Goal: Task Accomplishment & Management: Manage account settings

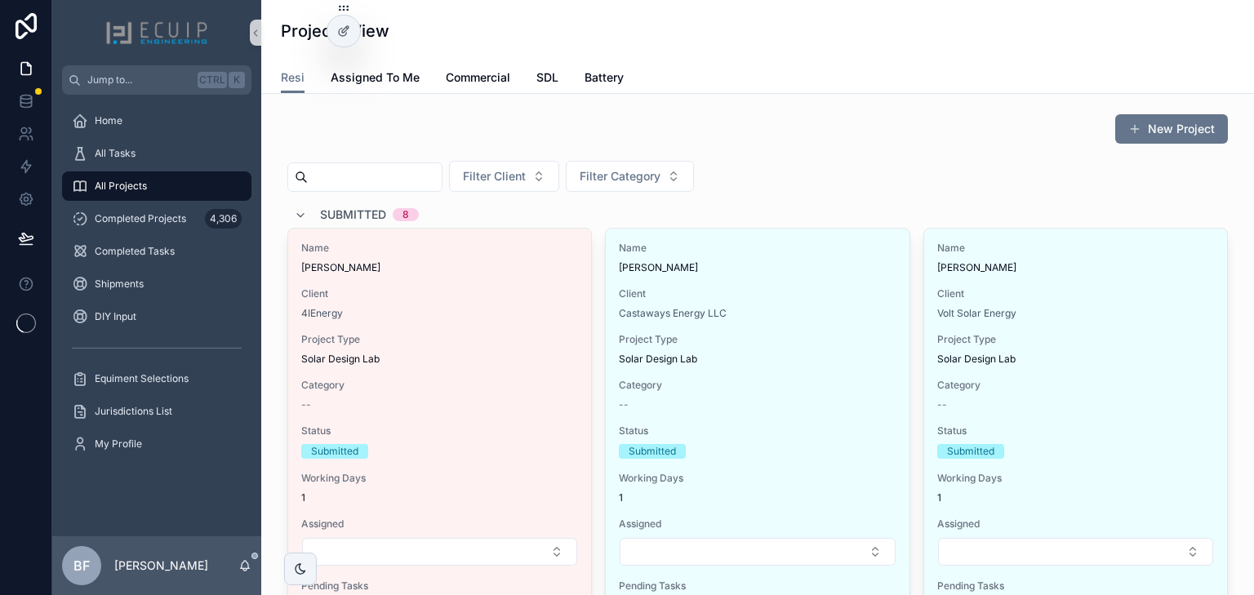
click at [344, 213] on span "Submitted" at bounding box center [353, 214] width 66 height 16
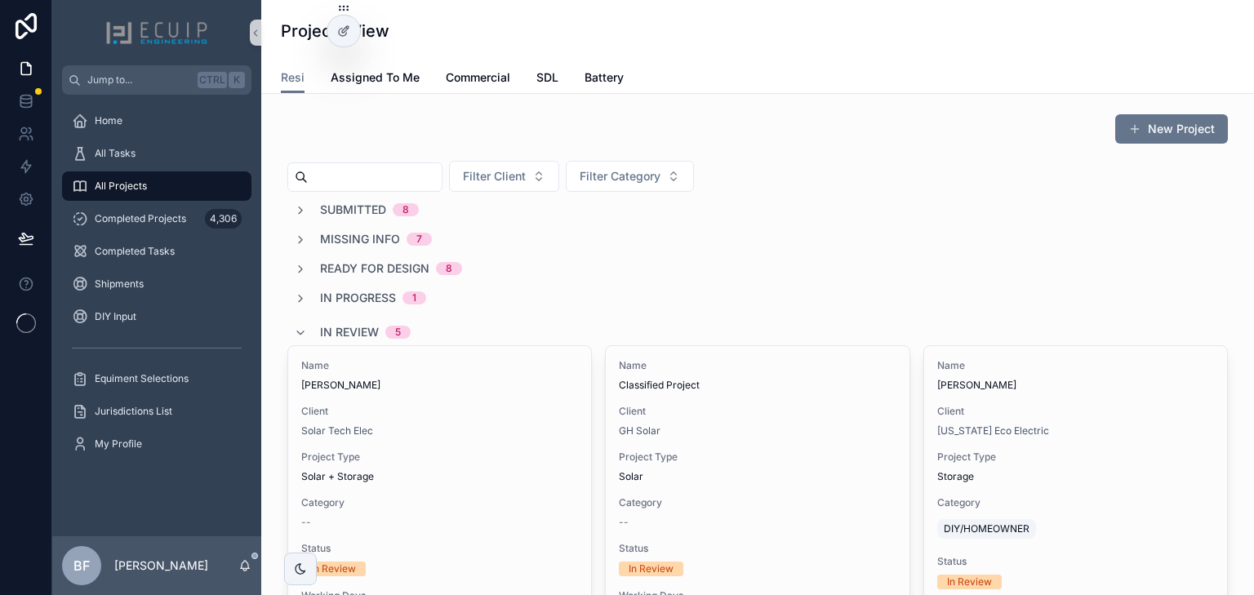
click at [341, 326] on span "In Review" at bounding box center [349, 332] width 59 height 16
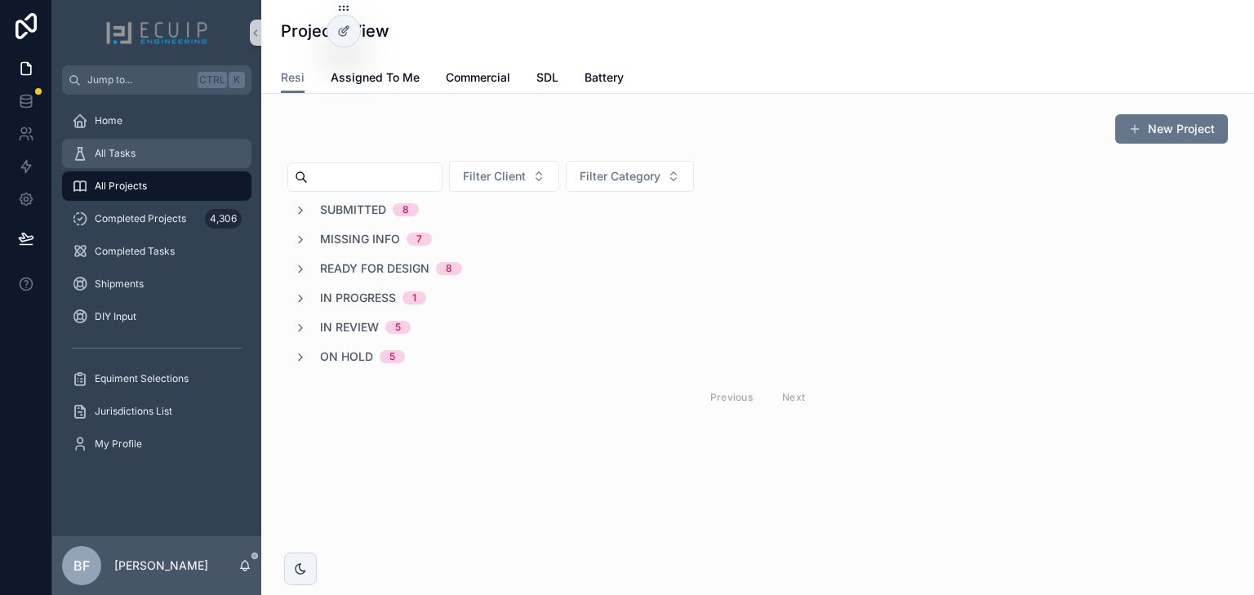
click at [162, 162] on div "All Tasks" at bounding box center [157, 153] width 170 height 26
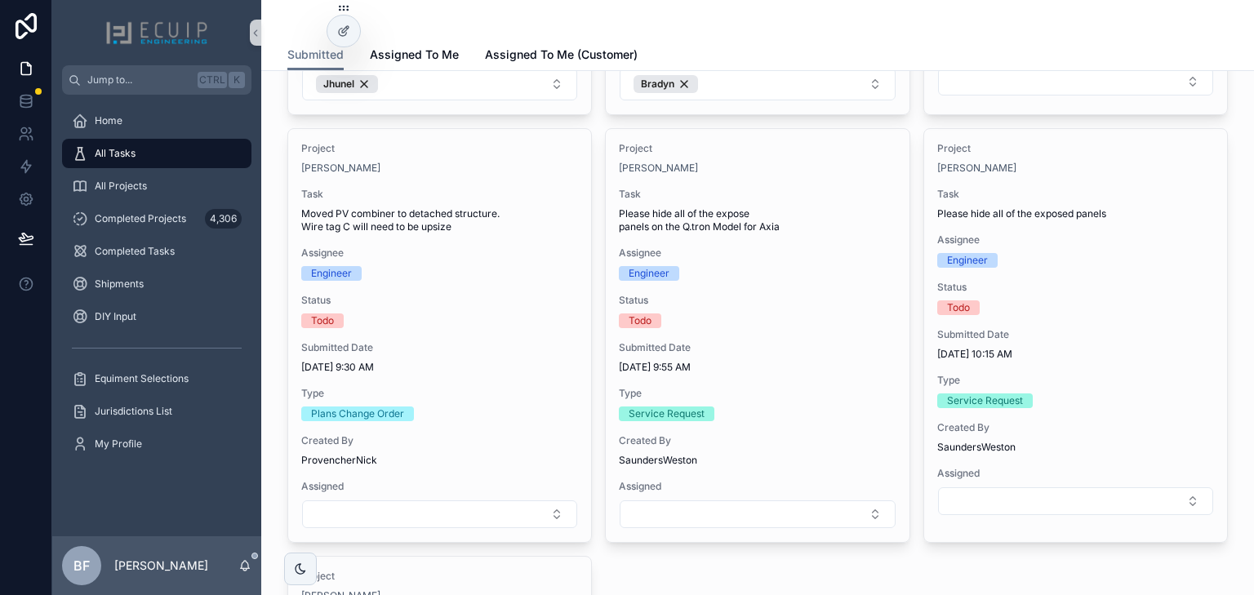
scroll to position [1371, 0]
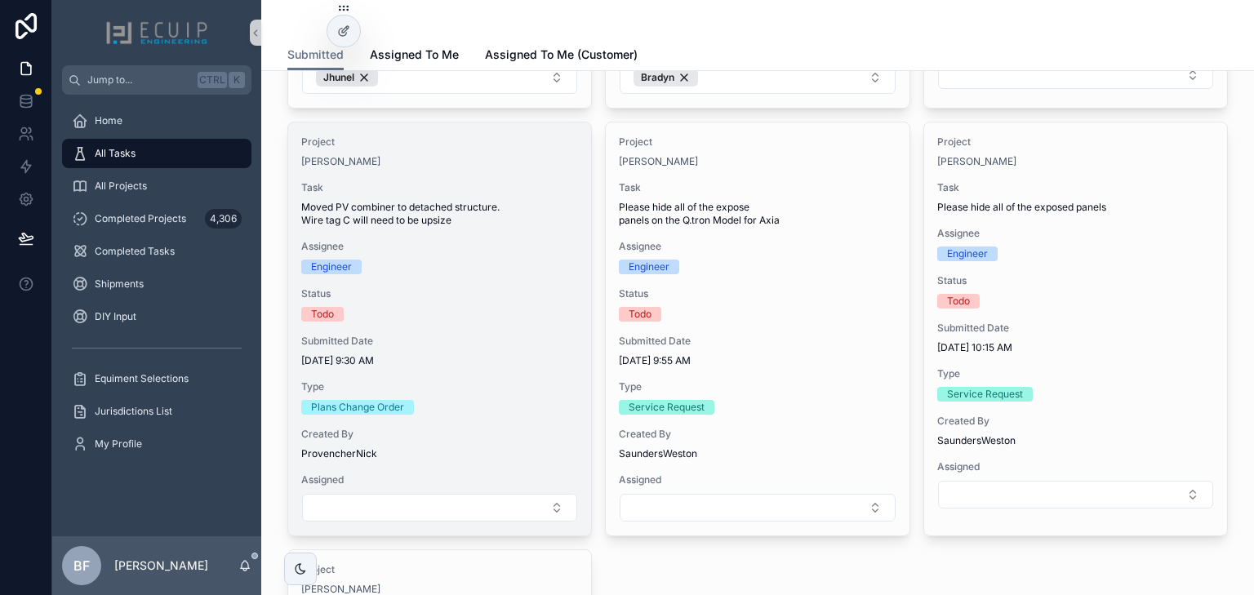
click at [486, 307] on div "Todo" at bounding box center [439, 314] width 277 height 15
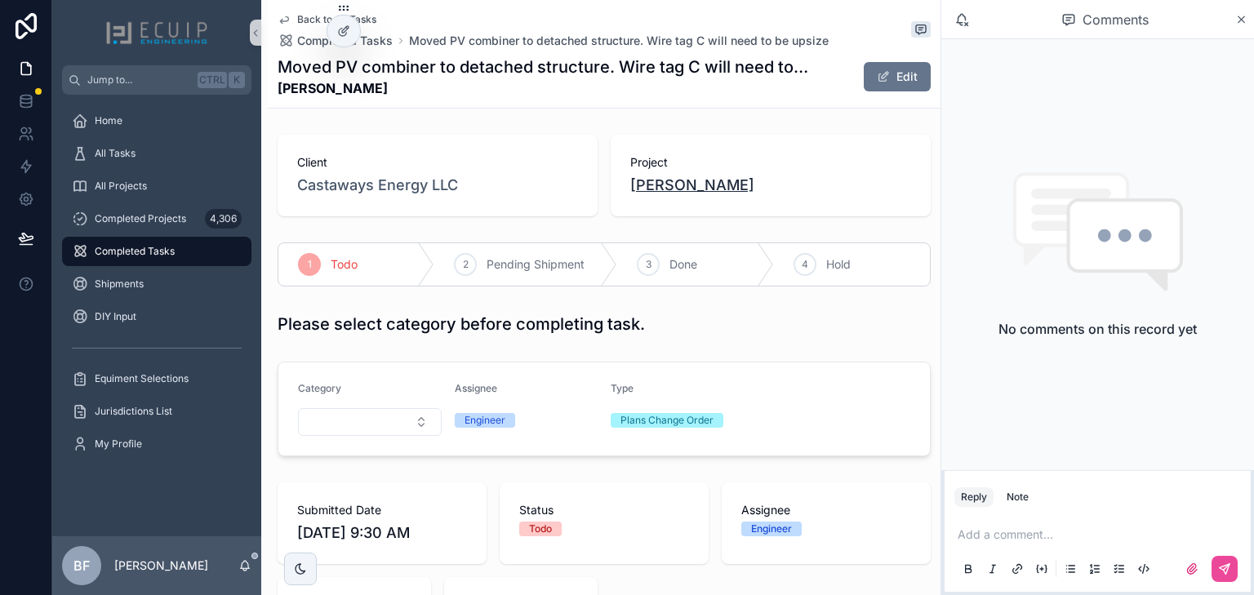
click at [677, 178] on span "Gleiby Guerra" at bounding box center [692, 185] width 124 height 23
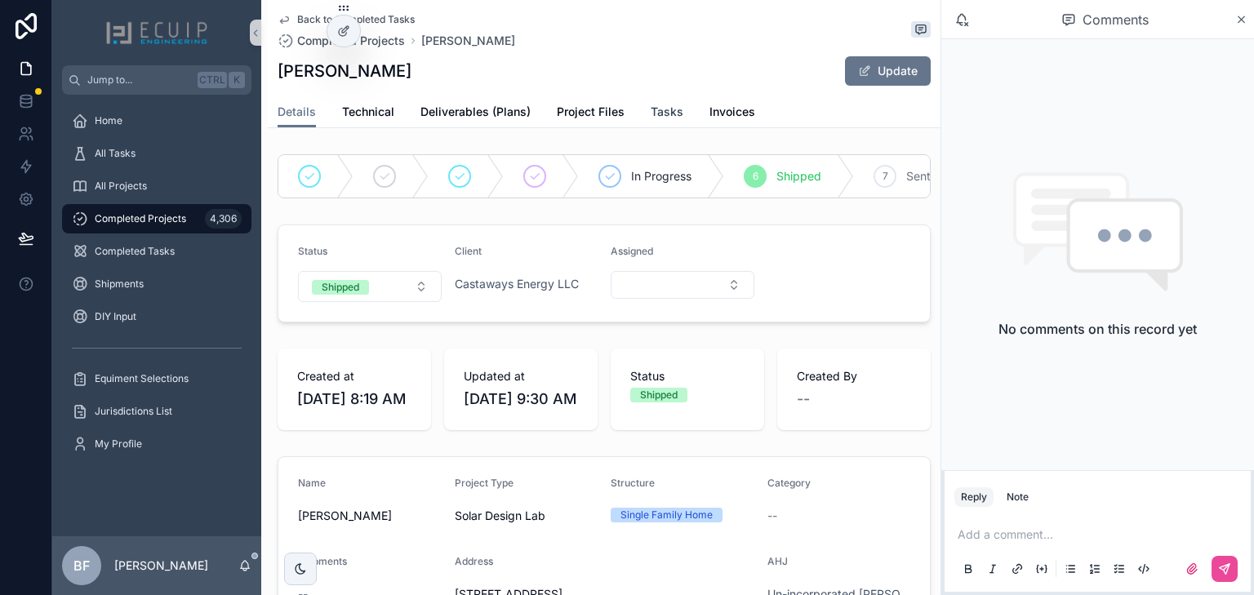
click at [660, 120] on link "Tasks" at bounding box center [667, 113] width 33 height 33
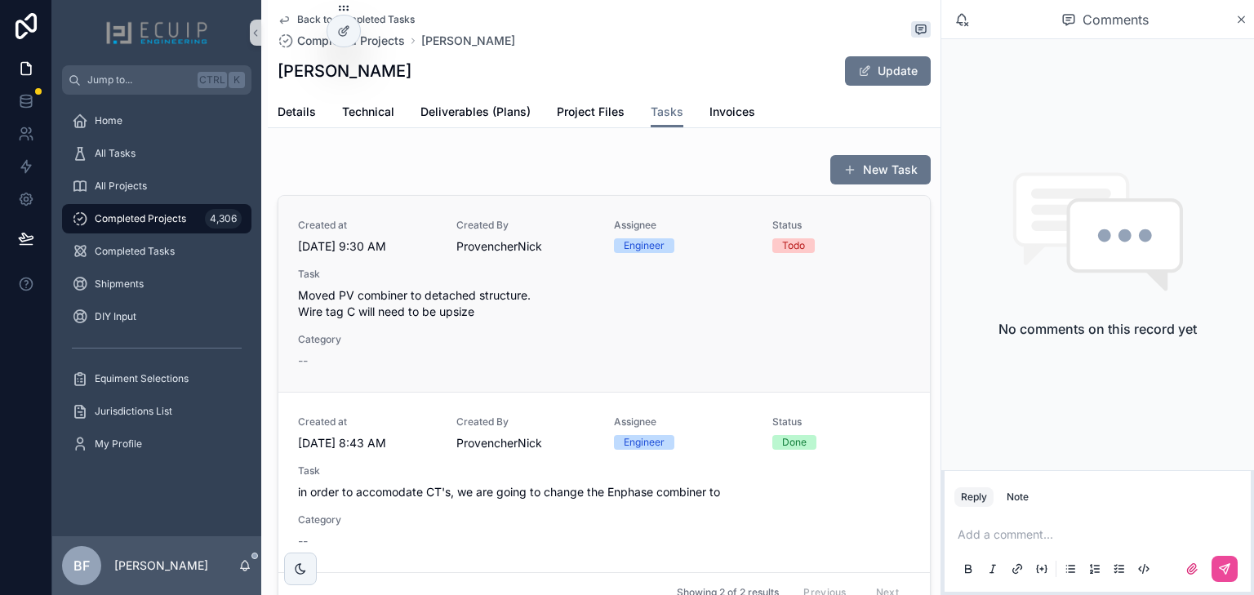
click at [594, 332] on div "Created at 9/3/2025 9:30 AM Created By ProvencherNick Assignee Engineer Status …" at bounding box center [604, 294] width 612 height 150
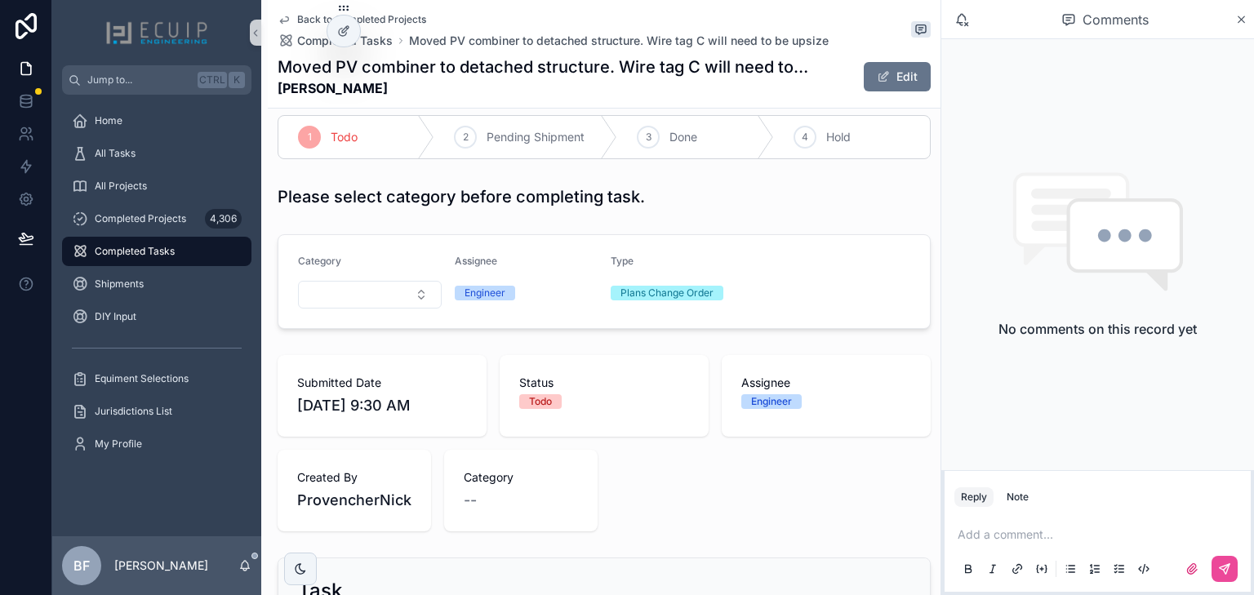
scroll to position [131, 0]
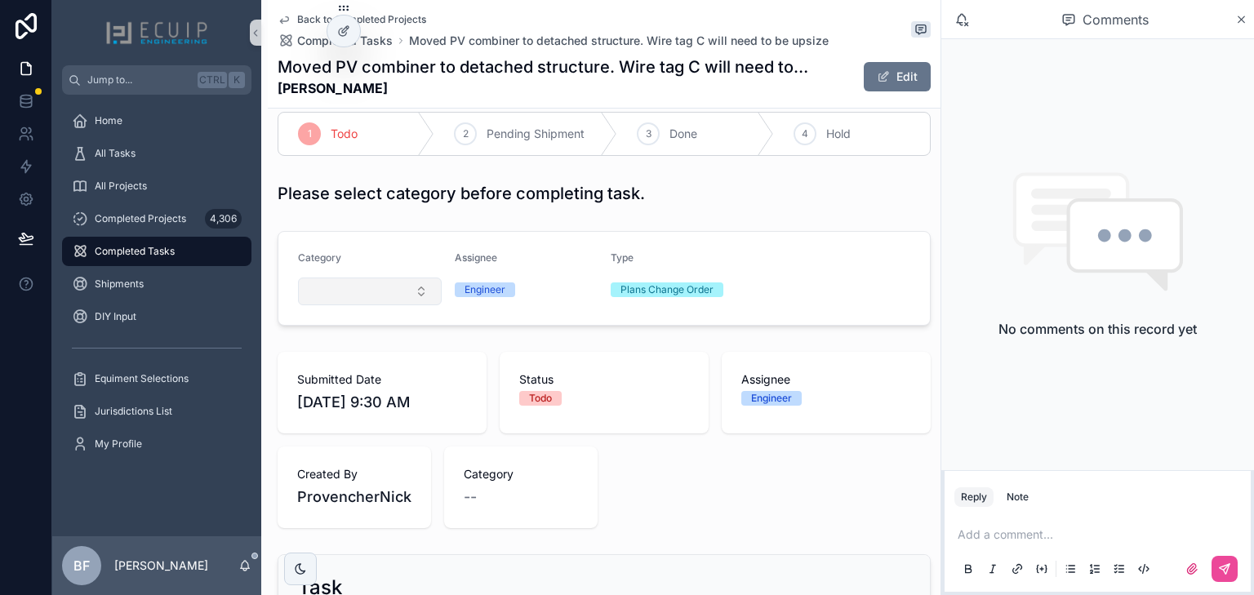
click at [389, 294] on button "Select Button" at bounding box center [370, 292] width 144 height 28
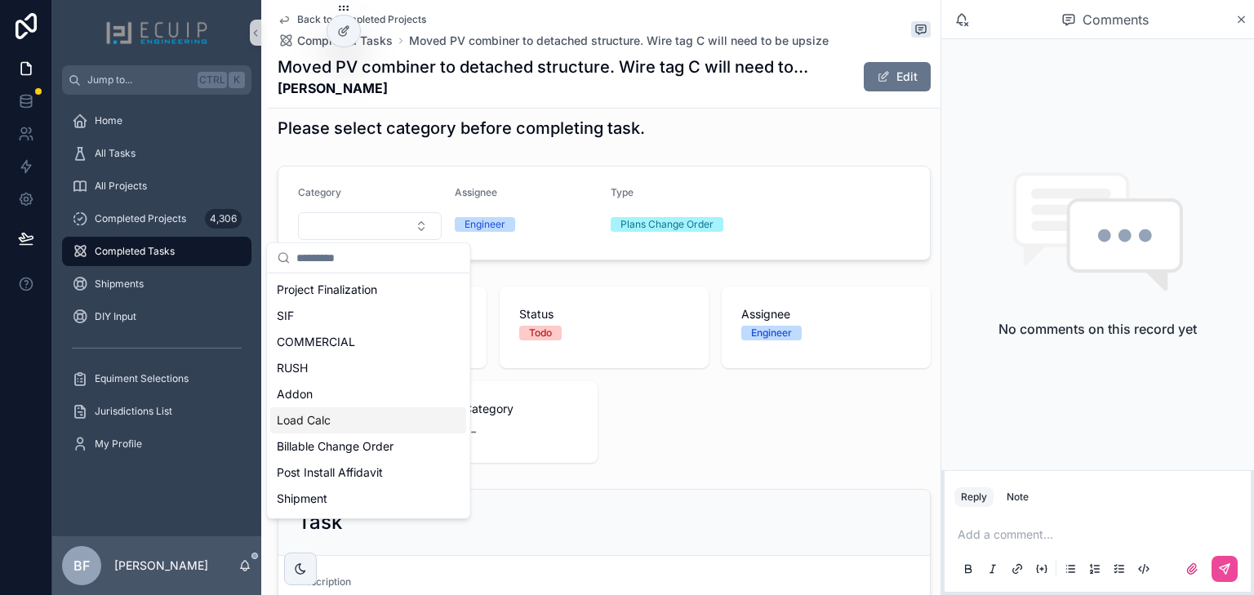
click at [362, 441] on span "Billable Change Order" at bounding box center [335, 446] width 117 height 16
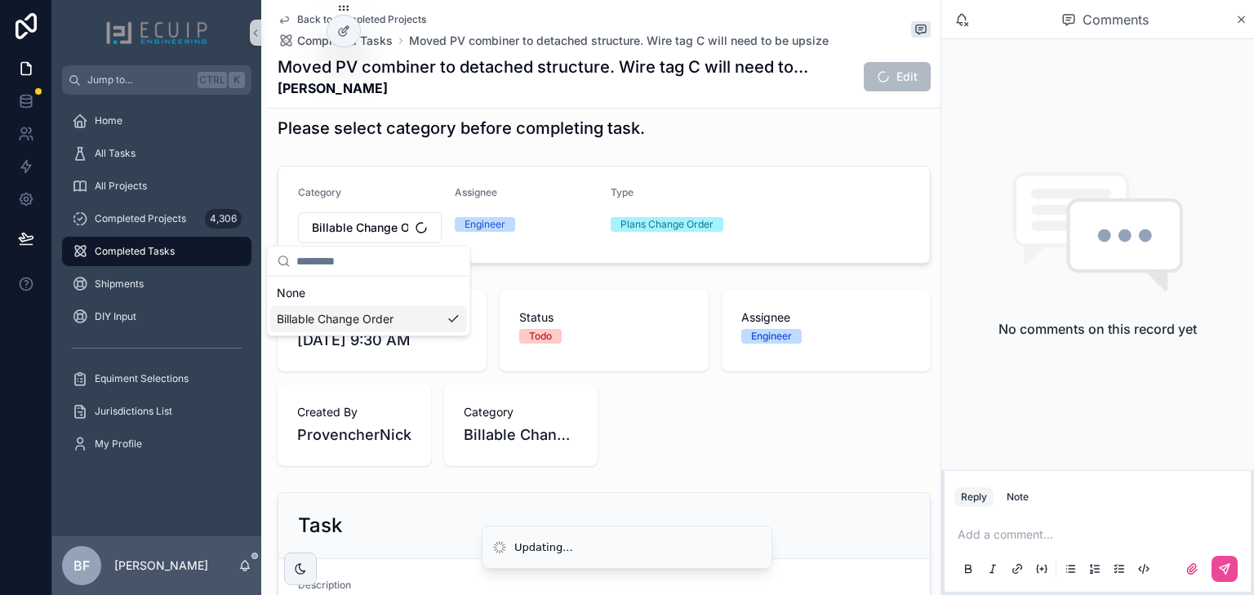
scroll to position [0, 0]
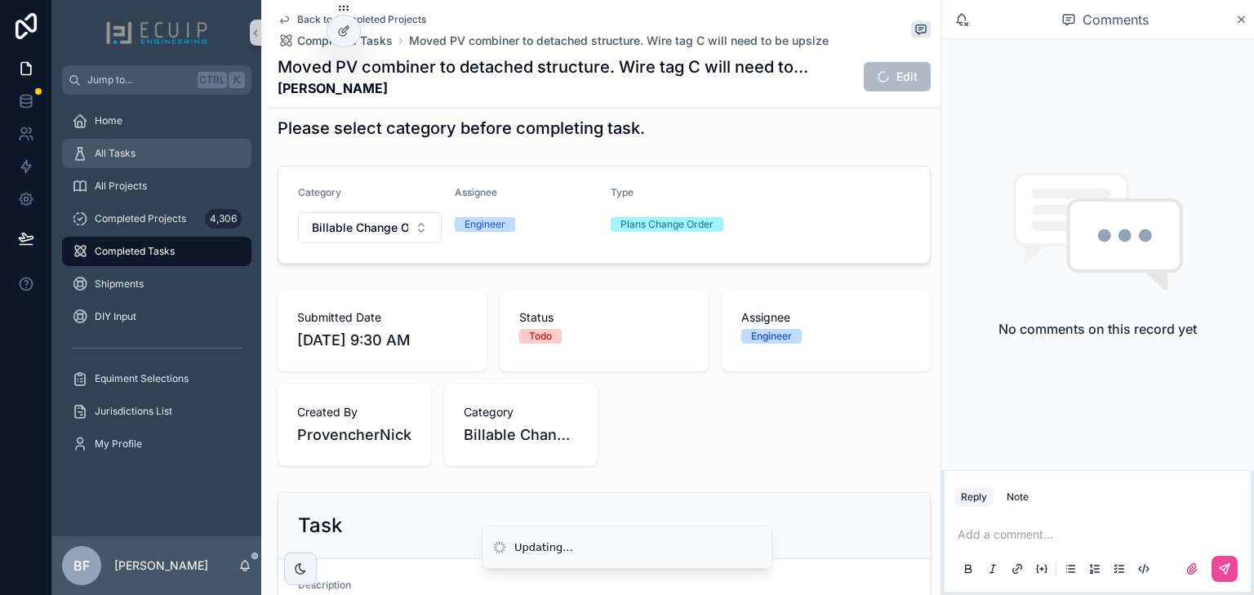
click at [171, 150] on div "All Tasks" at bounding box center [157, 153] width 170 height 26
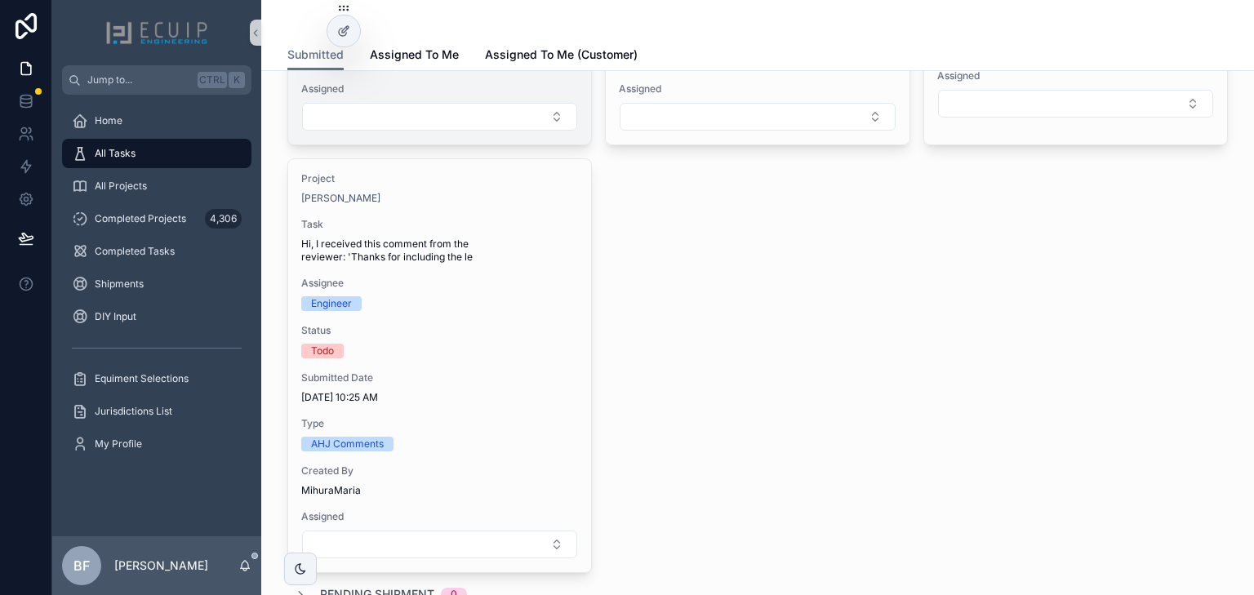
scroll to position [1763, 0]
click at [536, 297] on div "Engineer" at bounding box center [439, 302] width 277 height 15
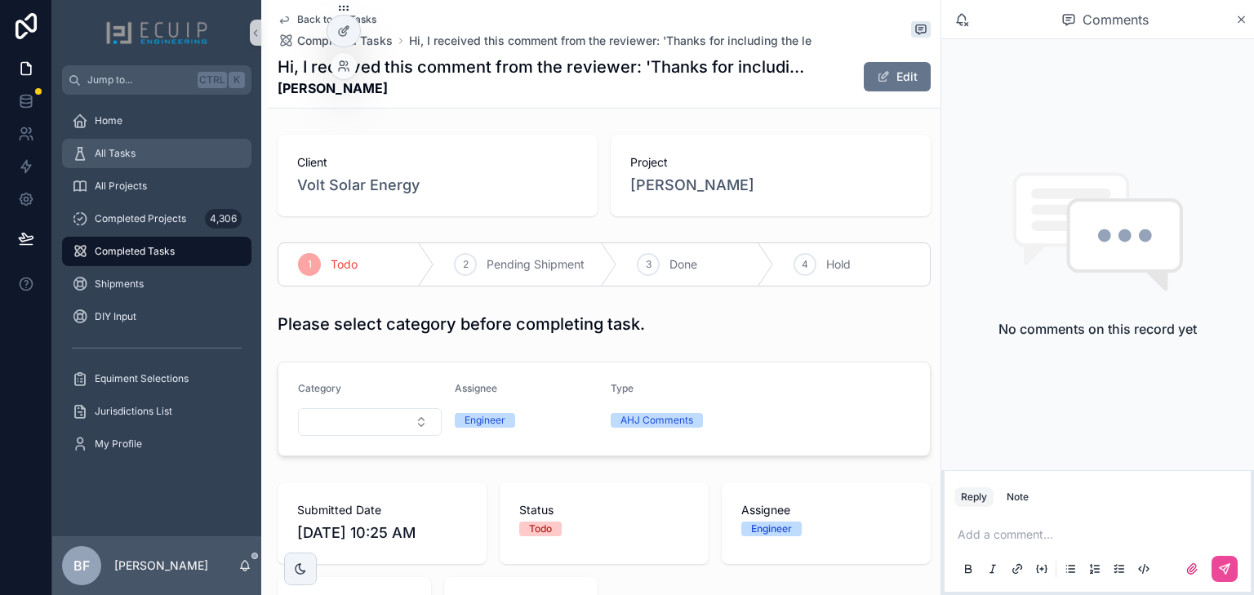
drag, startPoint x: 135, startPoint y: 148, endPoint x: 330, endPoint y: 7, distance: 240.1
click at [135, 148] on div "All Tasks" at bounding box center [157, 153] width 170 height 26
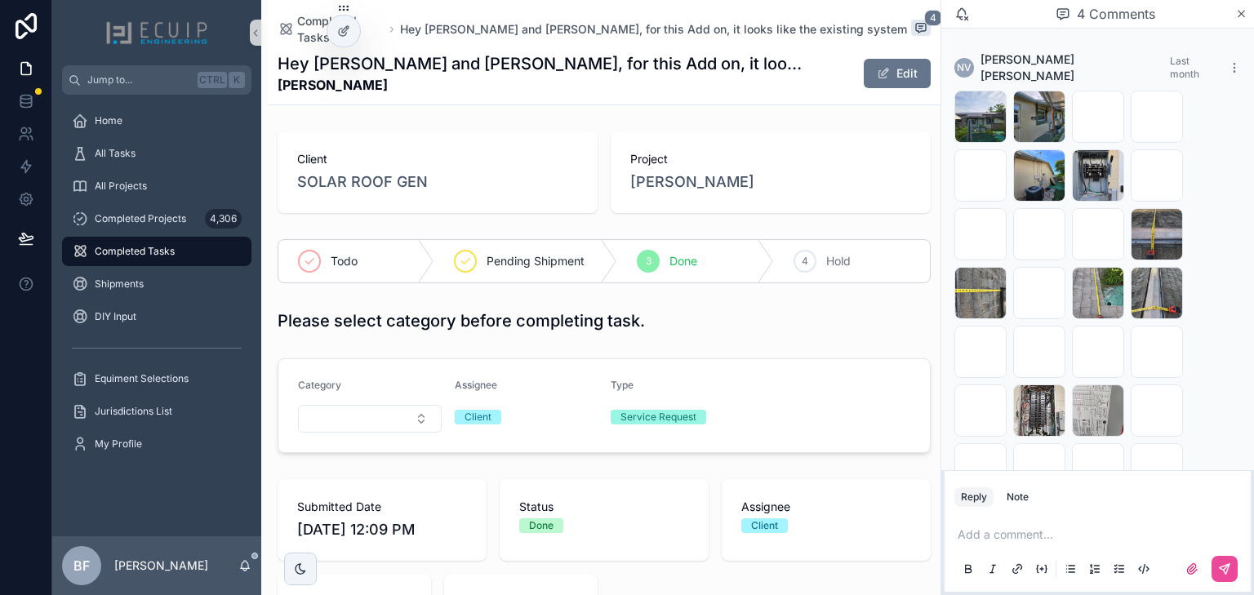
scroll to position [328, 0]
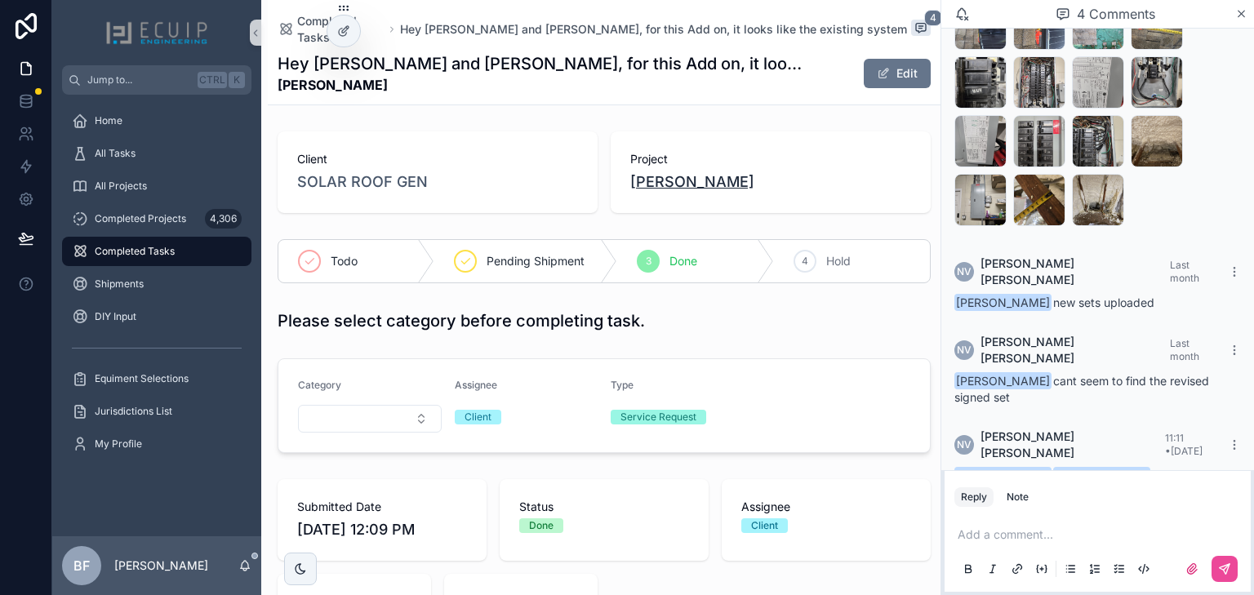
click at [655, 171] on span "Mark Turski" at bounding box center [692, 182] width 124 height 23
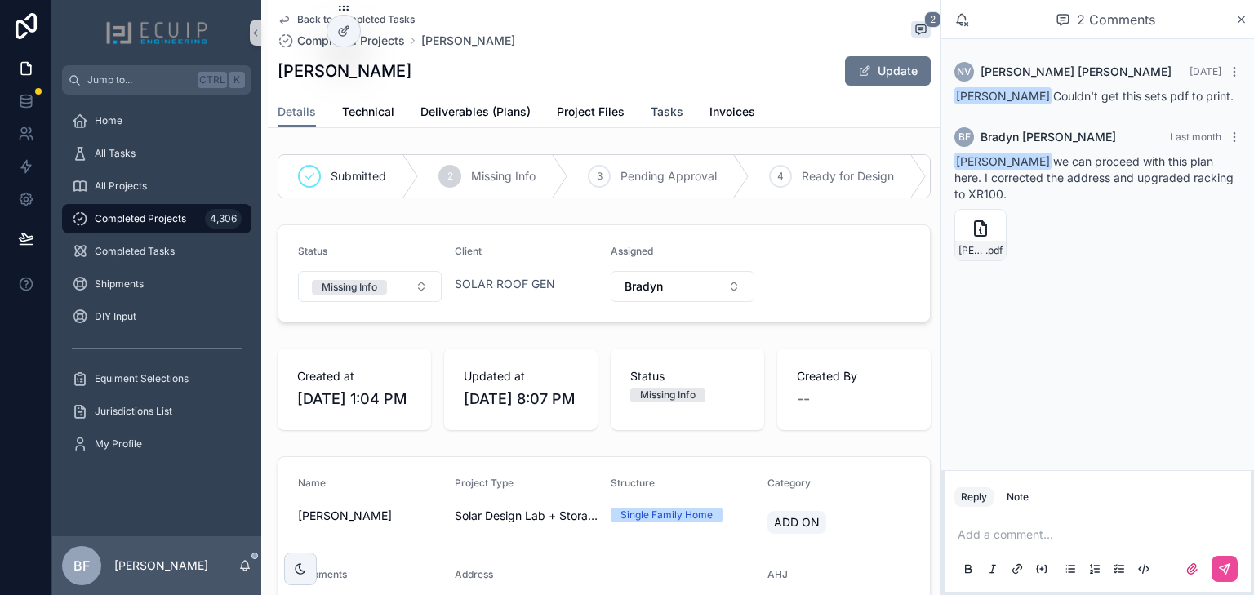
click at [674, 118] on span "Tasks" at bounding box center [667, 112] width 33 height 16
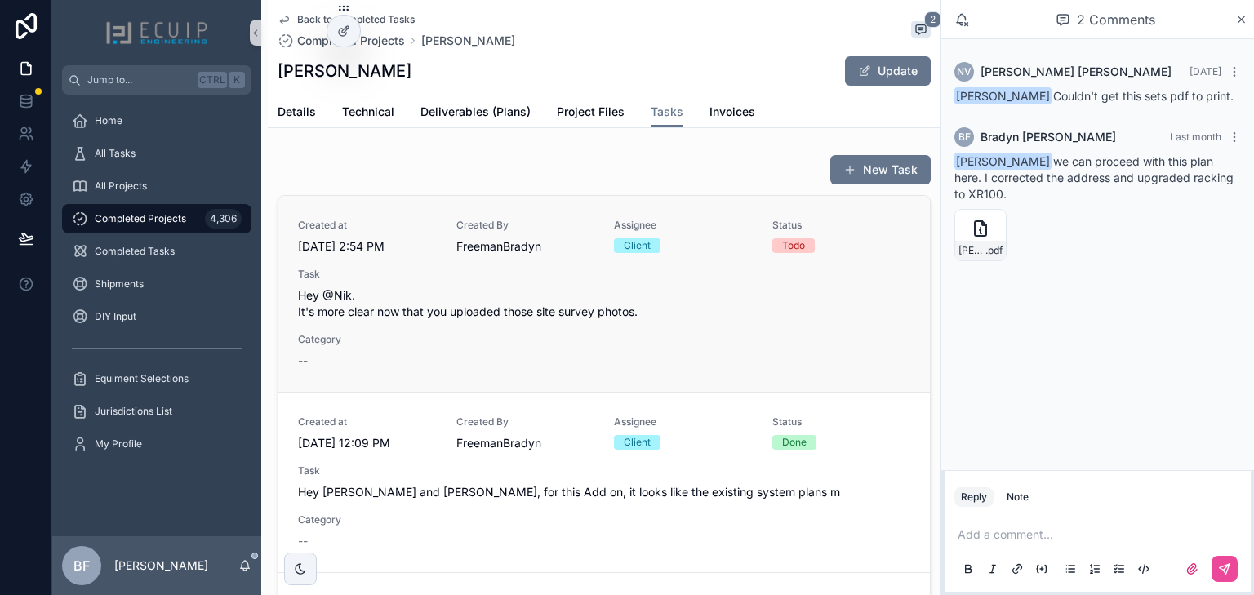
click at [451, 331] on div "Created at 8/25/2025 2:54 PM Created By FreemanBradyn Assignee Client Status To…" at bounding box center [604, 294] width 612 height 150
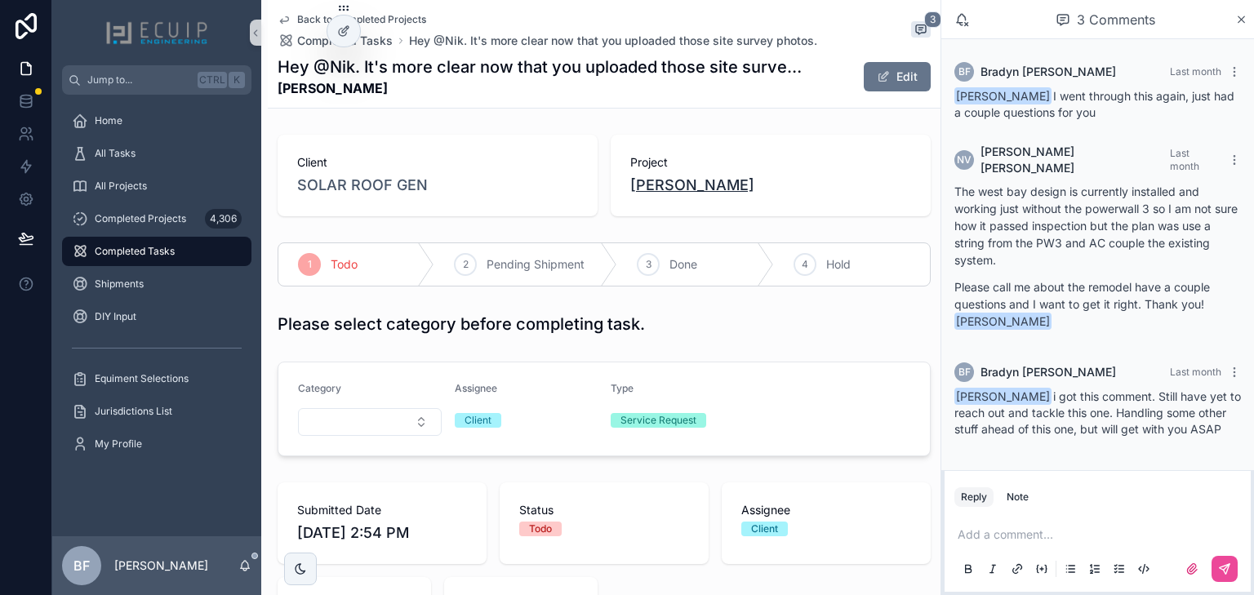
click at [630, 180] on span "Mark Turski" at bounding box center [692, 185] width 124 height 23
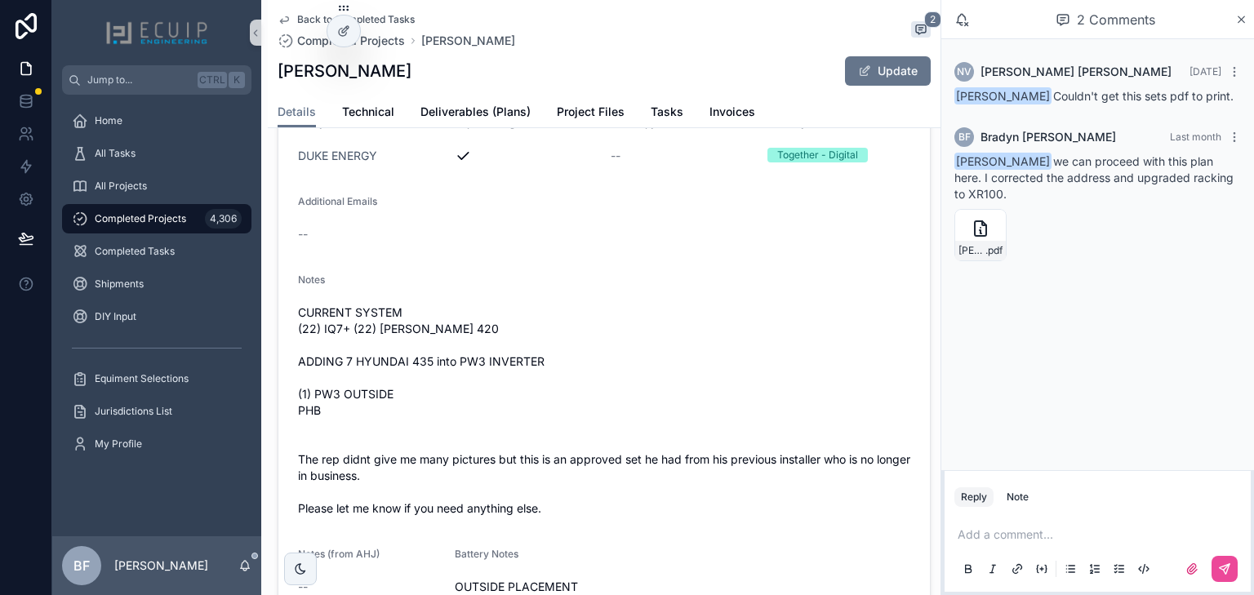
scroll to position [588, 0]
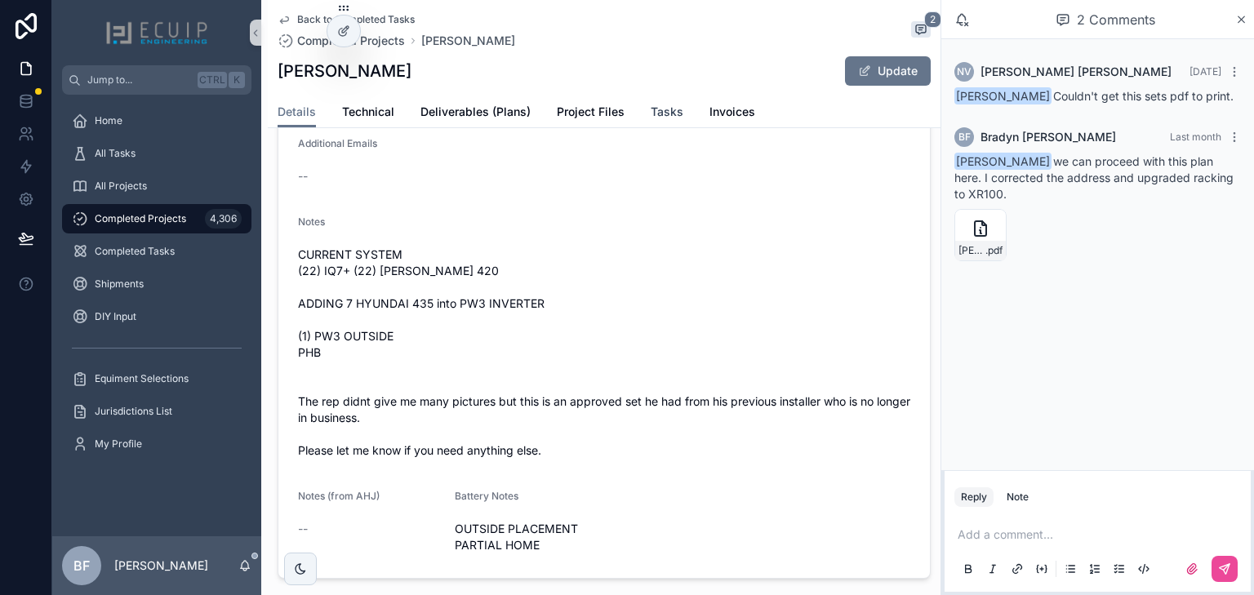
click at [664, 100] on link "Tasks" at bounding box center [667, 113] width 33 height 33
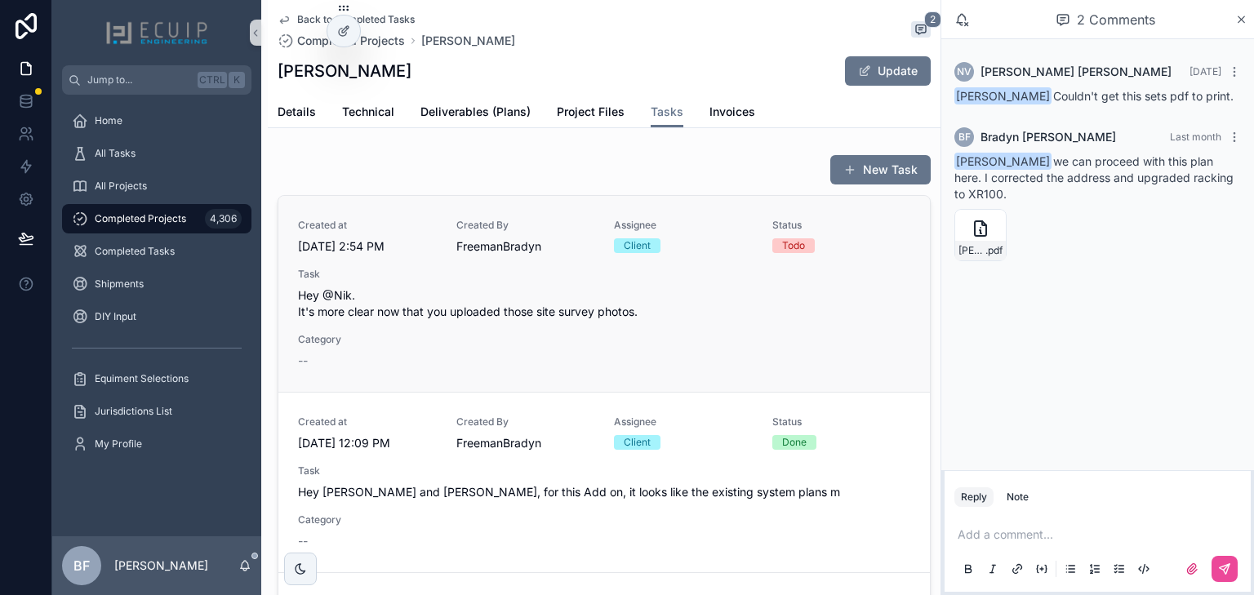
click at [614, 316] on span "Hey @Nik. It's more clear now that you uploaded those site survey photos." at bounding box center [604, 303] width 612 height 33
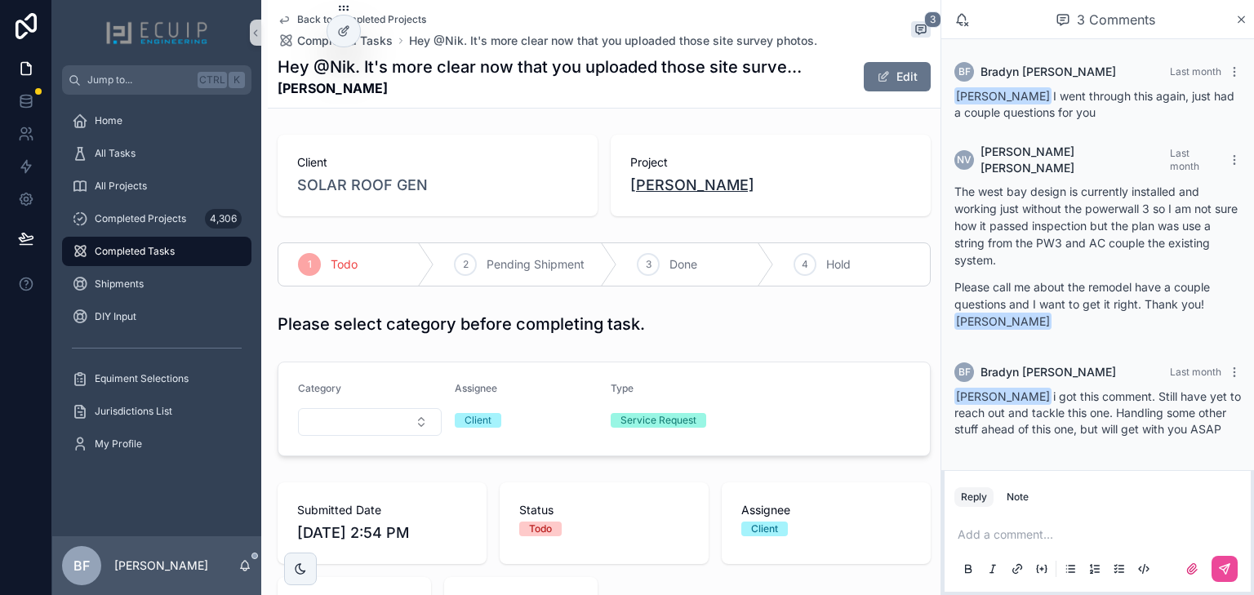
click at [630, 179] on span "Mark Turski" at bounding box center [692, 185] width 124 height 23
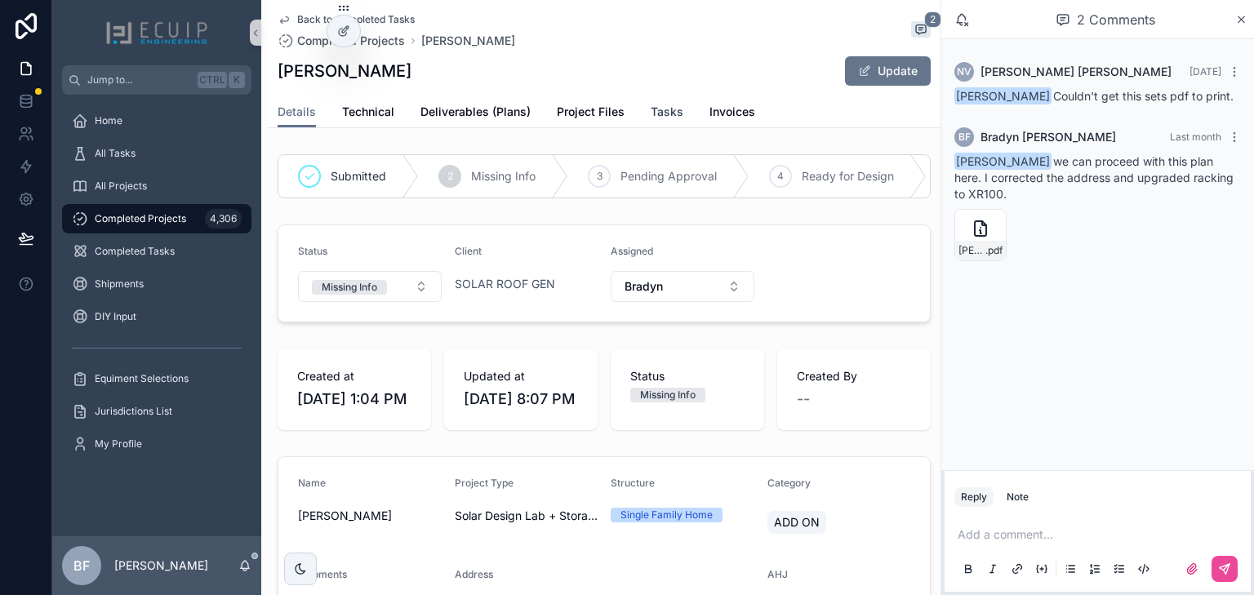
click at [673, 122] on link "Tasks" at bounding box center [667, 113] width 33 height 33
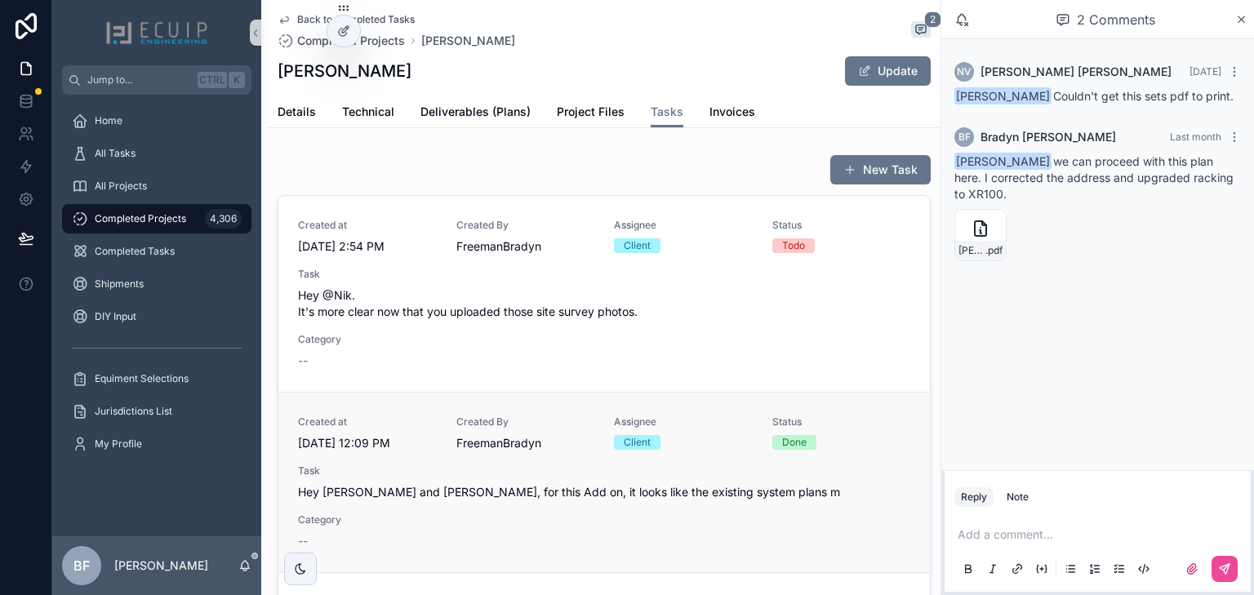
click at [653, 485] on span "Hey Nik and Eli, for this Add on, it looks like the existing system plans m" at bounding box center [604, 492] width 612 height 16
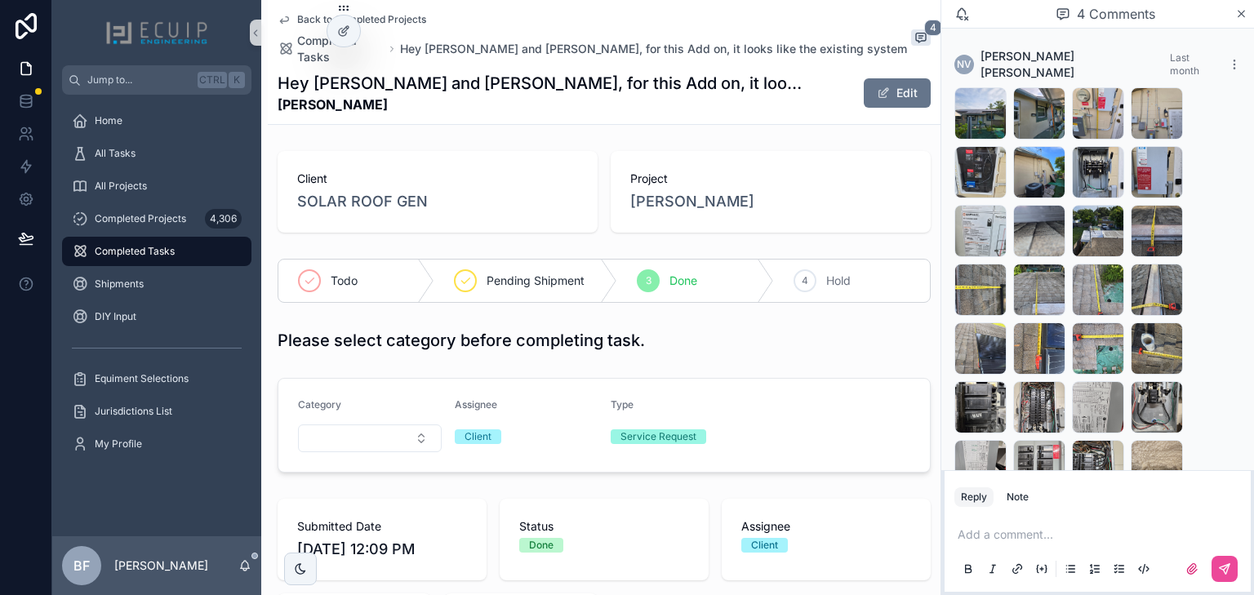
scroll to position [2, 0]
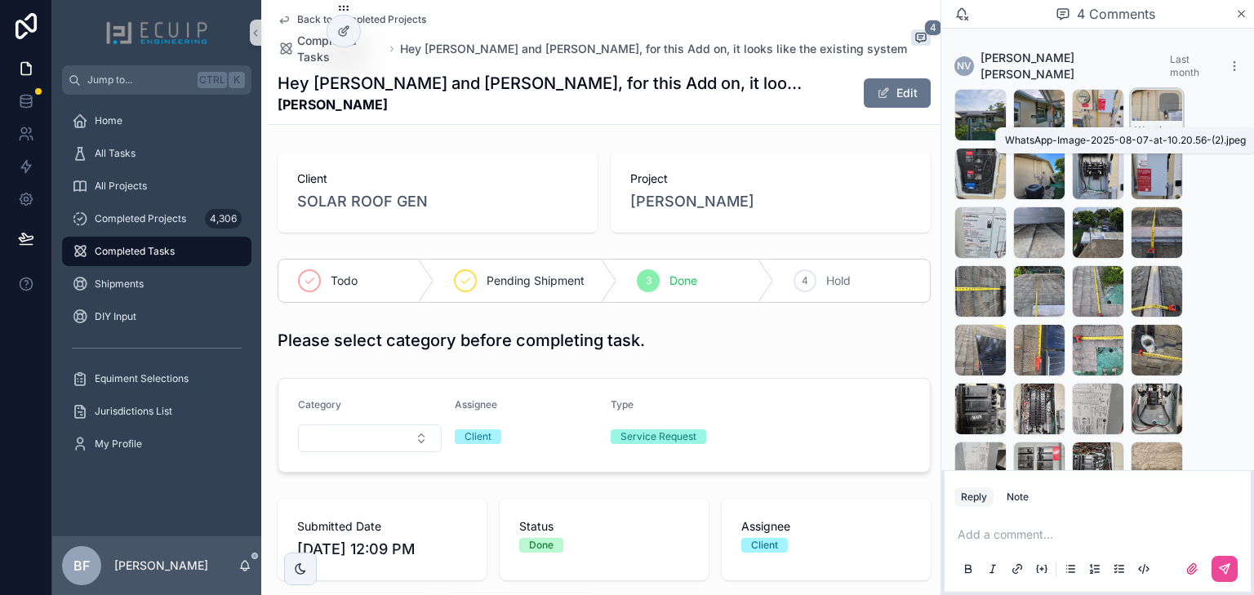
click at [1169, 124] on span ".jpeg" at bounding box center [1168, 130] width 22 height 13
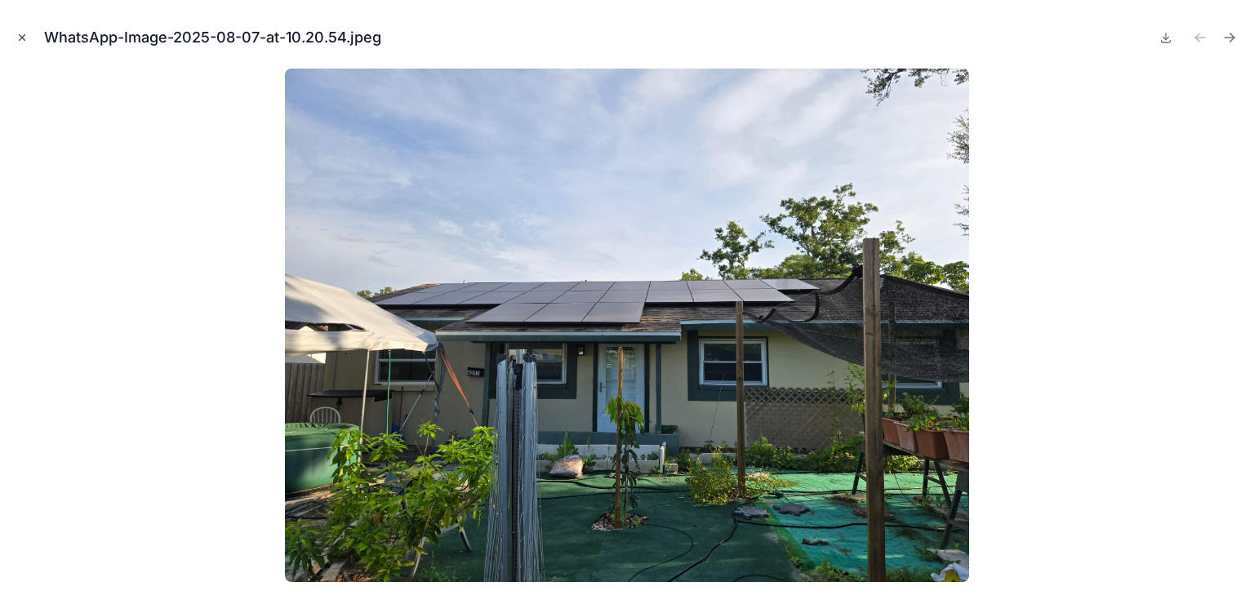
click at [20, 40] on icon "Close modal" at bounding box center [23, 38] width 6 height 6
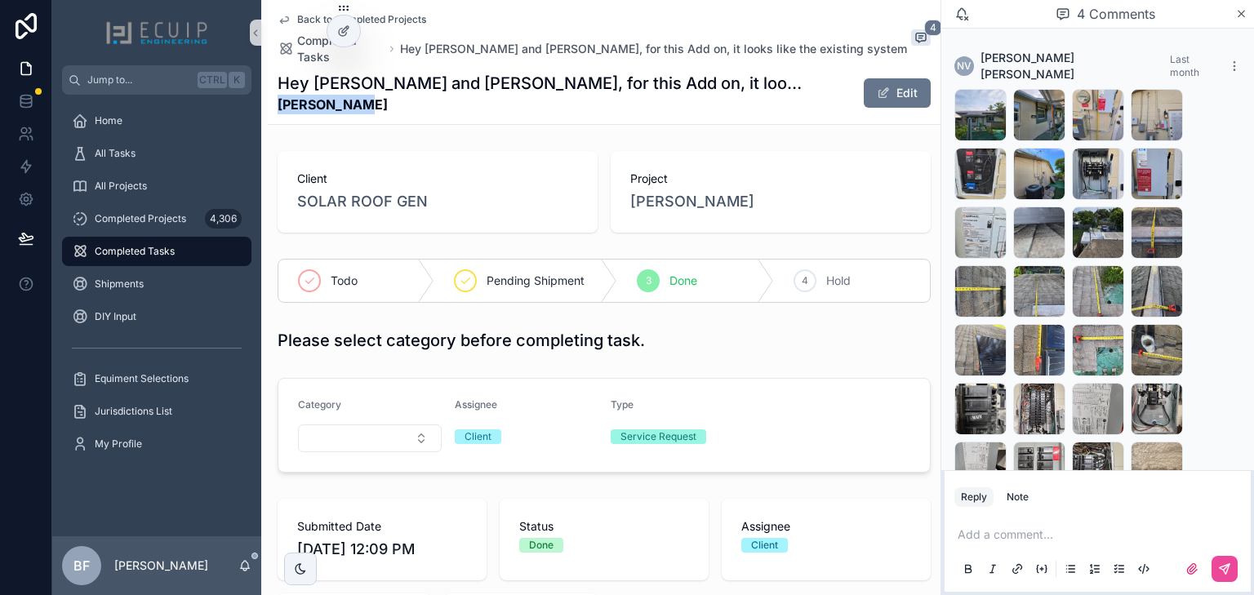
drag, startPoint x: 354, startPoint y: 89, endPoint x: 278, endPoint y: 90, distance: 76.7
click at [278, 95] on strong "Mark Turski" at bounding box center [543, 105] width 531 height 20
copy strong "Mark Turski"
click at [681, 190] on span "Mark Turski" at bounding box center [692, 201] width 124 height 23
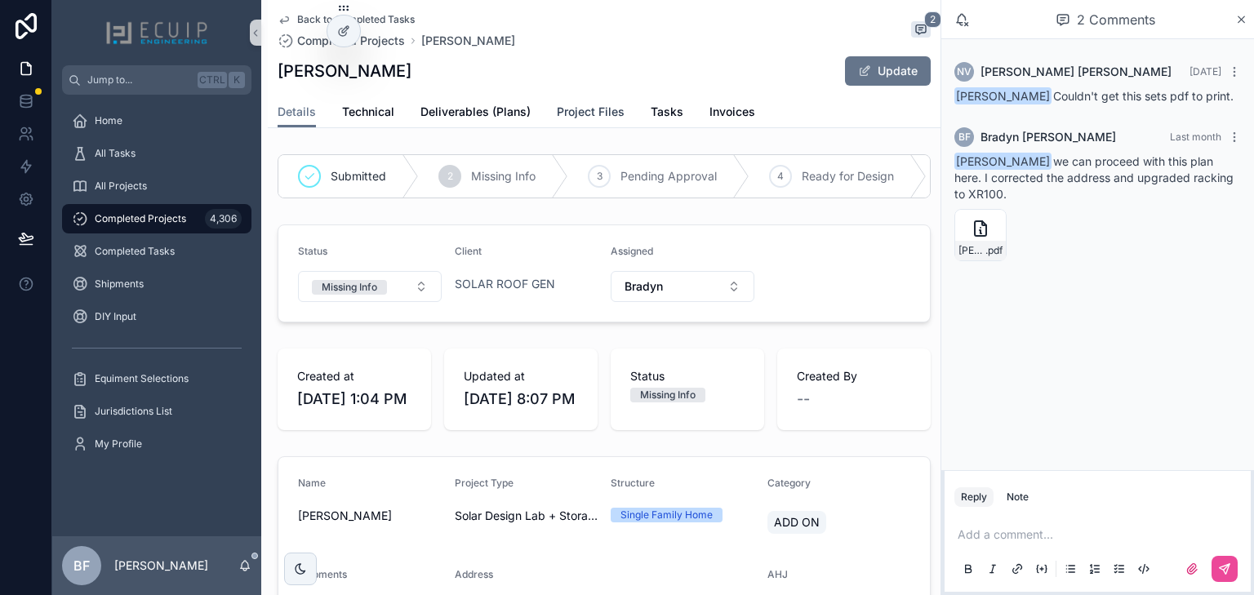
click at [585, 112] on span "Project Files" at bounding box center [591, 112] width 68 height 16
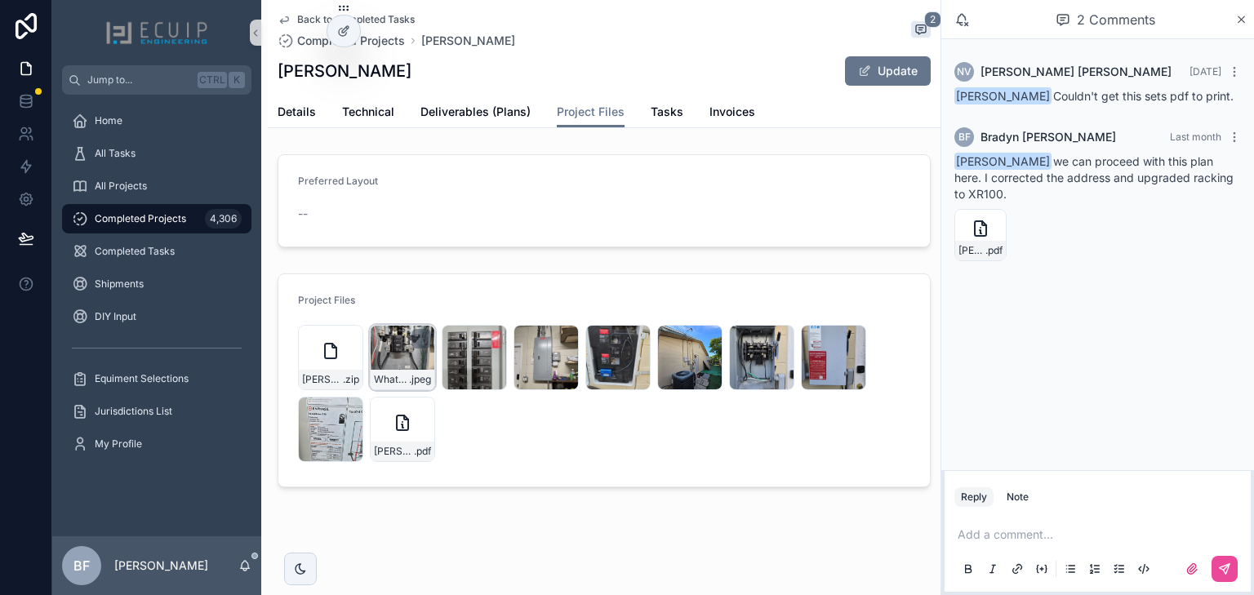
click at [403, 370] on div "WhatsApp-Image-2025-08-07-at-10.21.04-(3) .jpeg" at bounding box center [403, 380] width 64 height 20
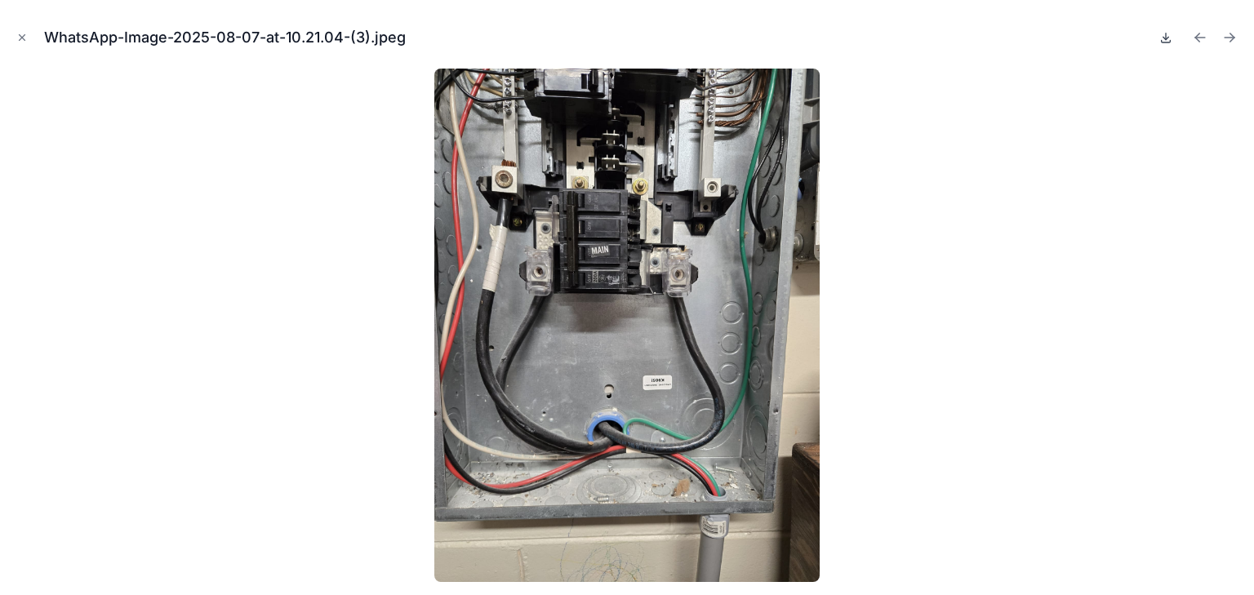
click at [1165, 38] on icon at bounding box center [1166, 38] width 6 height 2
click at [22, 38] on icon "Close modal" at bounding box center [23, 38] width 6 height 6
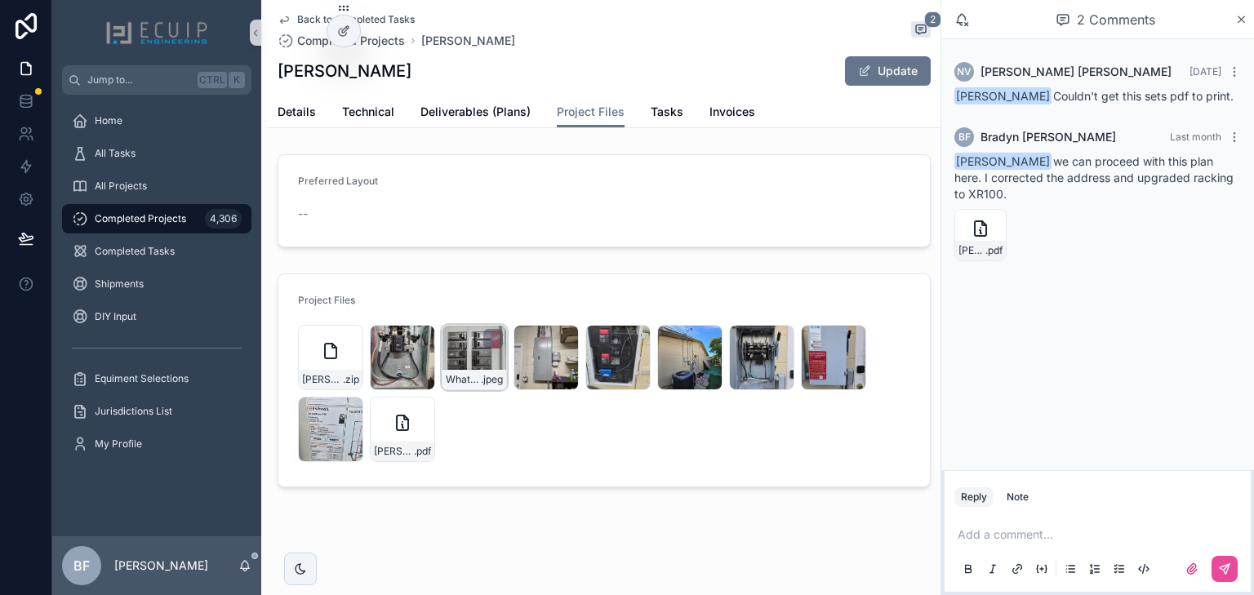
click at [464, 353] on div "WhatsApp-Image-2025-08-07-at-10.21.04-(5) .jpeg" at bounding box center [474, 357] width 65 height 65
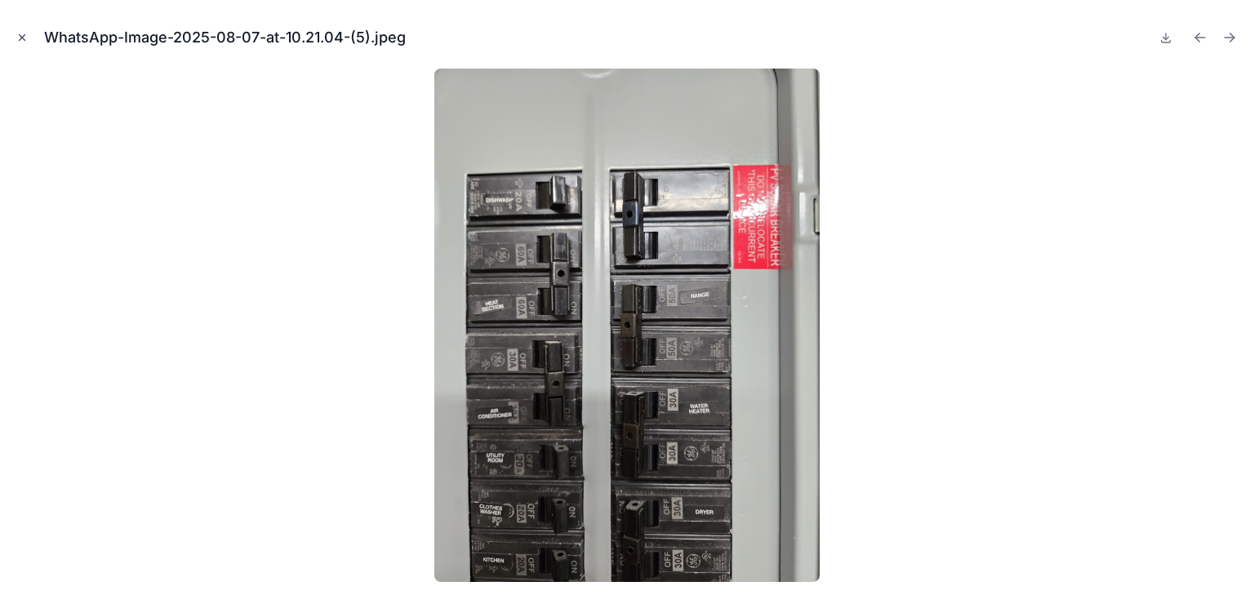
click at [20, 34] on icon "Close modal" at bounding box center [21, 37] width 11 height 11
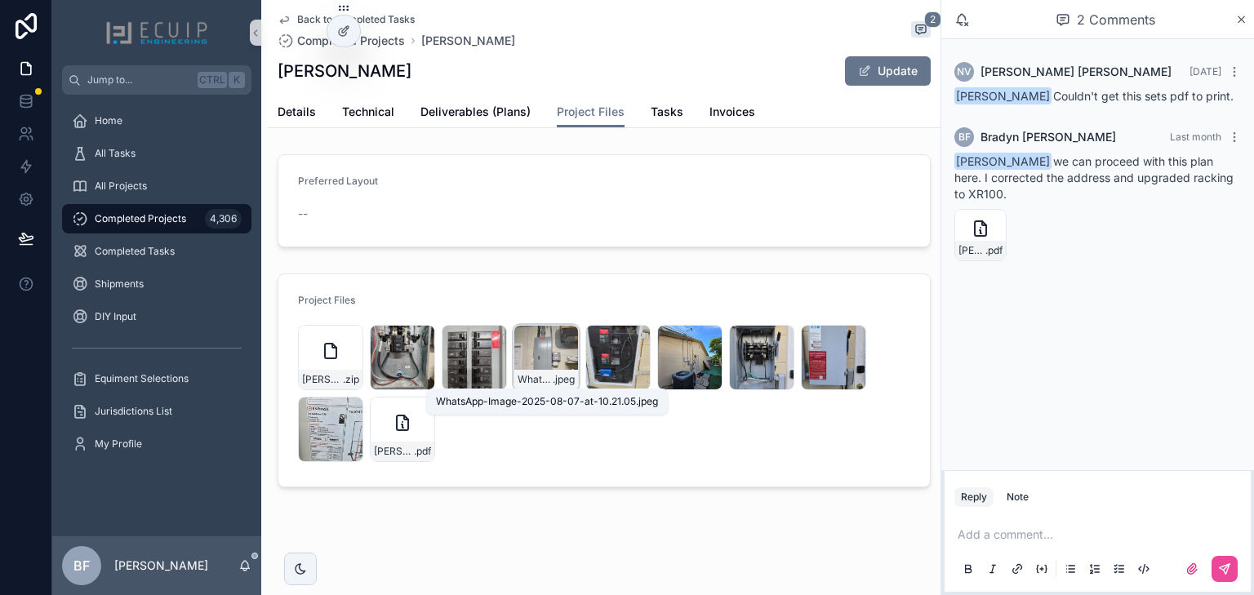
click at [526, 375] on span "WhatsApp-Image-2025-08-07-at-10.21.05" at bounding box center [534, 379] width 35 height 13
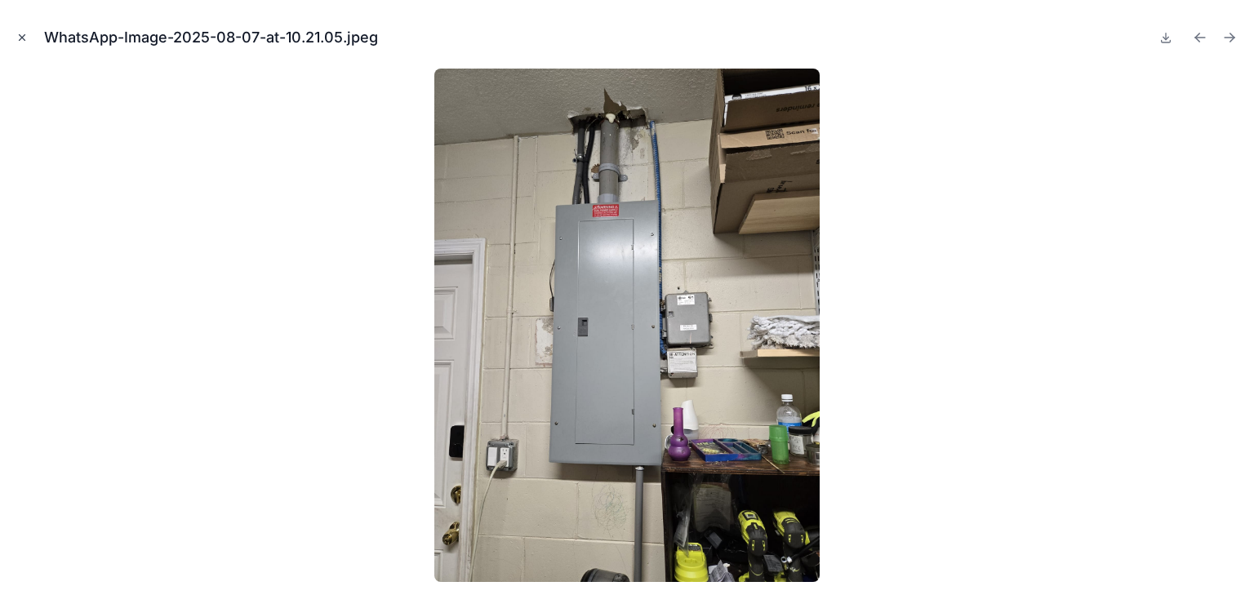
click at [16, 39] on icon "Close modal" at bounding box center [21, 37] width 11 height 11
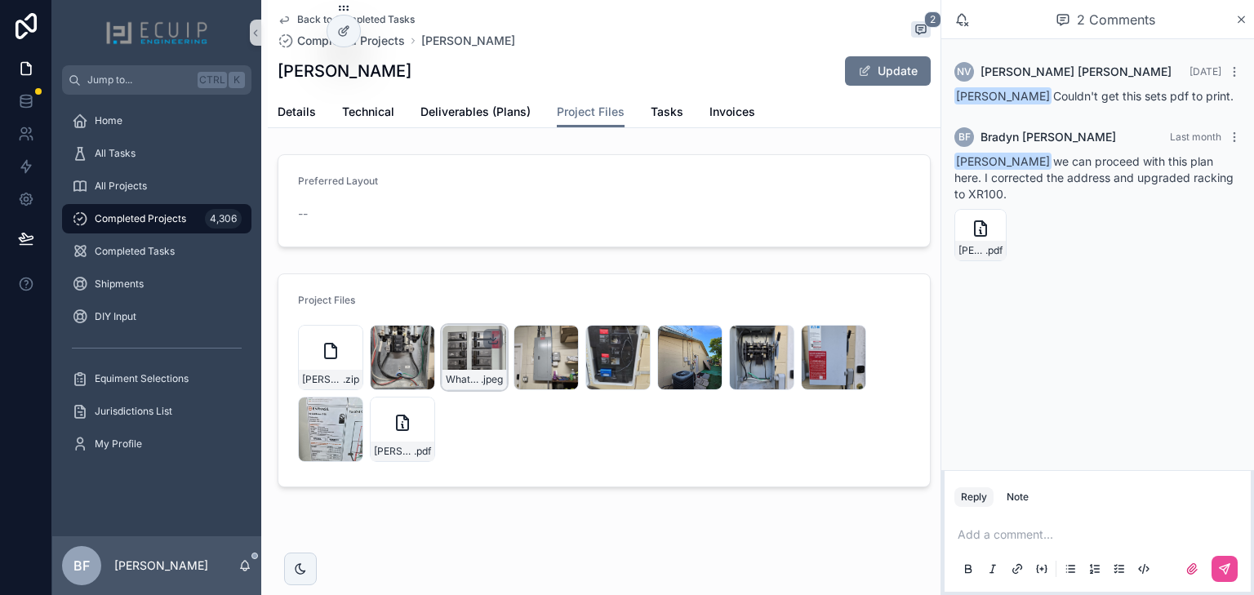
click at [493, 336] on icon "scrollable content" at bounding box center [492, 338] width 13 height 13
click at [637, 342] on icon "scrollable content" at bounding box center [636, 338] width 13 height 13
click at [782, 340] on icon "scrollable content" at bounding box center [780, 338] width 13 height 13
click at [349, 410] on icon "scrollable content" at bounding box center [349, 409] width 0 height 7
click at [653, 114] on span "Tasks" at bounding box center [667, 112] width 33 height 16
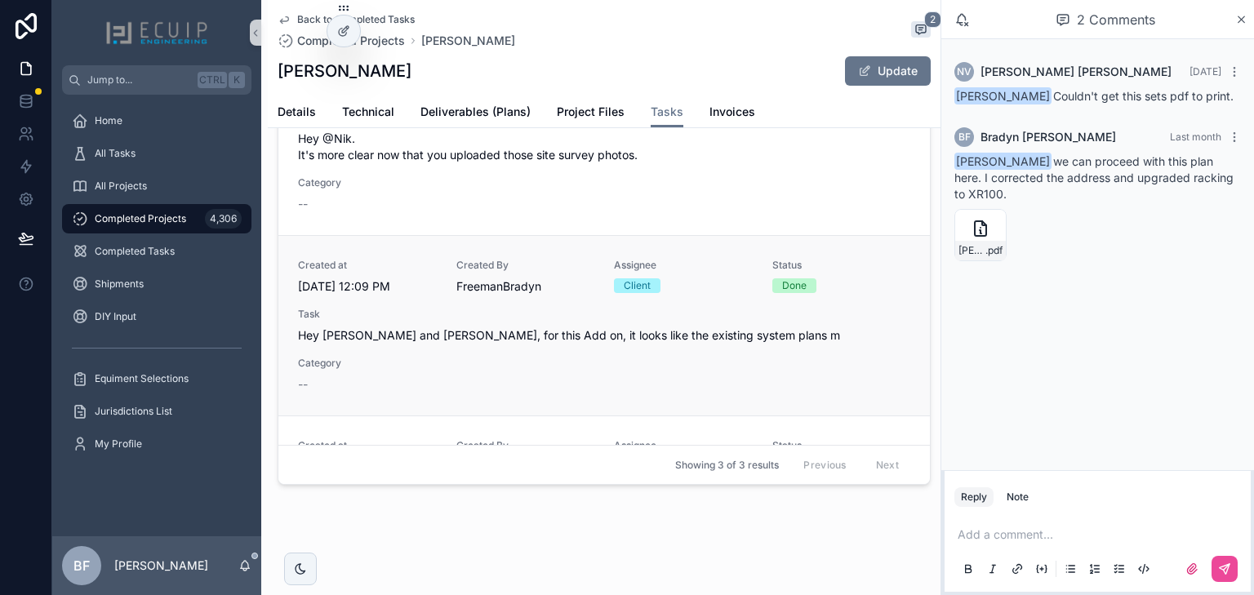
click at [659, 369] on div "Created at 8/6/2025 12:09 PM Created By FreemanBradyn Assignee Client Status Do…" at bounding box center [604, 326] width 612 height 134
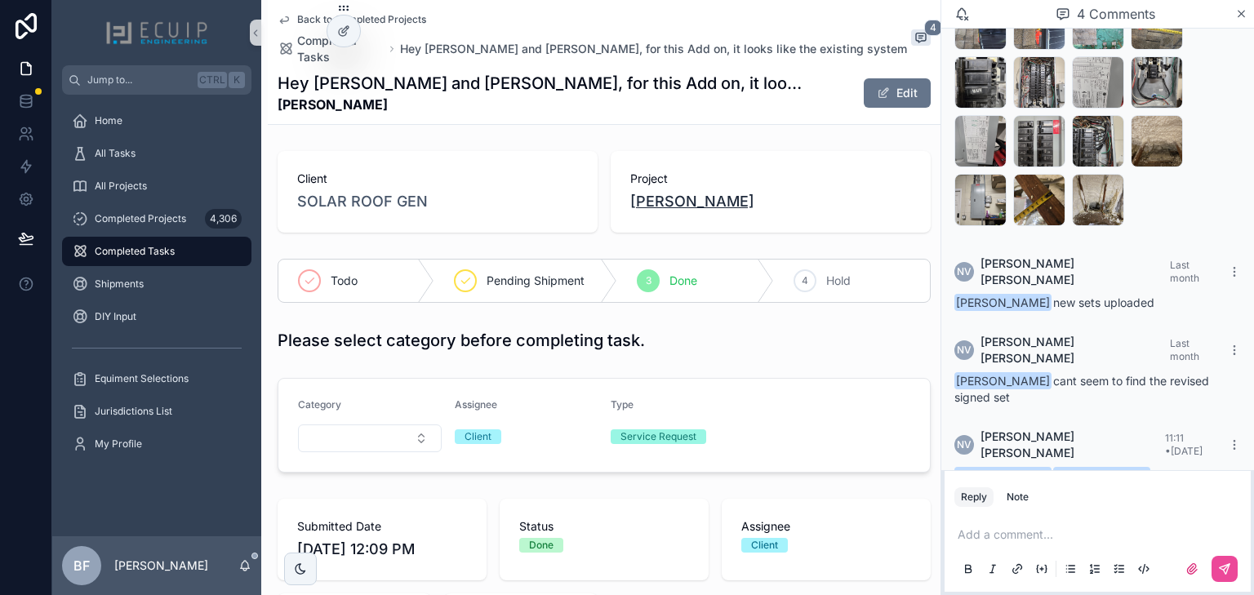
click at [683, 190] on span "[PERSON_NAME]" at bounding box center [692, 201] width 124 height 23
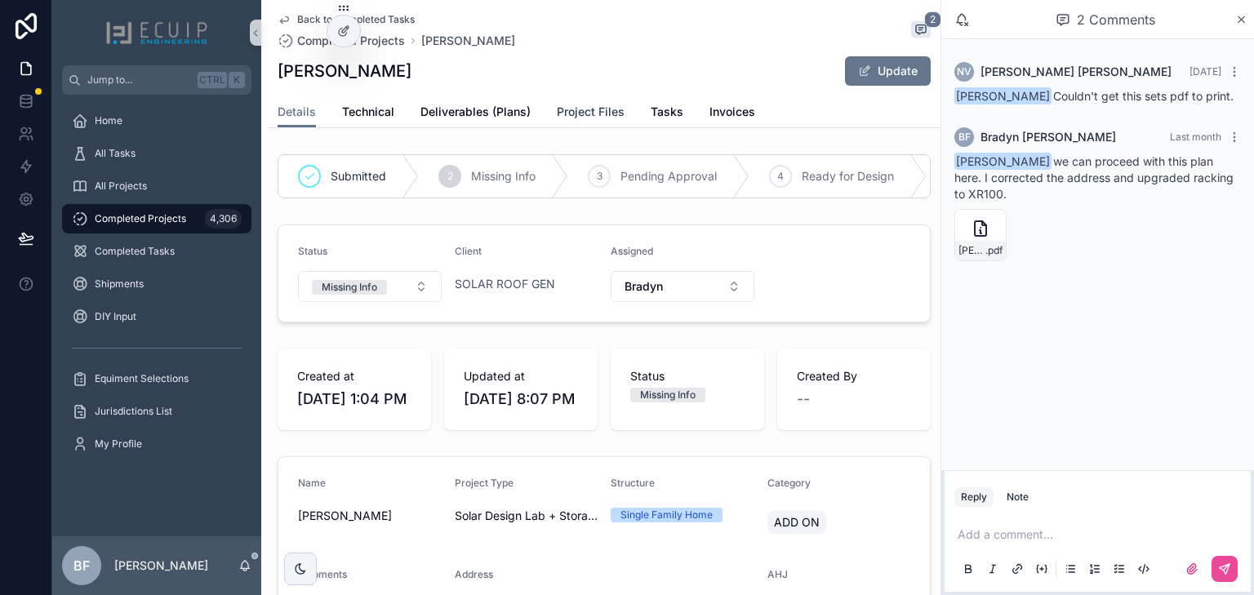
click at [591, 118] on span "Project Files" at bounding box center [591, 112] width 68 height 16
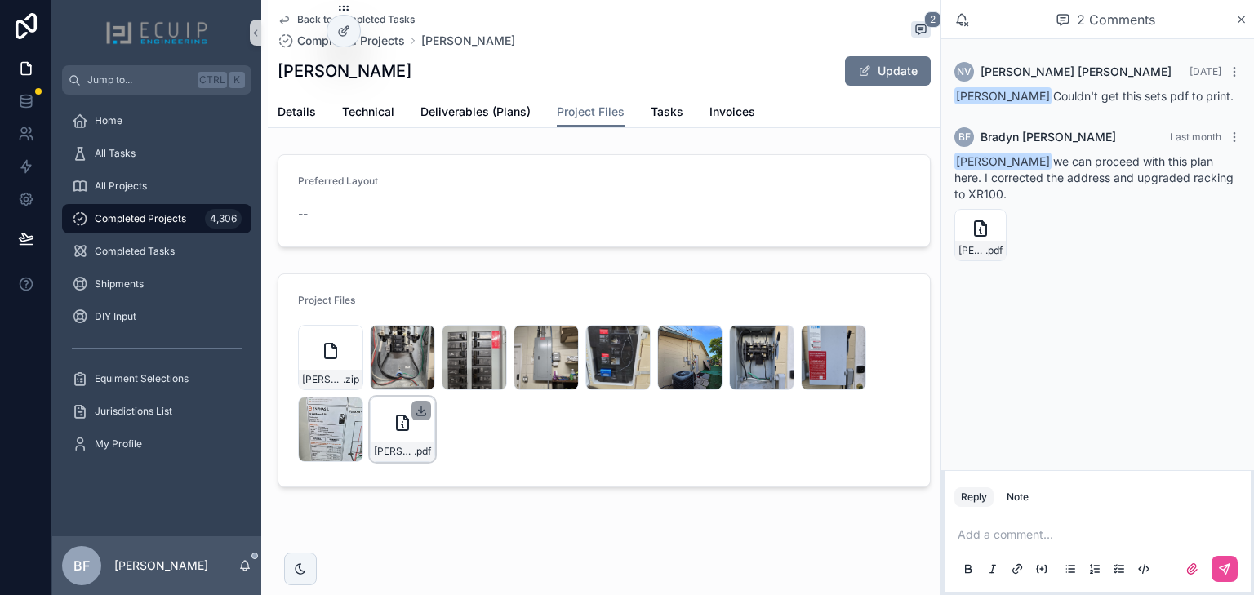
click at [420, 408] on icon "scrollable content" at bounding box center [421, 410] width 13 height 13
click at [349, 339] on icon "scrollable content" at bounding box center [349, 338] width 0 height 7
click at [291, 109] on span "Details" at bounding box center [297, 112] width 38 height 16
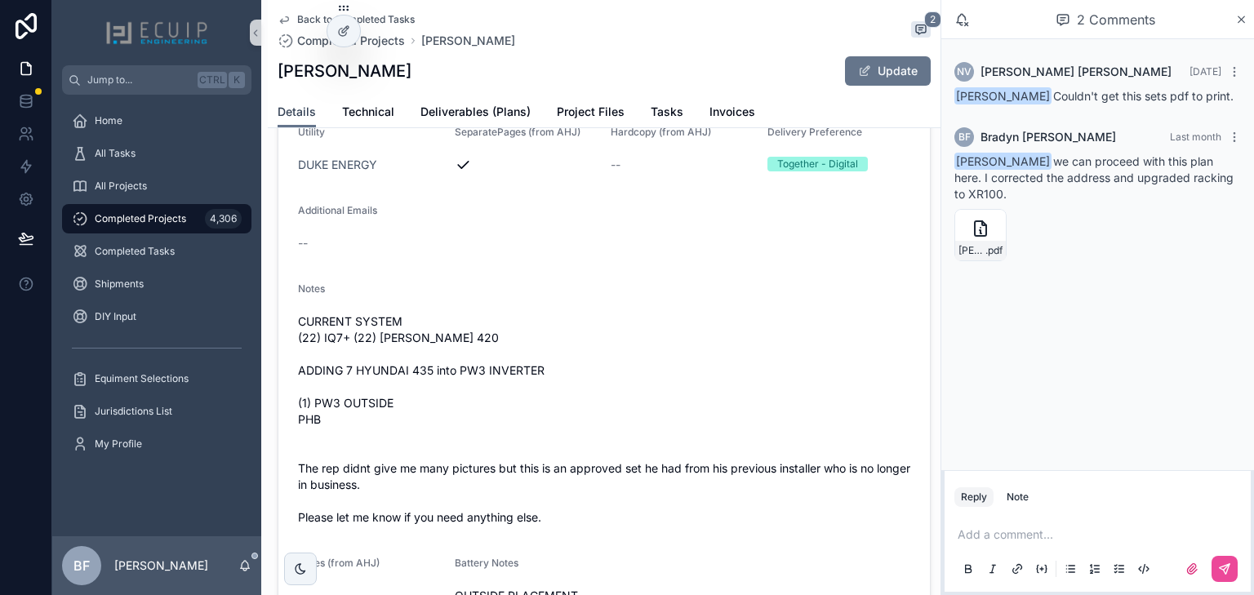
scroll to position [522, 0]
drag, startPoint x: 438, startPoint y: 366, endPoint x: 274, endPoint y: 338, distance: 166.4
click at [274, 338] on div "Name Mark Turski Project Type Solar Design Lab + Storage Structure Single Famil…" at bounding box center [604, 288] width 673 height 723
click at [401, 446] on span "CURRENT SYSTEM (22) IQ7+ (22) TRINA 420 ADDING 7 HYUNDAI 435 into PW3 INVERTER …" at bounding box center [604, 418] width 612 height 212
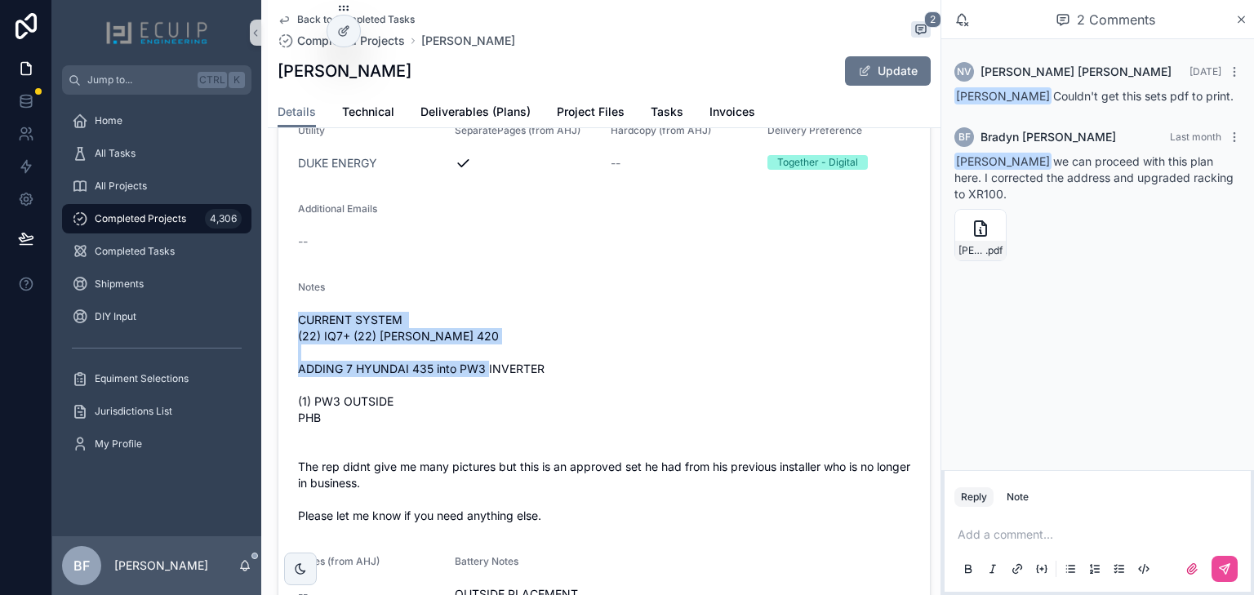
drag, startPoint x: 579, startPoint y: 405, endPoint x: 280, endPoint y: 350, distance: 304.5
click at [280, 350] on form "Name Mark Turski Project Type Solar Design Lab + Storage Structure Single Famil…" at bounding box center [603, 289] width 651 height 708
copy span "CURRENT SYSTEM (22) IQ7+ (22) TRINA 420 ADDING 7 HYUNDAI 435 into PW3 INVERTER"
click at [622, 379] on span "CURRENT SYSTEM (22) IQ7+ (22) TRINA 420 ADDING 7 HYUNDAI 435 into PW3 INVERTER …" at bounding box center [604, 418] width 612 height 212
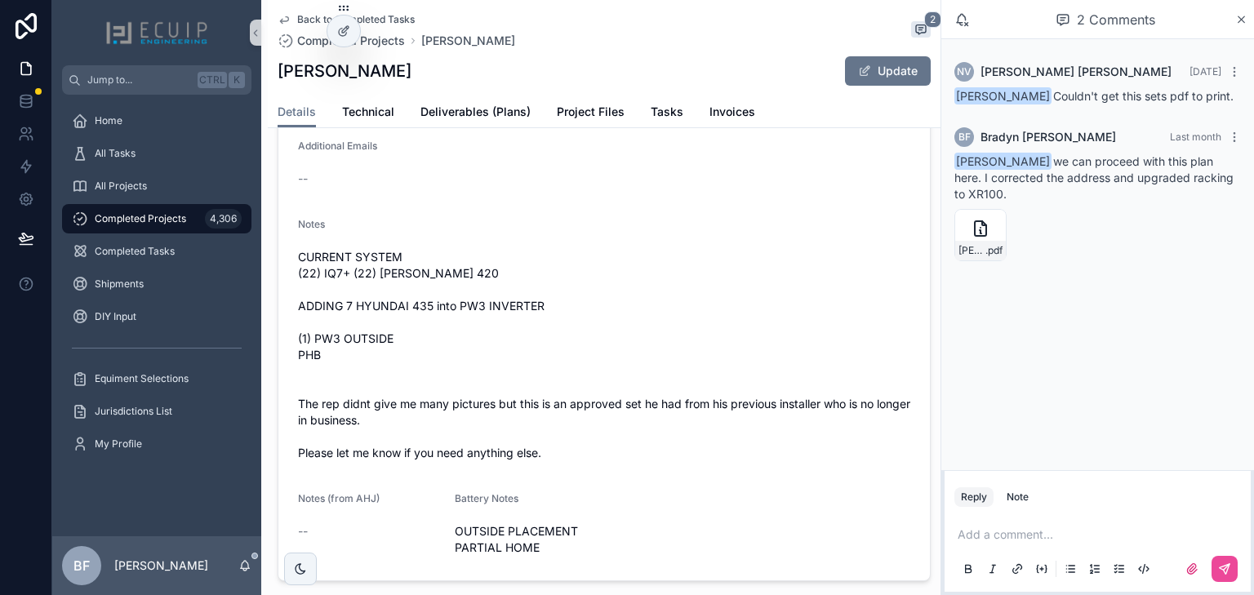
scroll to position [588, 0]
click at [651, 118] on span "Tasks" at bounding box center [667, 112] width 33 height 16
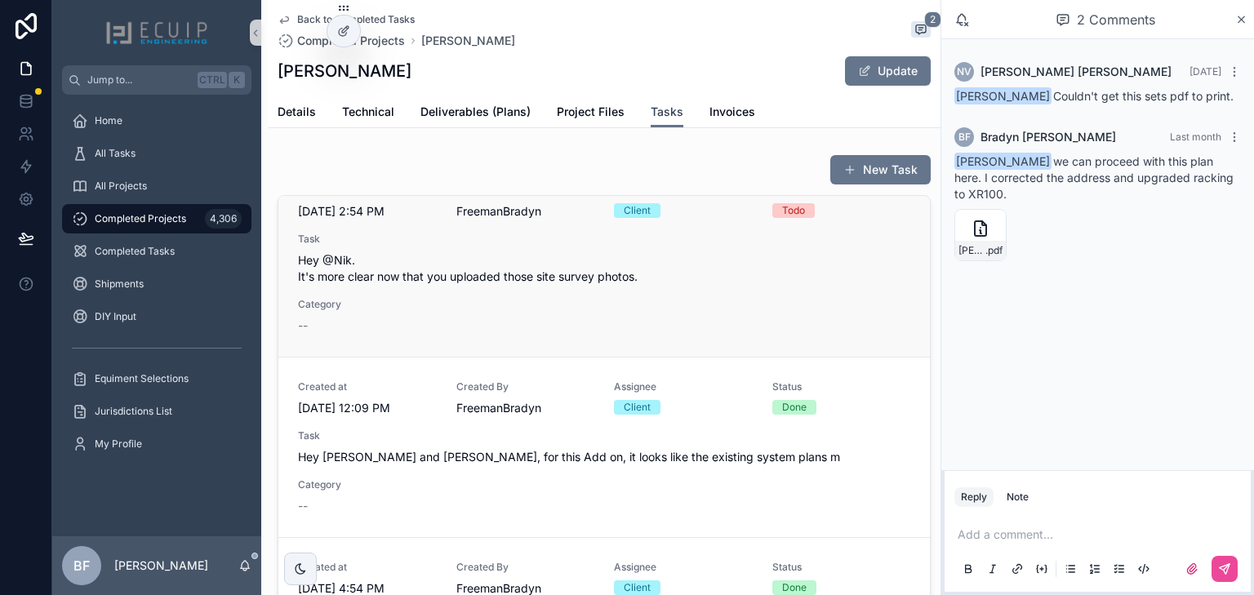
scroll to position [149, 0]
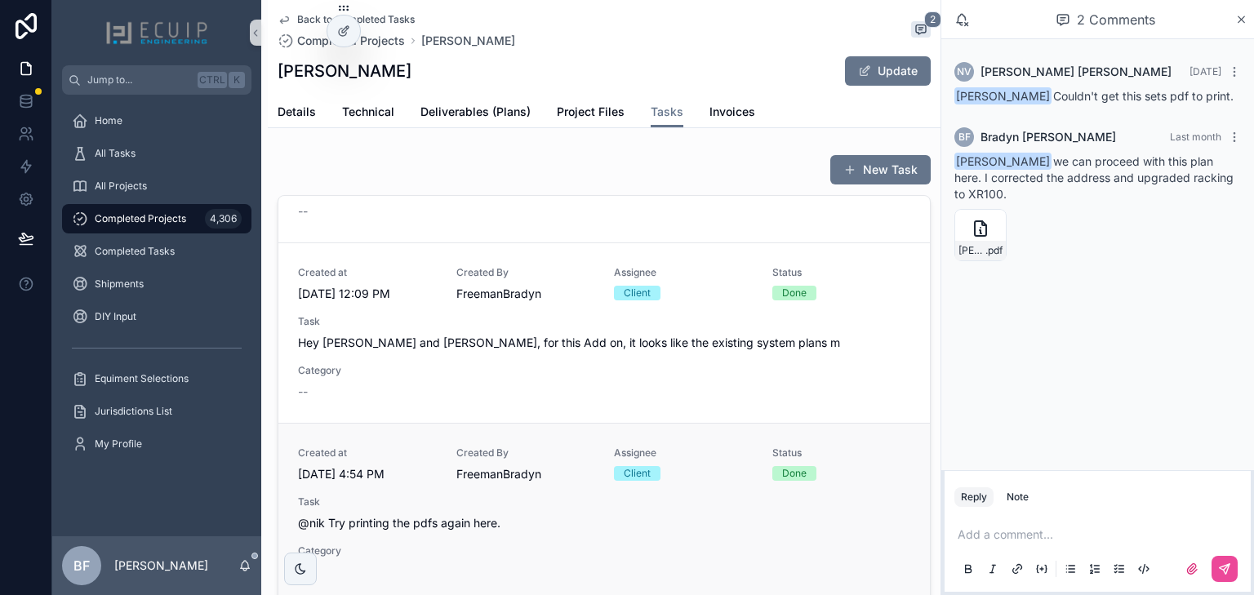
click at [691, 506] on span "Task" at bounding box center [604, 501] width 612 height 13
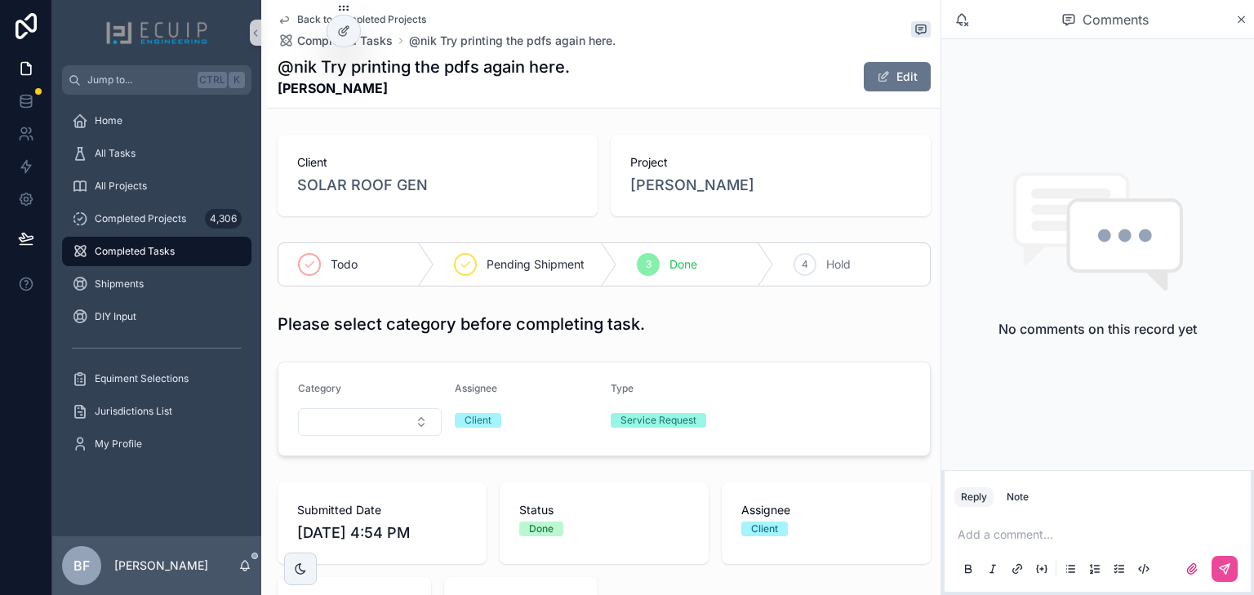
click at [689, 180] on span "Mark Turski" at bounding box center [692, 185] width 124 height 23
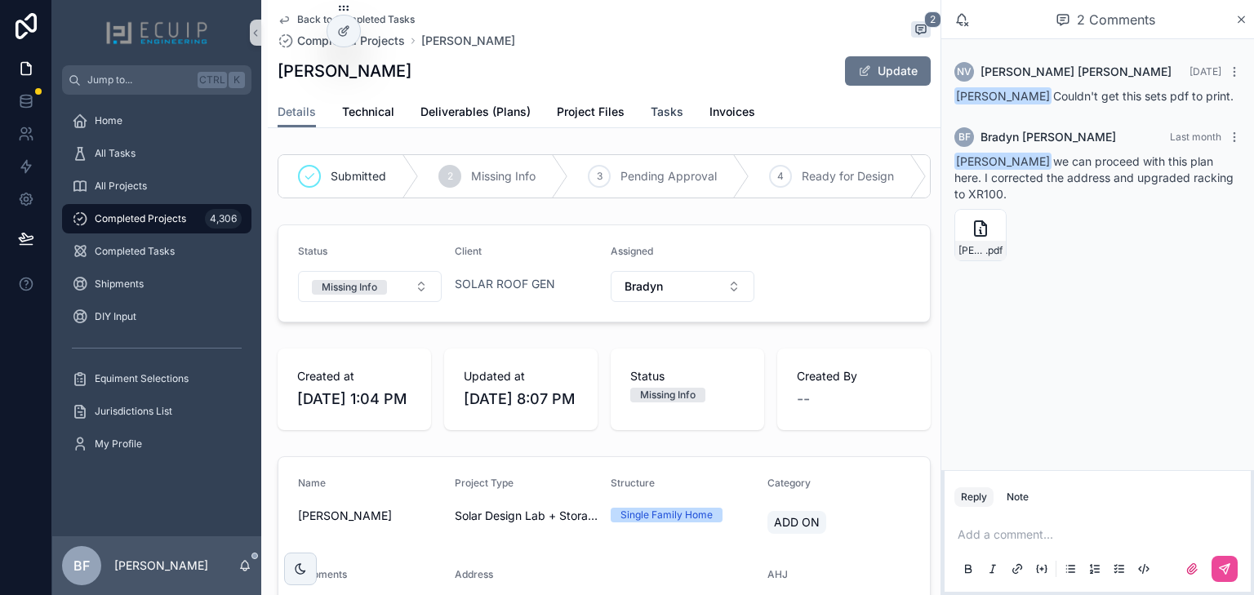
click at [674, 114] on span "Tasks" at bounding box center [667, 112] width 33 height 16
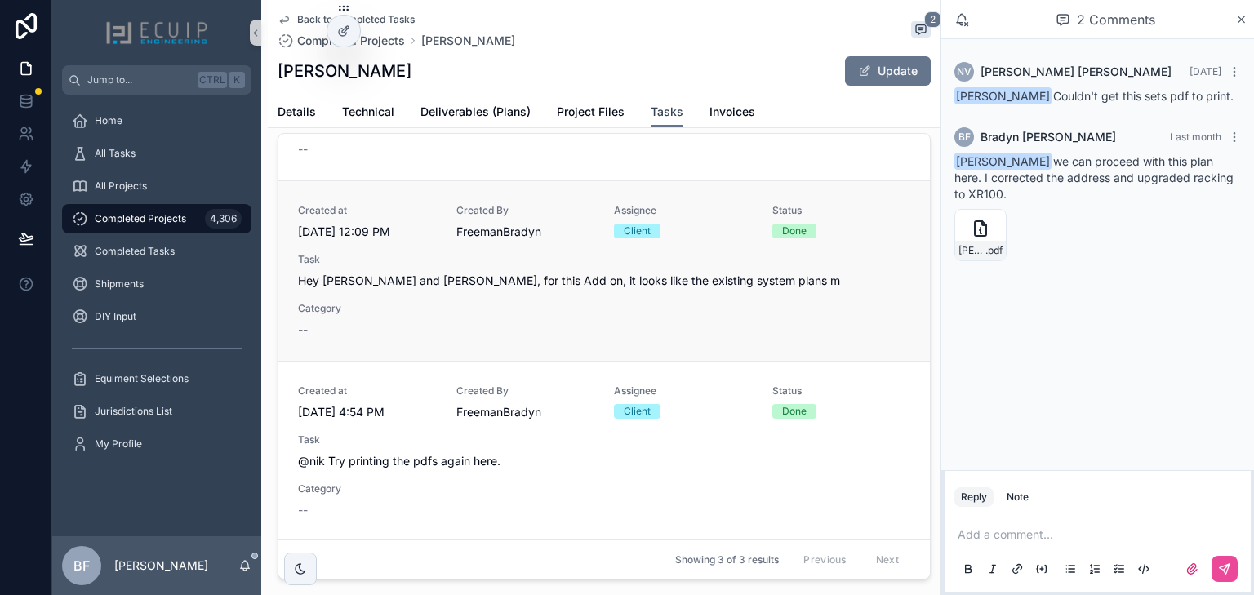
scroll to position [157, 0]
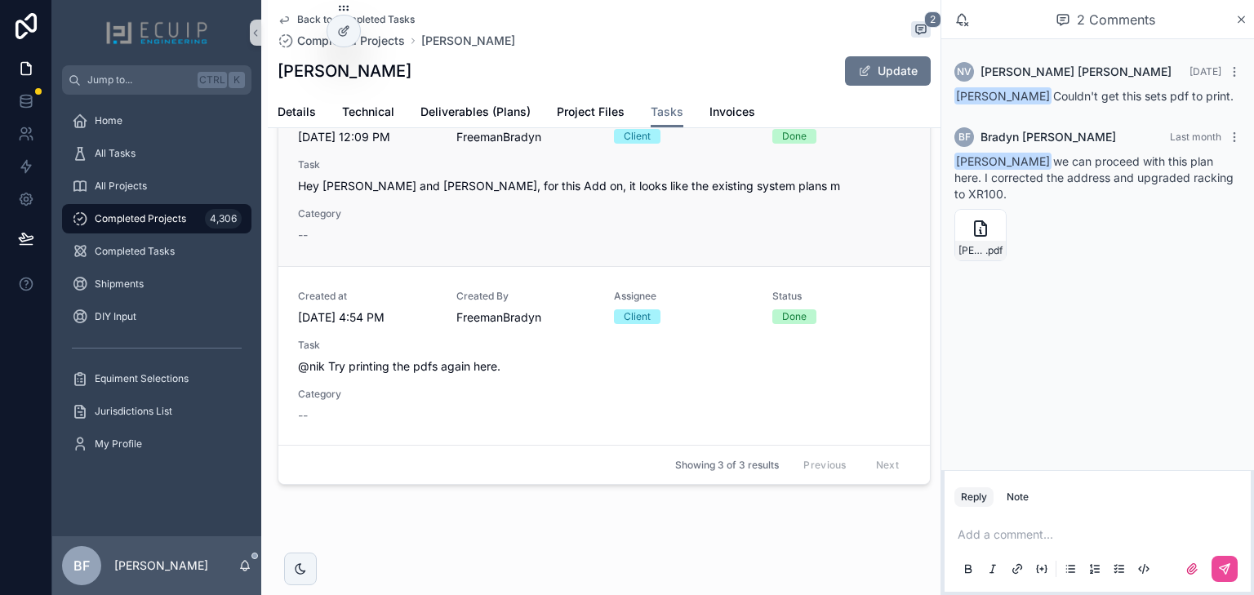
click at [677, 229] on div "Created at 8/6/2025 12:09 PM Created By FreemanBradyn Assignee Client Status Do…" at bounding box center [604, 176] width 612 height 134
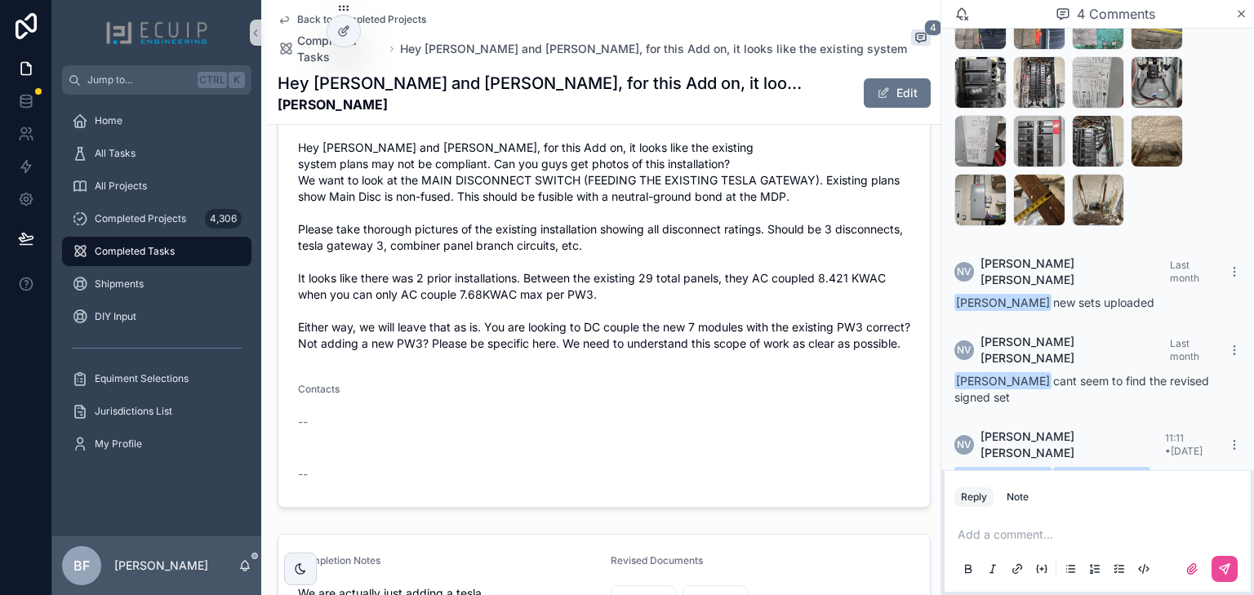
scroll to position [868, 0]
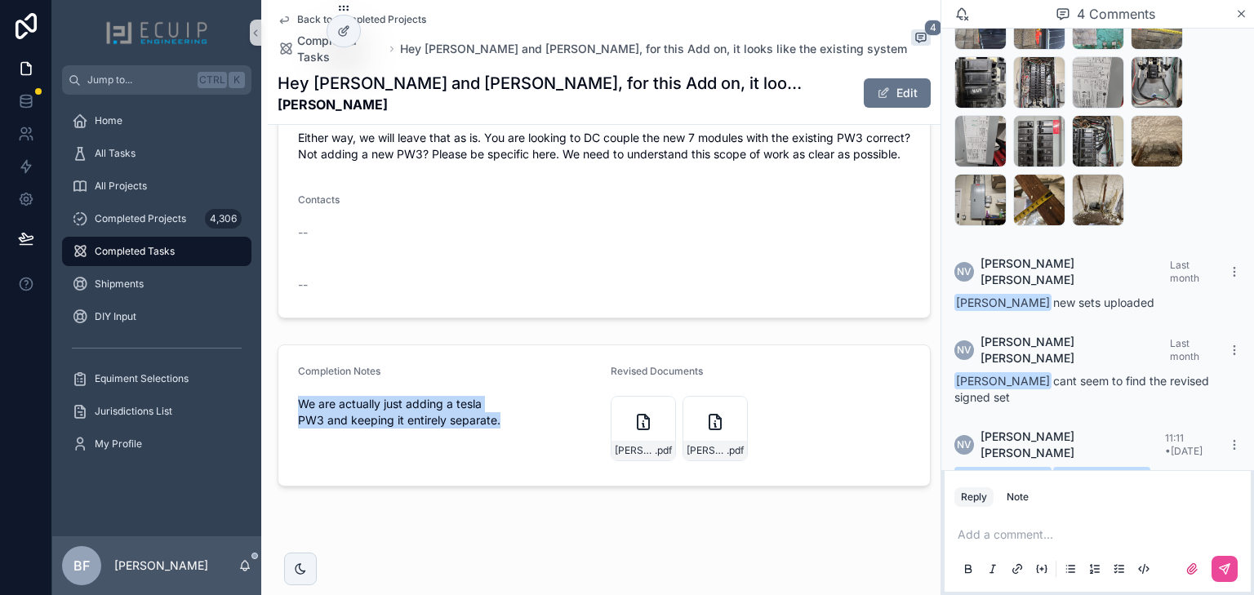
drag, startPoint x: 517, startPoint y: 421, endPoint x: 264, endPoint y: 390, distance: 254.1
copy span "We are actually just adding a tesla PW3 and keeping it entirely separate."
click at [568, 477] on form "Completion Notes We are actually just adding a tesla PW3 and keeping it entirel…" at bounding box center [603, 415] width 651 height 140
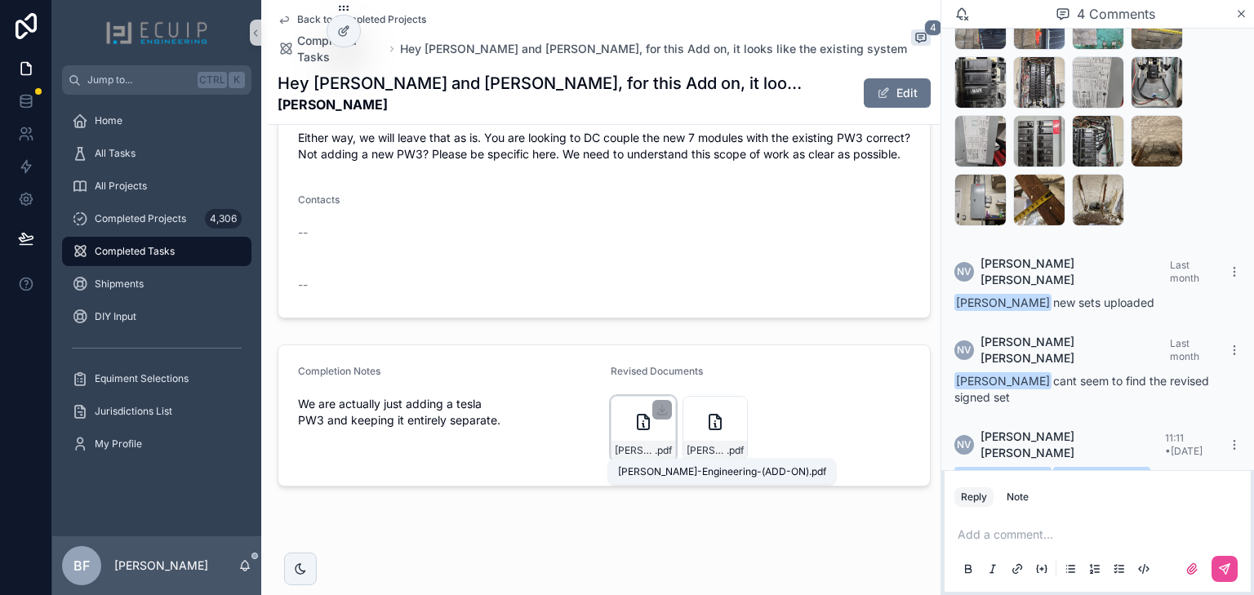
click at [668, 445] on div "Mark-Turski-Engineering-(ORIGINAL-SYSTEM .pdf" at bounding box center [643, 451] width 64 height 20
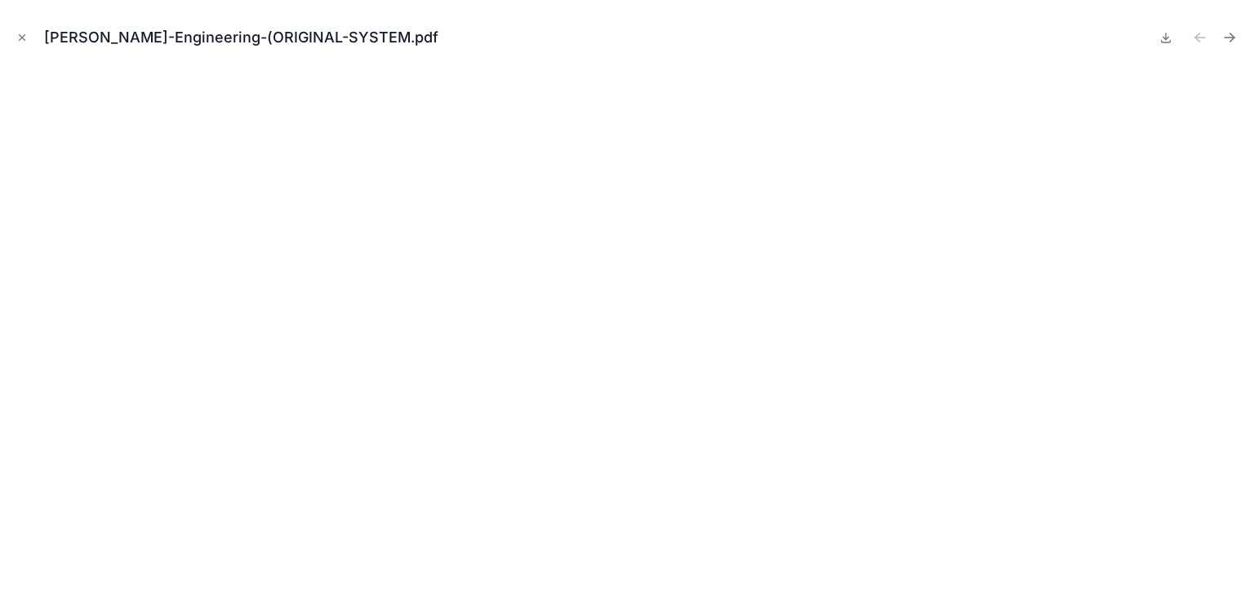
click at [16, 27] on div "Mark-Turski-Engineering-(ORIGINAL-SYSTEM.pdf" at bounding box center [627, 37] width 1228 height 49
click at [25, 34] on icon "Close modal" at bounding box center [21, 37] width 11 height 11
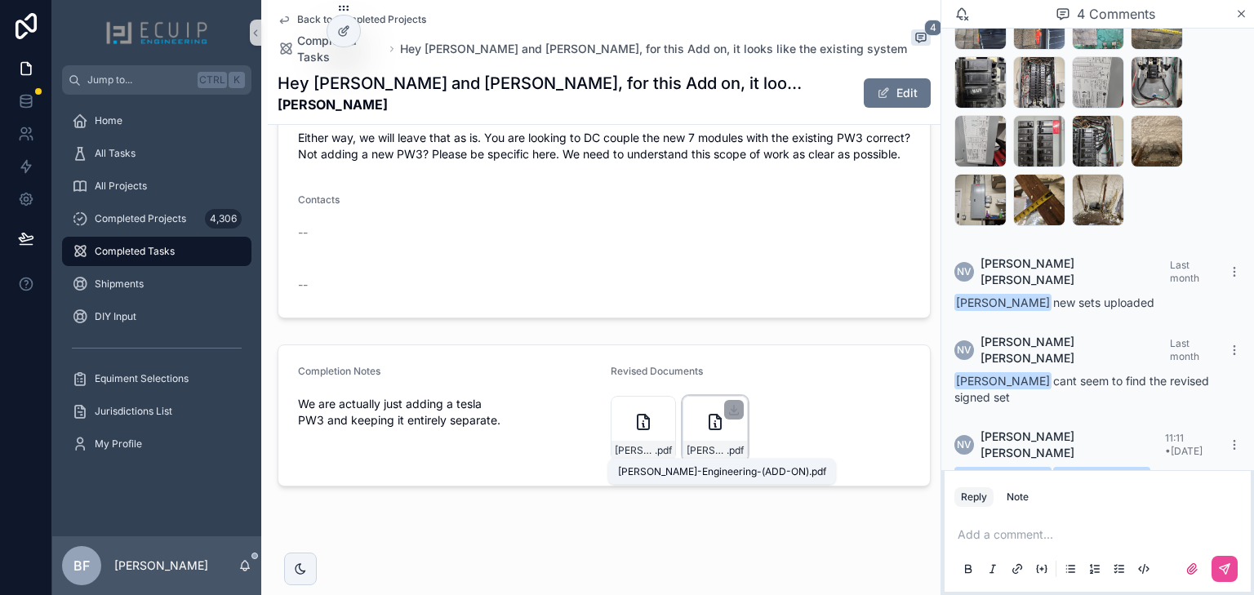
click at [691, 450] on span "Mark-Turski-Engineering-(ADD-ON)" at bounding box center [706, 450] width 40 height 13
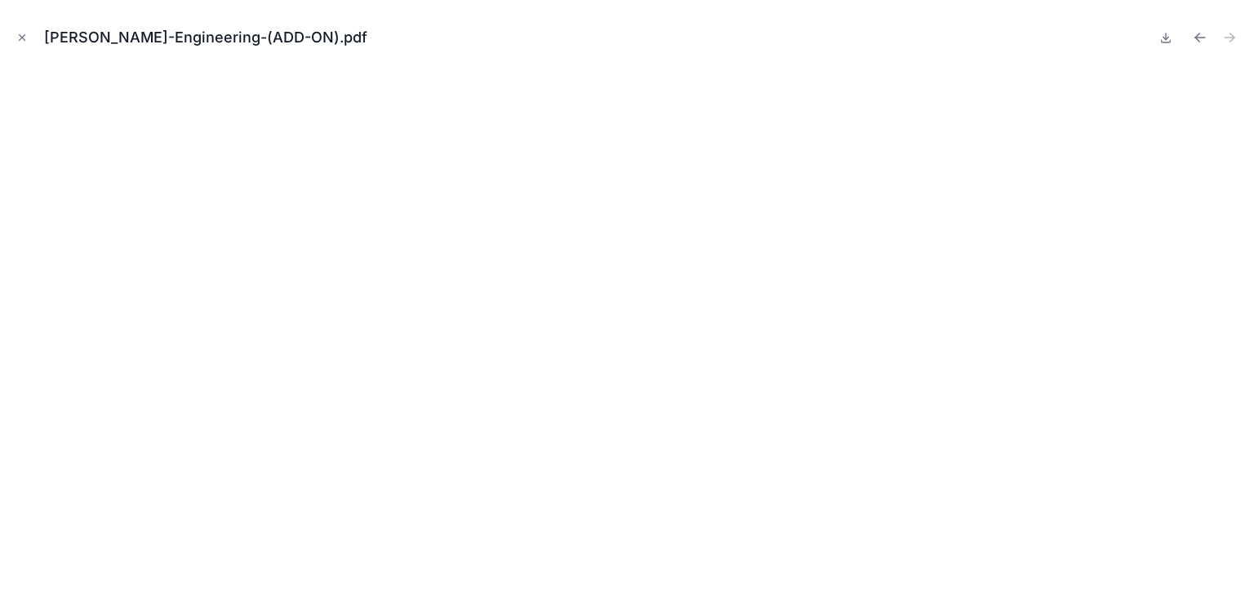
click at [1170, 46] on button at bounding box center [1166, 37] width 20 height 23
click at [21, 38] on icon "Close modal" at bounding box center [23, 38] width 6 height 6
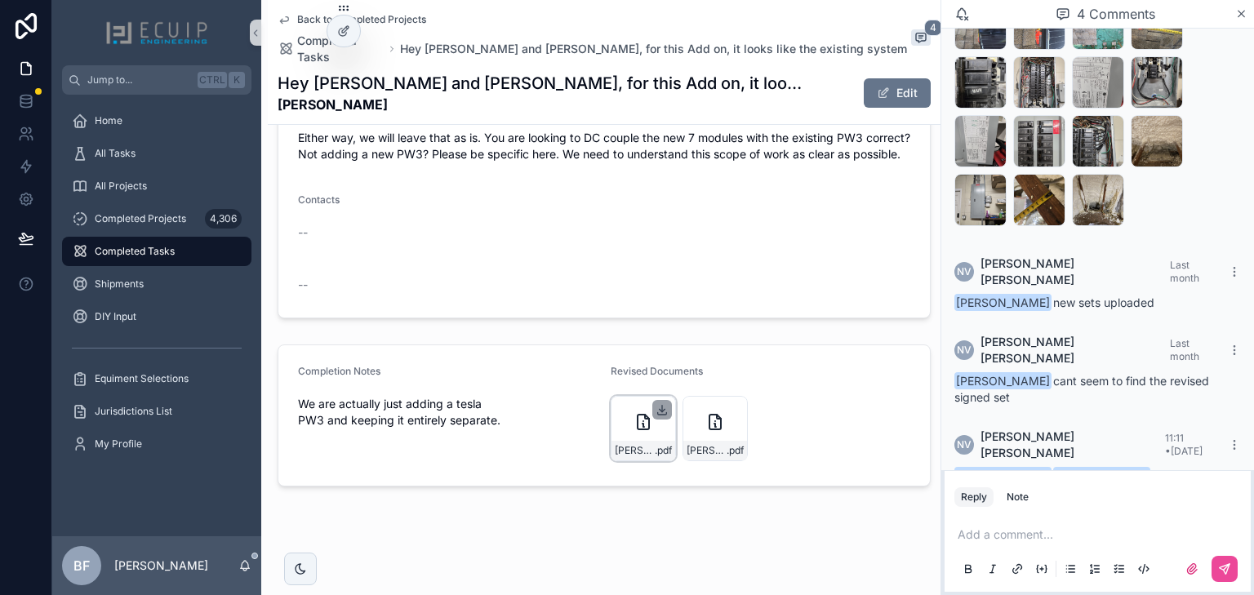
click at [655, 411] on icon "scrollable content" at bounding box center [661, 409] width 13 height 13
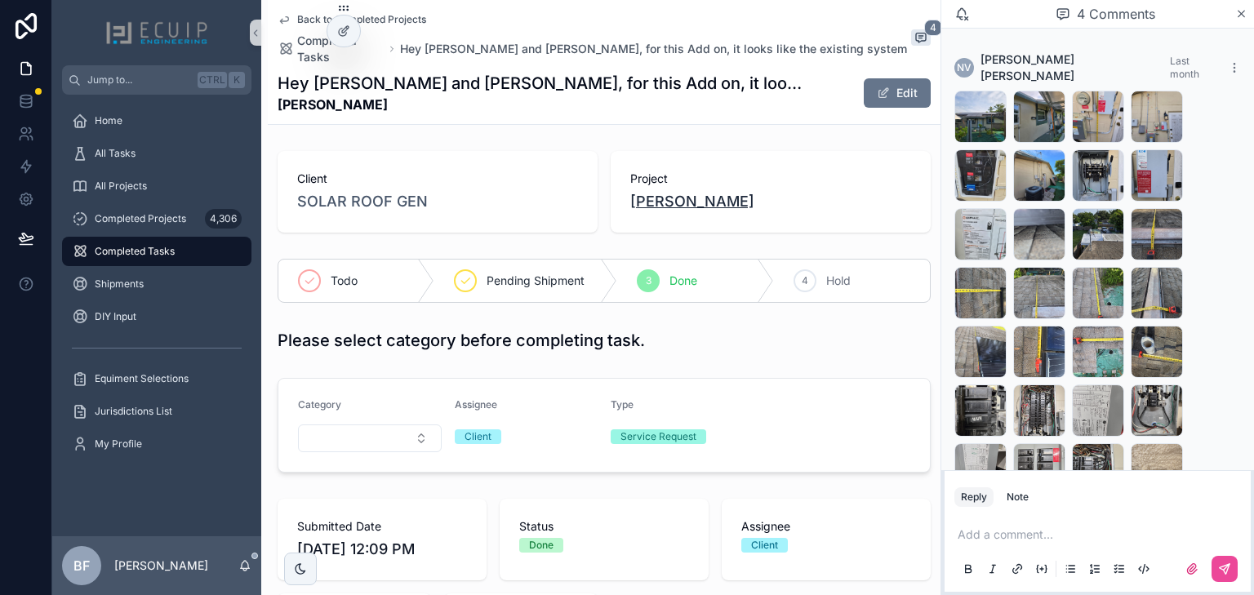
click at [679, 192] on span "Mark Turski" at bounding box center [692, 201] width 124 height 23
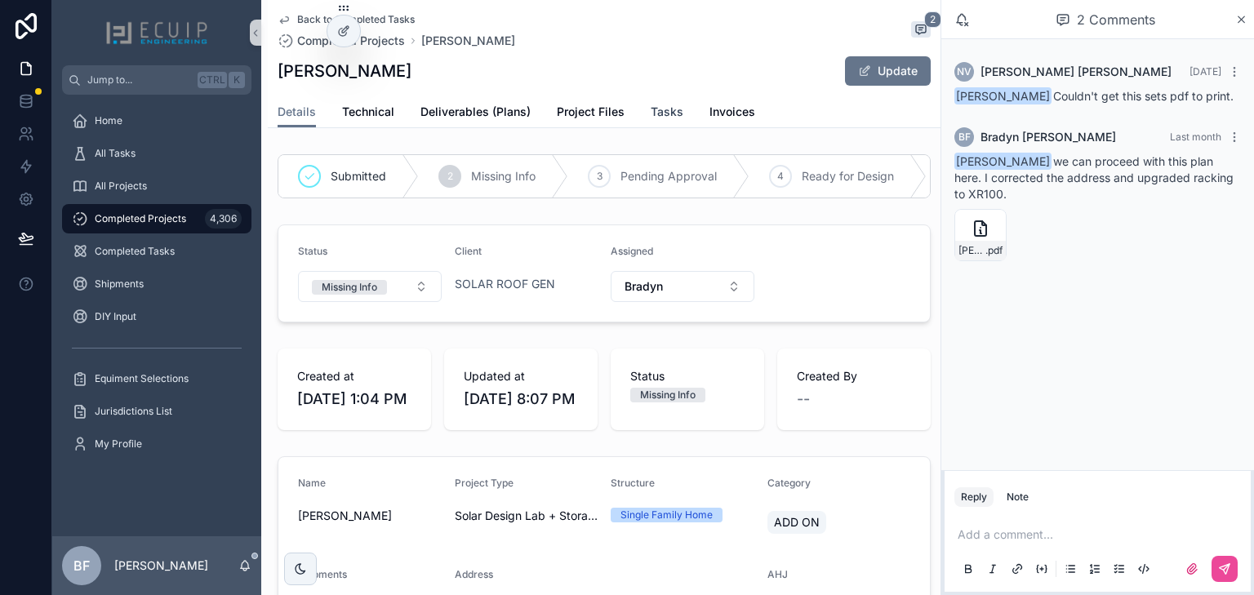
click at [659, 109] on span "Tasks" at bounding box center [667, 112] width 33 height 16
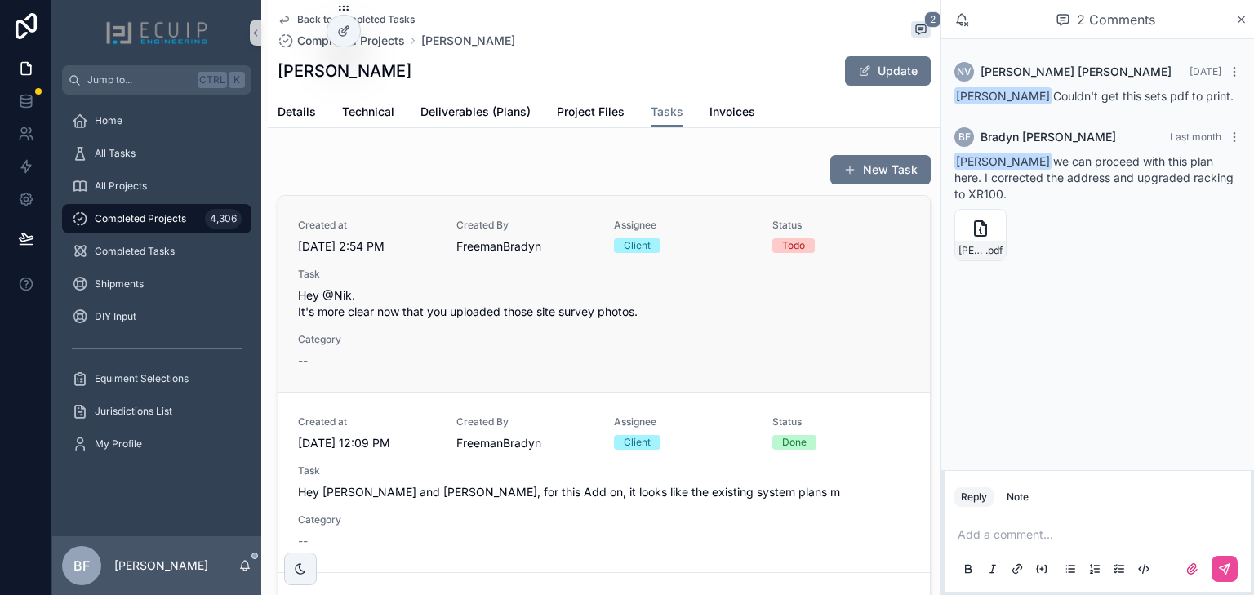
click at [589, 347] on div "Created at 8/25/2025 2:54 PM Created By FreemanBradyn Assignee Client Status To…" at bounding box center [604, 294] width 612 height 150
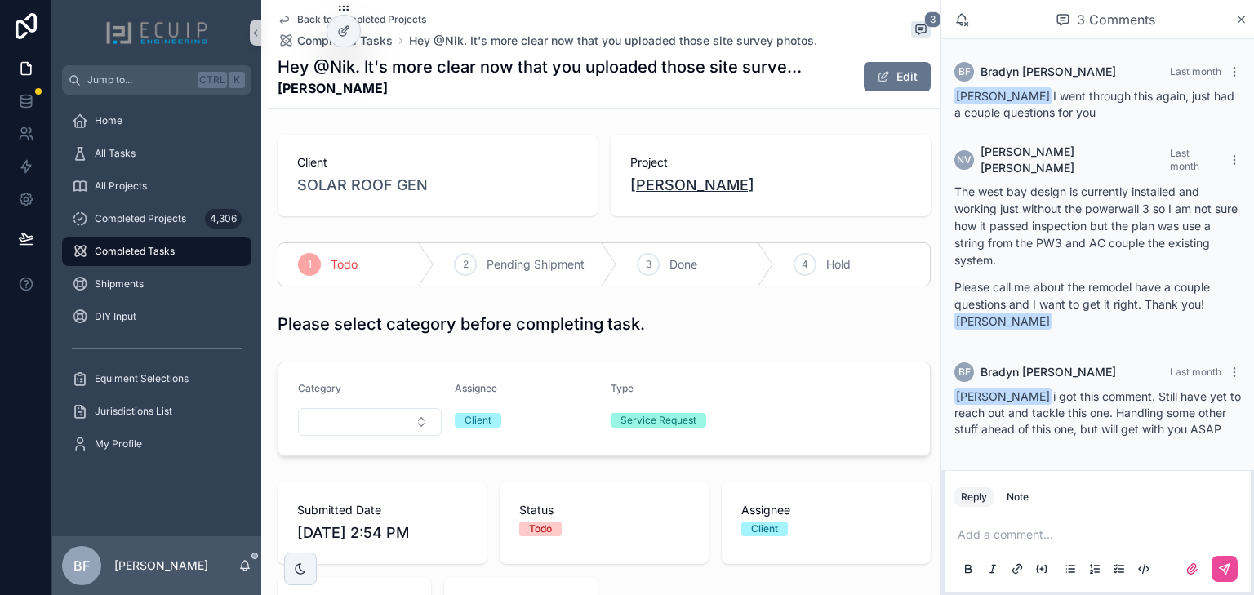
click at [689, 189] on span "Mark Turski" at bounding box center [692, 185] width 124 height 23
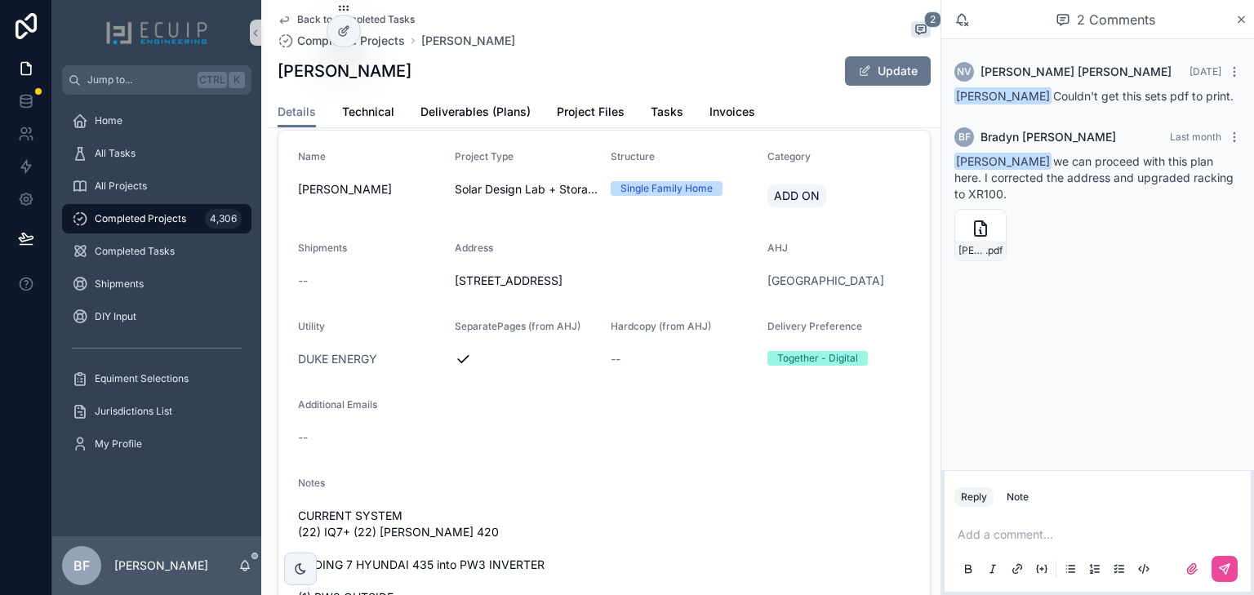
scroll to position [588, 0]
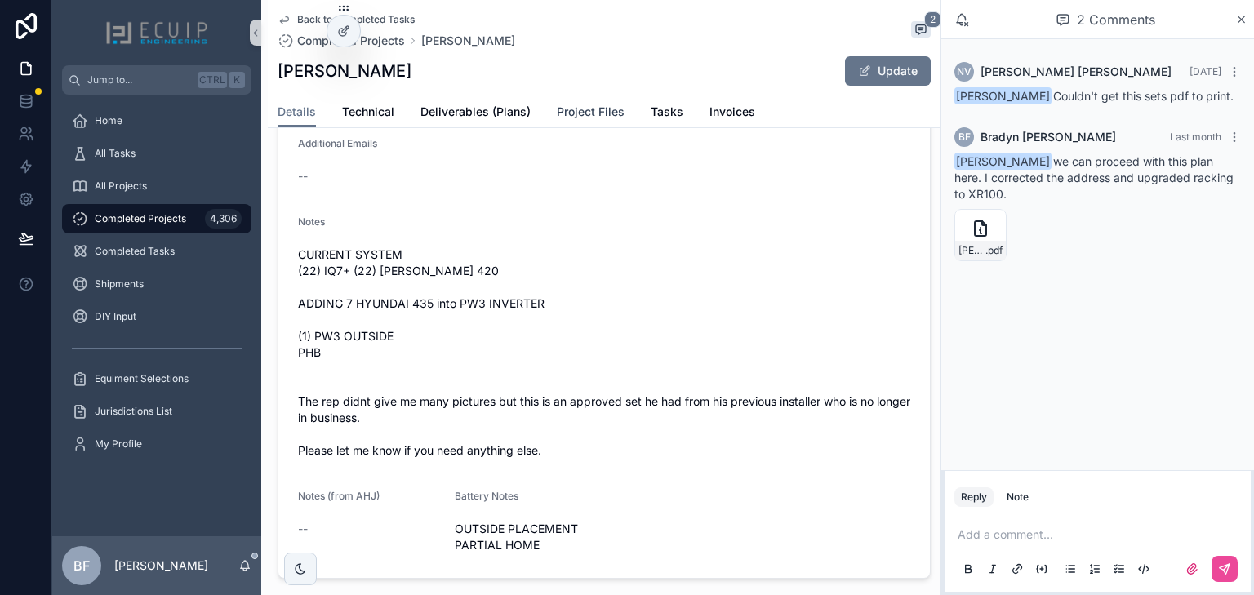
drag, startPoint x: 597, startPoint y: 124, endPoint x: 592, endPoint y: 135, distance: 12.1
click at [597, 124] on link "Project Files" at bounding box center [591, 113] width 68 height 33
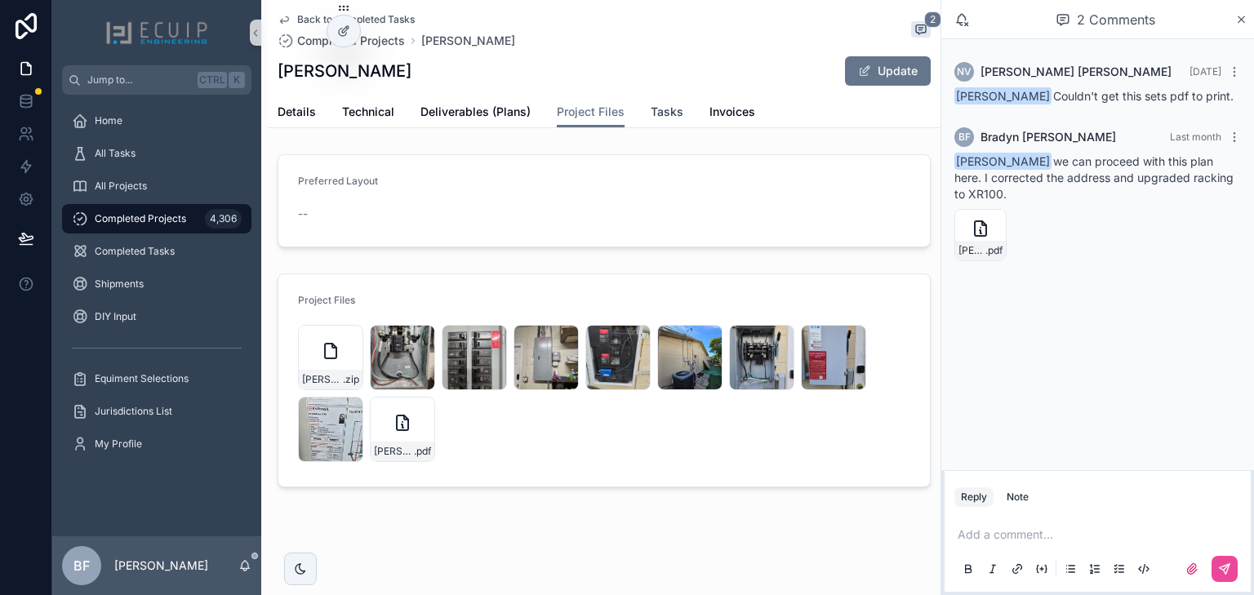
click at [669, 112] on span "Tasks" at bounding box center [667, 112] width 33 height 16
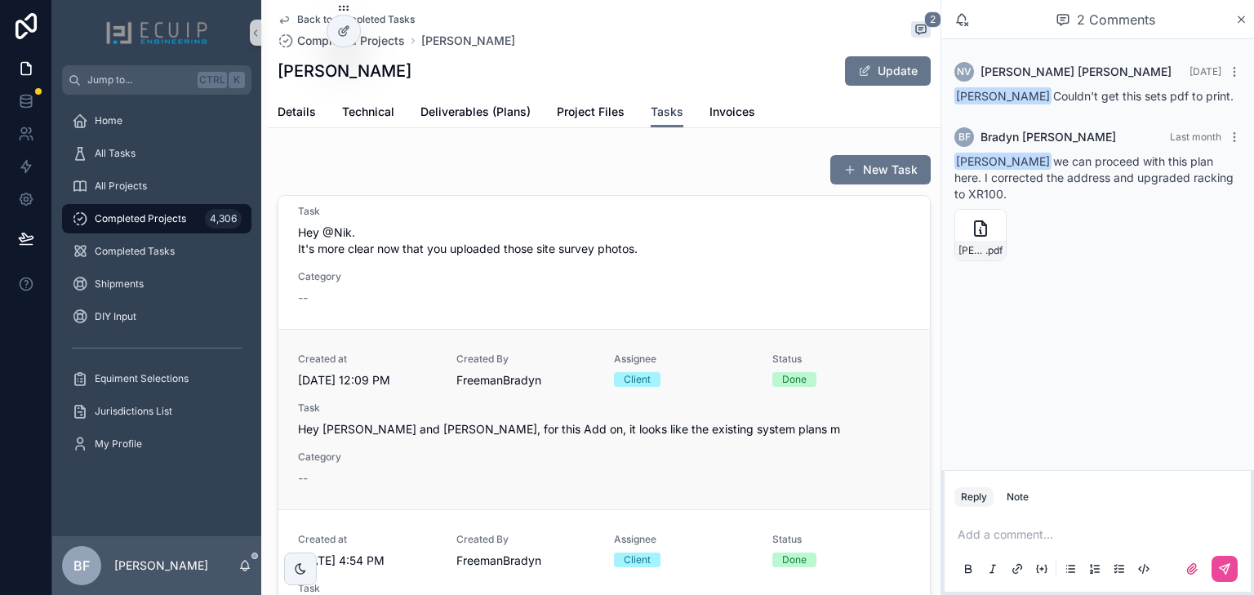
scroll to position [65, 0]
click at [672, 412] on div "Task Hey Nik and Eli, for this Add on, it looks like the existing system plans m" at bounding box center [604, 417] width 612 height 36
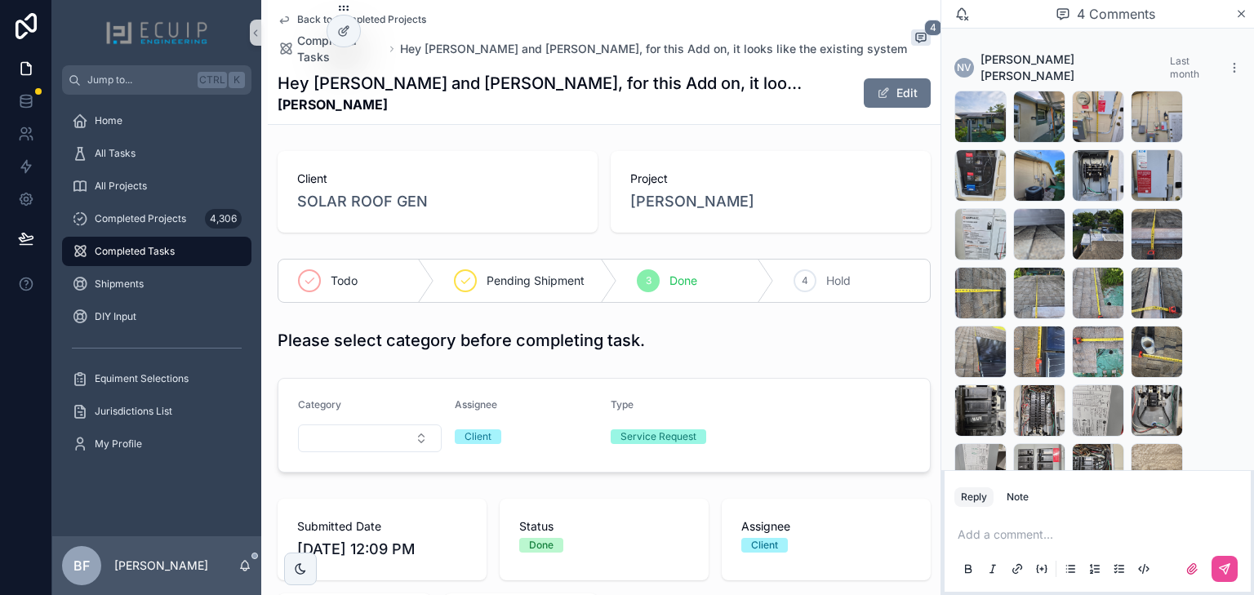
scroll to position [328, 0]
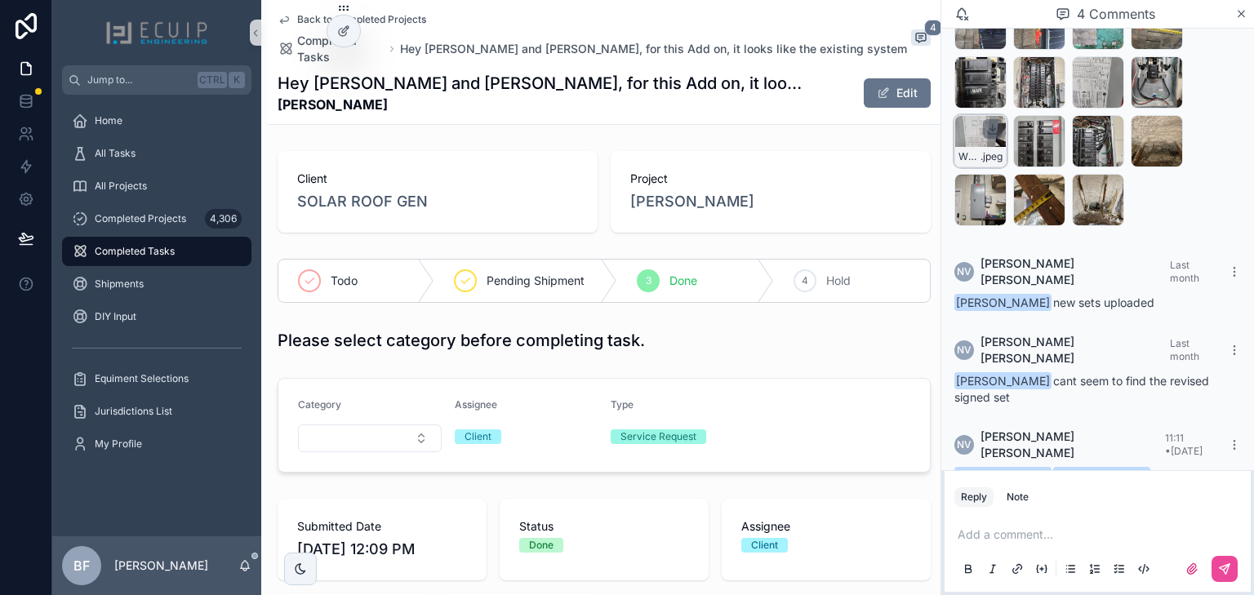
click at [989, 122] on icon "scrollable content" at bounding box center [992, 128] width 13 height 13
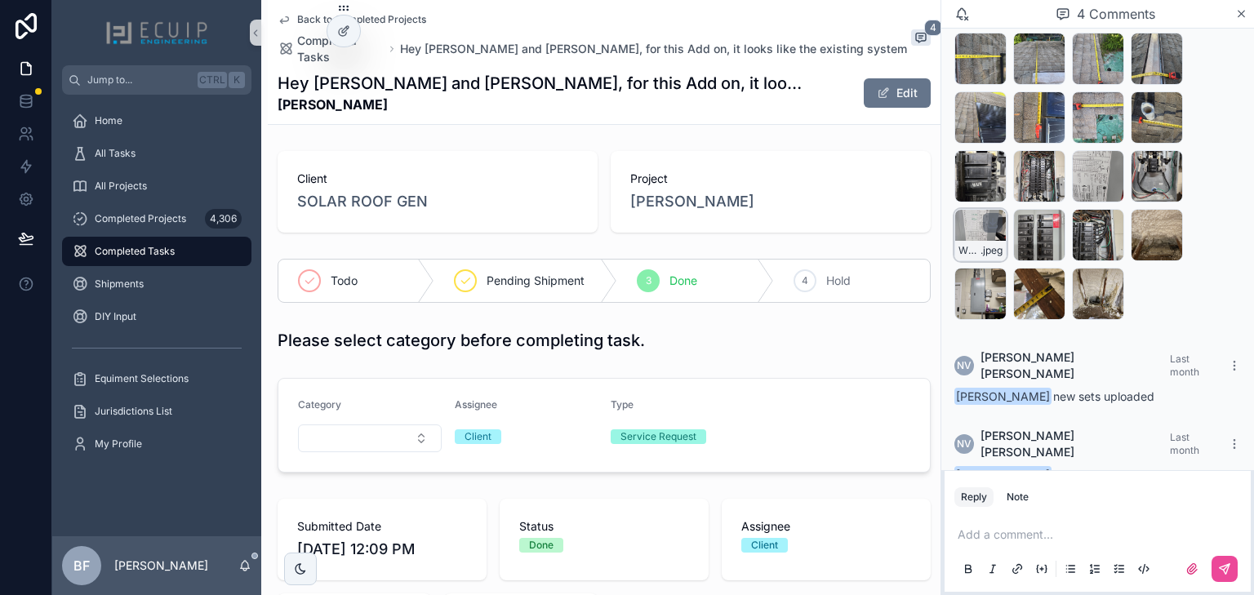
scroll to position [198, 0]
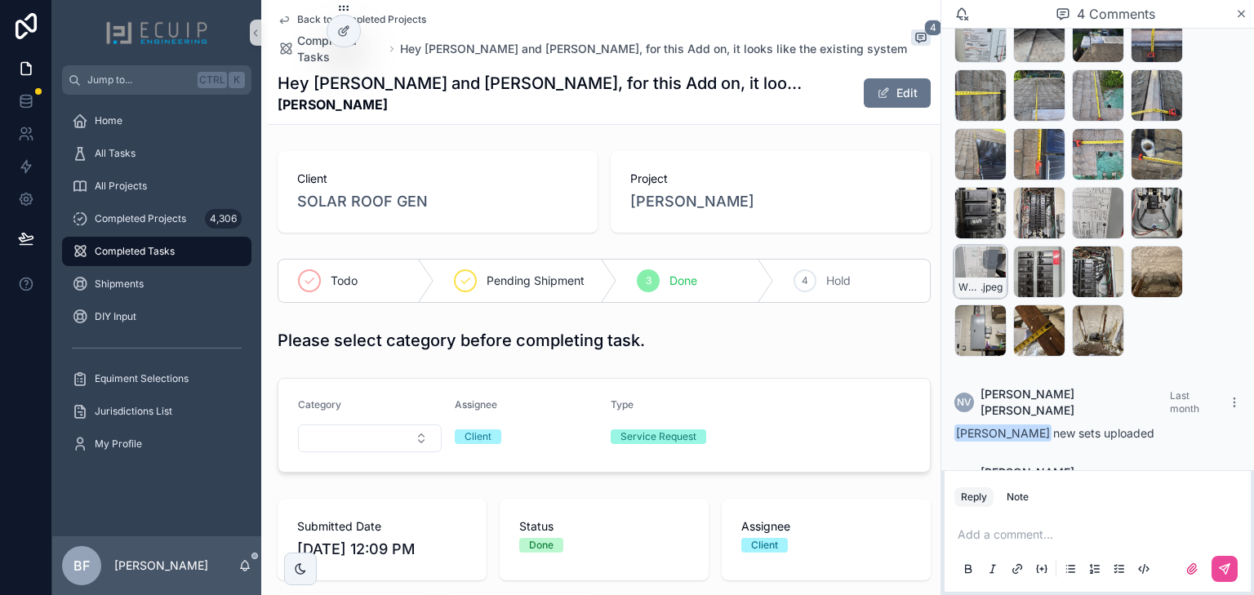
click at [1126, 196] on div "WhatsApp-Image-2025-08-07-at-10.20.54 .jpeg WhatsApp-Image-2025-08-07-at-10.20.…" at bounding box center [1097, 125] width 286 height 464
click at [1109, 194] on icon "scrollable content" at bounding box center [1109, 200] width 13 height 13
click at [1111, 253] on icon "scrollable content" at bounding box center [1109, 259] width 13 height 13
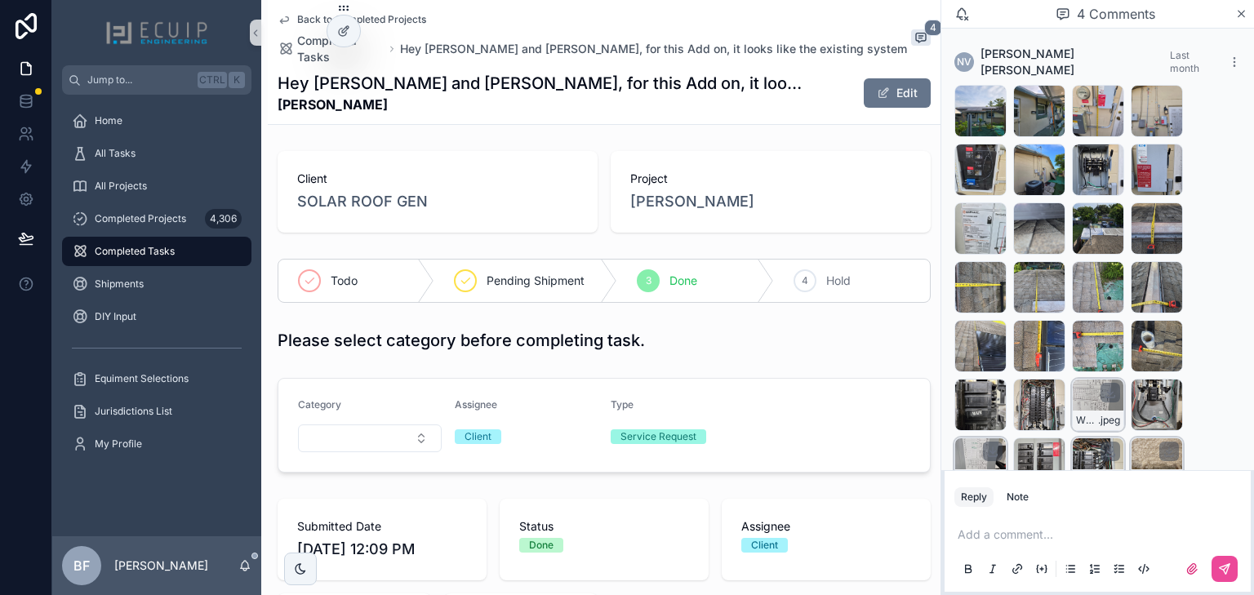
scroll to position [0, 0]
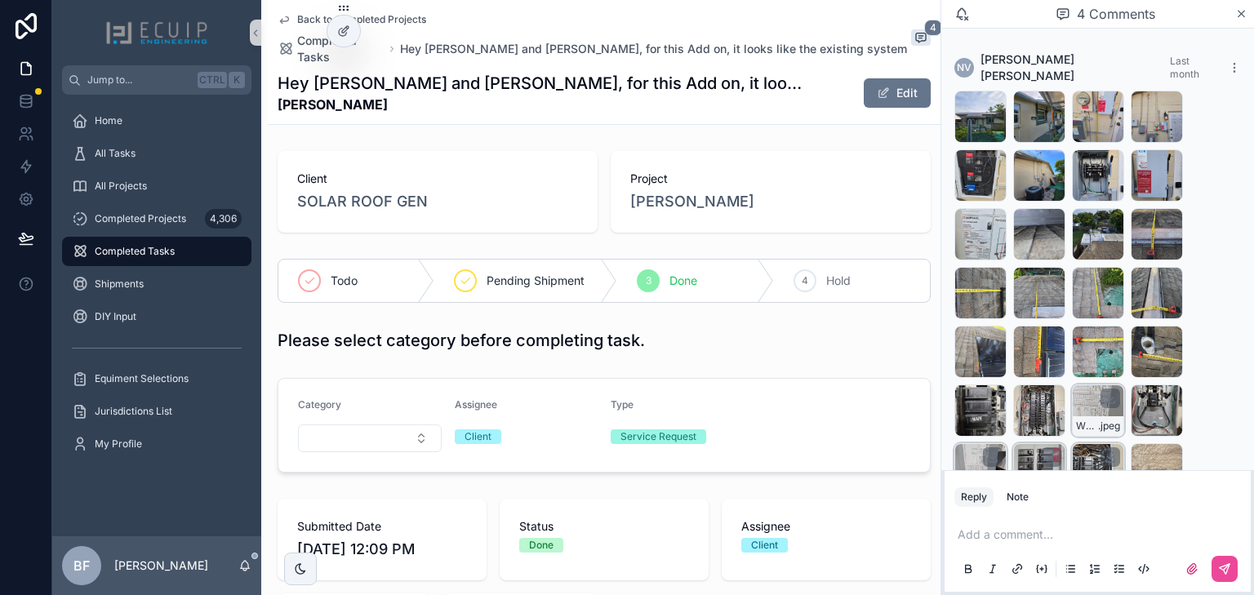
click at [1024, 459] on div "WhatsApp-Image-2025-08-07-at-10.21.04-(5) .jpeg" at bounding box center [1039, 469] width 52 height 52
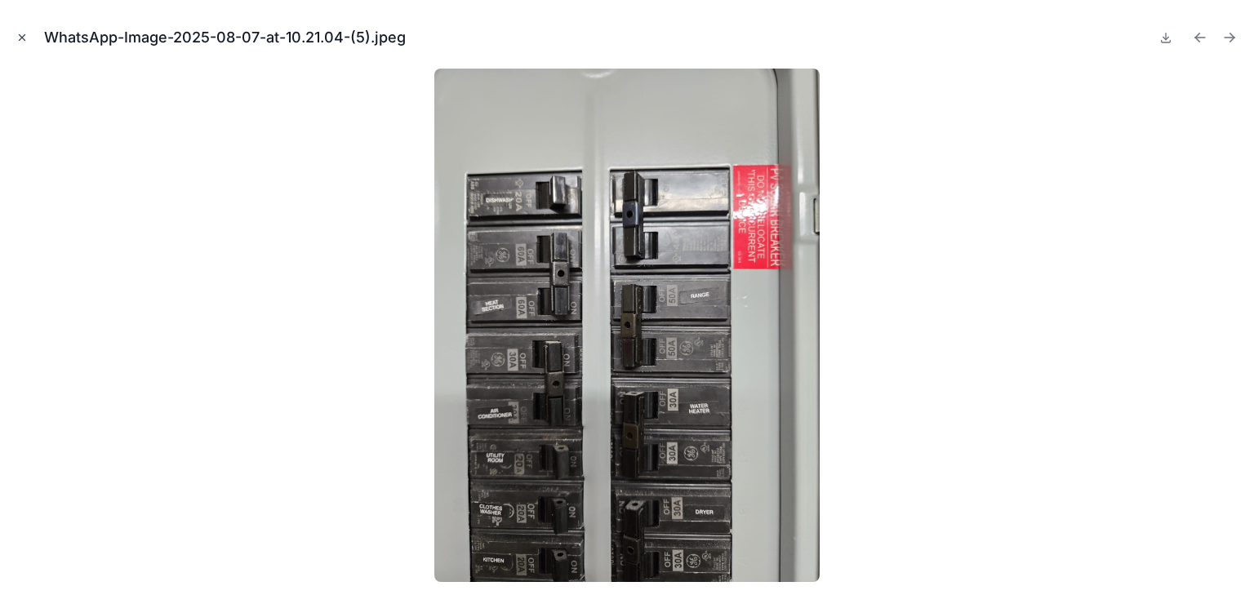
click at [19, 37] on icon "Close modal" at bounding box center [21, 37] width 11 height 11
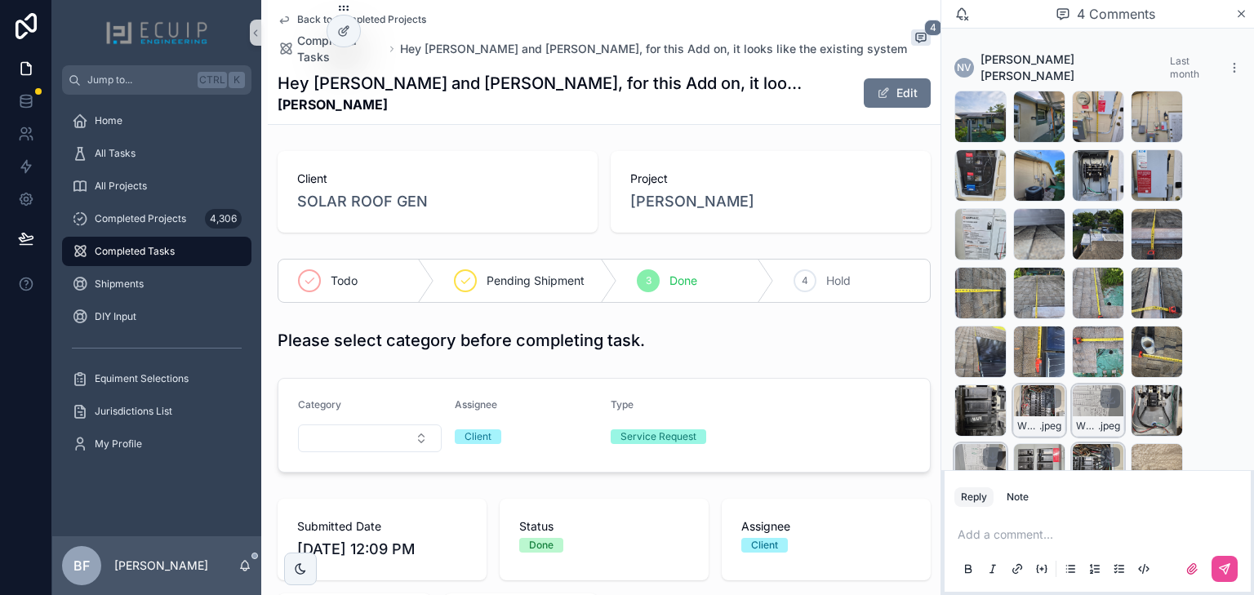
click at [1026, 397] on div "WhatsApp-Image-2025-08-07-at-10.21.04-(1) .jpeg" at bounding box center [1039, 410] width 52 height 52
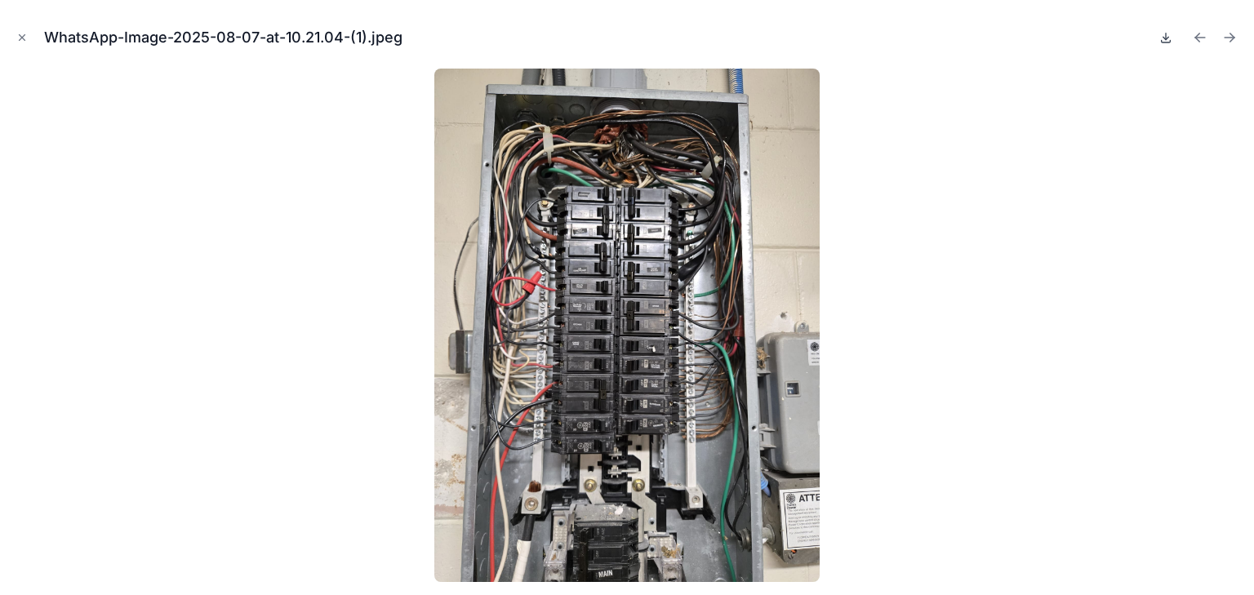
click at [1161, 40] on icon at bounding box center [1165, 41] width 9 height 2
click at [20, 41] on icon "Close modal" at bounding box center [21, 37] width 11 height 11
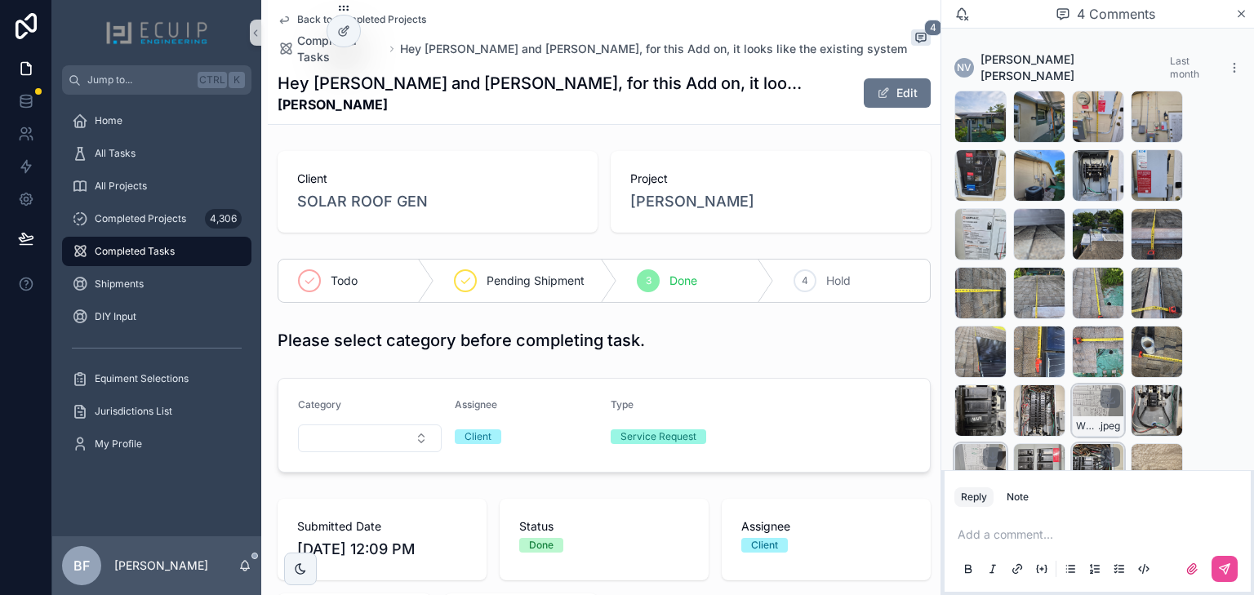
click at [667, 197] on div "Project Mark Turski" at bounding box center [771, 192] width 320 height 82
click at [670, 191] on span "Mark Turski" at bounding box center [692, 201] width 124 height 23
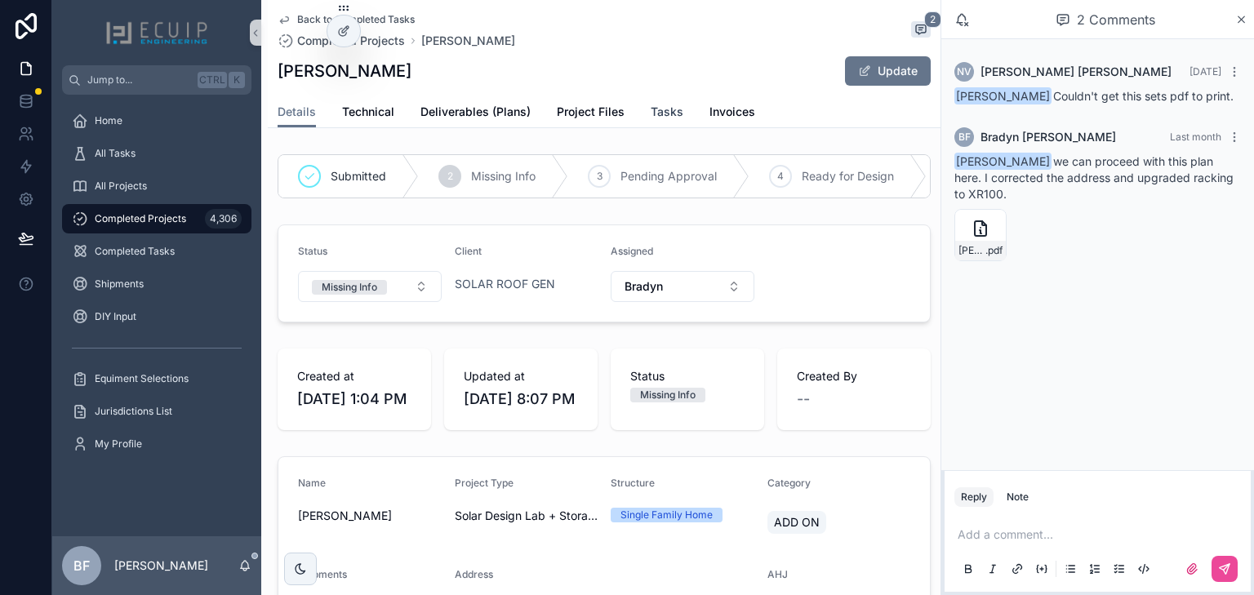
click at [656, 107] on span "Tasks" at bounding box center [667, 112] width 33 height 16
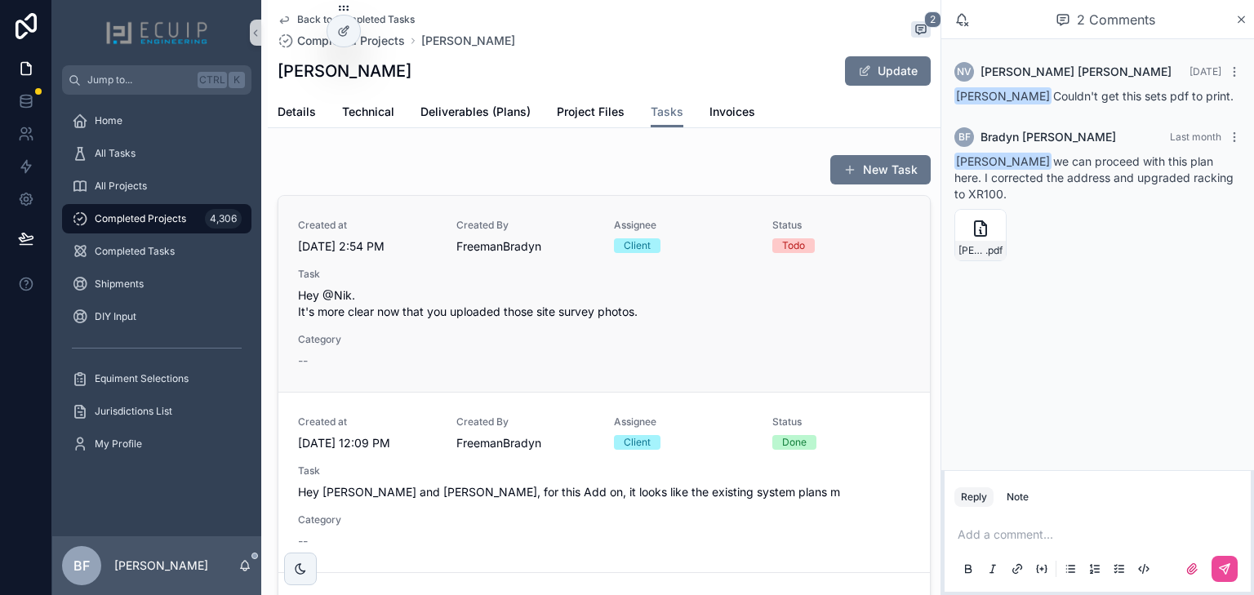
click at [663, 290] on span "Hey @Nik. It's more clear now that you uploaded those site survey photos." at bounding box center [604, 303] width 612 height 33
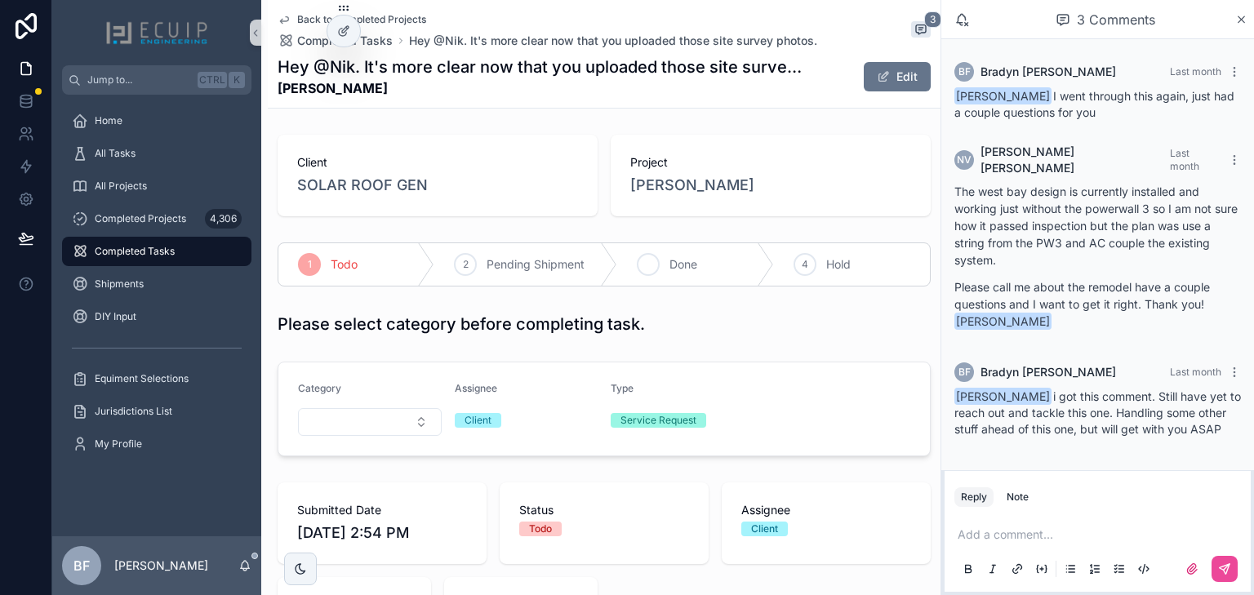
click at [659, 252] on div "3 Done" at bounding box center [695, 264] width 156 height 42
click at [692, 198] on div "Project Mark Turski" at bounding box center [771, 176] width 320 height 82
click at [661, 196] on div "Project Mark Turski" at bounding box center [771, 176] width 320 height 82
click at [662, 187] on span "Mark Turski" at bounding box center [692, 185] width 124 height 23
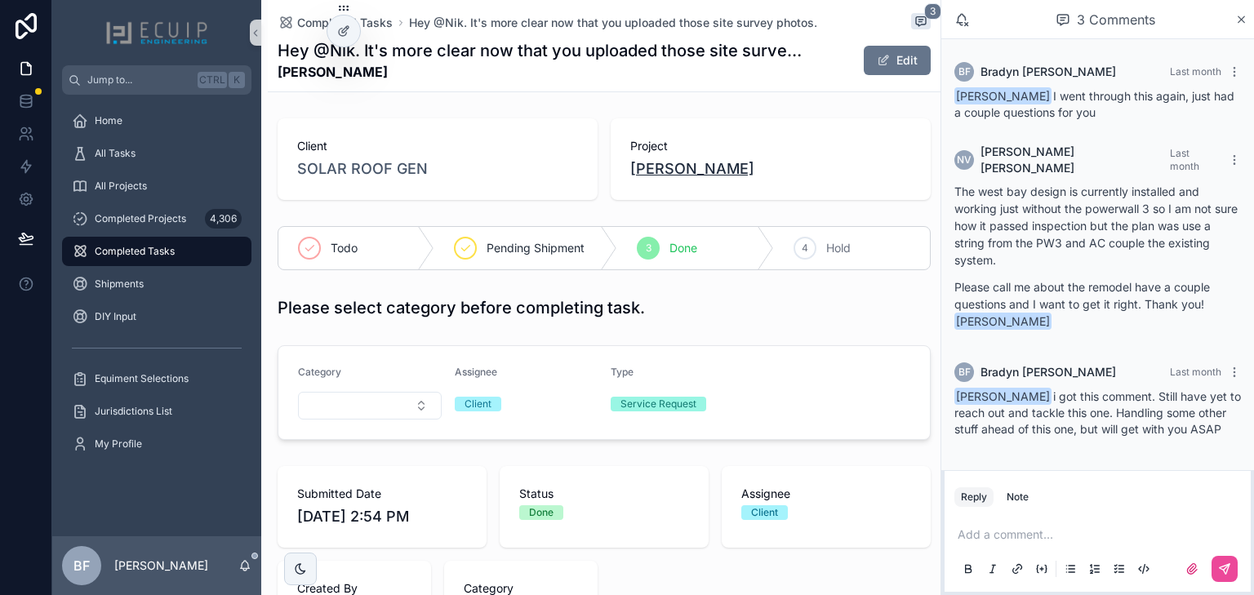
click at [707, 177] on span "Mark Turski" at bounding box center [692, 169] width 124 height 23
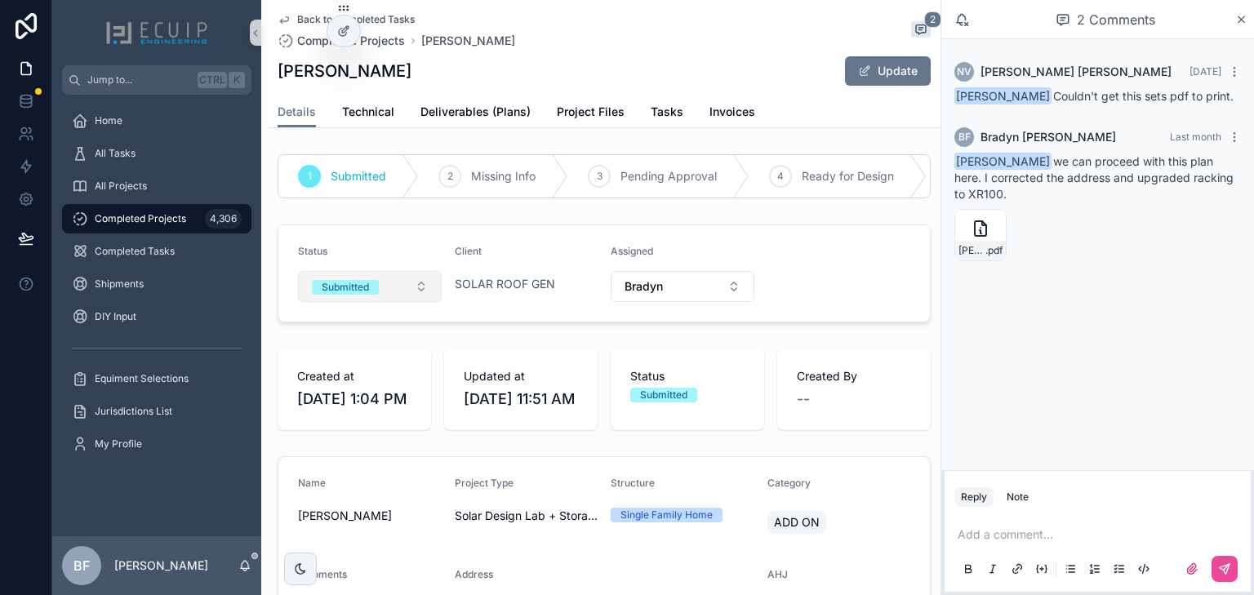
click at [329, 295] on div "Submitted" at bounding box center [345, 287] width 47 height 15
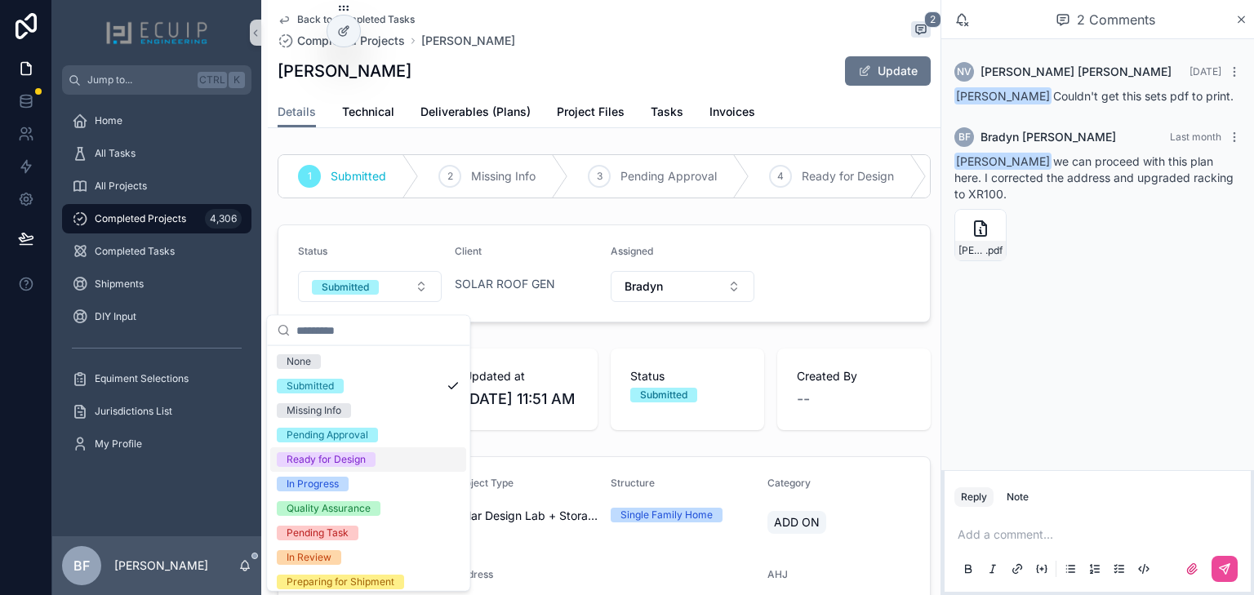
click at [323, 455] on div "Ready for Design" at bounding box center [325, 459] width 79 height 15
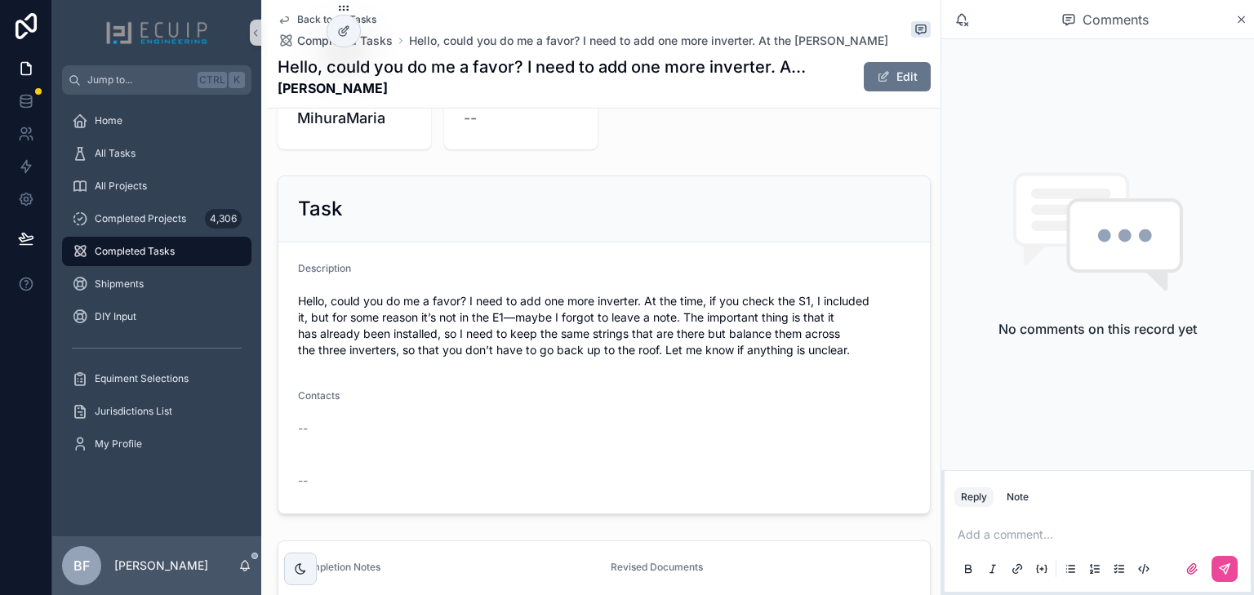
scroll to position [656, 0]
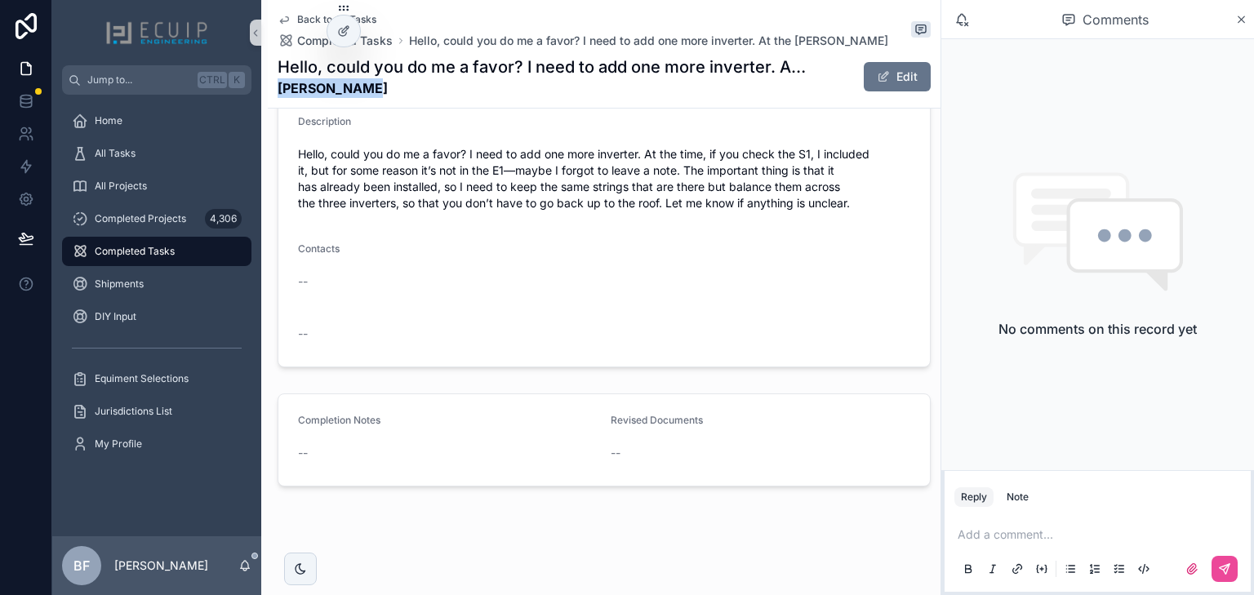
drag, startPoint x: 424, startPoint y: 85, endPoint x: 274, endPoint y: 83, distance: 149.4
click at [274, 83] on div "Back to All Tasks Completed Tasks Hello, could you do me a favor? I need to add…" at bounding box center [604, 54] width 673 height 109
copy strong "[PERSON_NAME]"
click at [761, 255] on div "Contacts" at bounding box center [604, 252] width 612 height 20
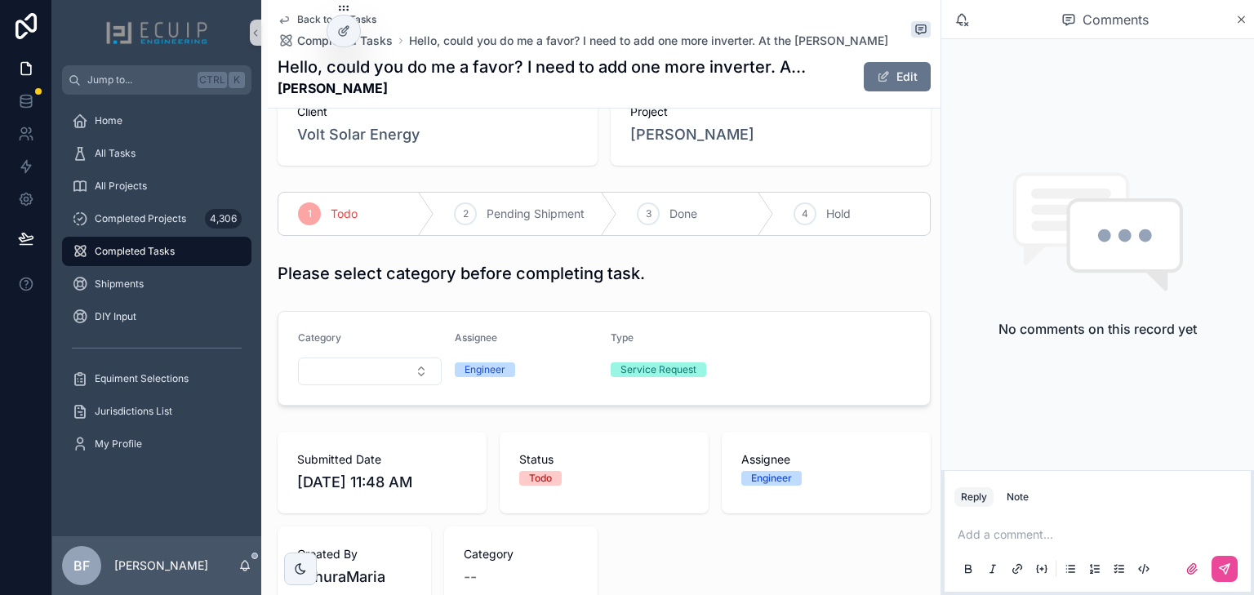
scroll to position [0, 0]
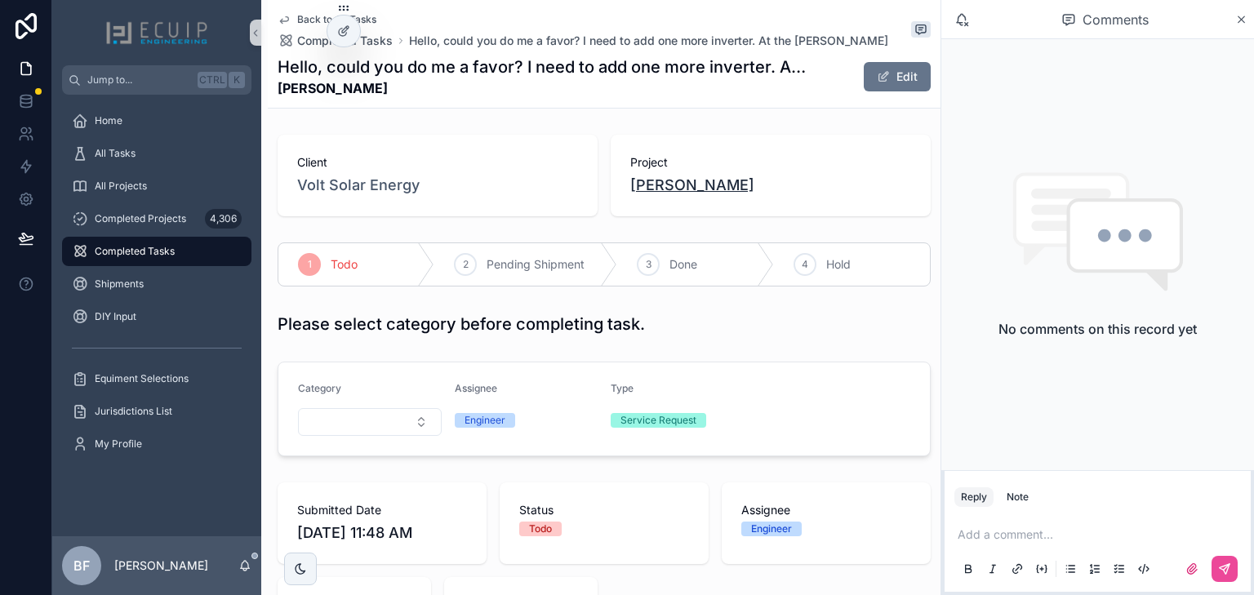
click at [695, 177] on span "Chaya Kaplan" at bounding box center [692, 185] width 124 height 23
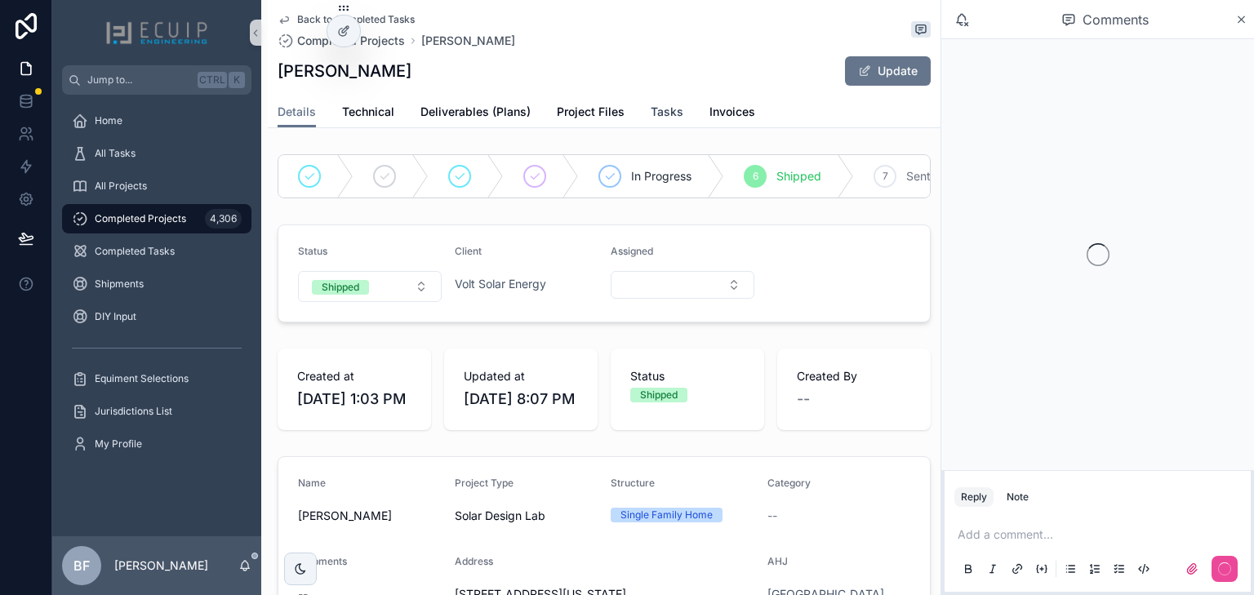
click at [670, 114] on span "Tasks" at bounding box center [667, 112] width 33 height 16
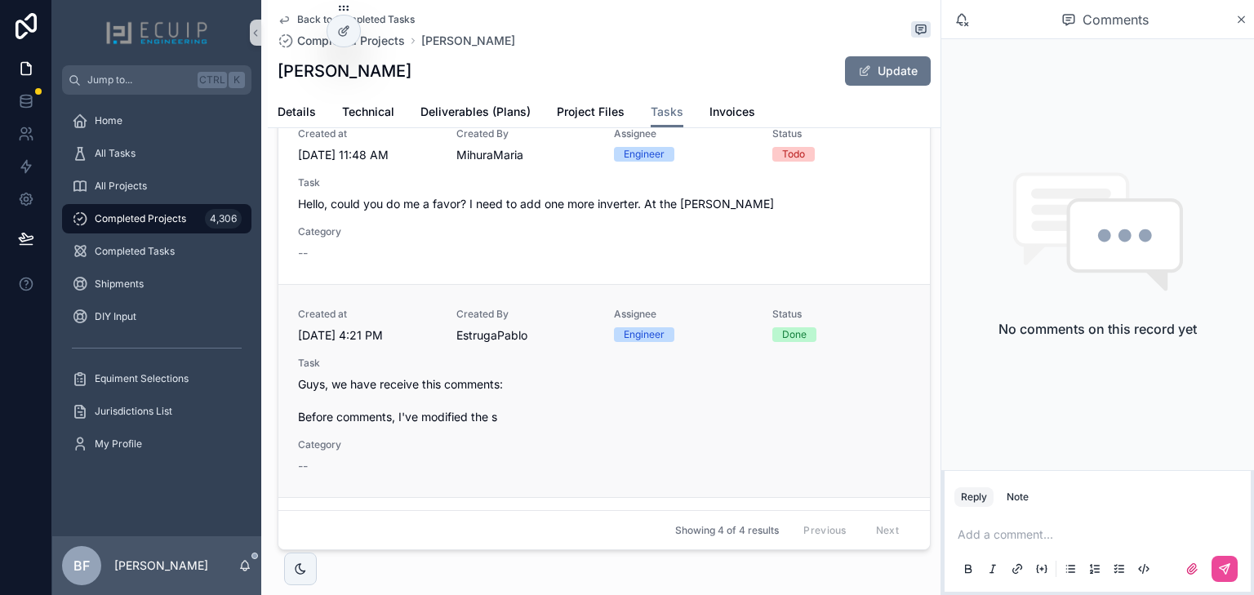
click at [774, 436] on div "Created at 5/8/2025 4:21 PM Created By EstrugaPablo Assignee Engineer Status Do…" at bounding box center [604, 391] width 612 height 167
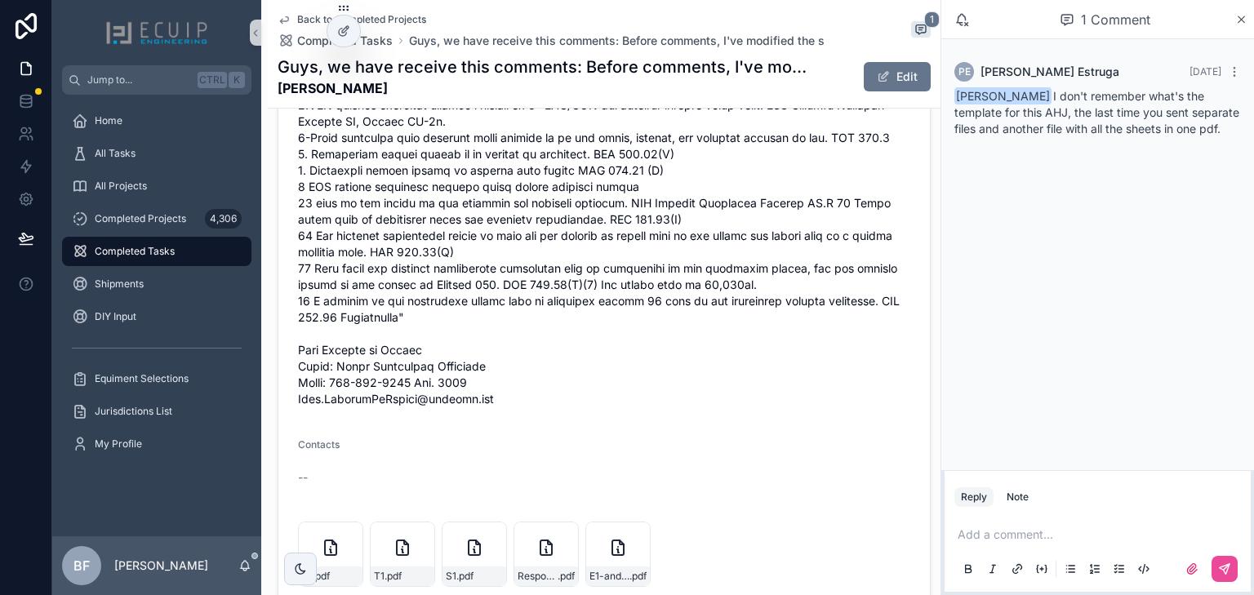
scroll to position [1110, 0]
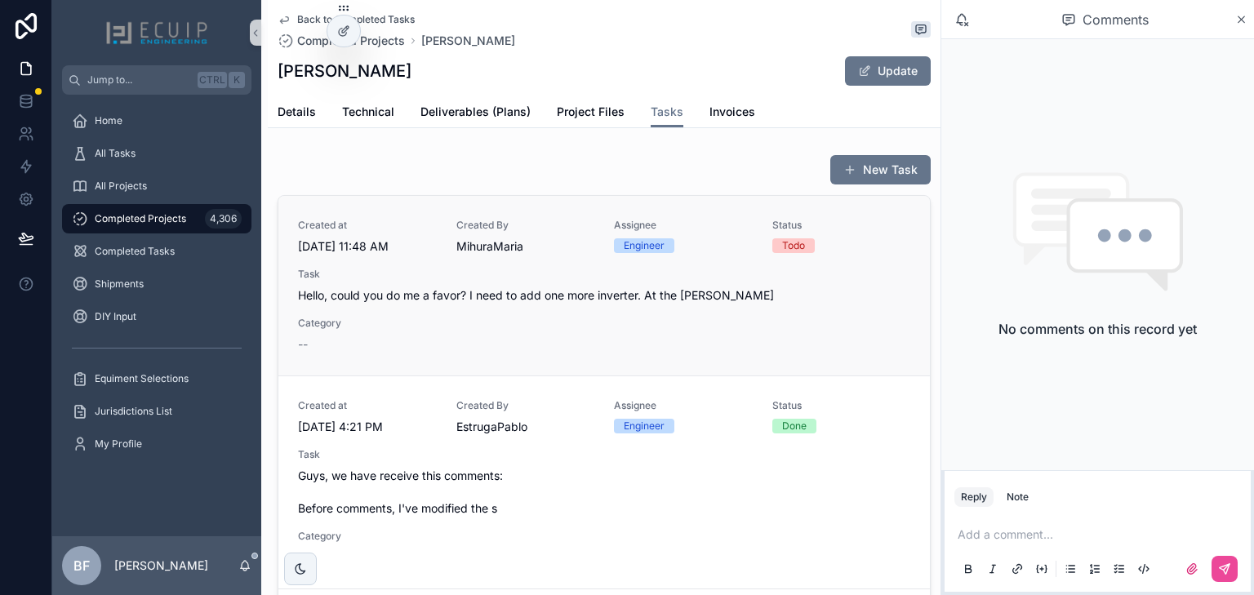
click at [488, 269] on span "Task" at bounding box center [604, 274] width 612 height 13
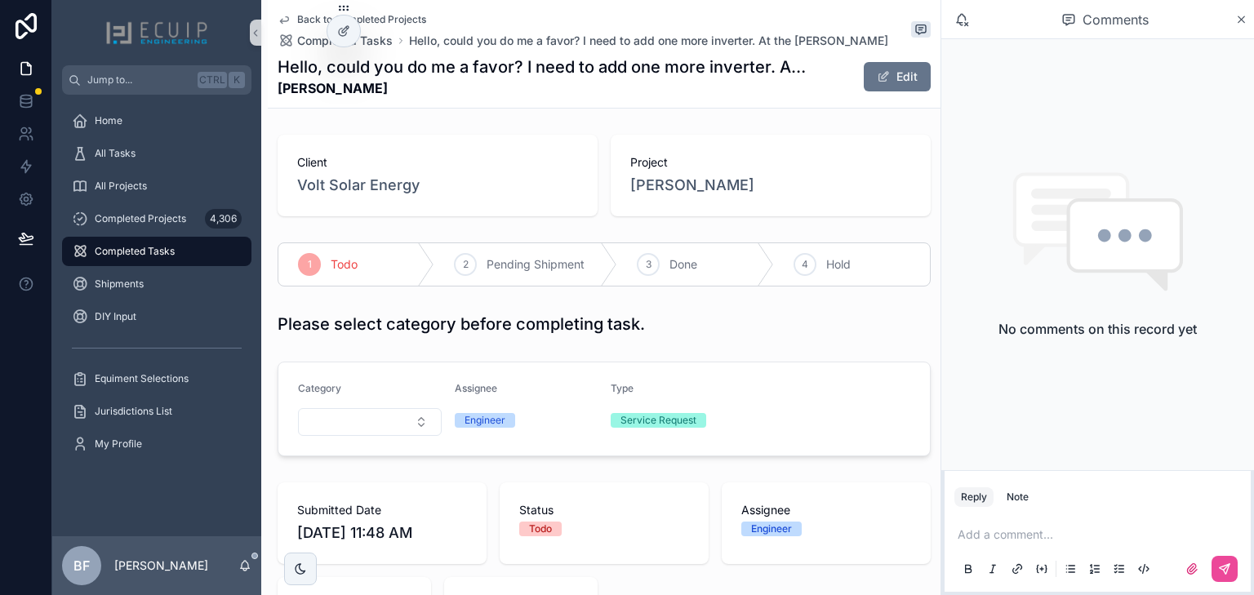
click at [873, 593] on div "Submitted Date 9/2/2025 11:48 AM Status Todo Assignee Engineer Created By Mihur…" at bounding box center [604, 570] width 653 height 176
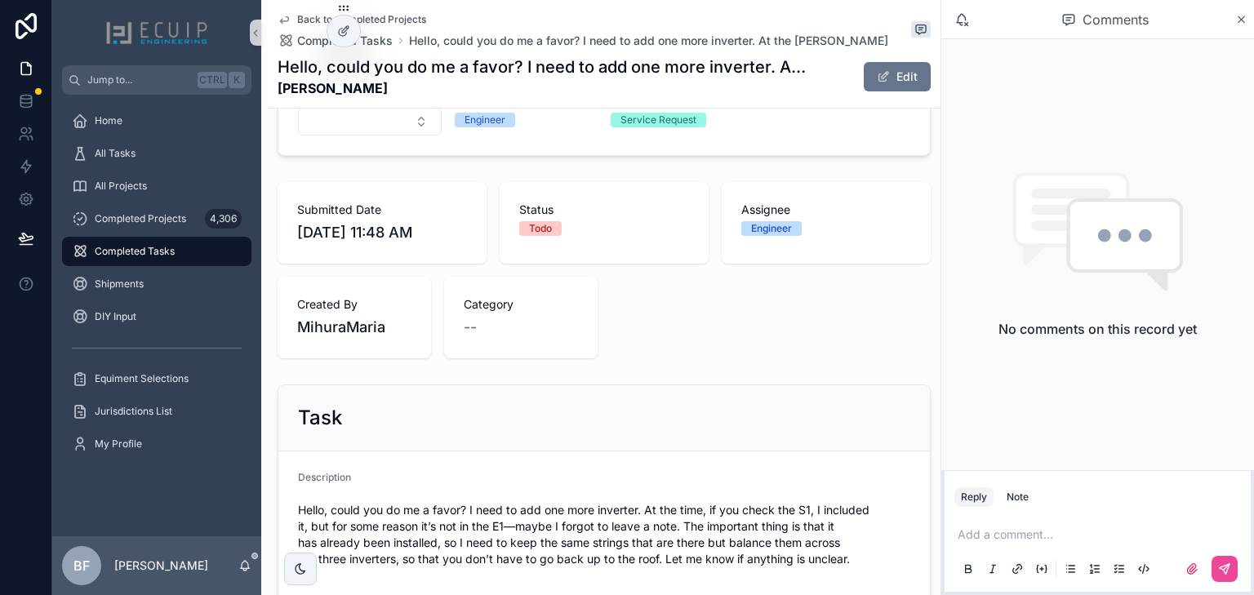
scroll to position [457, 0]
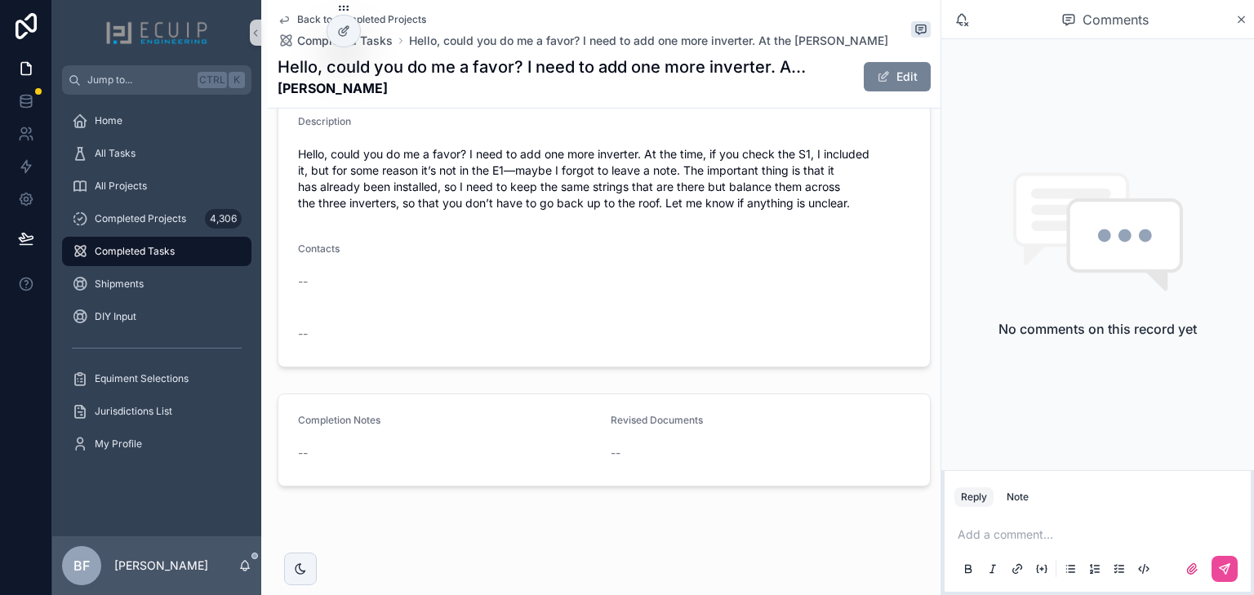
click at [908, 74] on button "Edit" at bounding box center [897, 76] width 67 height 29
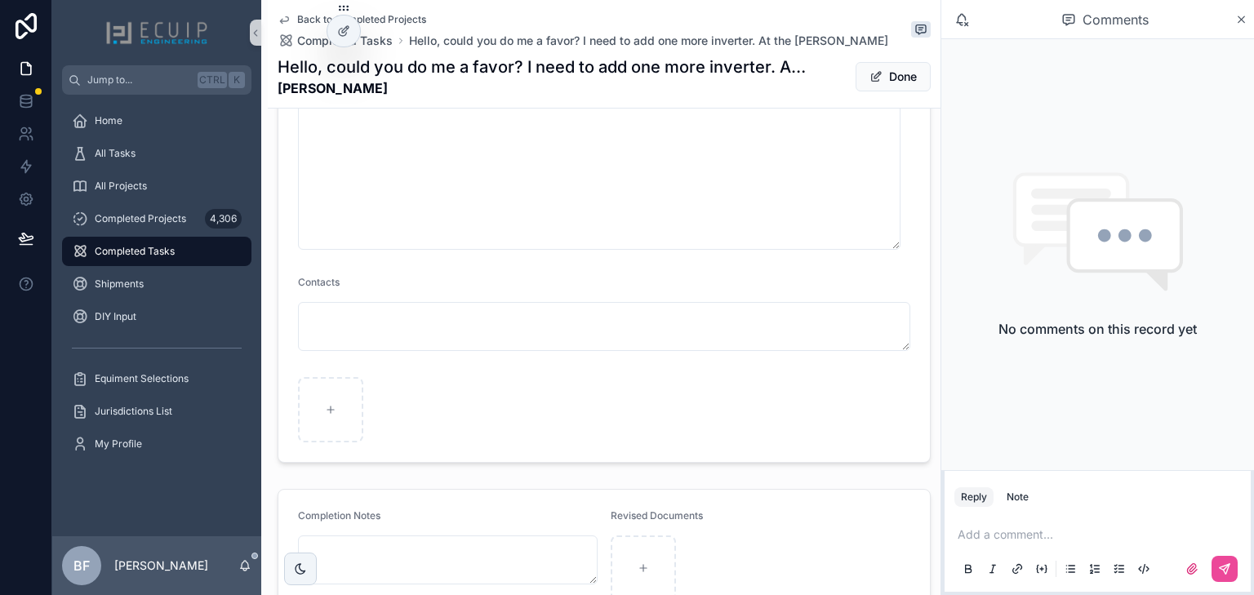
scroll to position [1074, 0]
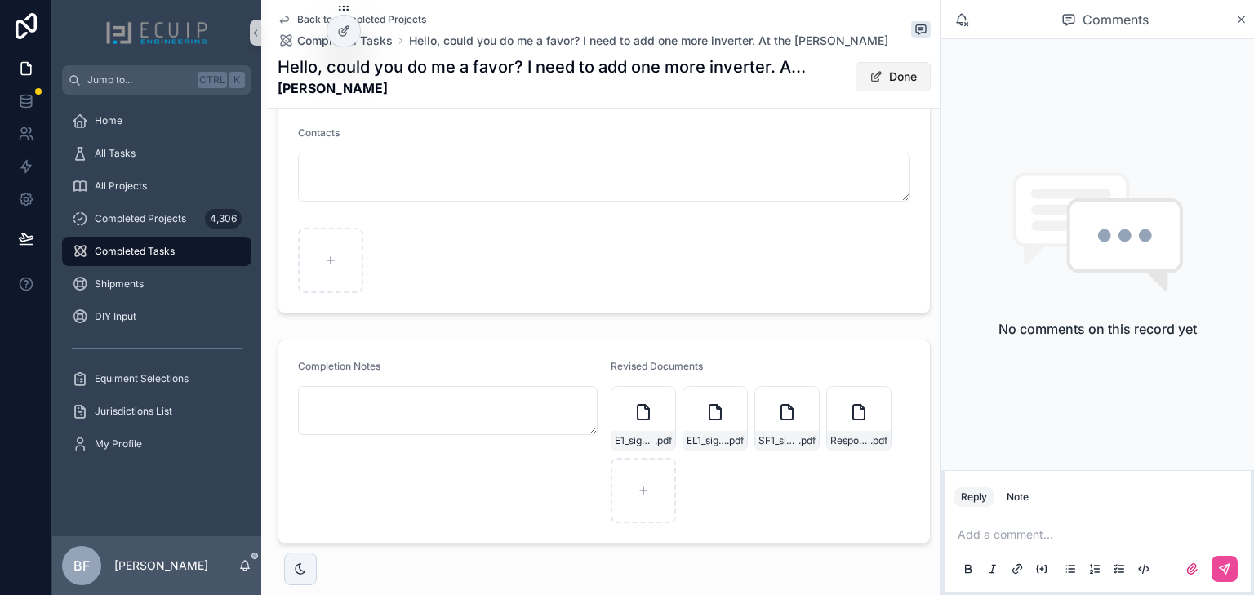
click at [878, 70] on button "Done" at bounding box center [892, 76] width 75 height 29
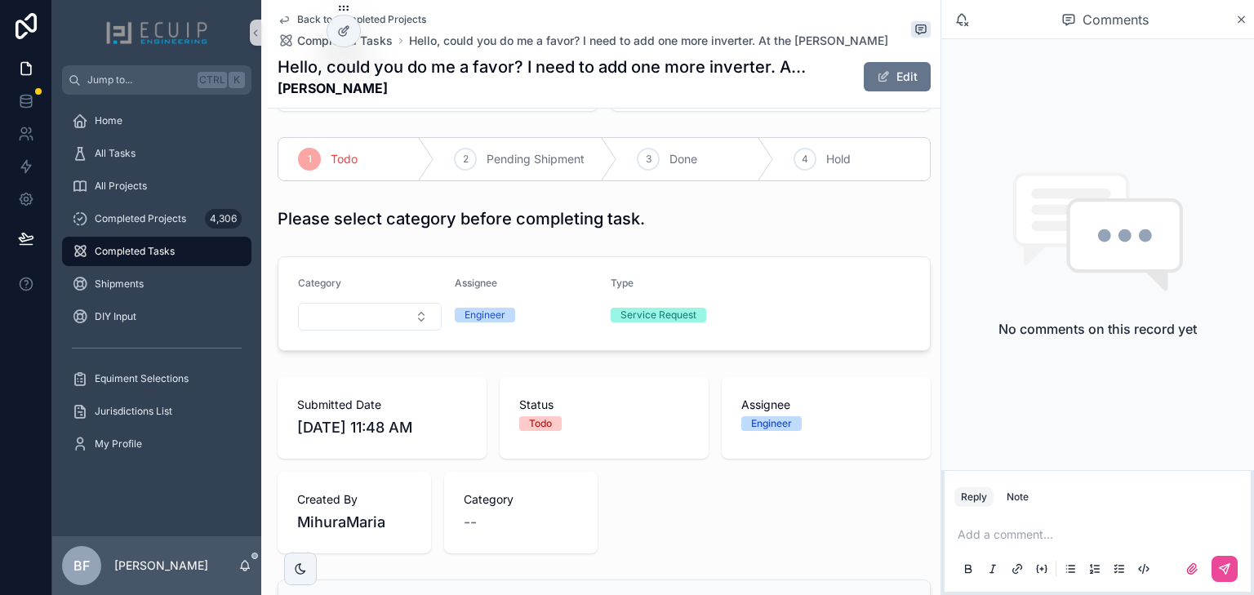
scroll to position [0, 0]
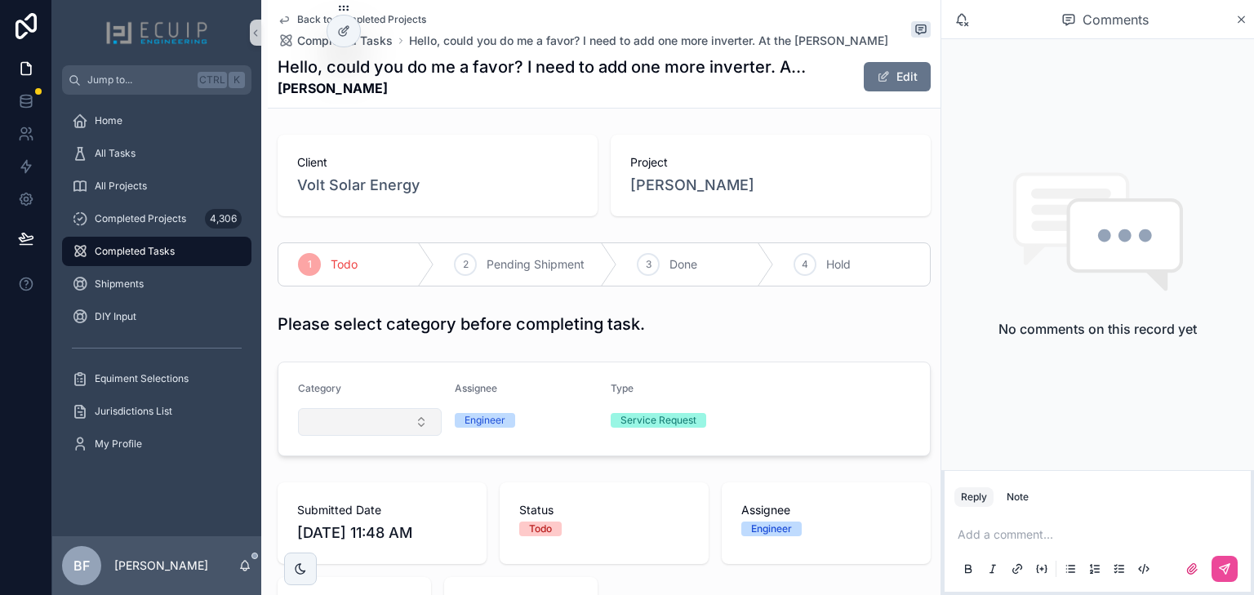
click at [349, 414] on button "Select Button" at bounding box center [370, 422] width 144 height 28
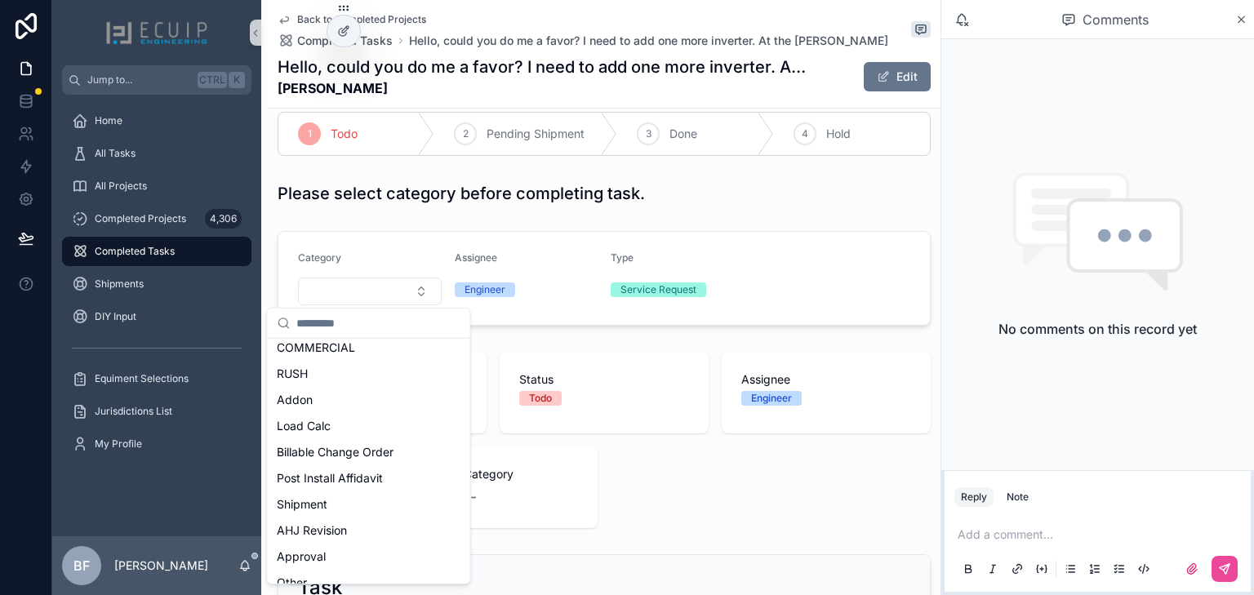
scroll to position [196, 0]
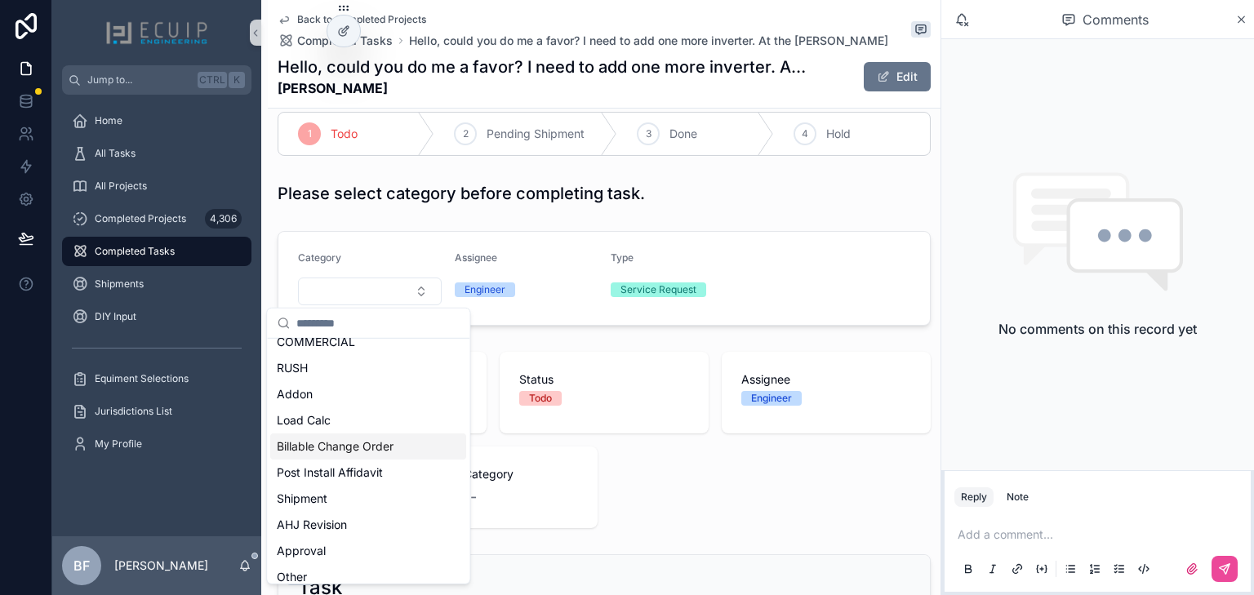
click at [353, 443] on span "Billable Change Order" at bounding box center [335, 446] width 117 height 16
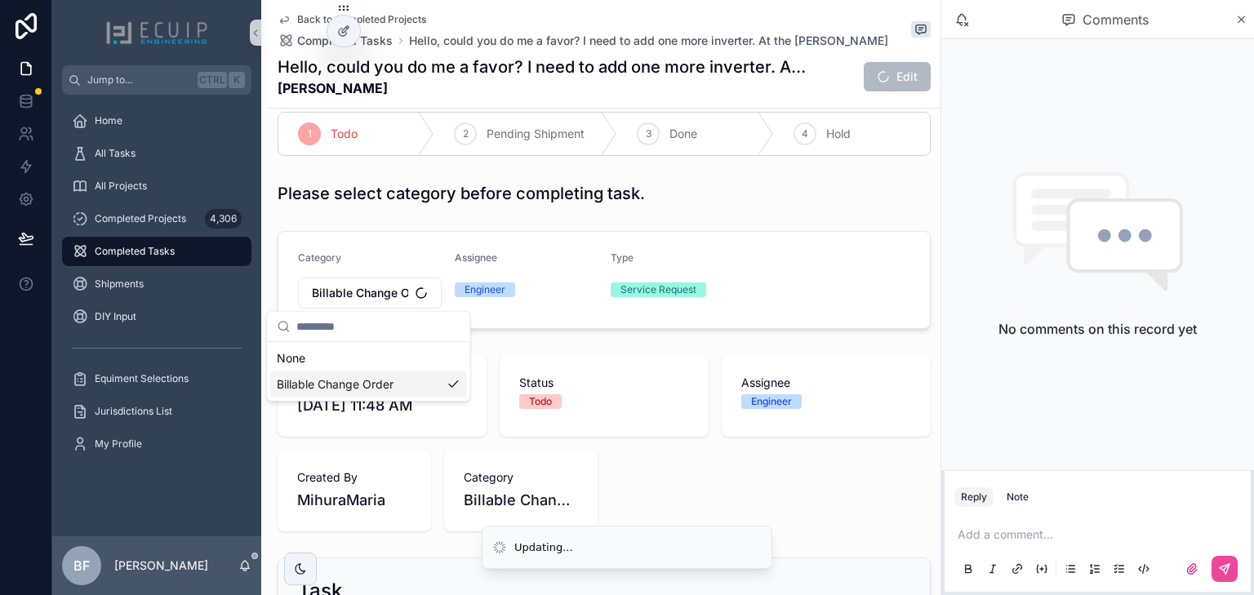
scroll to position [0, 0]
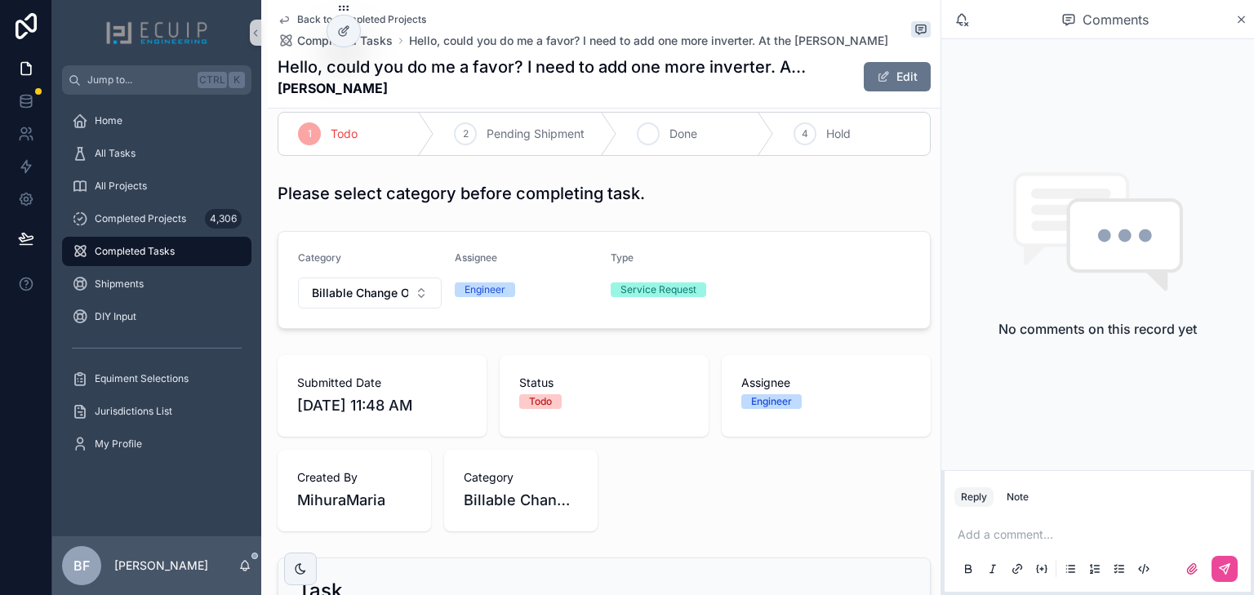
click at [675, 135] on span "Done" at bounding box center [683, 134] width 28 height 16
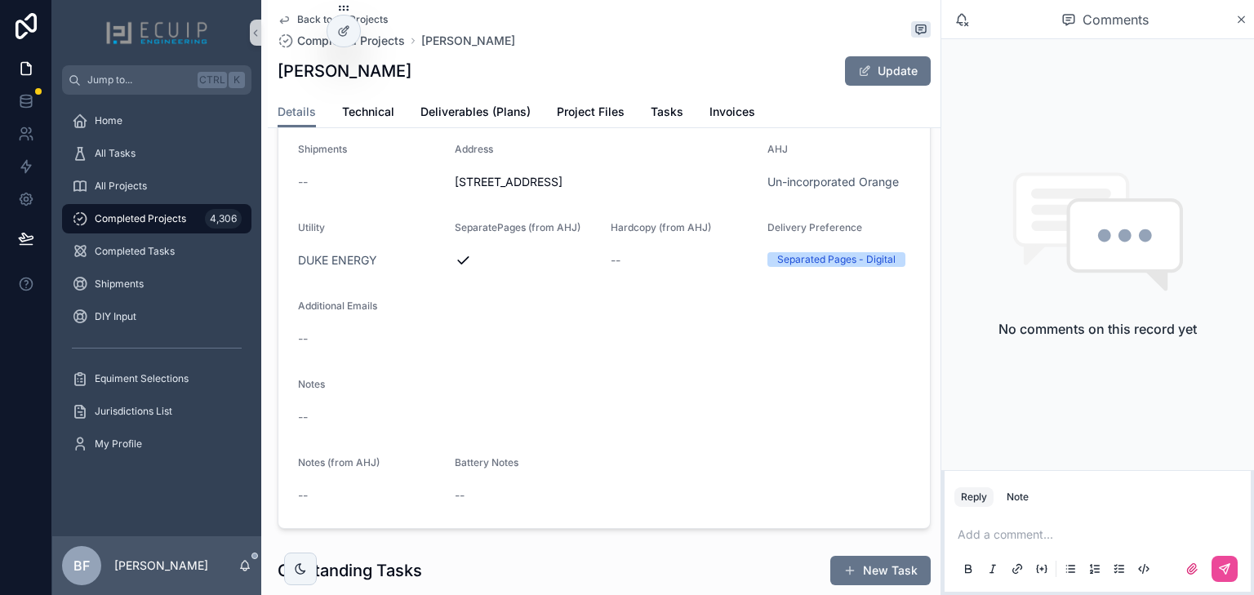
scroll to position [457, 0]
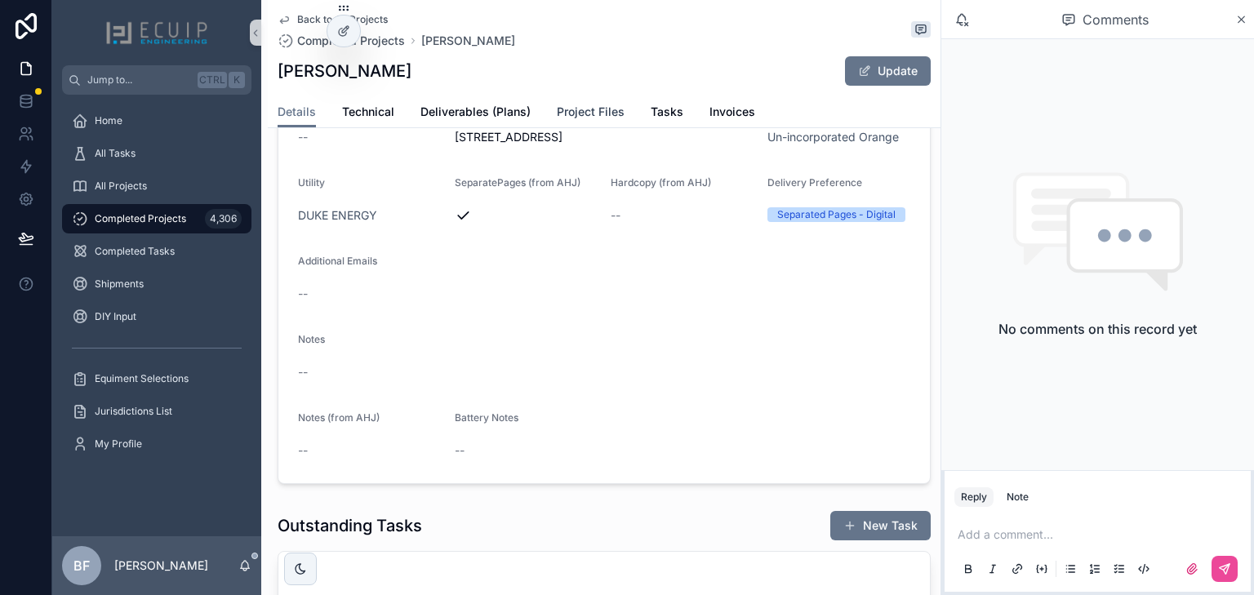
click at [581, 115] on span "Project Files" at bounding box center [591, 112] width 68 height 16
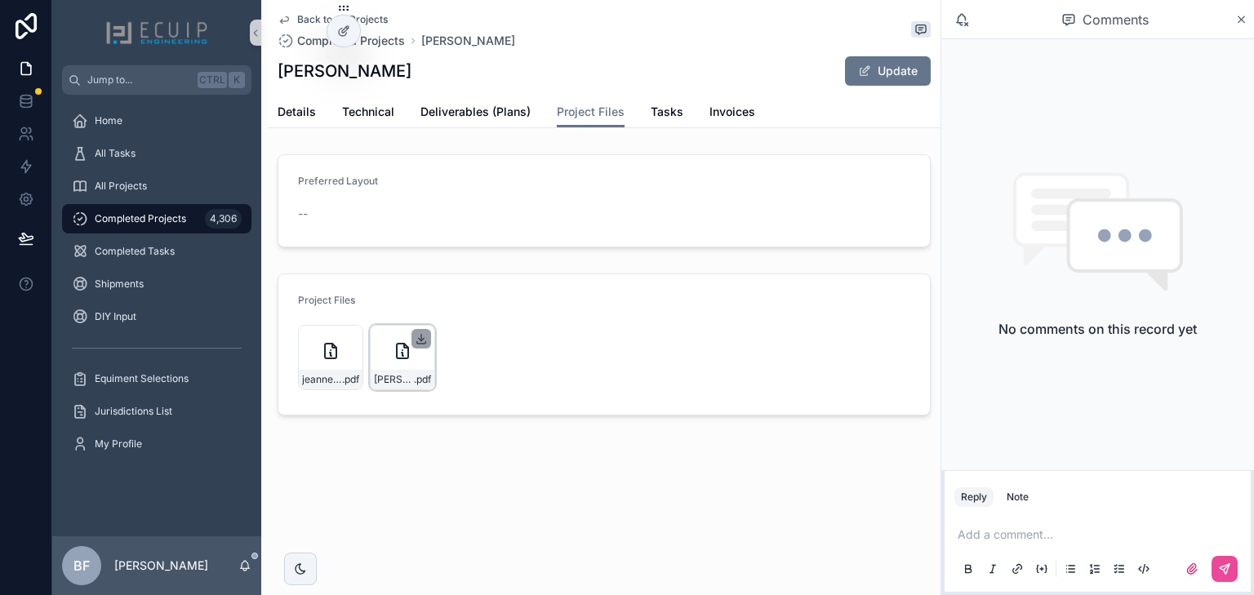
click at [418, 340] on icon "scrollable content" at bounding box center [421, 338] width 13 height 13
click at [292, 117] on span "Details" at bounding box center [297, 112] width 38 height 16
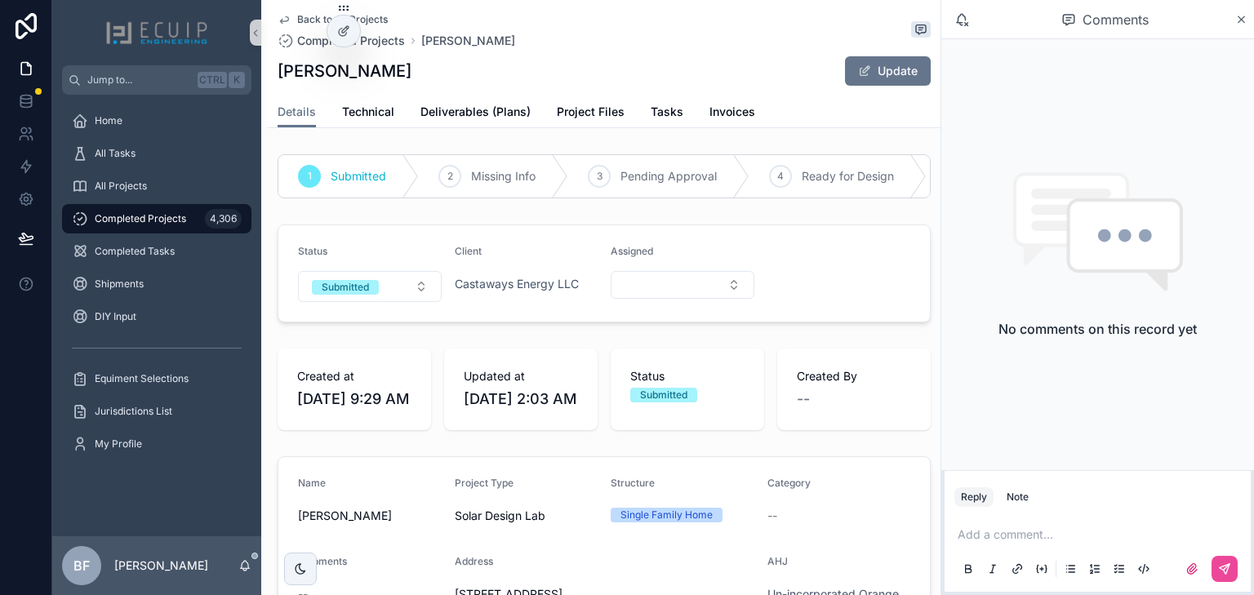
drag, startPoint x: 423, startPoint y: 71, endPoint x: 282, endPoint y: 75, distance: 140.4
click at [282, 75] on h1 "[PERSON_NAME]" at bounding box center [345, 71] width 134 height 23
drag, startPoint x: 278, startPoint y: 72, endPoint x: 422, endPoint y: 78, distance: 144.6
click at [411, 78] on h1 "[PERSON_NAME]" at bounding box center [345, 71] width 134 height 23
copy h1 "[PERSON_NAME]"
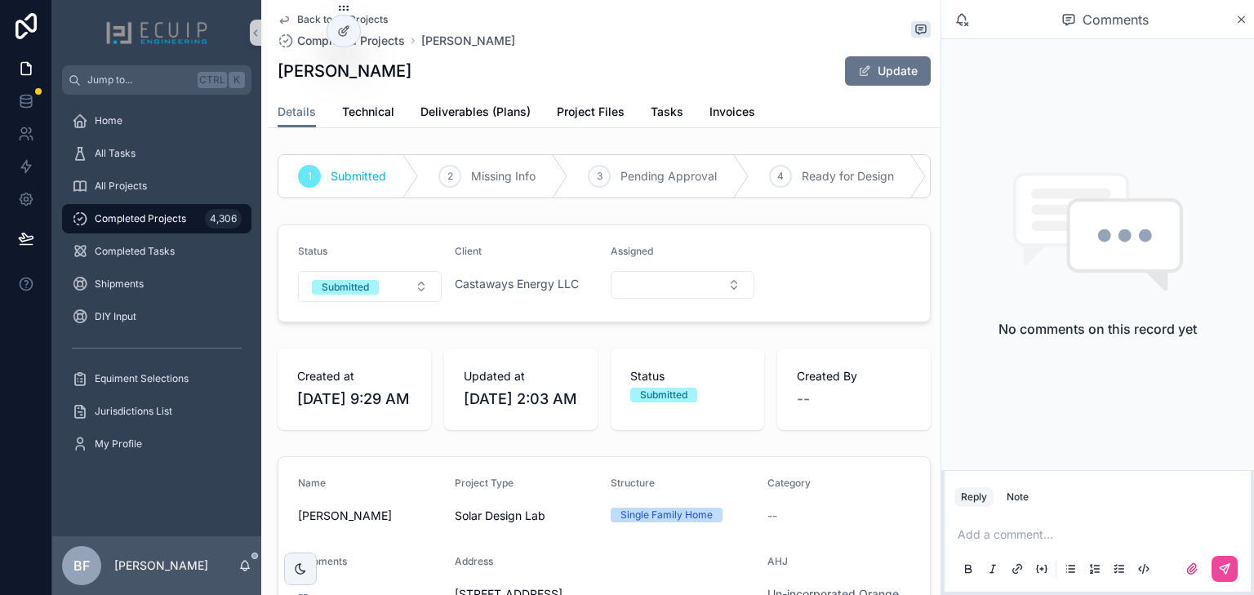
click at [485, 121] on link "Deliverables (Plans)" at bounding box center [475, 113] width 110 height 33
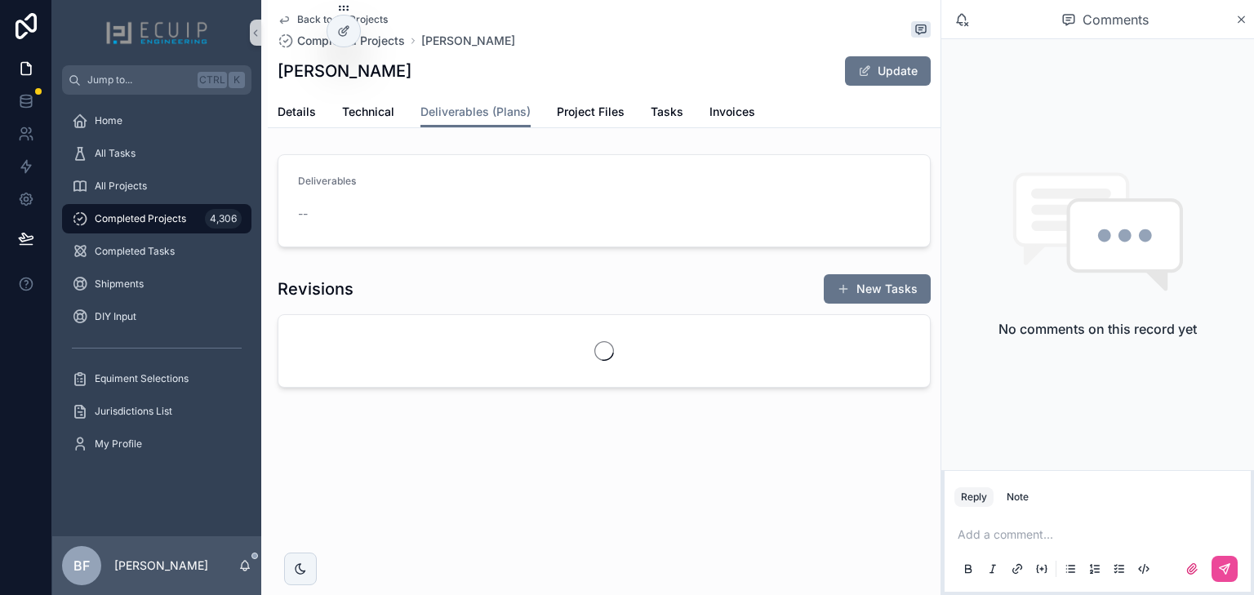
drag, startPoint x: 866, startPoint y: 77, endPoint x: 643, endPoint y: 42, distance: 225.4
click at [866, 77] on span "scrollable content" at bounding box center [864, 70] width 13 height 13
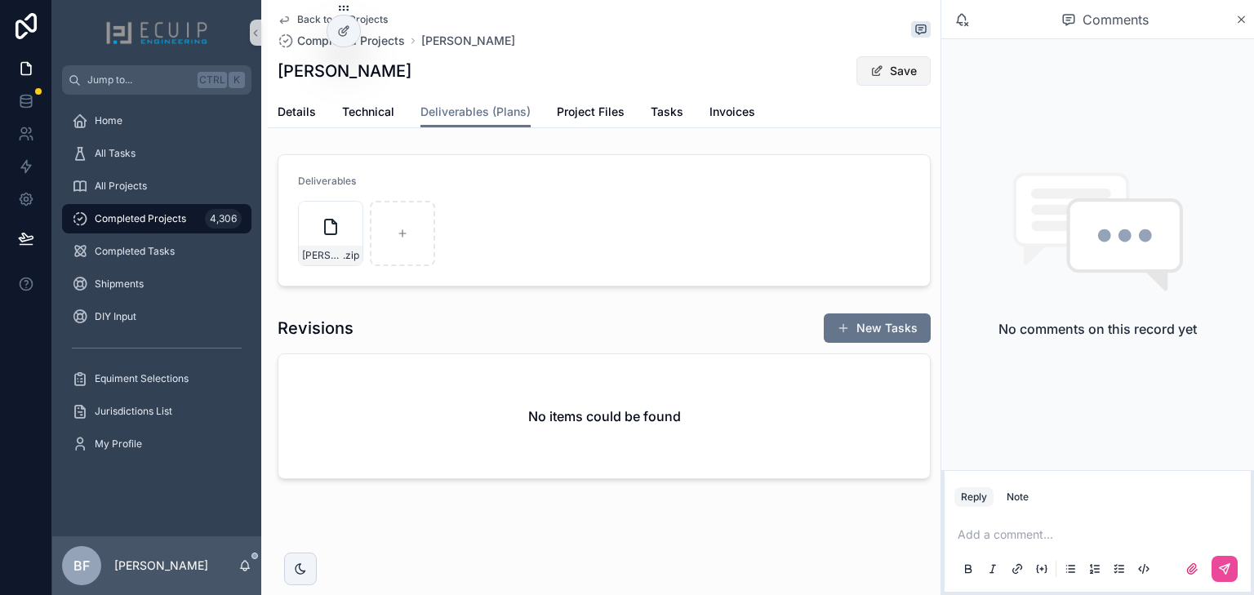
click at [890, 67] on button "Save" at bounding box center [893, 70] width 74 height 29
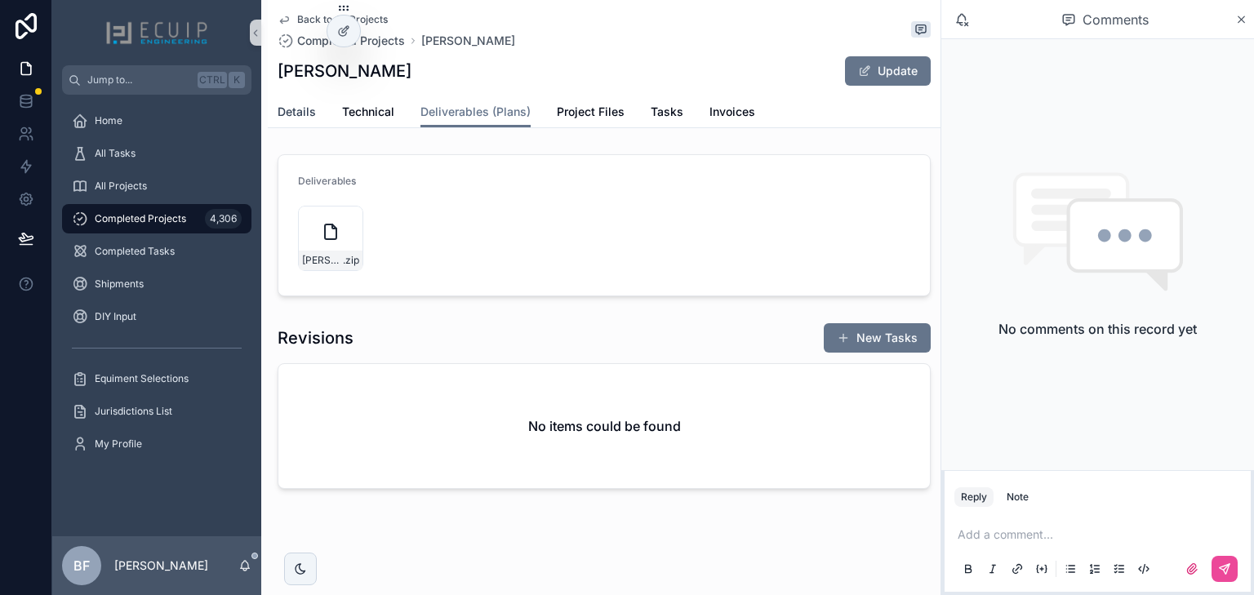
click at [296, 104] on span "Details" at bounding box center [297, 112] width 38 height 16
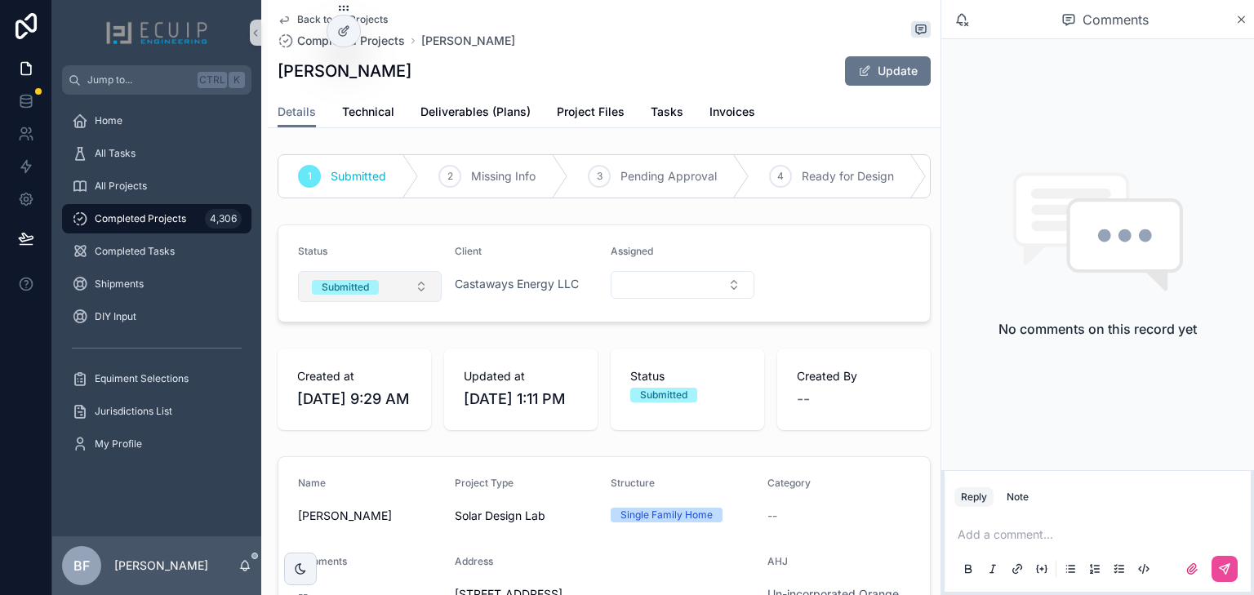
click at [389, 290] on button "Submitted" at bounding box center [370, 286] width 144 height 31
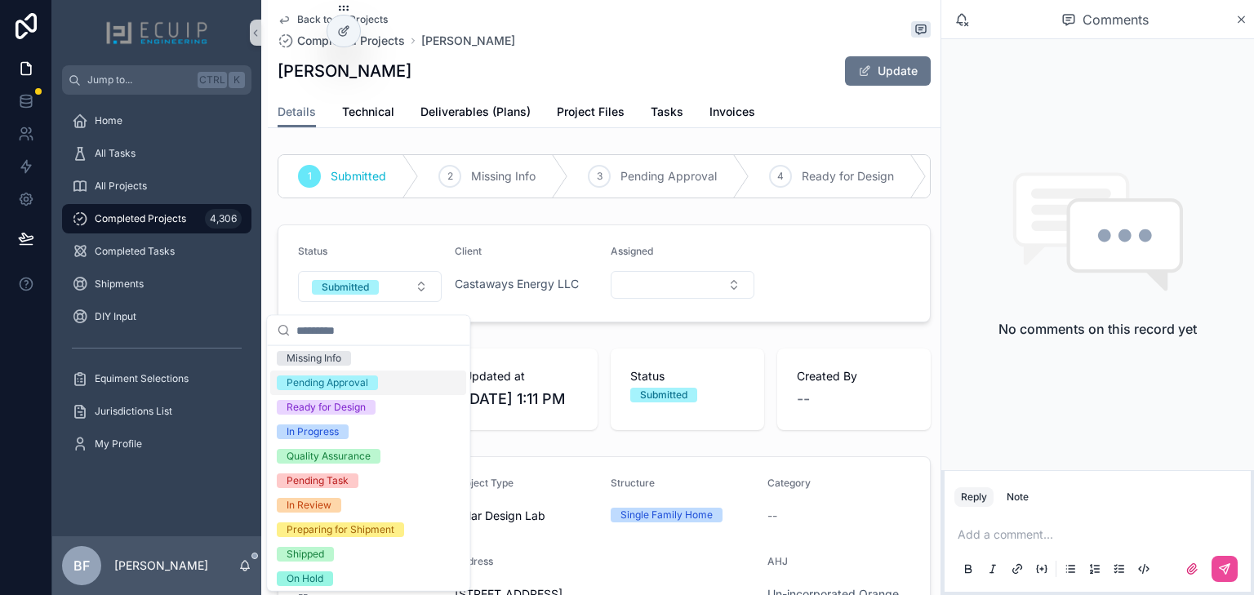
scroll to position [129, 0]
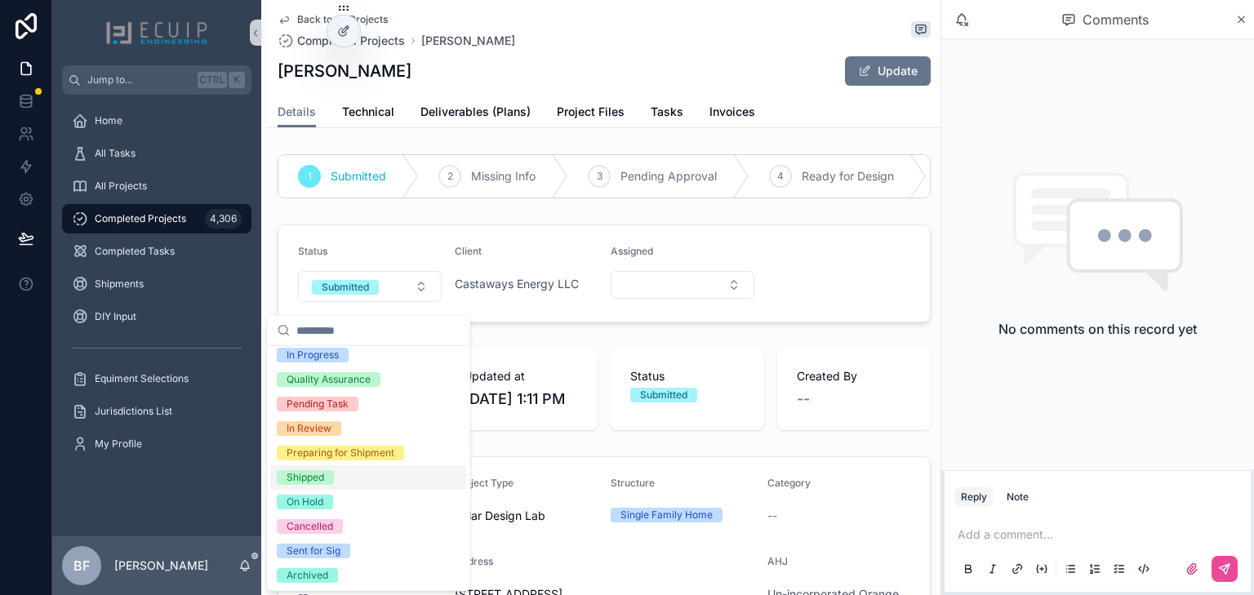
click at [320, 481] on div "Shipped" at bounding box center [305, 477] width 38 height 15
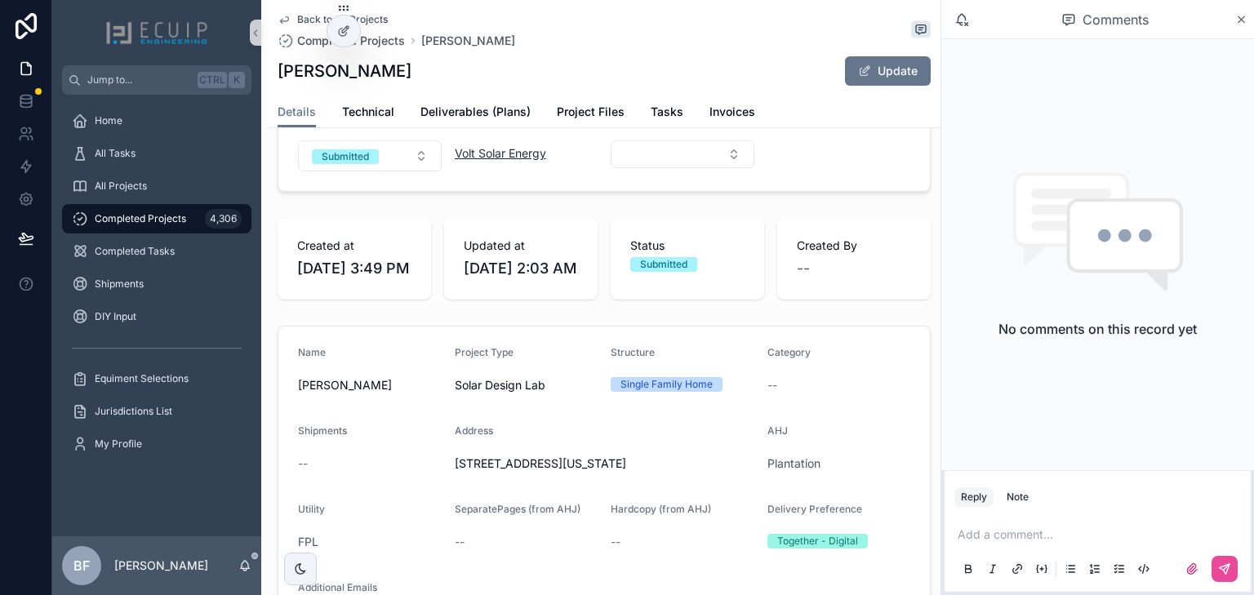
scroll to position [392, 0]
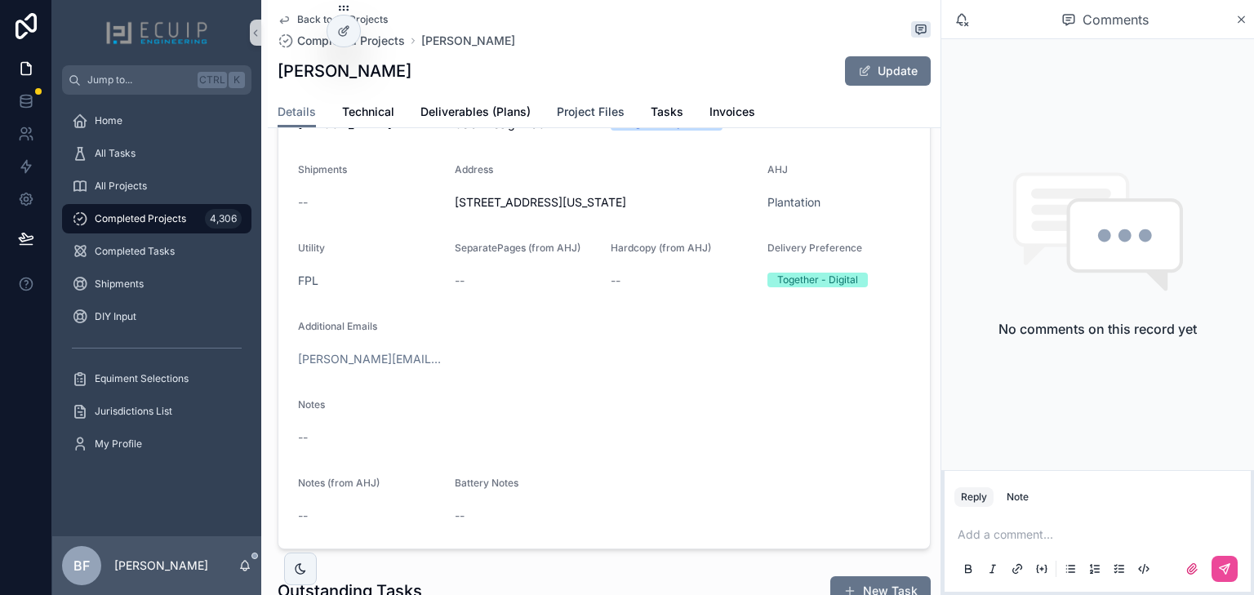
click at [557, 117] on span "Project Files" at bounding box center [591, 112] width 68 height 16
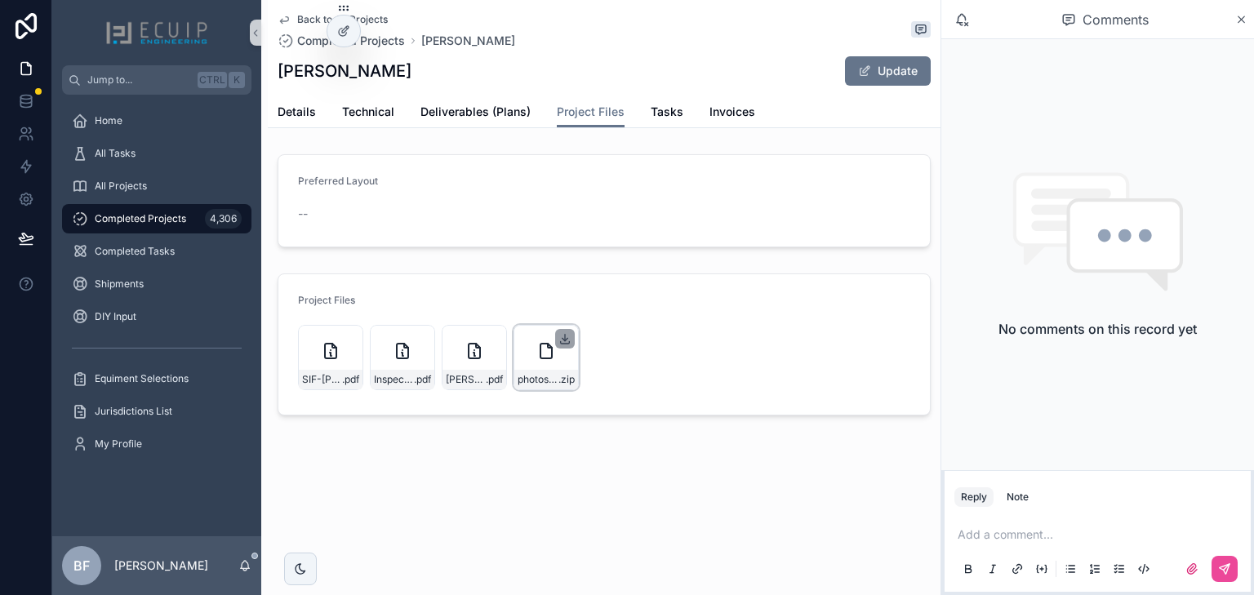
click at [565, 336] on icon "scrollable content" at bounding box center [565, 338] width 0 height 7
click at [491, 337] on icon "scrollable content" at bounding box center [492, 338] width 13 height 13
click at [420, 337] on icon "scrollable content" at bounding box center [421, 338] width 13 height 13
click at [347, 338] on icon "scrollable content" at bounding box center [350, 339] width 6 height 2
click at [411, 197] on div "Preferred Layout --" at bounding box center [370, 201] width 144 height 52
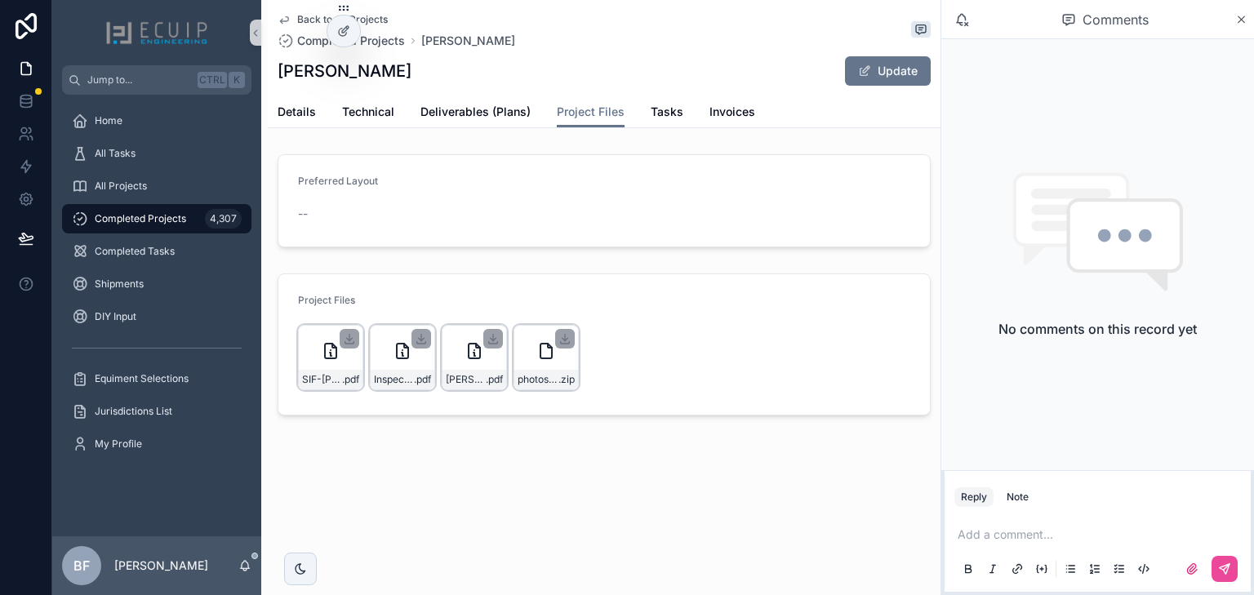
drag, startPoint x: 399, startPoint y: 73, endPoint x: 278, endPoint y: 71, distance: 120.8
click at [278, 71] on div "Rafael Herrera Update" at bounding box center [604, 71] width 653 height 31
copy h1 "Rafael Herrera"
click at [305, 104] on span "Details" at bounding box center [297, 112] width 38 height 16
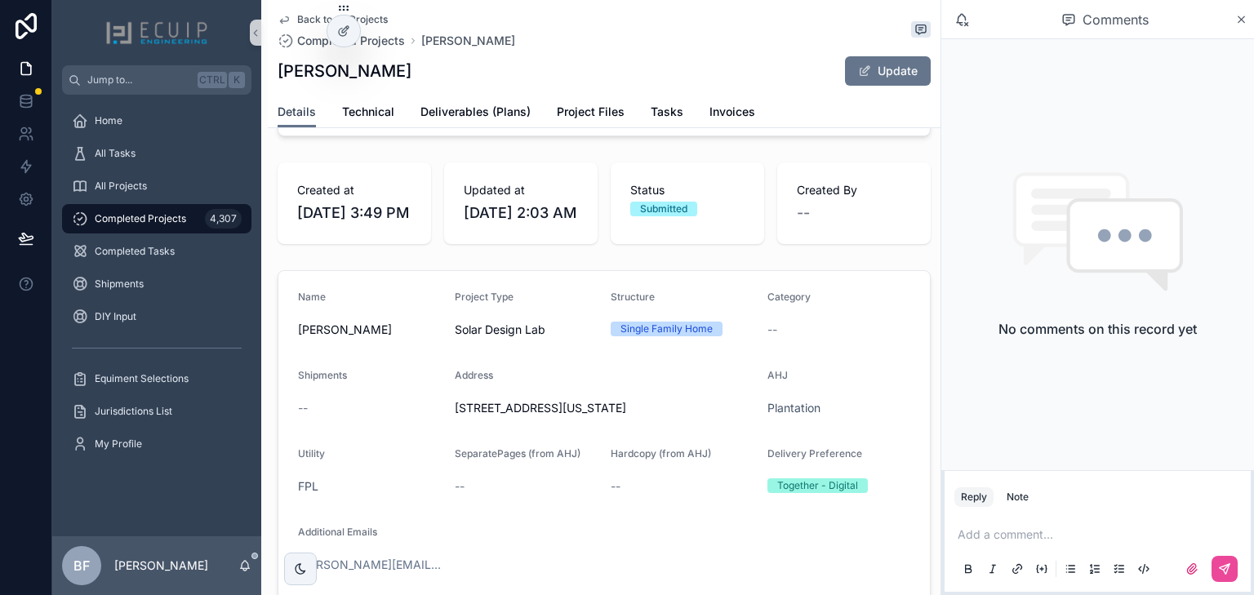
scroll to position [196, 0]
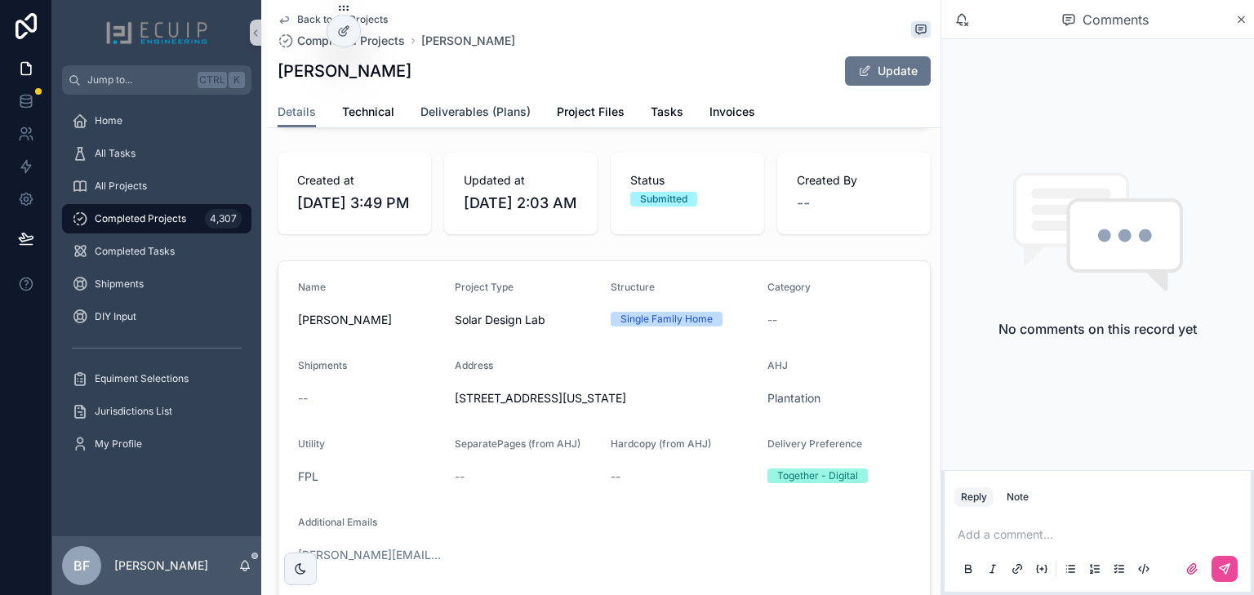
click at [462, 118] on span "Deliverables (Plans)" at bounding box center [475, 112] width 110 height 16
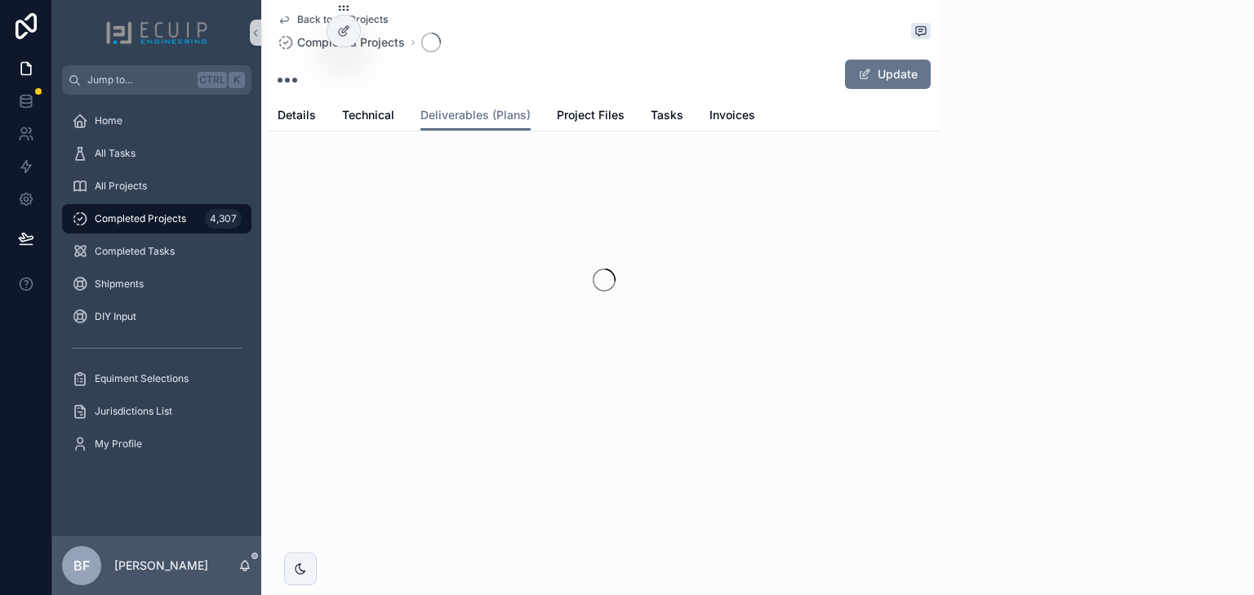
drag, startPoint x: 877, startPoint y: 64, endPoint x: 910, endPoint y: 98, distance: 47.3
click at [877, 64] on button "Update" at bounding box center [888, 74] width 86 height 29
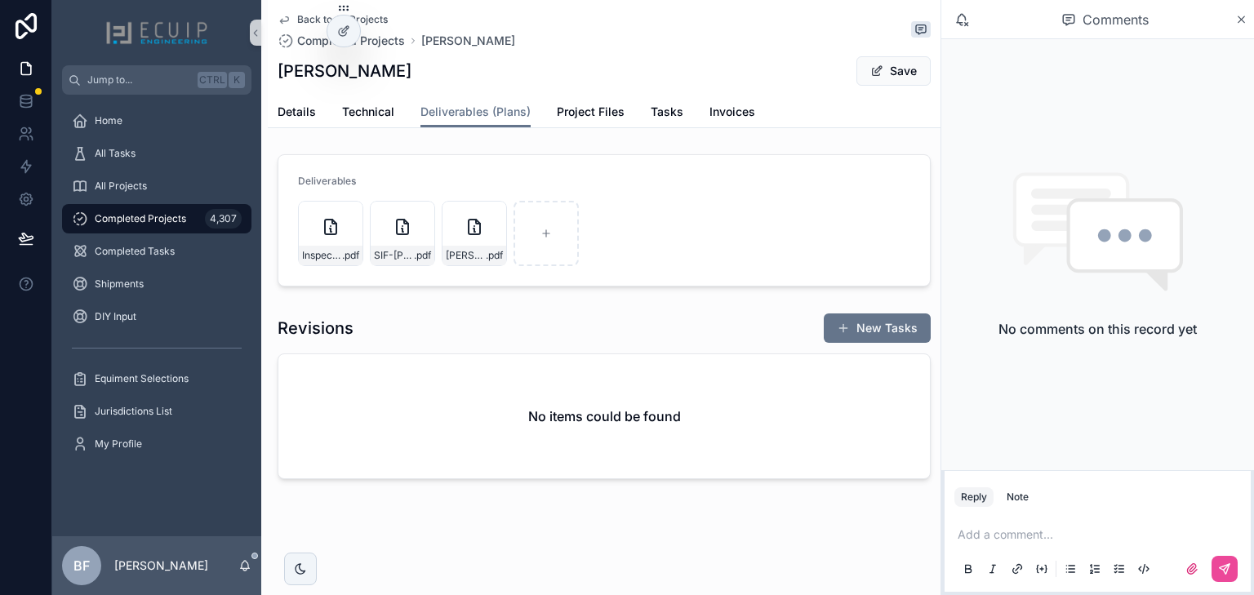
drag, startPoint x: 885, startPoint y: 76, endPoint x: 863, endPoint y: 88, distance: 25.2
click at [885, 77] on button "Save" at bounding box center [893, 70] width 74 height 29
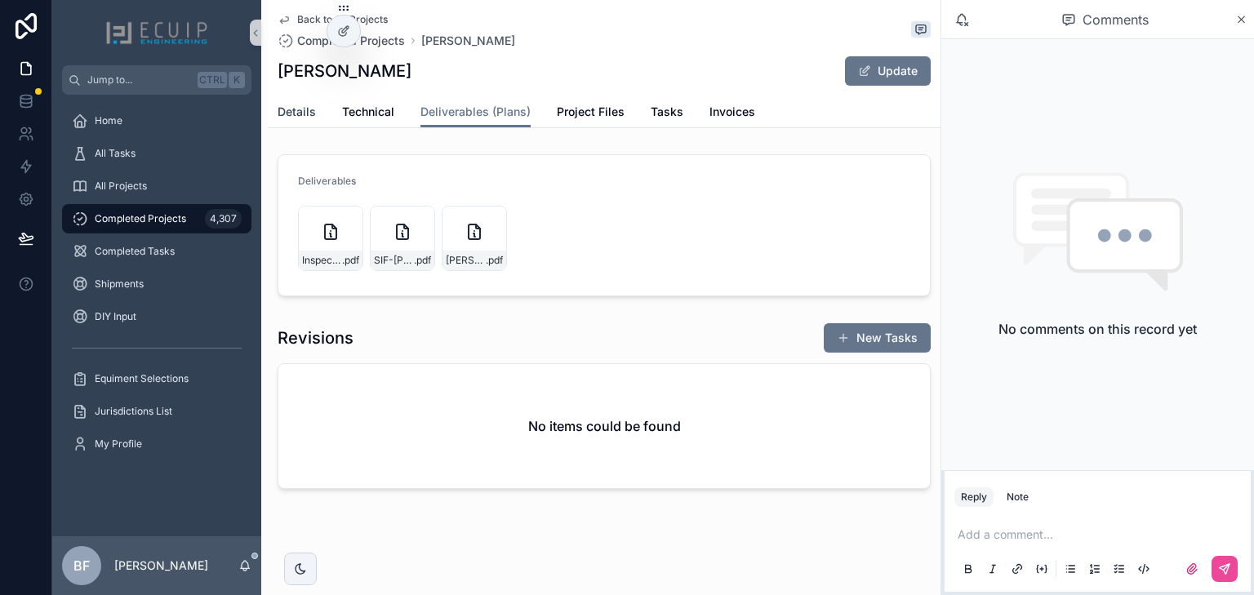
click at [284, 118] on span "Details" at bounding box center [297, 112] width 38 height 16
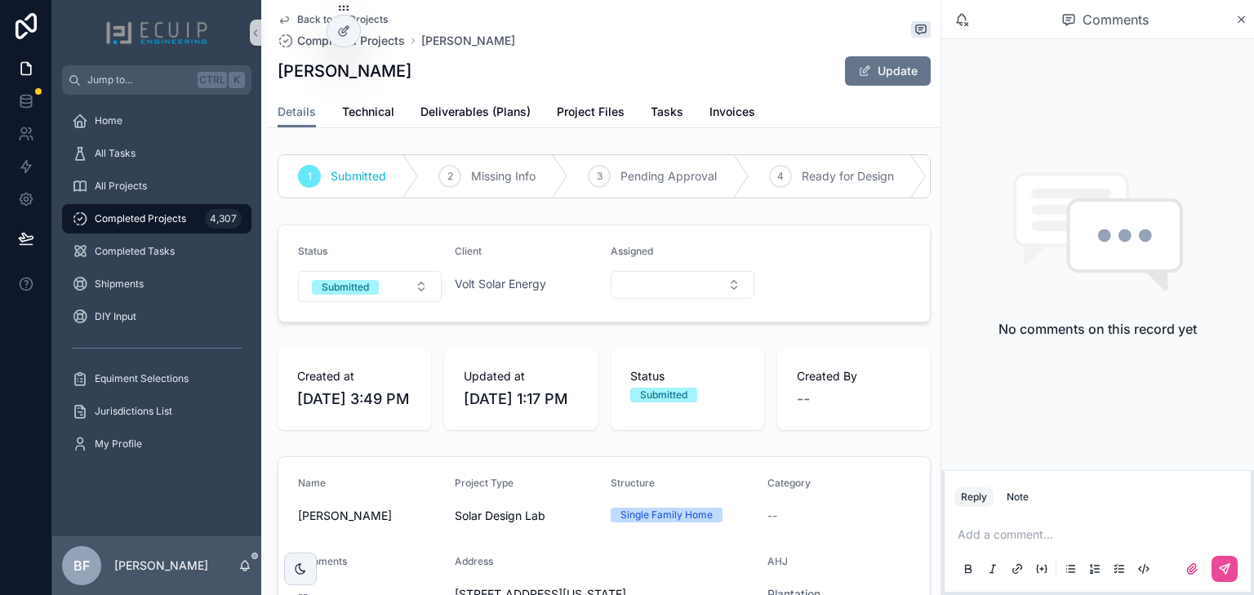
drag, startPoint x: 361, startPoint y: 291, endPoint x: 366, endPoint y: 313, distance: 23.4
click at [362, 291] on div "Submitted" at bounding box center [345, 287] width 47 height 15
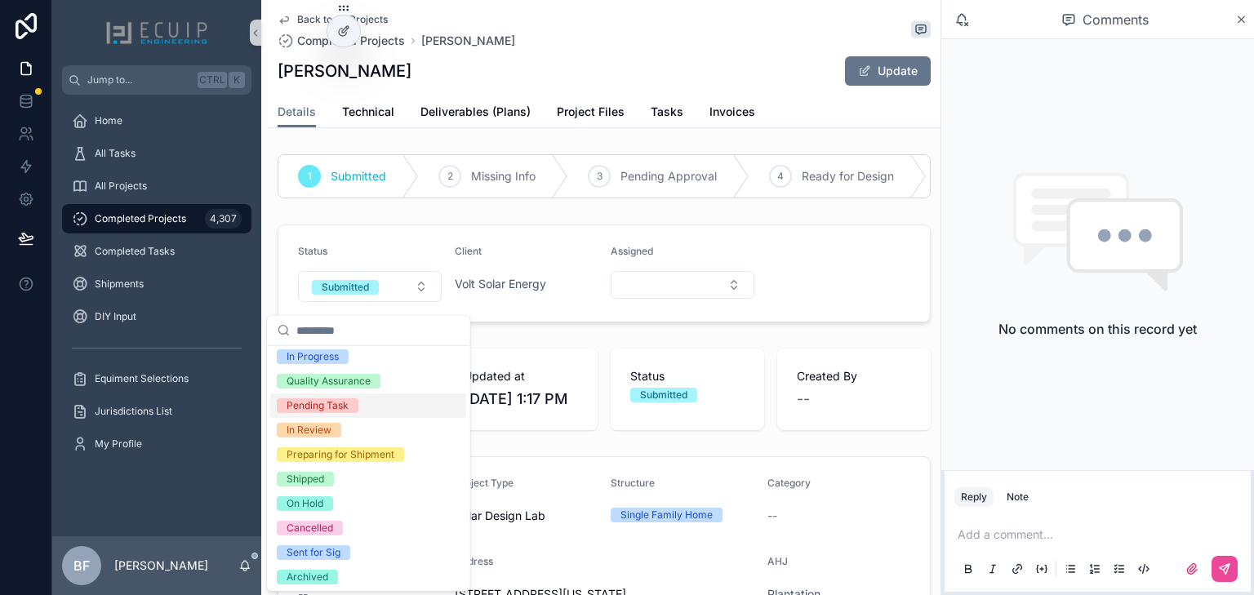
scroll to position [129, 0]
click at [311, 473] on div "Shipped" at bounding box center [305, 477] width 38 height 15
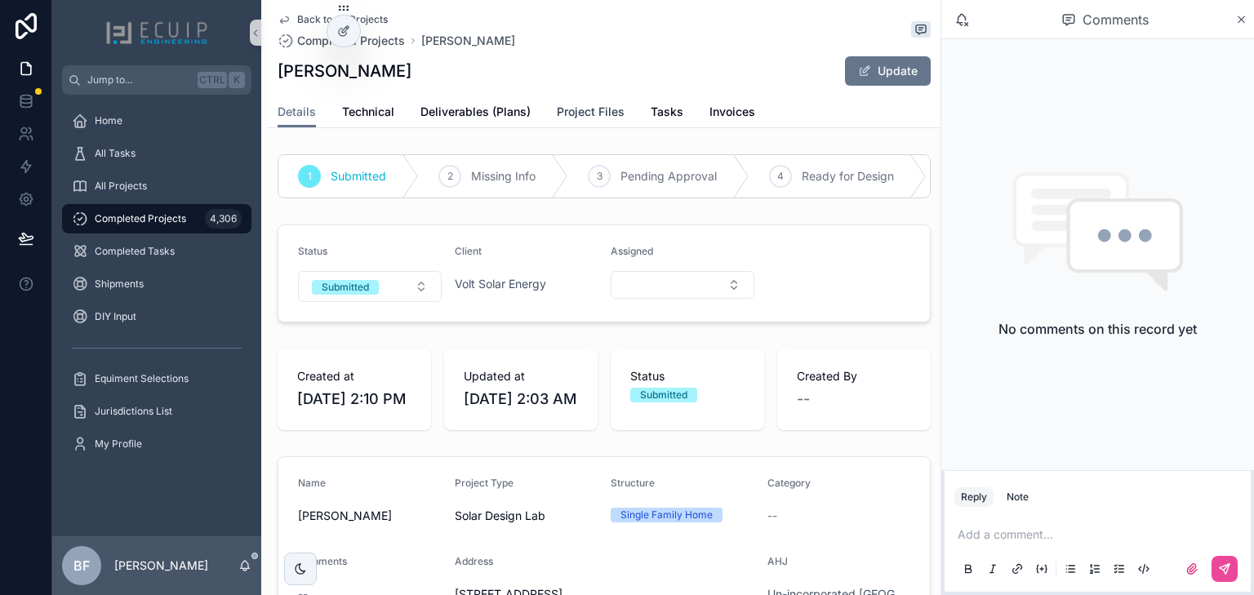
click at [558, 124] on link "Project Files" at bounding box center [591, 113] width 68 height 33
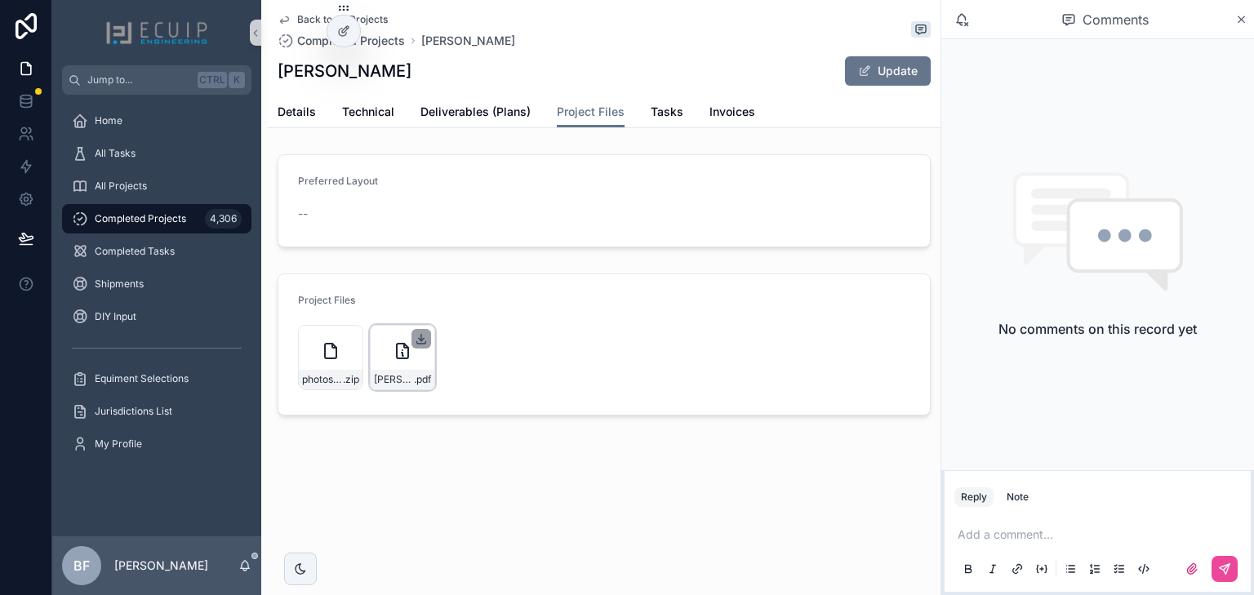
click at [418, 339] on icon "scrollable content" at bounding box center [421, 338] width 13 height 13
drag, startPoint x: 431, startPoint y: 69, endPoint x: 261, endPoint y: 65, distance: 169.8
click at [261, 65] on div "Back to All Projects Completed Projects GLORIA VILLEGAS GLORIA VILLEGAS Update …" at bounding box center [600, 263] width 679 height 526
copy h1 "GLORIA VILLEGAS"
click at [887, 75] on button "Update" at bounding box center [888, 70] width 86 height 29
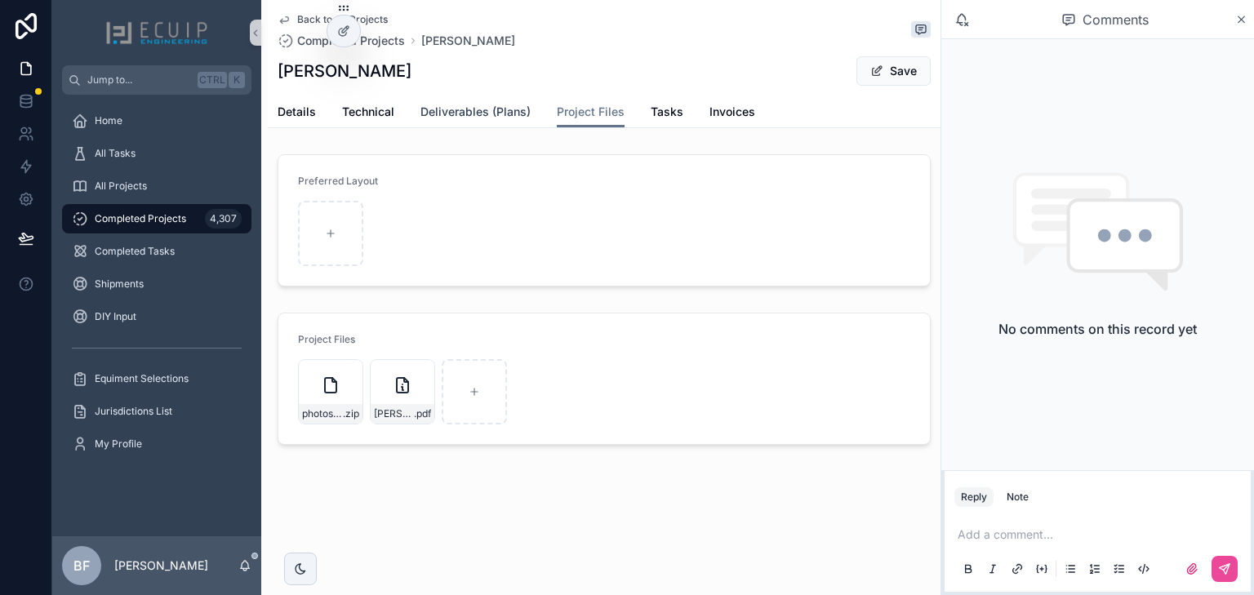
click at [473, 118] on span "Deliverables (Plans)" at bounding box center [475, 112] width 110 height 16
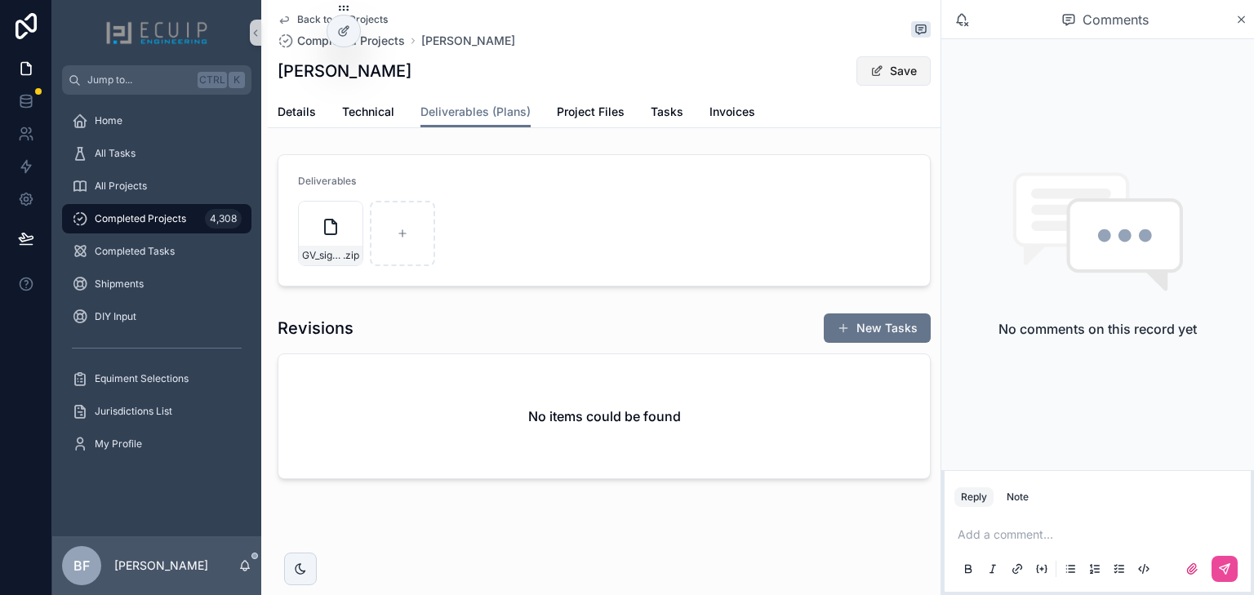
click at [898, 73] on button "Save" at bounding box center [893, 70] width 74 height 29
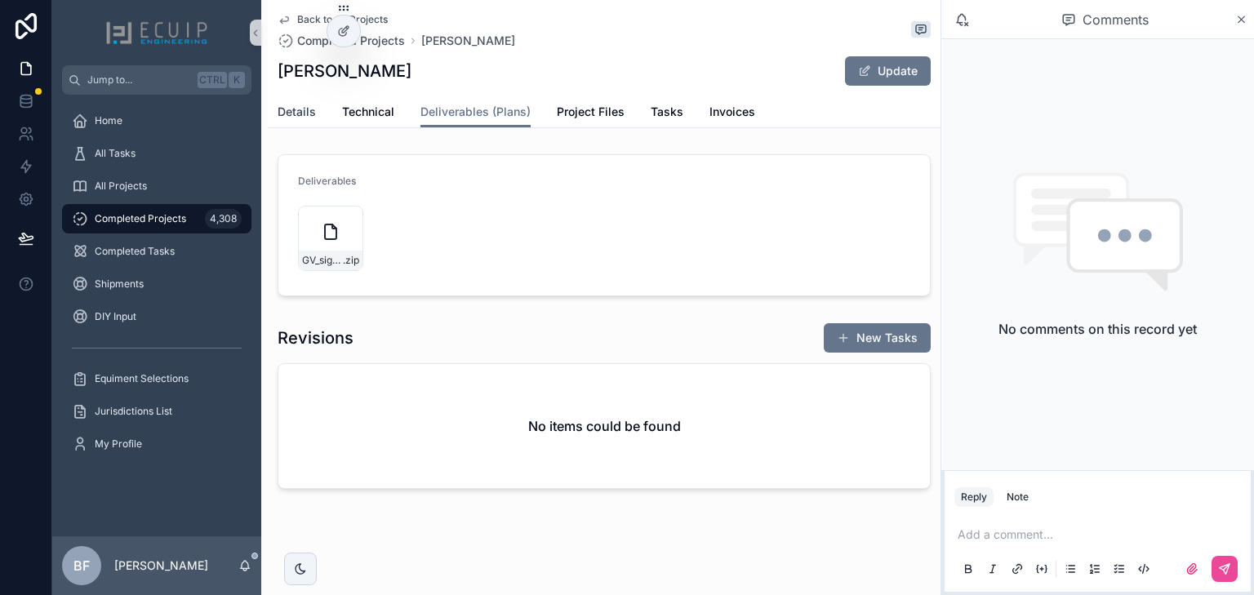
click at [289, 118] on span "Details" at bounding box center [297, 112] width 38 height 16
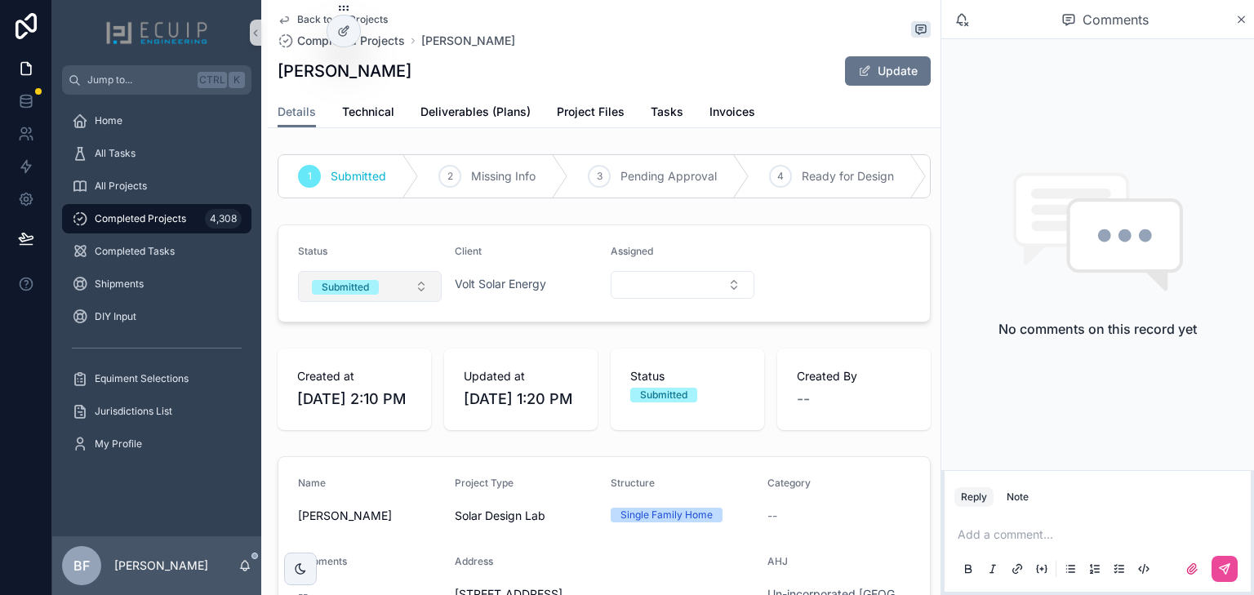
click at [396, 300] on button "Submitted" at bounding box center [370, 286] width 144 height 31
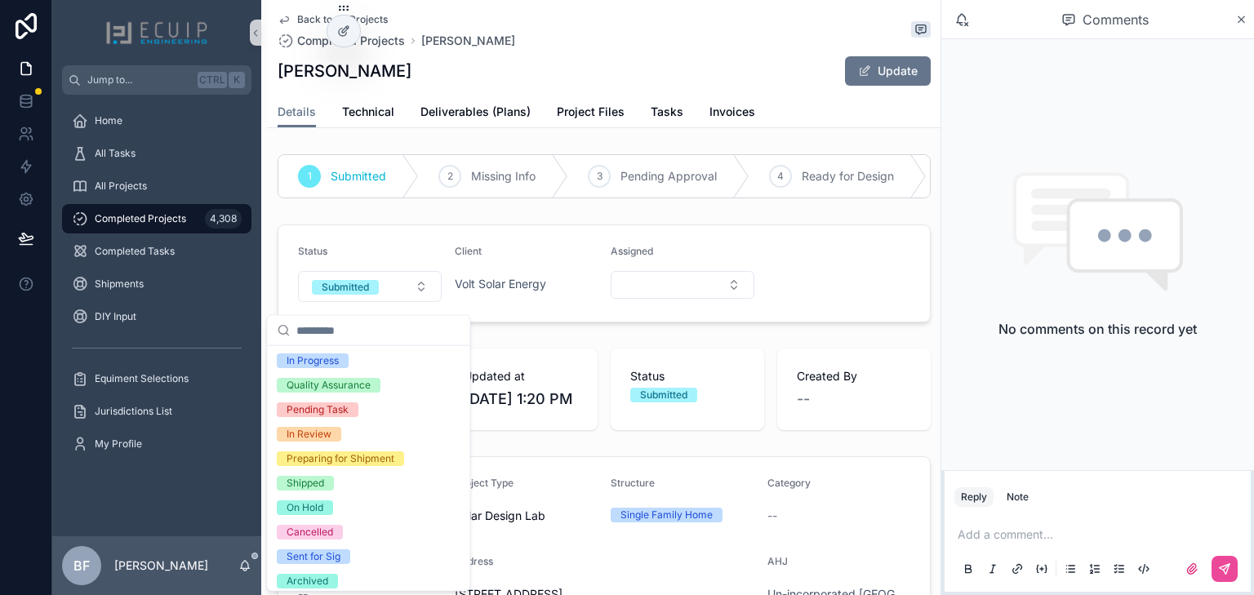
scroll to position [129, 0]
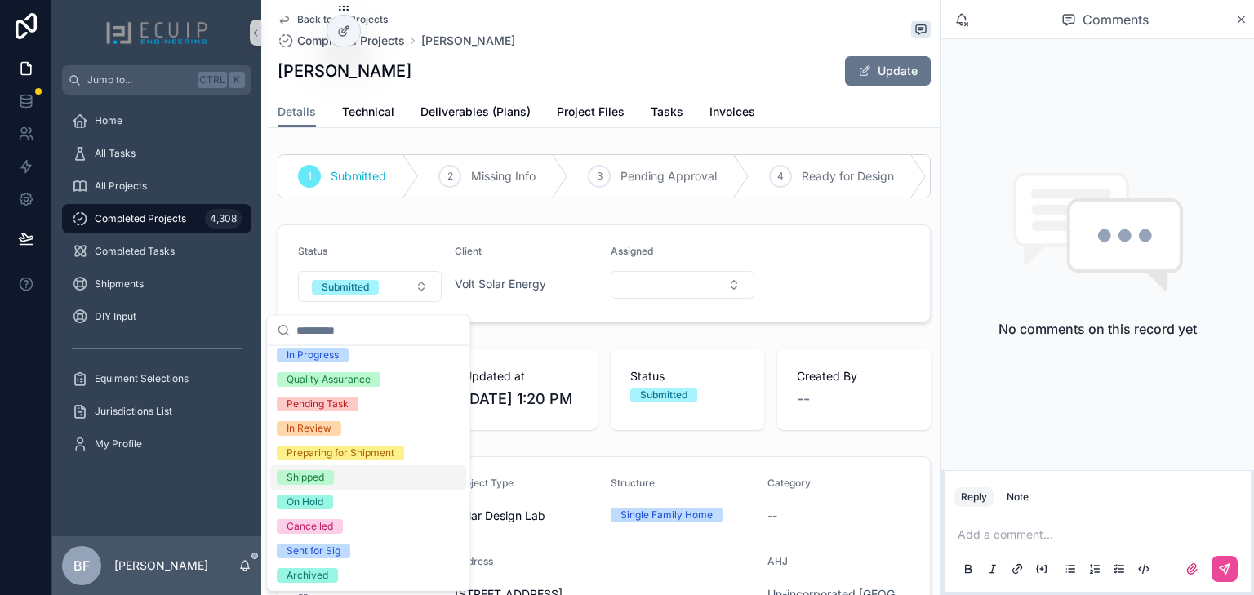
click at [333, 472] on span "Shipped" at bounding box center [305, 477] width 57 height 15
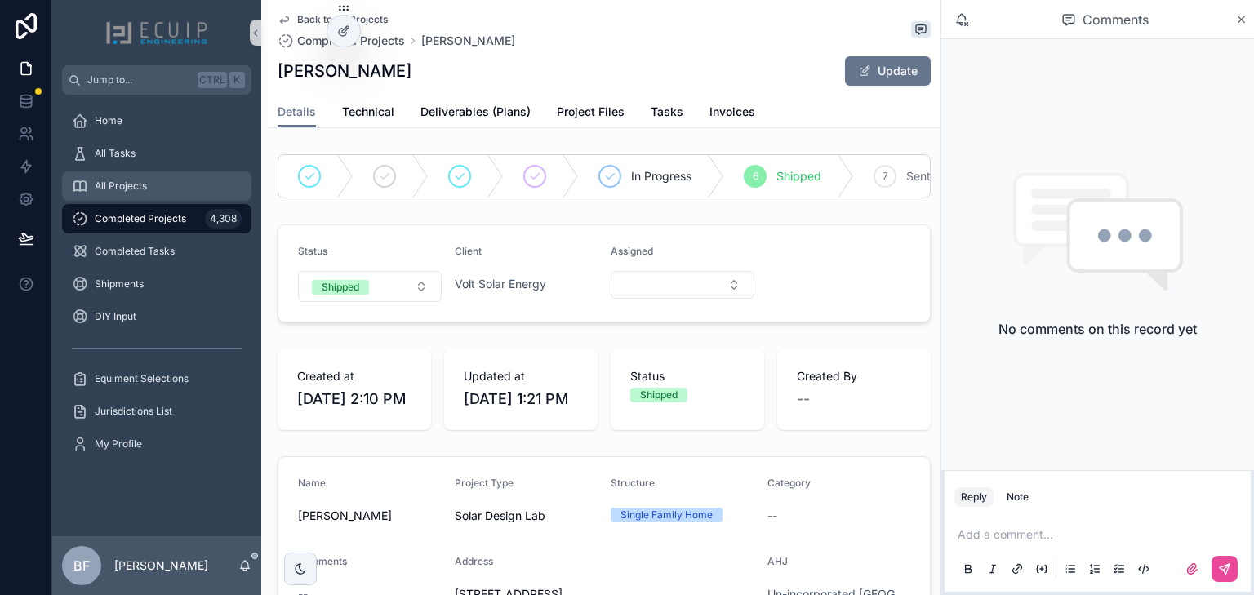
click at [178, 185] on div "All Projects" at bounding box center [157, 186] width 170 height 26
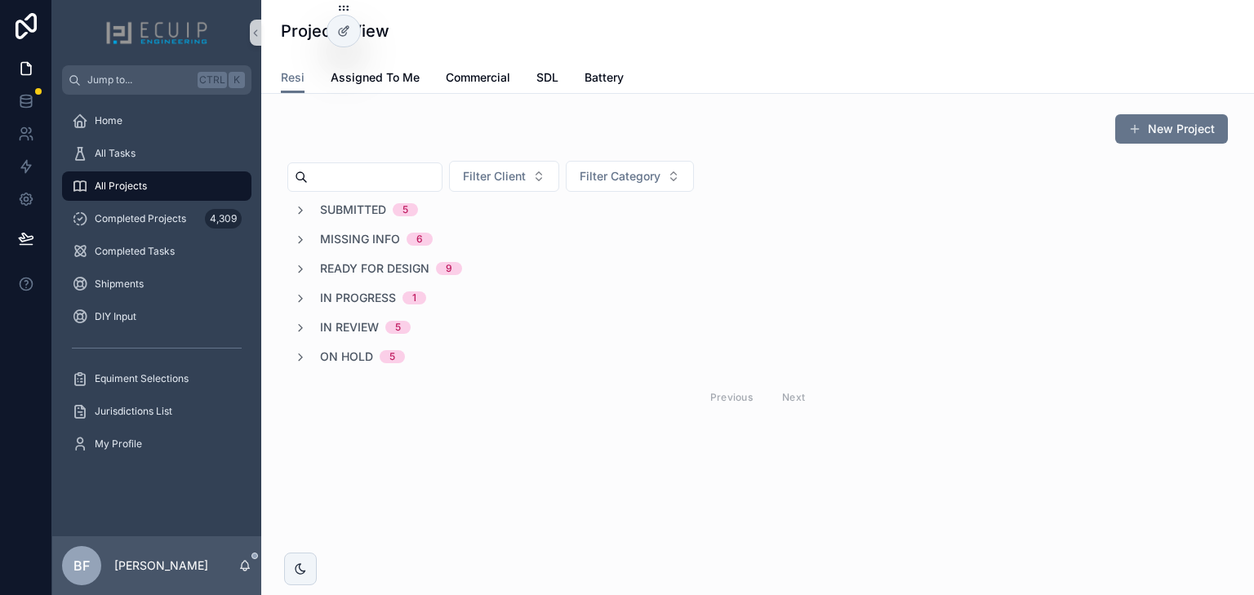
click at [349, 213] on span "Submitted" at bounding box center [353, 210] width 66 height 16
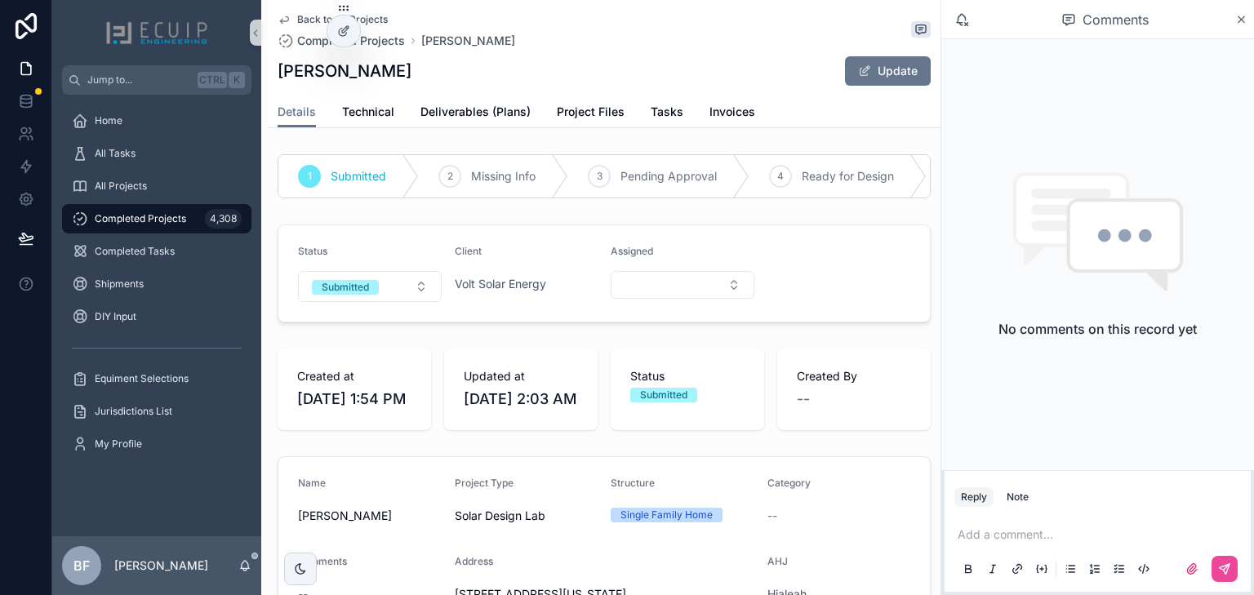
drag, startPoint x: 408, startPoint y: 73, endPoint x: 281, endPoint y: 73, distance: 127.3
click at [281, 73] on div "[PERSON_NAME] Update" at bounding box center [604, 71] width 653 height 31
copy h1 "[PERSON_NAME]"
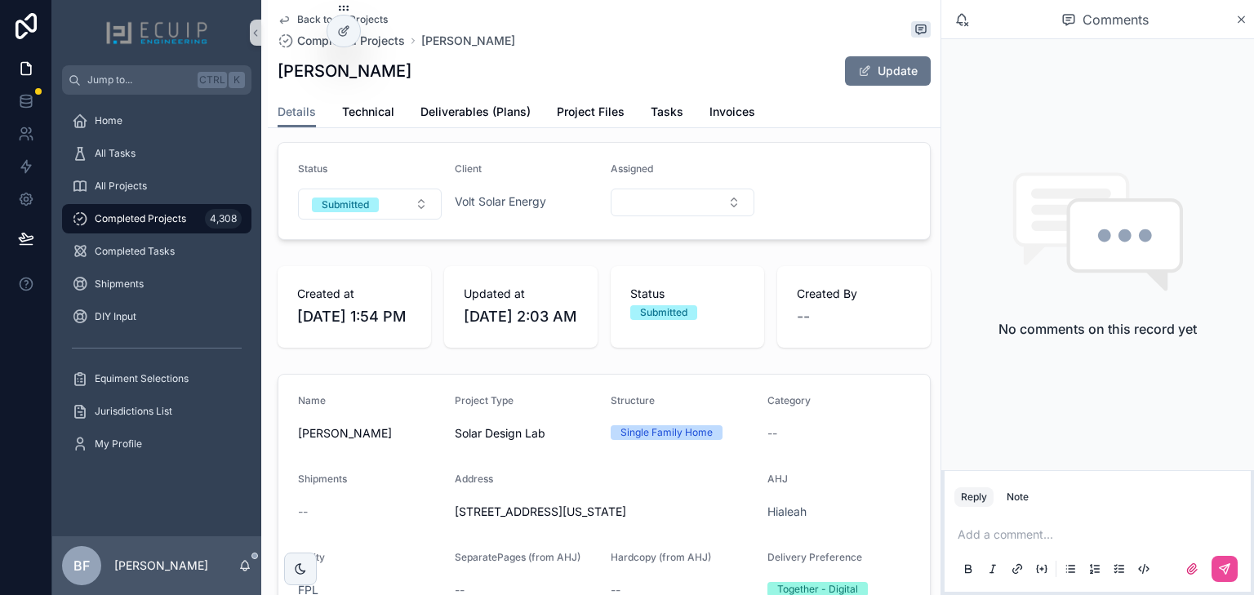
scroll to position [65, 0]
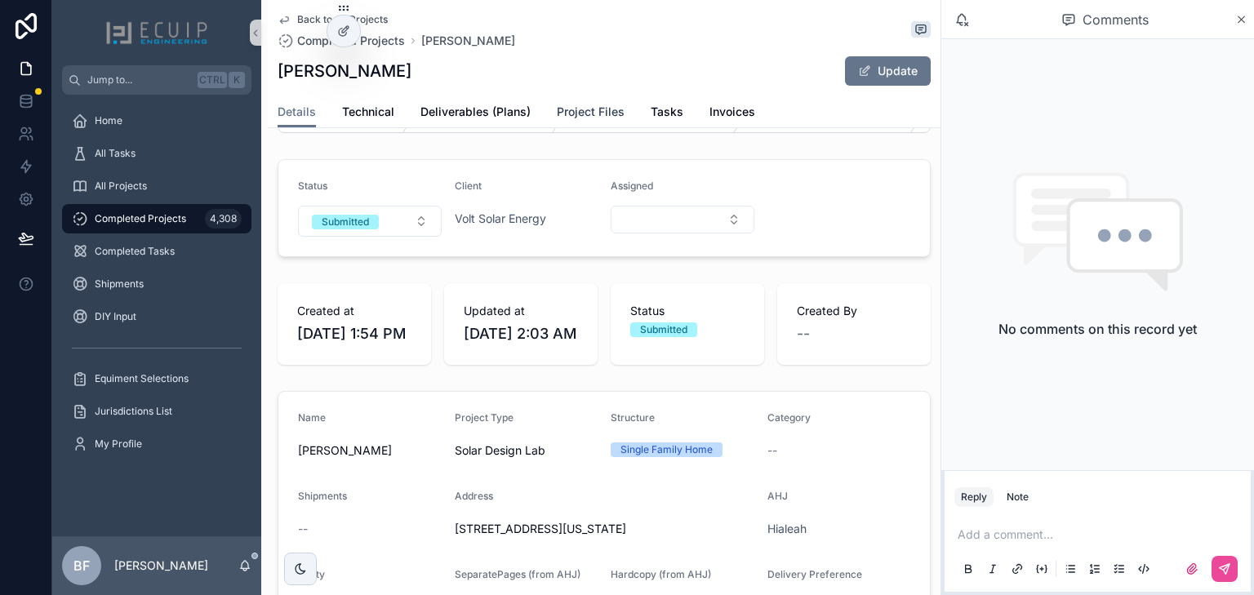
click at [564, 109] on span "Project Files" at bounding box center [591, 112] width 68 height 16
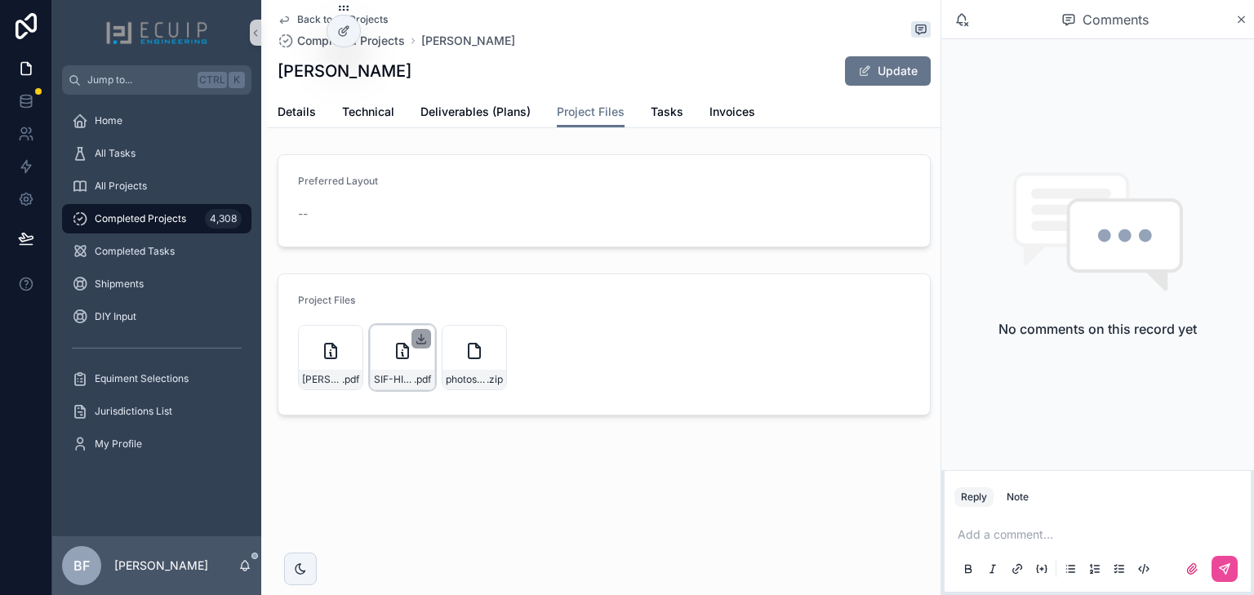
click at [423, 338] on icon "scrollable content" at bounding box center [422, 339] width 6 height 2
click at [349, 336] on icon "scrollable content" at bounding box center [349, 338] width 13 height 13
click at [300, 113] on span "Details" at bounding box center [297, 112] width 38 height 16
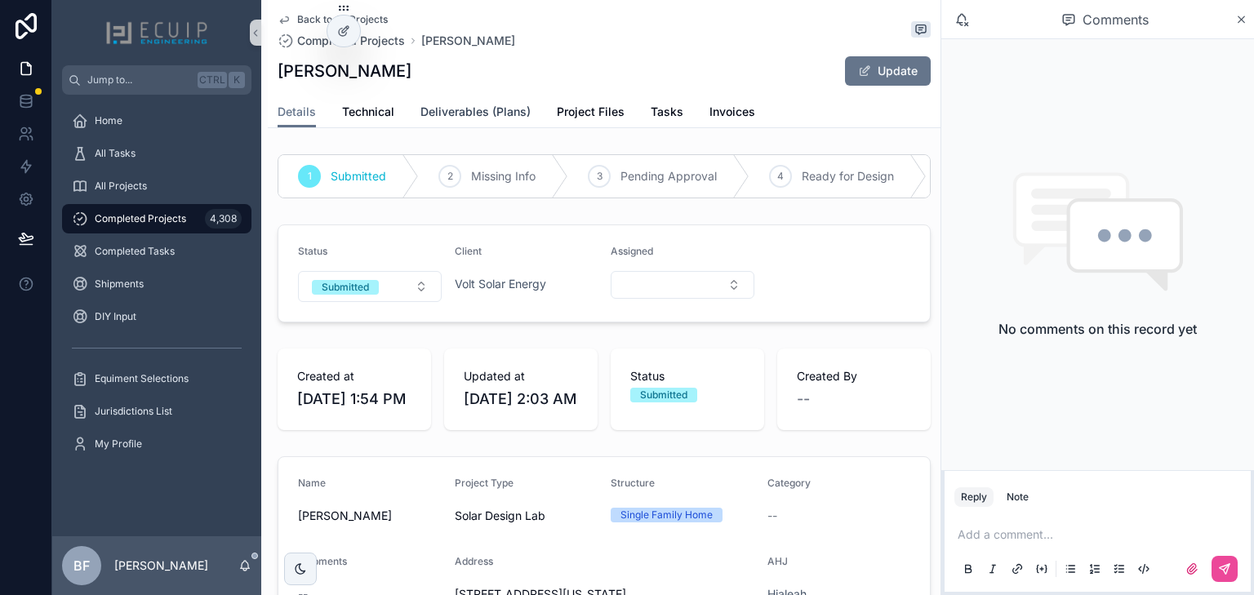
click at [472, 122] on link "Deliverables (Plans)" at bounding box center [475, 113] width 110 height 33
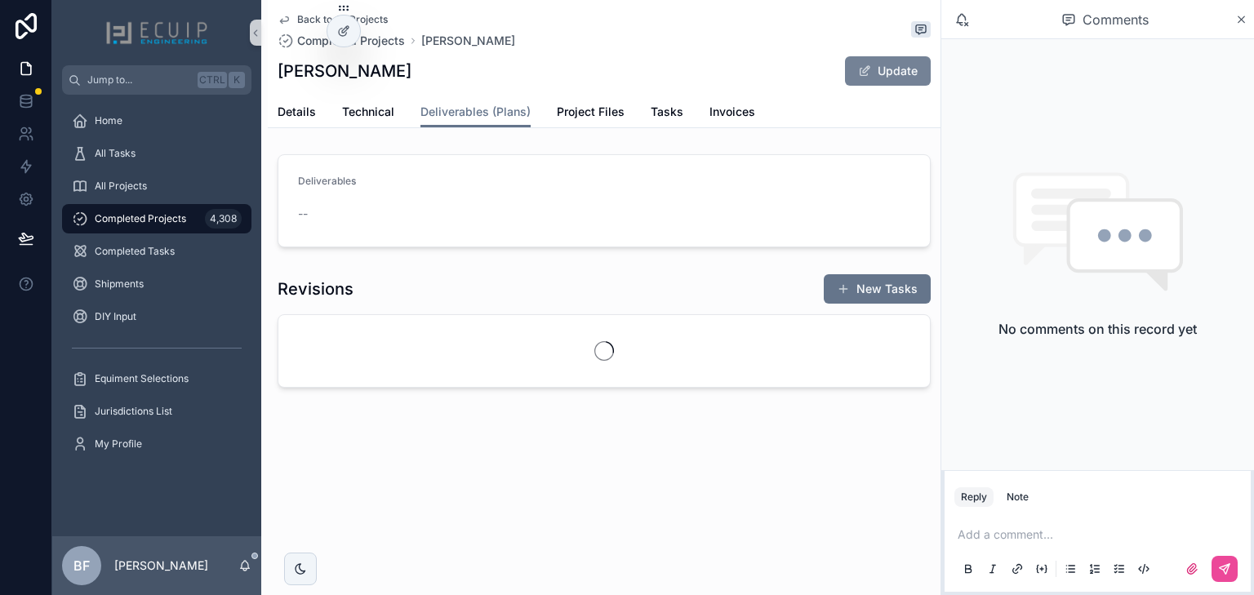
click at [875, 64] on button "Update" at bounding box center [888, 70] width 86 height 29
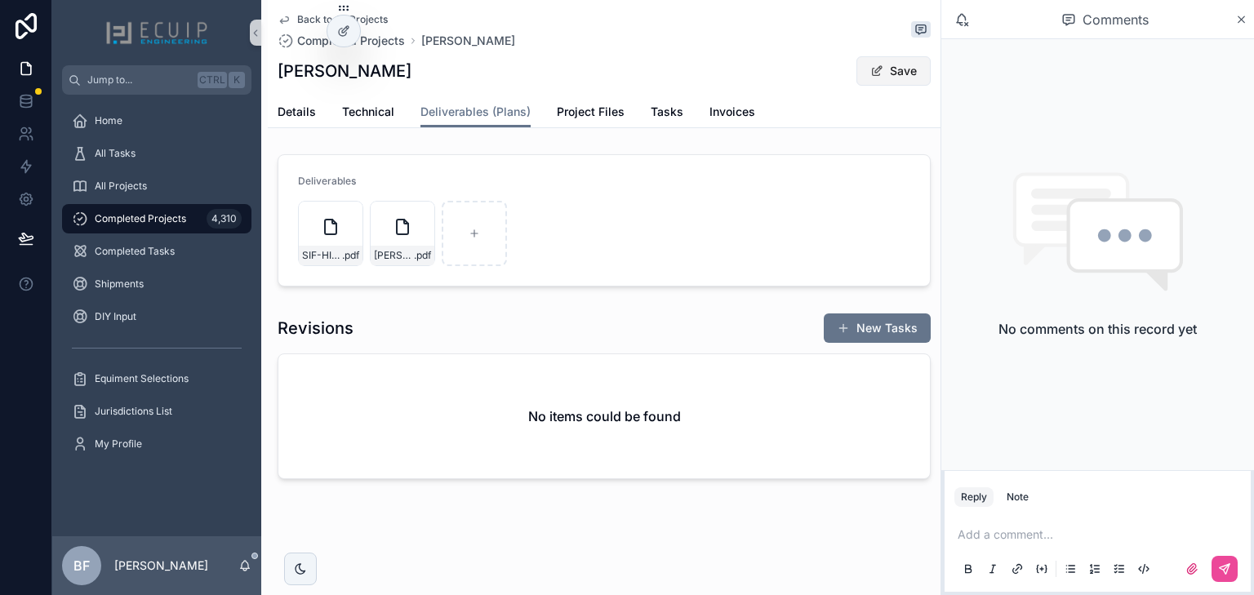
click at [891, 63] on button "Save" at bounding box center [893, 70] width 74 height 29
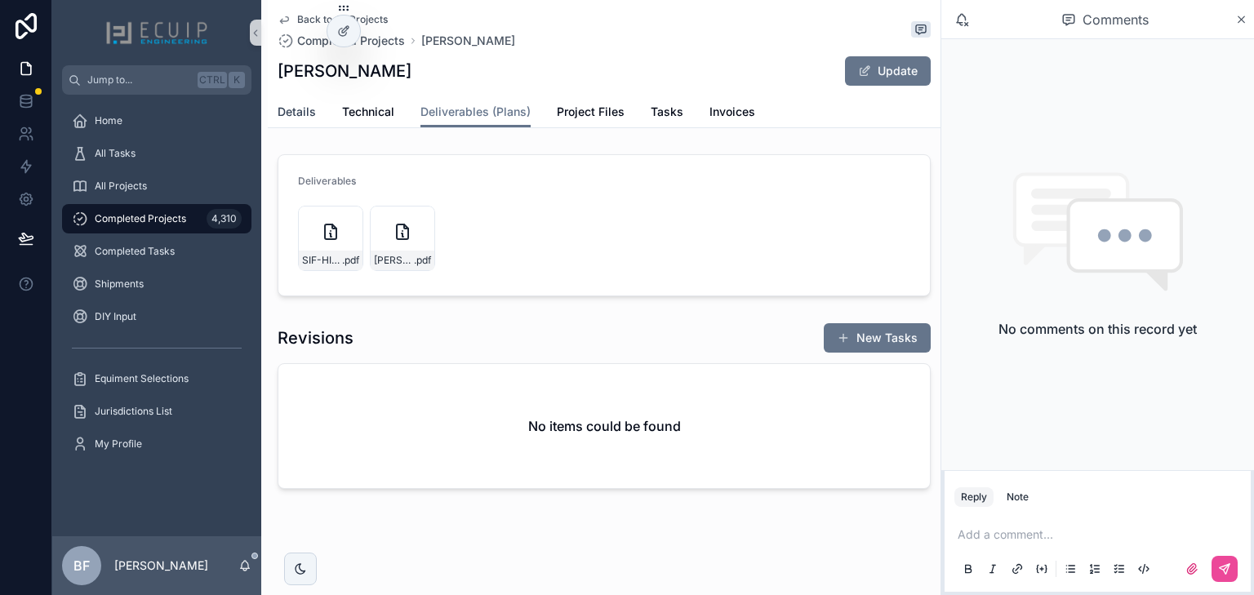
drag, startPoint x: 302, startPoint y: 118, endPoint x: 313, endPoint y: 128, distance: 15.6
click at [302, 118] on span "Details" at bounding box center [297, 112] width 38 height 16
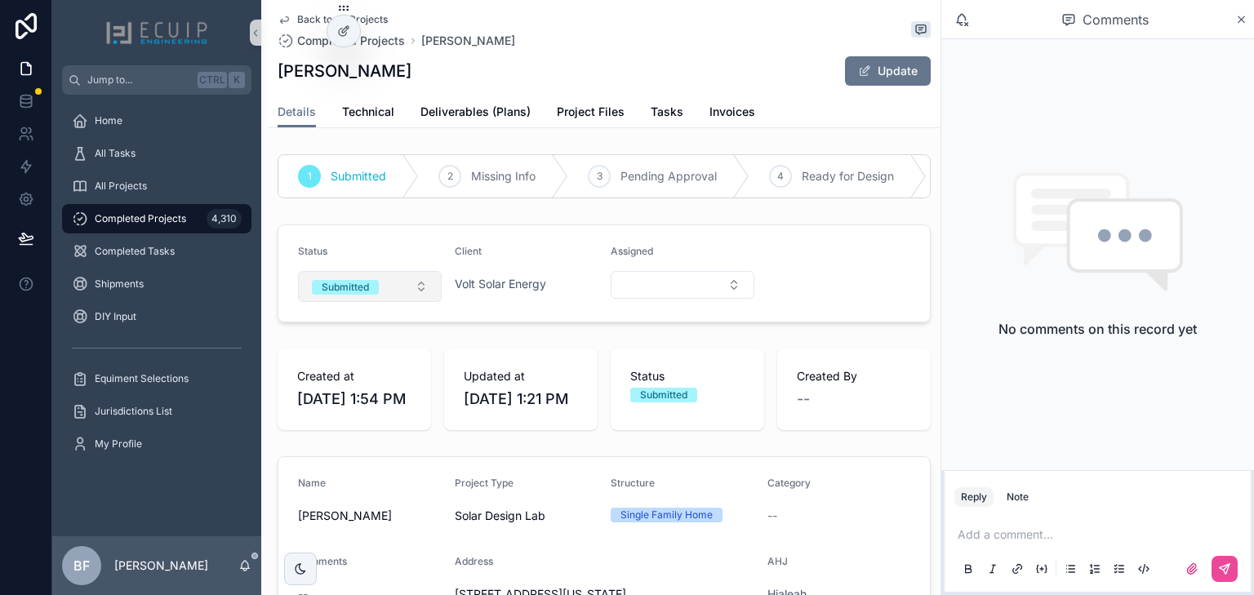
click at [384, 294] on button "Submitted" at bounding box center [370, 286] width 144 height 31
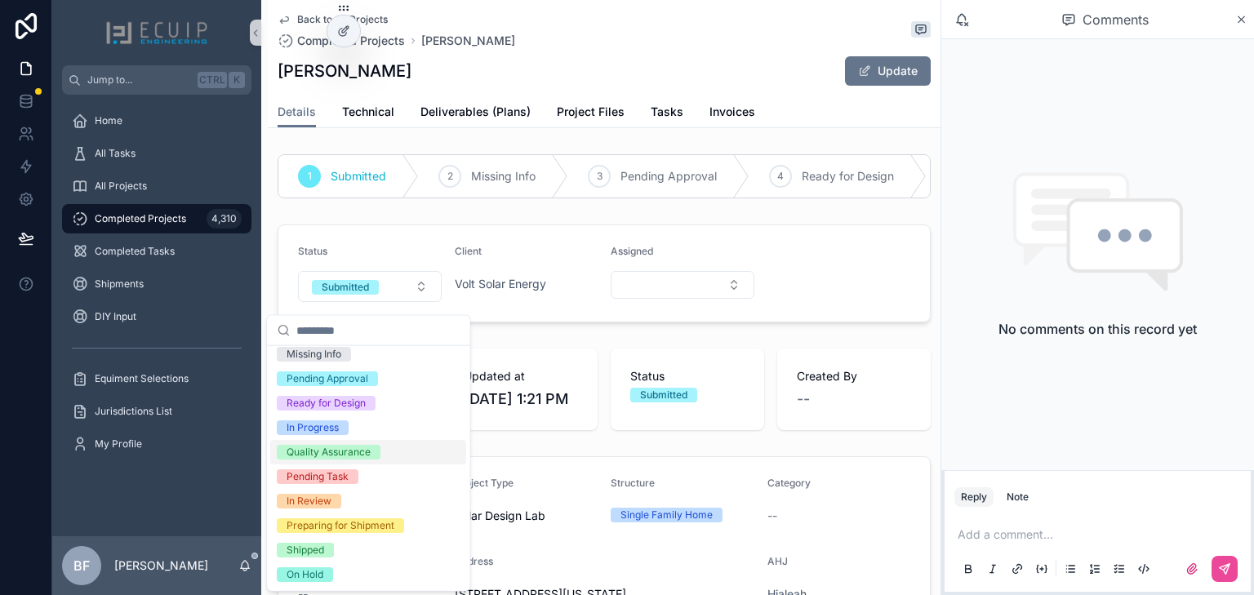
scroll to position [129, 0]
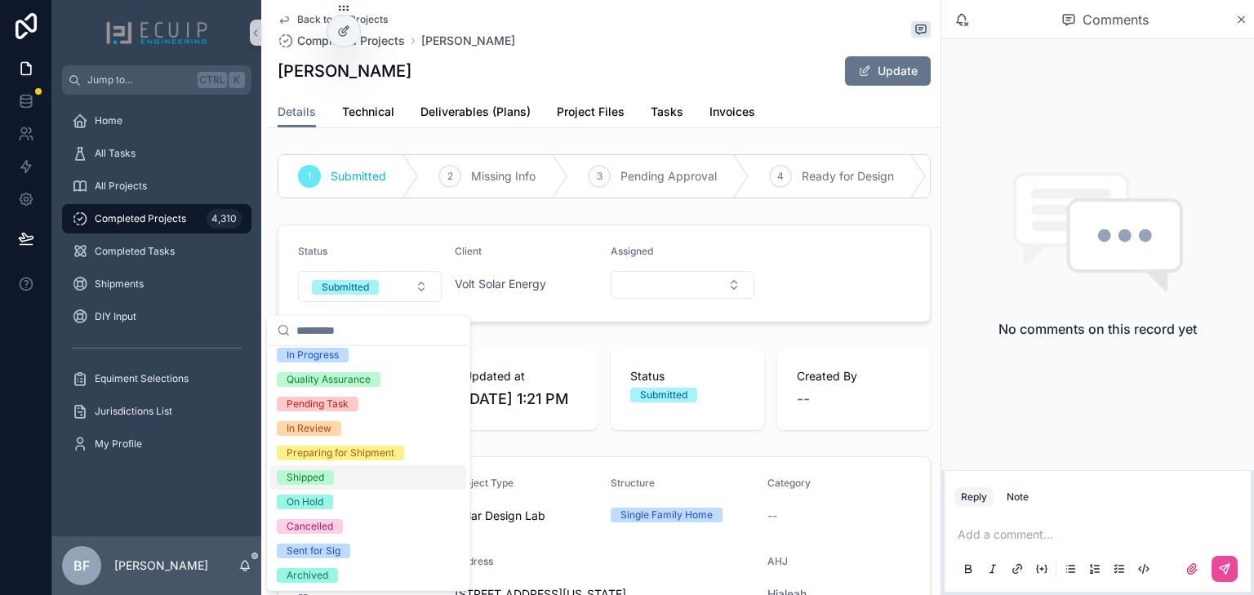
click at [312, 482] on div "Shipped" at bounding box center [305, 477] width 38 height 15
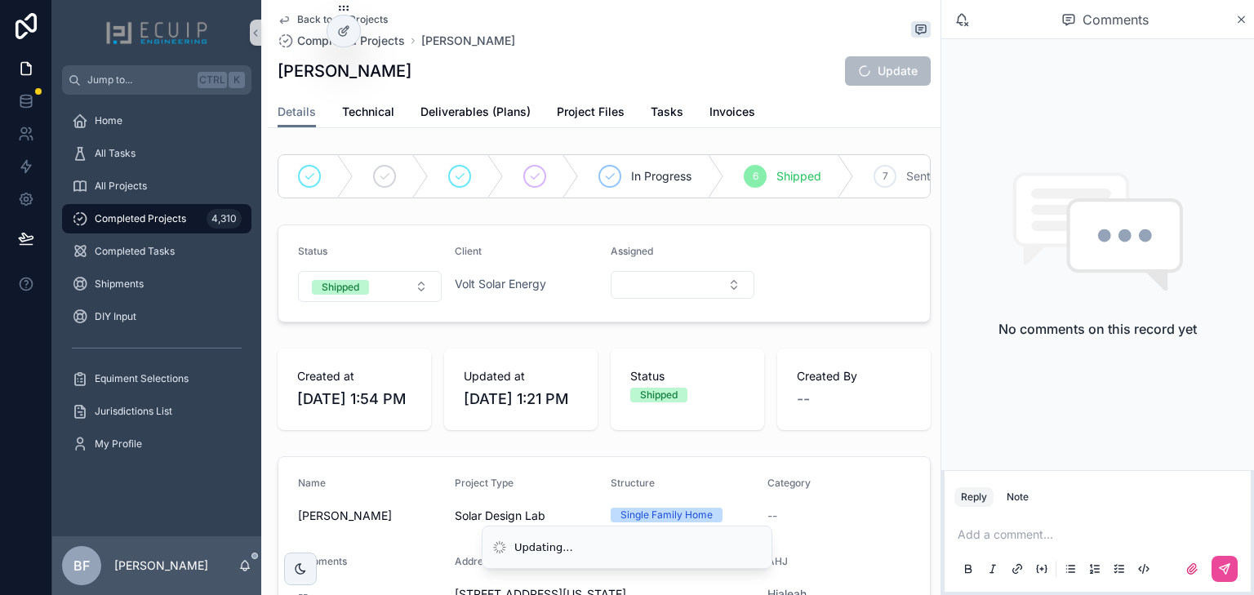
scroll to position [261, 0]
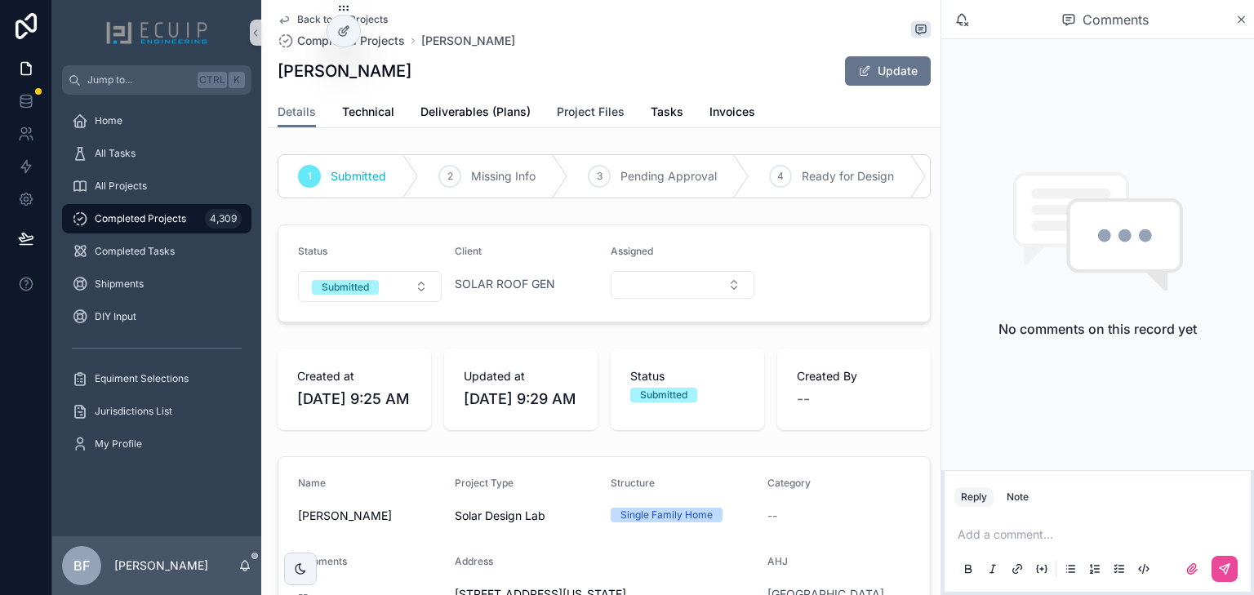
click at [597, 109] on span "Project Files" at bounding box center [591, 112] width 68 height 16
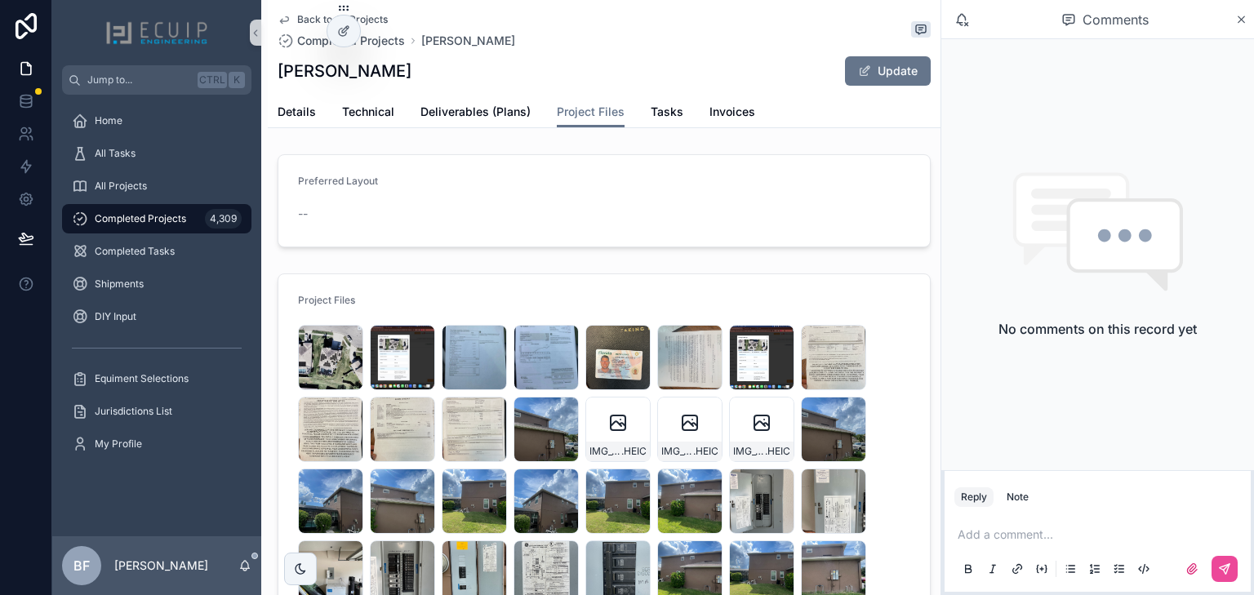
drag, startPoint x: 435, startPoint y: 69, endPoint x: 282, endPoint y: 71, distance: 152.6
click at [282, 71] on div "Michael Mcgraw Update" at bounding box center [604, 71] width 653 height 31
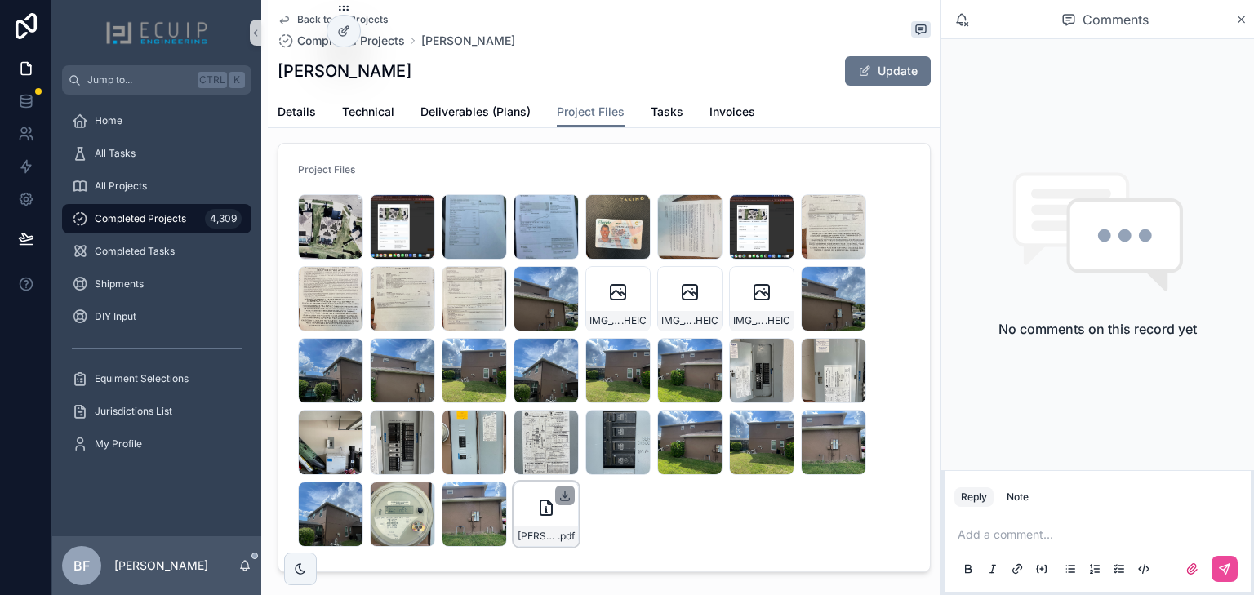
click at [565, 493] on icon "scrollable content" at bounding box center [564, 495] width 13 height 13
click at [421, 422] on icon "scrollable content" at bounding box center [421, 423] width 0 height 7
click at [491, 421] on icon "scrollable content" at bounding box center [492, 423] width 13 height 13
click at [562, 421] on icon "scrollable content" at bounding box center [564, 423] width 13 height 13
click at [304, 104] on span "Details" at bounding box center [297, 112] width 38 height 16
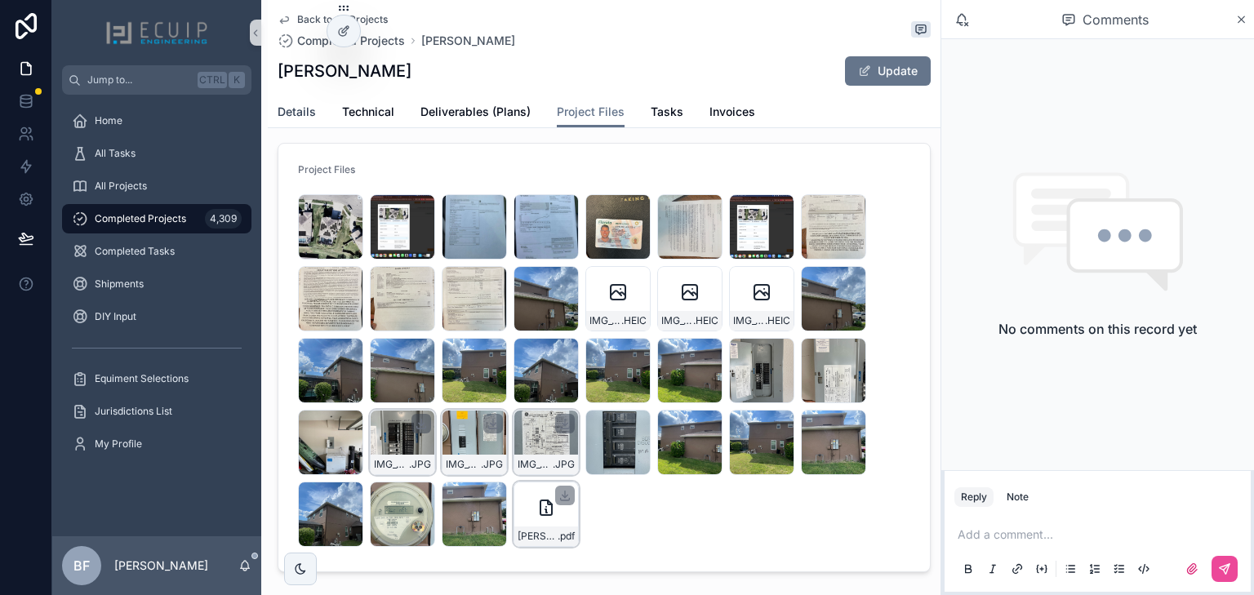
click at [300, 115] on span "Details" at bounding box center [297, 112] width 38 height 16
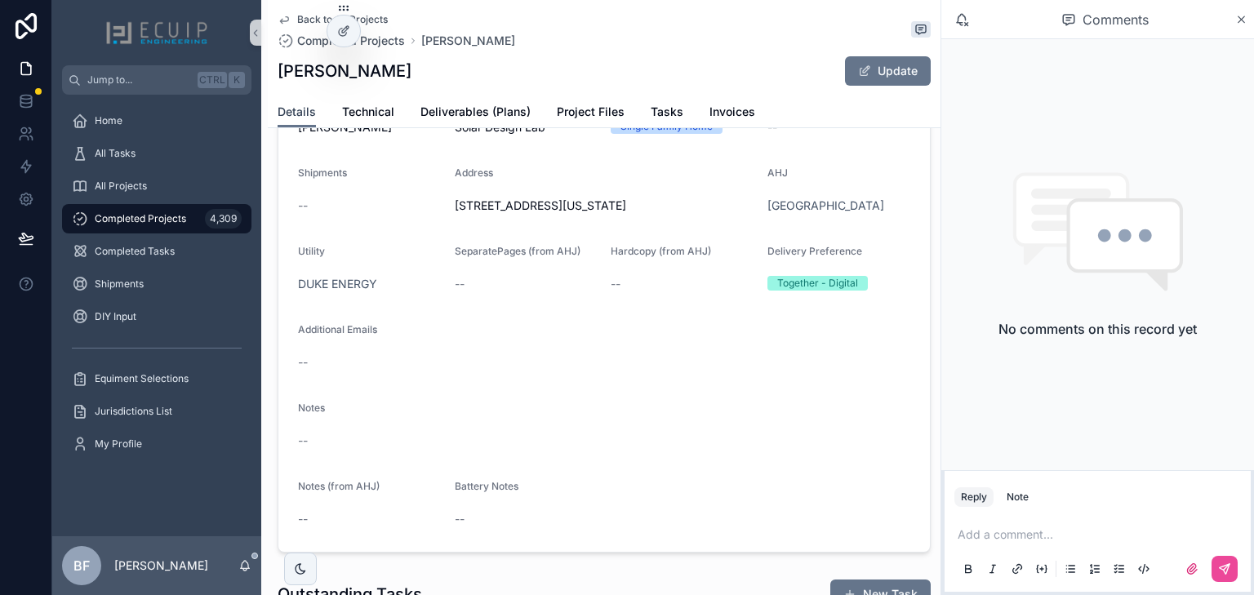
scroll to position [392, 0]
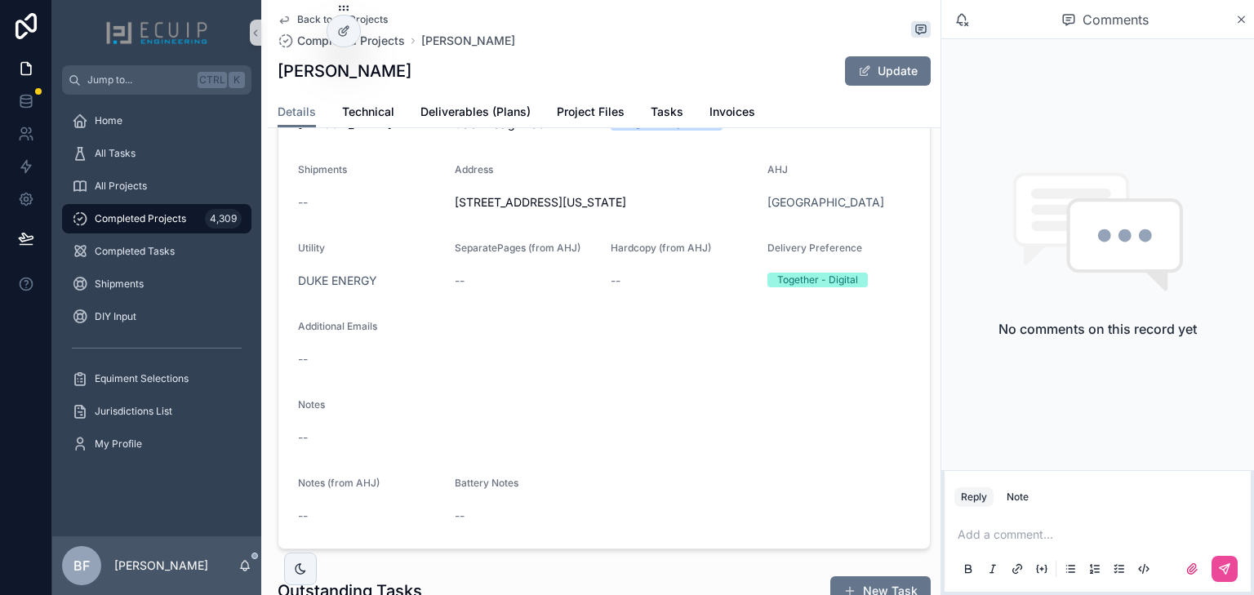
click at [609, 211] on span "1246 Stone Harbour Road Winter Springs Florida 32708" at bounding box center [605, 202] width 300 height 16
click at [512, 114] on span "Deliverables (Plans)" at bounding box center [475, 112] width 110 height 16
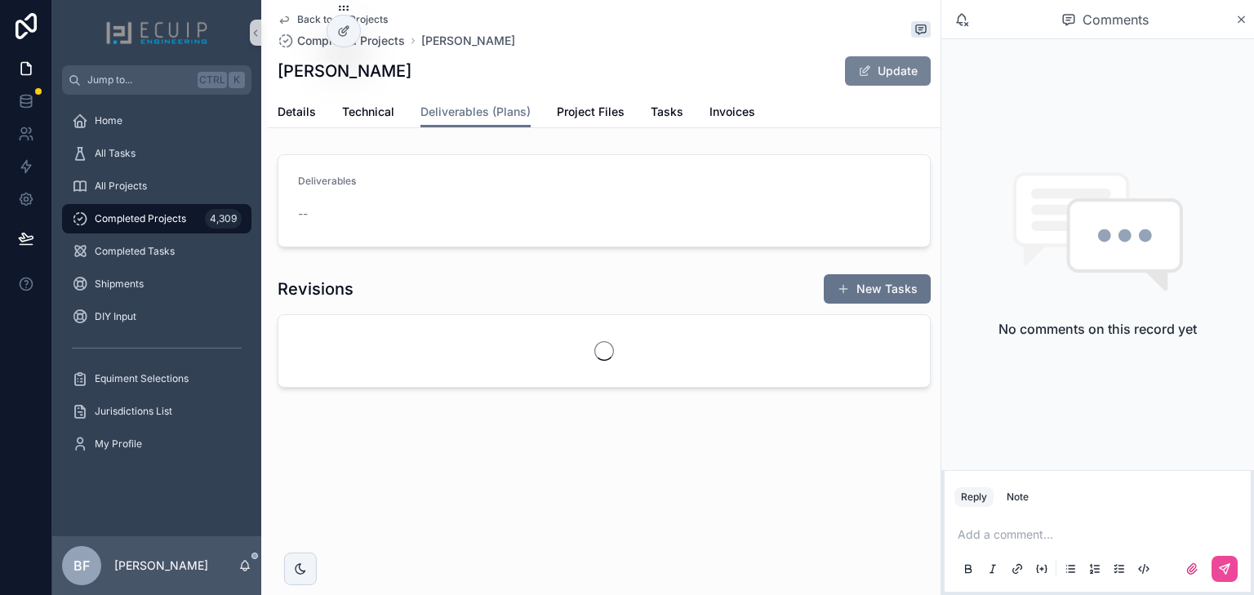
click at [912, 66] on button "Update" at bounding box center [888, 70] width 86 height 29
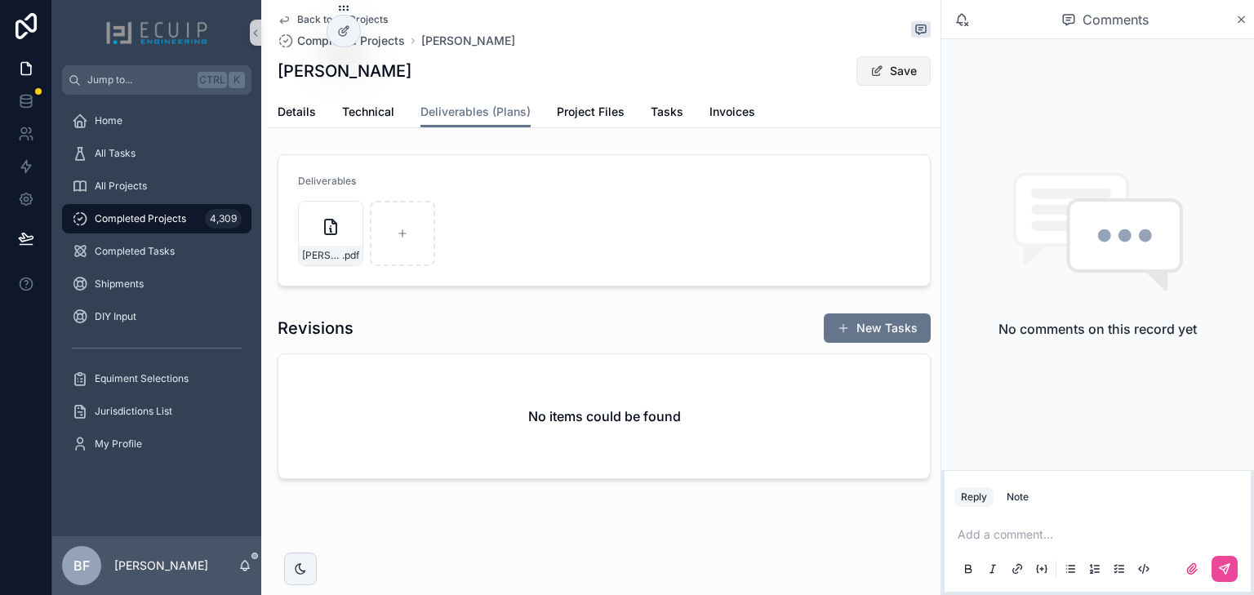
click at [907, 73] on button "Save" at bounding box center [893, 70] width 74 height 29
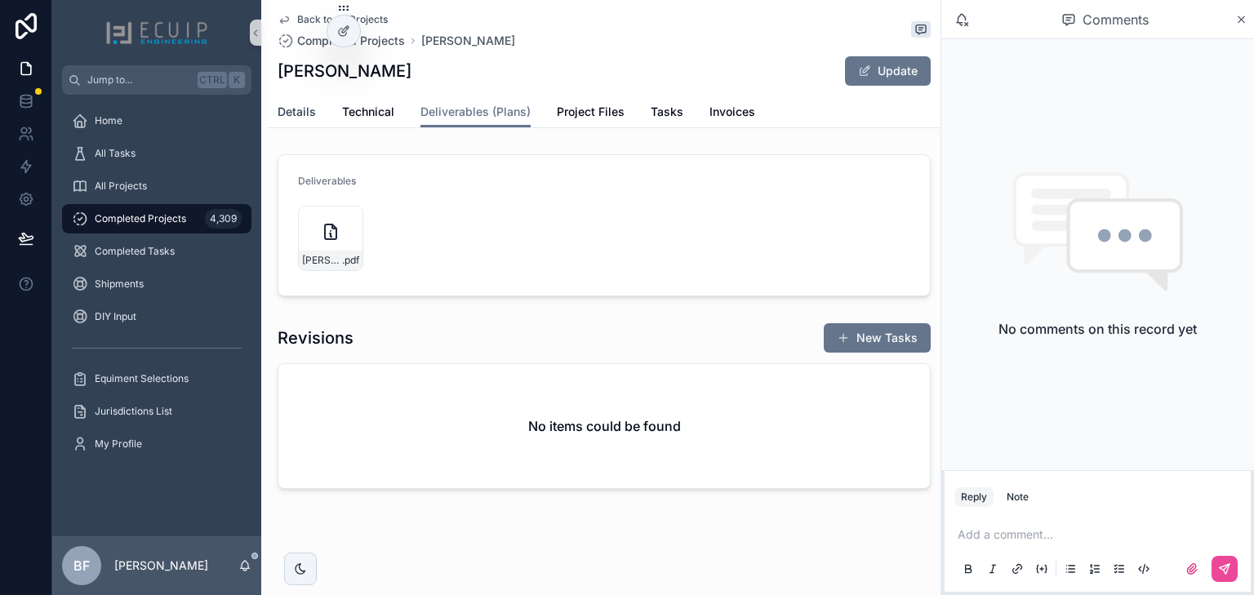
drag, startPoint x: 297, startPoint y: 111, endPoint x: 389, endPoint y: 143, distance: 97.6
click at [297, 111] on span "Details" at bounding box center [297, 112] width 38 height 16
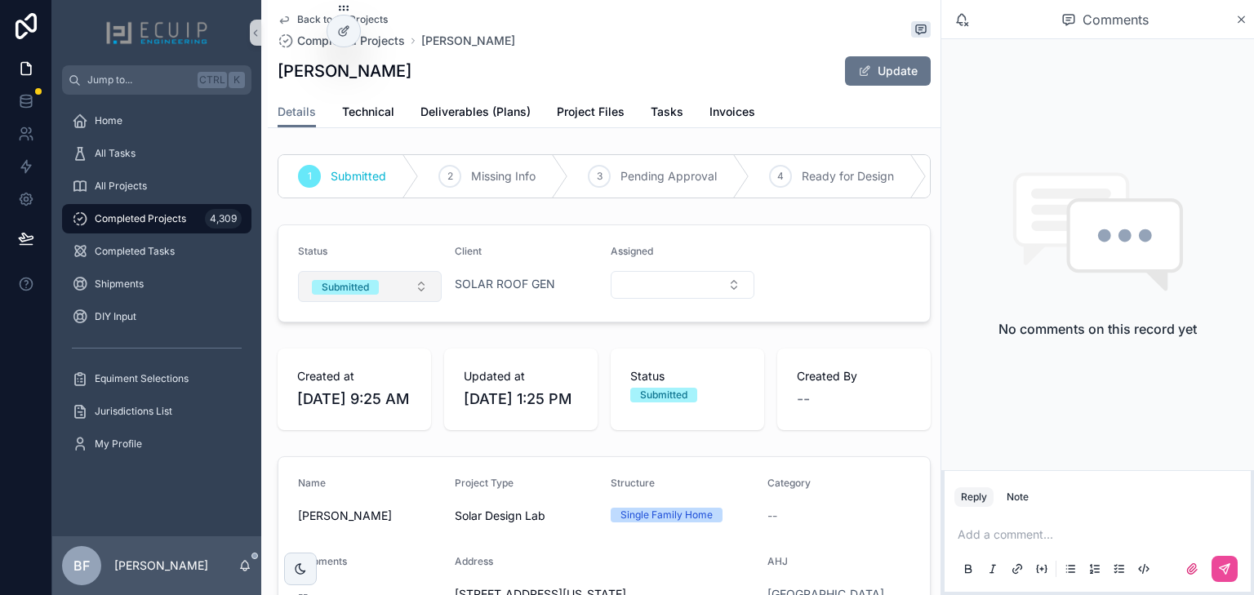
click at [340, 295] on div "Submitted" at bounding box center [345, 287] width 47 height 15
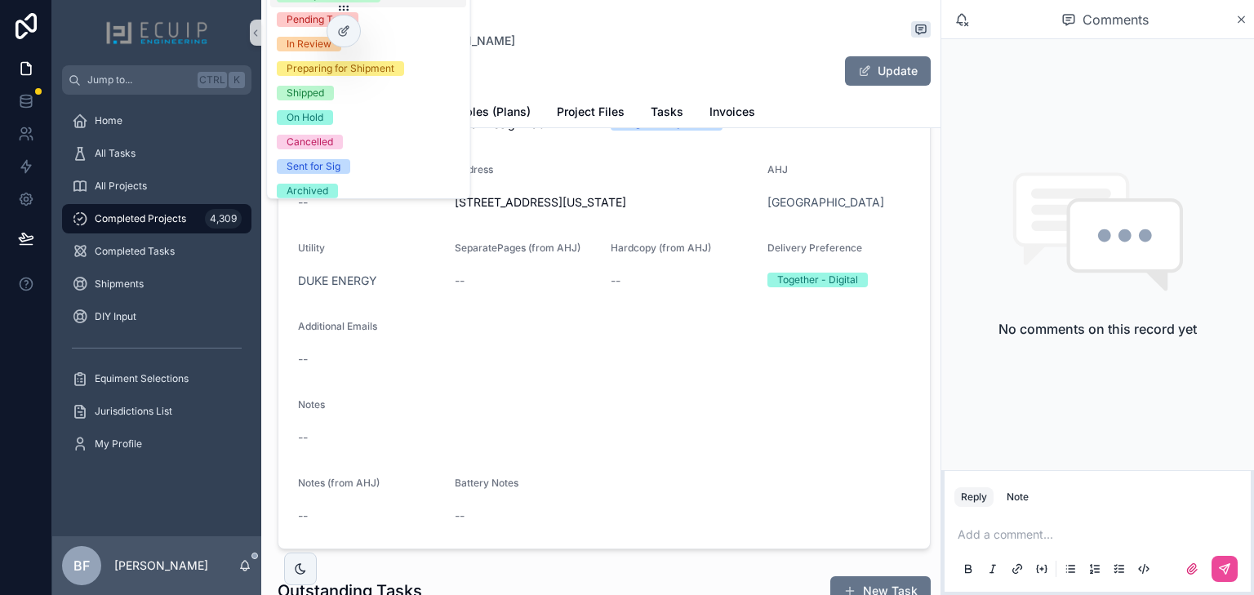
scroll to position [129, 0]
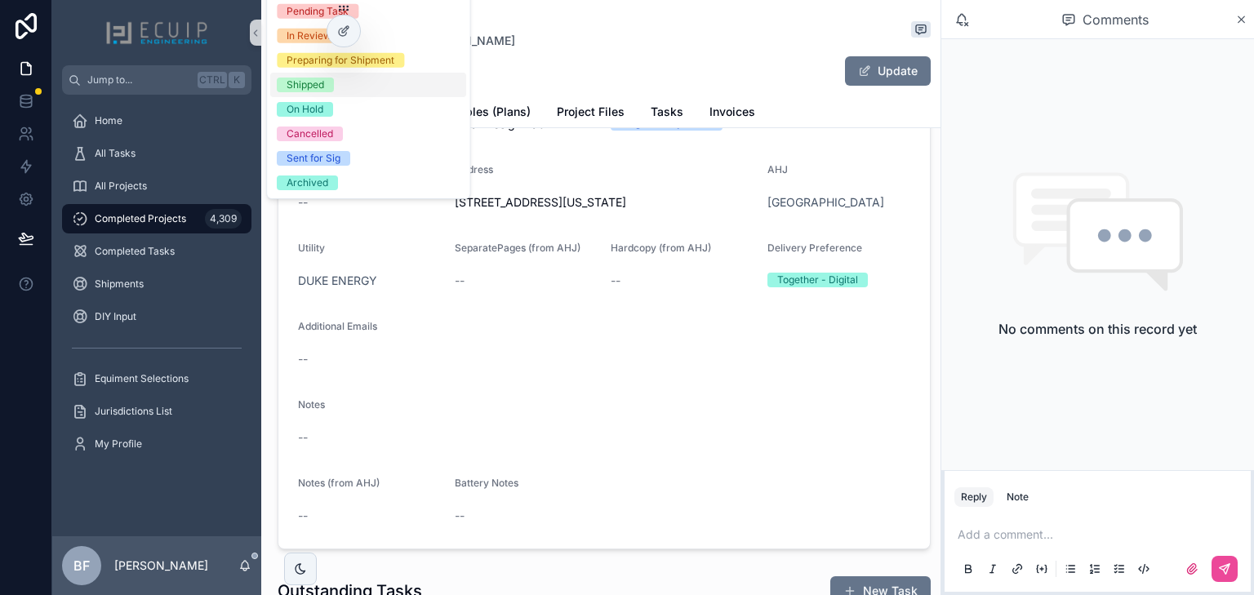
click at [310, 90] on div "Shipped" at bounding box center [305, 85] width 38 height 15
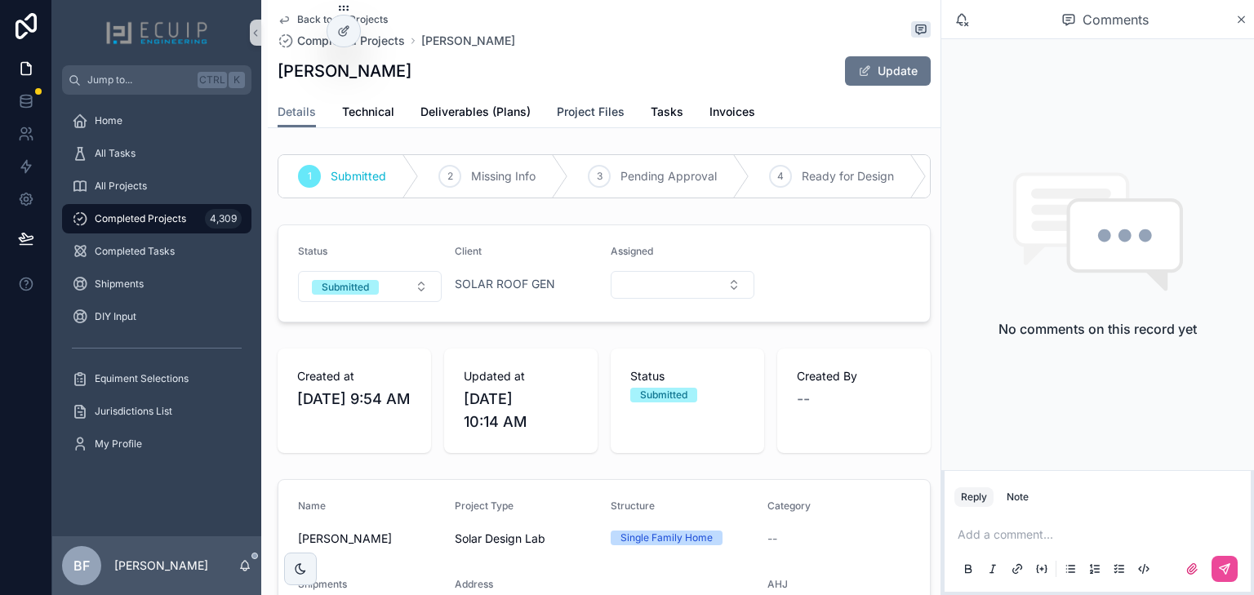
click at [601, 118] on span "Project Files" at bounding box center [591, 112] width 68 height 16
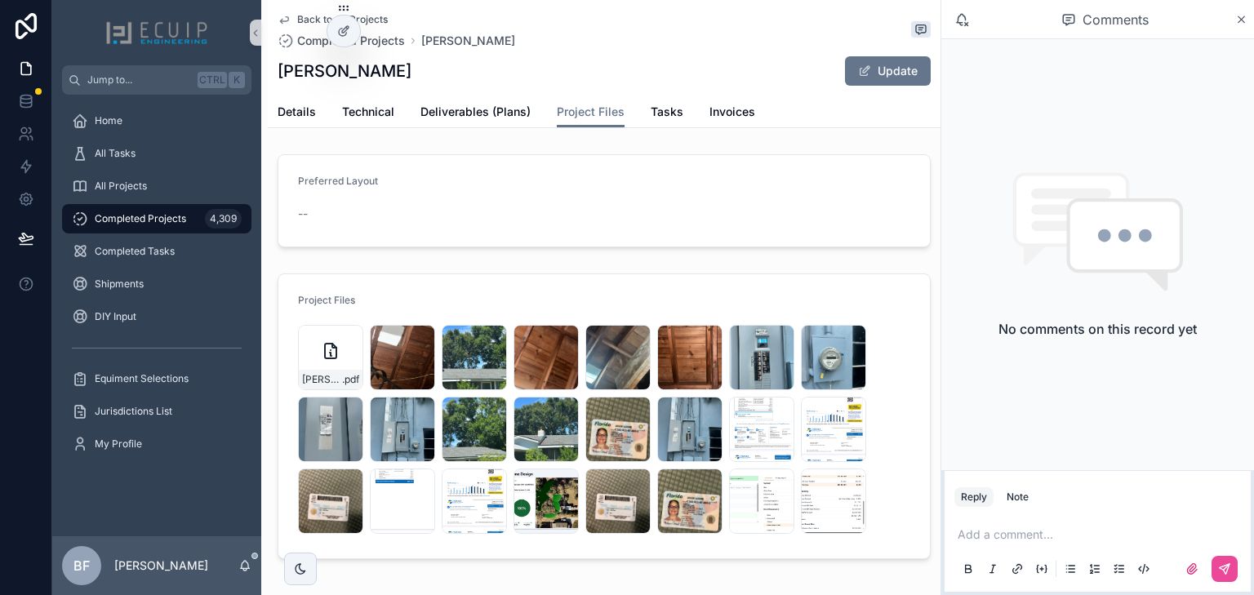
drag, startPoint x: 397, startPoint y: 69, endPoint x: 264, endPoint y: 74, distance: 133.2
click at [264, 74] on div "Back to All Projects Completed Projects [PERSON_NAME] [PERSON_NAME] Update Proj…" at bounding box center [600, 335] width 679 height 670
copy h1 "[PERSON_NAME]"
click at [291, 111] on span "Details" at bounding box center [297, 112] width 38 height 16
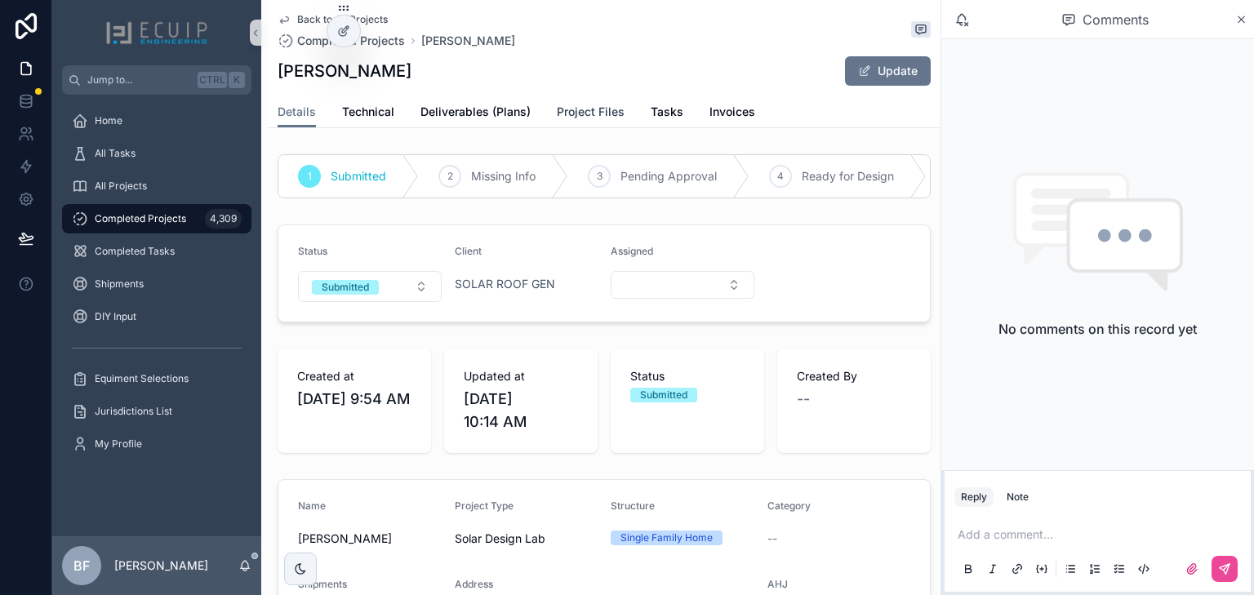
click at [579, 108] on span "Project Files" at bounding box center [591, 112] width 68 height 16
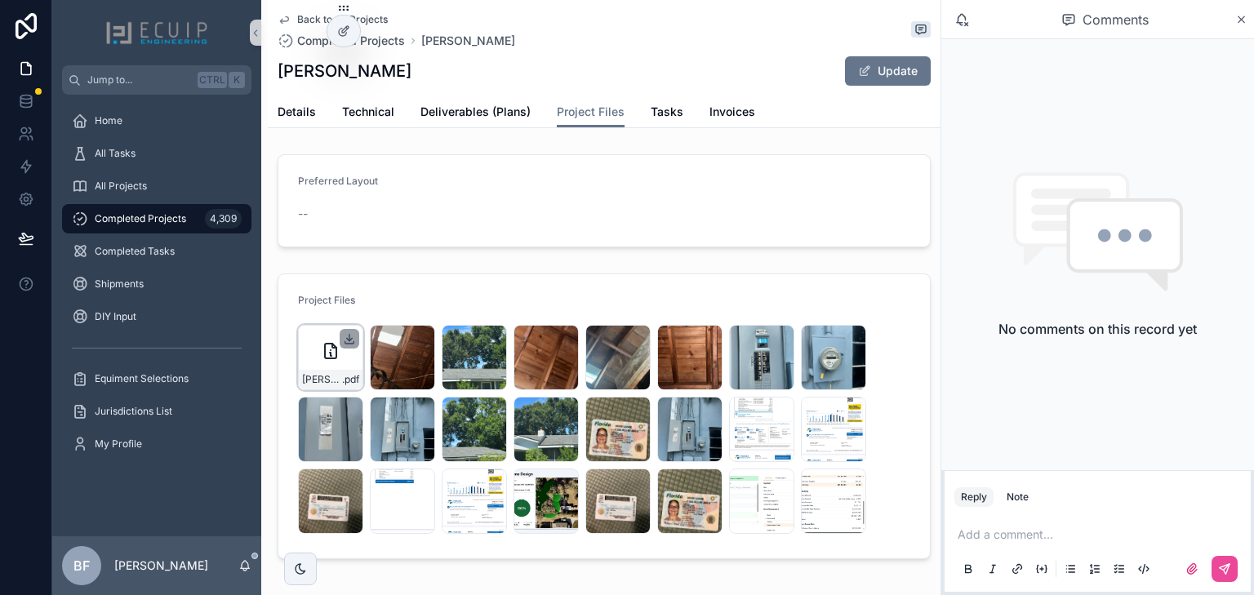
click at [349, 335] on icon "scrollable content" at bounding box center [349, 338] width 13 height 13
click at [779, 337] on icon "scrollable content" at bounding box center [780, 338] width 13 height 13
drag, startPoint x: 482, startPoint y: 113, endPoint x: 507, endPoint y: 115, distance: 24.6
click at [482, 113] on span "Deliverables (Plans)" at bounding box center [475, 112] width 110 height 16
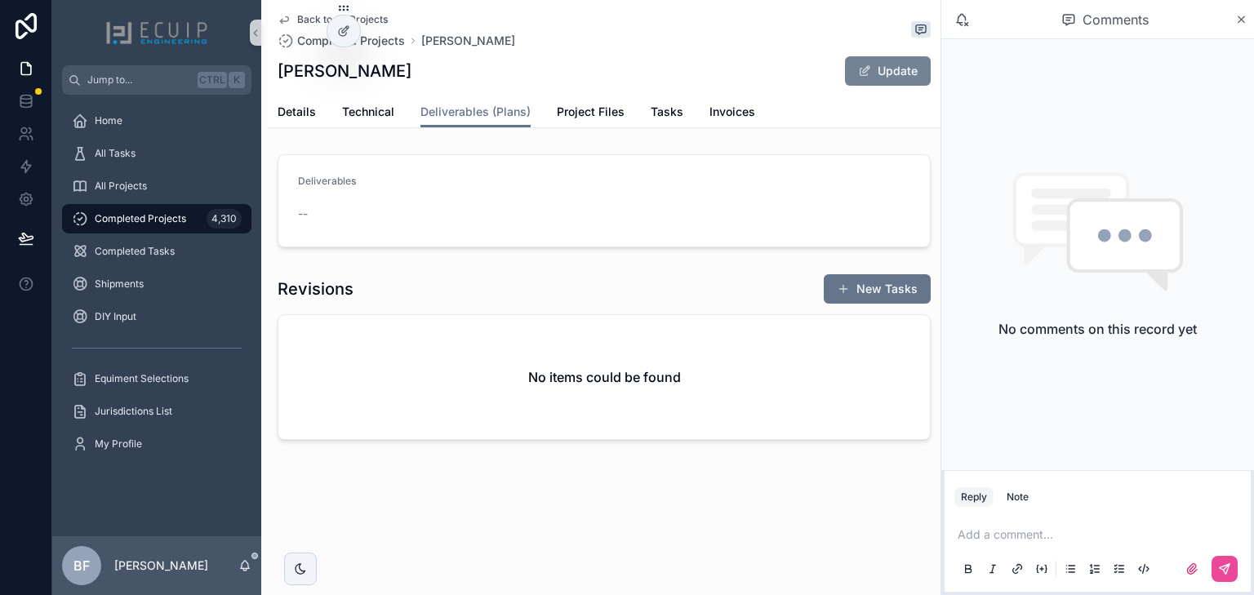
click at [868, 73] on span "scrollable content" at bounding box center [864, 70] width 13 height 13
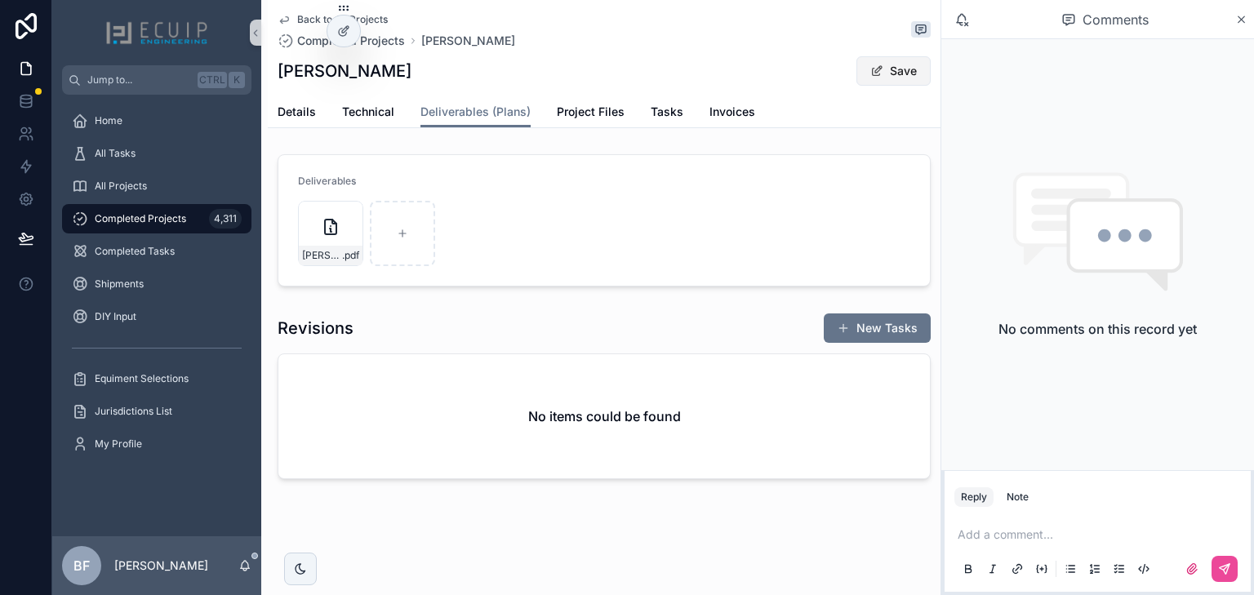
click at [889, 66] on button "Save" at bounding box center [893, 70] width 74 height 29
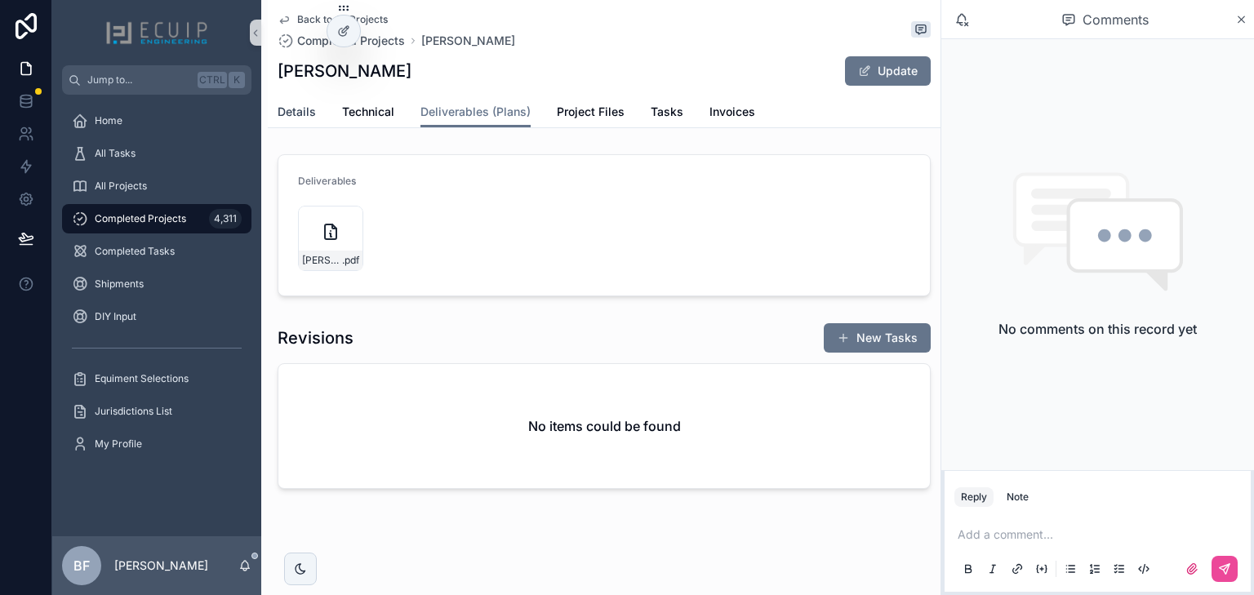
click at [300, 120] on link "Details" at bounding box center [297, 113] width 38 height 33
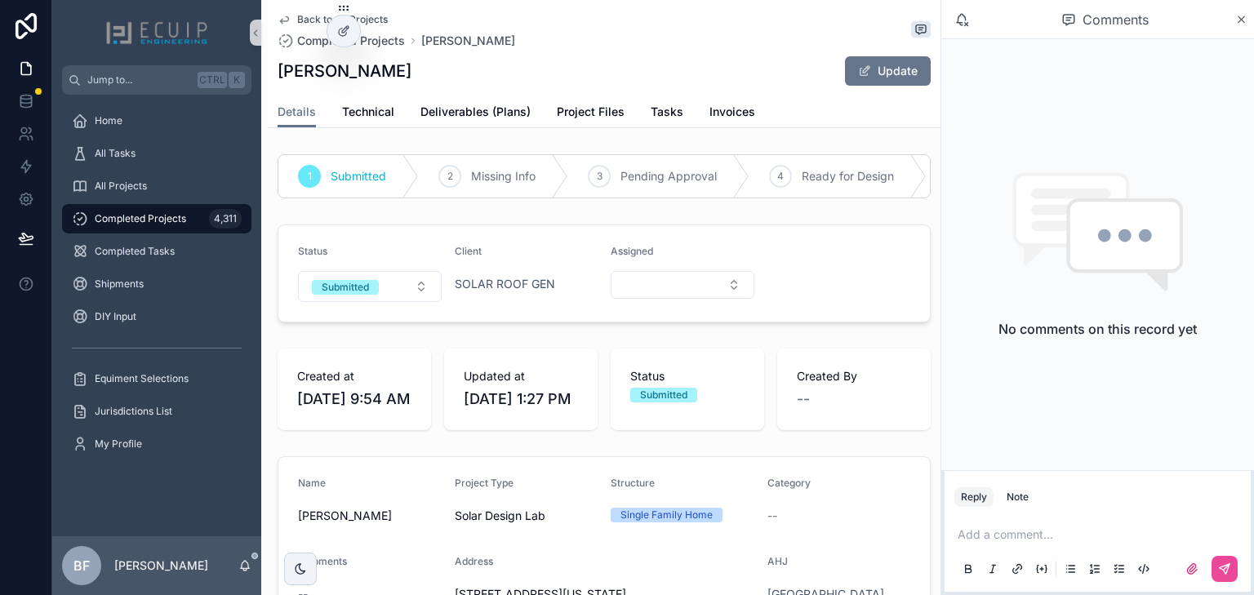
drag, startPoint x: 371, startPoint y: 296, endPoint x: 373, endPoint y: 313, distance: 17.3
click at [371, 295] on span "Submitted" at bounding box center [345, 287] width 67 height 15
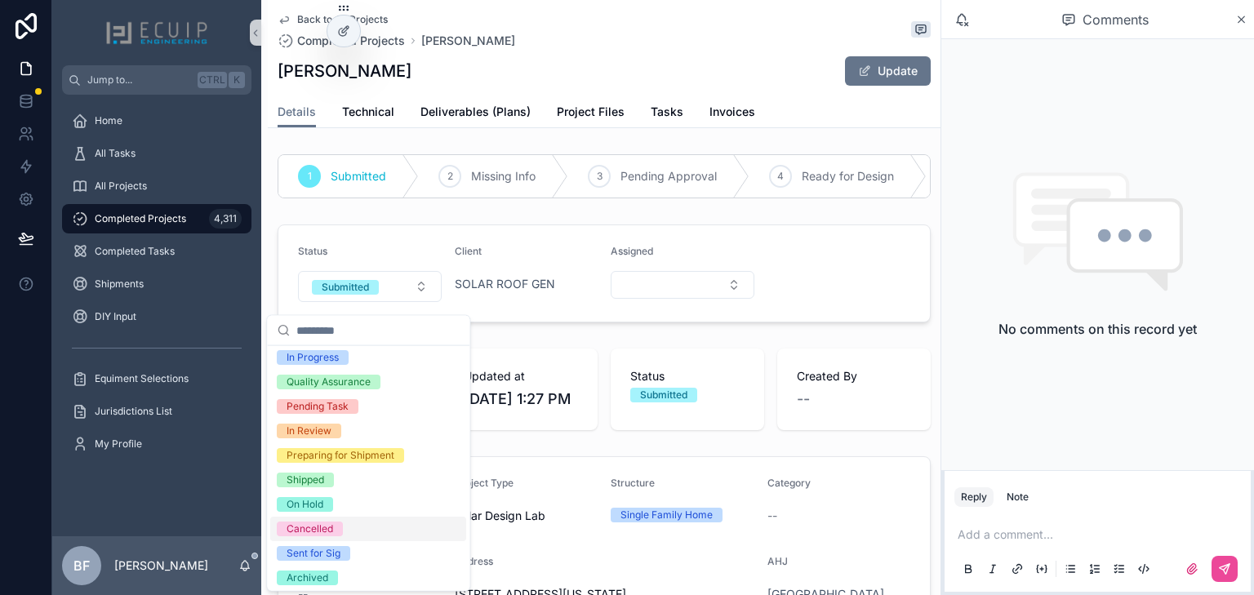
scroll to position [129, 0]
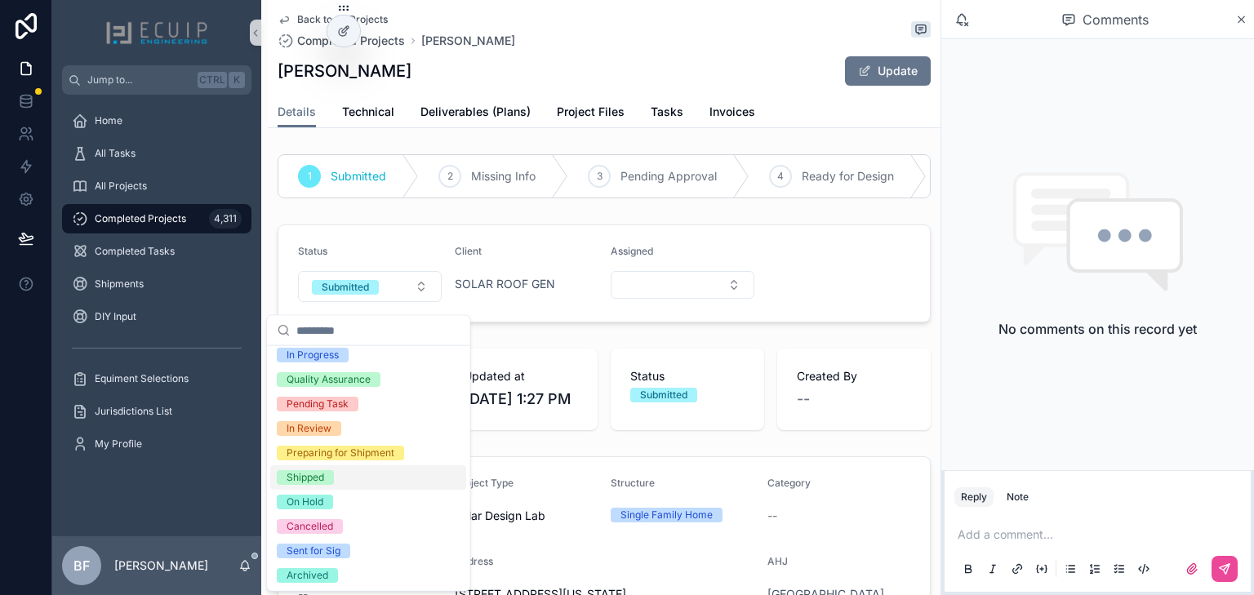
click at [318, 483] on div "Shipped" at bounding box center [368, 477] width 196 height 24
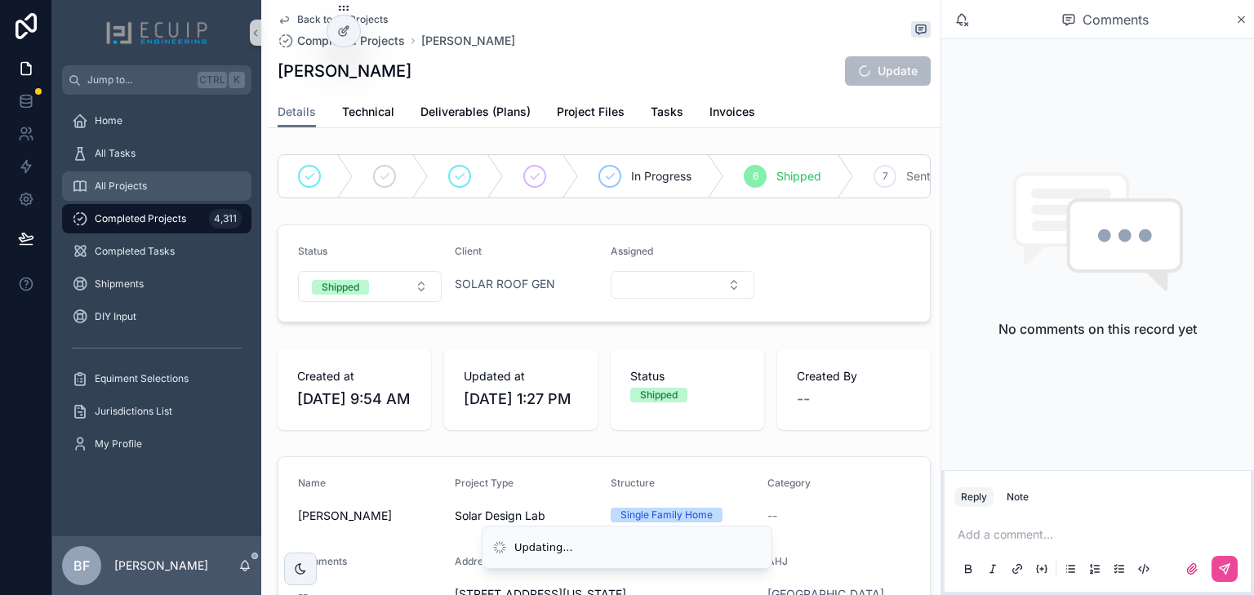
click at [160, 189] on div "All Projects" at bounding box center [157, 186] width 170 height 26
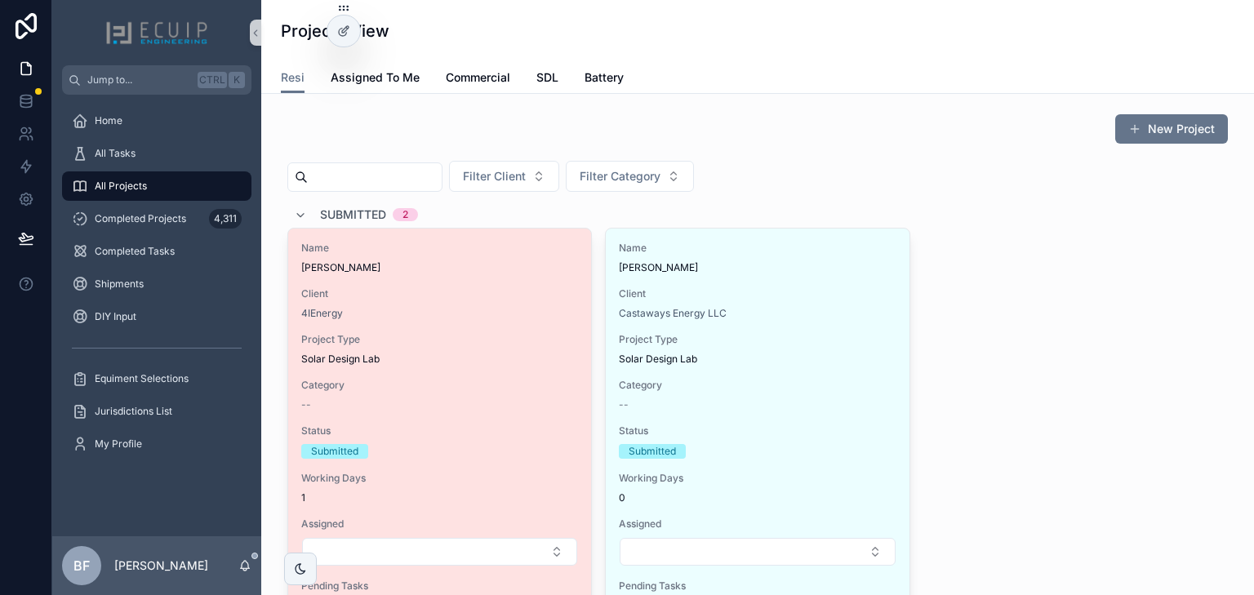
click at [449, 286] on div "Name [PERSON_NAME] Client 4IEnergy Project Type Solar Design Lab Category -- St…" at bounding box center [439, 428] width 303 height 398
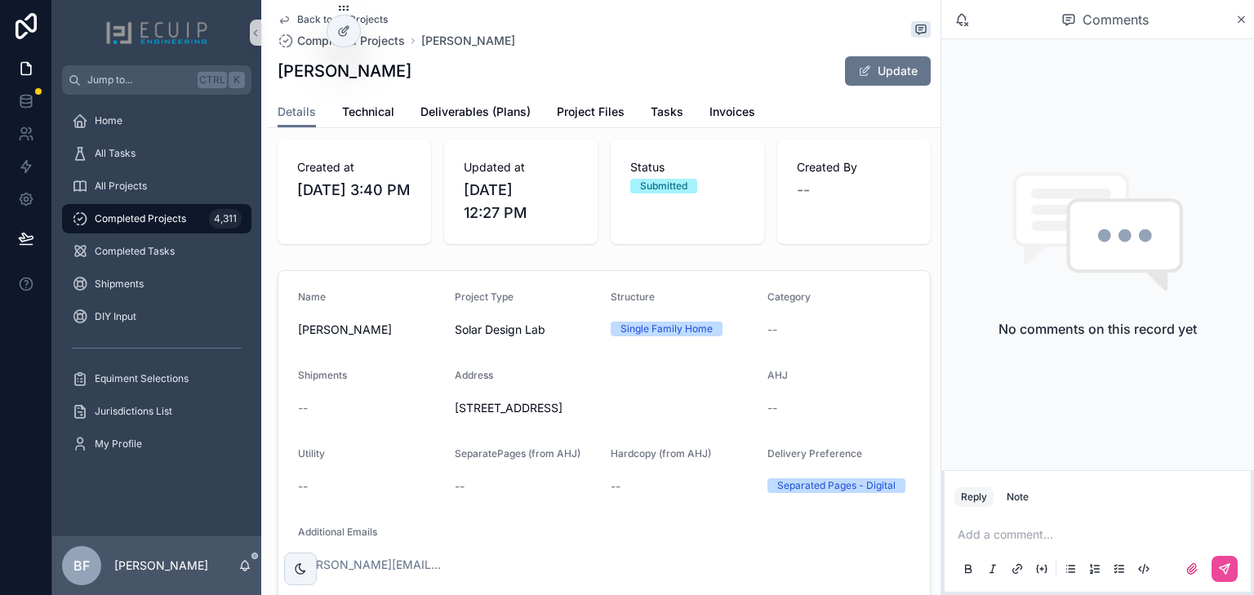
scroll to position [392, 0]
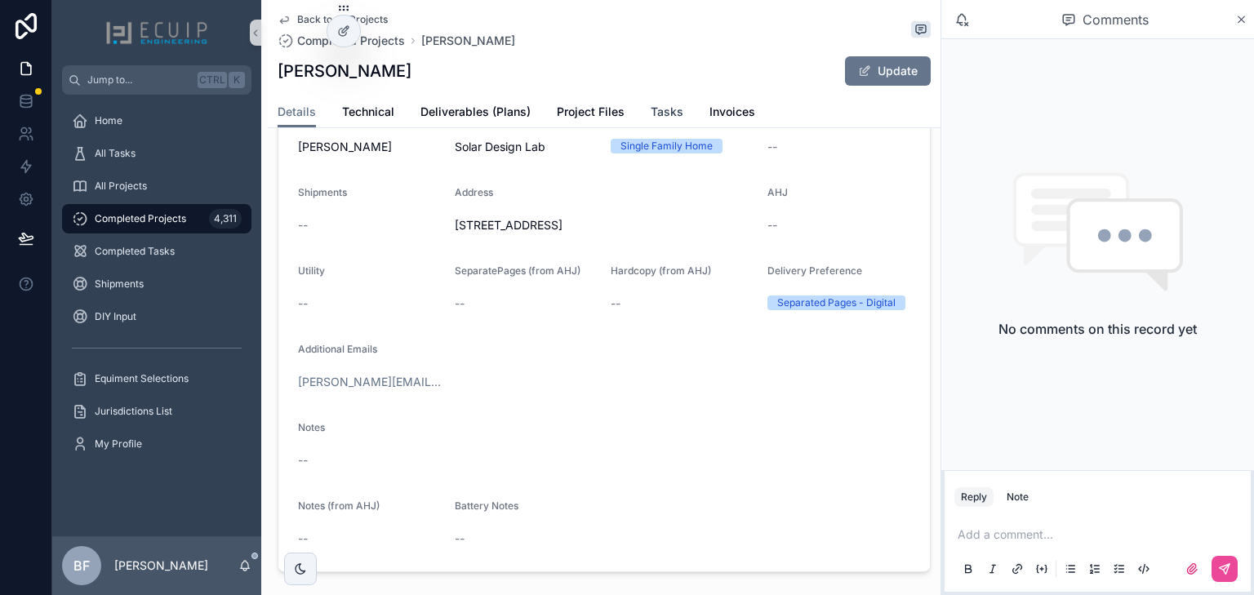
click at [666, 114] on span "Tasks" at bounding box center [667, 112] width 33 height 16
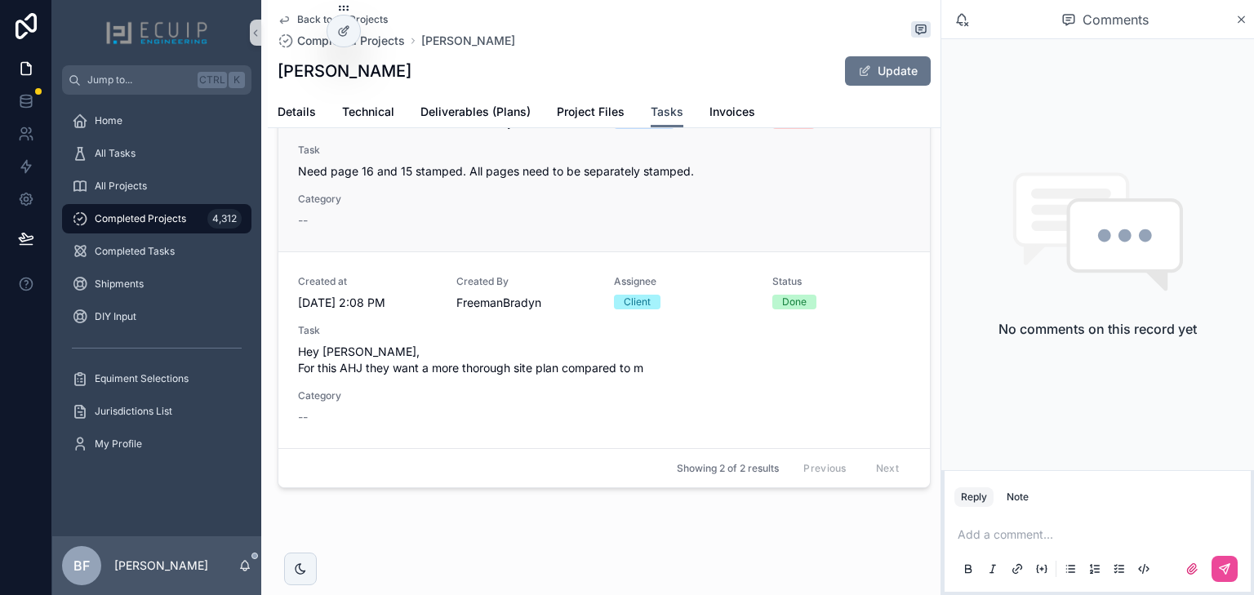
scroll to position [127, 0]
click at [508, 118] on span "Deliverables (Plans)" at bounding box center [475, 112] width 110 height 16
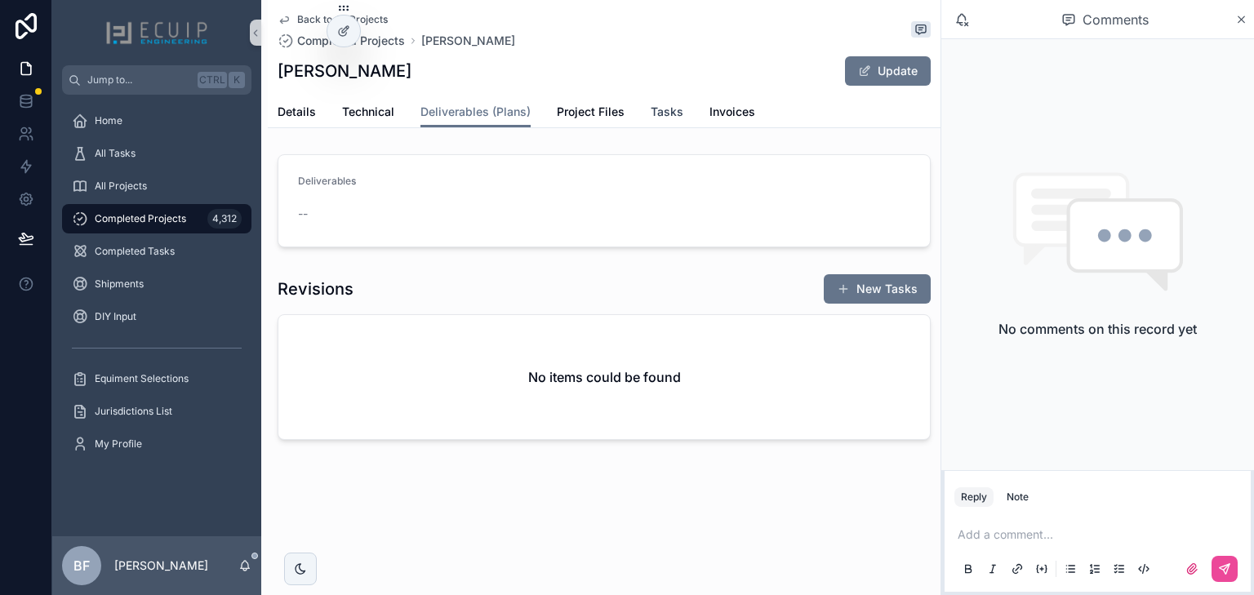
click at [669, 110] on span "Tasks" at bounding box center [667, 112] width 33 height 16
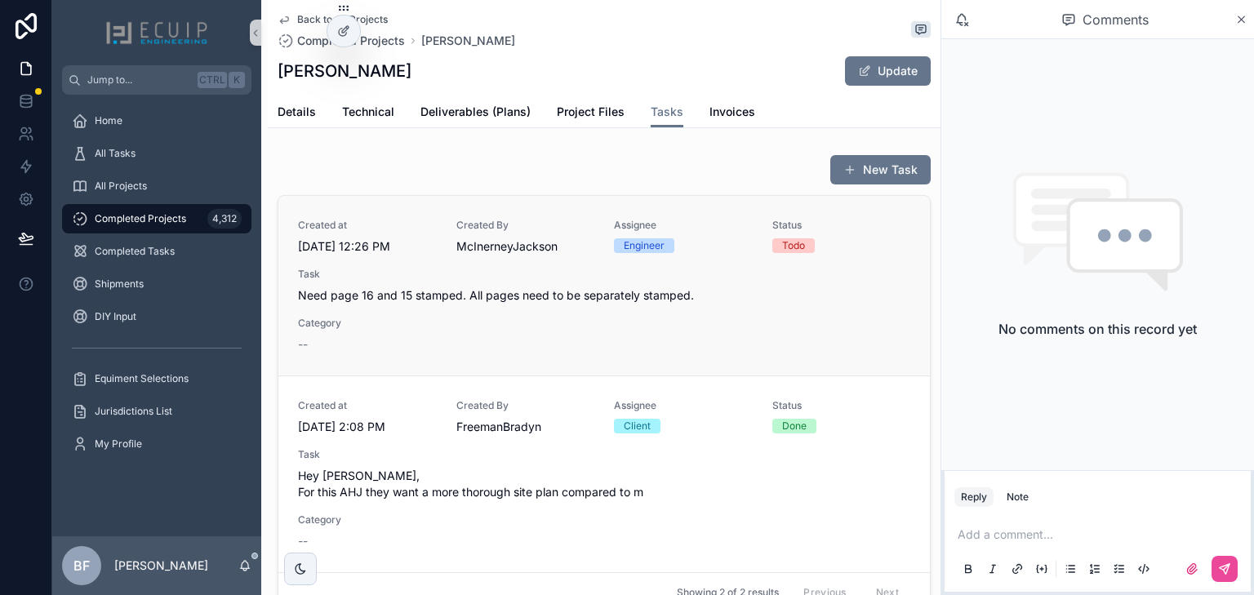
click at [591, 354] on link "Created at 9/3/2025 12:26 PM Created By McInerneyJackson Assignee Engineer Stat…" at bounding box center [603, 286] width 651 height 180
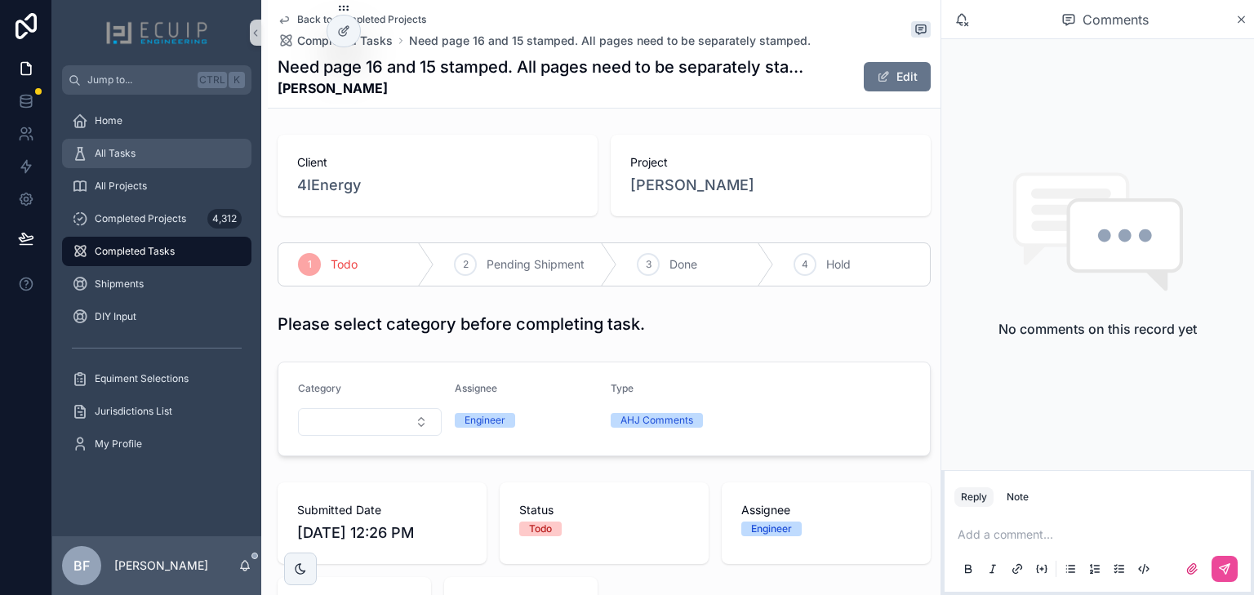
click at [169, 158] on div "All Tasks" at bounding box center [157, 153] width 170 height 26
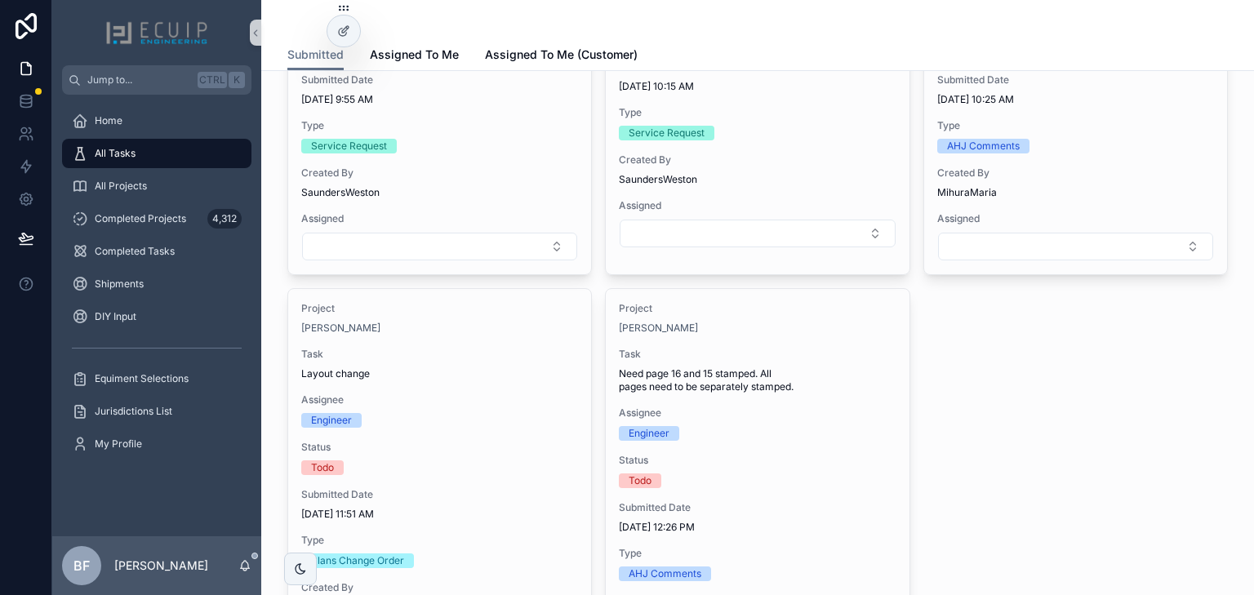
scroll to position [1894, 0]
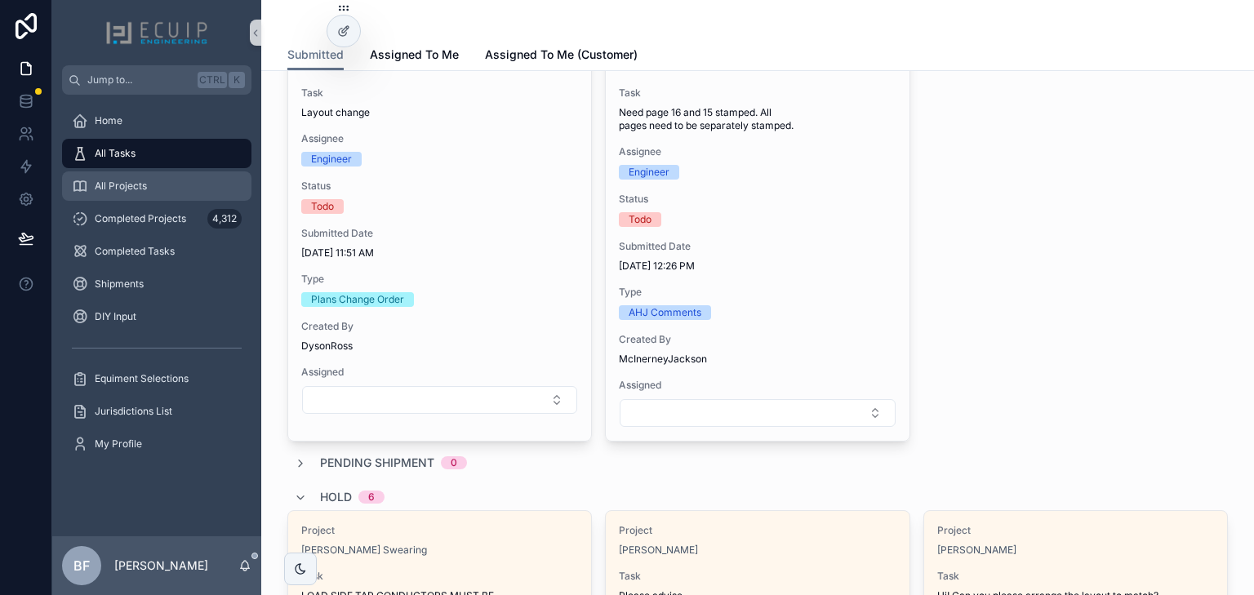
click at [147, 196] on div "All Projects" at bounding box center [157, 186] width 170 height 26
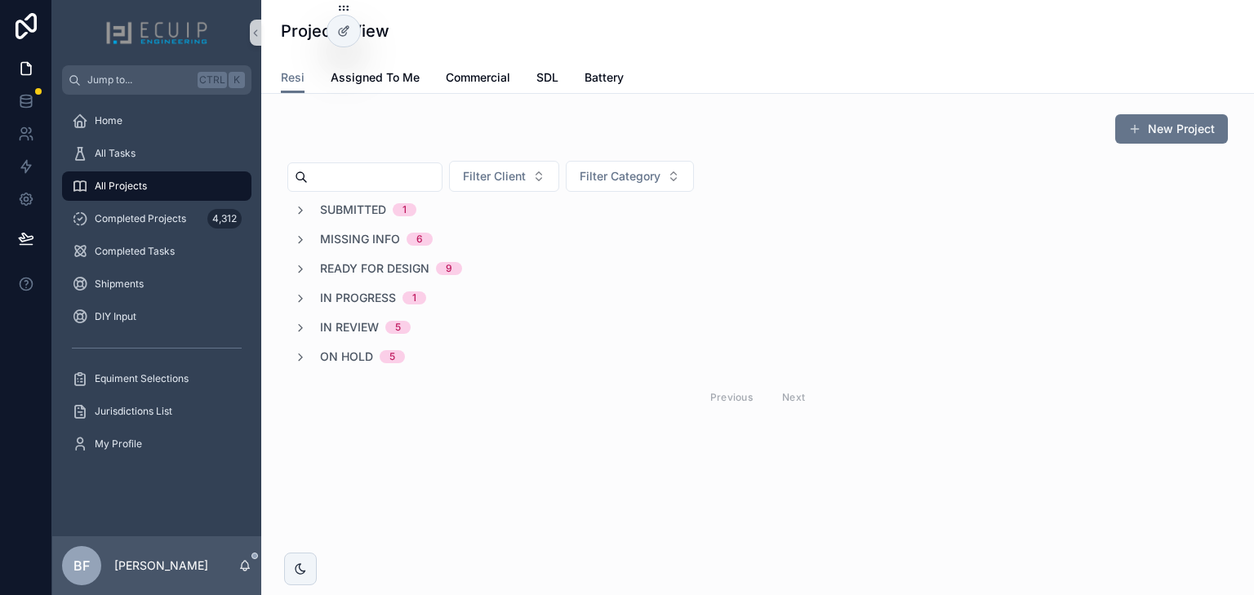
click at [351, 330] on span "In Review" at bounding box center [349, 327] width 59 height 16
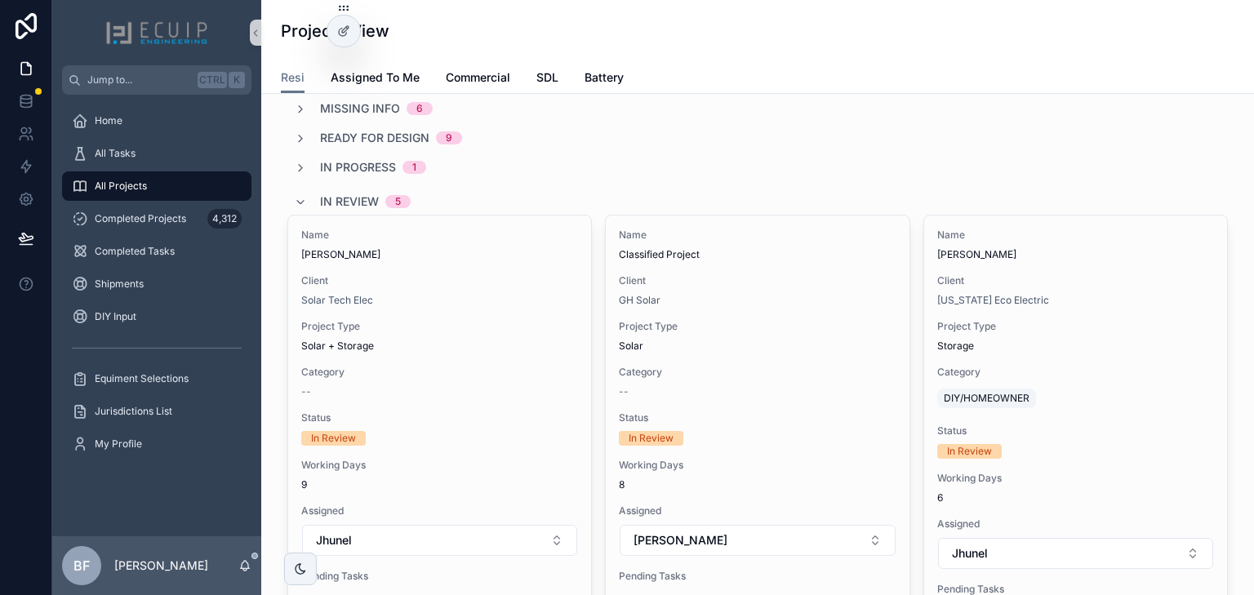
scroll to position [131, 0]
click at [357, 198] on span "In Review" at bounding box center [349, 201] width 59 height 16
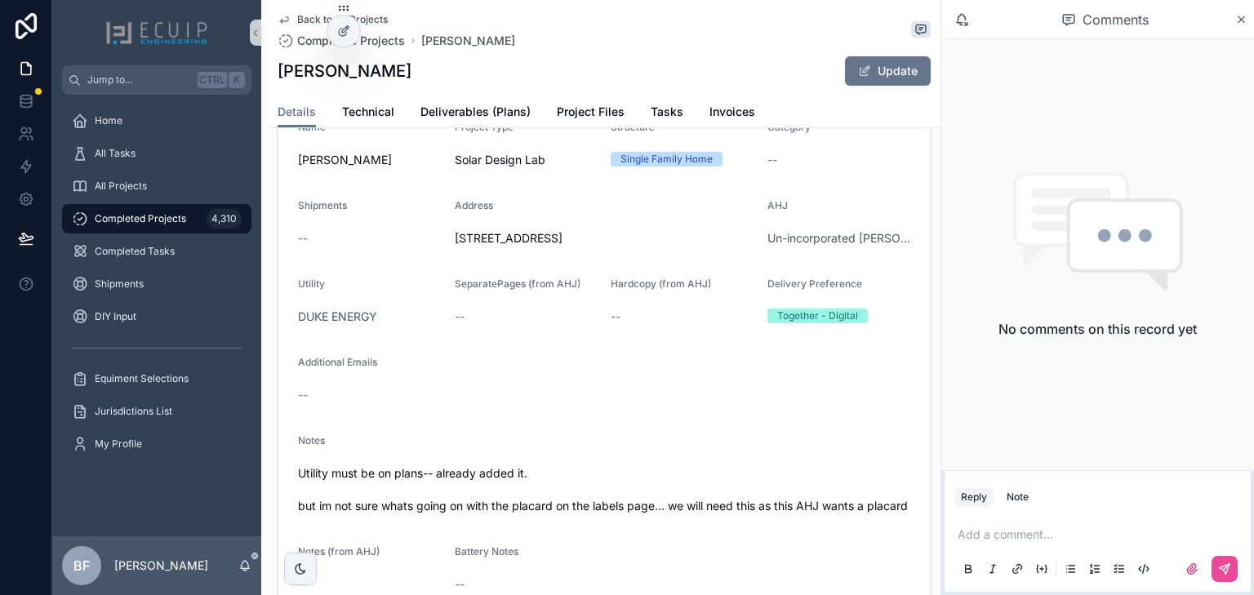
scroll to position [522, 0]
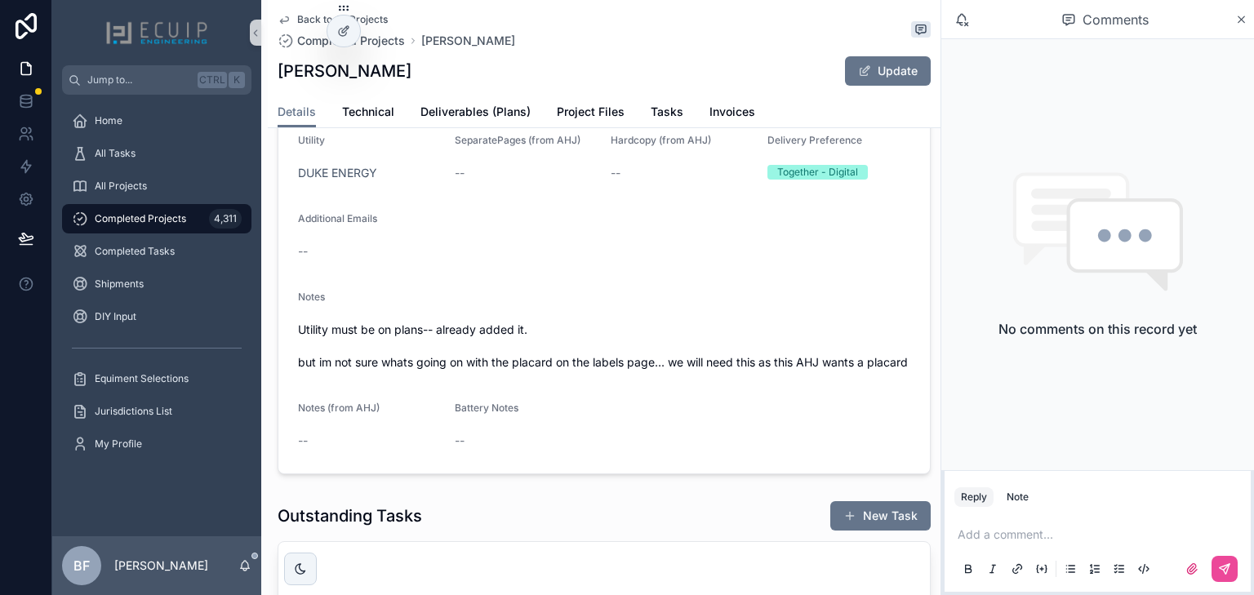
drag, startPoint x: 423, startPoint y: 67, endPoint x: 278, endPoint y: 63, distance: 144.5
click at [278, 63] on div "[PERSON_NAME] Update" at bounding box center [604, 71] width 653 height 31
copy h1 "[PERSON_NAME]"
click at [595, 113] on span "Project Files" at bounding box center [591, 112] width 68 height 16
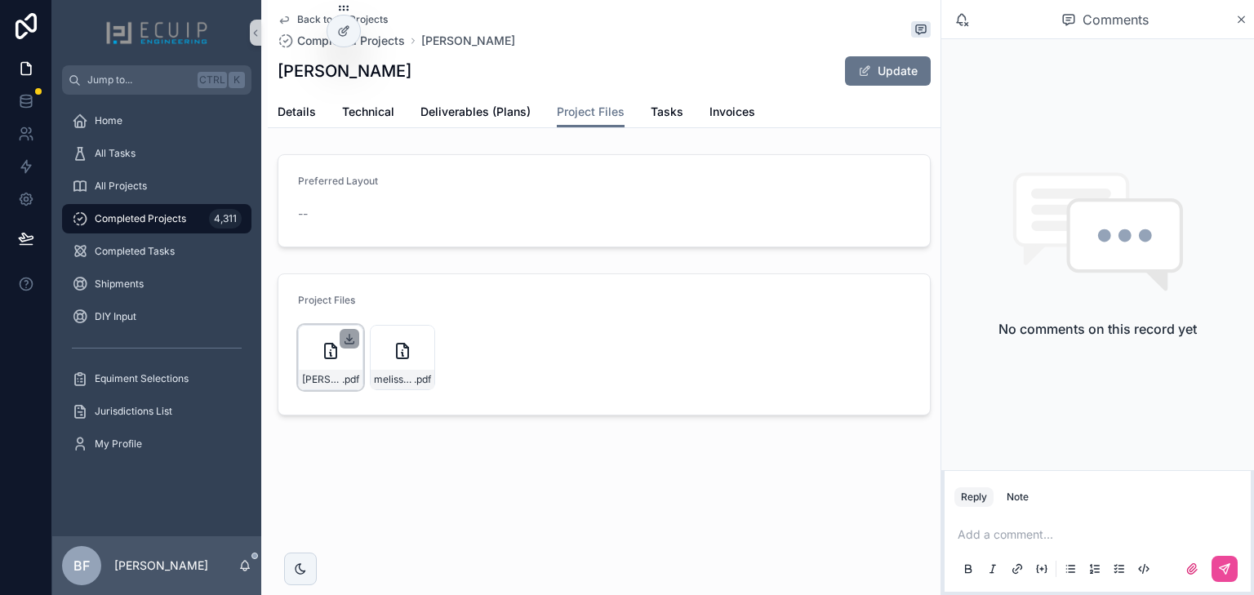
click at [348, 335] on icon "scrollable content" at bounding box center [349, 338] width 13 height 13
click at [420, 336] on icon "scrollable content" at bounding box center [421, 338] width 13 height 13
click at [305, 111] on span "Details" at bounding box center [297, 112] width 38 height 16
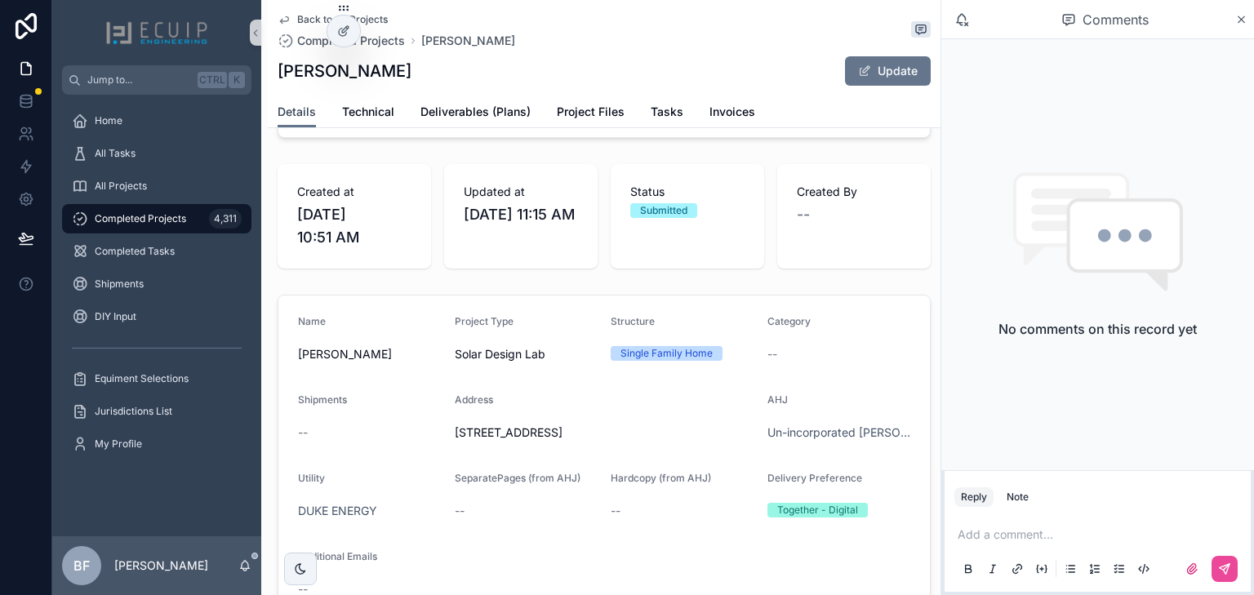
scroll to position [196, 0]
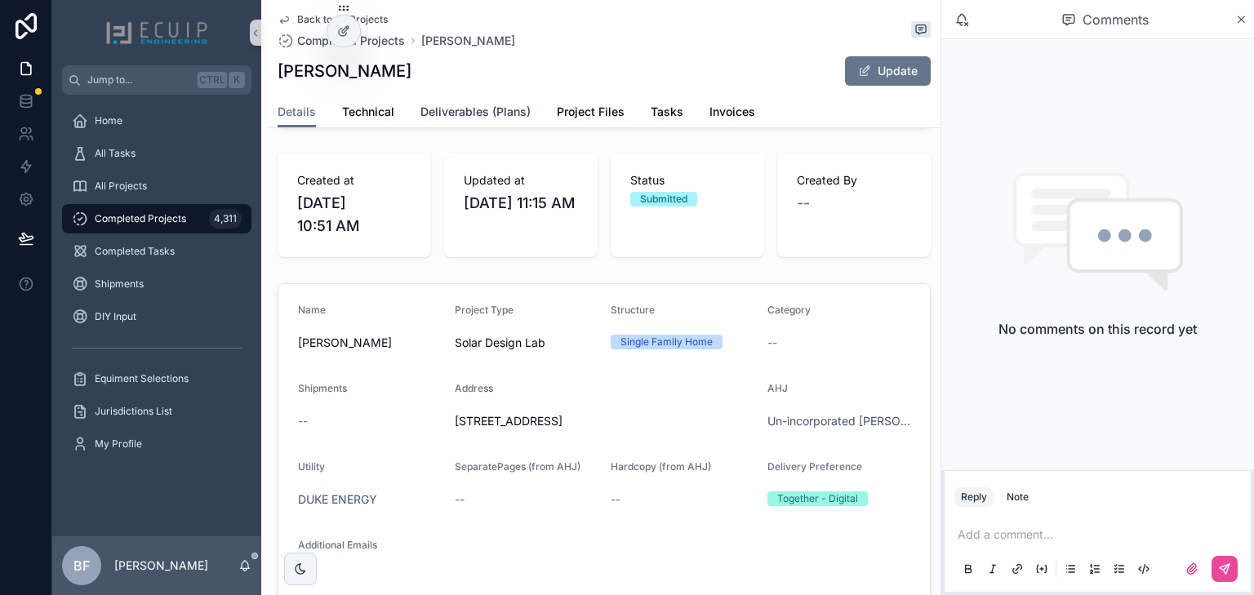
click at [491, 113] on span "Deliverables (Plans)" at bounding box center [475, 112] width 110 height 16
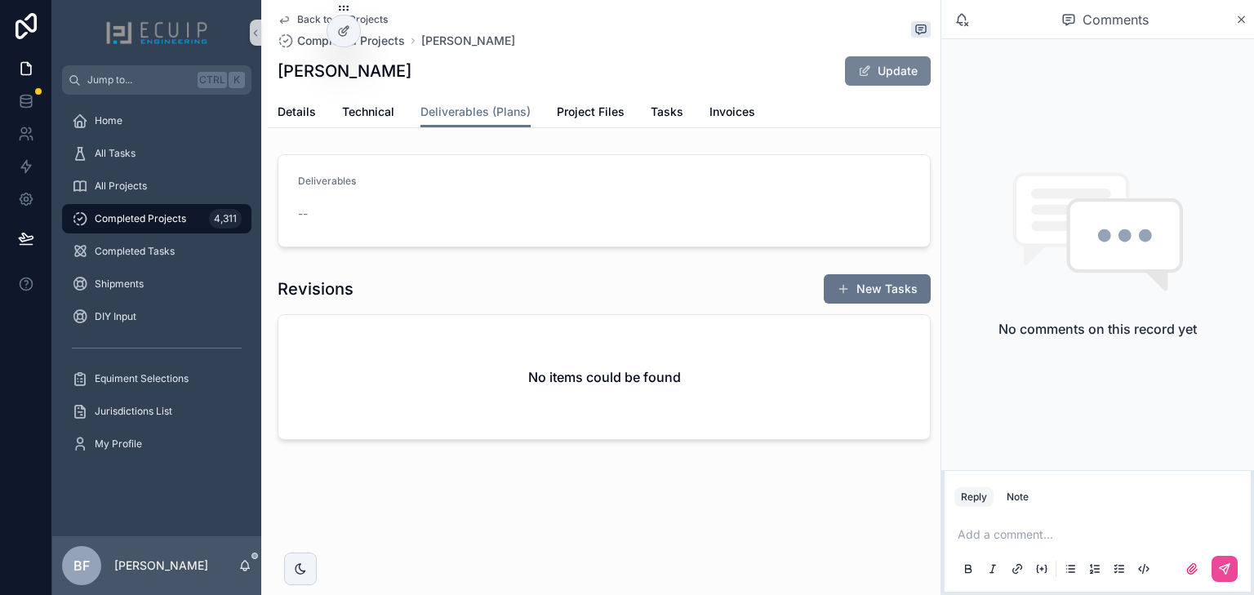
click at [855, 73] on button "Update" at bounding box center [888, 70] width 86 height 29
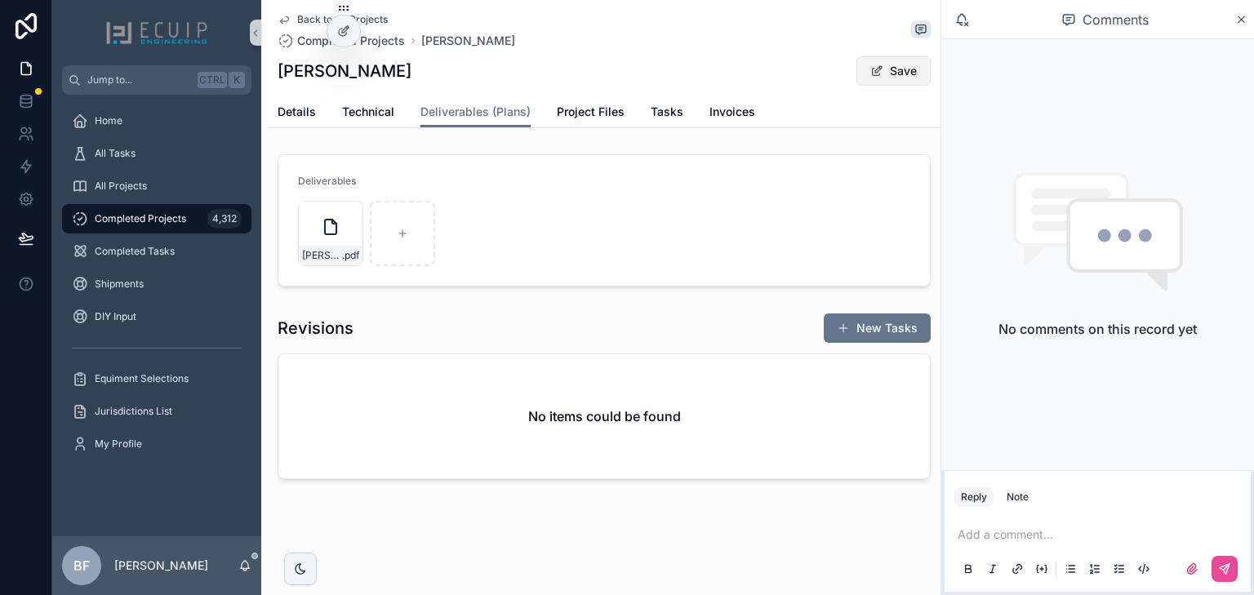
click at [890, 83] on button "Save" at bounding box center [893, 70] width 74 height 29
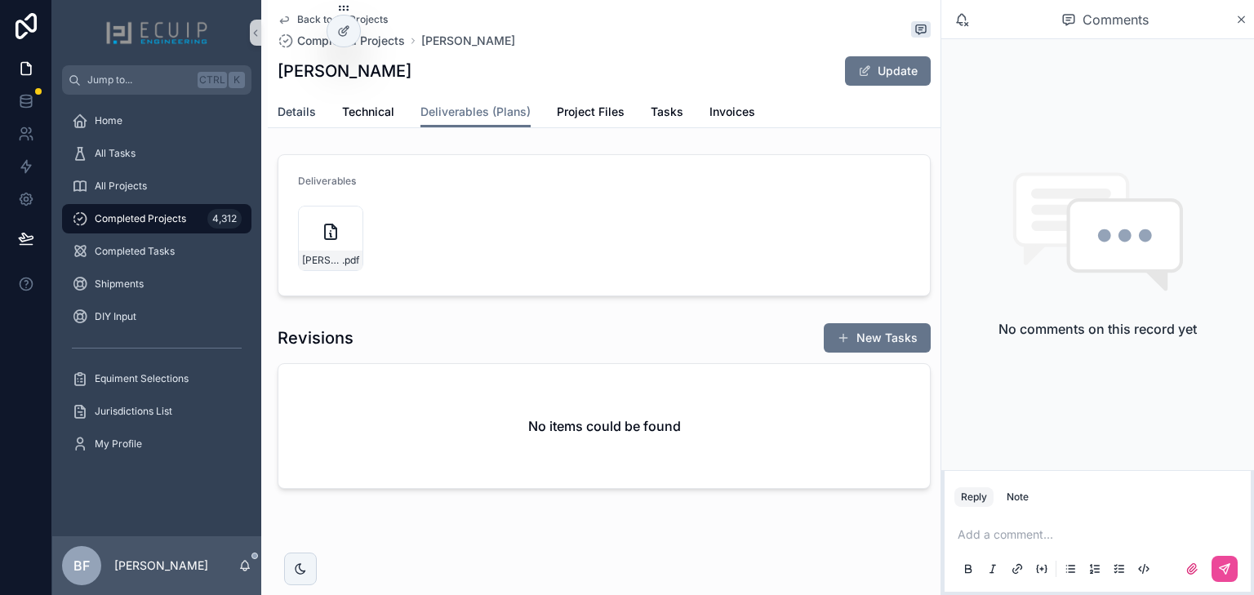
click at [292, 123] on link "Details" at bounding box center [297, 113] width 38 height 33
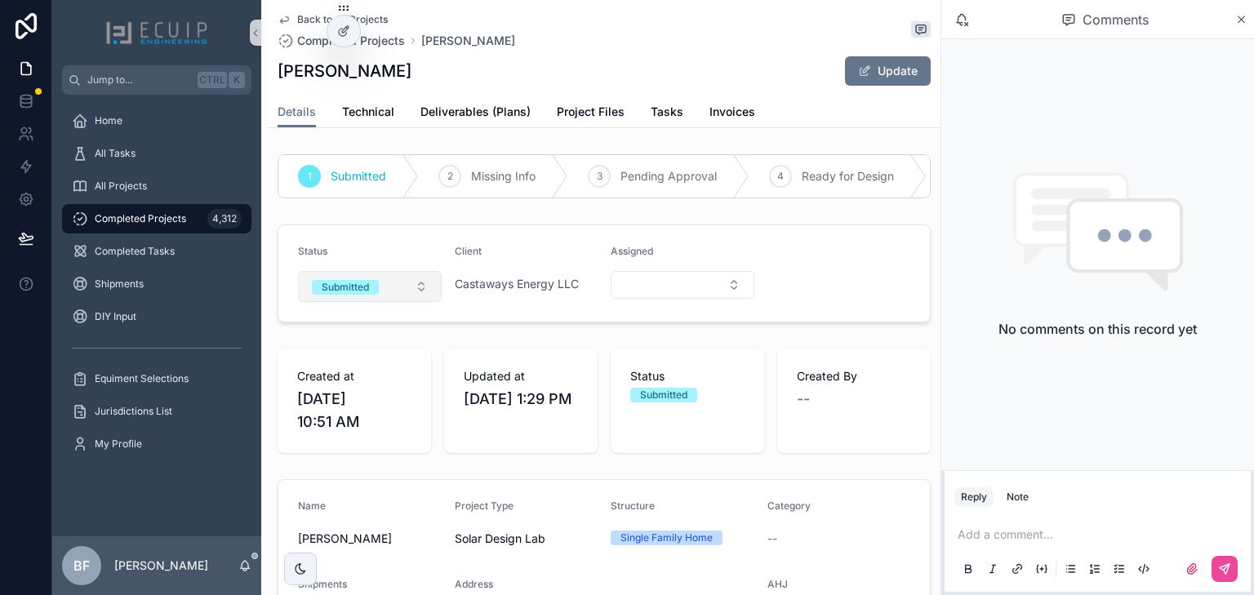
click at [379, 295] on span "Submitted" at bounding box center [345, 287] width 67 height 15
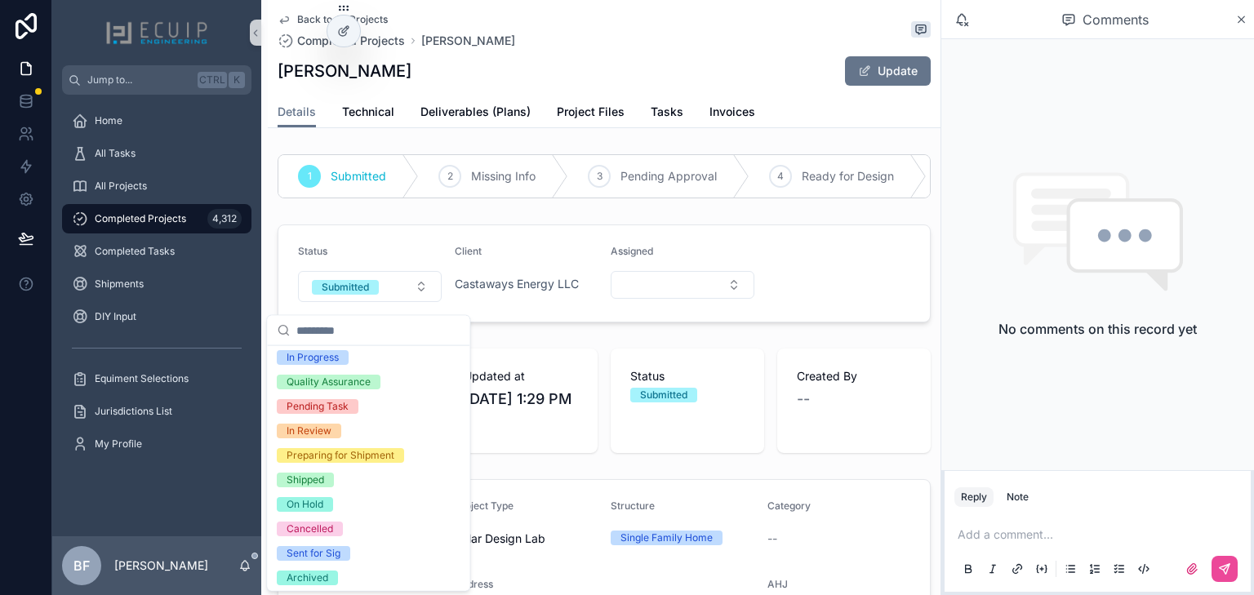
scroll to position [129, 0]
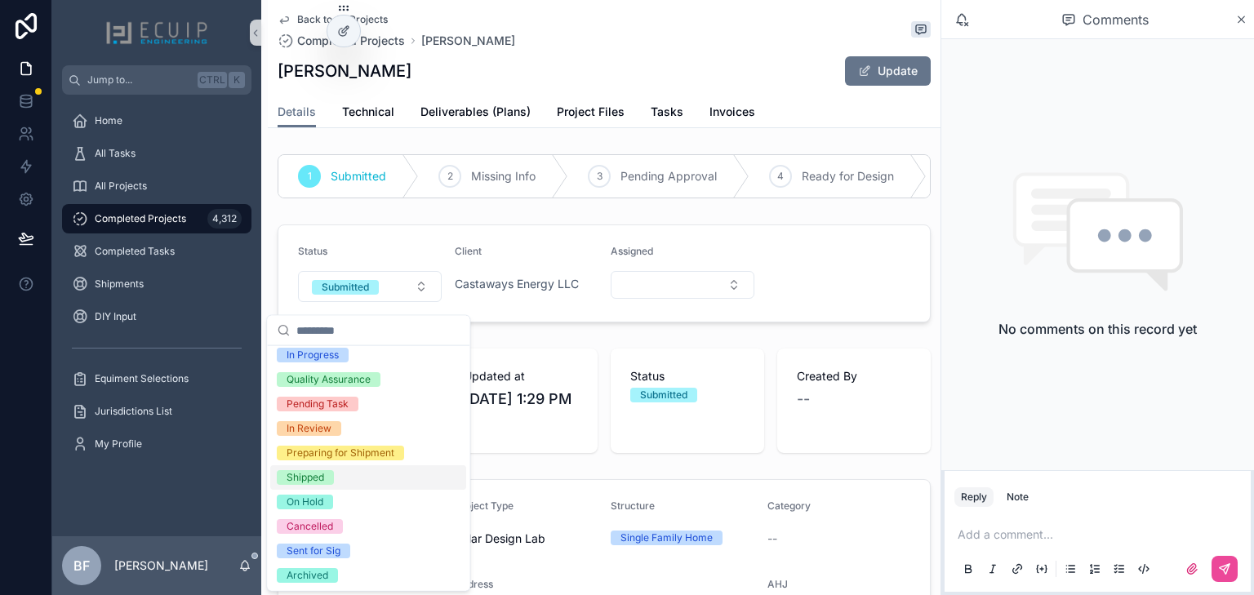
click at [300, 474] on div "Shipped" at bounding box center [305, 477] width 38 height 15
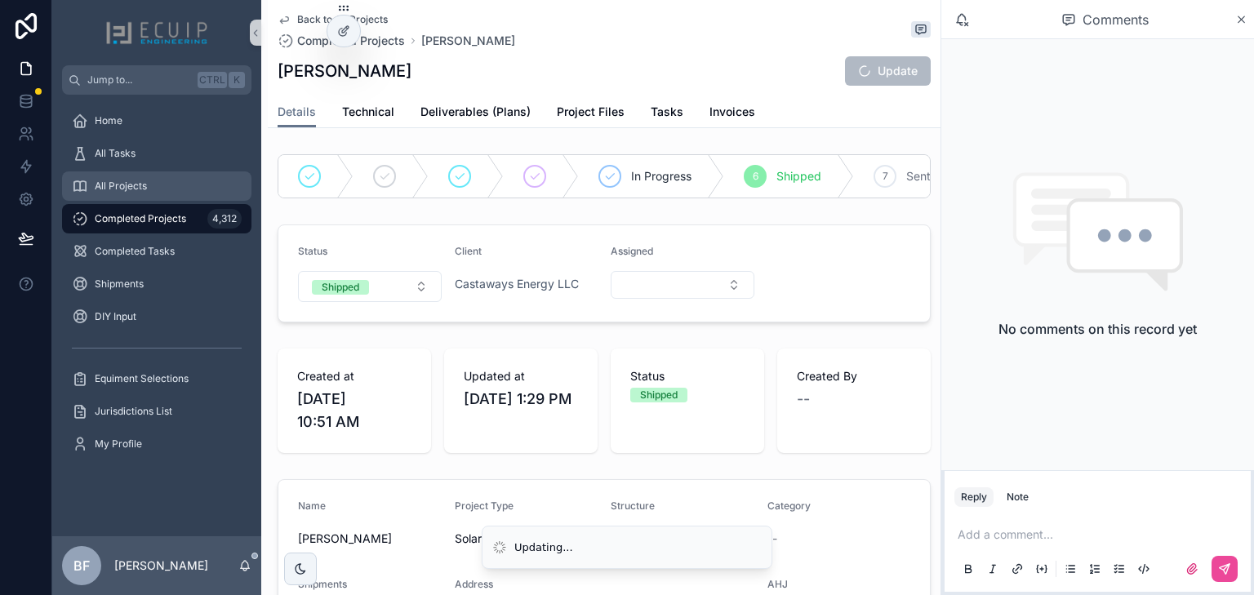
click at [151, 189] on div "All Projects" at bounding box center [157, 186] width 170 height 26
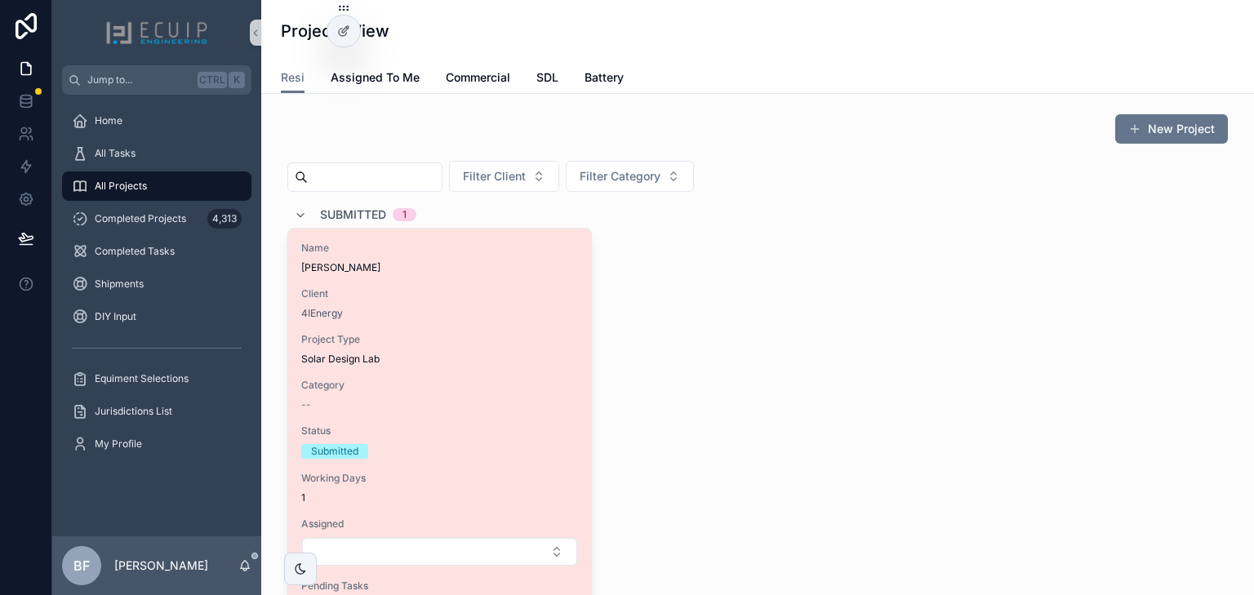
click at [460, 315] on div "4IEnergy" at bounding box center [439, 313] width 277 height 13
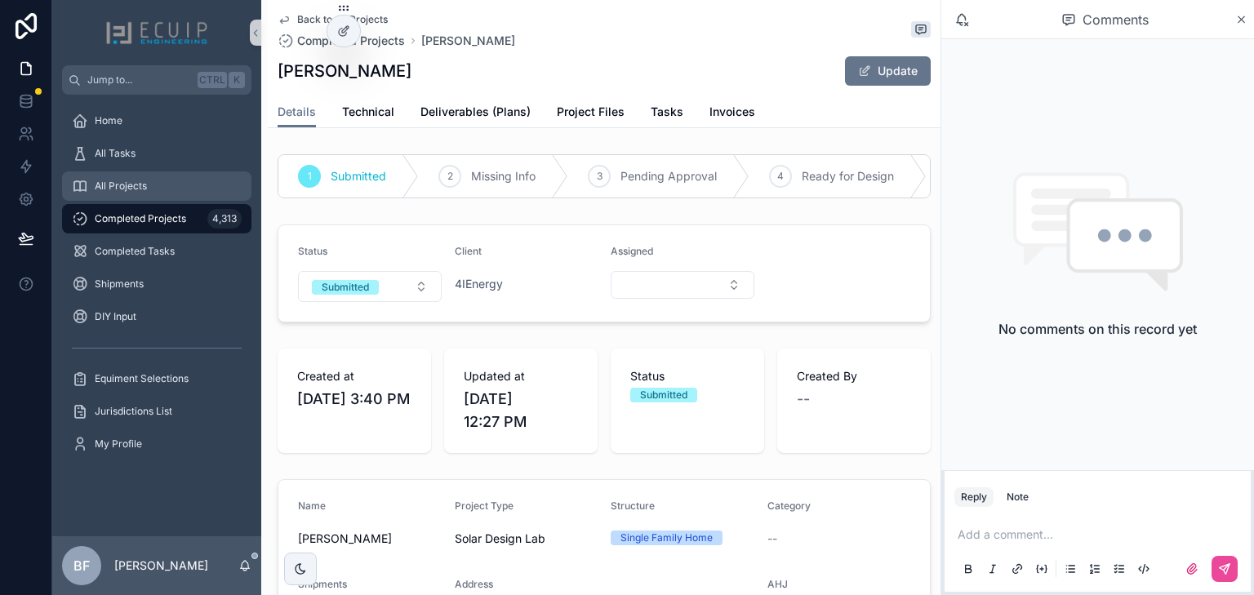
click at [115, 198] on div "All Projects" at bounding box center [157, 186] width 170 height 26
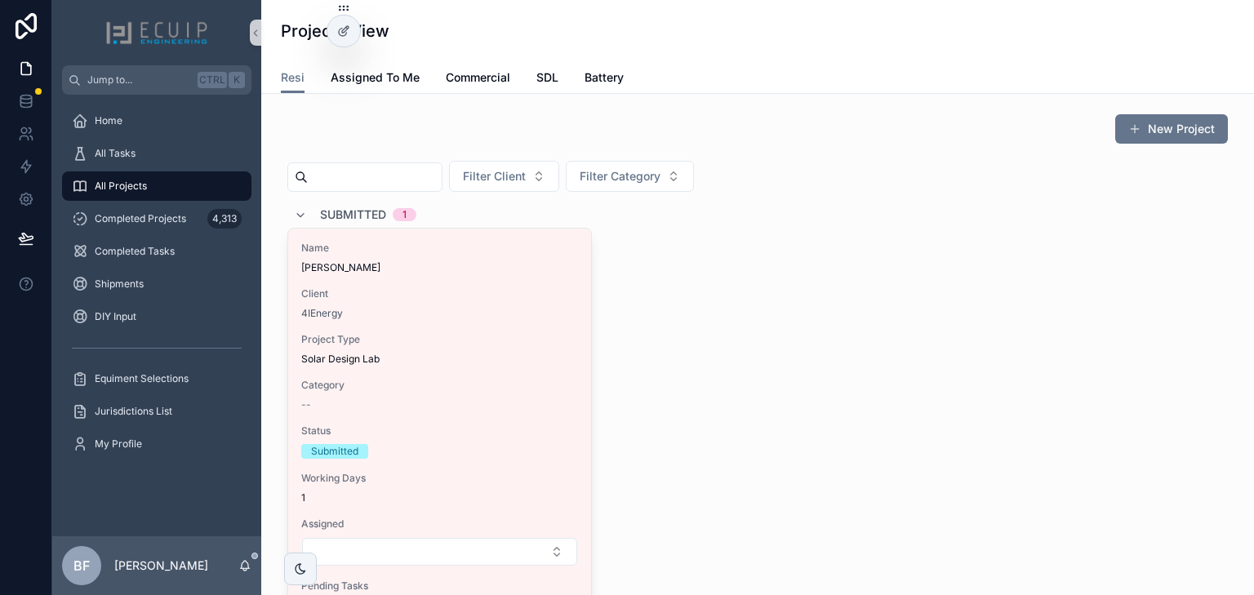
click at [304, 215] on div "Submitted 1" at bounding box center [355, 215] width 122 height 26
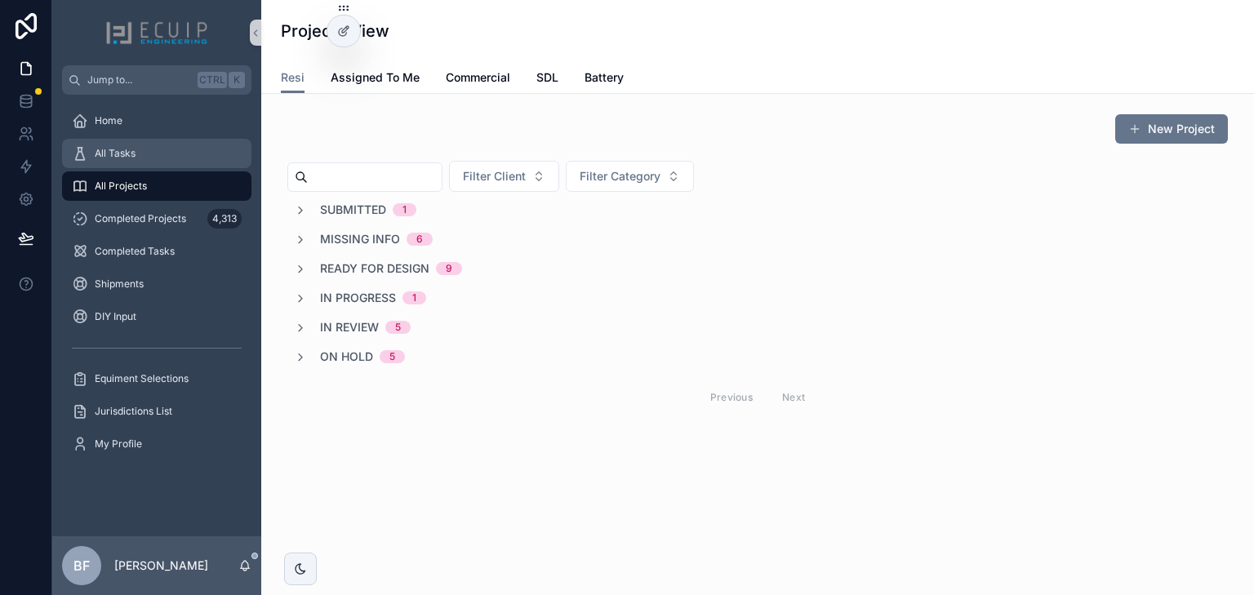
click at [166, 156] on div "All Tasks" at bounding box center [157, 153] width 170 height 26
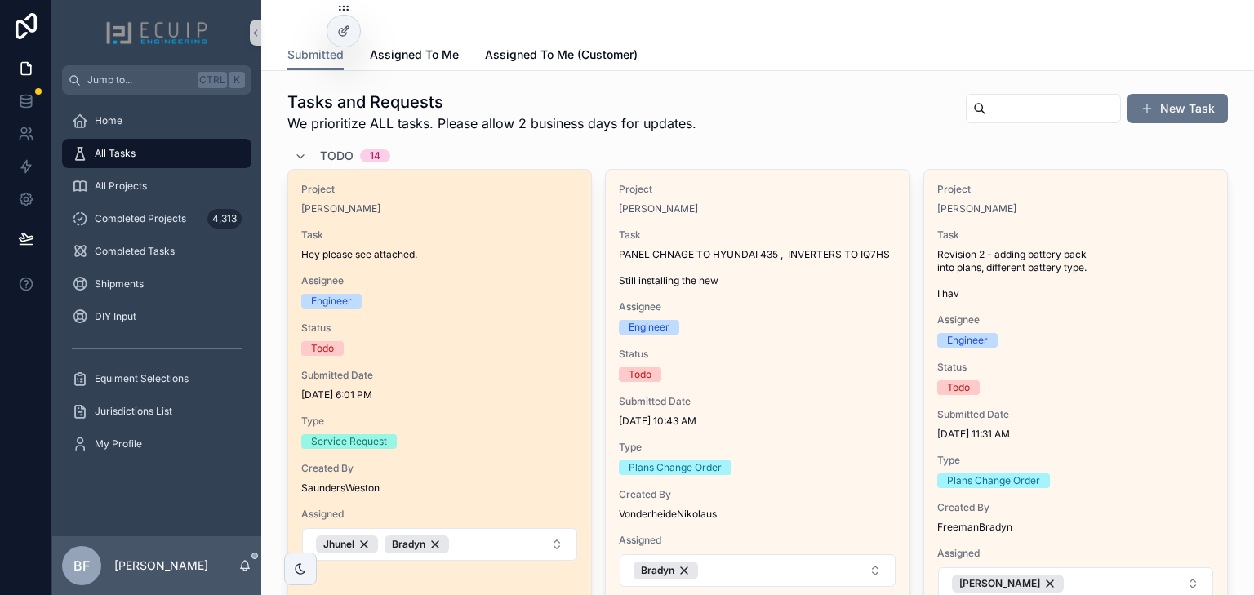
click at [407, 176] on div "Project Samantha Nagy Task Hey please see attached. Assignee Engineer Status To…" at bounding box center [439, 372] width 303 height 405
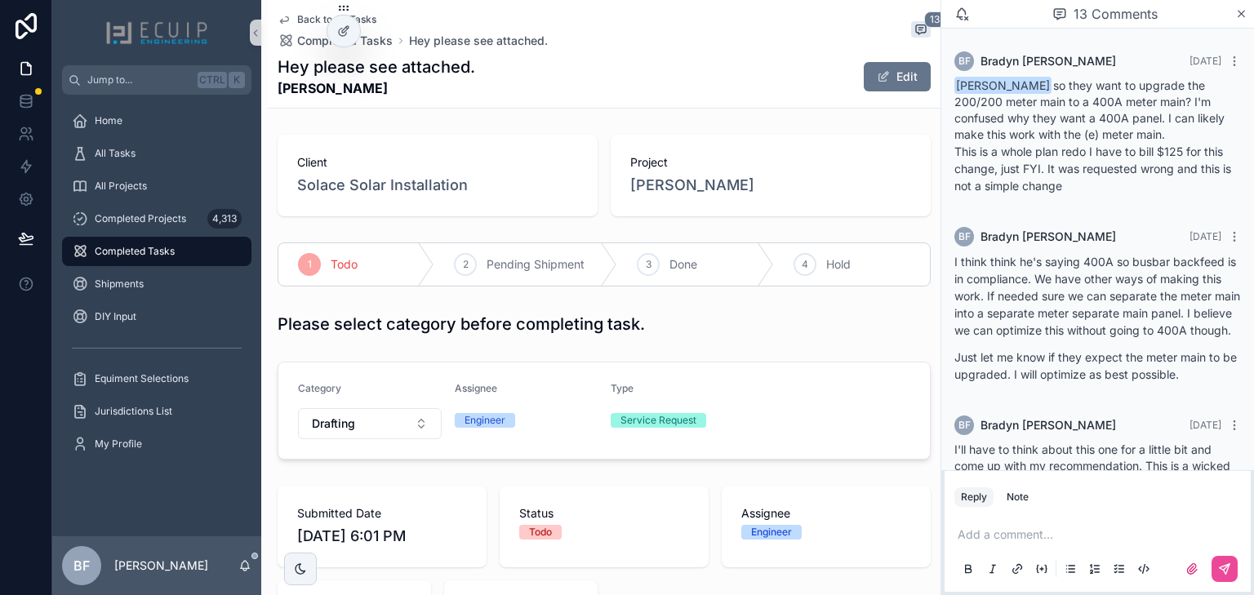
scroll to position [1274, 0]
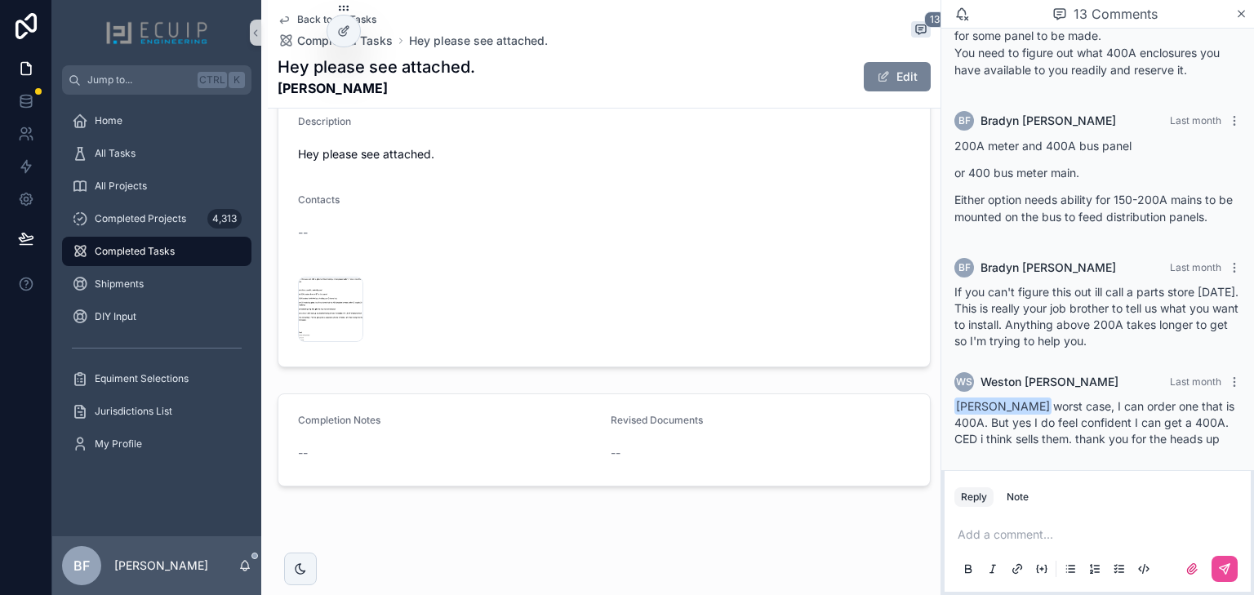
click at [908, 62] on button "Edit" at bounding box center [897, 76] width 67 height 29
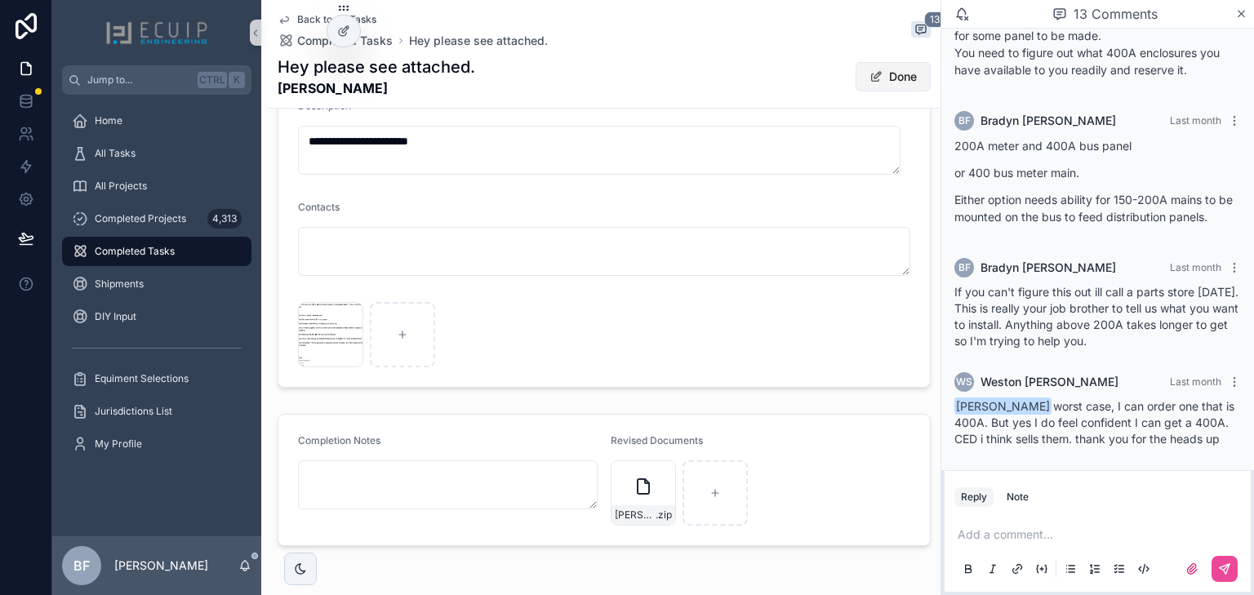
click at [881, 82] on button "Done" at bounding box center [892, 76] width 75 height 29
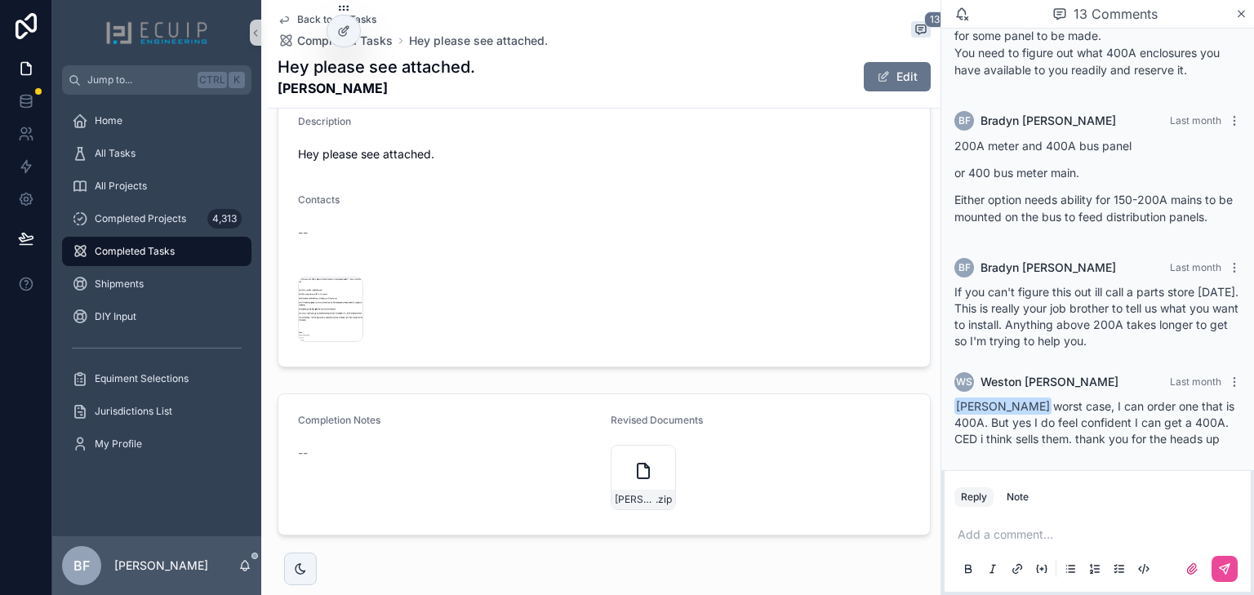
scroll to position [29, 0]
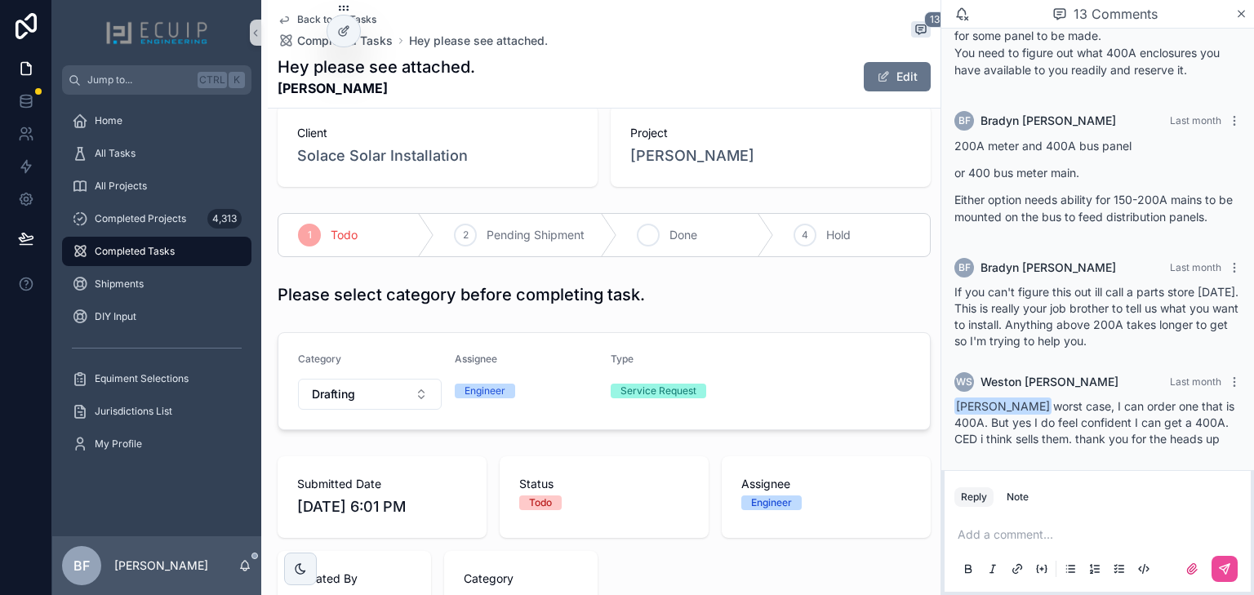
click at [682, 237] on span "Done" at bounding box center [683, 235] width 28 height 16
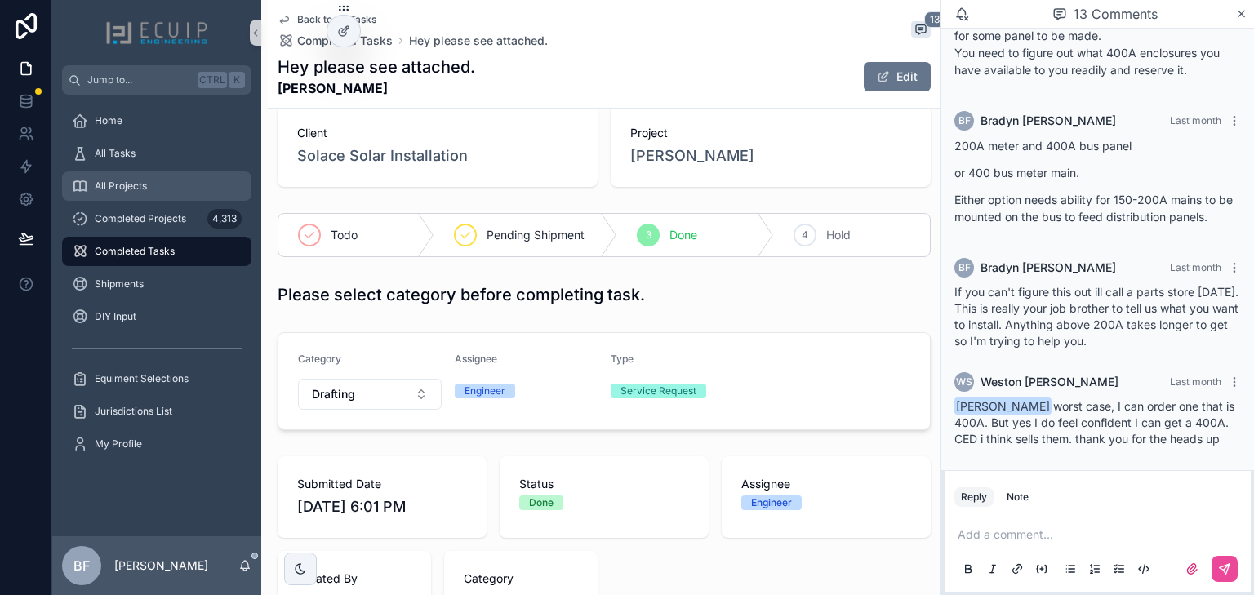
click at [127, 189] on span "All Projects" at bounding box center [121, 186] width 52 height 13
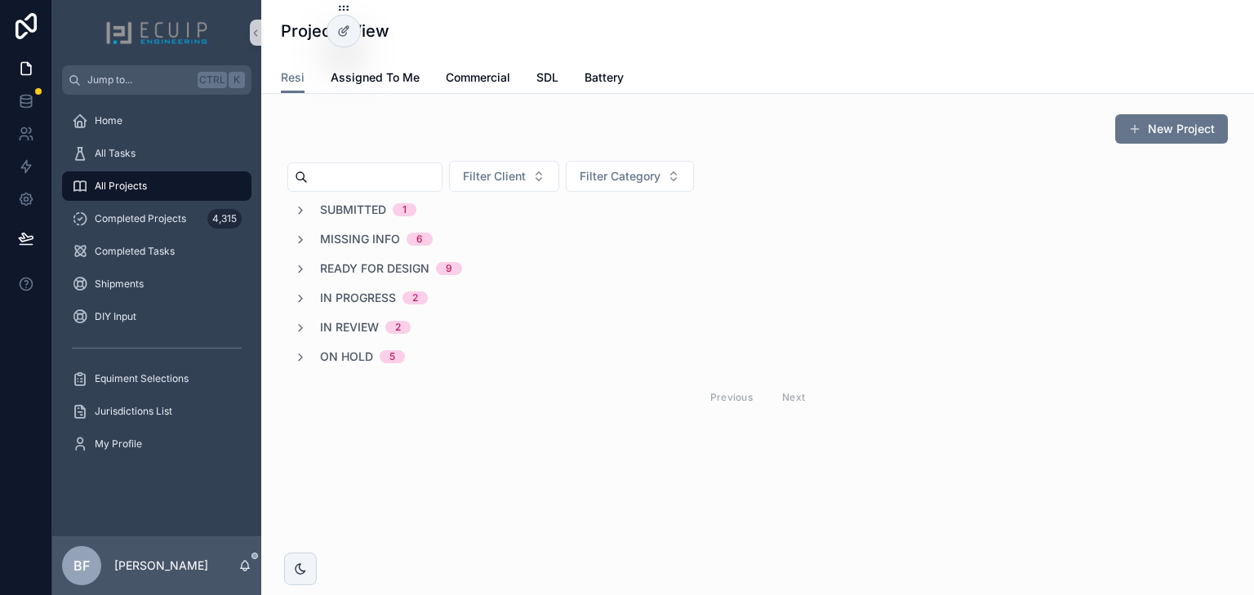
click at [359, 326] on span "In Review" at bounding box center [349, 327] width 59 height 16
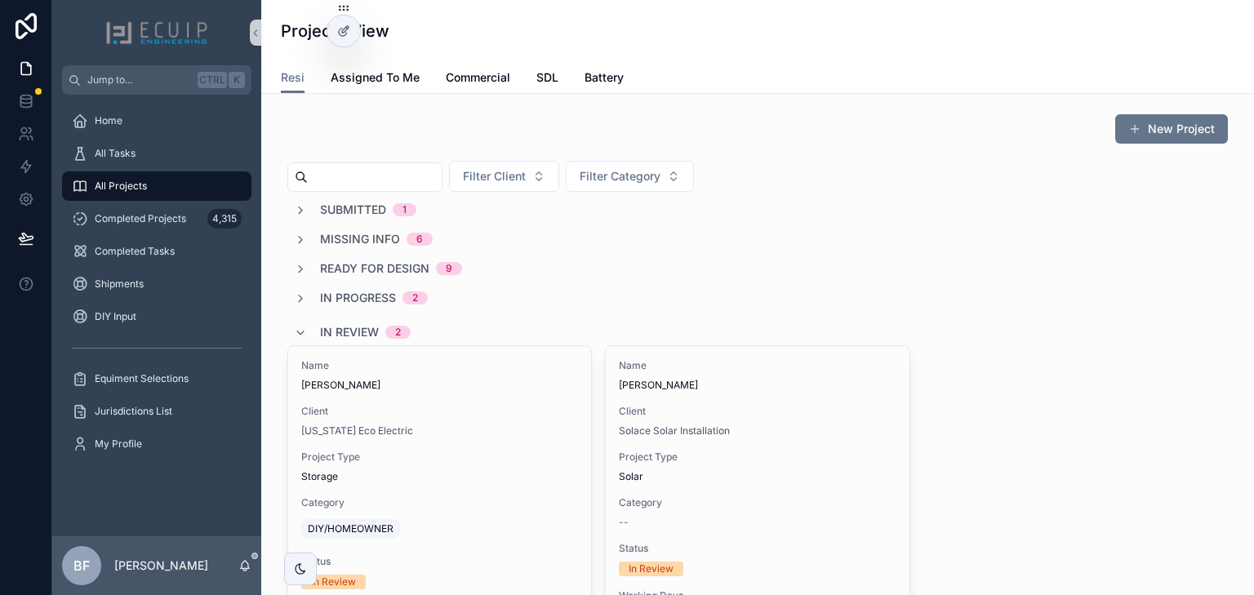
click at [359, 326] on span "In Review" at bounding box center [349, 332] width 59 height 16
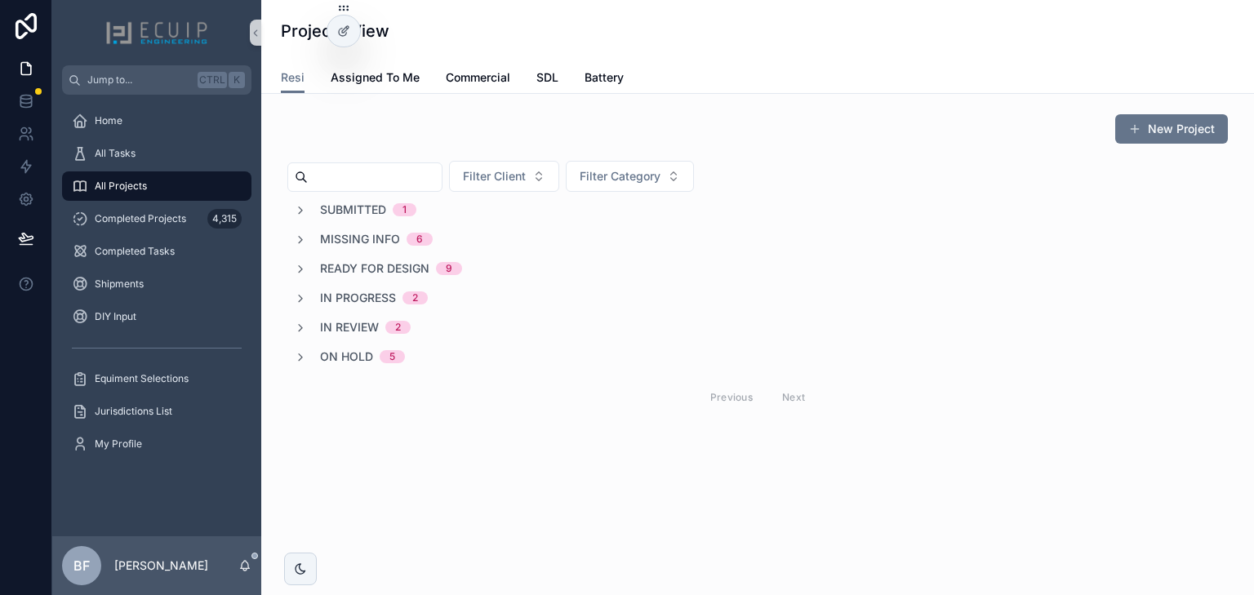
click at [386, 266] on span "Ready for Design" at bounding box center [374, 268] width 109 height 16
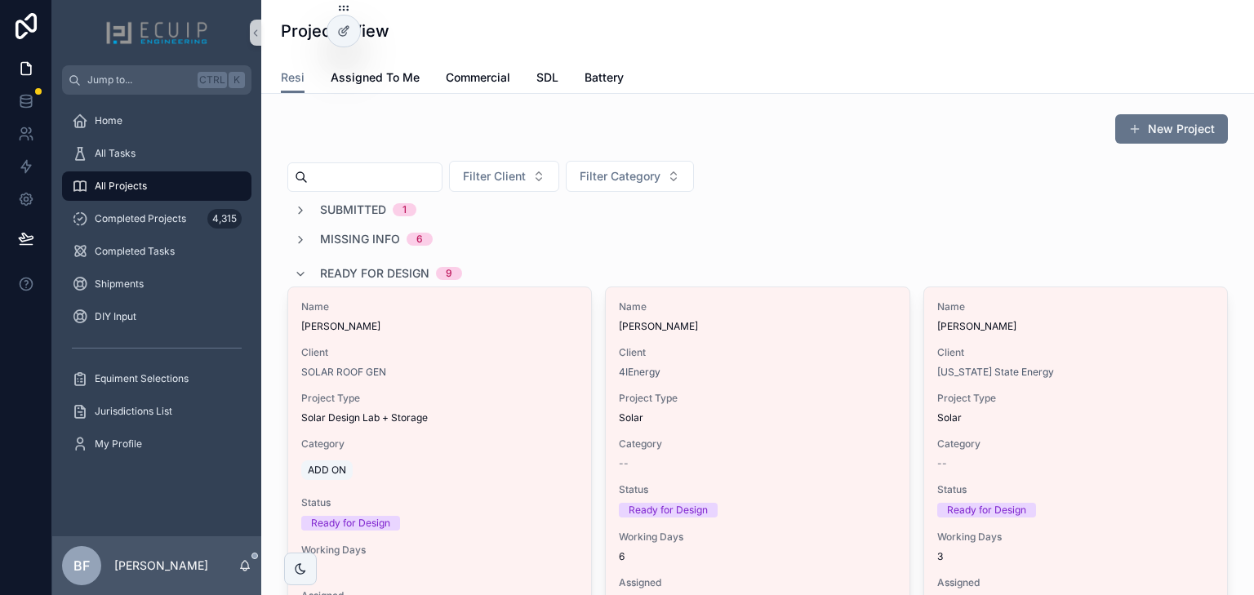
click at [407, 270] on span "Ready for Design" at bounding box center [374, 273] width 109 height 16
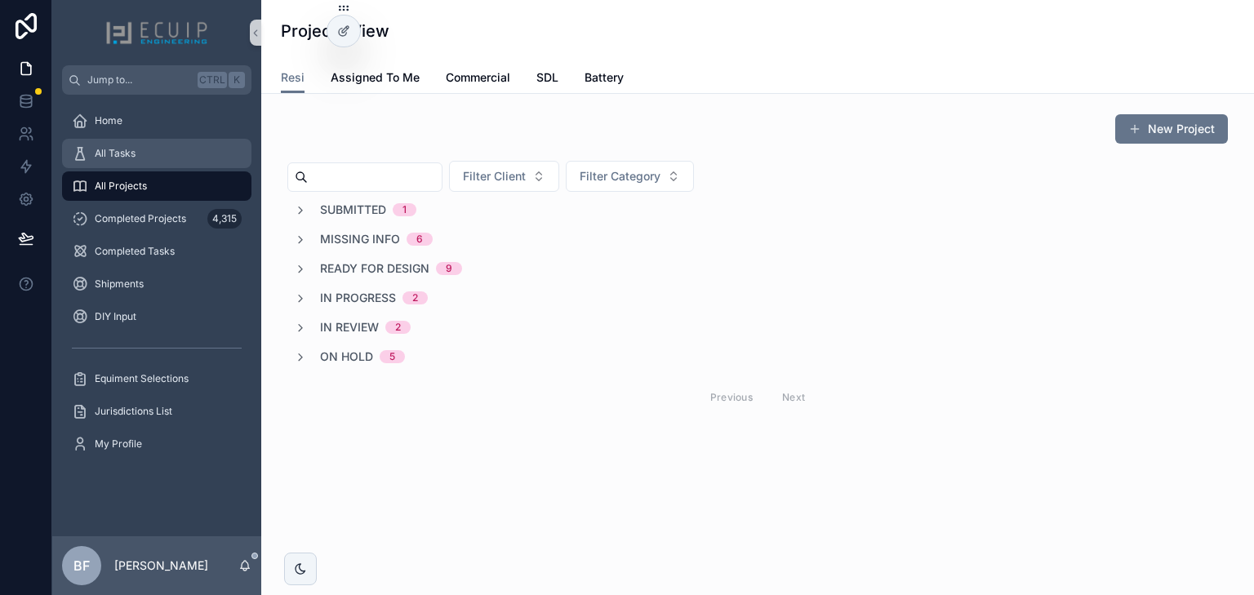
click at [164, 157] on div "All Tasks" at bounding box center [157, 153] width 170 height 26
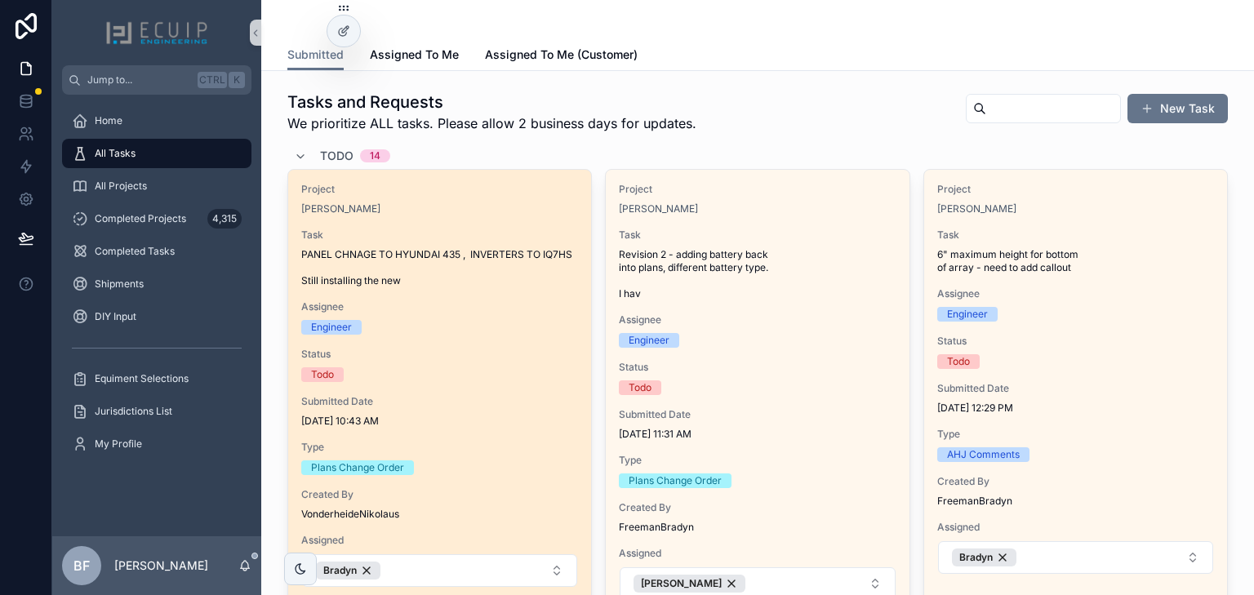
click at [528, 275] on span "PANEL CHNAGE TO HYUNDAI 435 , INVERTERS TO IQ7HS Still installing the new" at bounding box center [439, 267] width 277 height 39
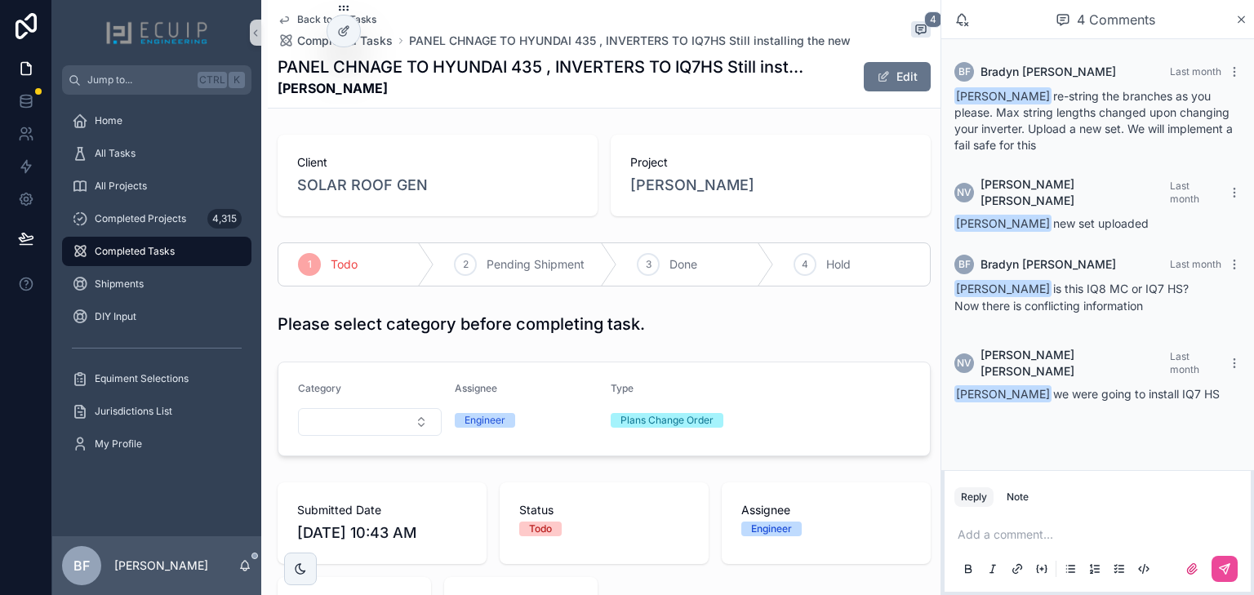
drag, startPoint x: 399, startPoint y: 91, endPoint x: 278, endPoint y: 94, distance: 121.6
click at [278, 94] on strong "Krystal Gardiner" at bounding box center [543, 88] width 531 height 20
copy strong "Krystal Gardiner"
click at [689, 189] on span "Krystal Gardiner" at bounding box center [692, 185] width 124 height 23
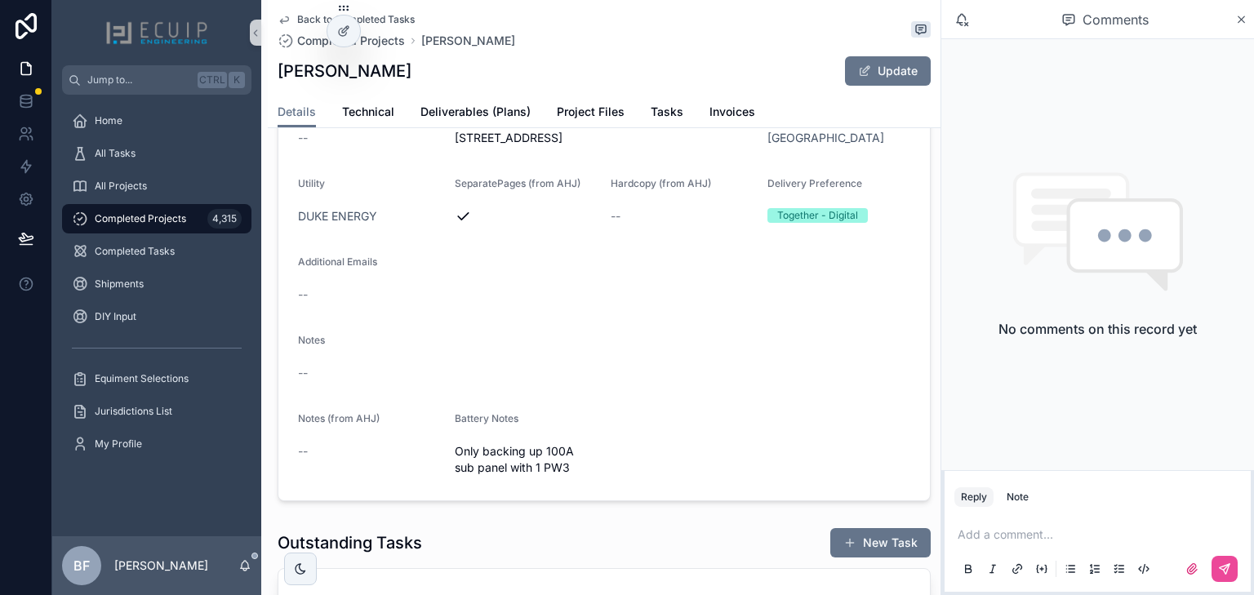
scroll to position [457, 0]
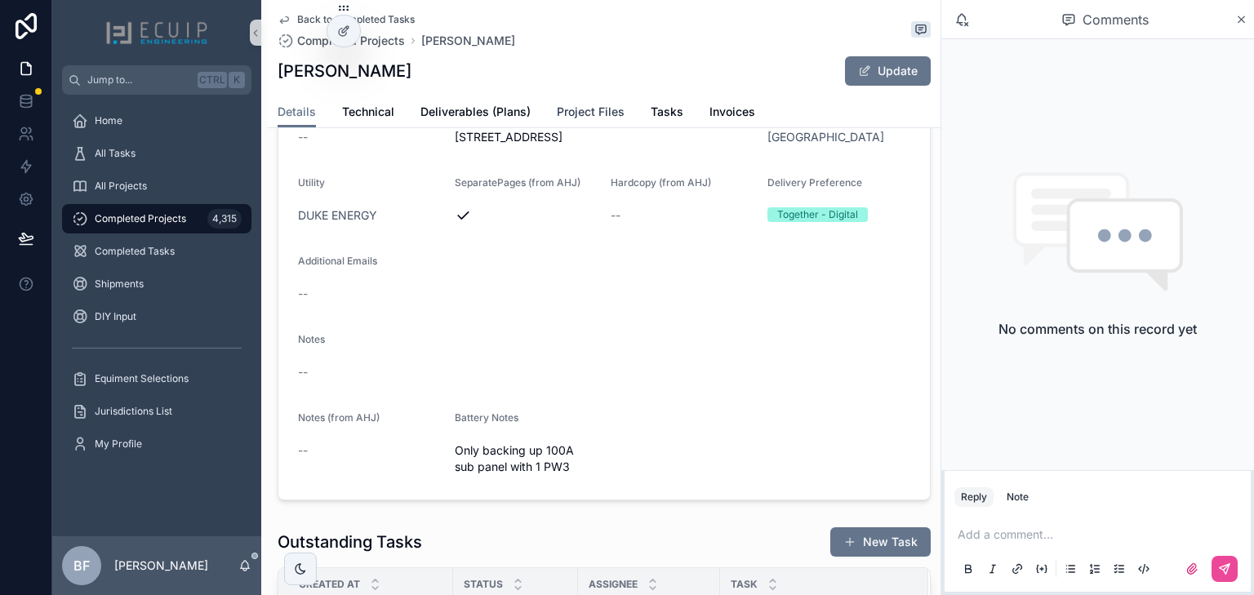
click at [612, 106] on span "Project Files" at bounding box center [591, 112] width 68 height 16
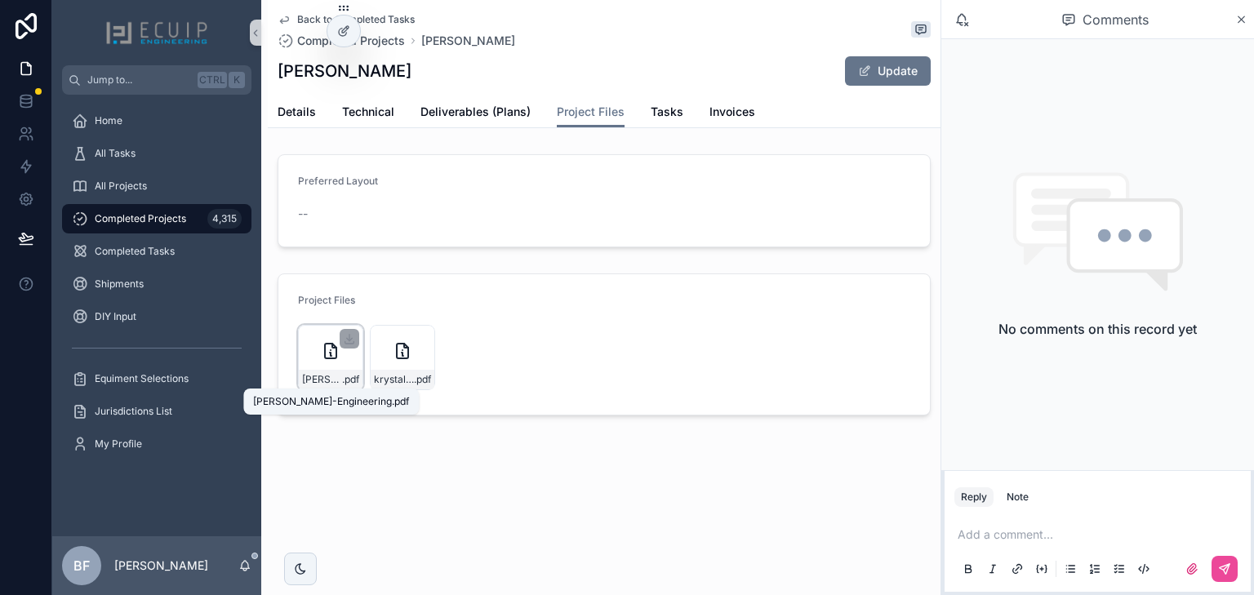
click at [330, 381] on span "Krystal-Gardiner-Engineering" at bounding box center [322, 379] width 40 height 13
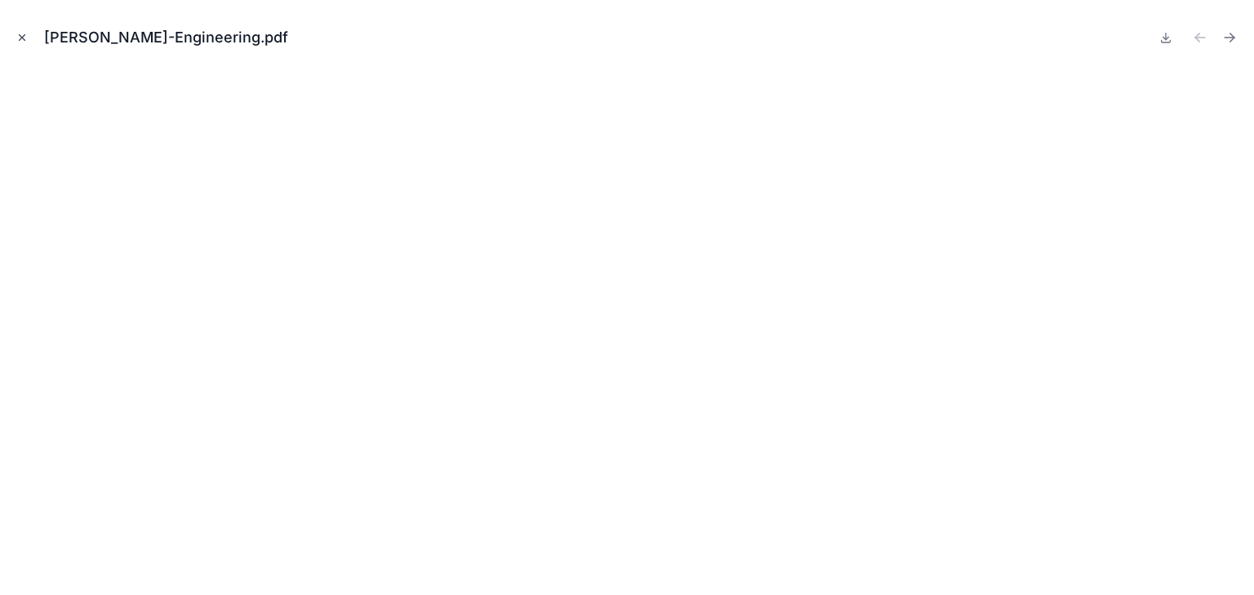
click at [26, 29] on button "Close modal" at bounding box center [22, 38] width 18 height 18
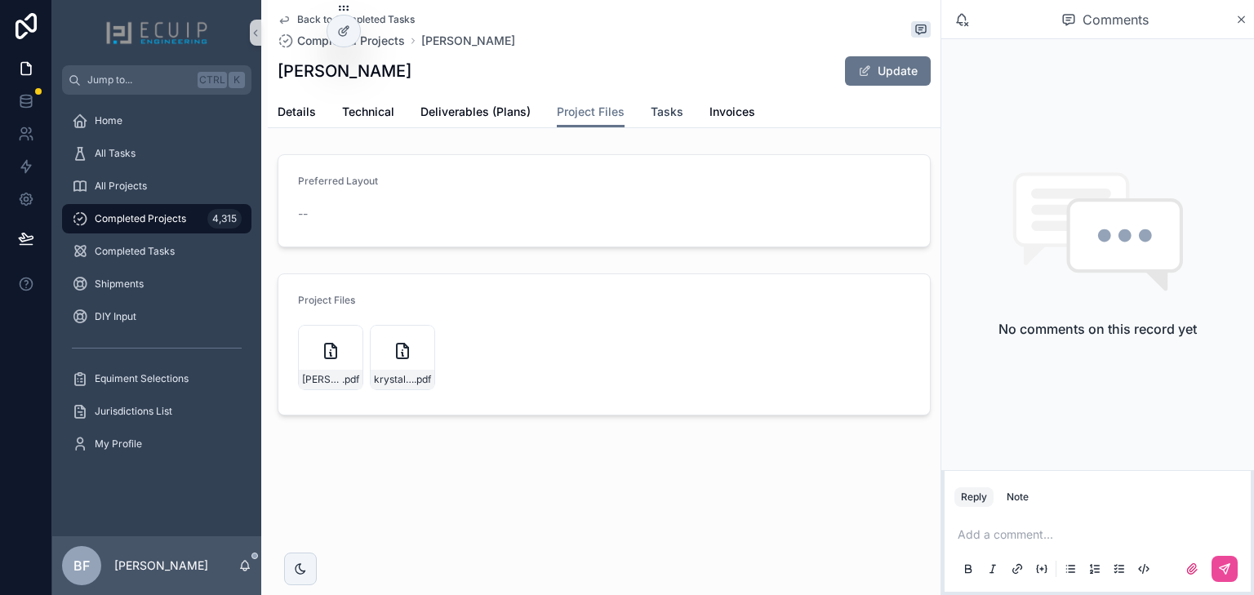
click at [657, 104] on span "Tasks" at bounding box center [667, 112] width 33 height 16
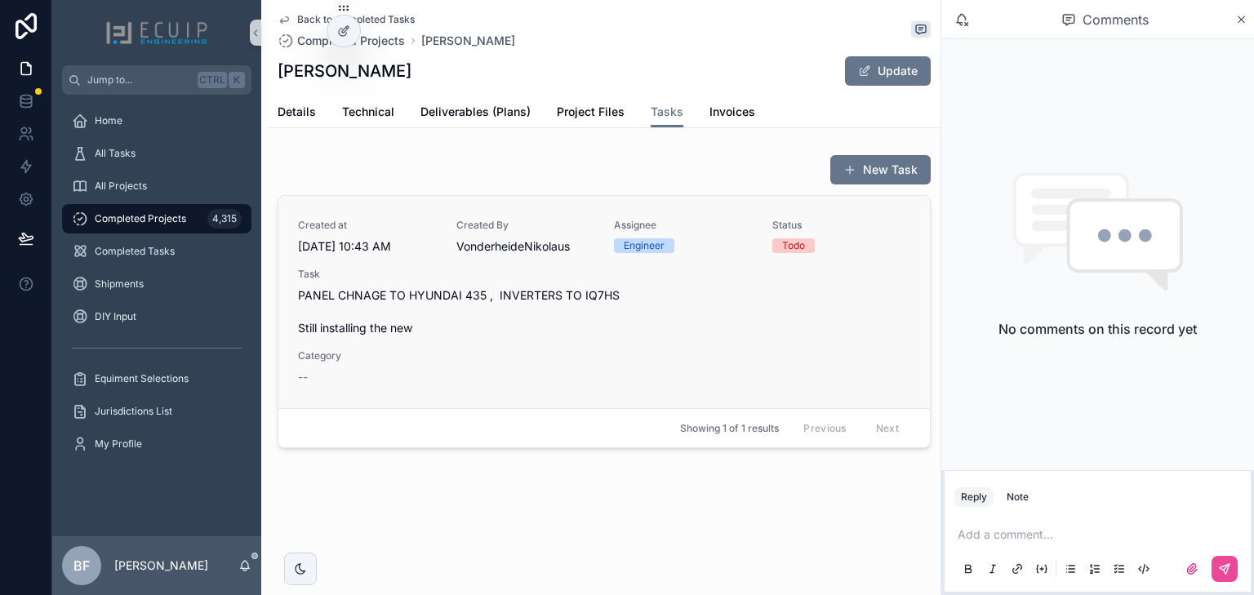
click at [702, 291] on span "PANEL CHNAGE TO HYUNDAI 435 , INVERTERS TO IQ7HS Still installing the new" at bounding box center [604, 311] width 612 height 49
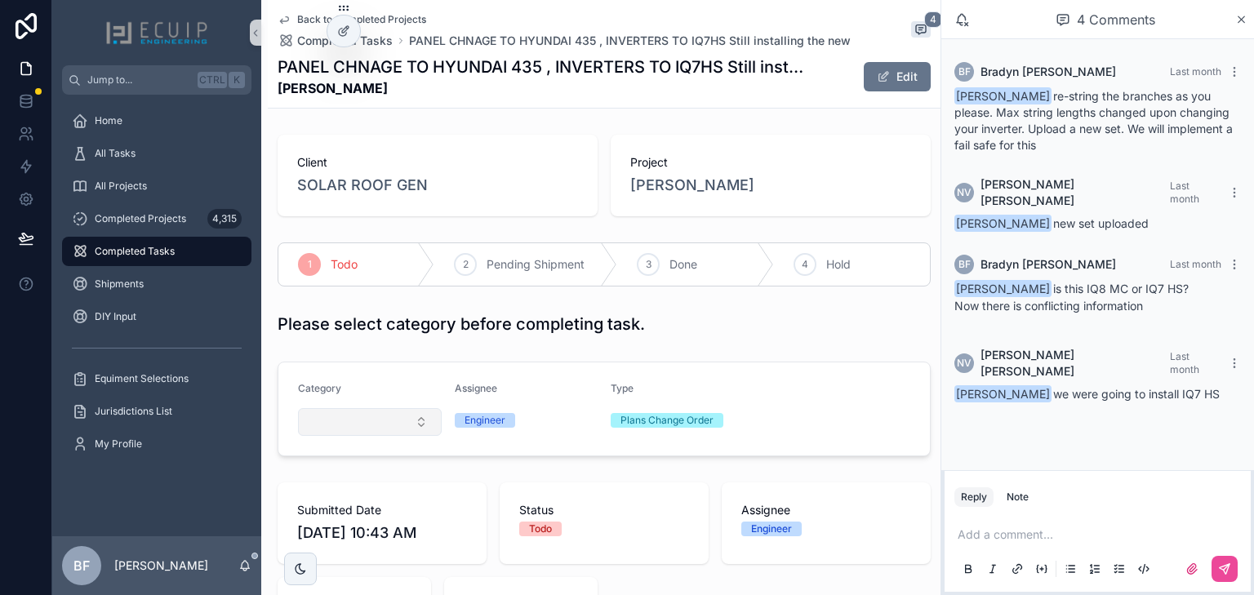
click at [313, 415] on button "Select Button" at bounding box center [370, 422] width 144 height 28
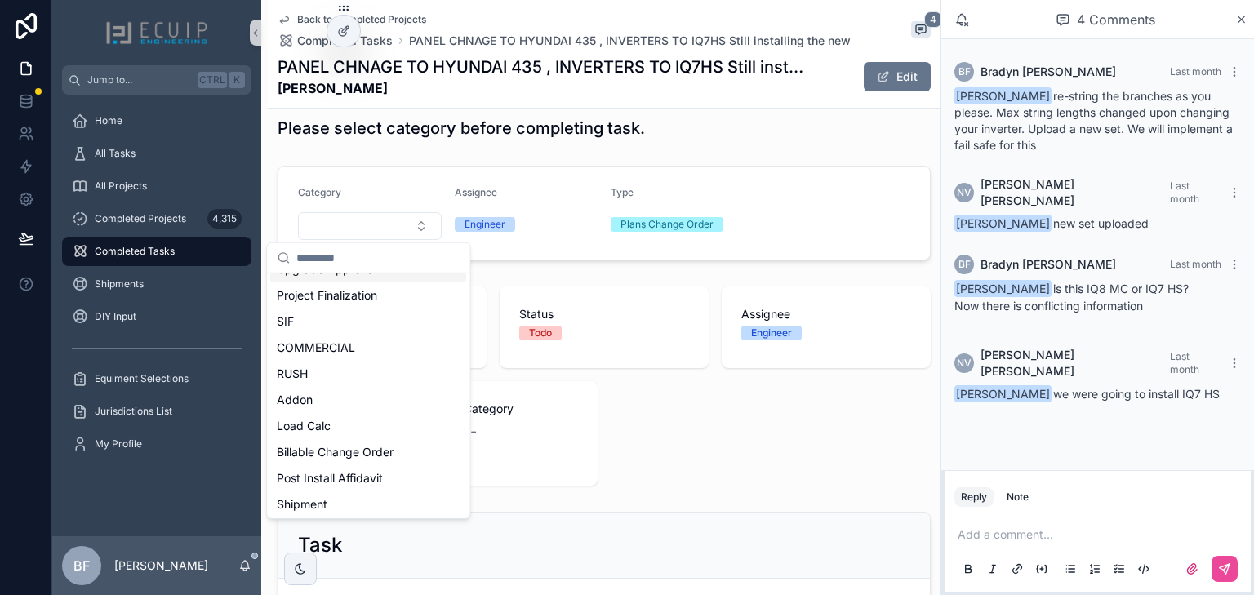
scroll to position [131, 0]
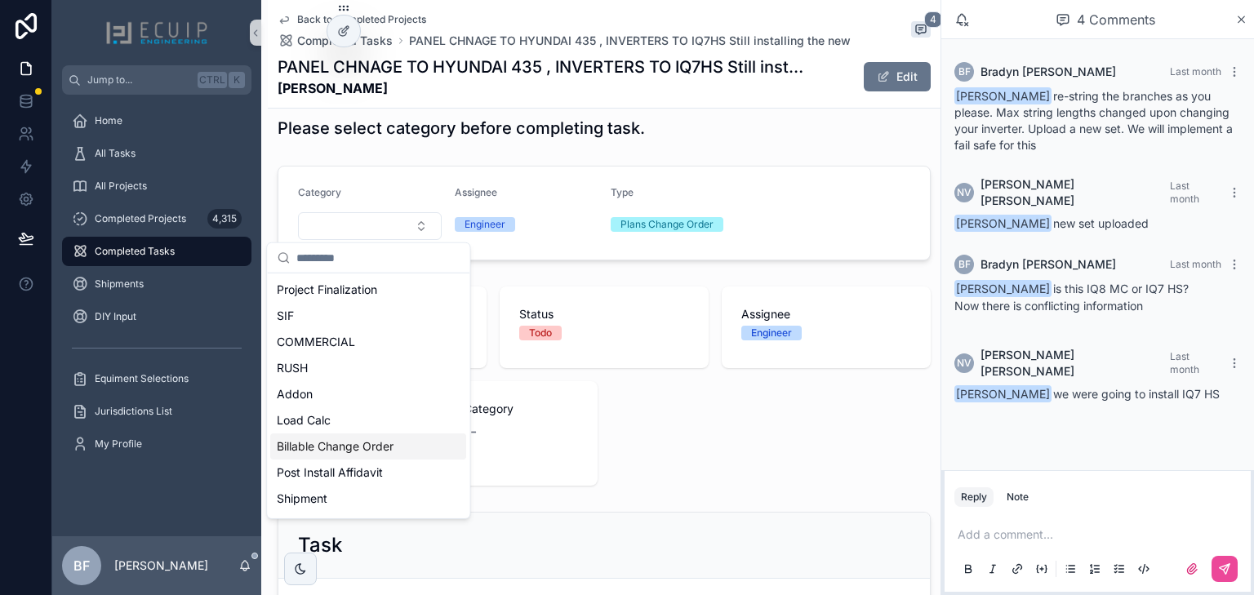
click at [373, 440] on span "Billable Change Order" at bounding box center [335, 446] width 117 height 16
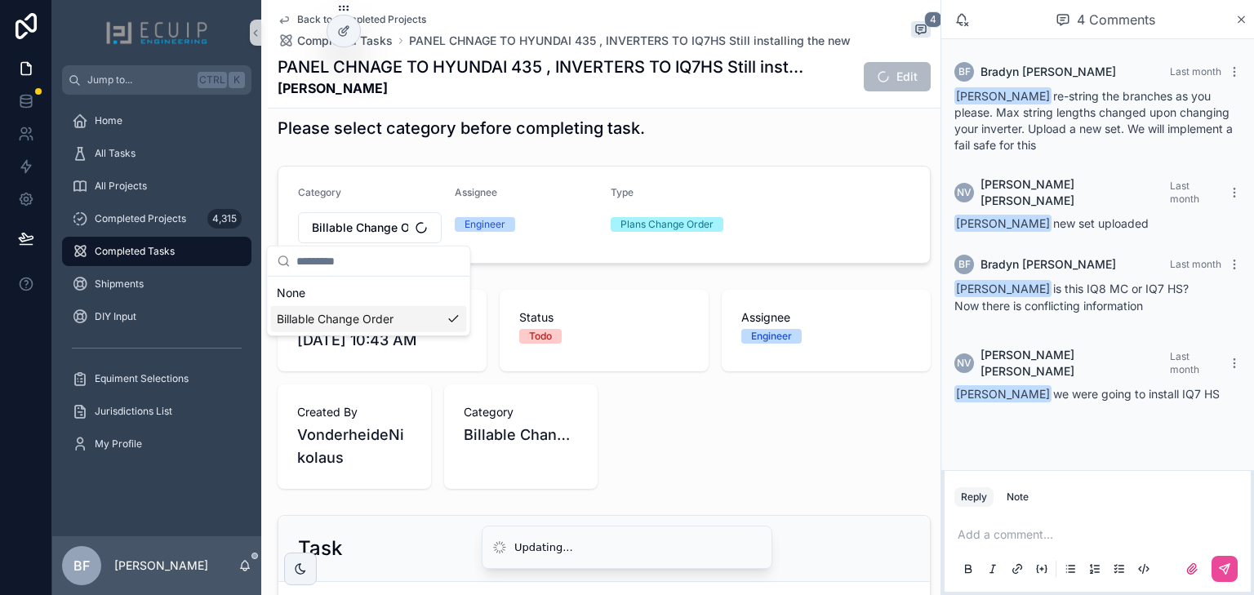
scroll to position [0, 0]
click at [764, 434] on div "Submitted Date 8/20/2025 10:43 AM Status Todo Assignee Engineer Created By Vond…" at bounding box center [604, 389] width 653 height 199
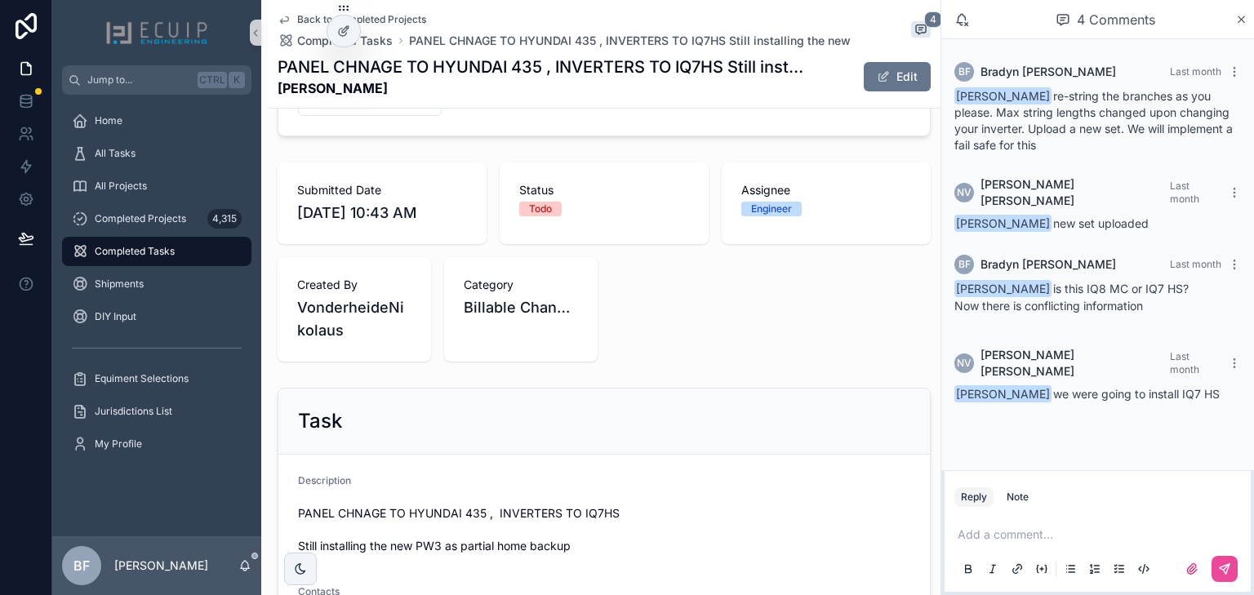
scroll to position [65, 0]
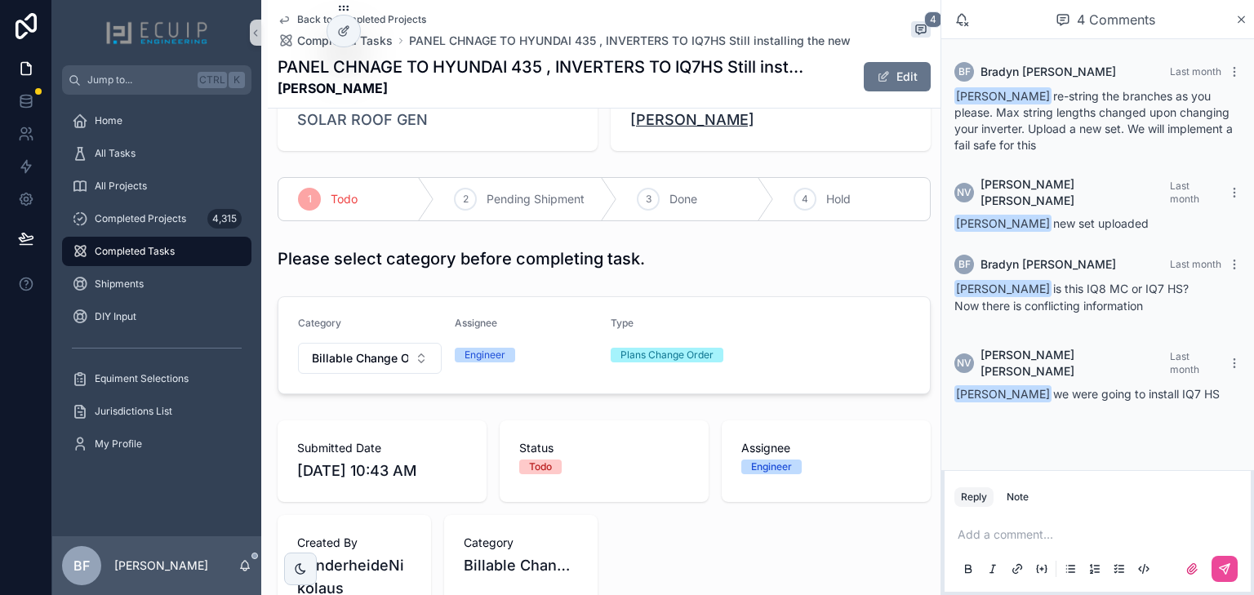
click at [671, 118] on span "Krystal Gardiner" at bounding box center [692, 120] width 124 height 23
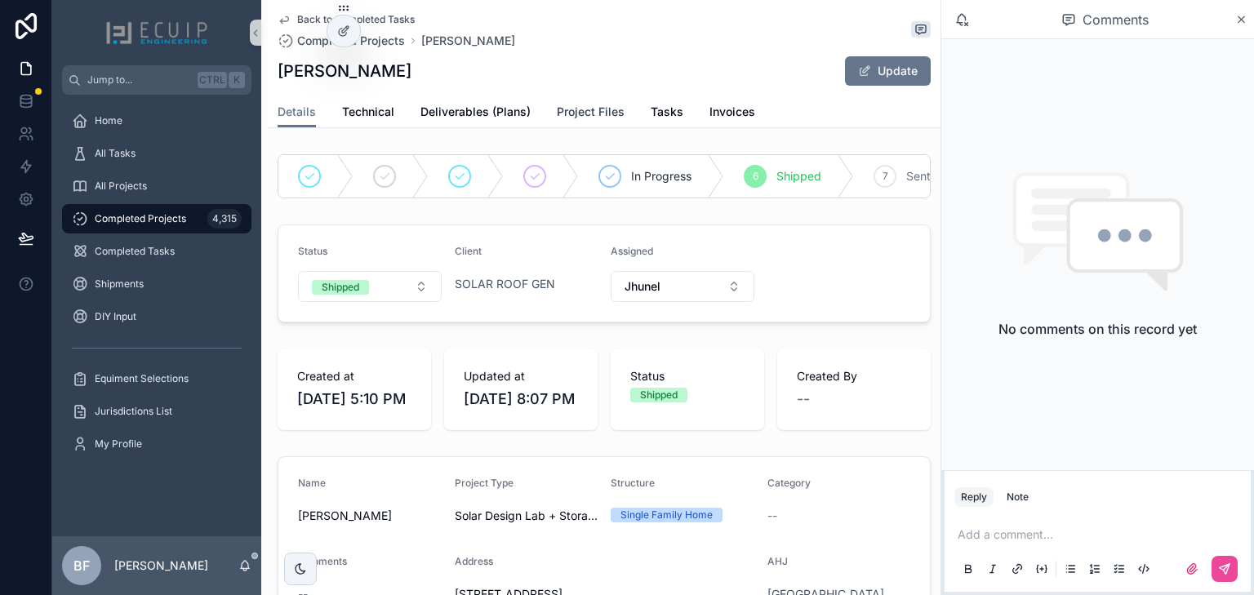
click at [584, 116] on span "Project Files" at bounding box center [591, 112] width 68 height 16
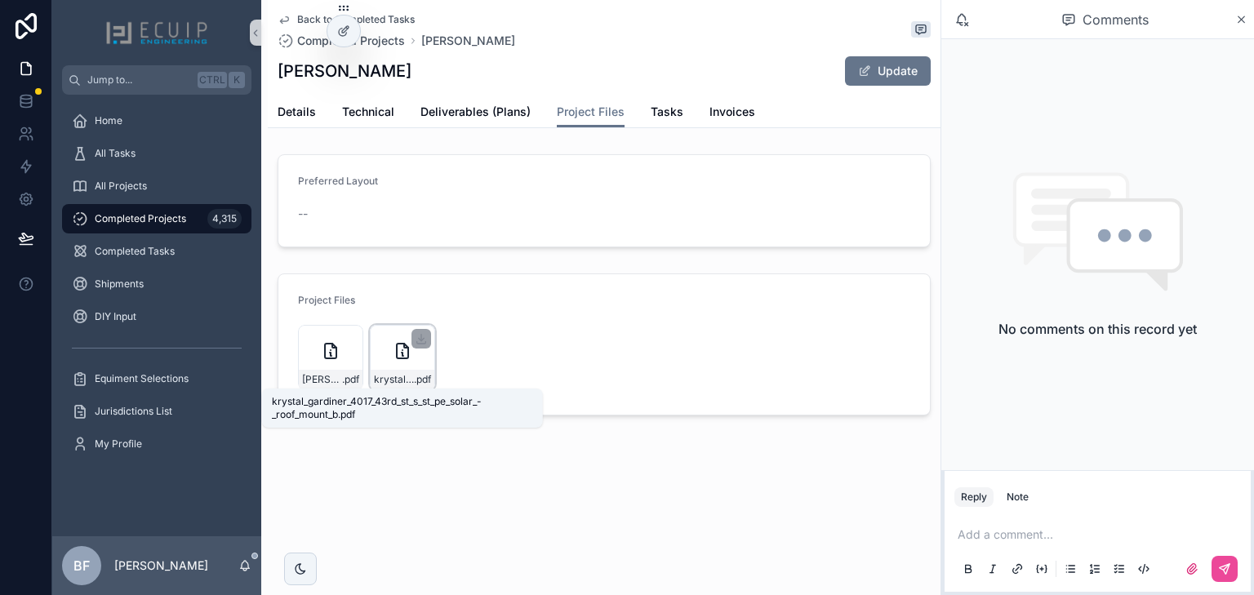
click at [395, 375] on span "krystal_gardiner_4017_43rd_st_s_st_pe_solar_-_roof_mount_b" at bounding box center [394, 379] width 40 height 13
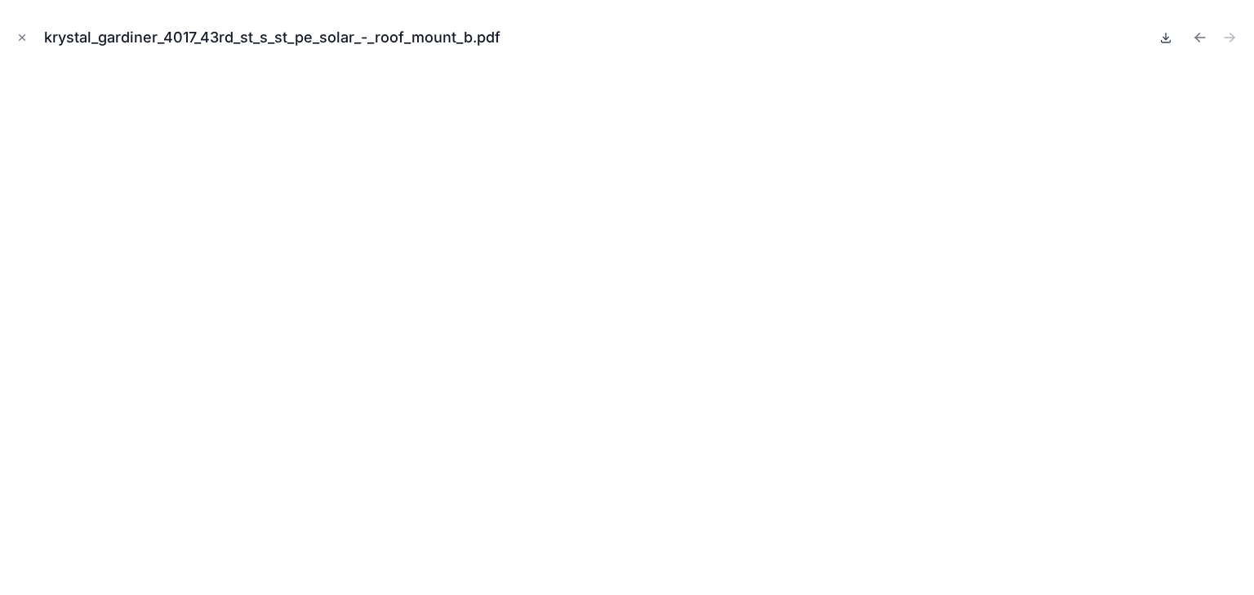
click at [1164, 38] on icon at bounding box center [1166, 38] width 6 height 2
click at [20, 36] on icon "Close modal" at bounding box center [21, 37] width 11 height 11
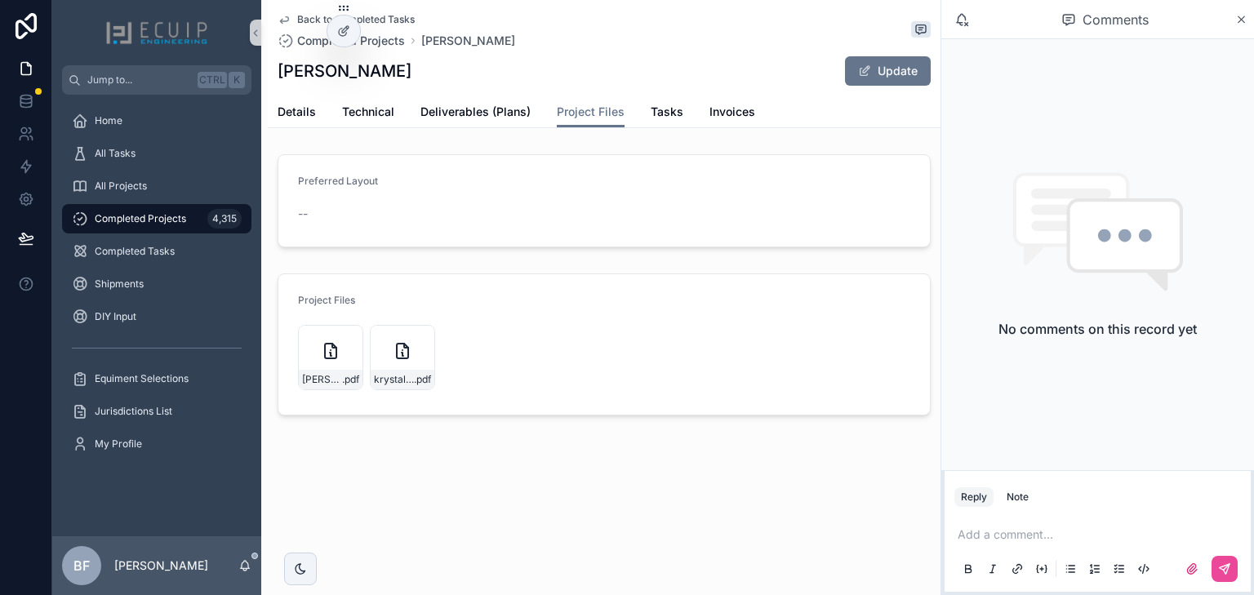
click at [682, 104] on div "Details Technical Deliverables (Plans) Project Files Tasks Invoices" at bounding box center [604, 111] width 653 height 31
click at [681, 109] on div "Details Technical Deliverables (Plans) Project Files Tasks Invoices" at bounding box center [604, 111] width 653 height 31
click at [676, 111] on span "Tasks" at bounding box center [667, 112] width 33 height 16
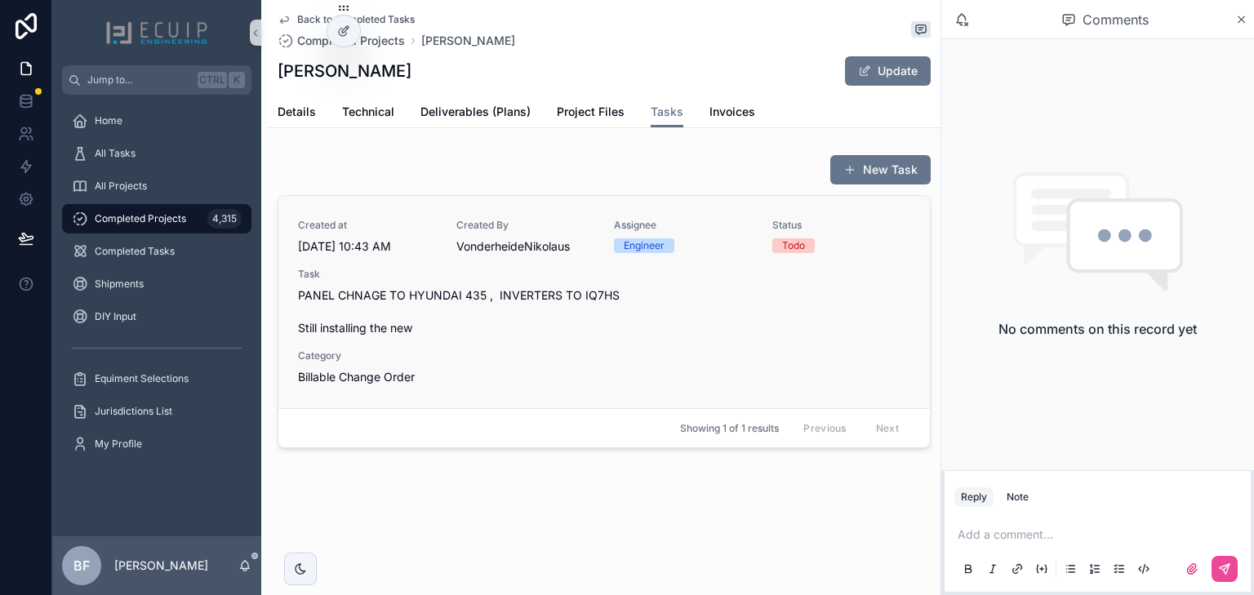
click at [625, 313] on span "PANEL CHNAGE TO HYUNDAI 435 , INVERTERS TO IQ7HS Still installing the new" at bounding box center [604, 311] width 612 height 49
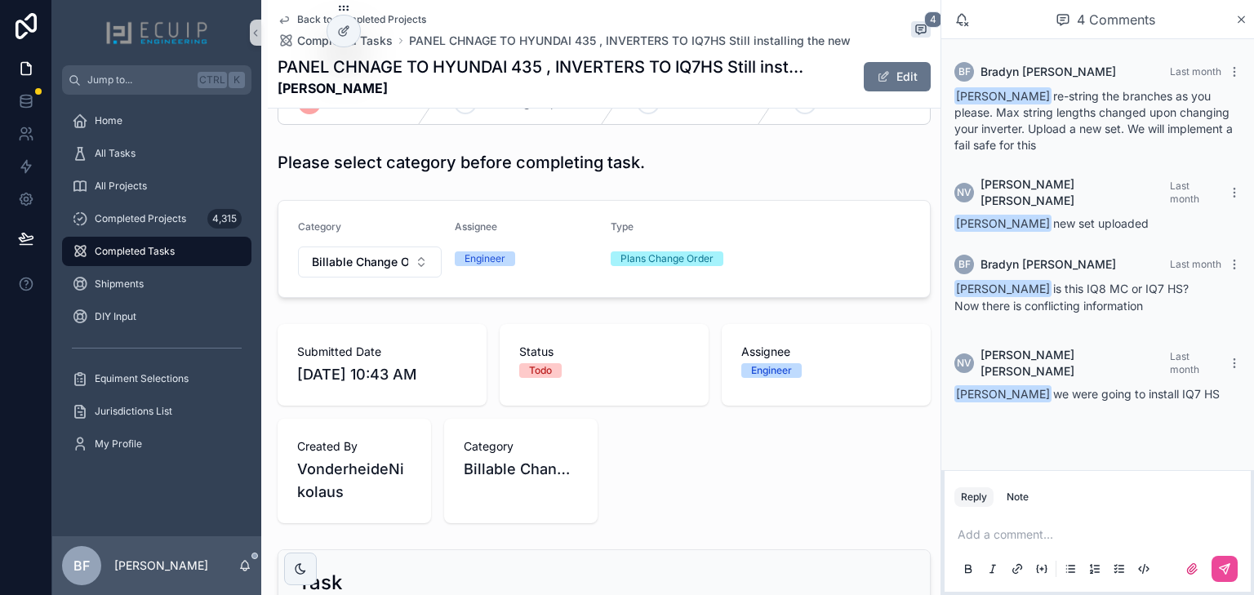
scroll to position [111, 0]
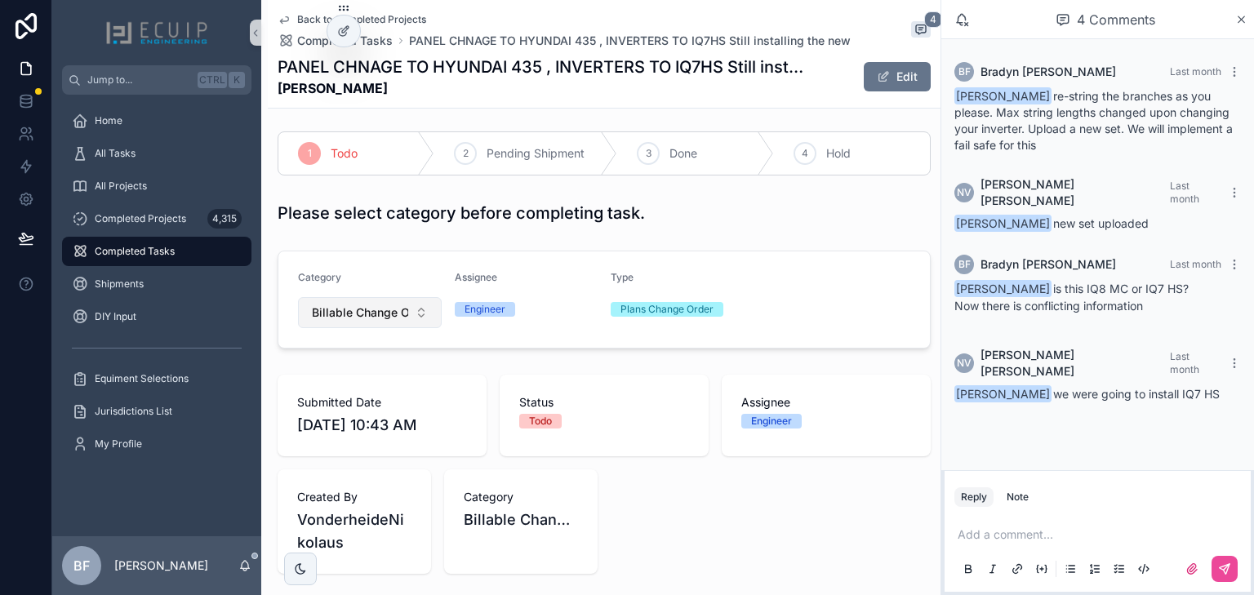
click at [373, 322] on button "Billable Change Order" at bounding box center [370, 312] width 144 height 31
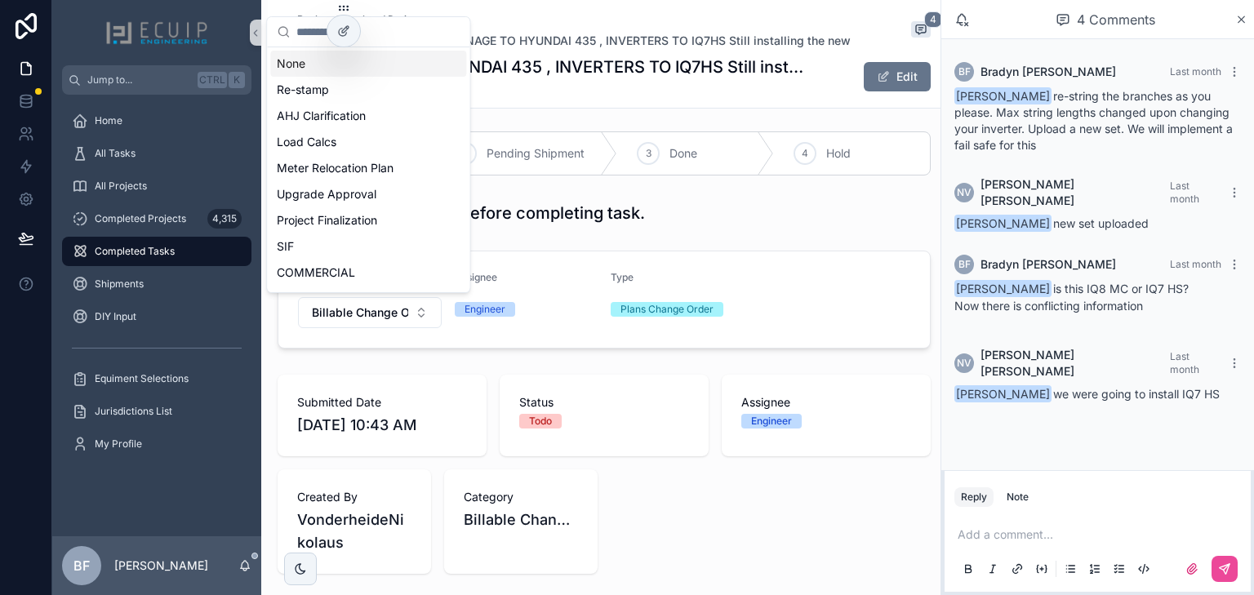
click at [342, 56] on div "None" at bounding box center [368, 64] width 196 height 26
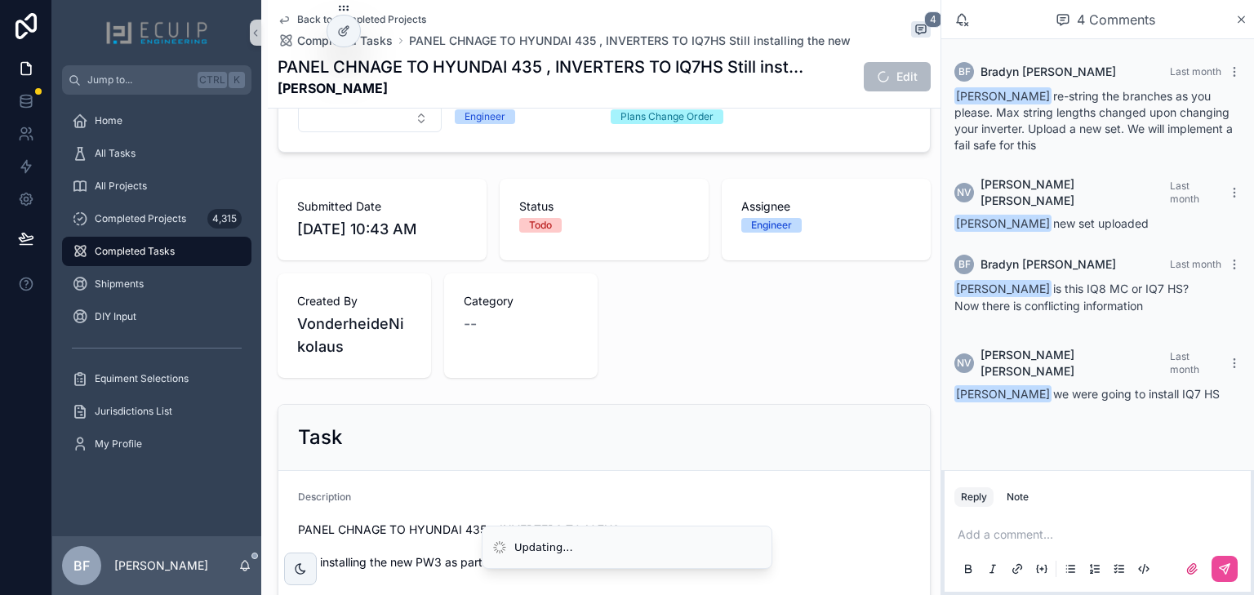
scroll to position [0, 0]
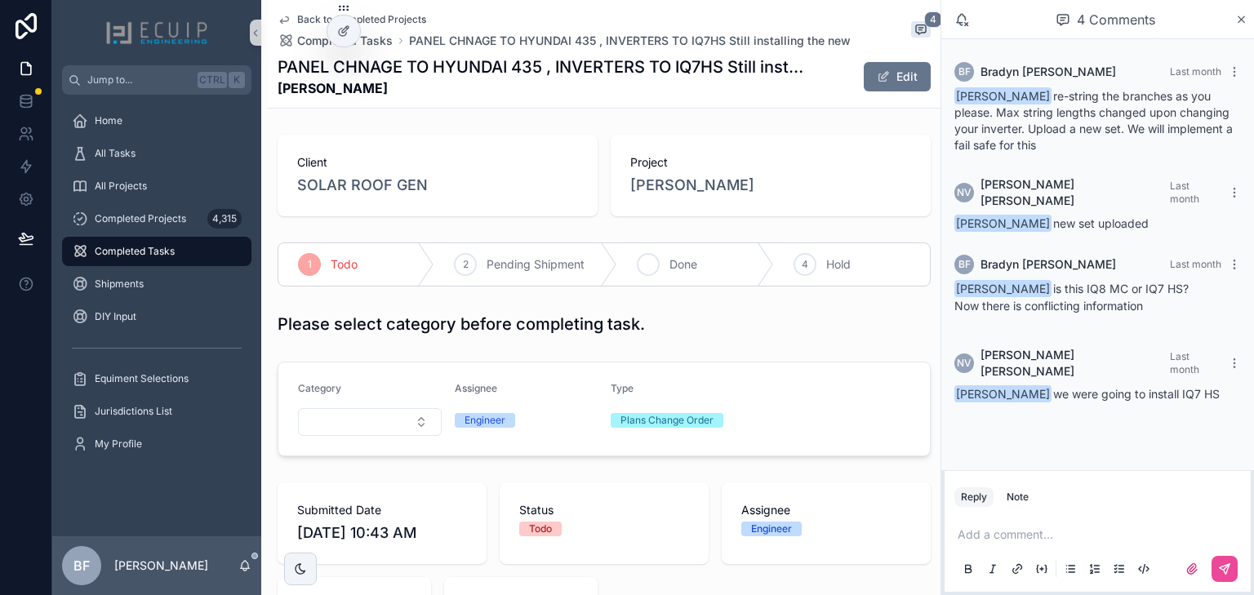
click at [682, 278] on div "3 Done" at bounding box center [695, 264] width 156 height 42
click at [676, 191] on span "[PERSON_NAME]" at bounding box center [692, 185] width 124 height 23
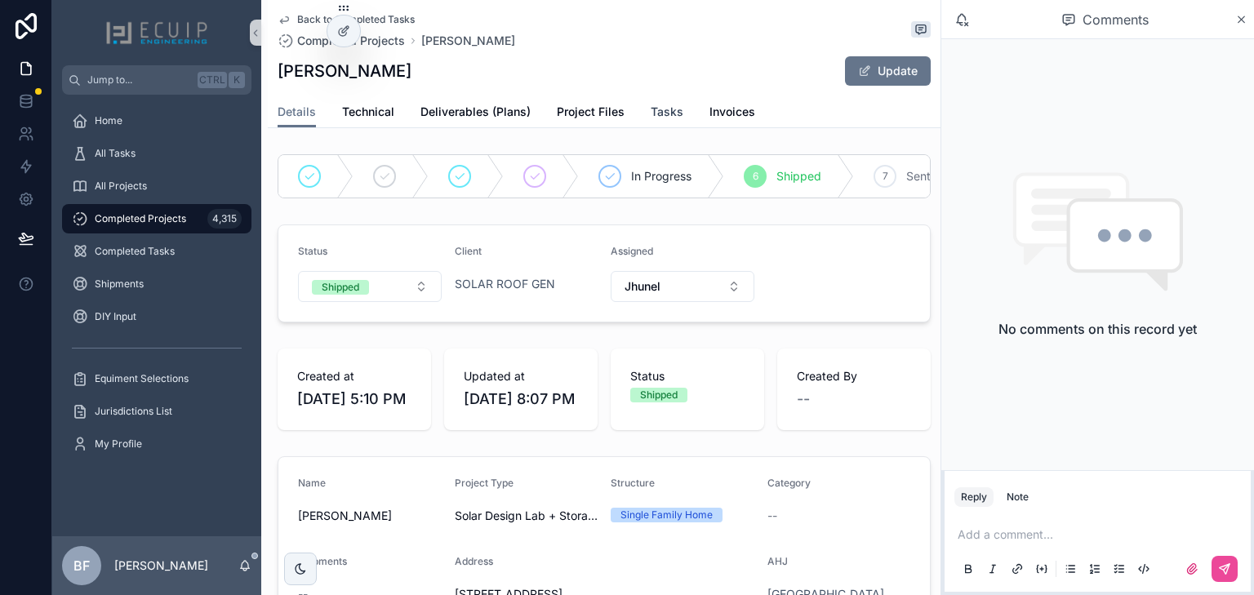
click at [663, 114] on span "Tasks" at bounding box center [667, 112] width 33 height 16
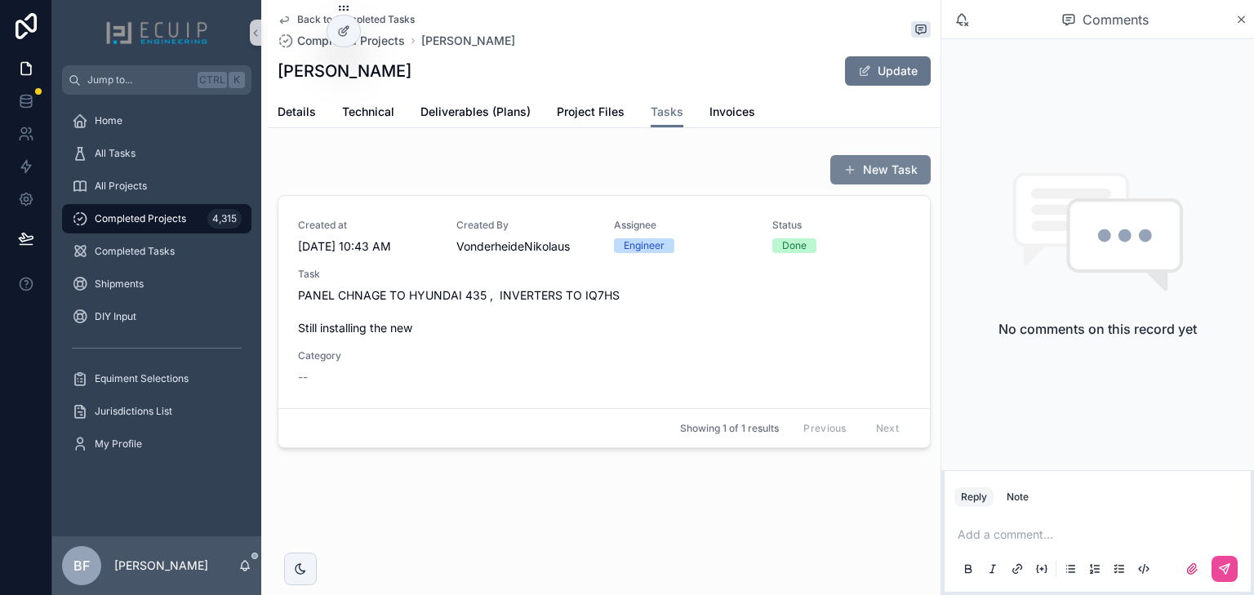
click at [880, 161] on button "New Task" at bounding box center [880, 169] width 100 height 29
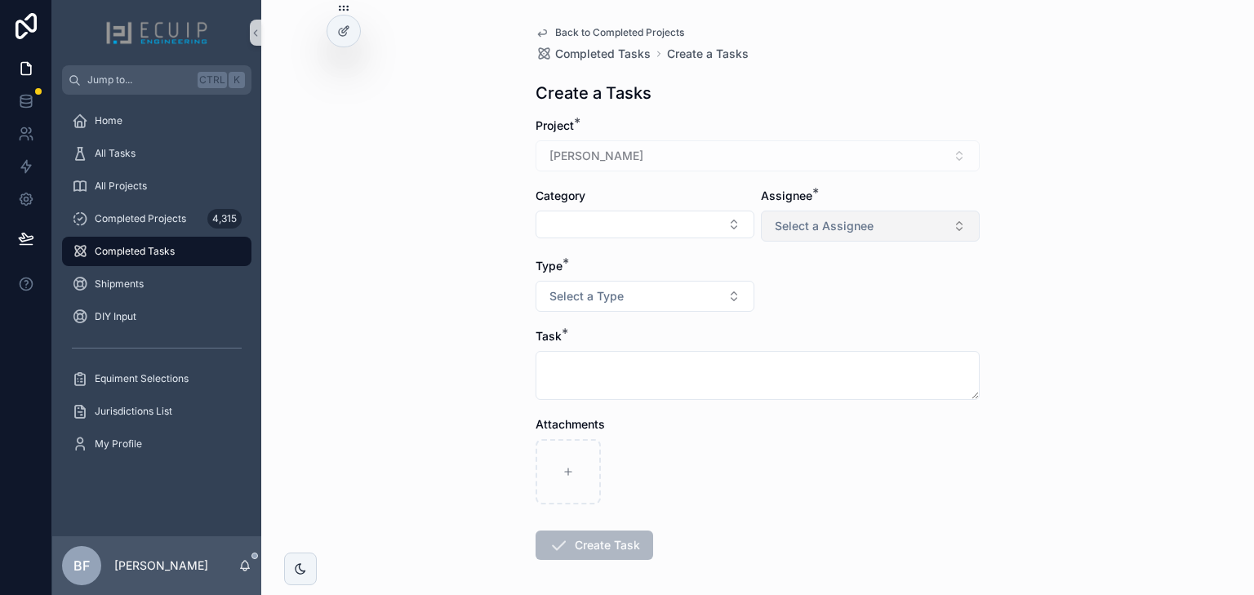
click at [904, 228] on button "Select a Assignee" at bounding box center [870, 226] width 219 height 31
click at [803, 291] on div "Engineer" at bounding box center [796, 290] width 41 height 15
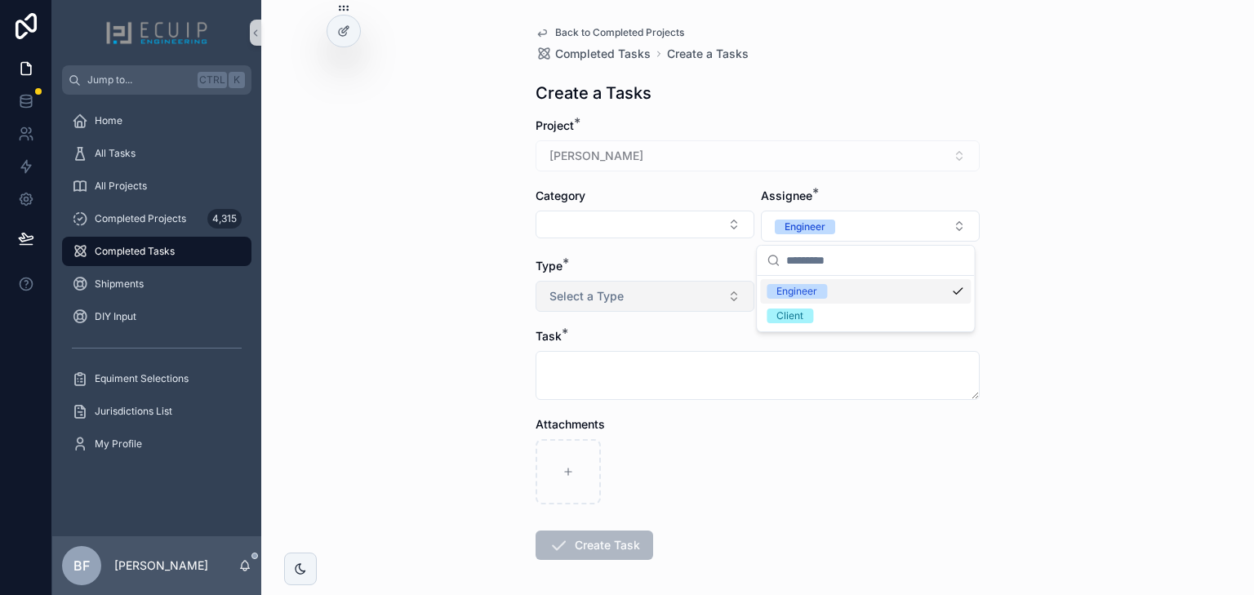
click at [699, 297] on button "Select a Type" at bounding box center [644, 296] width 219 height 31
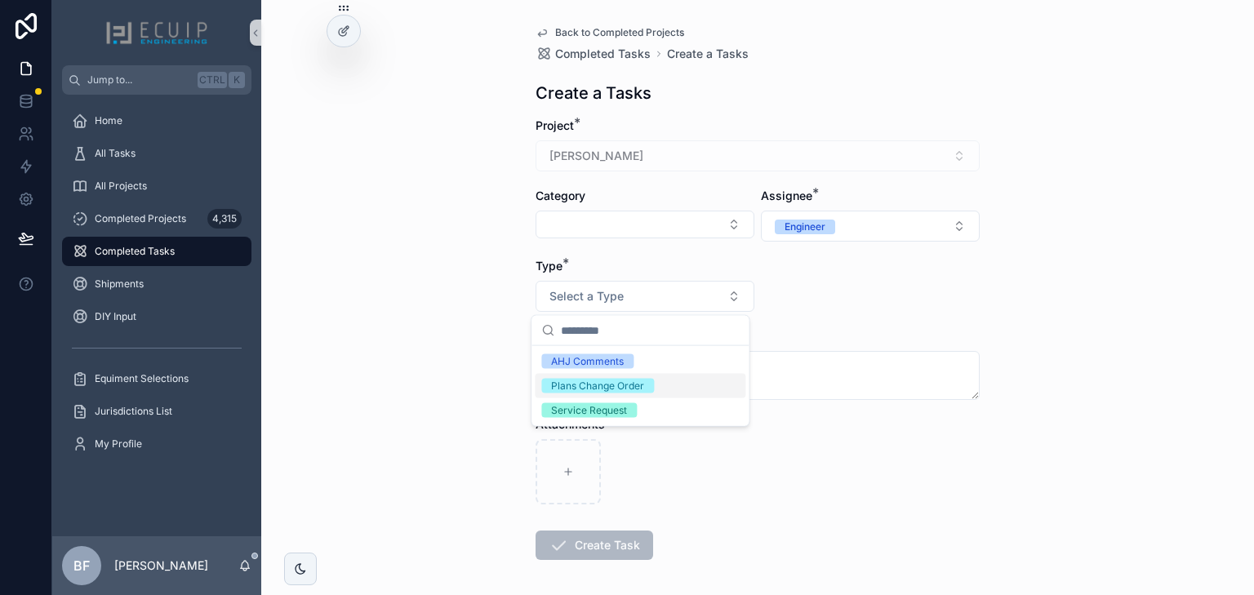
click at [630, 385] on div "Plans Change Order" at bounding box center [597, 386] width 93 height 15
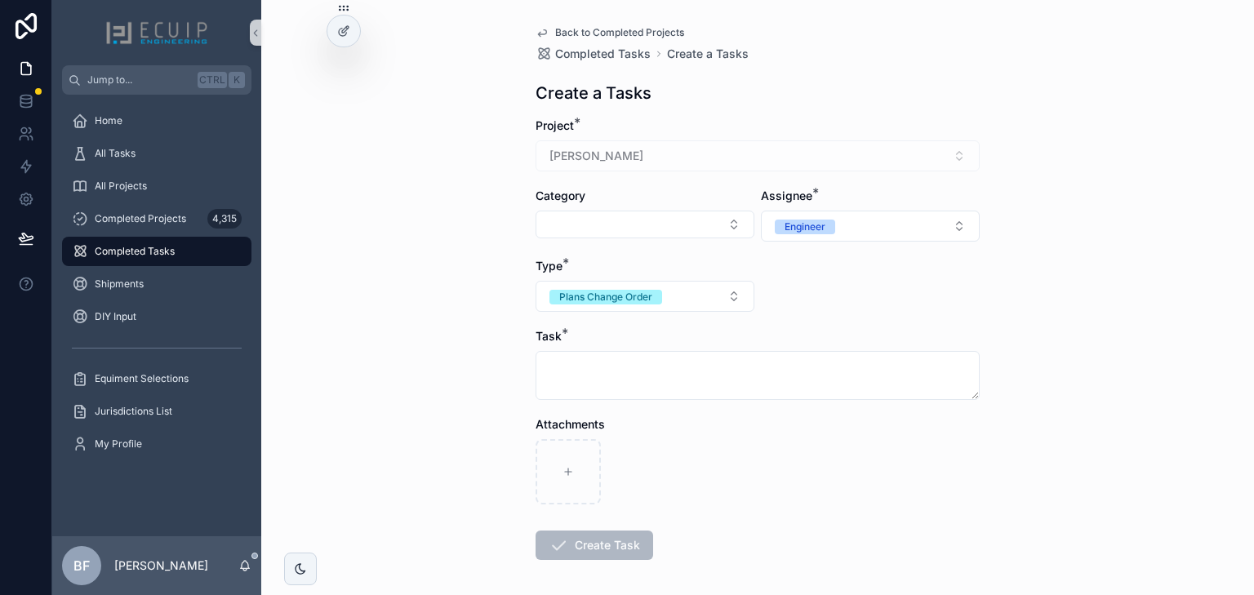
click at [631, 203] on div "Category" at bounding box center [644, 215] width 219 height 54
click at [637, 216] on button "Select Button" at bounding box center [644, 225] width 219 height 28
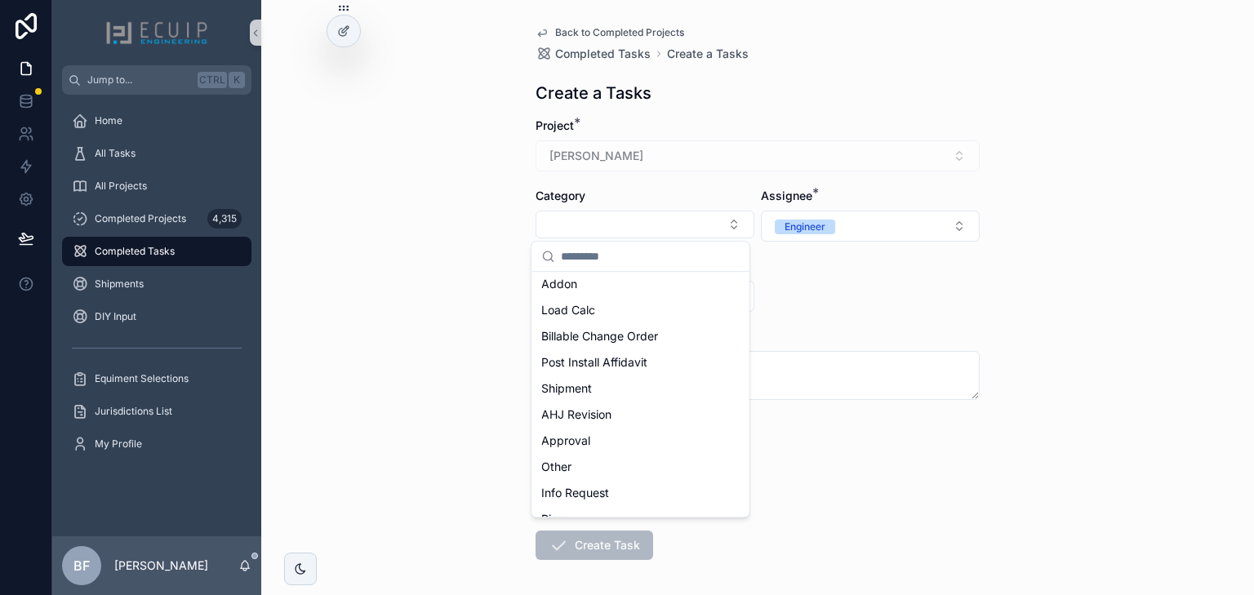
scroll to position [261, 0]
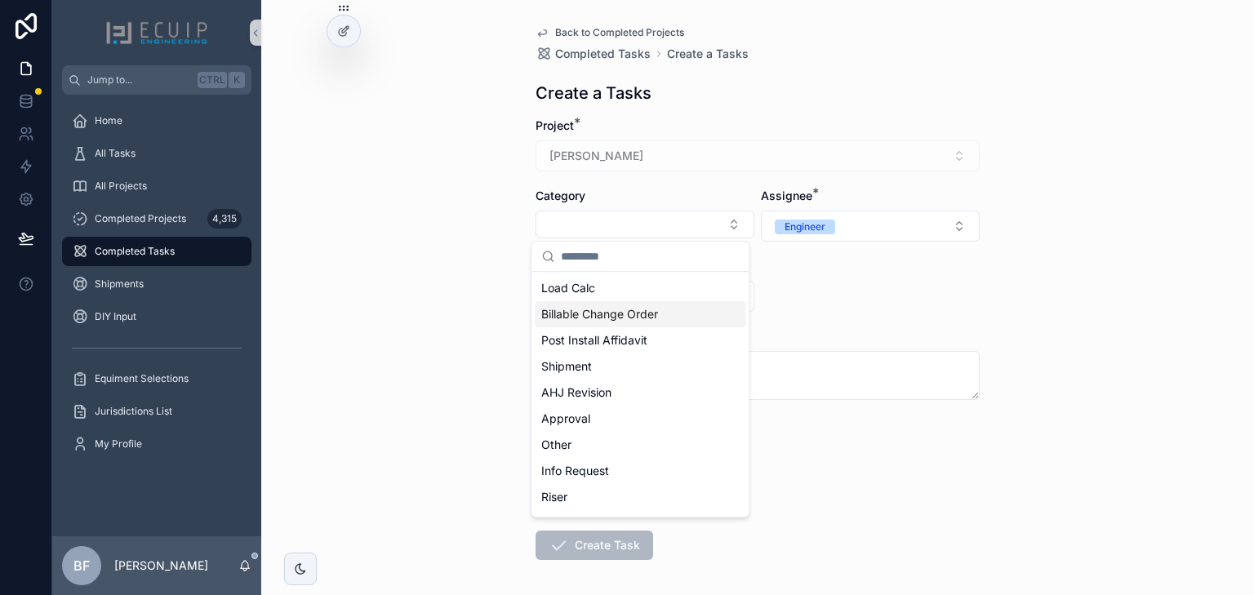
click at [633, 320] on span "Billable Change Order" at bounding box center [599, 314] width 117 height 16
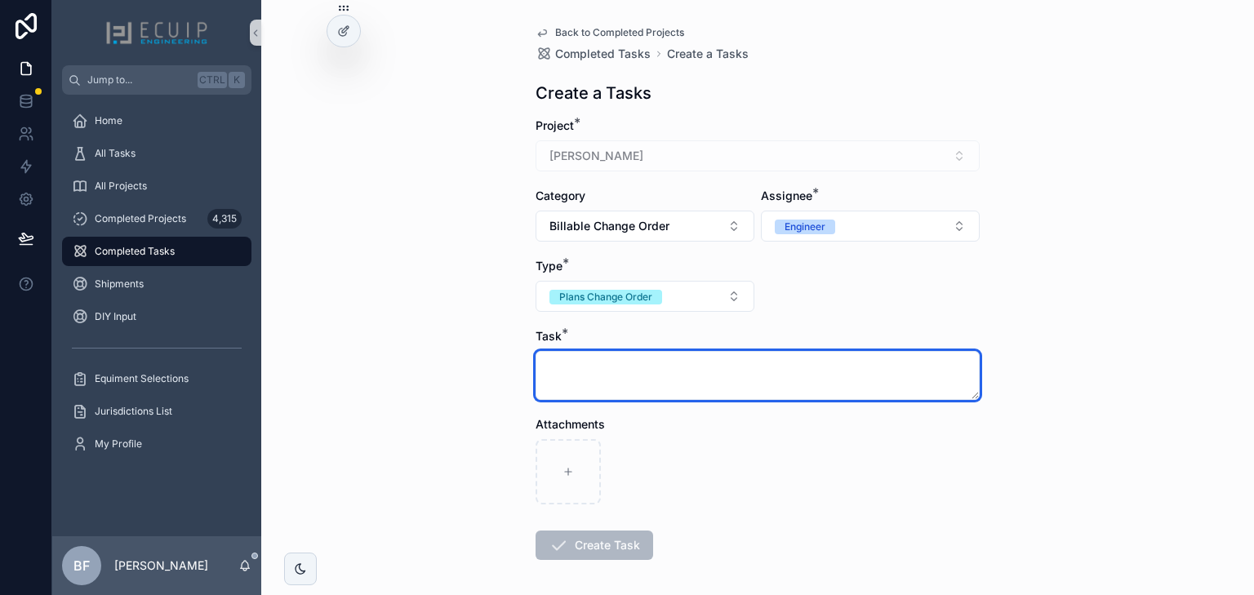
click at [800, 366] on textarea "scrollable content" at bounding box center [757, 375] width 444 height 49
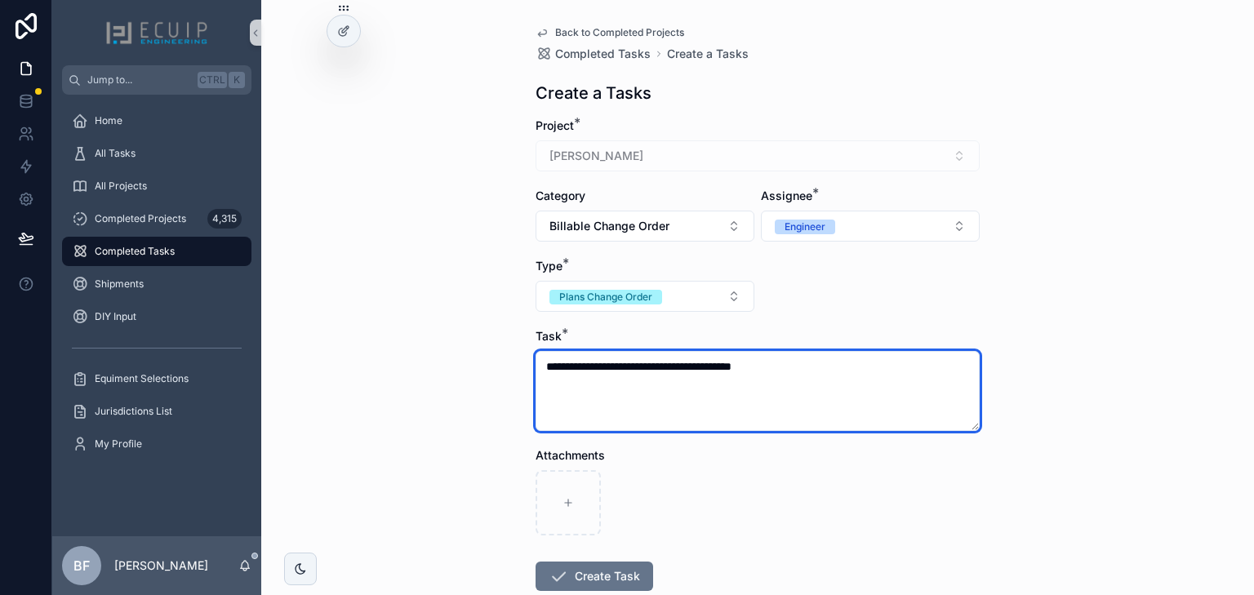
paste textarea "**********"
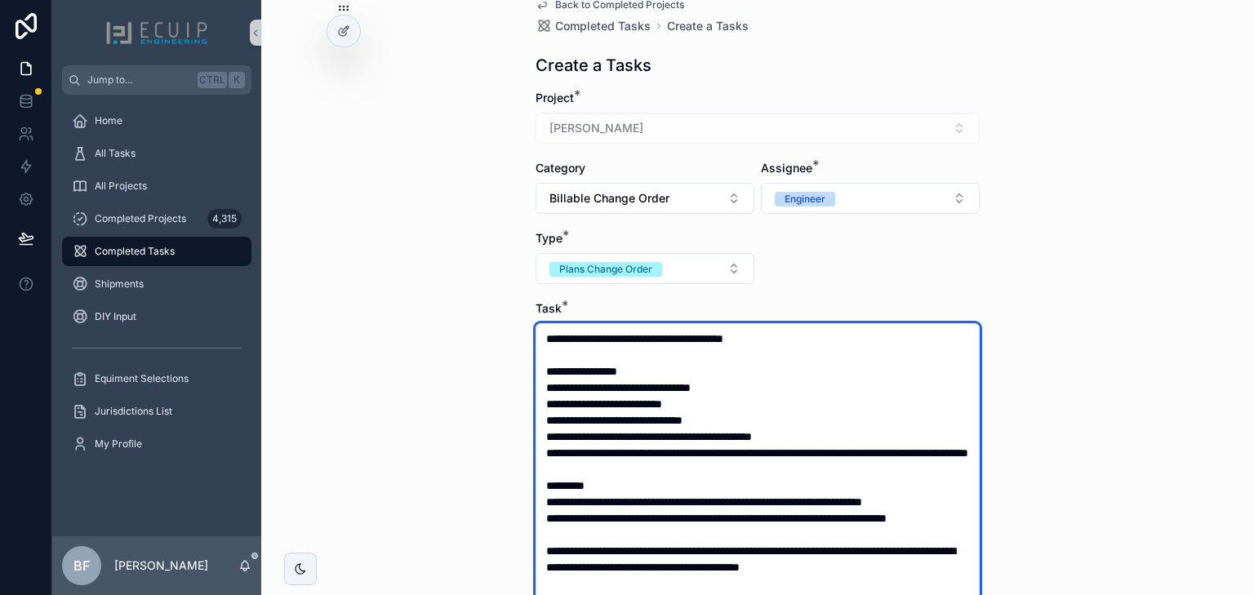
scroll to position [65, 0]
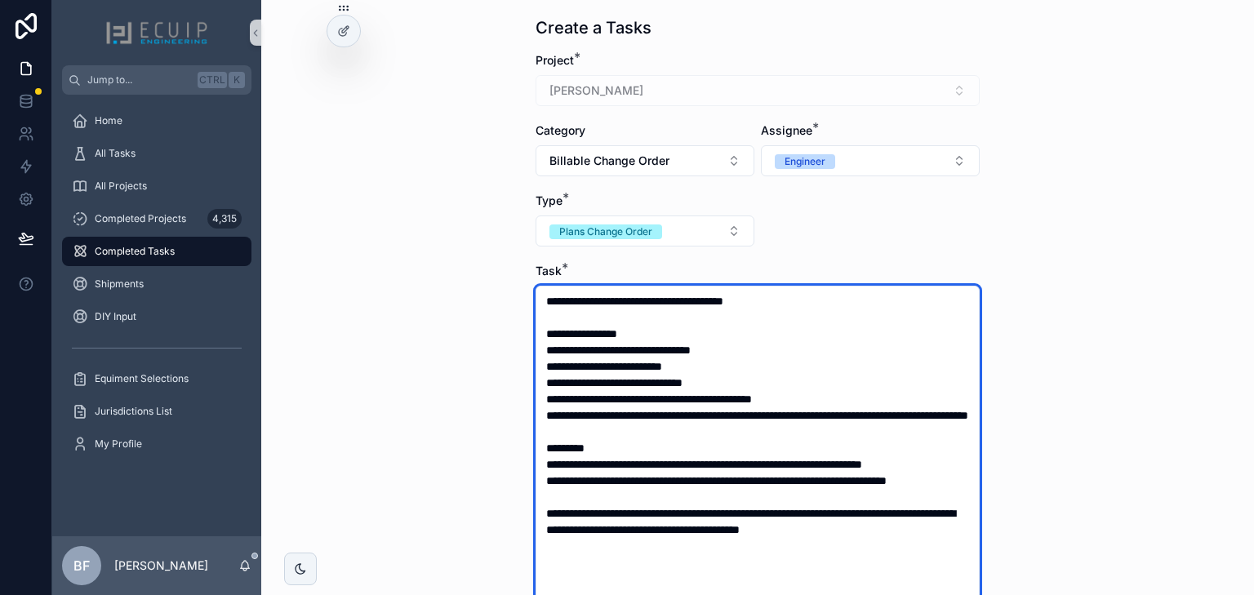
click at [679, 331] on textarea "**********" at bounding box center [757, 538] width 444 height 504
drag, startPoint x: 718, startPoint y: 382, endPoint x: 529, endPoint y: 387, distance: 189.4
click at [529, 387] on div "**********" at bounding box center [757, 495] width 470 height 1120
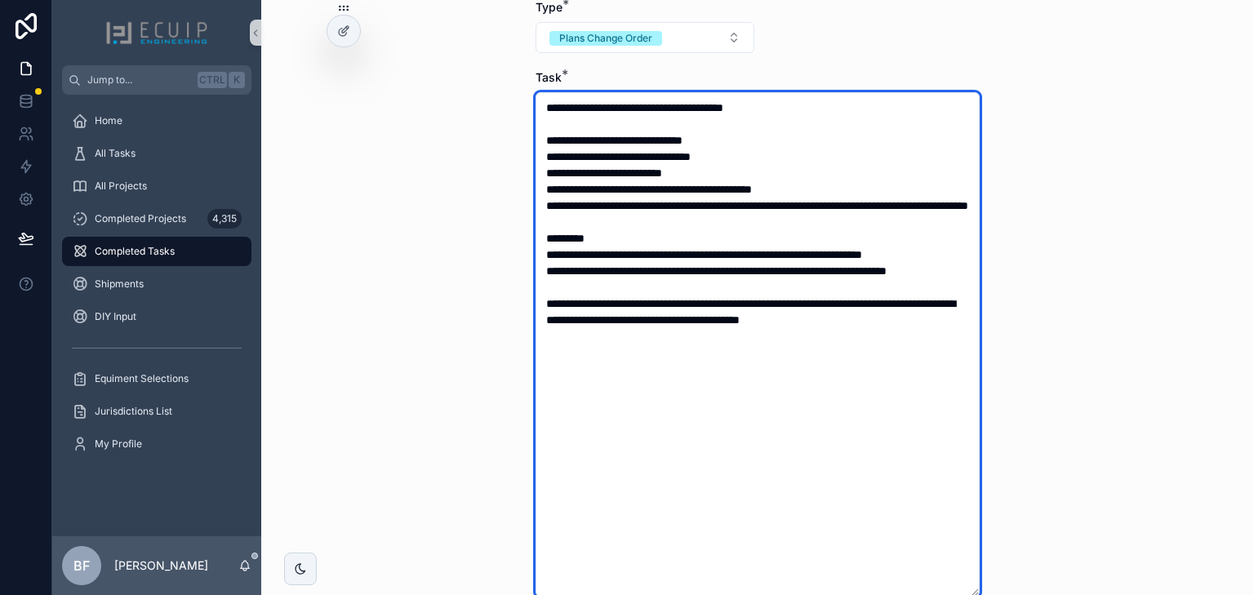
scroll to position [261, 0]
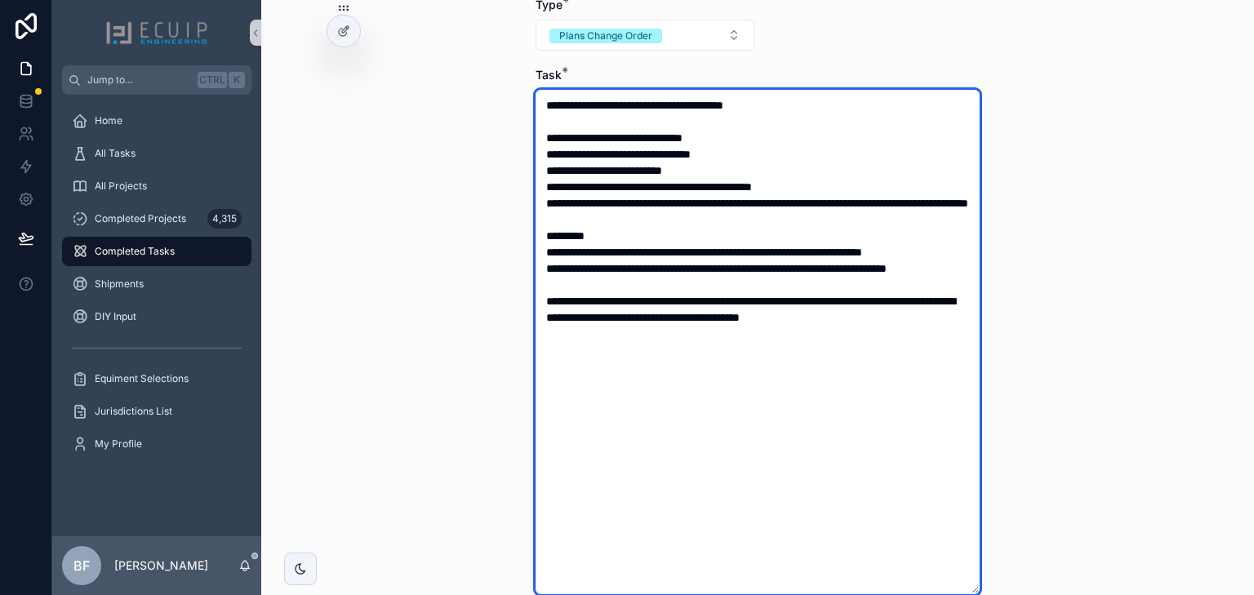
click at [898, 436] on textarea "**********" at bounding box center [757, 342] width 444 height 504
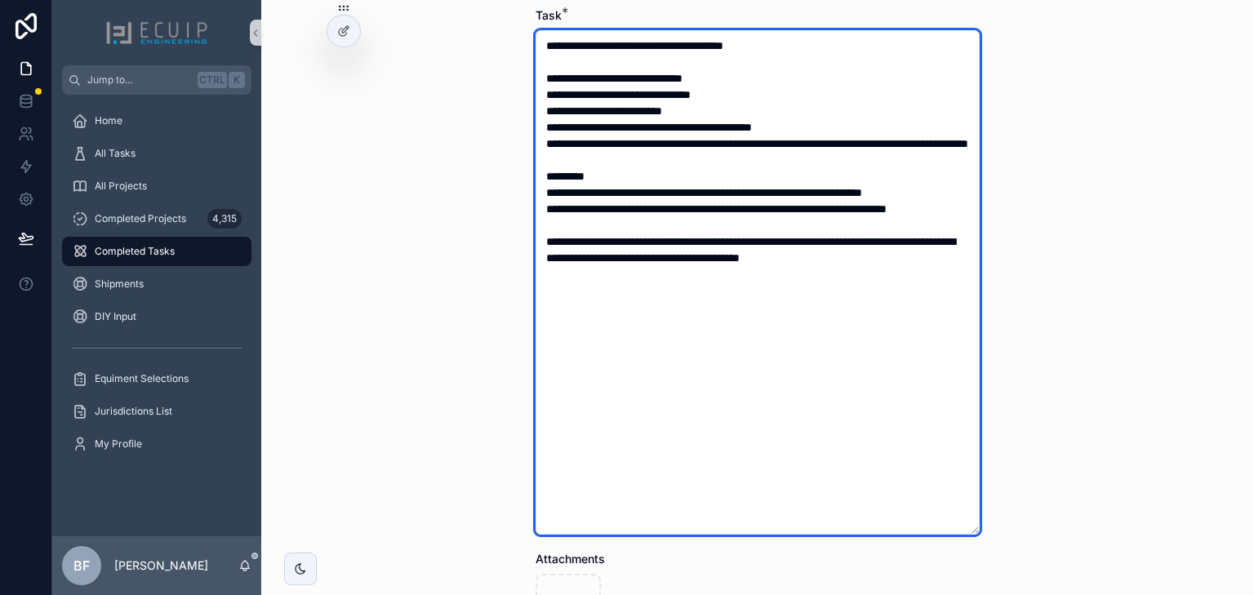
scroll to position [457, 0]
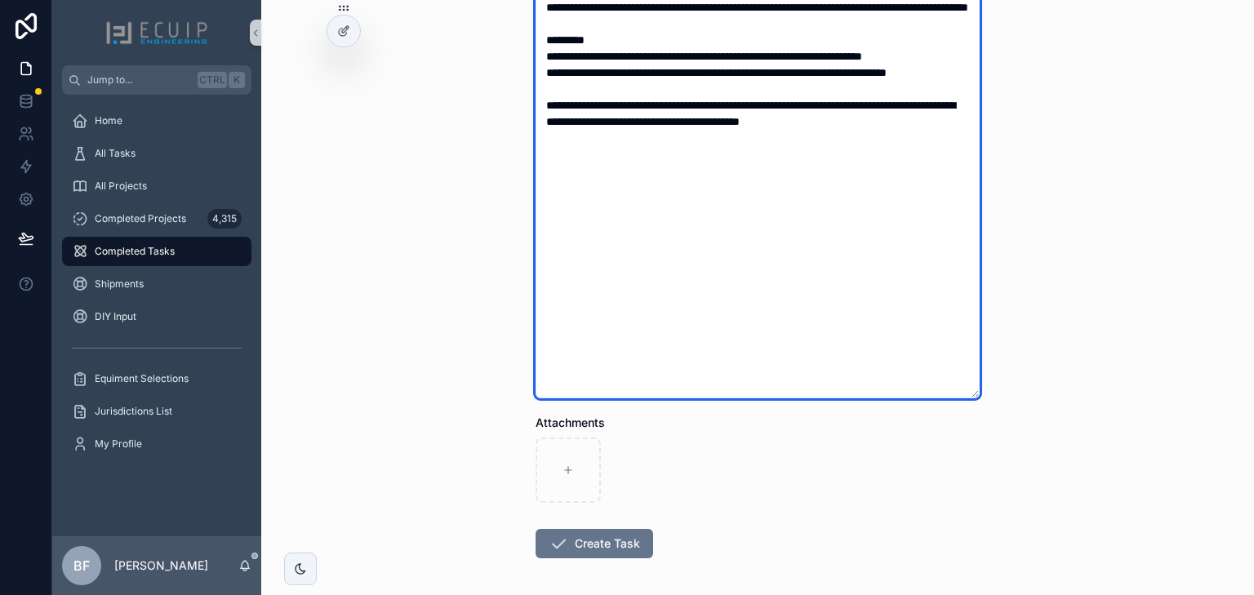
click at [970, 152] on textarea "**********" at bounding box center [757, 146] width 444 height 504
paste textarea "**********"
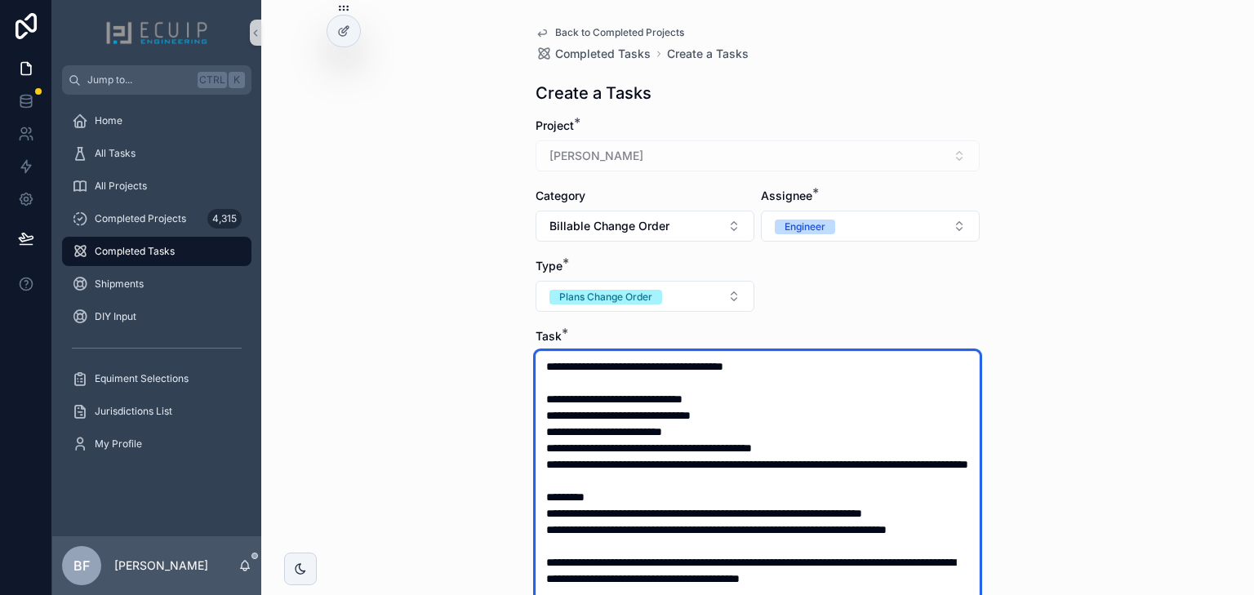
scroll to position [522, 0]
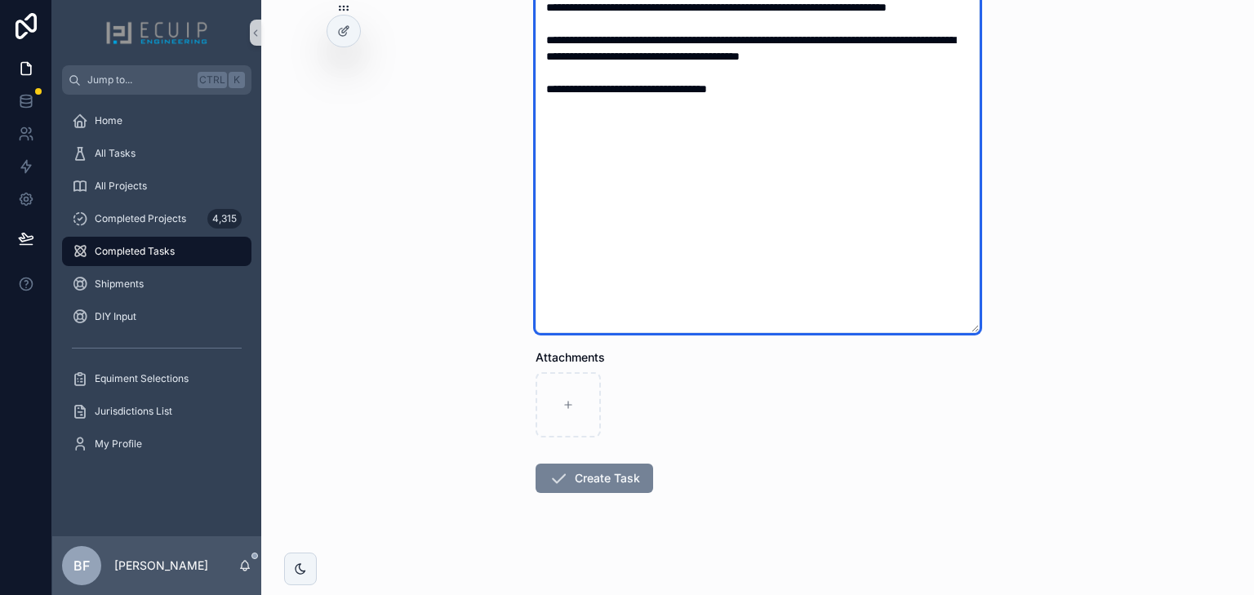
type textarea "**********"
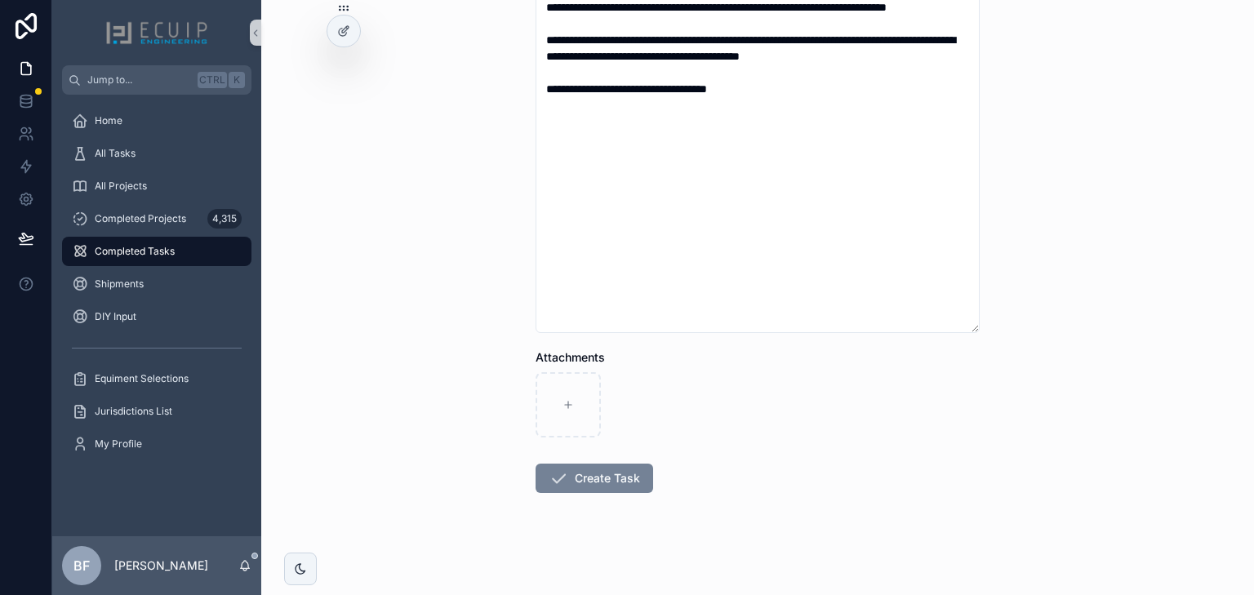
click at [614, 468] on button "Create Task" at bounding box center [594, 478] width 118 height 29
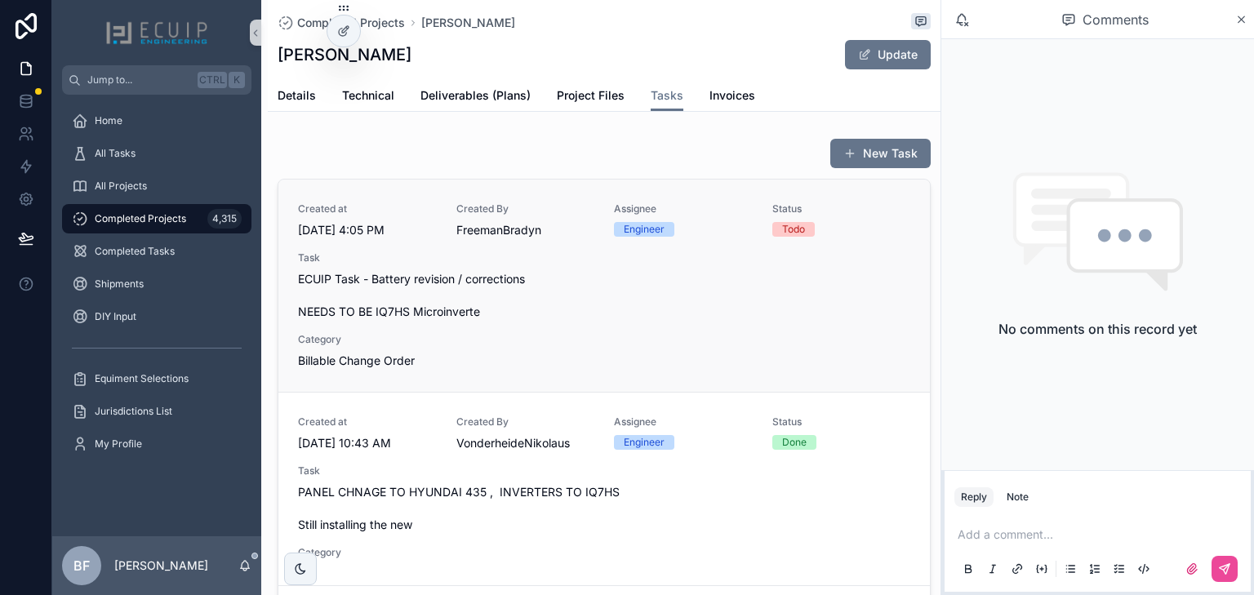
click at [488, 299] on span "ECUIP Task - Battery revision / corrections NEEDS TO BE IQ7HS Microinverte" at bounding box center [604, 295] width 612 height 49
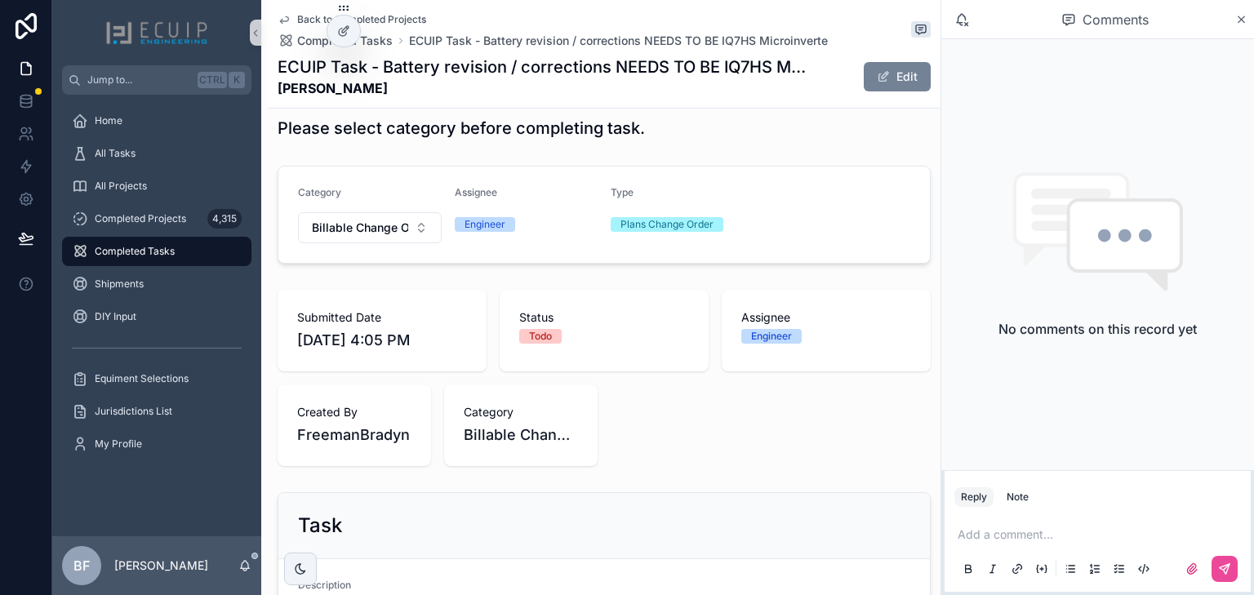
click at [878, 85] on button "Edit" at bounding box center [897, 76] width 67 height 29
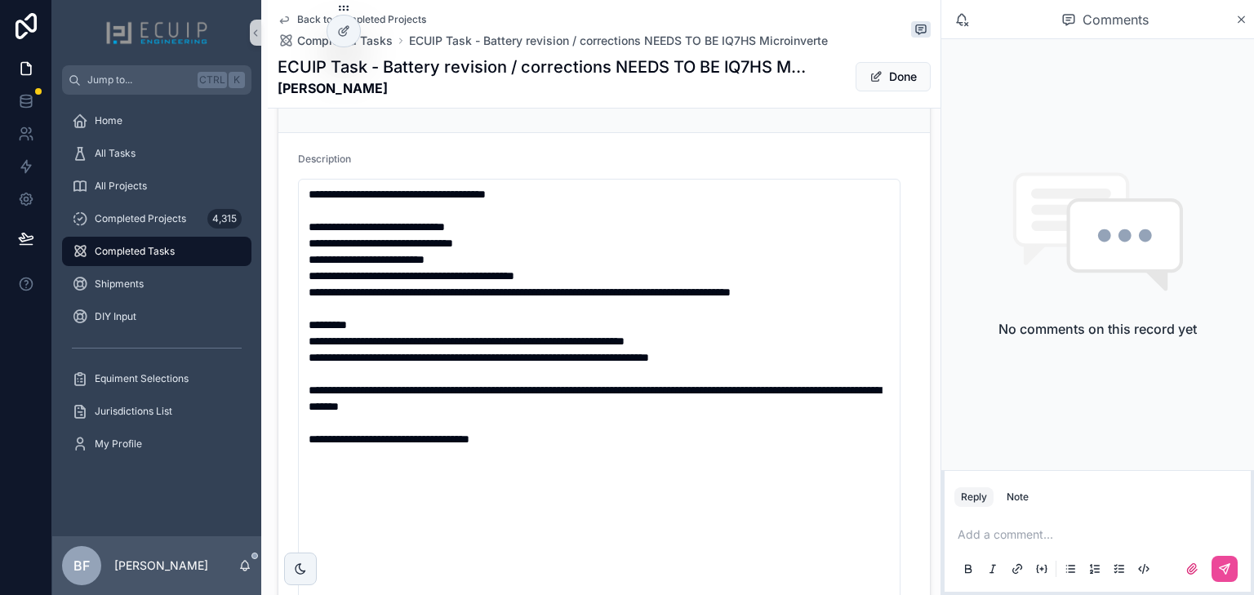
scroll to position [653, 0]
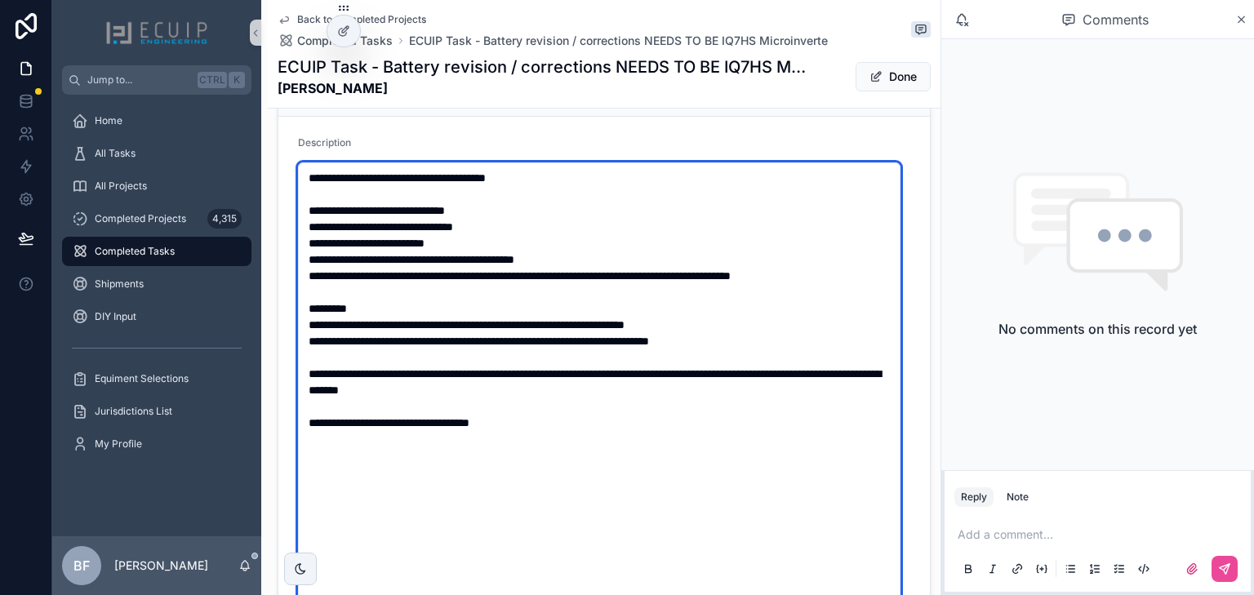
click at [592, 284] on textarea "**********" at bounding box center [599, 414] width 602 height 504
click at [887, 274] on textarea "**********" at bounding box center [599, 414] width 602 height 504
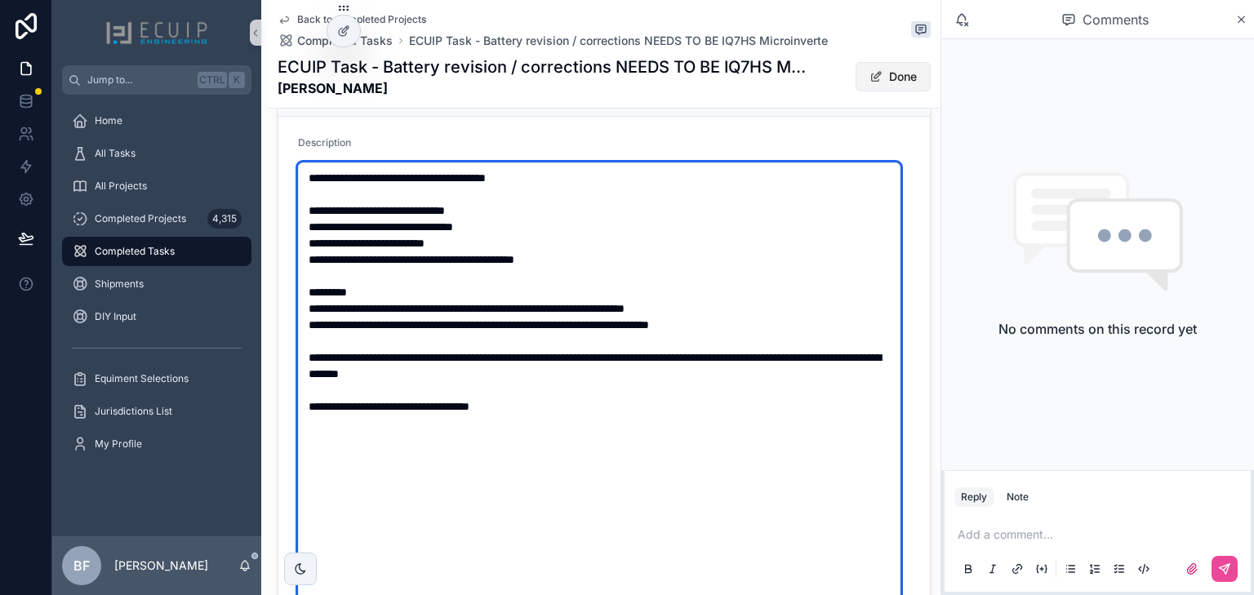
type textarea "**********"
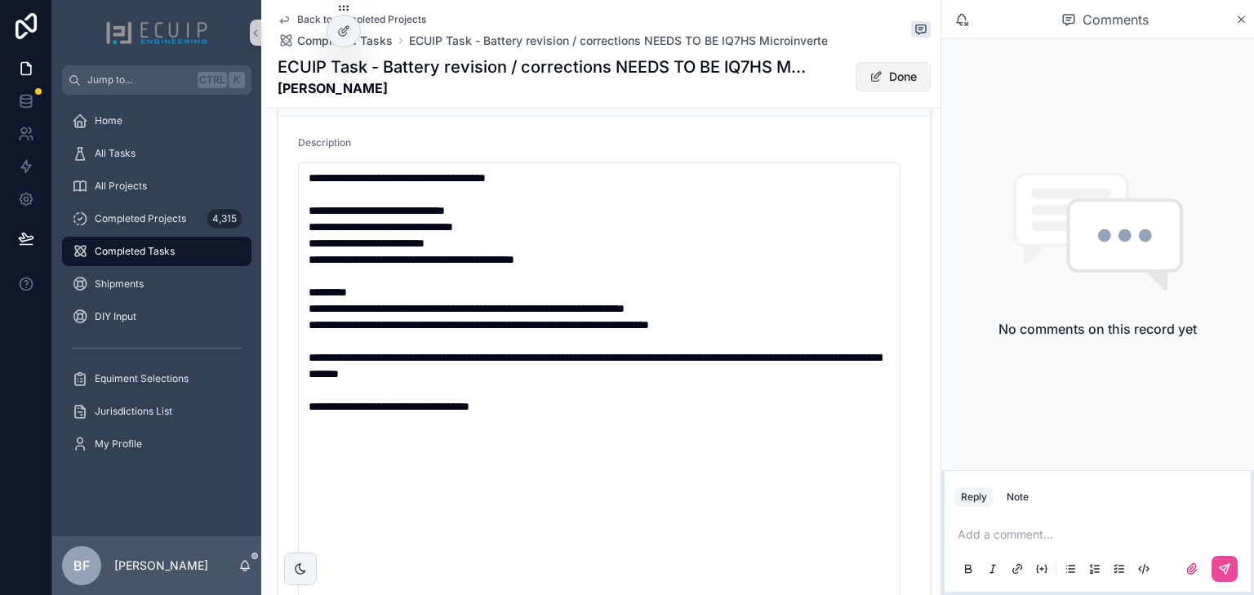
click at [892, 78] on button "Done" at bounding box center [892, 76] width 75 height 29
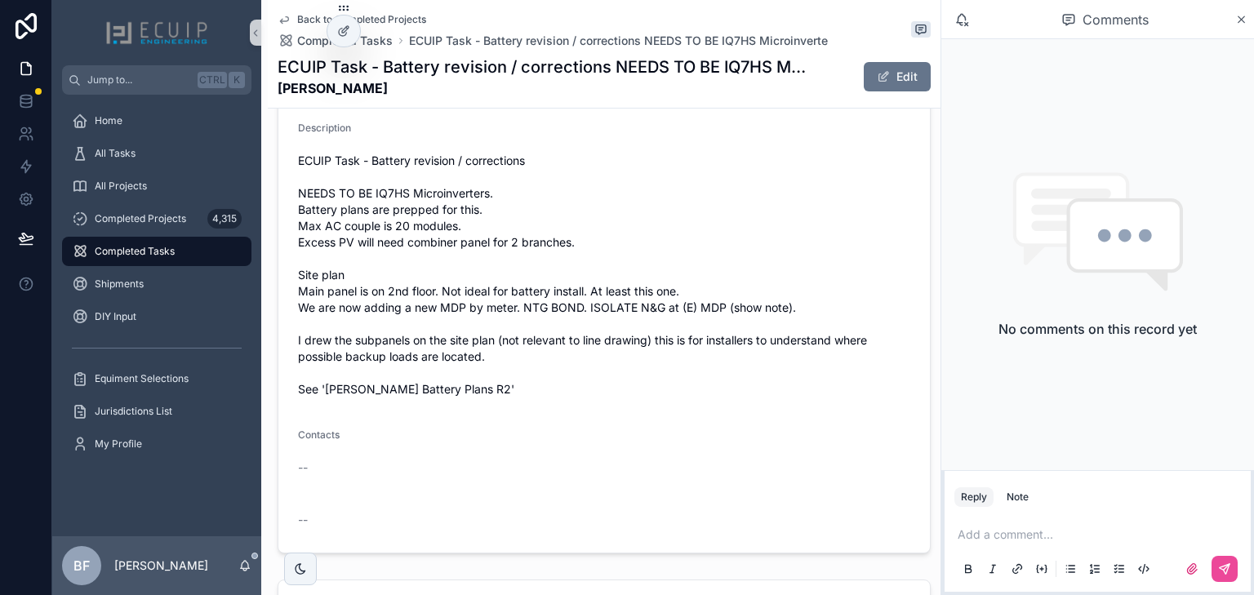
scroll to position [637, 0]
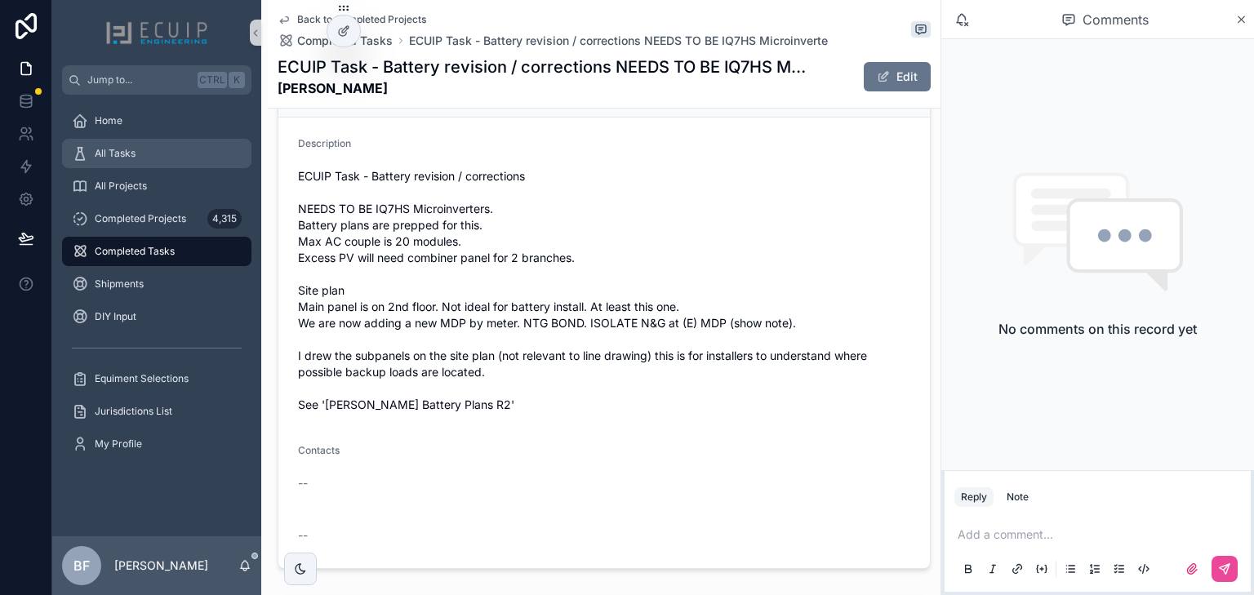
click at [120, 165] on div "All Tasks" at bounding box center [157, 153] width 170 height 26
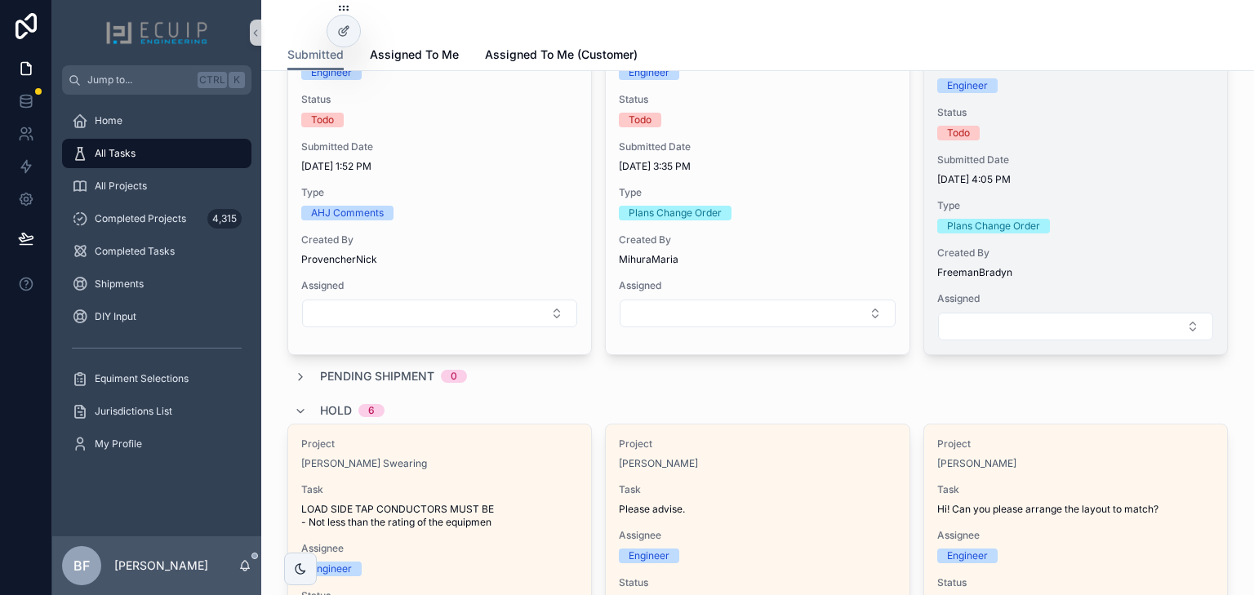
scroll to position [1828, 0]
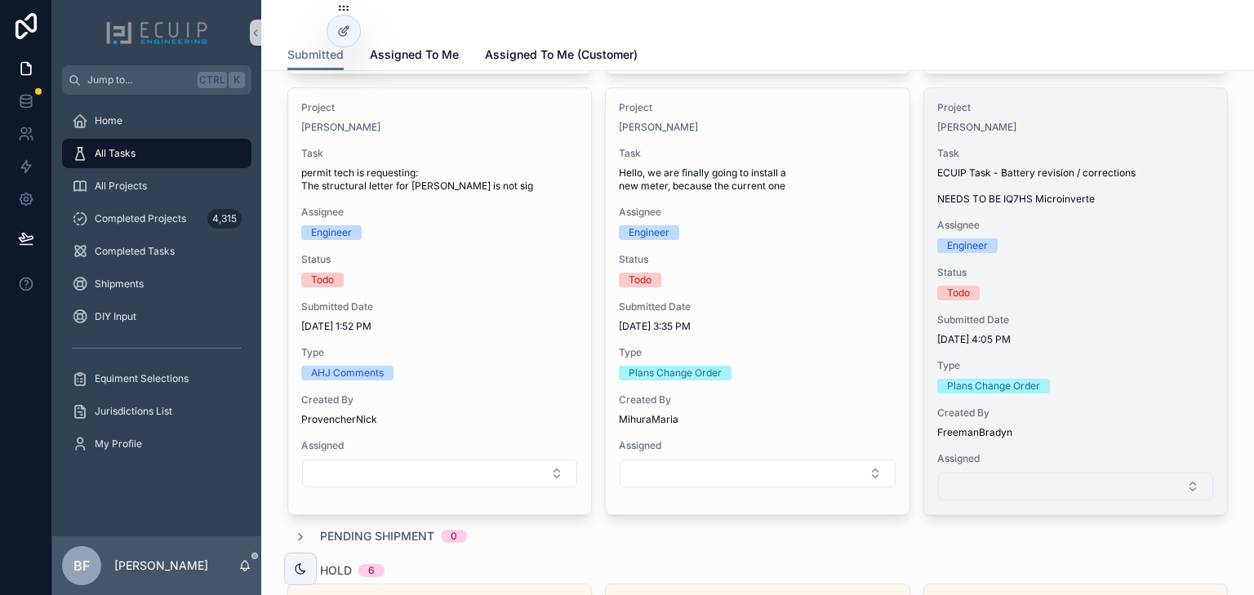
click at [1161, 483] on button "Select Button" at bounding box center [1075, 487] width 275 height 28
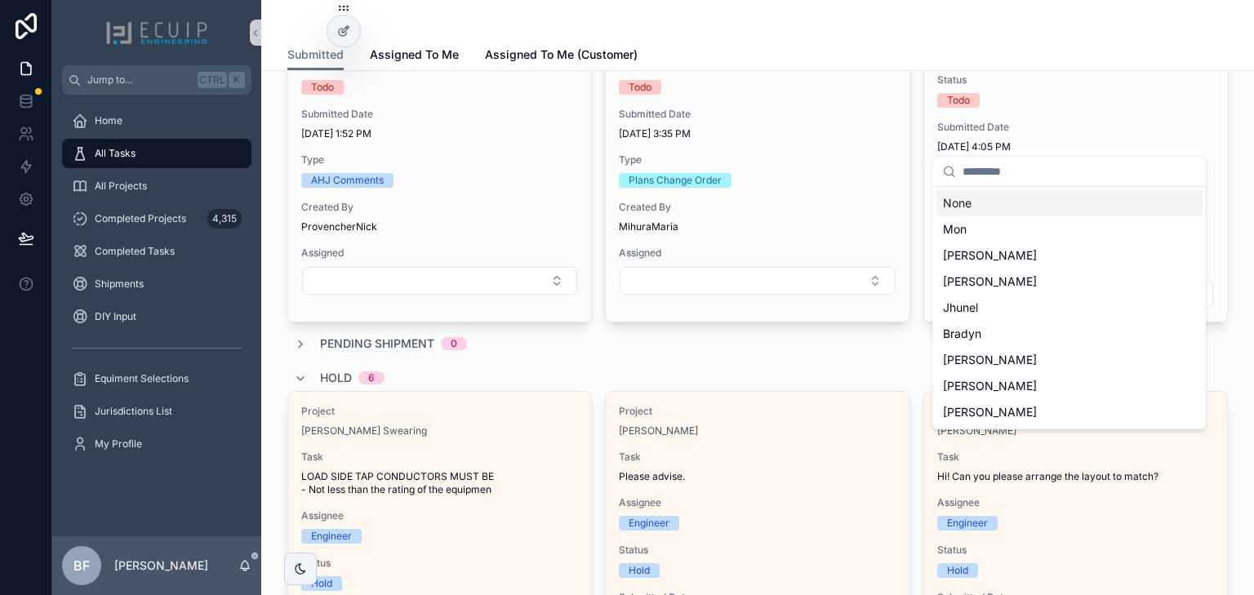
scroll to position [2024, 0]
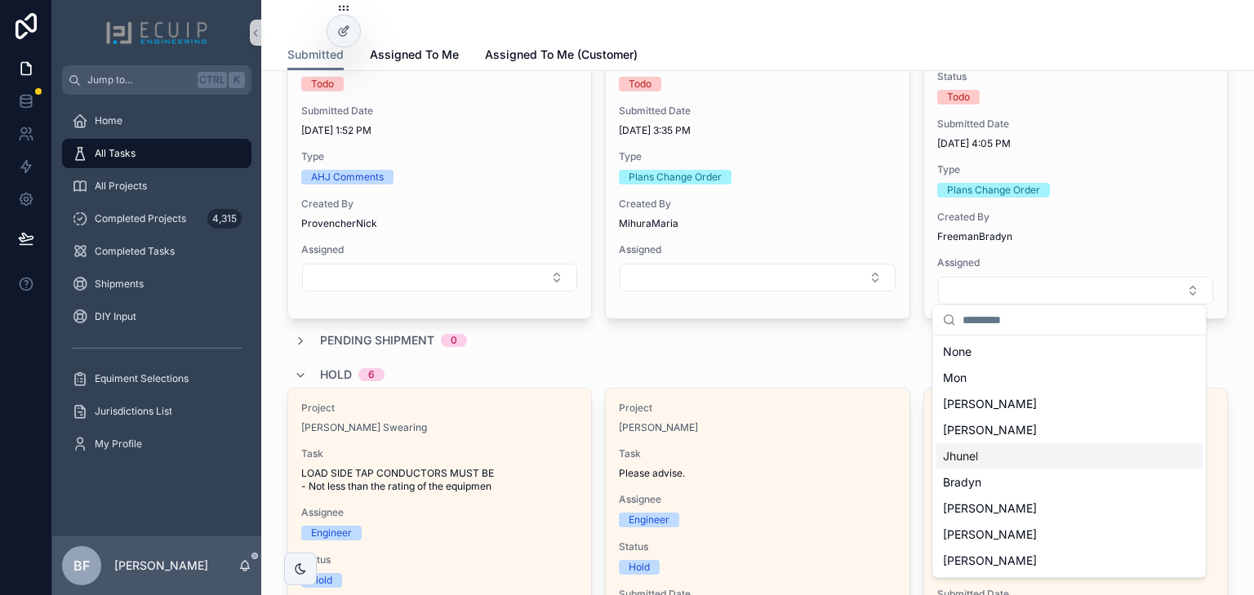
click at [1024, 457] on div "Jhunel" at bounding box center [1069, 456] width 266 height 26
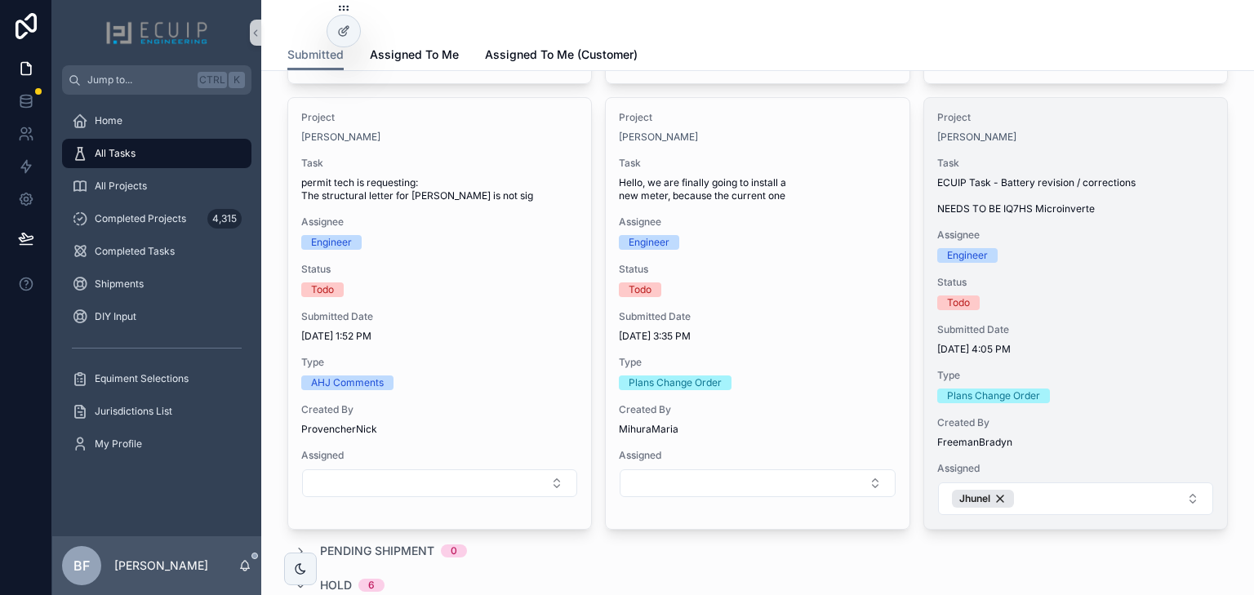
scroll to position [1828, 0]
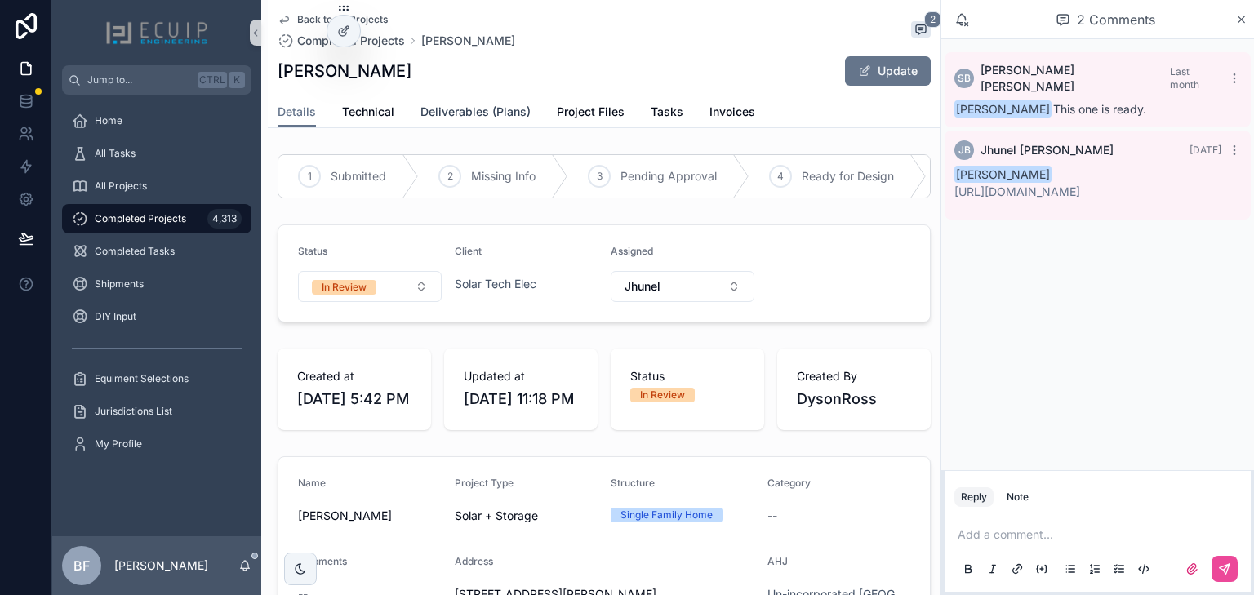
click at [486, 114] on span "Deliverables (Plans)" at bounding box center [475, 112] width 110 height 16
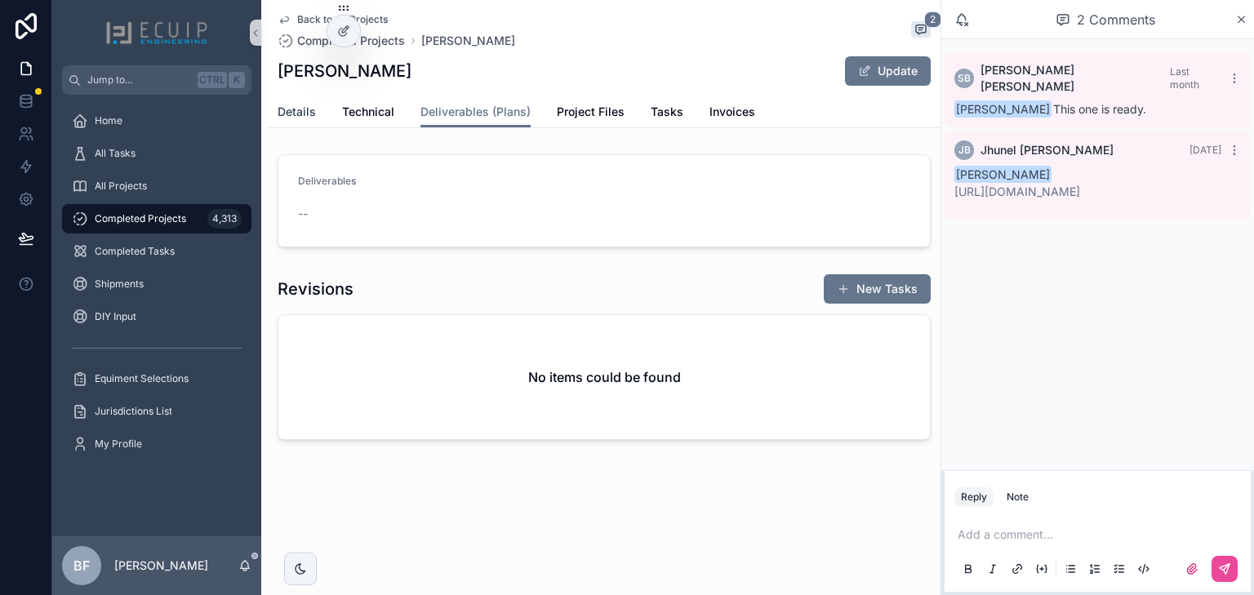
click at [288, 111] on span "Details" at bounding box center [297, 112] width 38 height 16
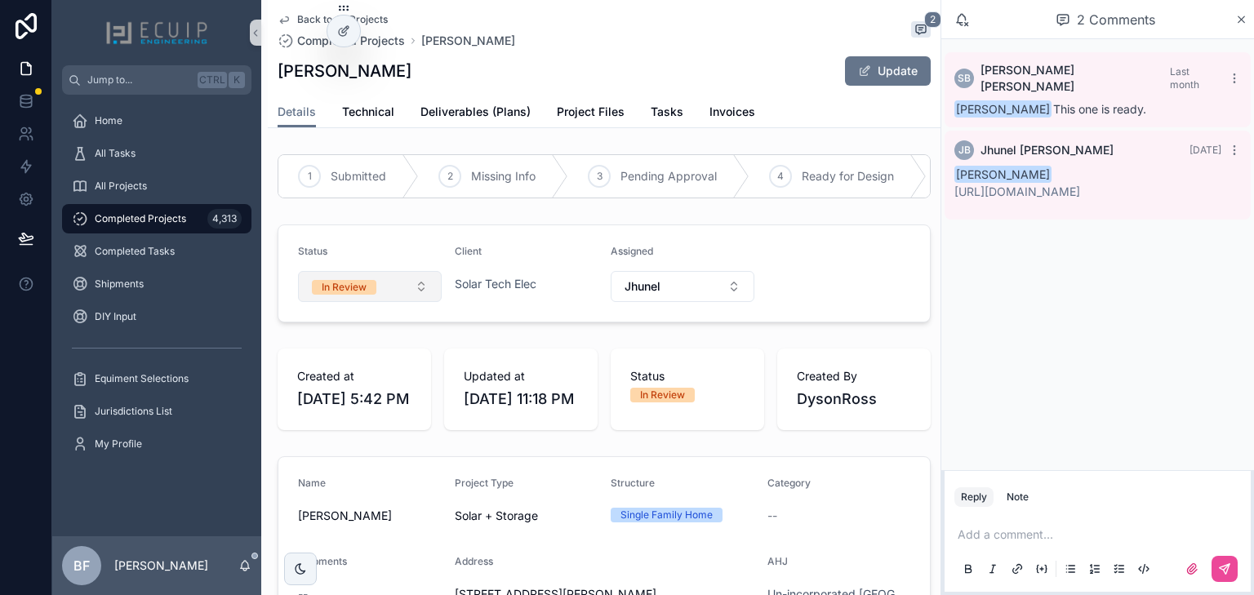
click at [382, 297] on button "In Review" at bounding box center [370, 286] width 144 height 31
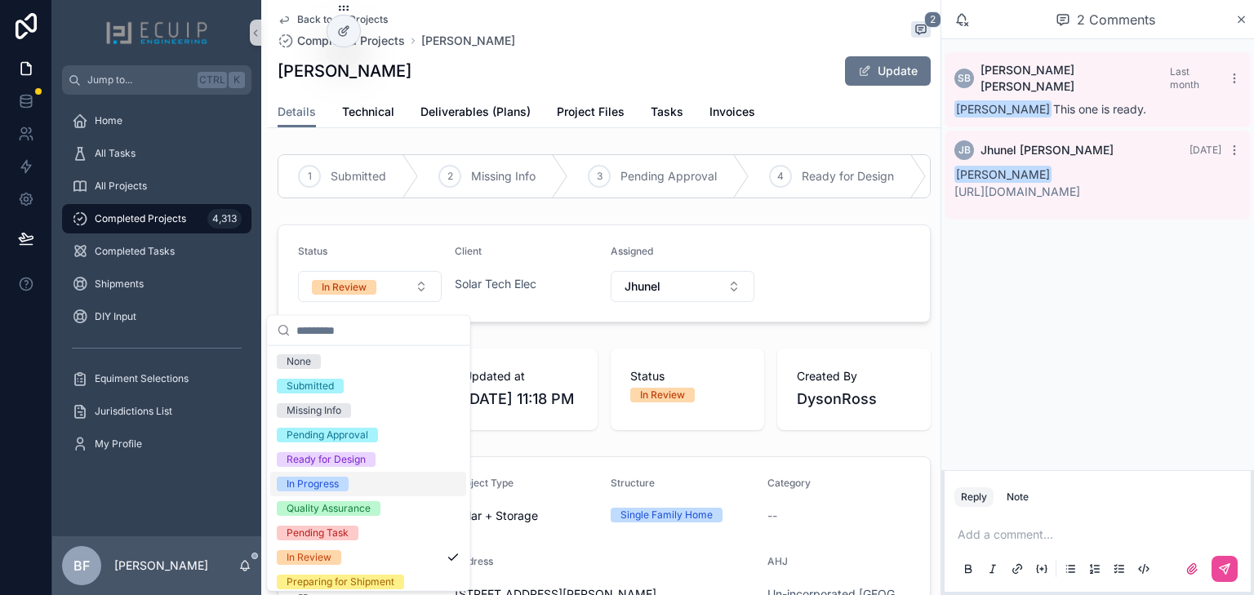
click at [325, 480] on div "In Progress" at bounding box center [312, 484] width 52 height 15
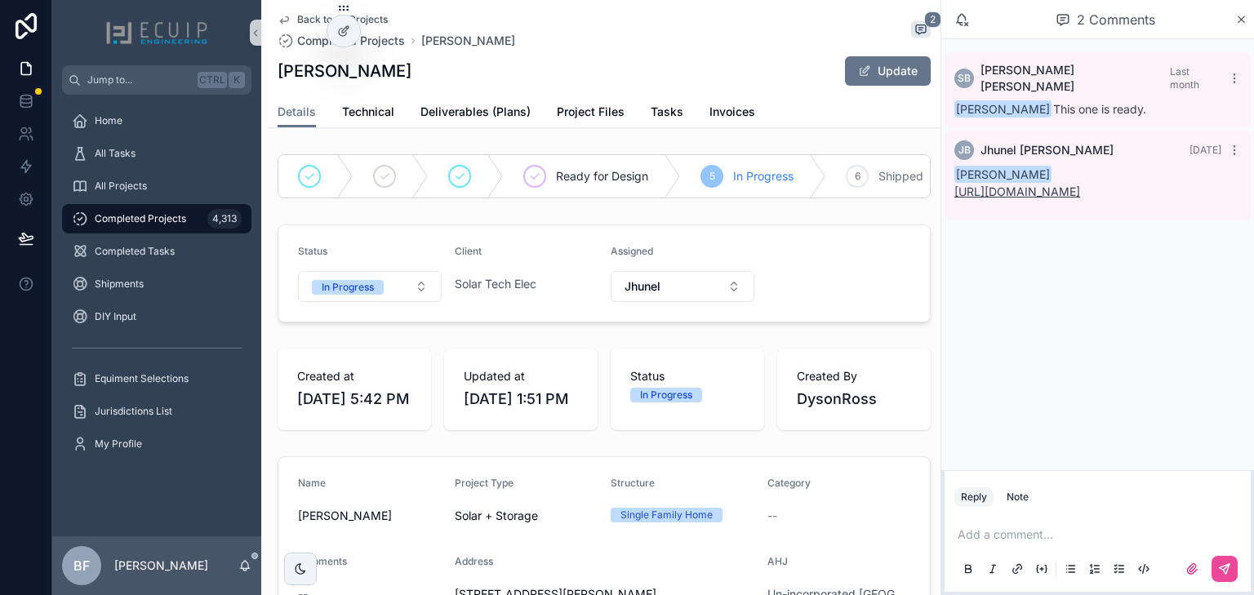
click at [1020, 184] on link "[URL][DOMAIN_NAME]" at bounding box center [1017, 191] width 126 height 14
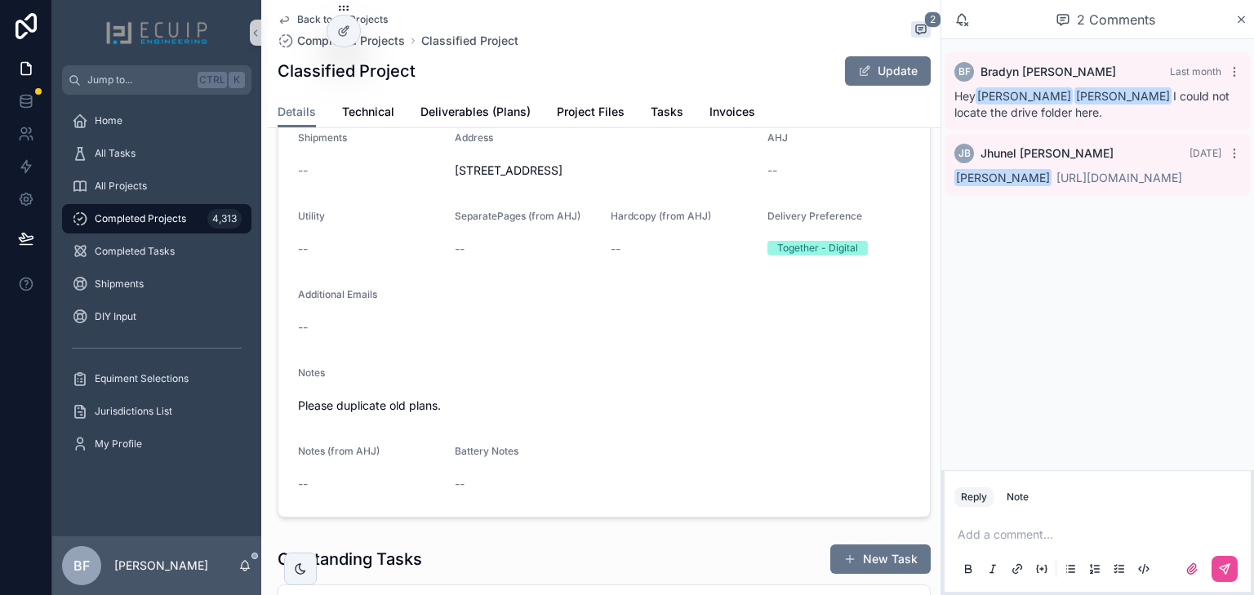
scroll to position [457, 0]
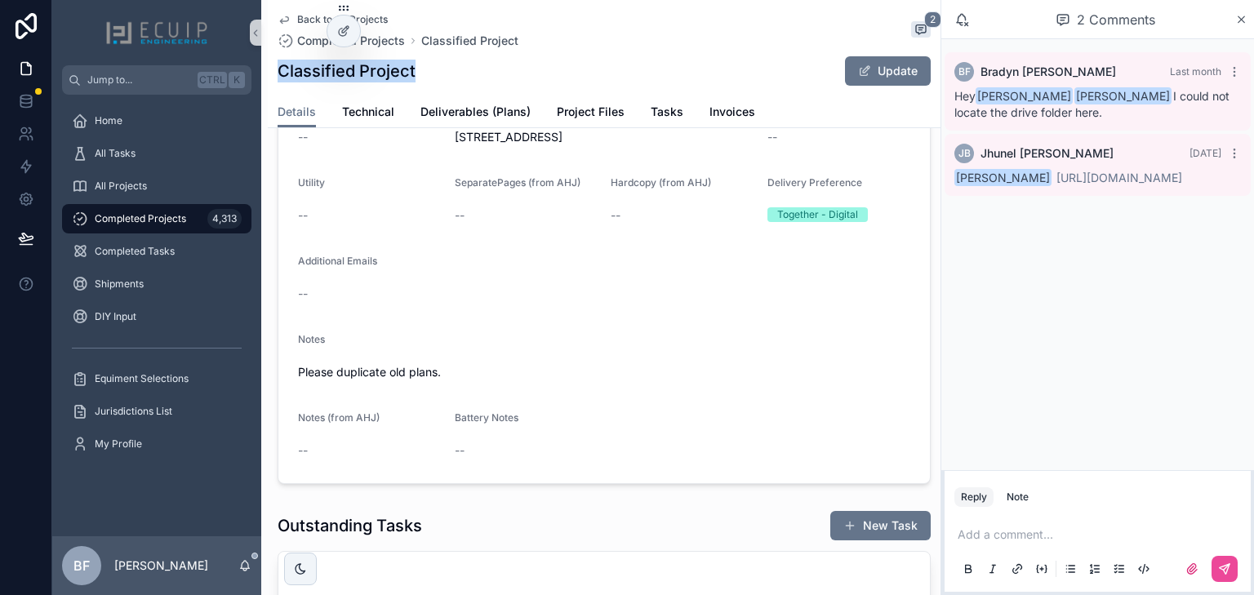
drag, startPoint x: 434, startPoint y: 81, endPoint x: 274, endPoint y: 78, distance: 160.0
click at [274, 78] on div "Back to All Projects Completed Projects Classified Project 2 Classified Project…" at bounding box center [604, 64] width 673 height 128
copy h1 "Classified Project"
click at [1094, 184] on link "[URL][DOMAIN_NAME]" at bounding box center [1119, 178] width 126 height 14
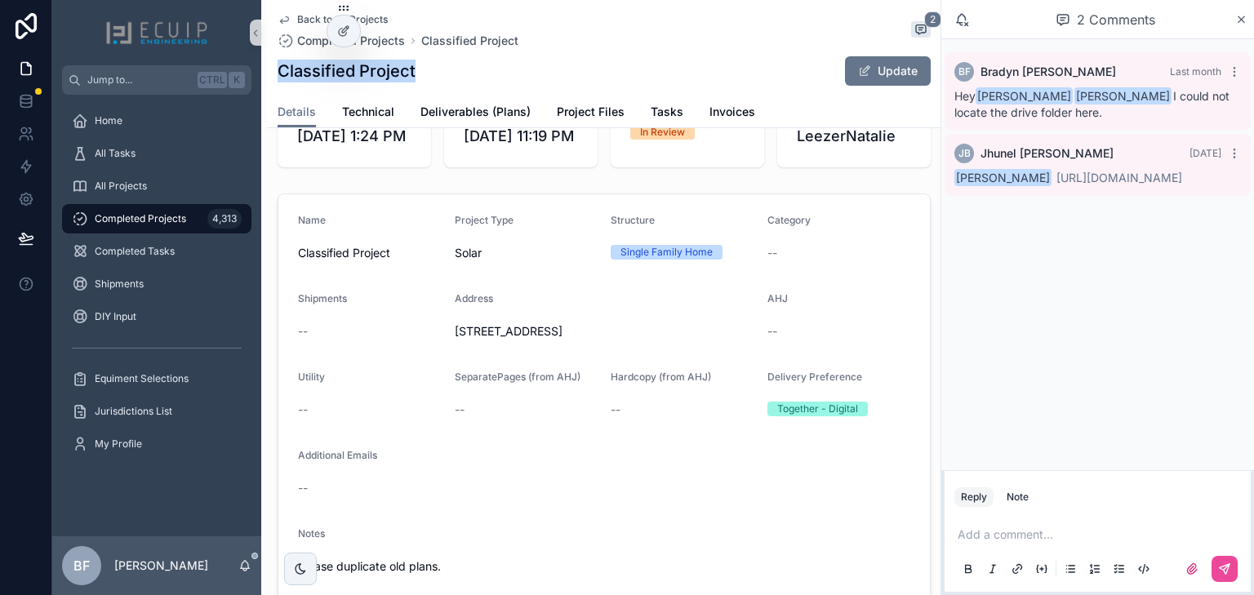
scroll to position [261, 0]
click at [1092, 532] on p "scrollable content" at bounding box center [1100, 534] width 286 height 16
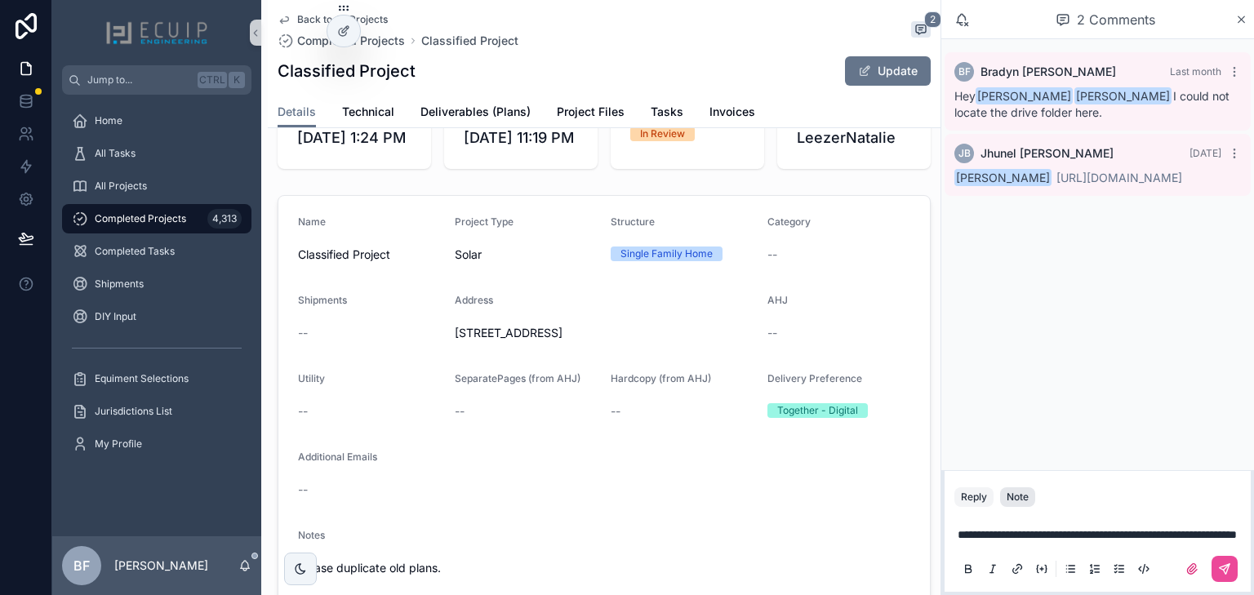
click at [1013, 491] on div "Note" at bounding box center [1017, 497] width 22 height 13
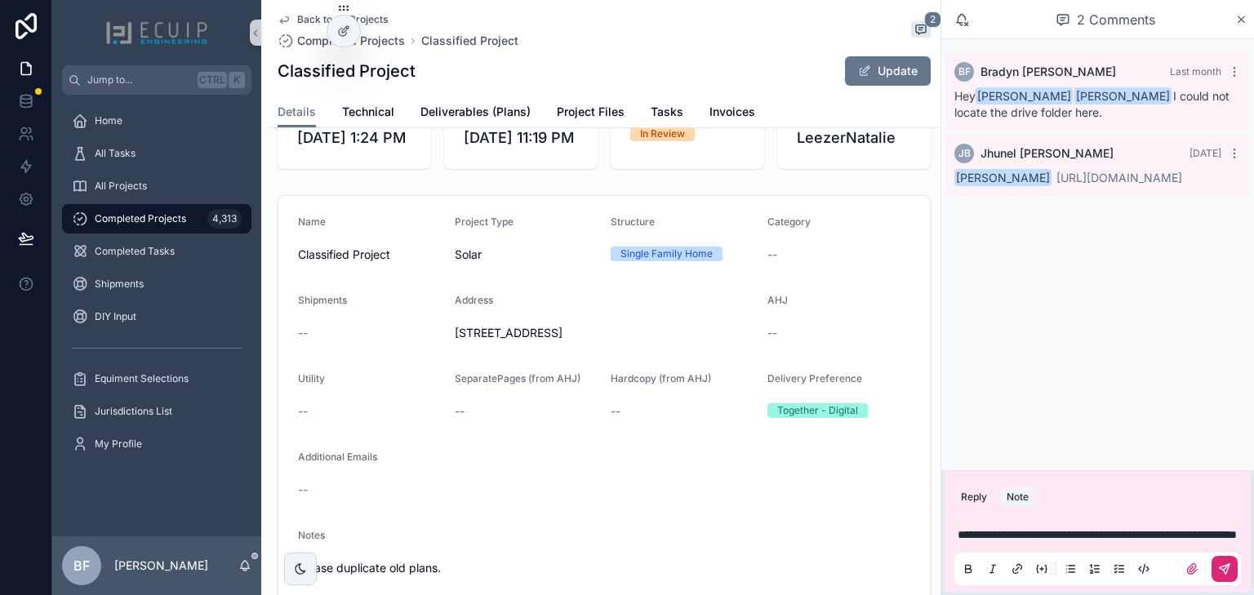
click at [1222, 575] on button "scrollable content" at bounding box center [1224, 569] width 26 height 26
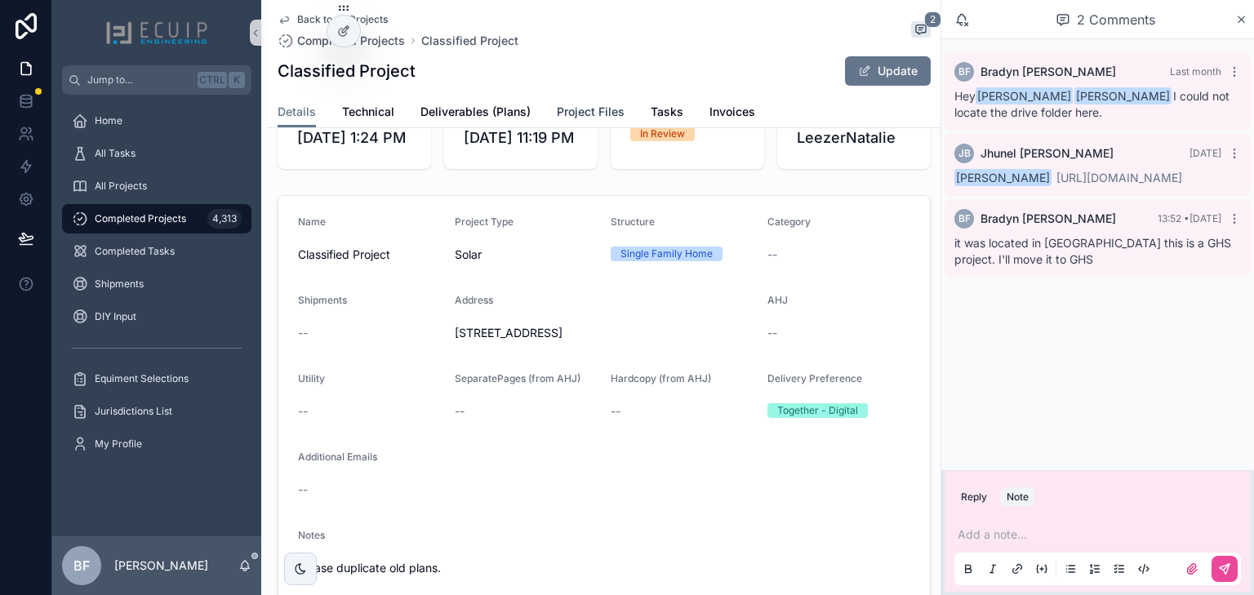
click at [584, 117] on span "Project Files" at bounding box center [591, 112] width 68 height 16
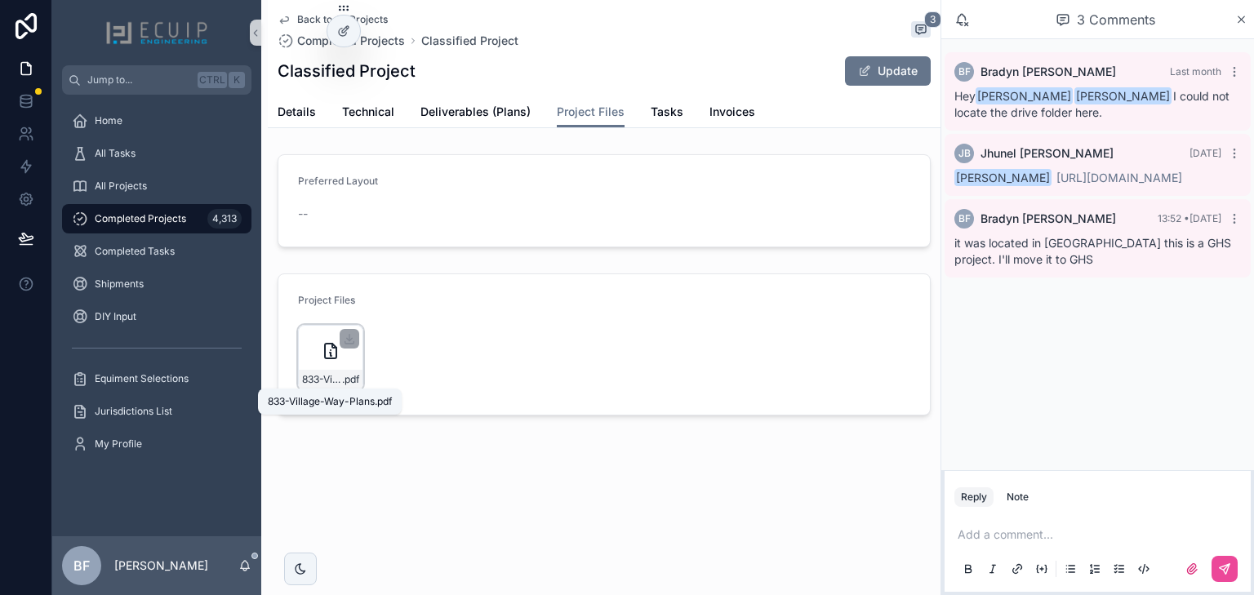
click at [330, 380] on span "833-Village-Way-Plans" at bounding box center [322, 379] width 40 height 13
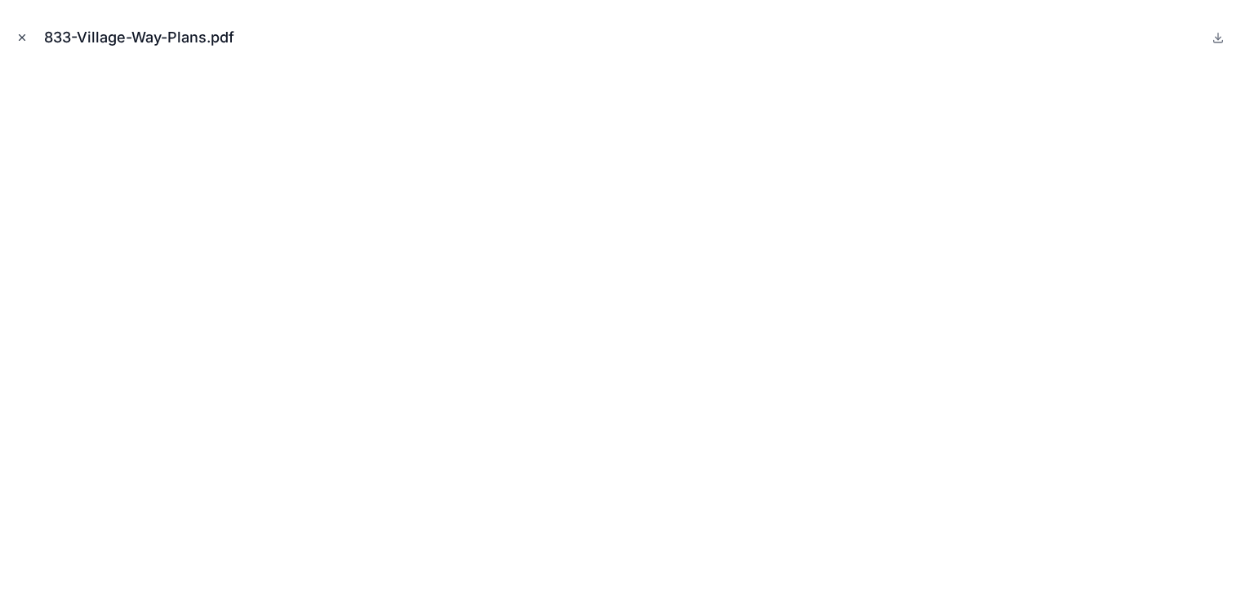
click at [16, 36] on button "Close modal" at bounding box center [22, 38] width 18 height 18
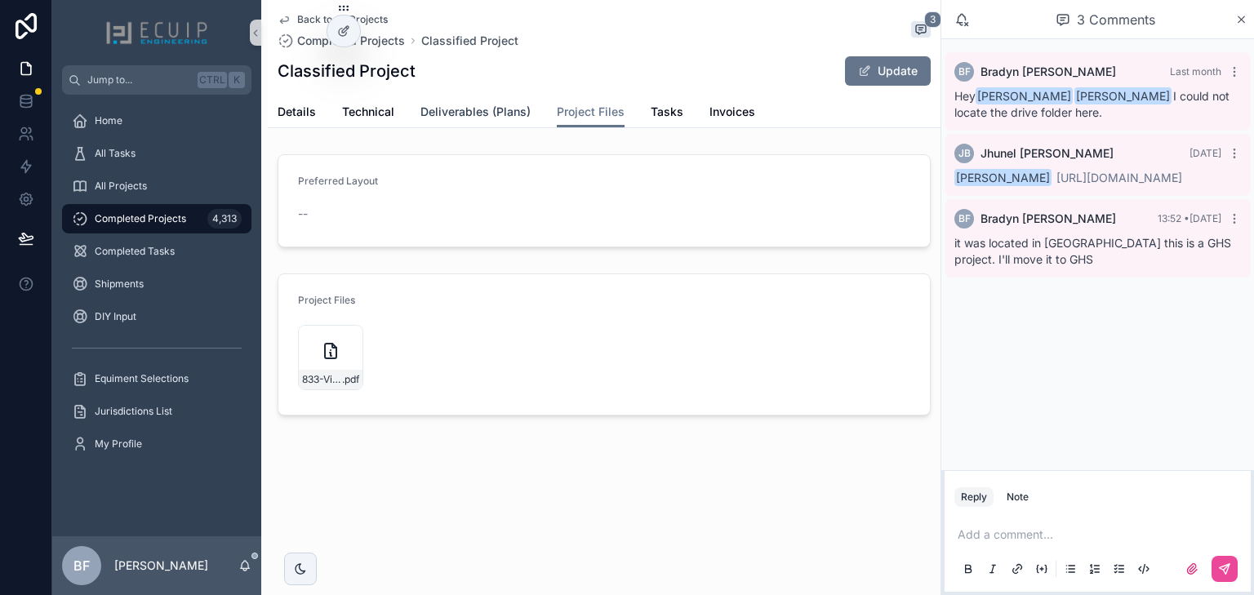
click at [443, 109] on span "Deliverables (Plans)" at bounding box center [475, 112] width 110 height 16
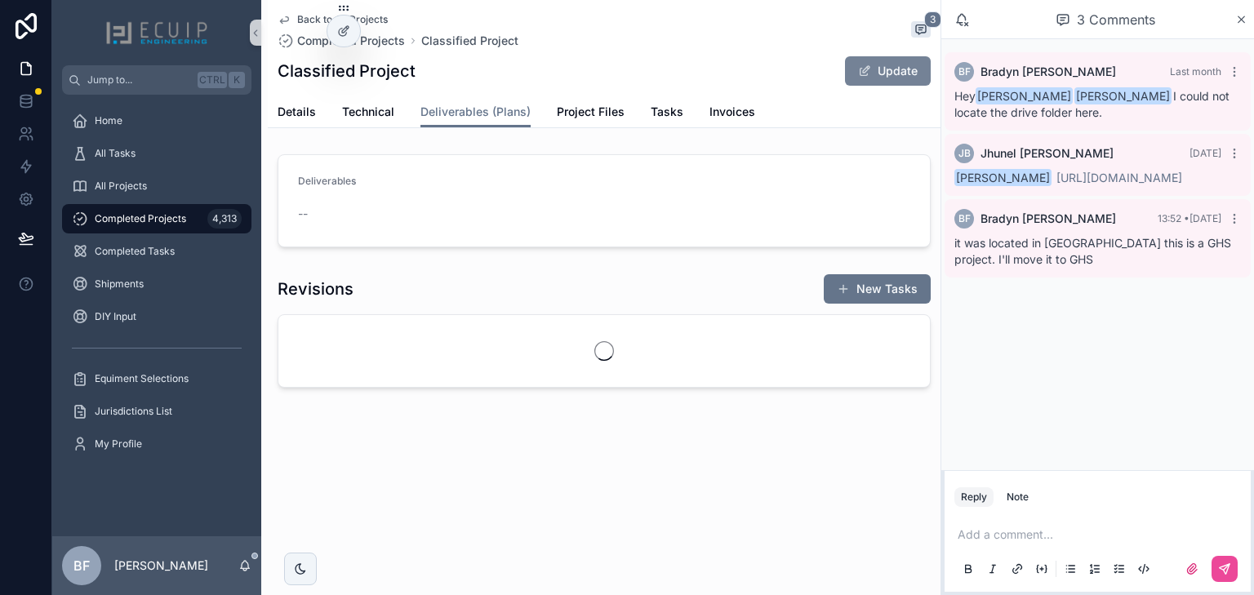
click at [883, 64] on button "Update" at bounding box center [888, 70] width 86 height 29
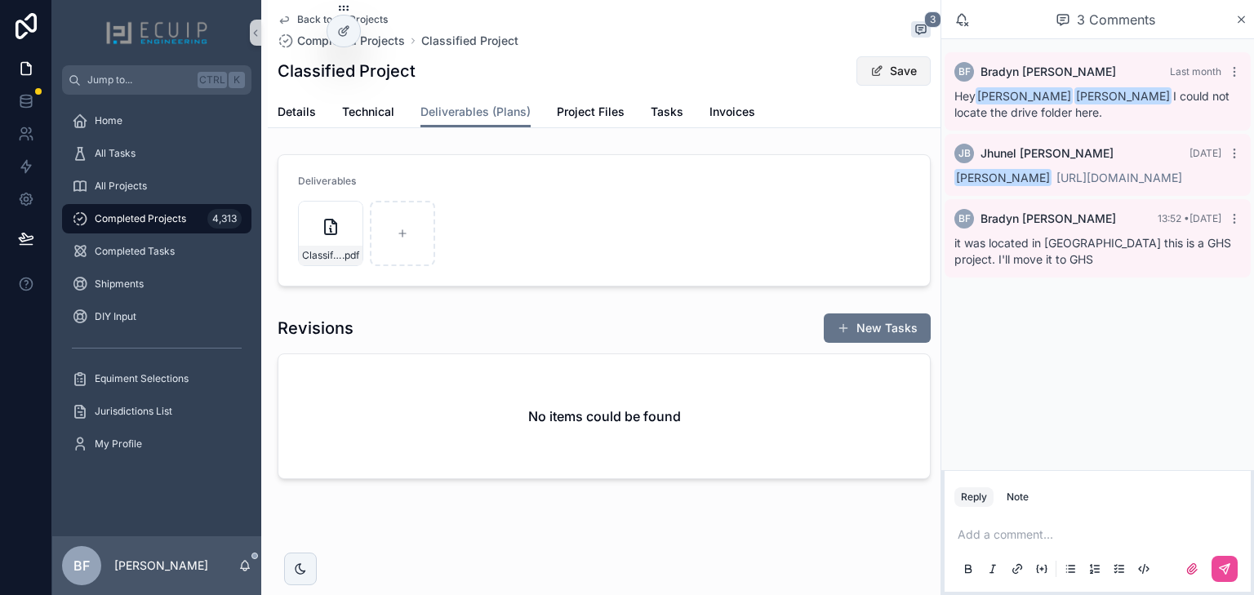
click at [907, 79] on button "Save" at bounding box center [893, 70] width 74 height 29
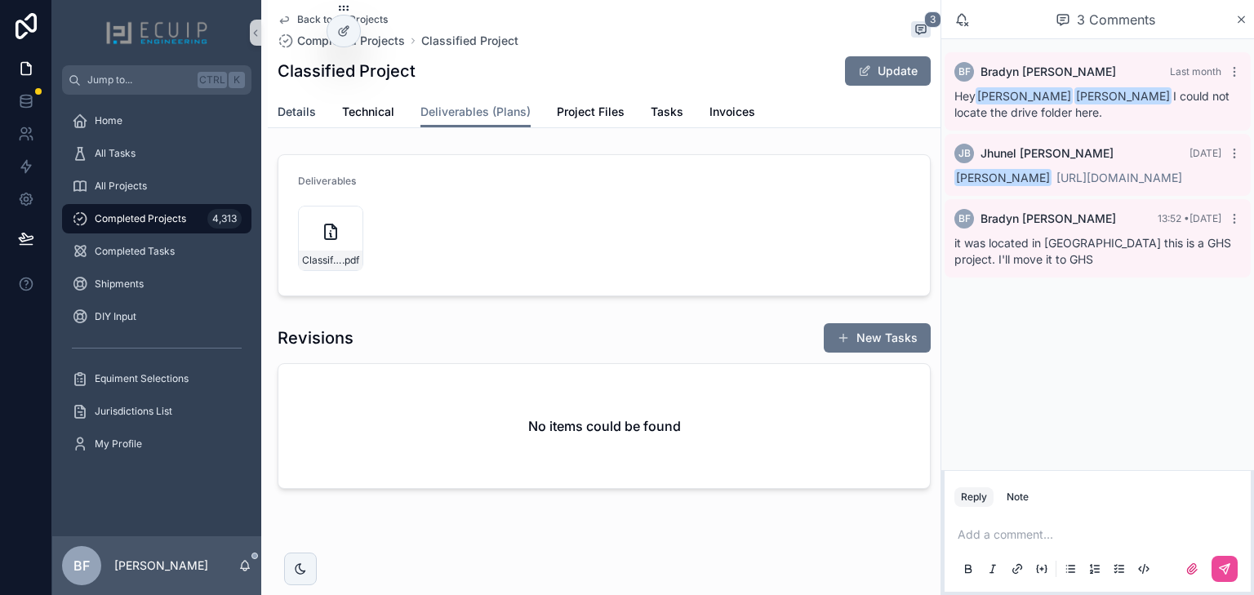
click at [300, 115] on span "Details" at bounding box center [297, 112] width 38 height 16
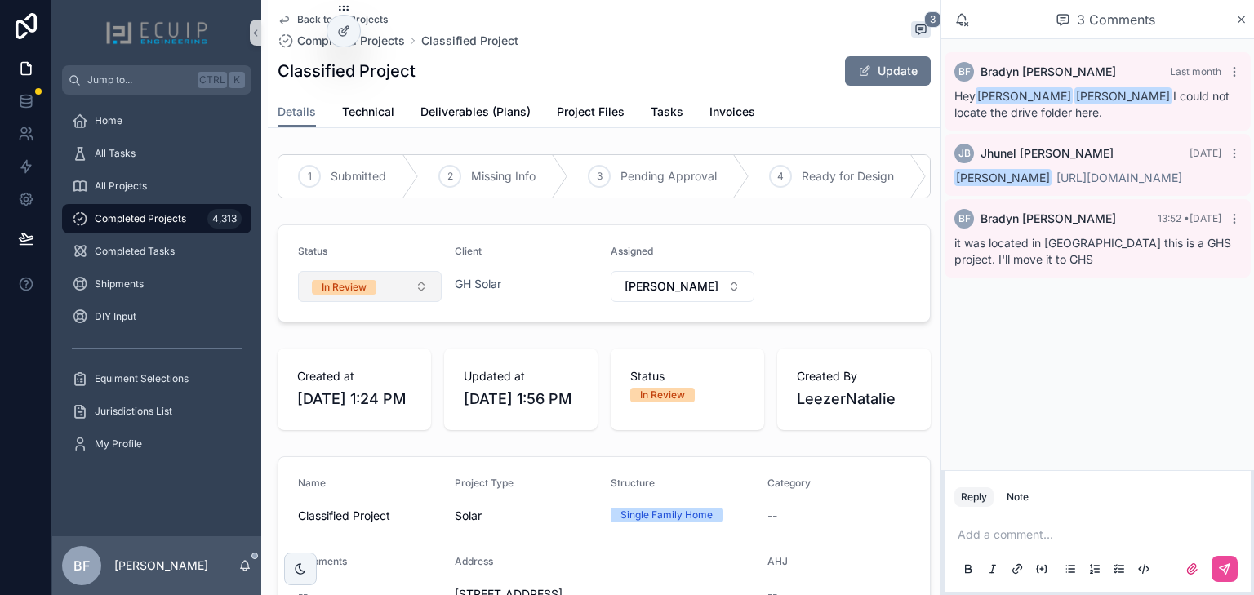
click at [390, 300] on button "In Review" at bounding box center [370, 286] width 144 height 31
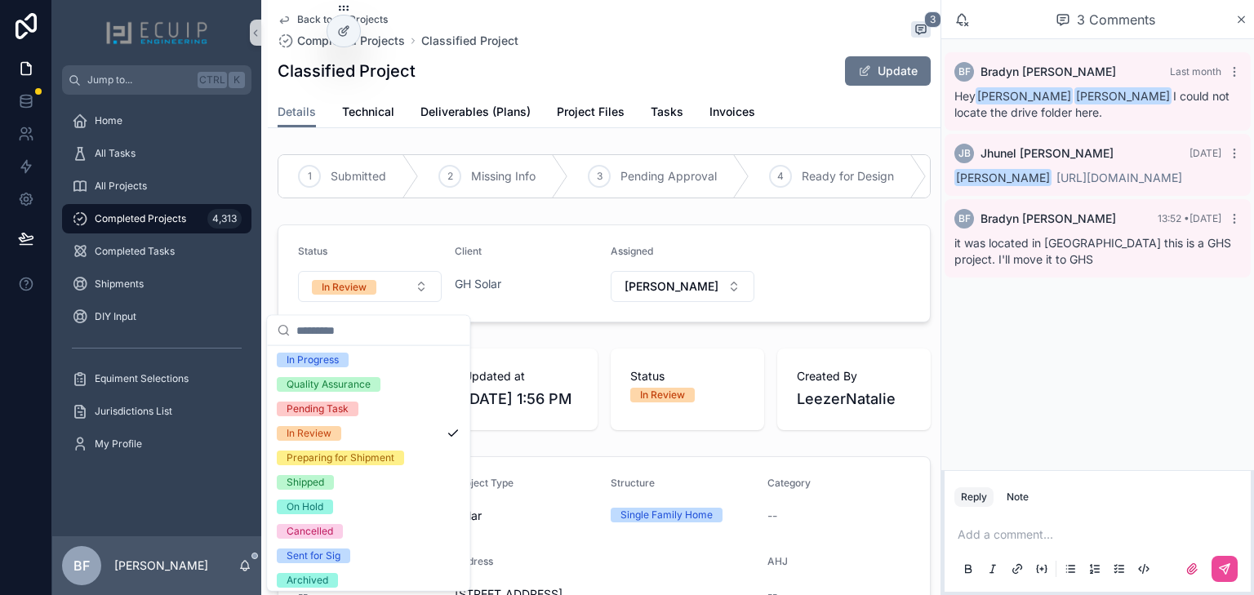
scroll to position [129, 0]
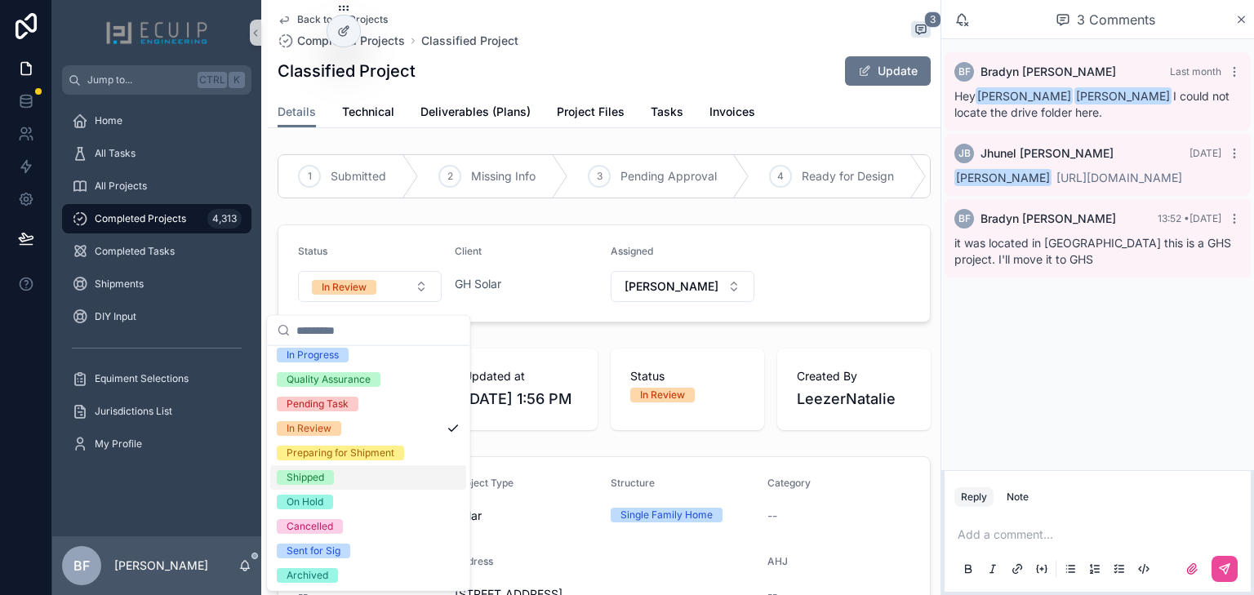
click at [313, 473] on div "Shipped" at bounding box center [305, 477] width 38 height 15
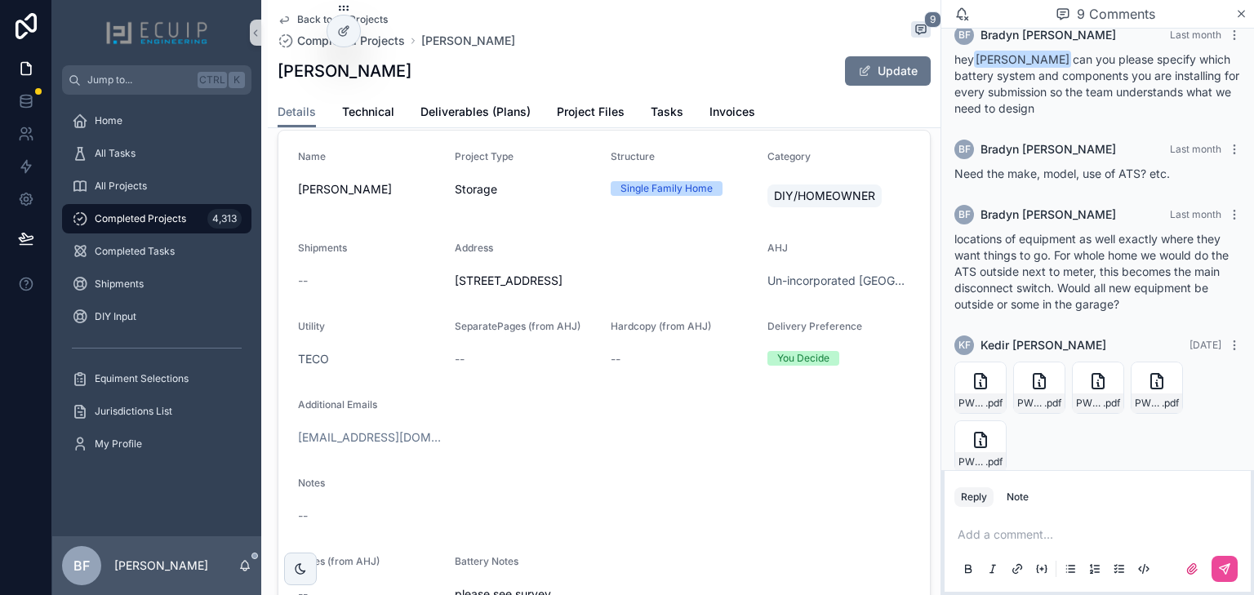
scroll to position [122, 0]
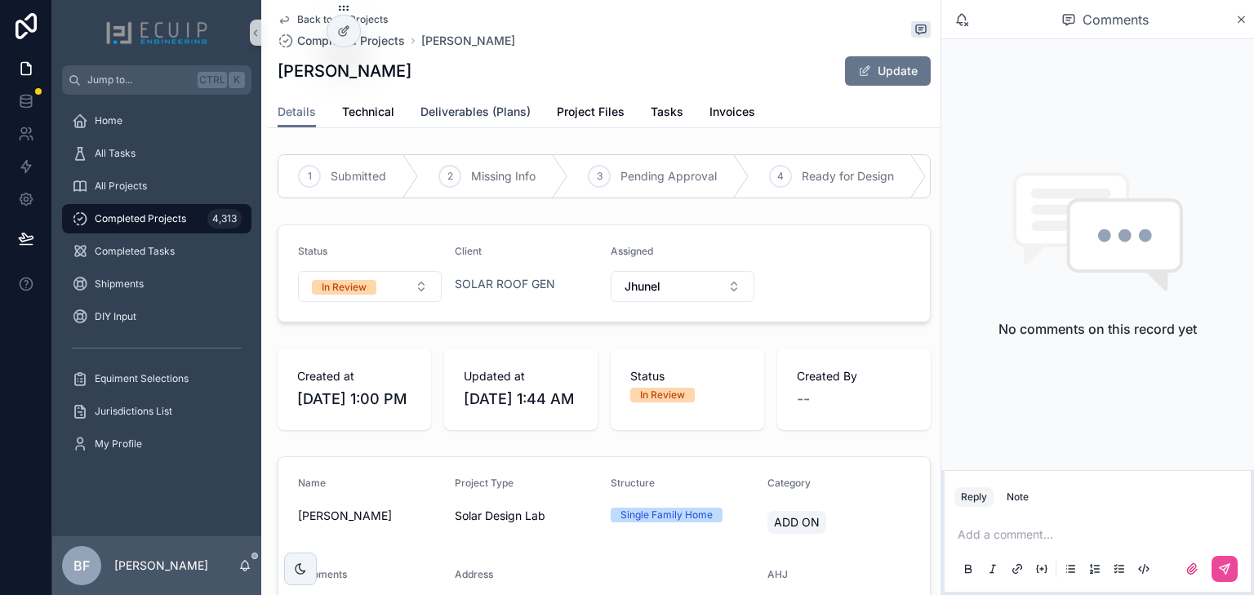
click at [471, 119] on span "Deliverables (Plans)" at bounding box center [475, 112] width 110 height 16
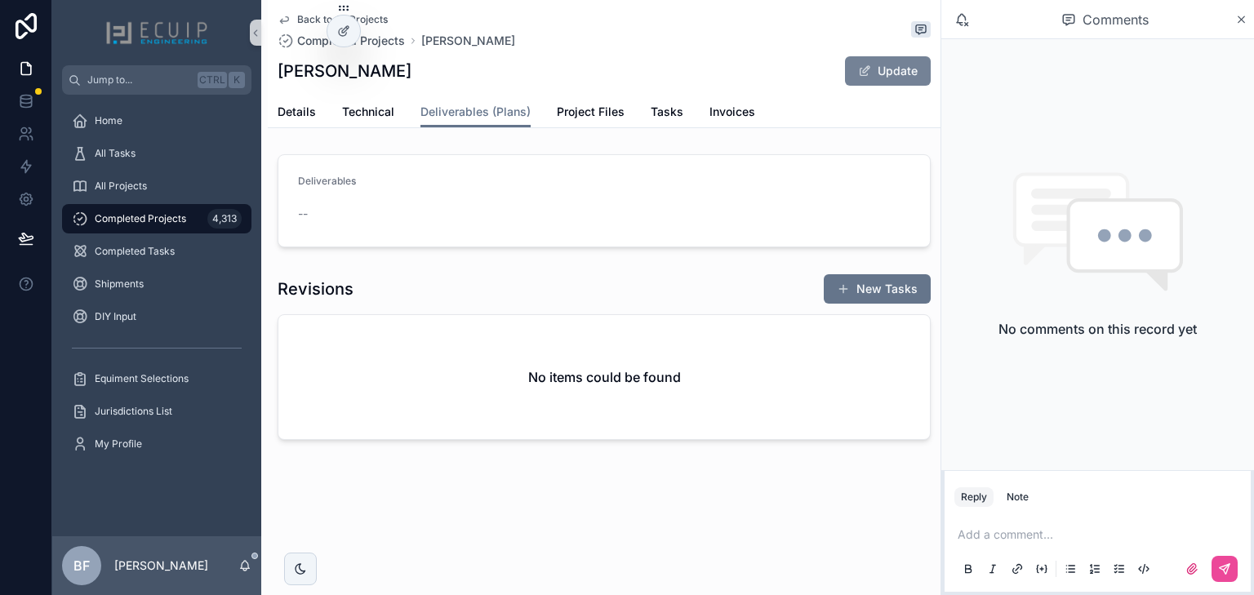
click at [866, 72] on span "scrollable content" at bounding box center [864, 70] width 13 height 13
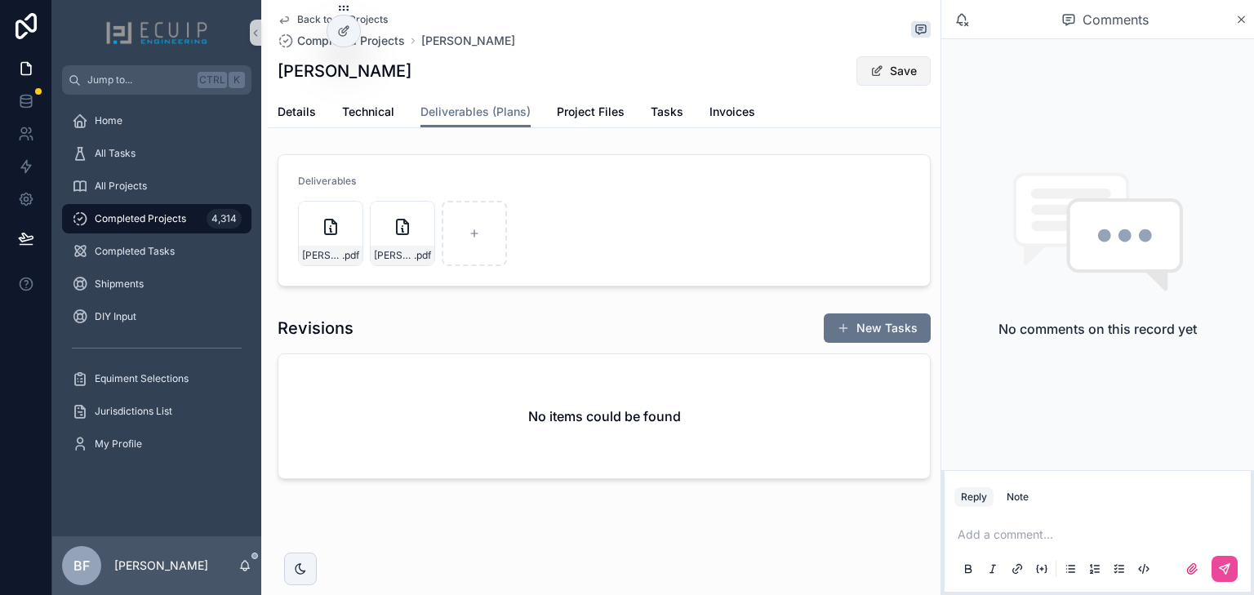
drag, startPoint x: 915, startPoint y: 75, endPoint x: 856, endPoint y: 81, distance: 59.0
click at [915, 75] on button "Save" at bounding box center [893, 70] width 74 height 29
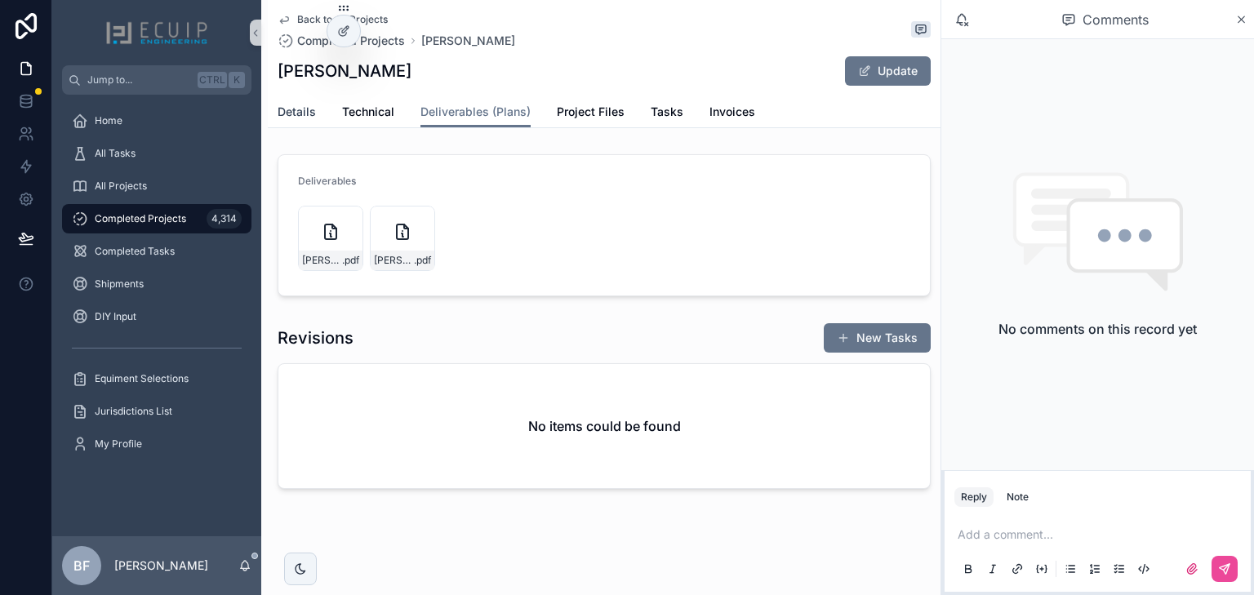
click at [310, 114] on span "Details" at bounding box center [297, 112] width 38 height 16
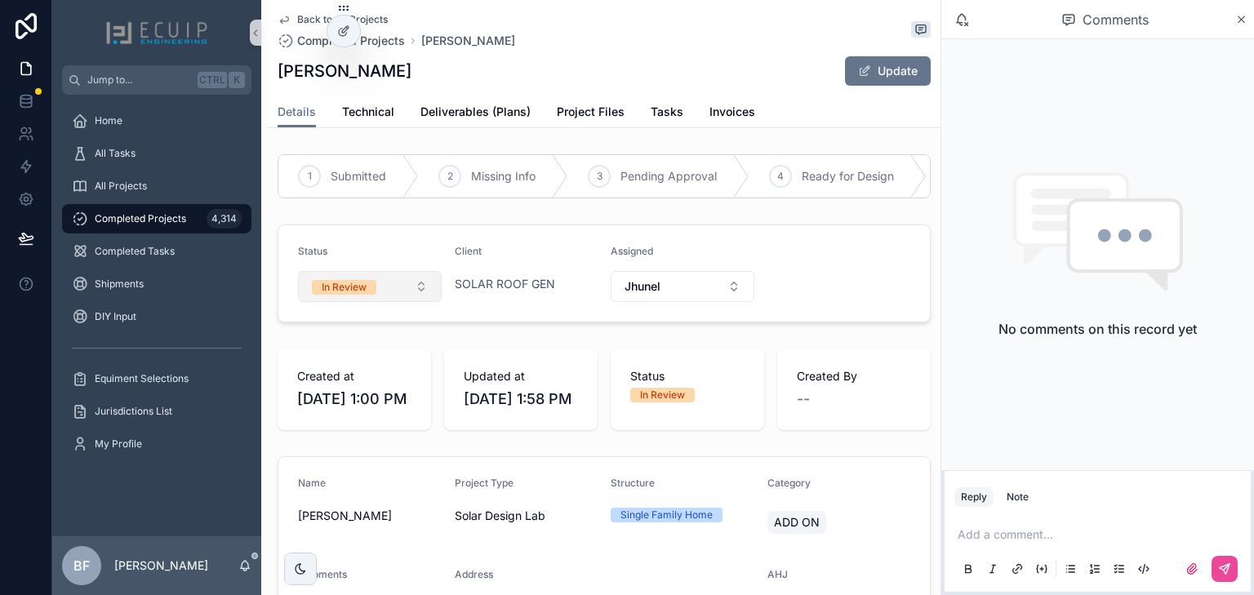
click at [388, 297] on button "In Review" at bounding box center [370, 286] width 144 height 31
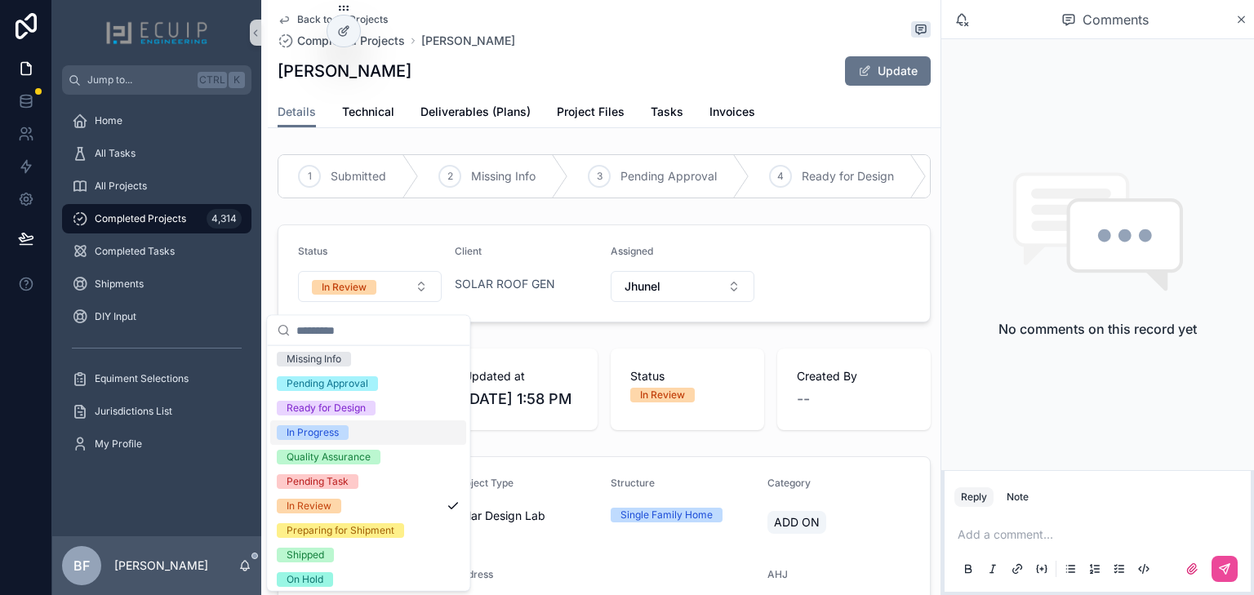
scroll to position [129, 0]
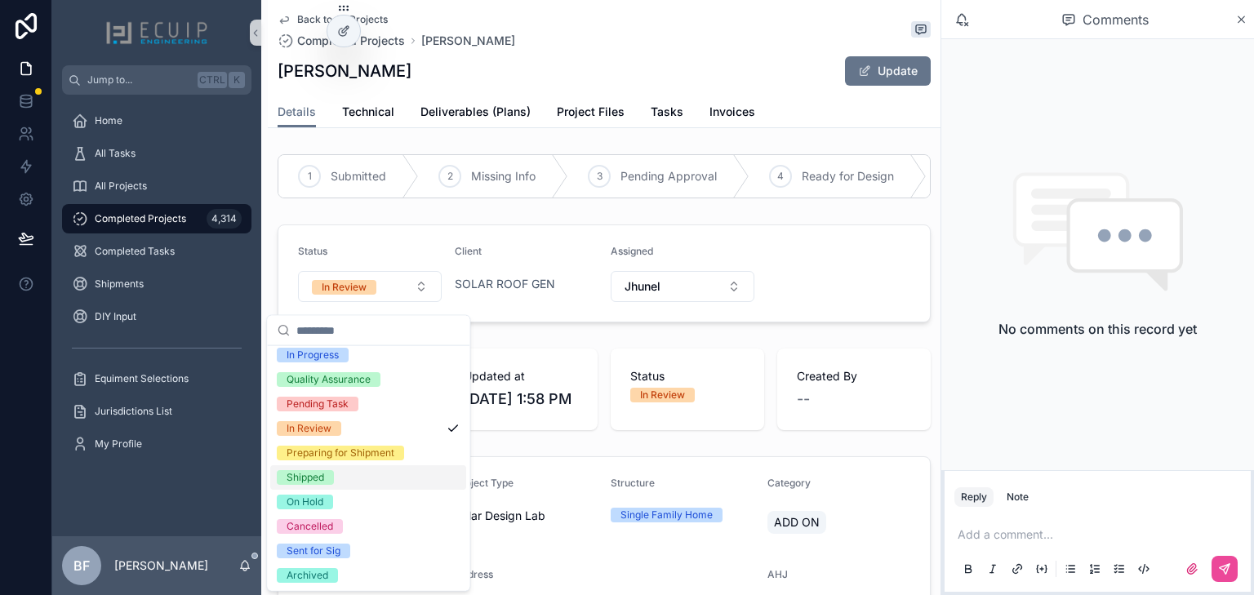
click at [306, 477] on div "Shipped" at bounding box center [305, 477] width 38 height 15
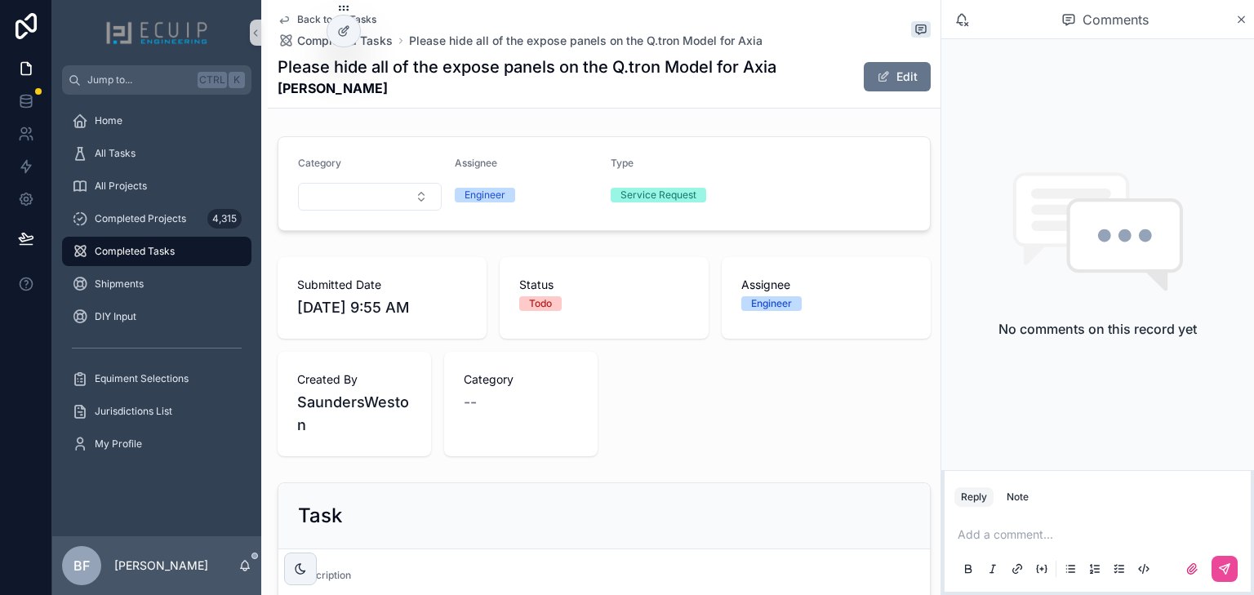
scroll to position [392, 0]
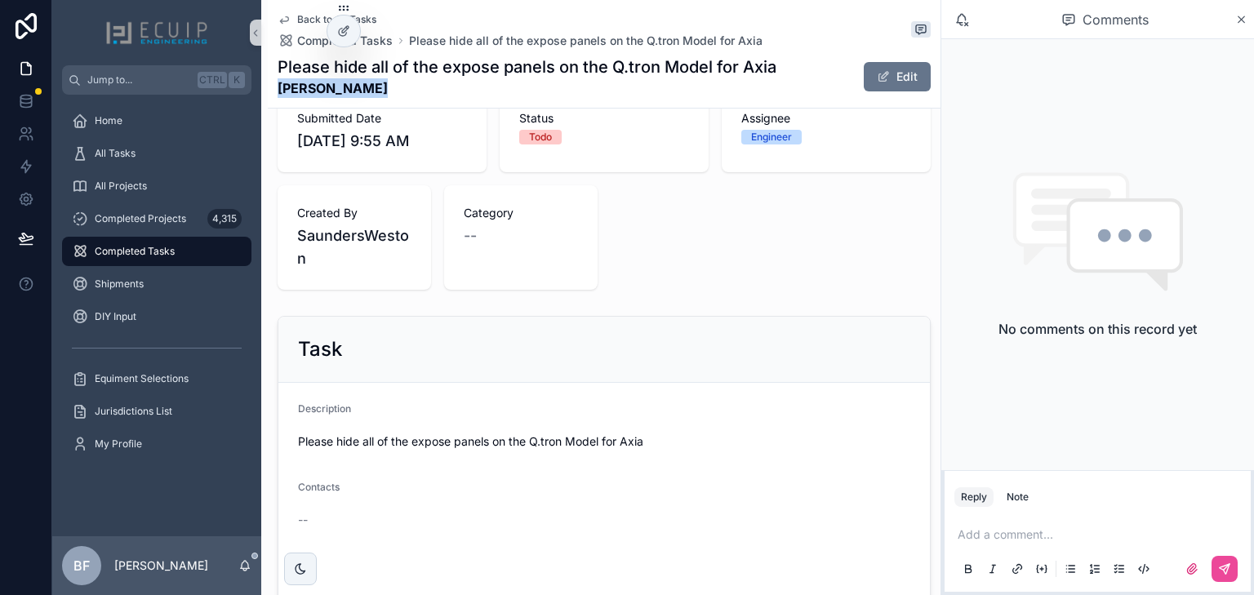
drag, startPoint x: 375, startPoint y: 104, endPoint x: 277, endPoint y: 99, distance: 98.9
click at [277, 99] on div "Back to All Tasks Completed Tasks Please hide all of the expose panels on the Q…" at bounding box center [604, 54] width 673 height 109
copy strong "[PERSON_NAME]"
click at [750, 238] on div "Submitted Date [DATE] 9:55 AM Status Todo Assignee Engineer Created By Saunders…" at bounding box center [604, 190] width 653 height 199
click at [877, 73] on span "scrollable content" at bounding box center [883, 76] width 13 height 13
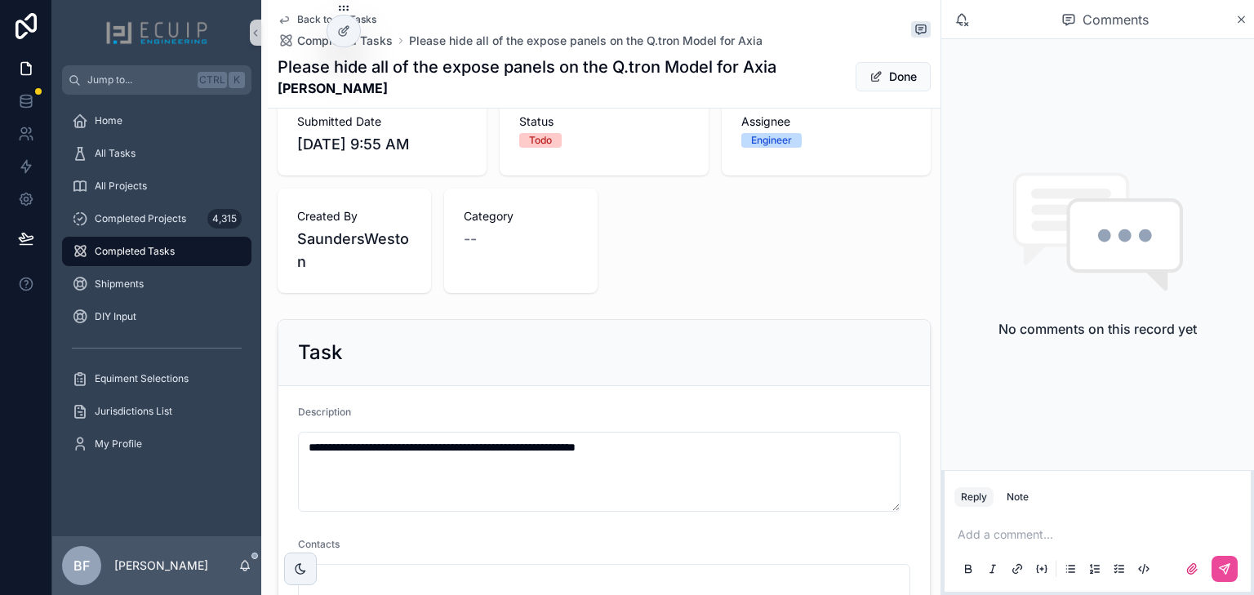
scroll to position [803, 0]
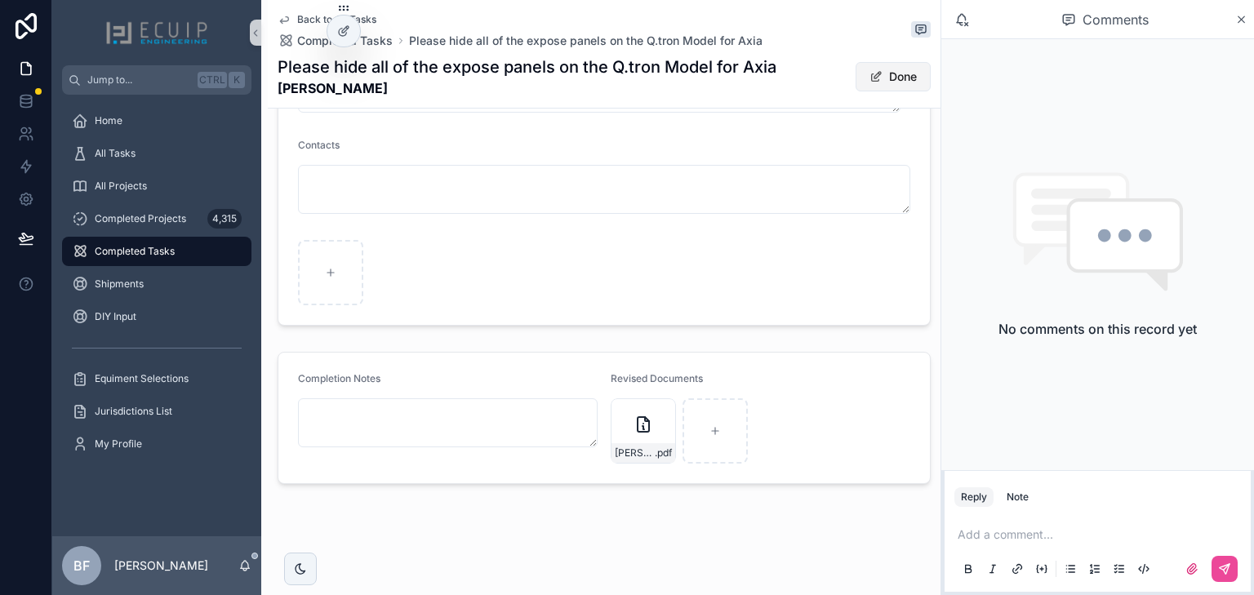
click at [886, 73] on button "Done" at bounding box center [892, 76] width 75 height 29
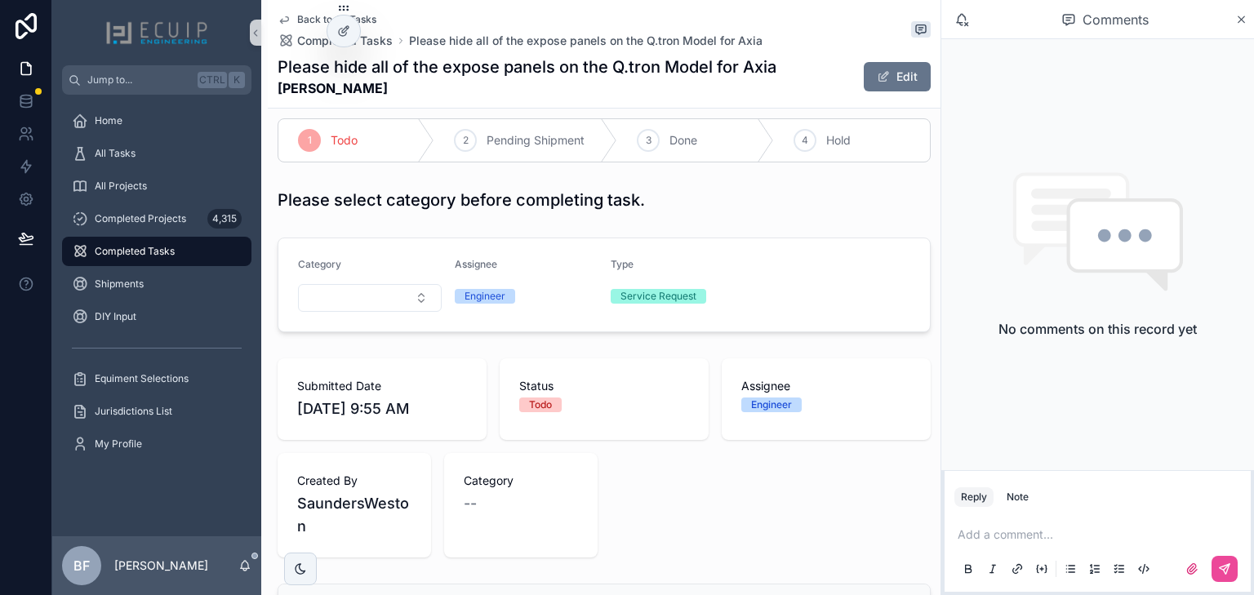
scroll to position [0, 0]
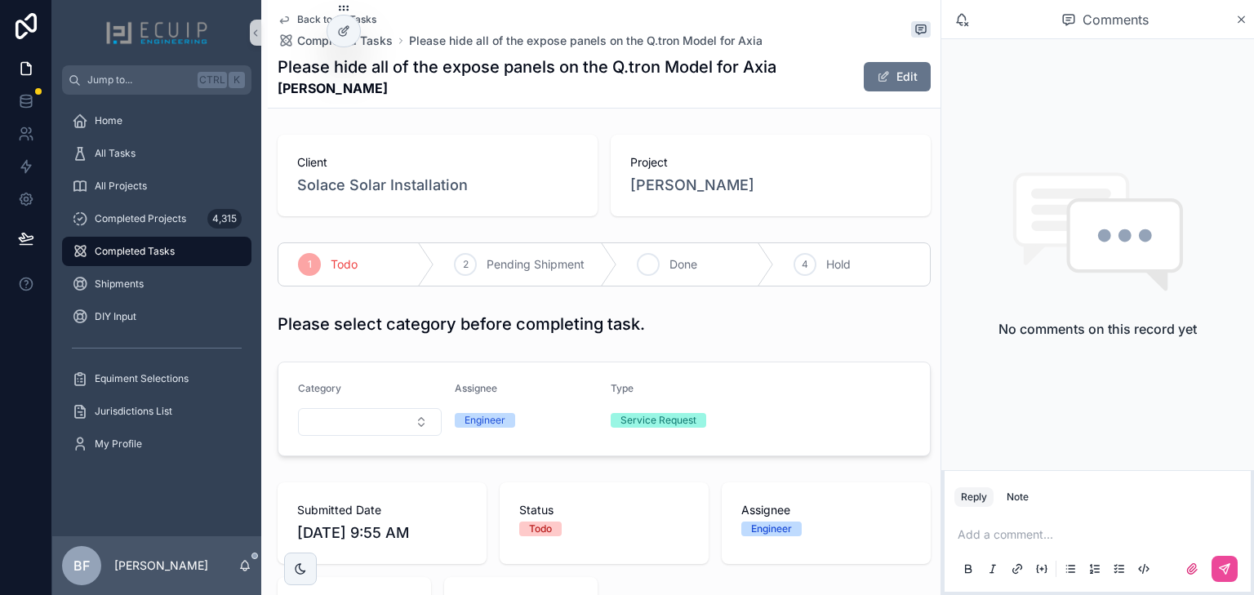
click at [683, 270] on span "Done" at bounding box center [683, 264] width 28 height 16
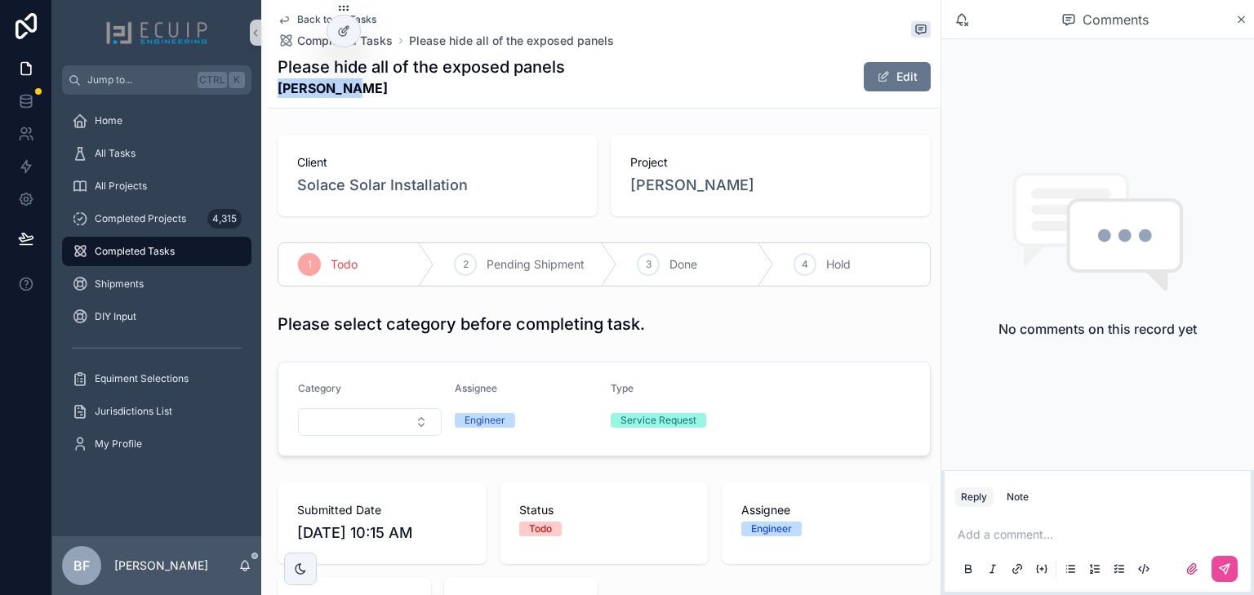
drag, startPoint x: 317, startPoint y: 88, endPoint x: 267, endPoint y: 99, distance: 51.7
copy strong "[PERSON_NAME]"
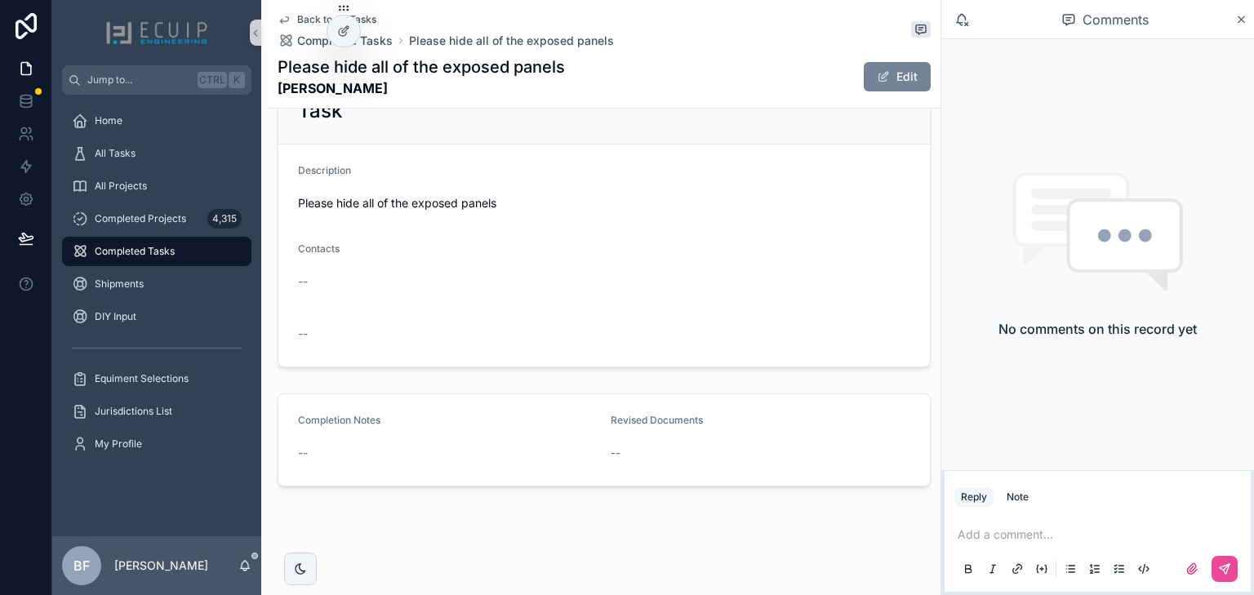
click at [895, 90] on button "Edit" at bounding box center [897, 76] width 67 height 29
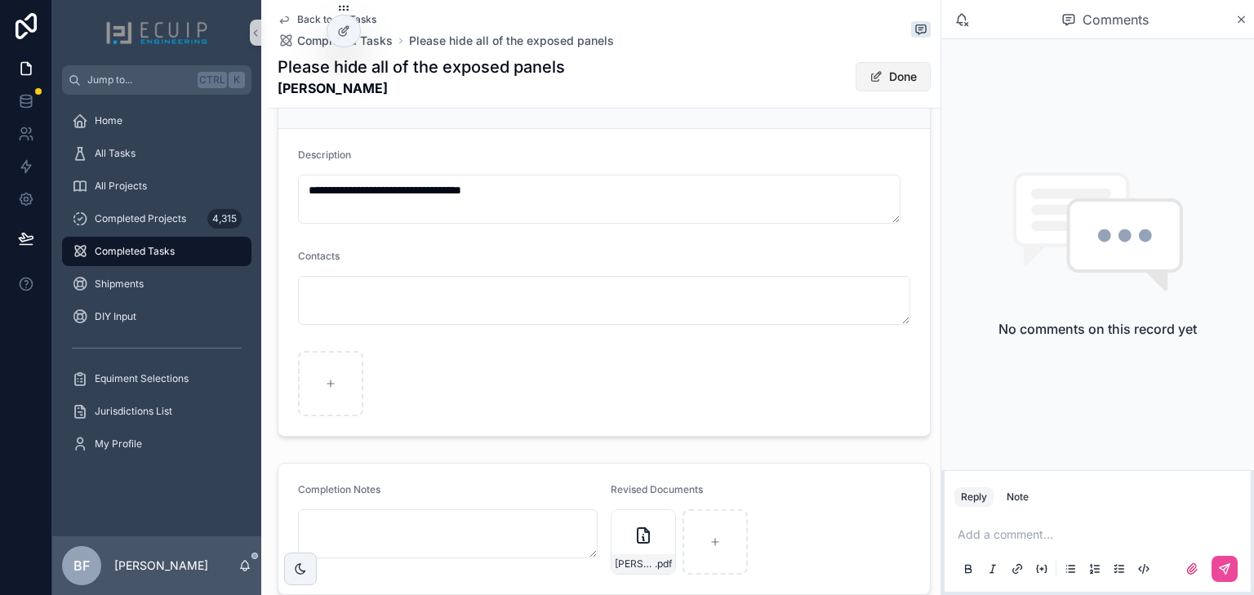
click at [901, 89] on button "Done" at bounding box center [892, 76] width 75 height 29
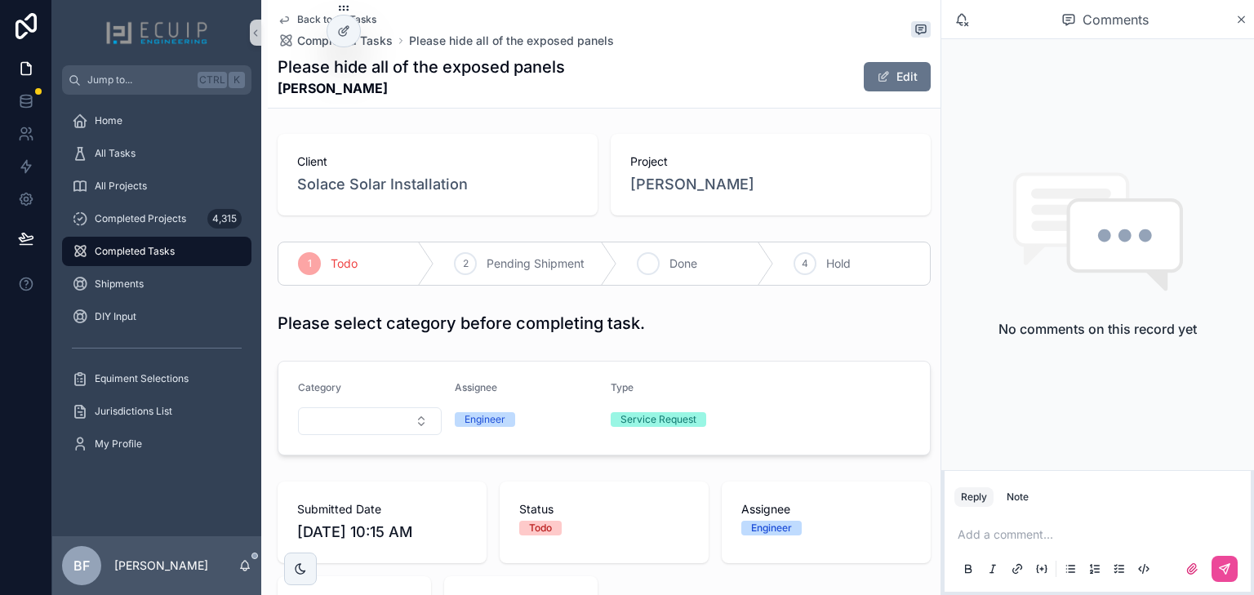
scroll to position [0, 0]
click at [645, 264] on icon "scrollable content" at bounding box center [648, 264] width 13 height 13
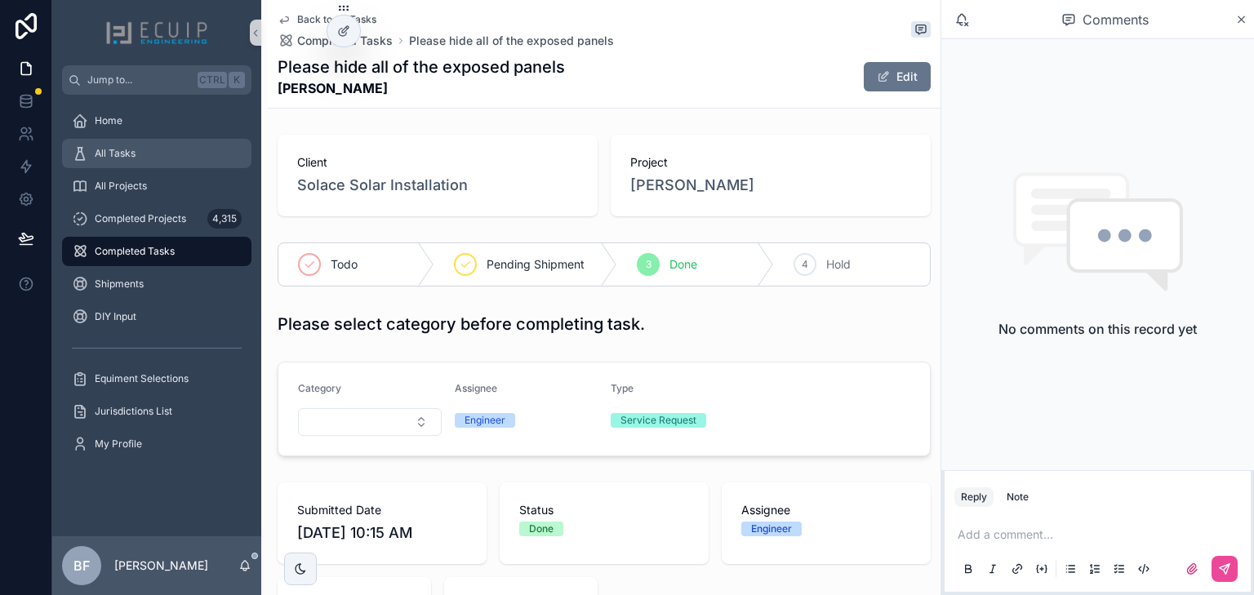
click at [135, 163] on div "All Tasks" at bounding box center [157, 153] width 170 height 26
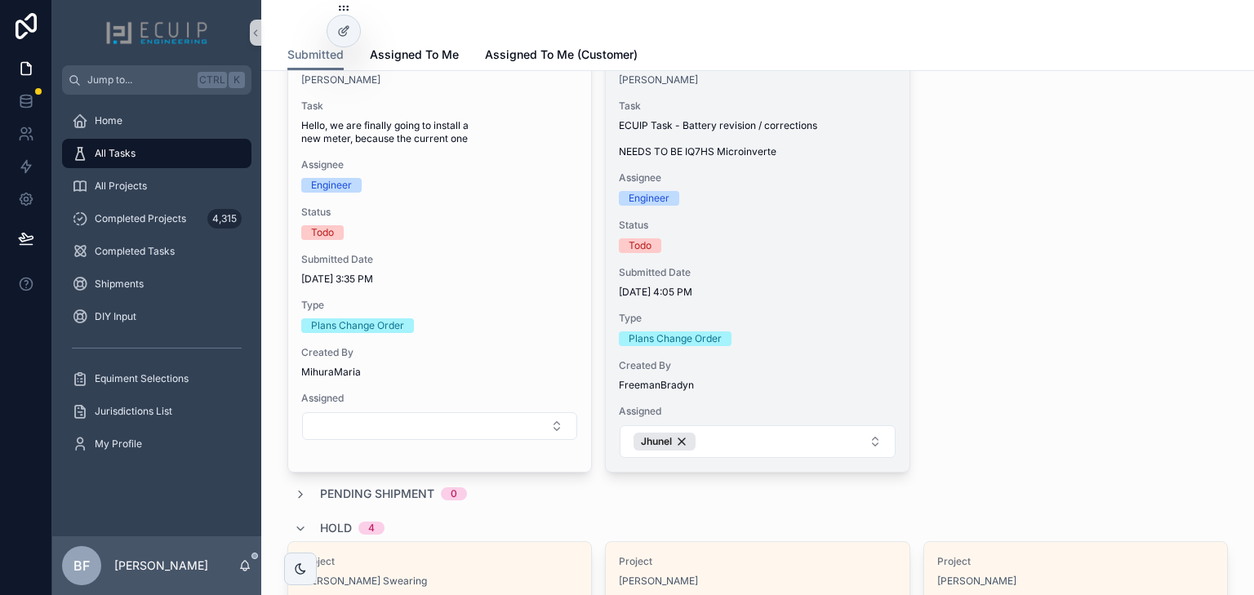
scroll to position [1869, 0]
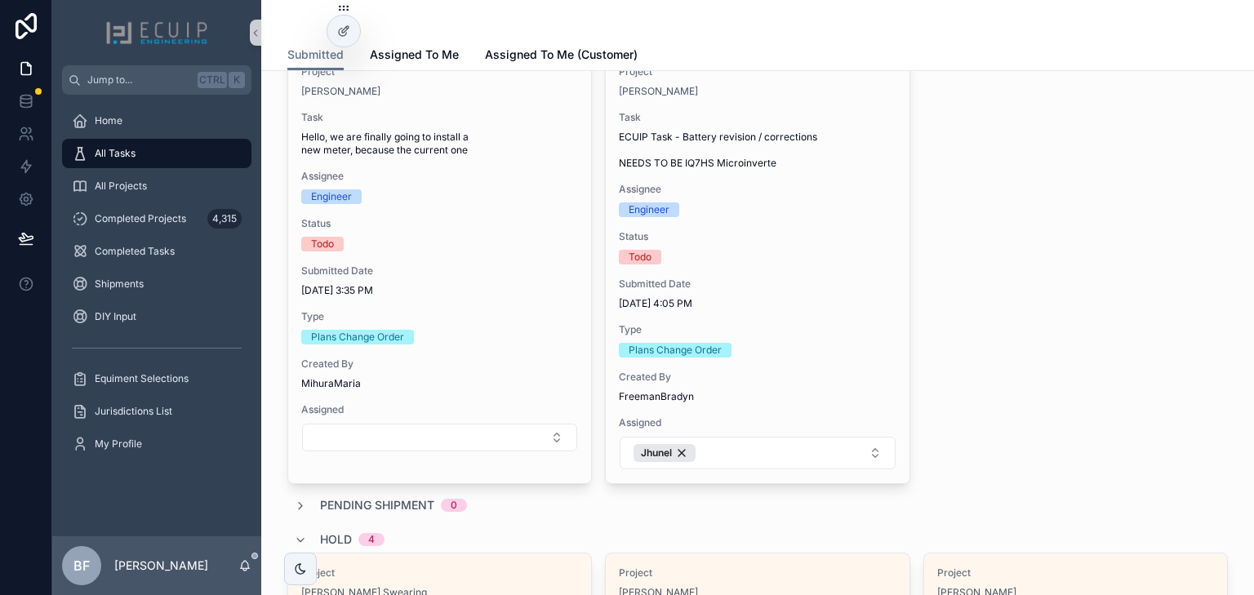
click at [344, 535] on span "Hold" at bounding box center [336, 539] width 32 height 16
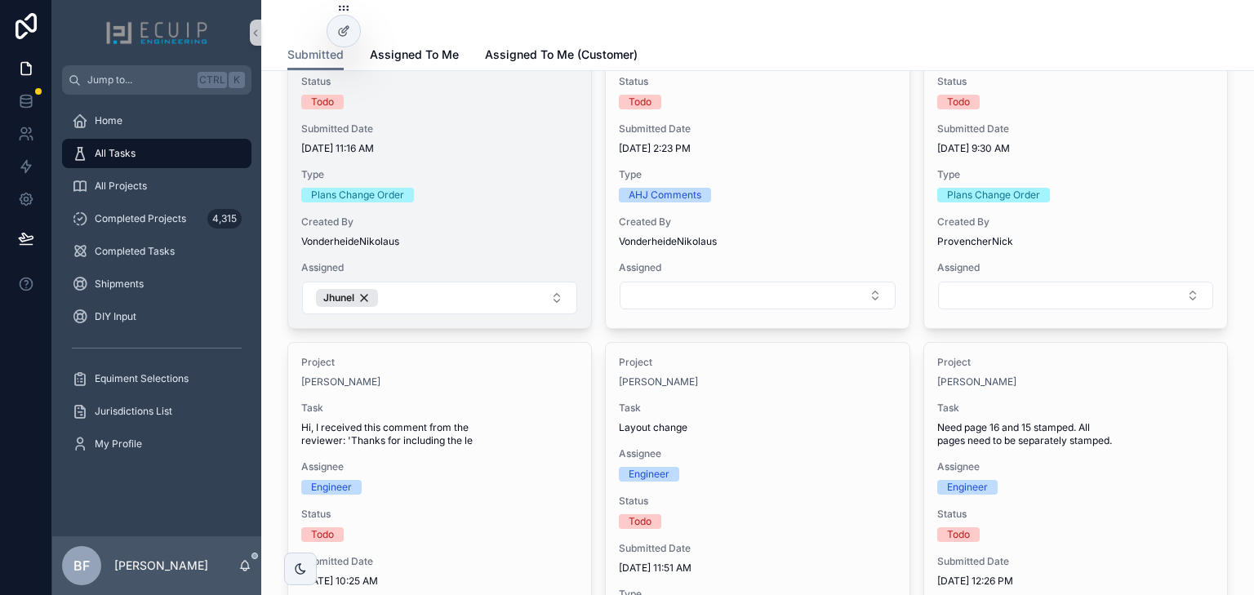
scroll to position [628, 0]
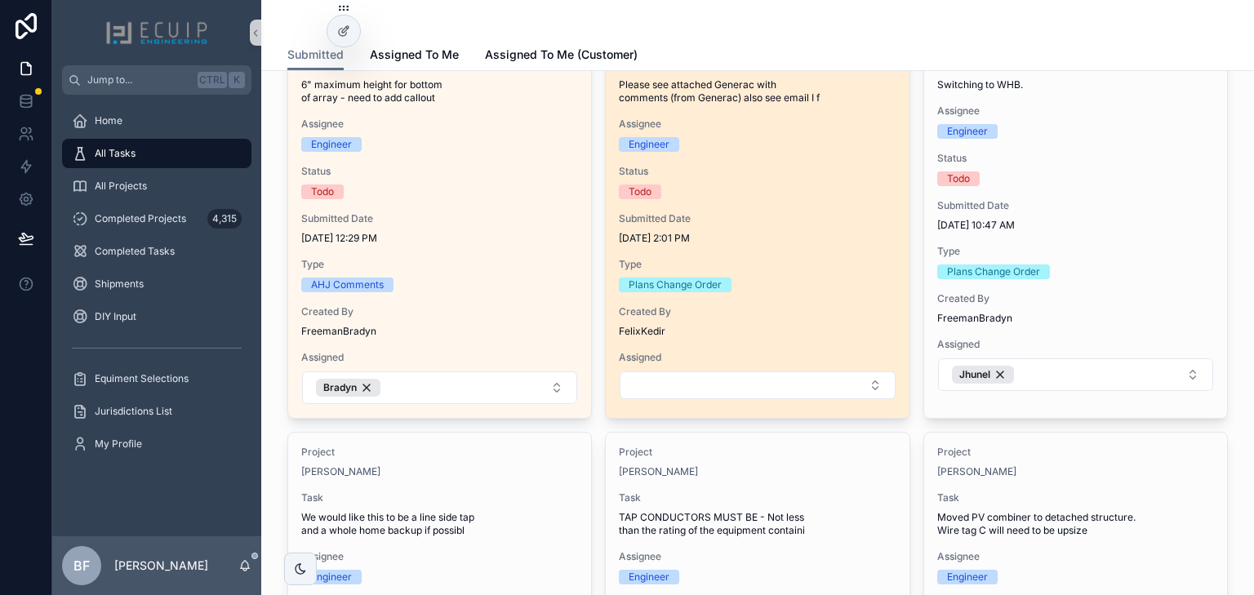
click at [852, 140] on div "Engineer" at bounding box center [757, 144] width 277 height 15
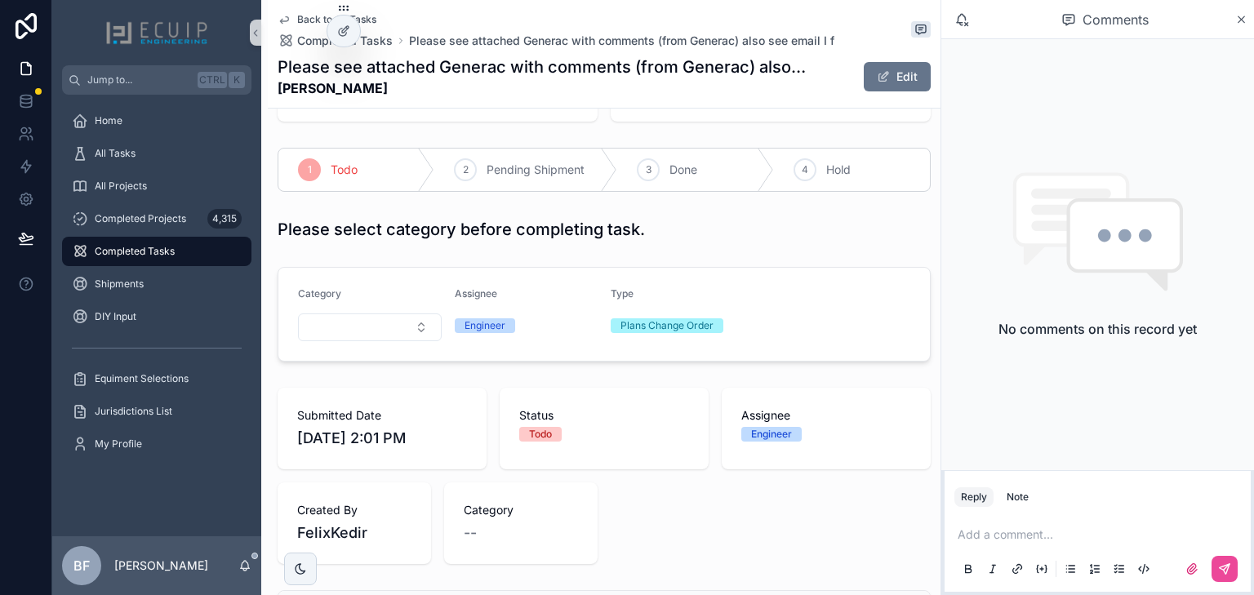
scroll to position [392, 0]
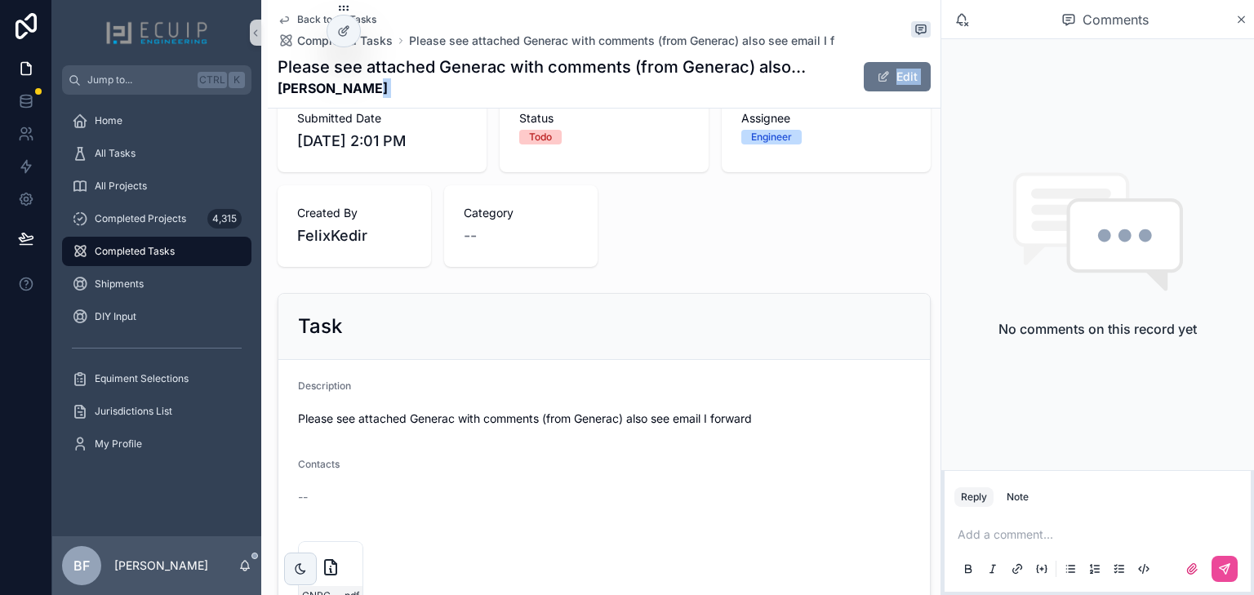
drag, startPoint x: 358, startPoint y: 89, endPoint x: 265, endPoint y: 90, distance: 93.0
click at [265, 90] on div "Back to All Tasks Completed Tasks Please see attached Generac with comments (fr…" at bounding box center [600, 235] width 679 height 1254
drag, startPoint x: 281, startPoint y: 87, endPoint x: 356, endPoint y: 87, distance: 75.1
click at [356, 87] on strong "Nirav Raval" at bounding box center [543, 88] width 531 height 20
copy strong "Nirav Raval"
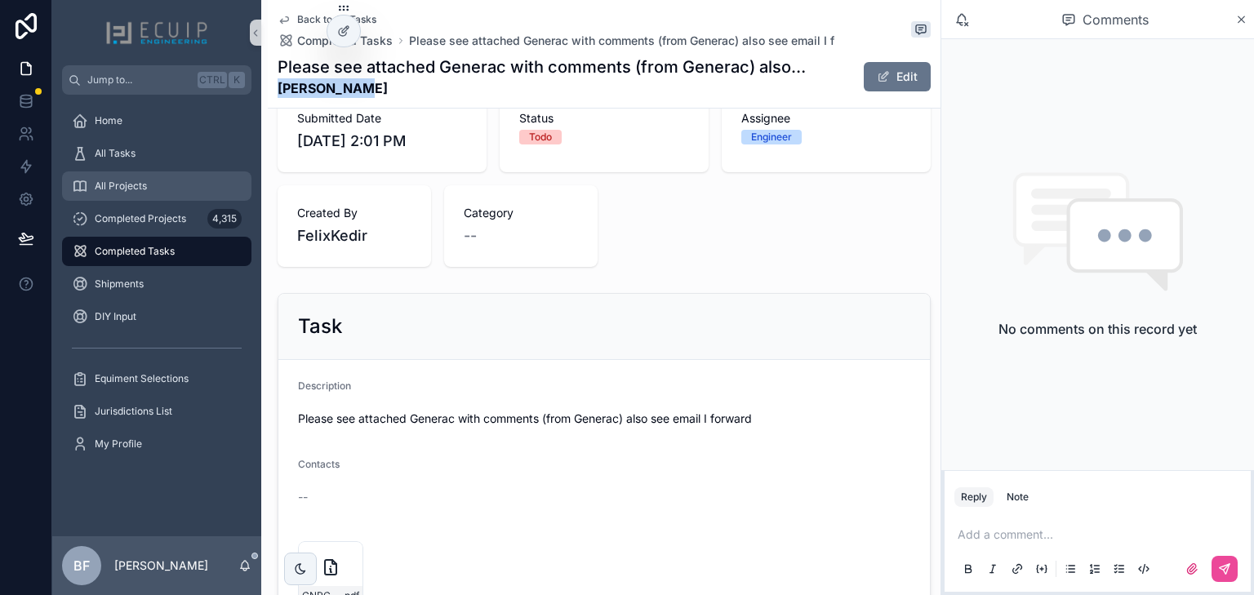
drag, startPoint x: 171, startPoint y: 185, endPoint x: 228, endPoint y: 202, distance: 59.6
click at [171, 185] on div "All Projects" at bounding box center [157, 186] width 170 height 26
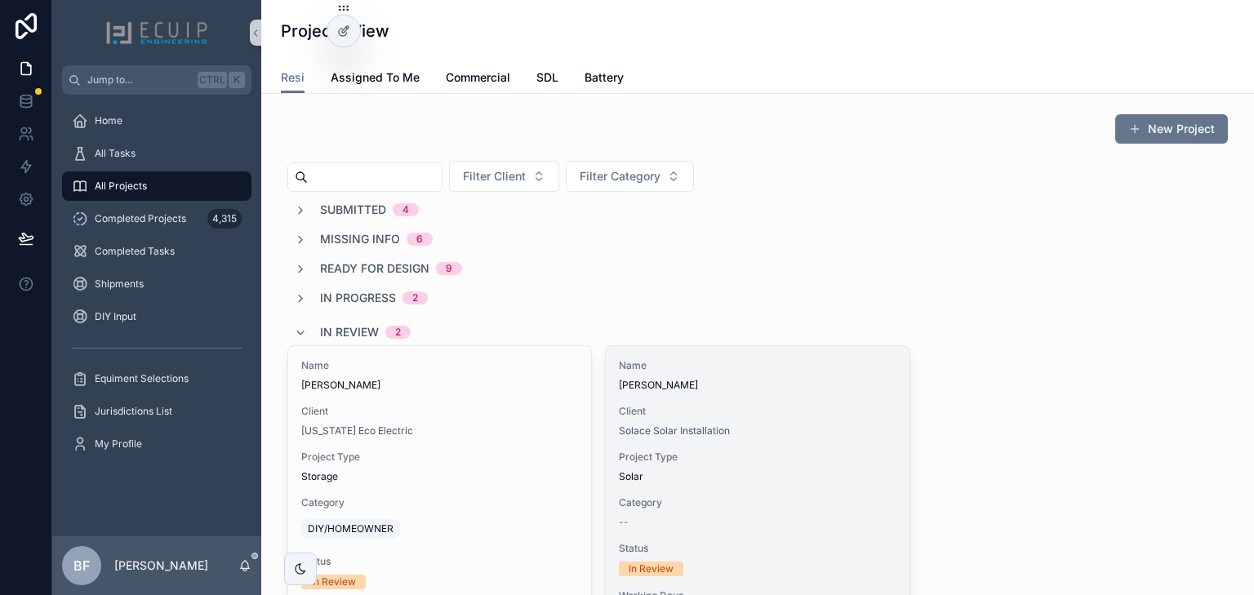
click at [741, 380] on span "George Fernandez" at bounding box center [757, 385] width 277 height 13
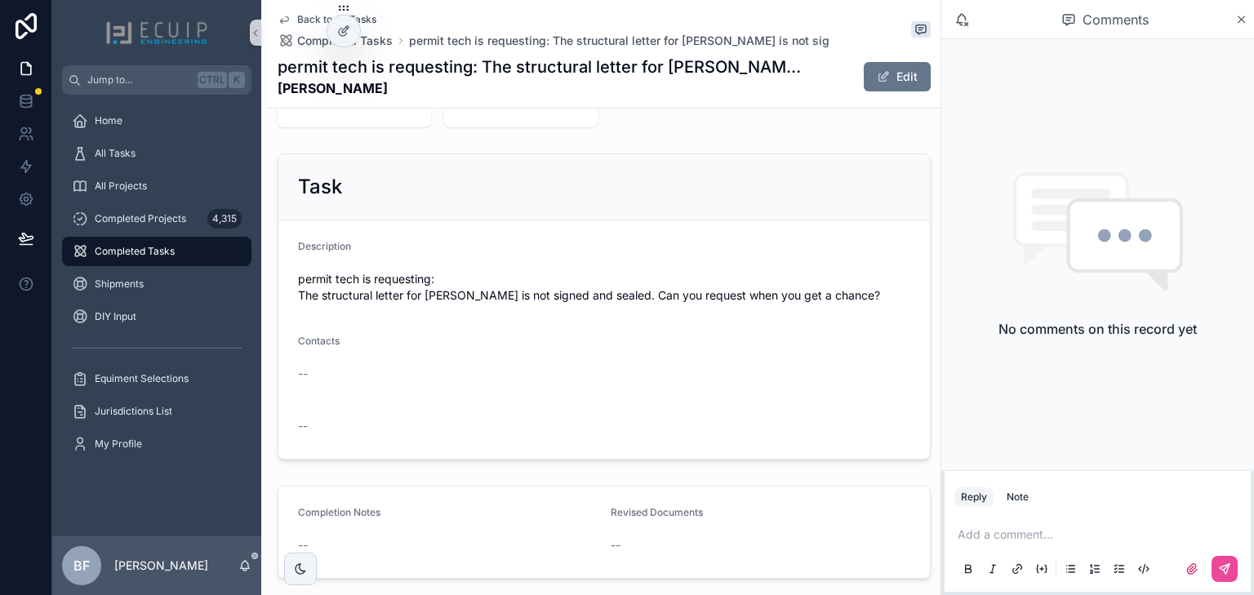
scroll to position [646, 0]
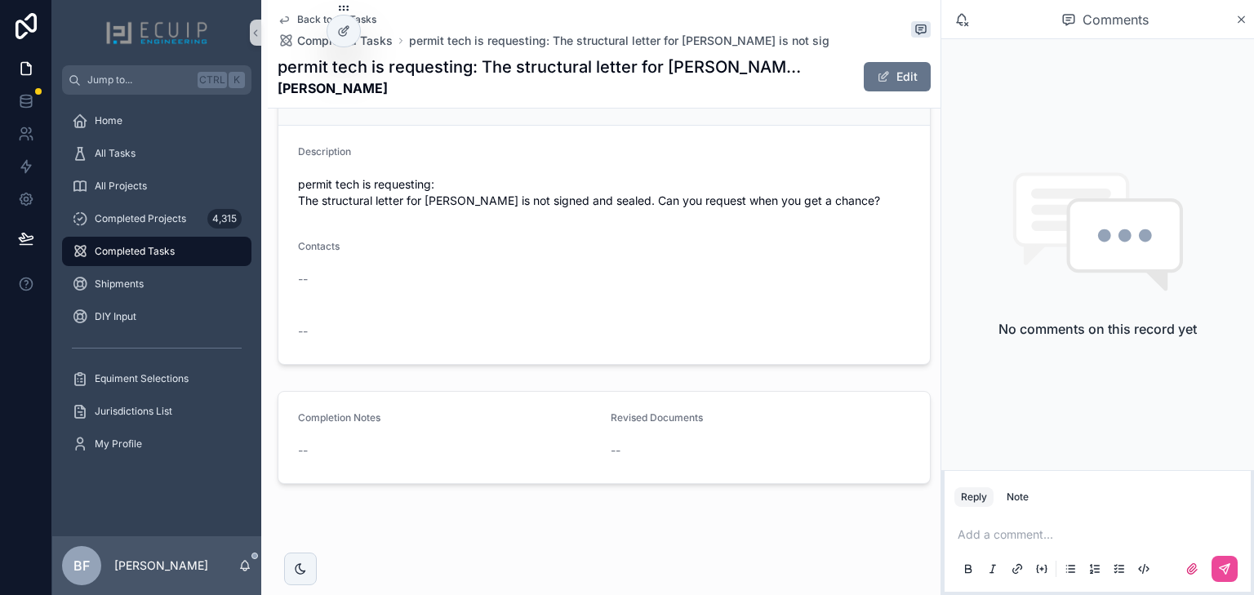
drag, startPoint x: 457, startPoint y: 82, endPoint x: 281, endPoint y: 95, distance: 176.8
click at [281, 95] on strong "[PERSON_NAME]" at bounding box center [543, 88] width 531 height 20
copy strong "[PERSON_NAME]"
click at [759, 120] on div "Task" at bounding box center [603, 93] width 651 height 66
click at [886, 82] on button "Edit" at bounding box center [897, 76] width 67 height 29
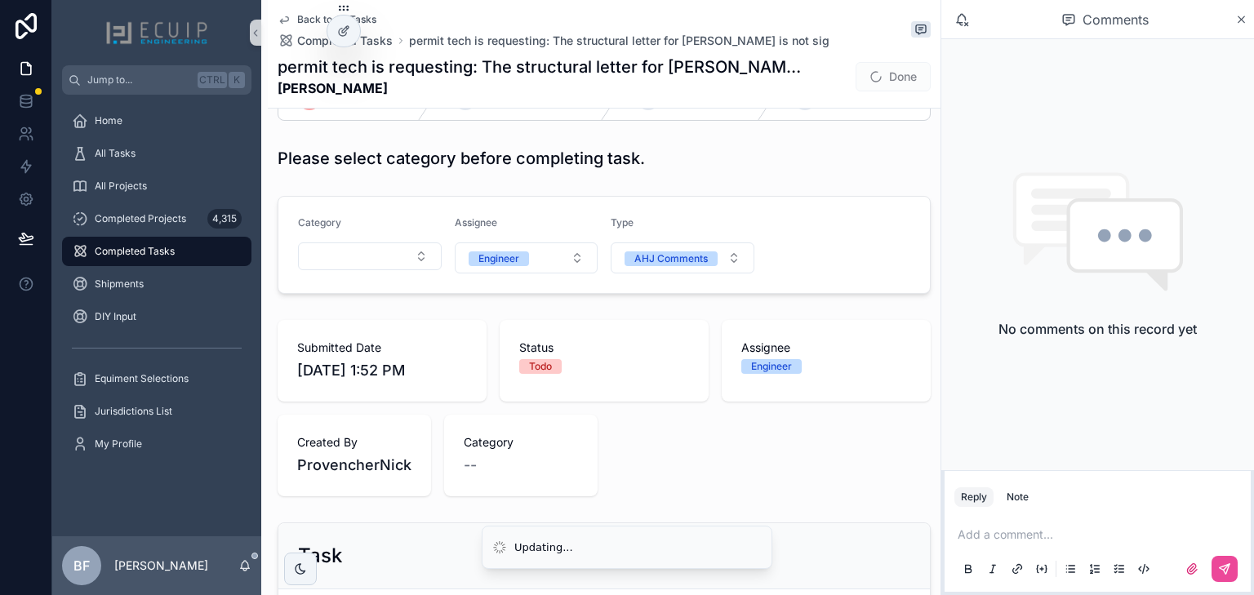
scroll to position [0, 0]
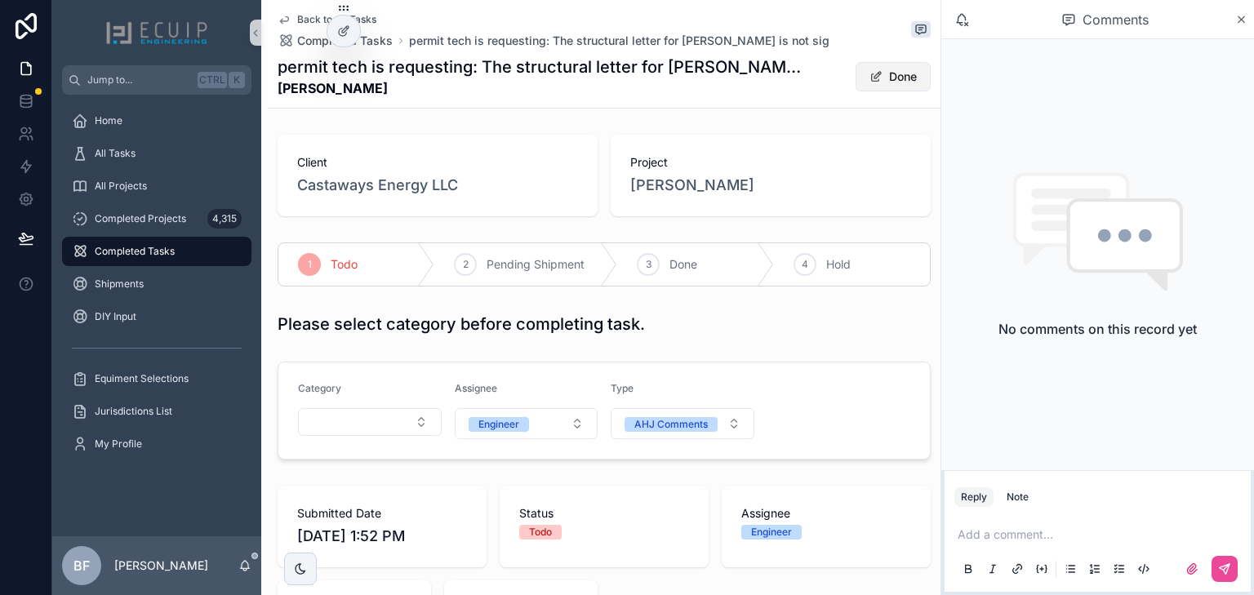
click at [881, 73] on button "Done" at bounding box center [892, 76] width 75 height 29
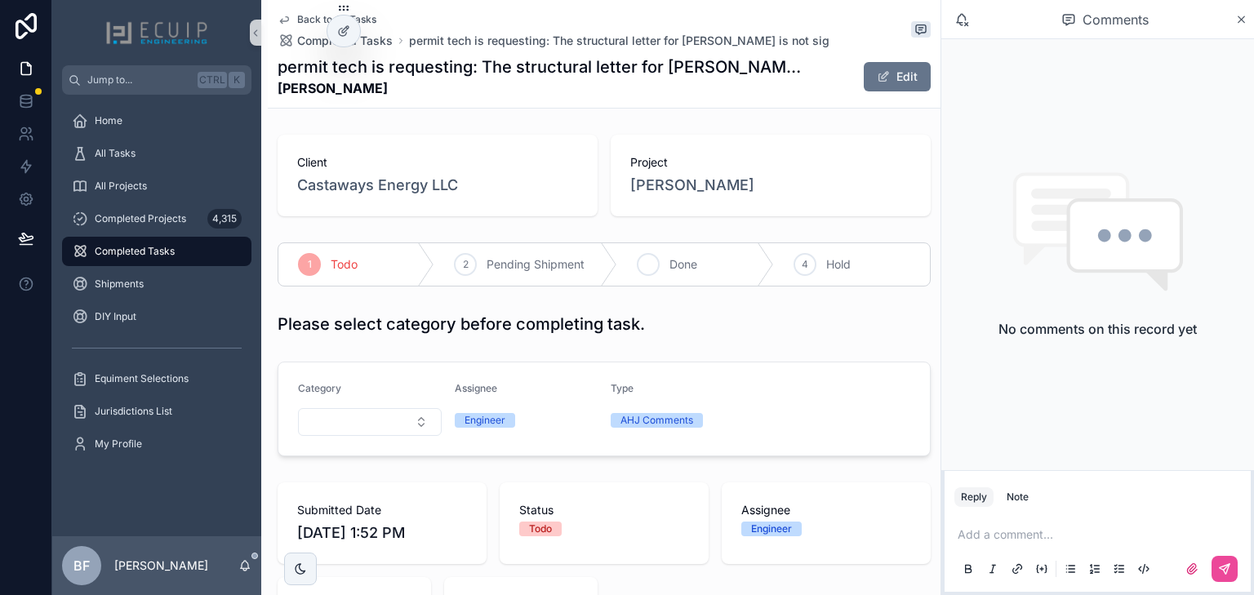
click at [682, 260] on span "Done" at bounding box center [683, 264] width 28 height 16
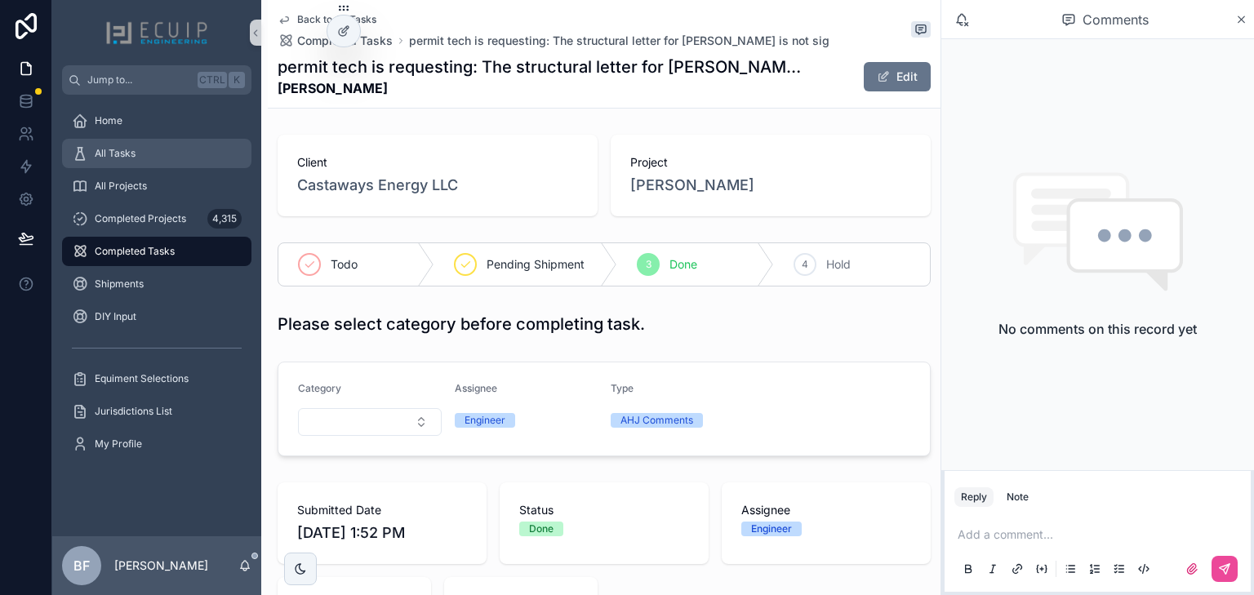
click at [139, 158] on div "All Tasks" at bounding box center [157, 153] width 170 height 26
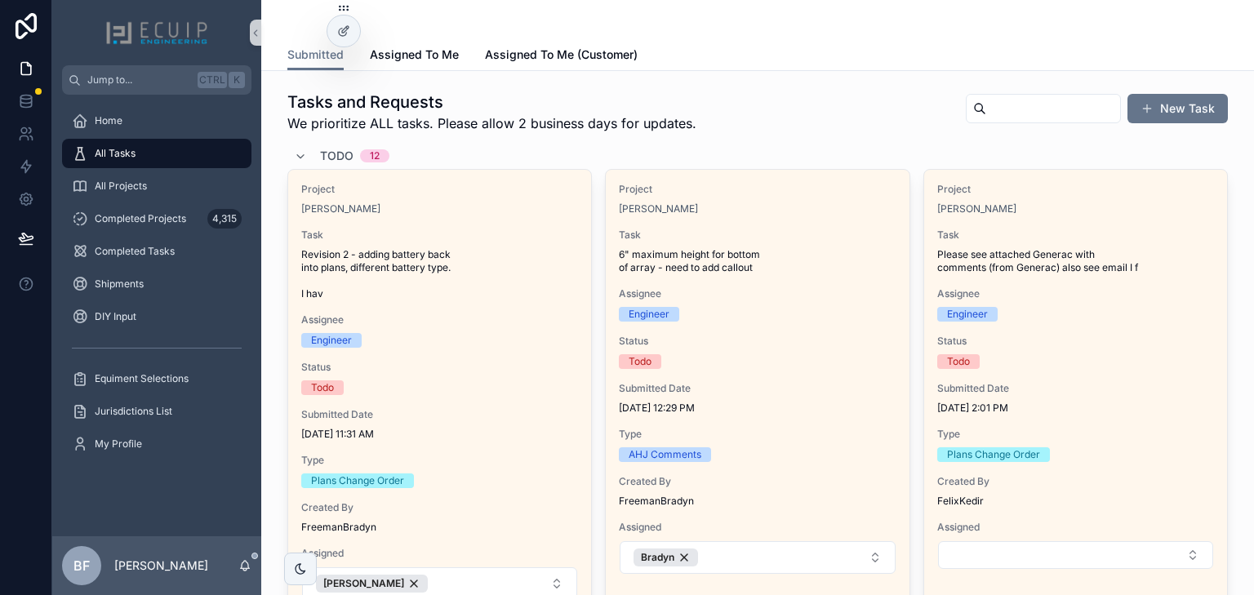
click at [336, 154] on span "Todo" at bounding box center [336, 156] width 33 height 16
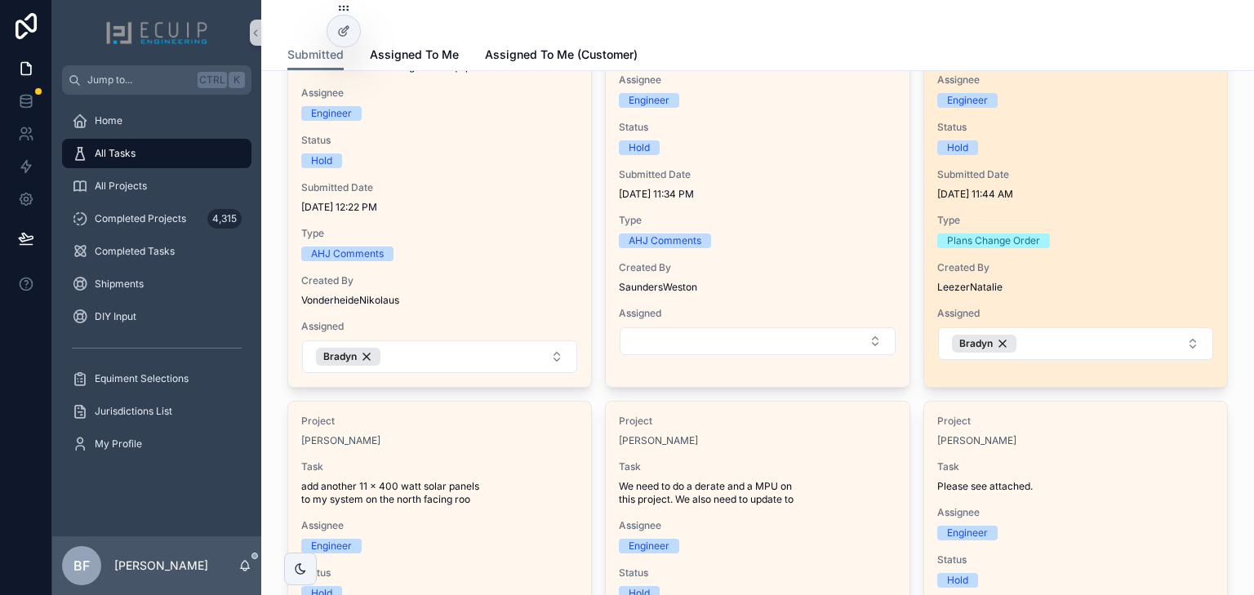
scroll to position [261, 0]
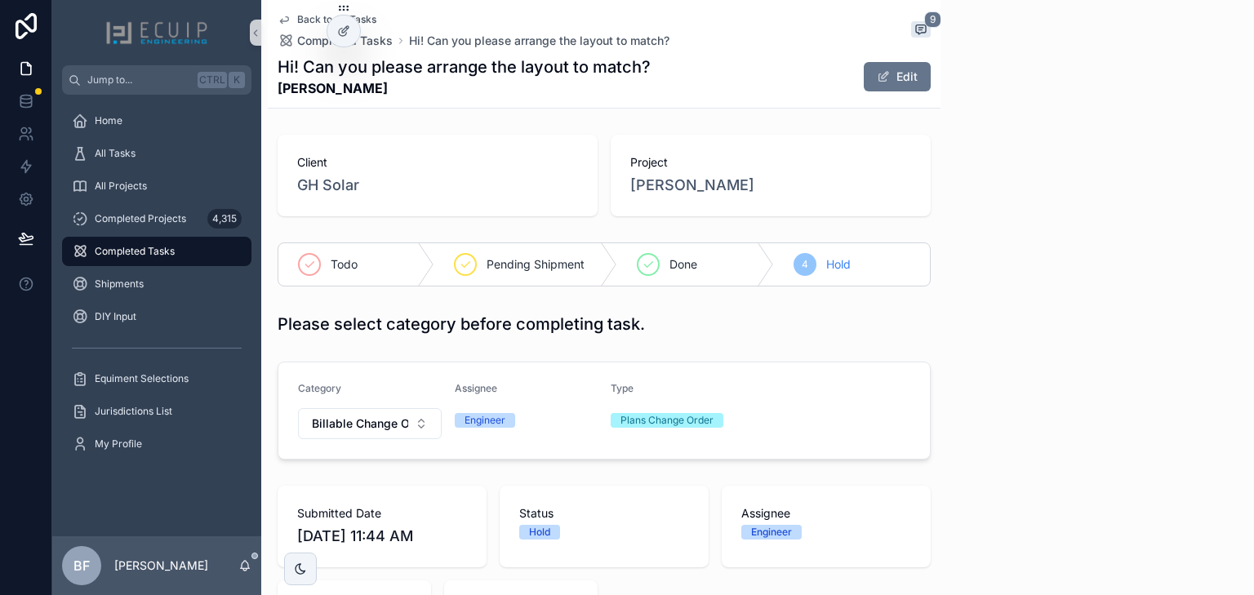
scroll to position [495, 0]
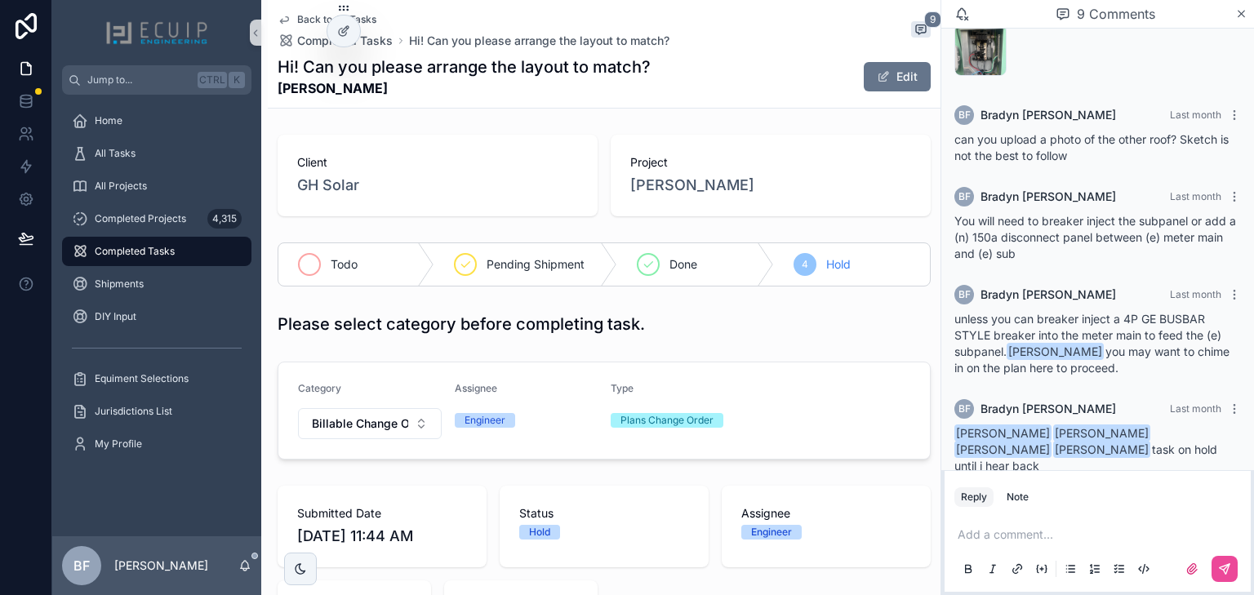
click at [311, 250] on div "Todo" at bounding box center [356, 264] width 156 height 42
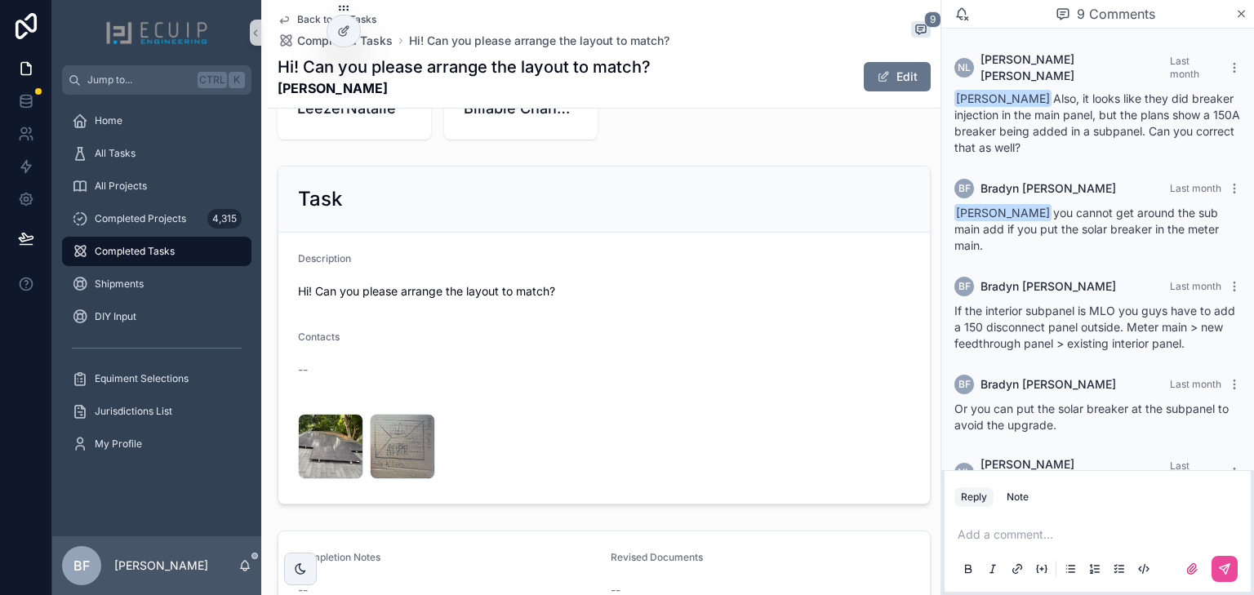
scroll to position [0, 0]
click at [889, 67] on button "Edit" at bounding box center [897, 76] width 67 height 29
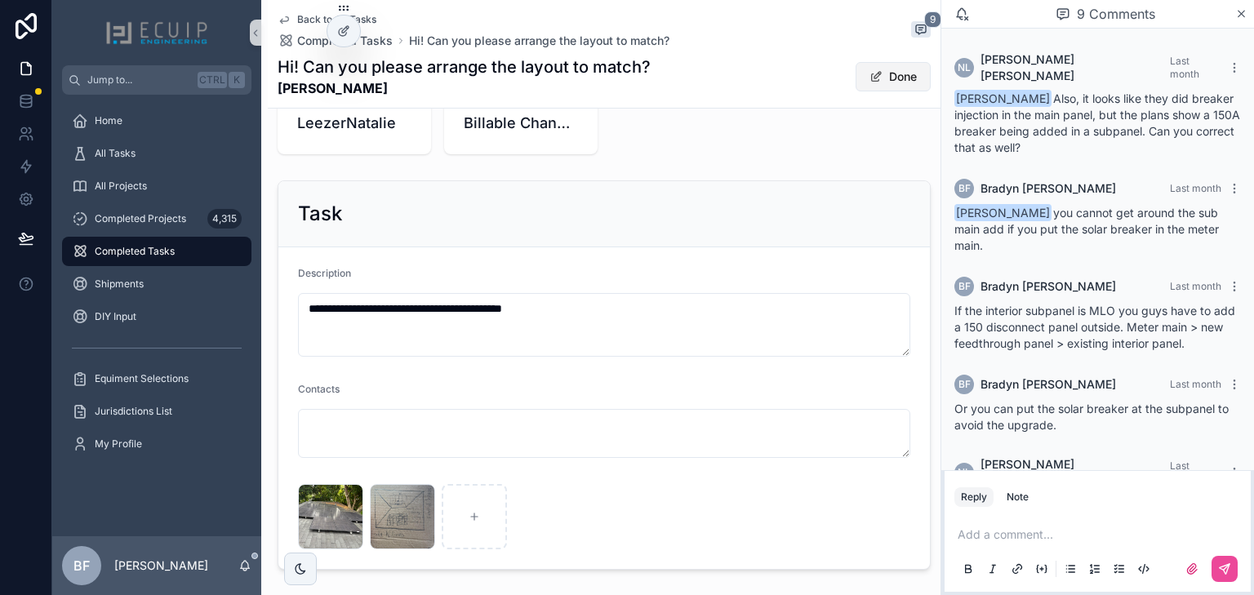
scroll to position [537, 0]
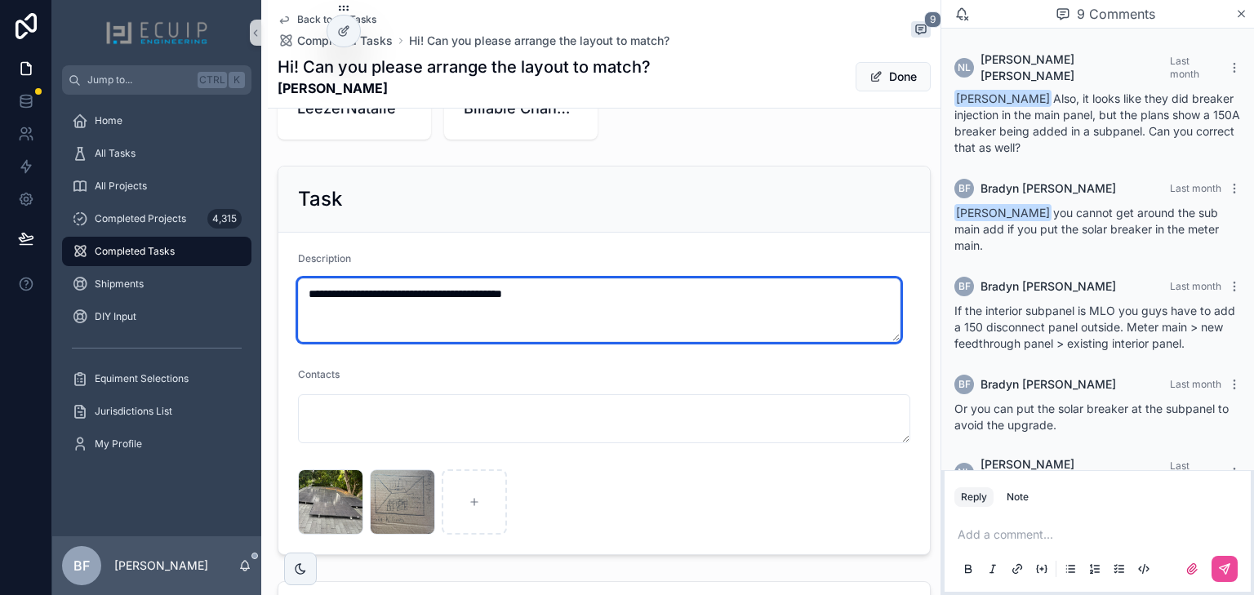
click at [645, 315] on textarea "**********" at bounding box center [599, 310] width 602 height 64
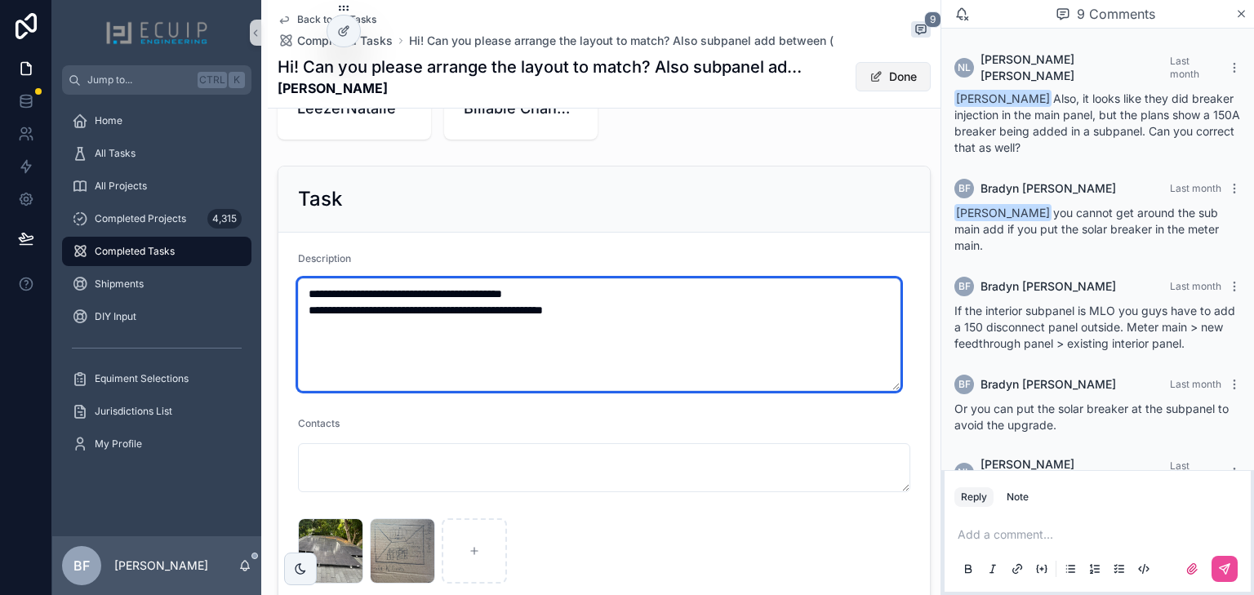
type textarea "**********"
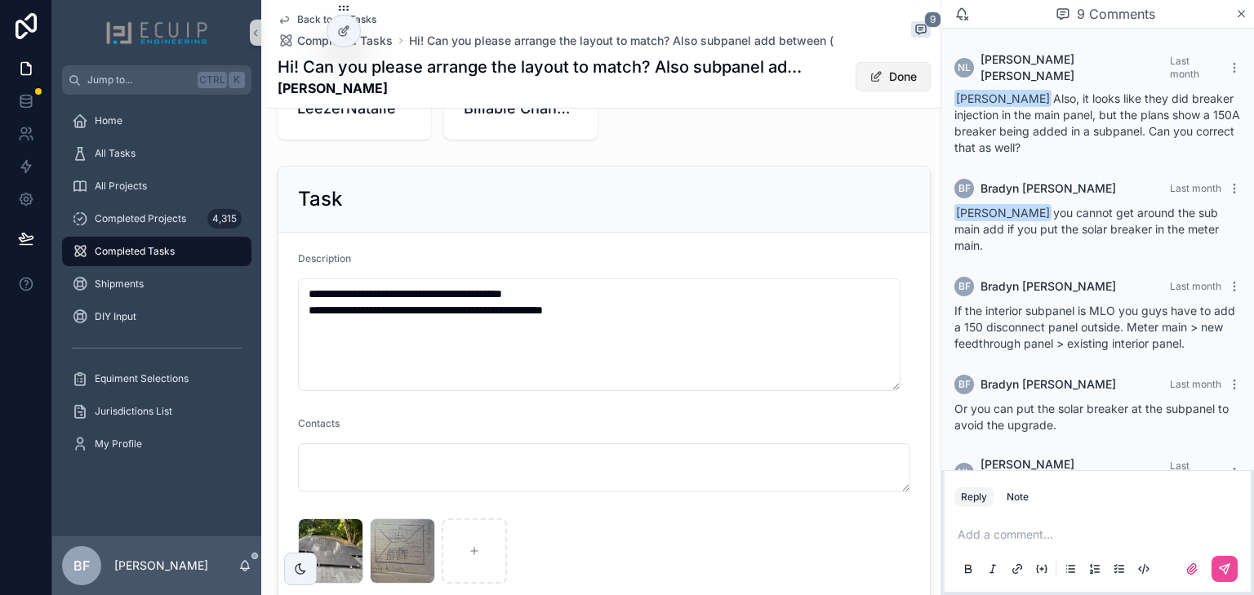
click at [880, 77] on button "Done" at bounding box center [892, 76] width 75 height 29
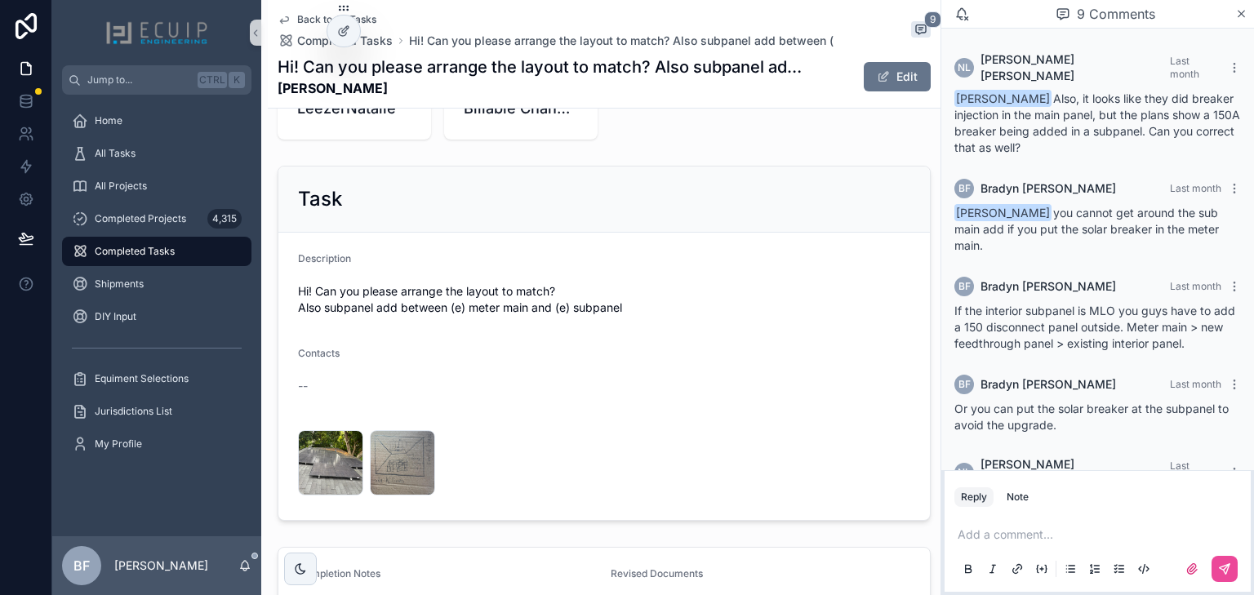
scroll to position [65, 0]
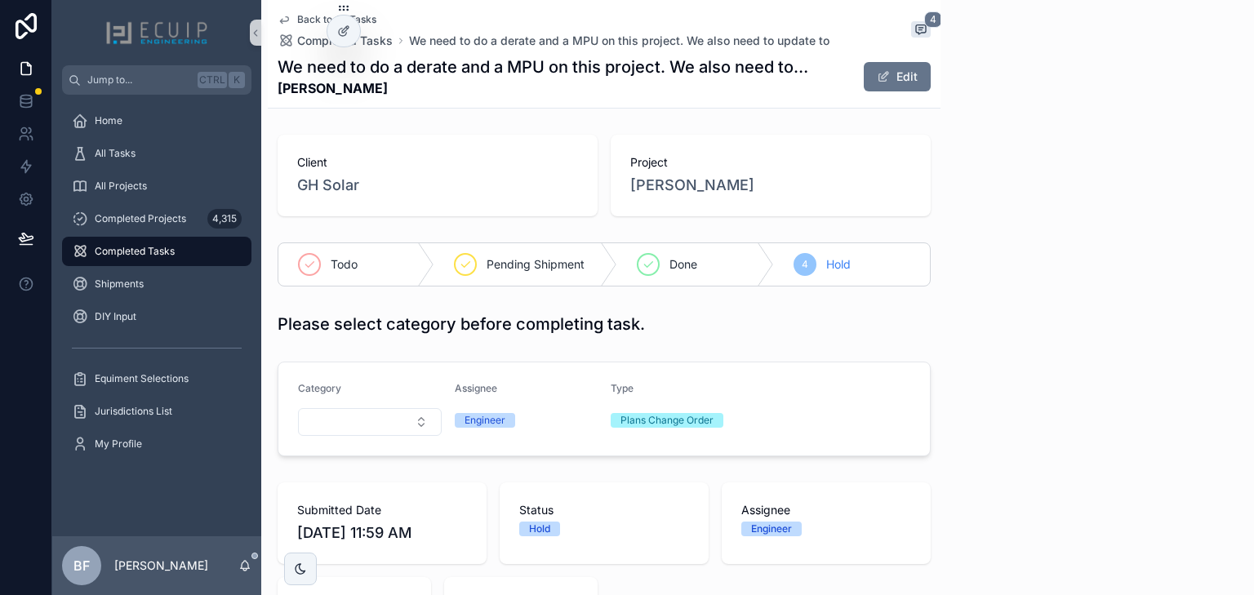
scroll to position [75, 0]
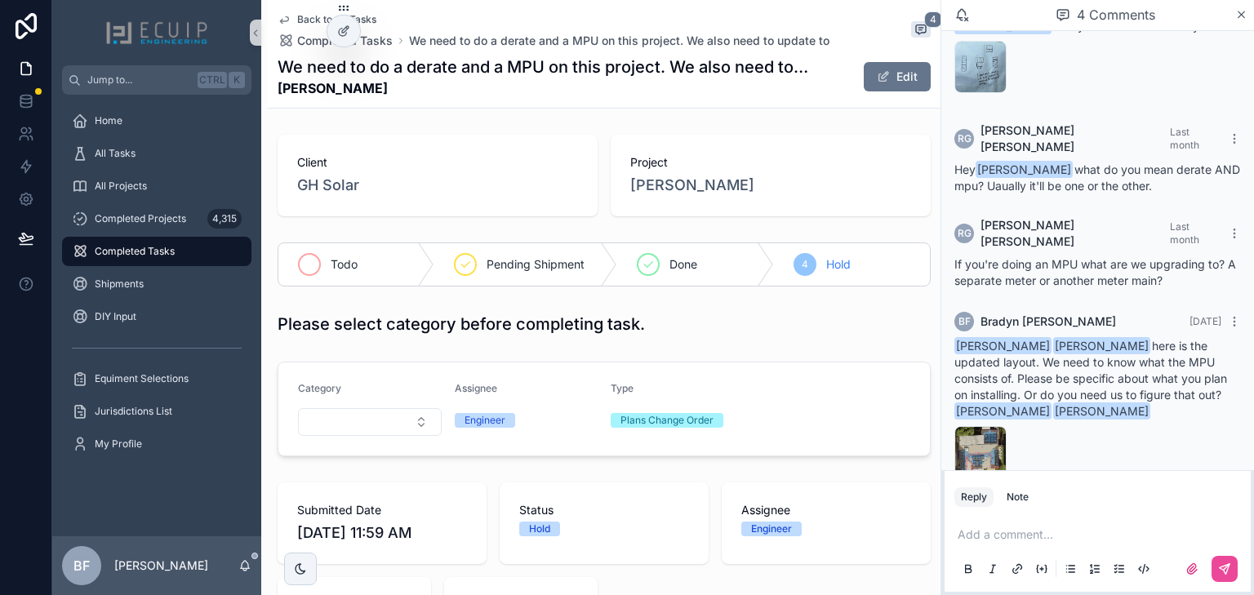
click at [294, 268] on div "Todo" at bounding box center [356, 264] width 156 height 42
click at [877, 75] on span "scrollable content" at bounding box center [883, 76] width 13 height 13
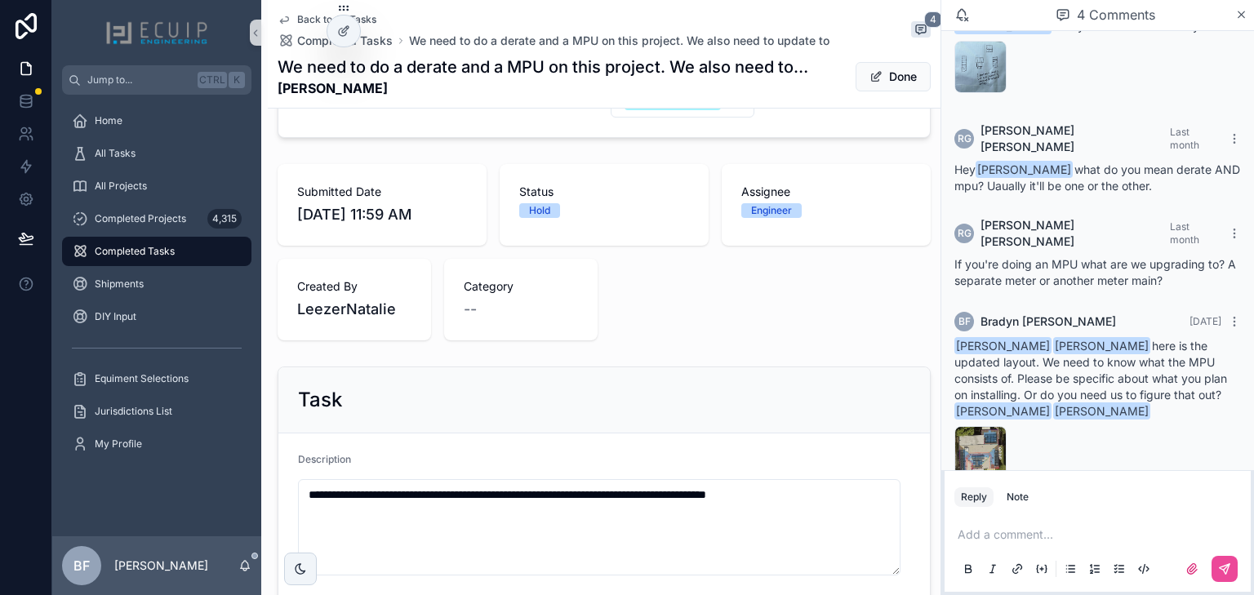
scroll to position [392, 0]
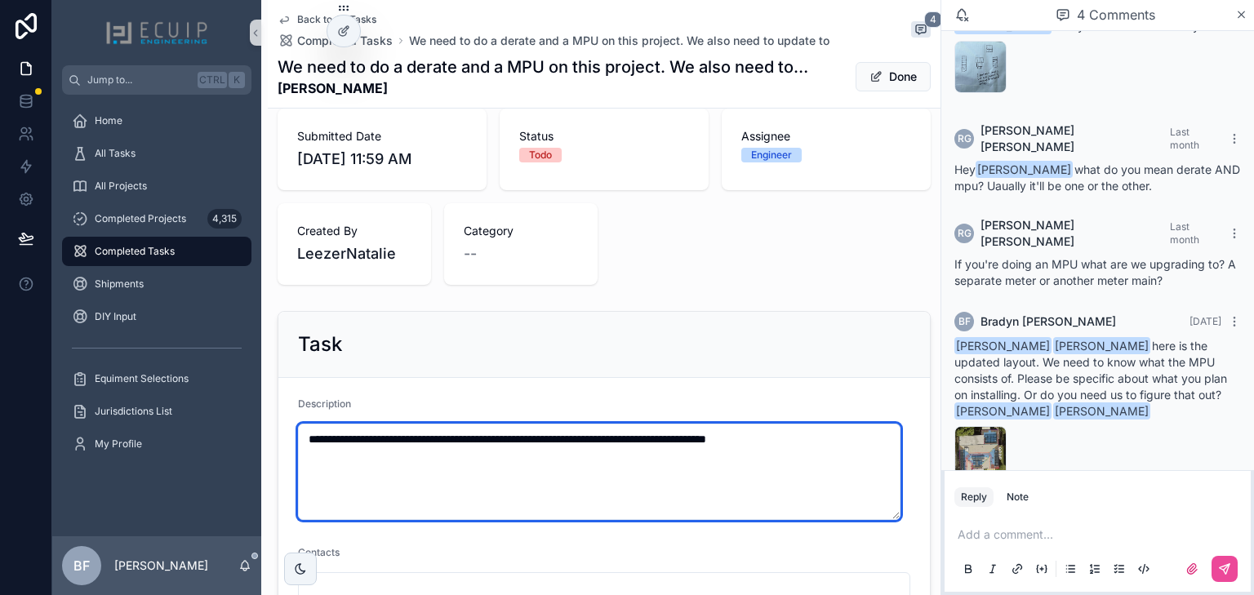
click at [878, 439] on textarea "**********" at bounding box center [599, 472] width 602 height 96
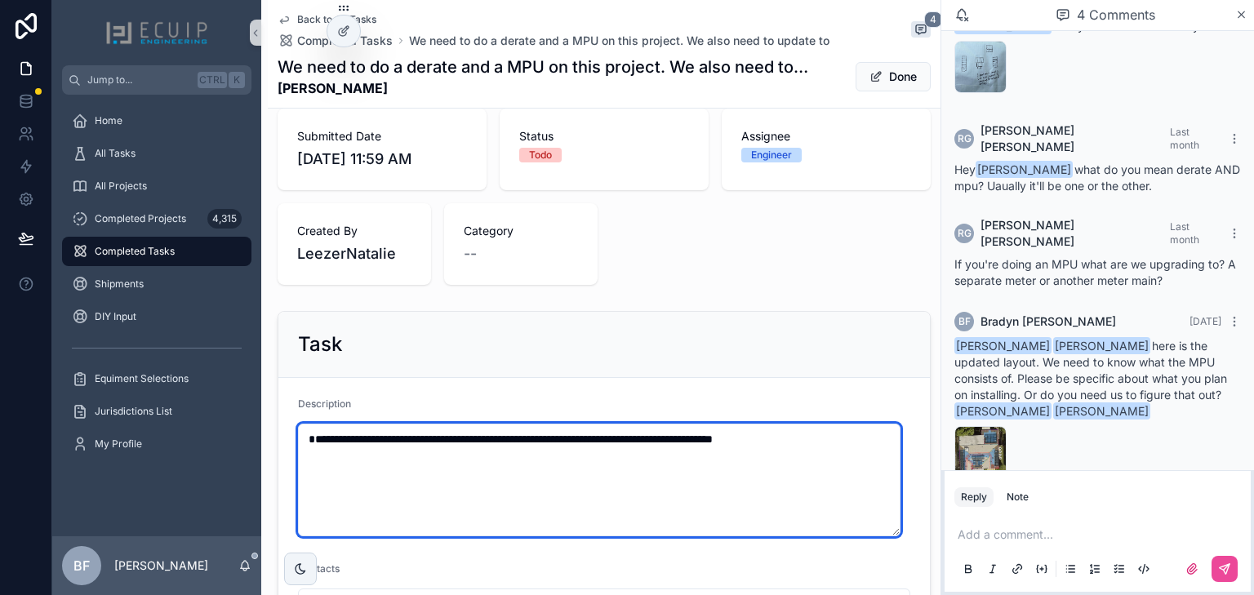
paste textarea "**********"
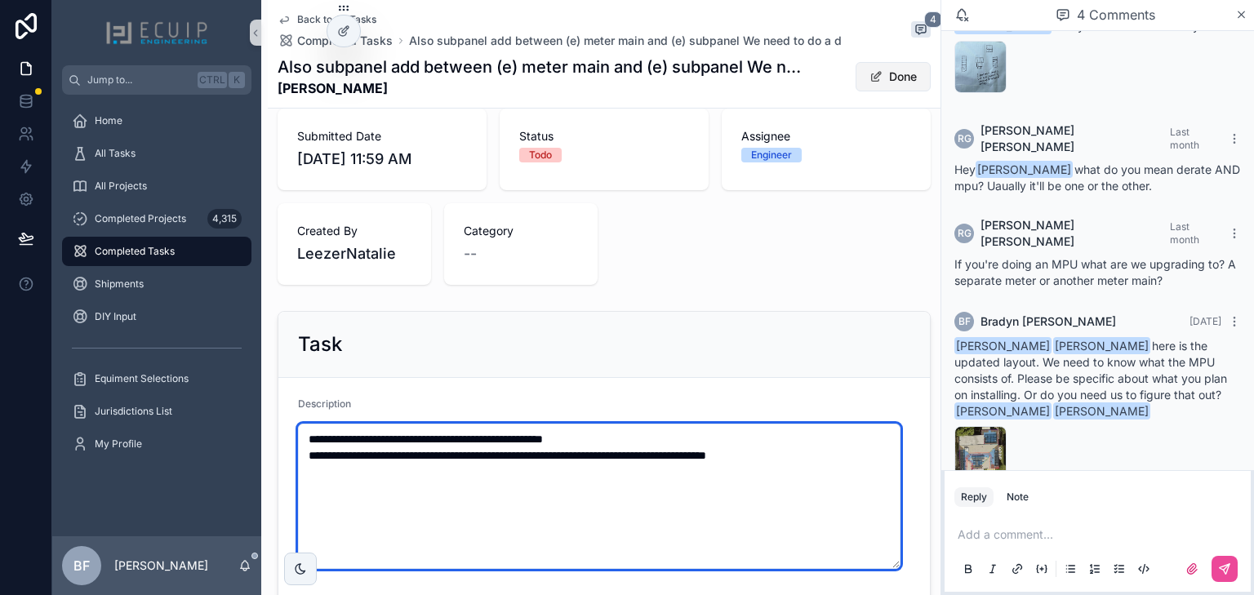
type textarea "**********"
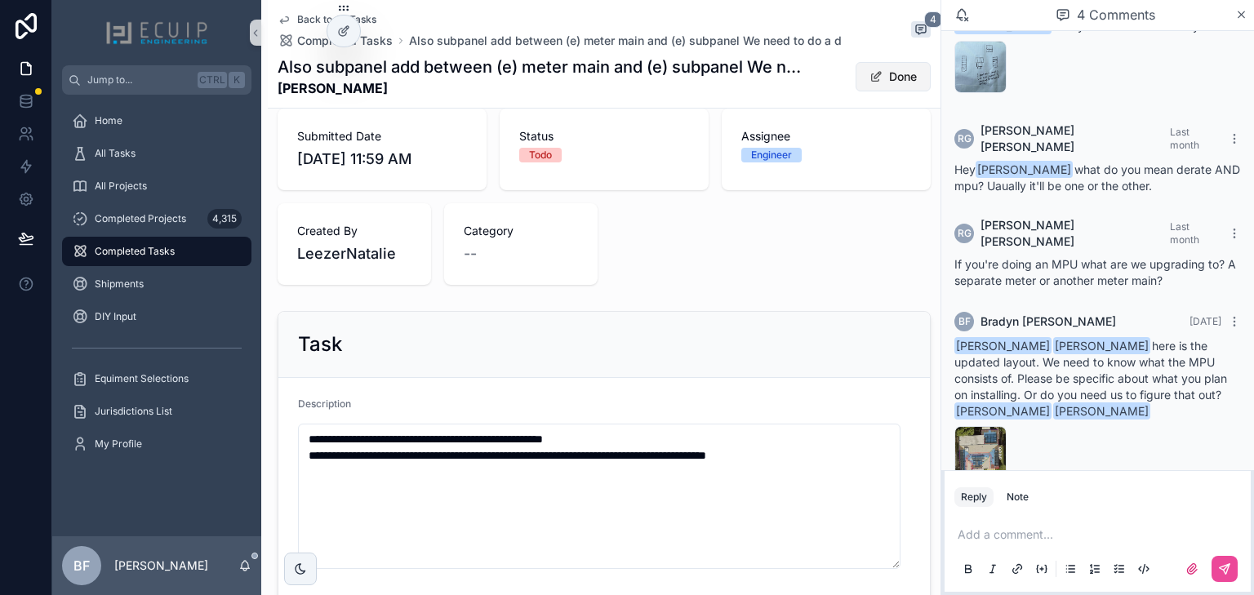
click at [876, 82] on button "Done" at bounding box center [892, 76] width 75 height 29
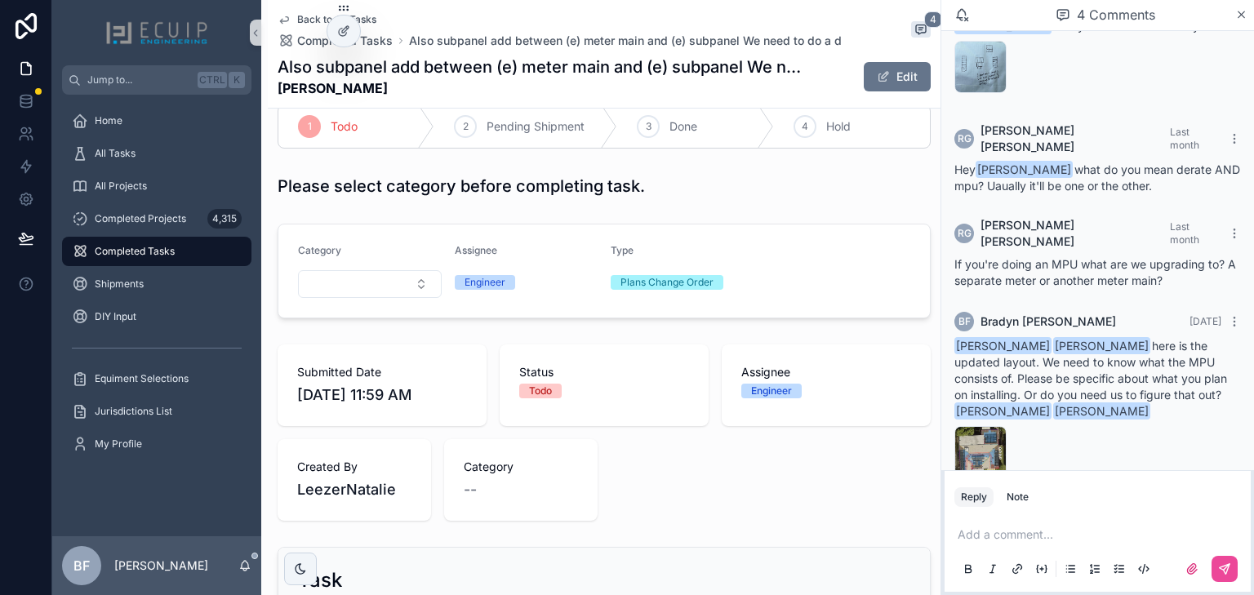
scroll to position [0, 0]
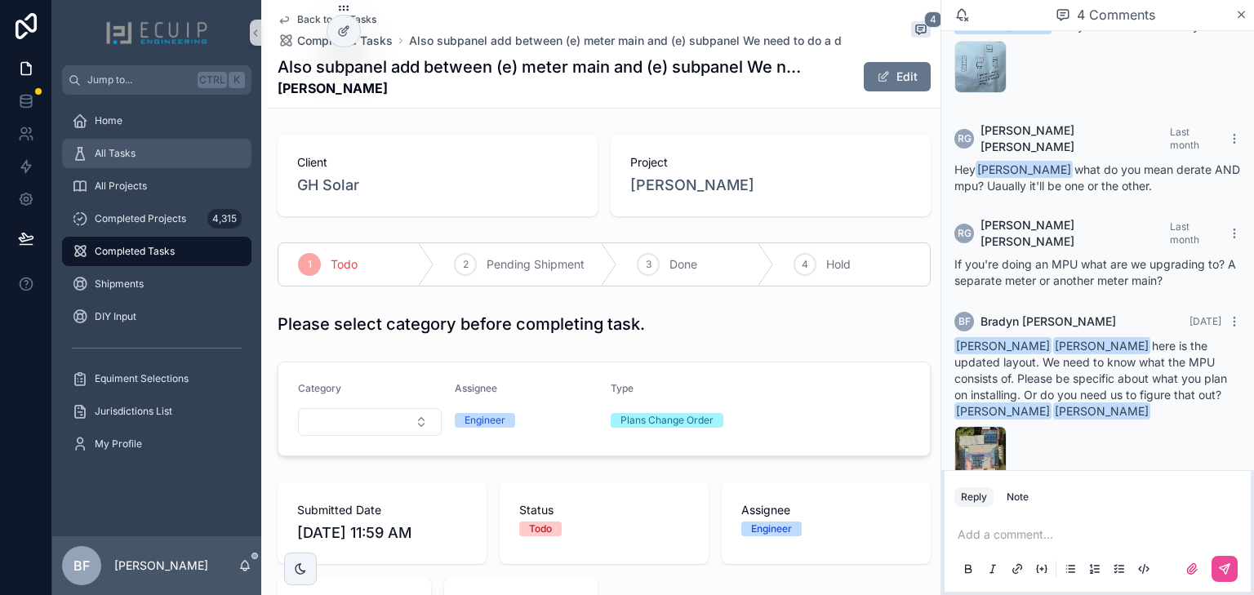
click at [149, 143] on div "All Tasks" at bounding box center [157, 153] width 170 height 26
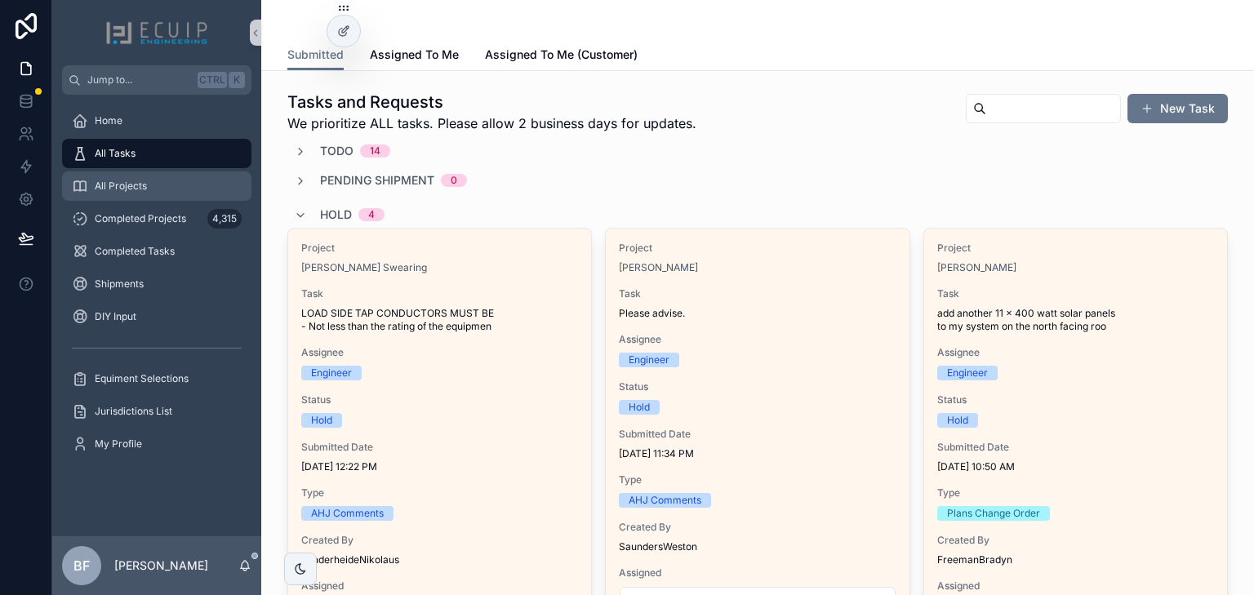
click at [160, 176] on div "All Projects" at bounding box center [157, 186] width 170 height 26
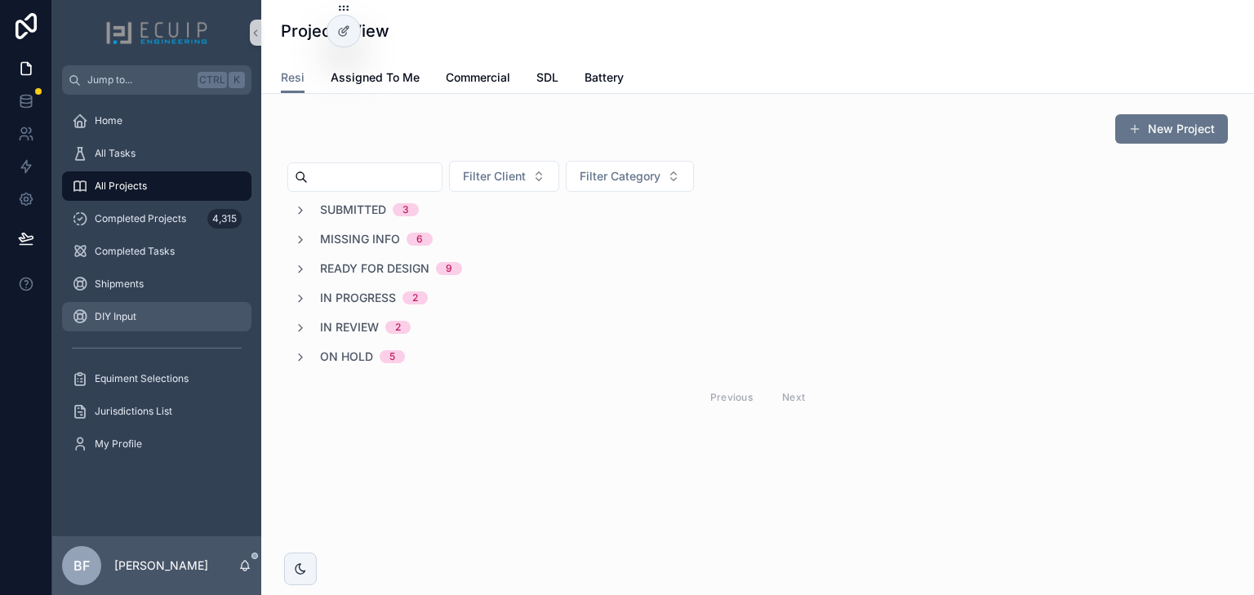
click at [104, 309] on div "DIY Input" at bounding box center [157, 317] width 170 height 26
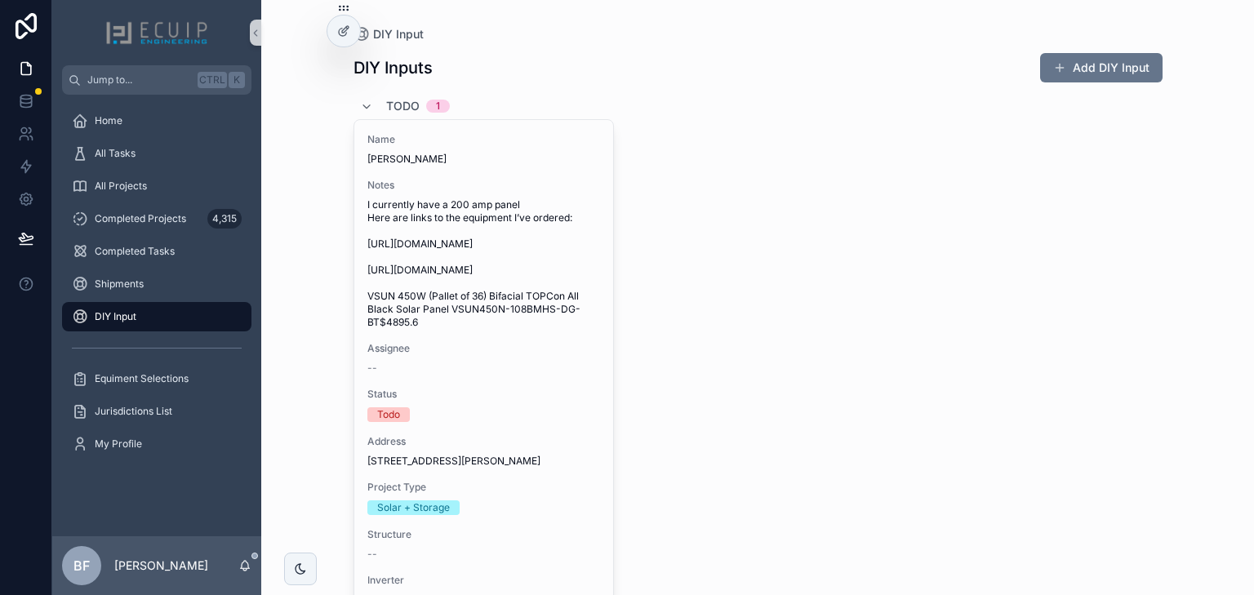
click at [386, 105] on span "Todo" at bounding box center [402, 106] width 33 height 16
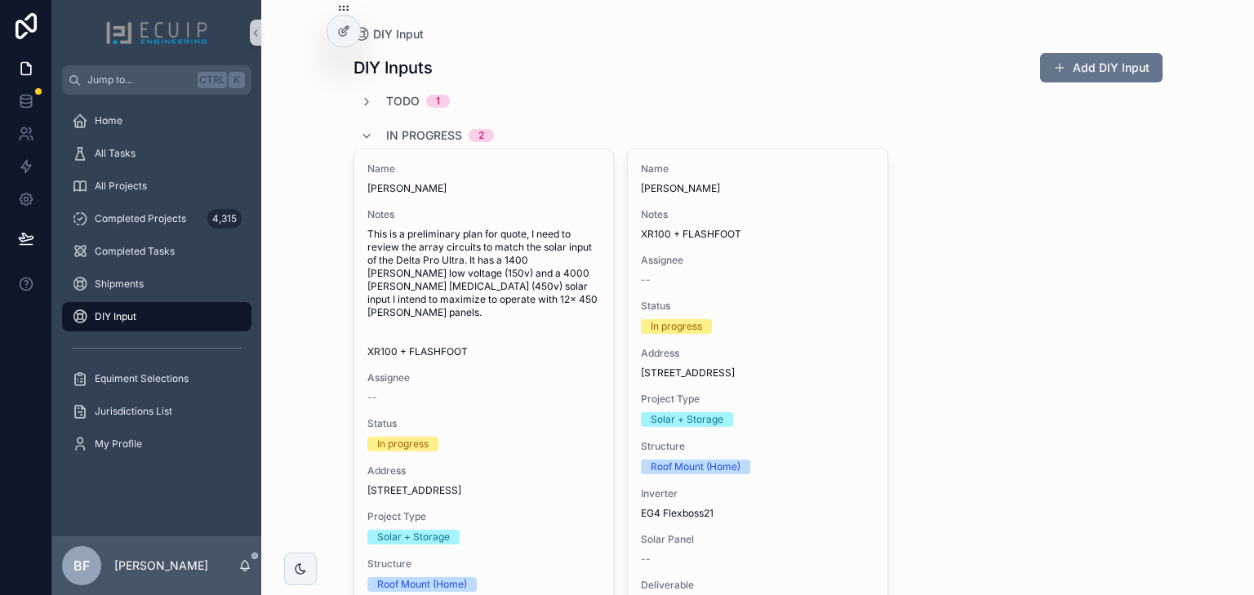
click at [397, 135] on span "In progress" at bounding box center [424, 135] width 76 height 16
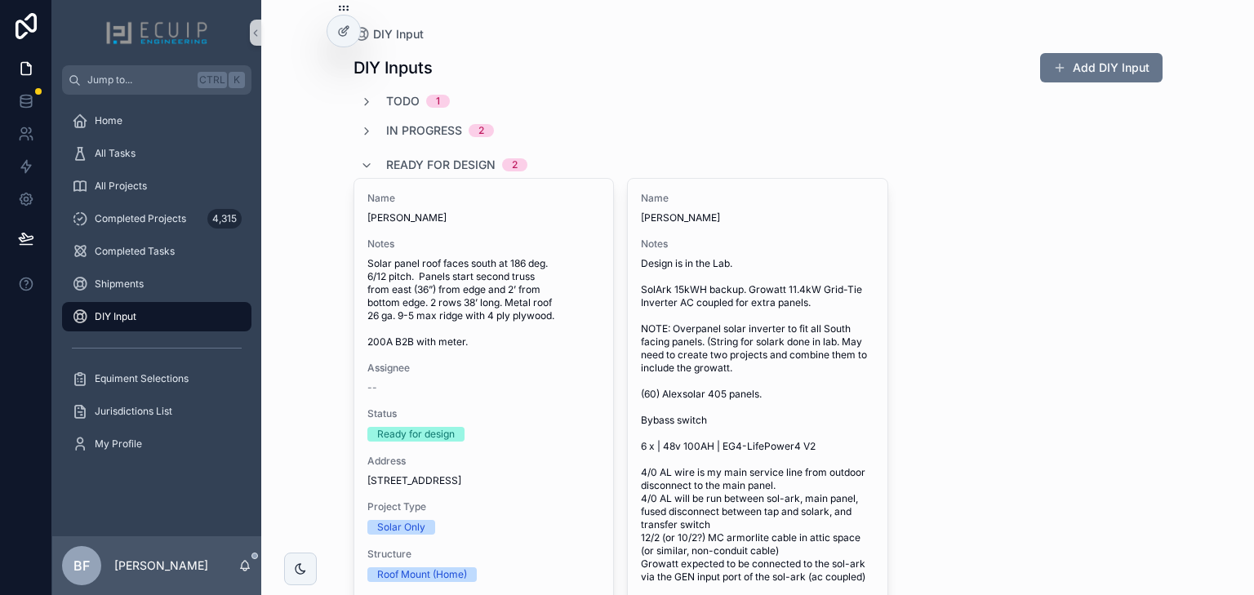
click at [411, 158] on span "Ready for design" at bounding box center [440, 165] width 109 height 16
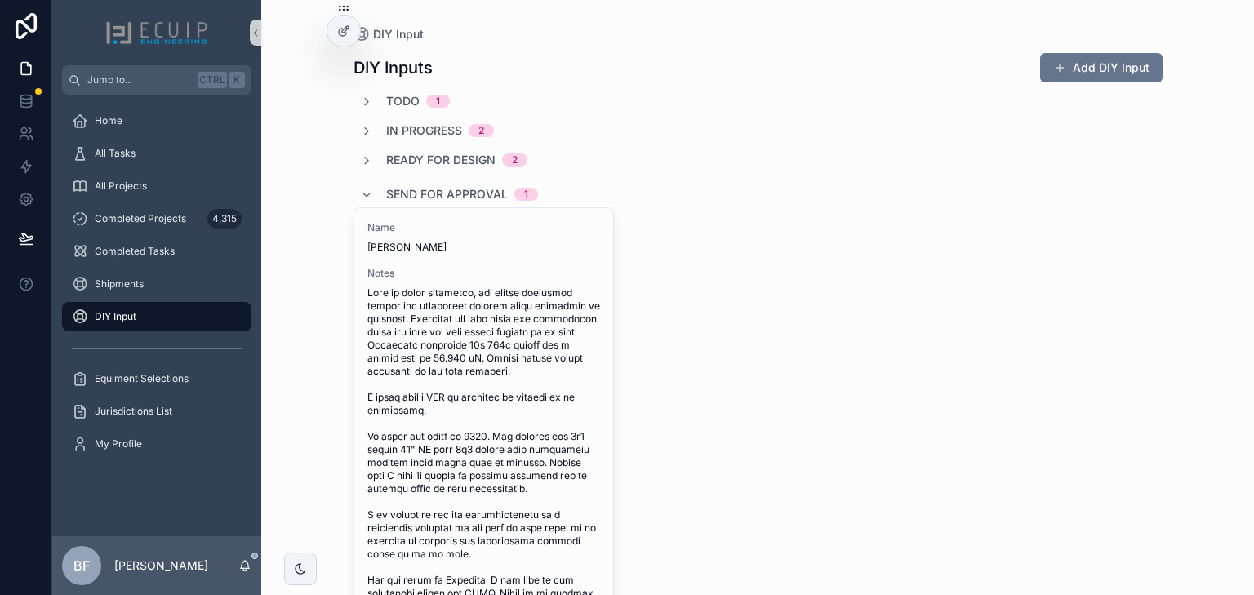
click at [426, 189] on span "Send For Approval" at bounding box center [447, 194] width 122 height 16
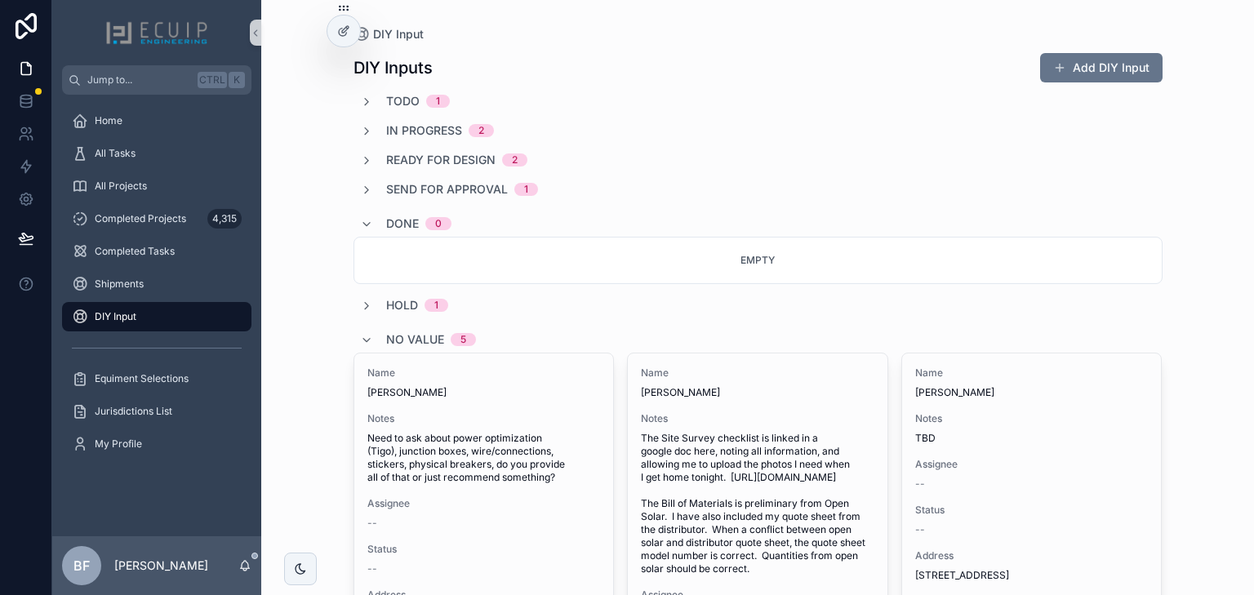
click at [417, 331] on span "No value" at bounding box center [415, 339] width 58 height 16
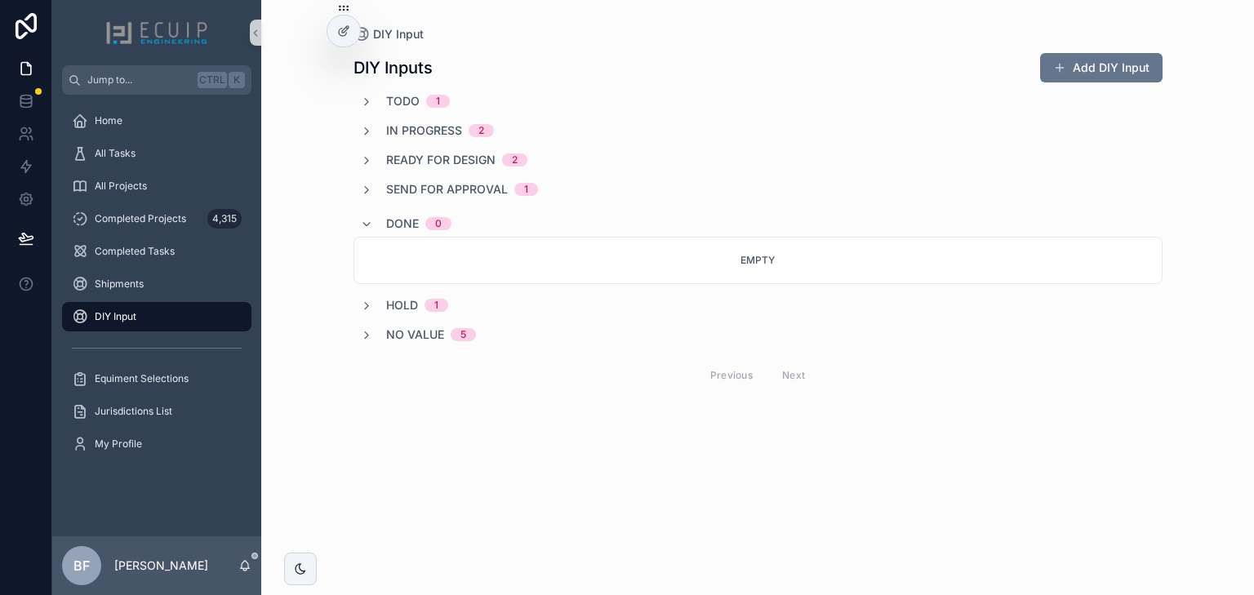
click at [464, 195] on span "Send For Approval" at bounding box center [447, 189] width 122 height 16
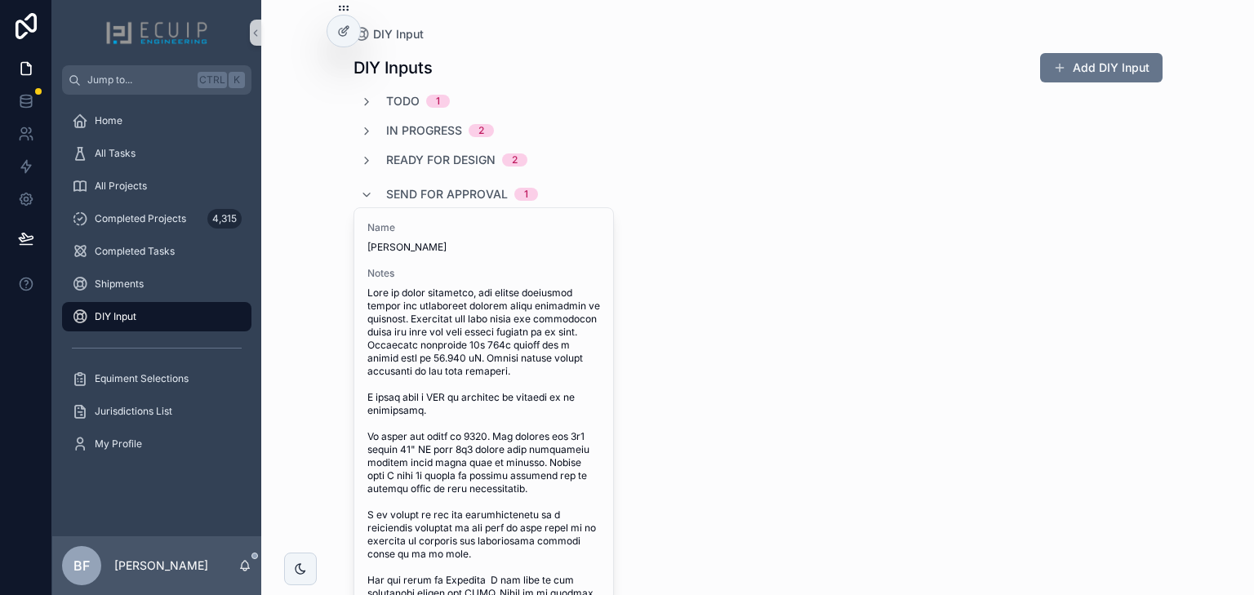
click at [462, 189] on span "Send For Approval" at bounding box center [447, 194] width 122 height 16
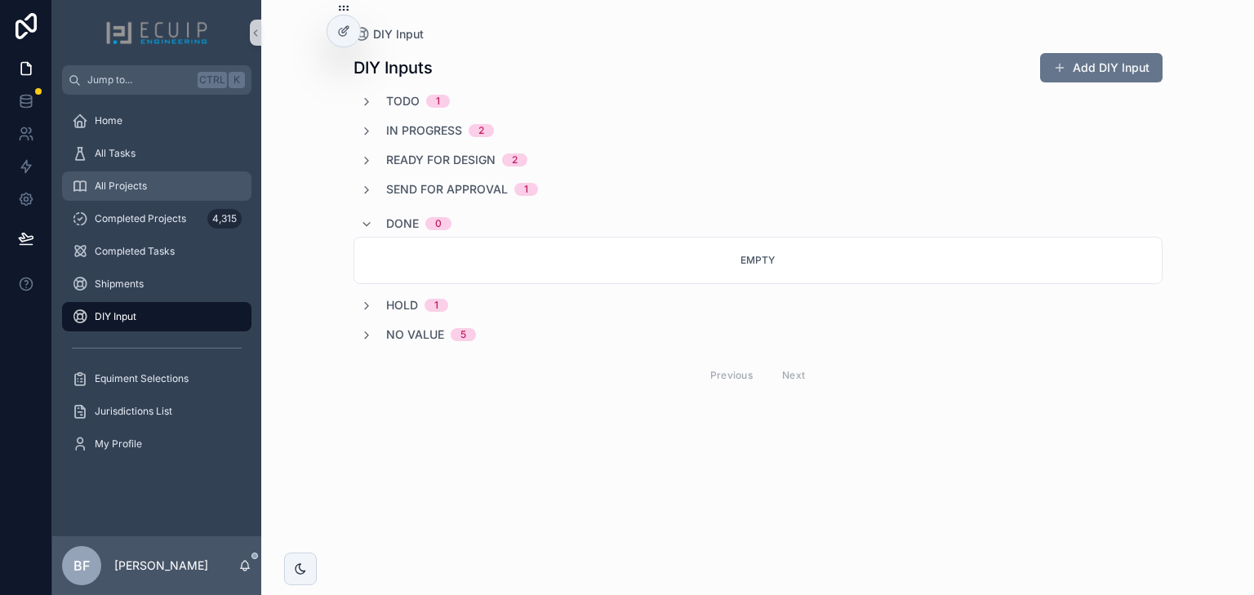
click at [160, 189] on div "All Projects" at bounding box center [157, 186] width 170 height 26
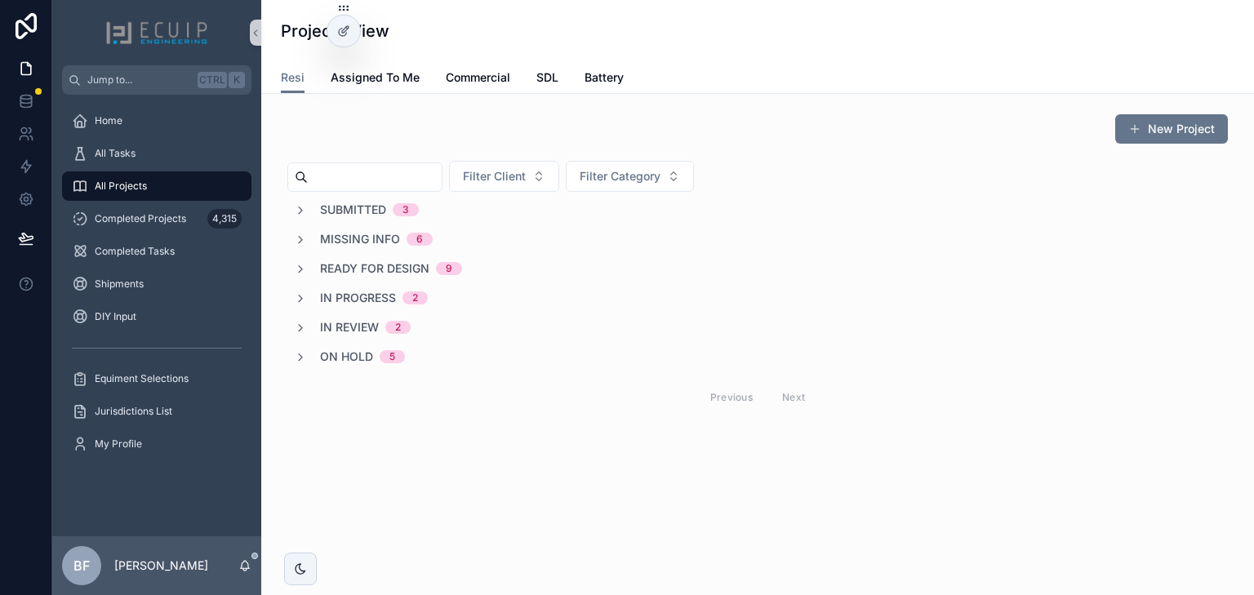
click at [343, 206] on span "Submitted" at bounding box center [353, 210] width 66 height 16
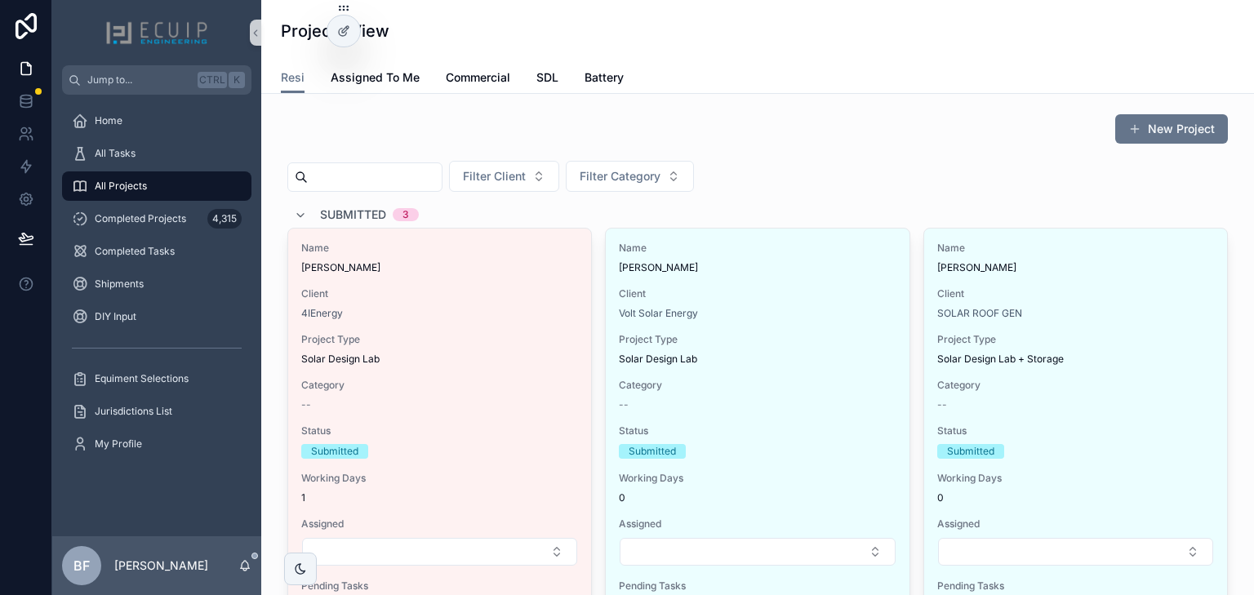
click at [331, 134] on div "New Project" at bounding box center [757, 132] width 940 height 38
click at [331, 211] on span "Submitted" at bounding box center [353, 214] width 66 height 16
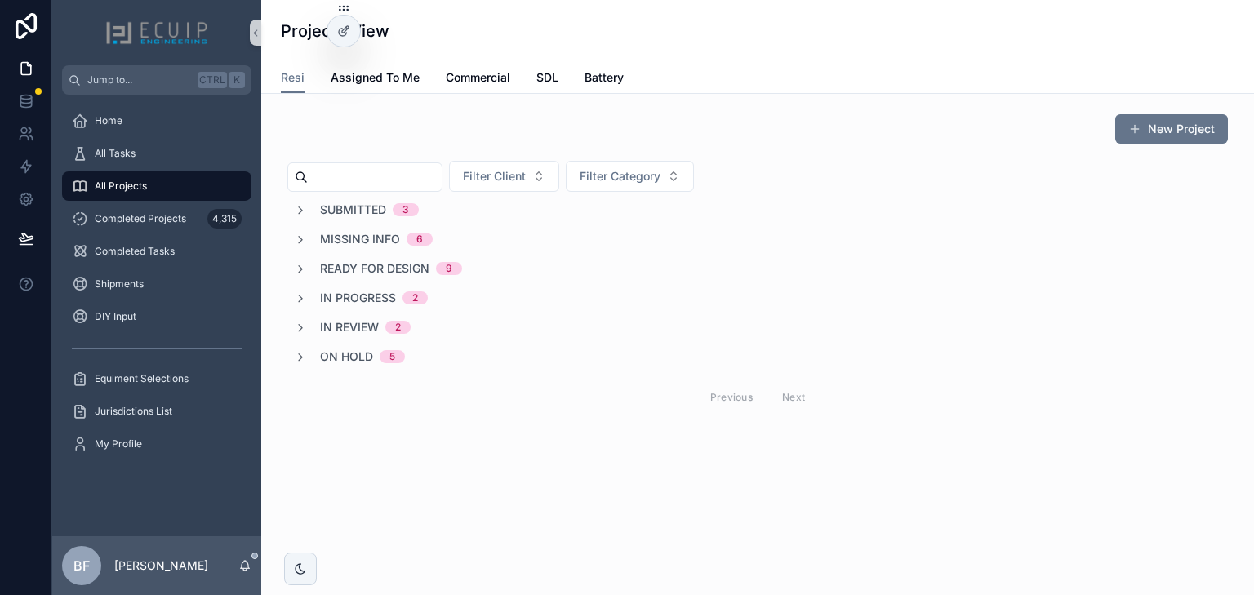
click at [363, 333] on span "In Review" at bounding box center [349, 327] width 59 height 16
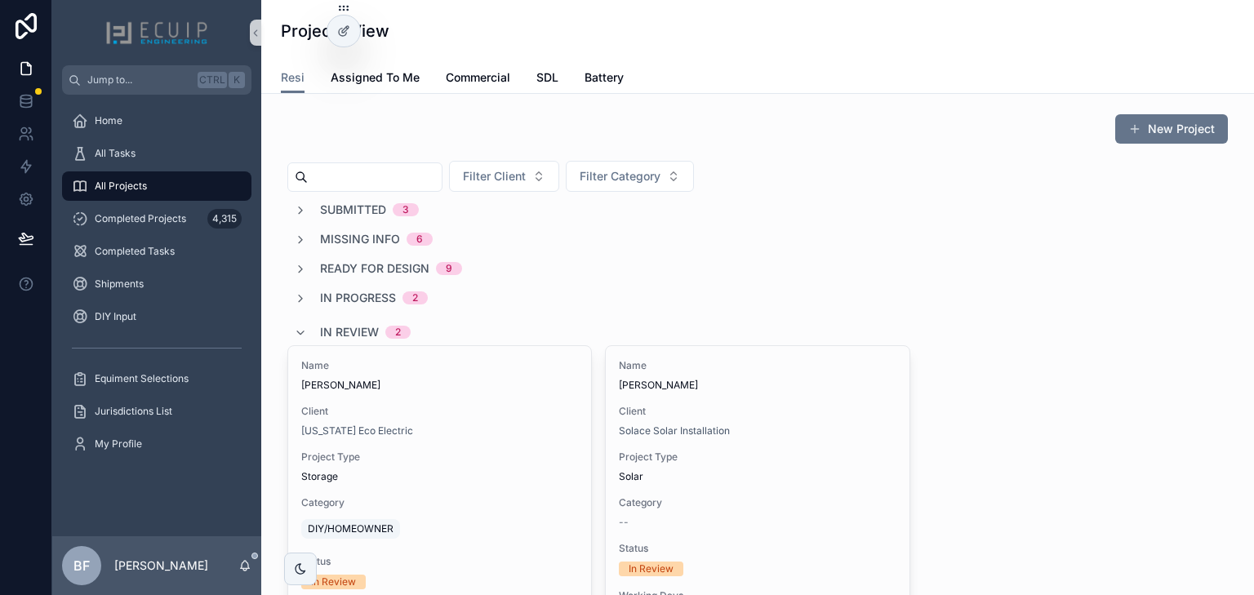
click at [460, 314] on div "Submitted 3 Missing Info 6 Ready for Design 9 In Progress 2 In Review 2 Name Ca…" at bounding box center [757, 522] width 940 height 641
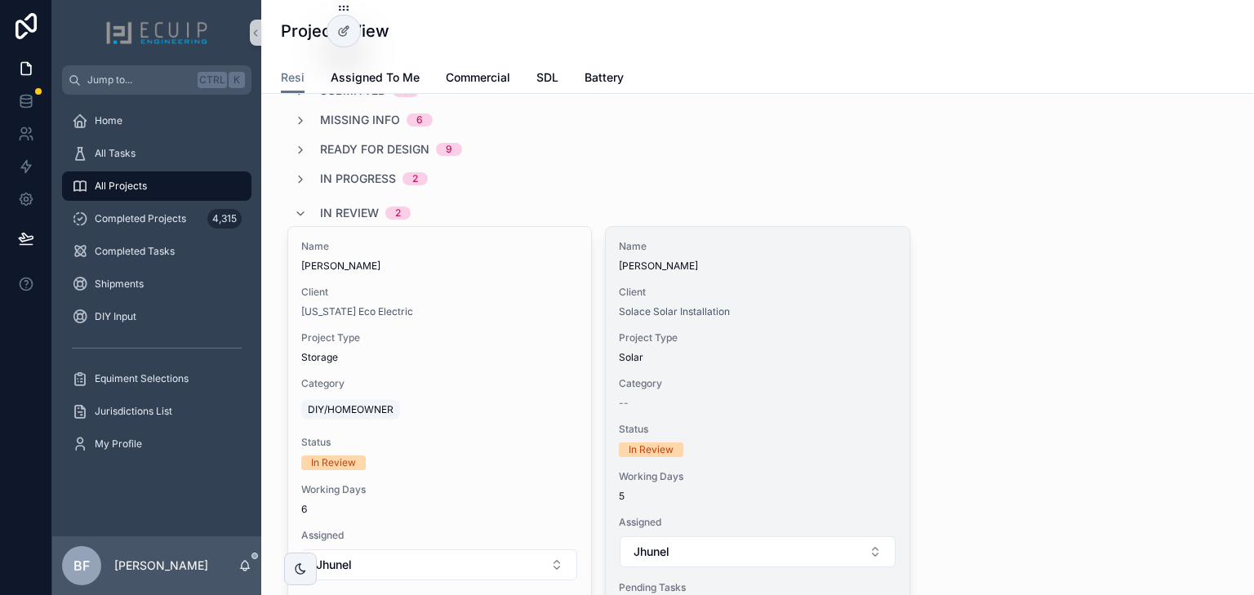
scroll to position [131, 0]
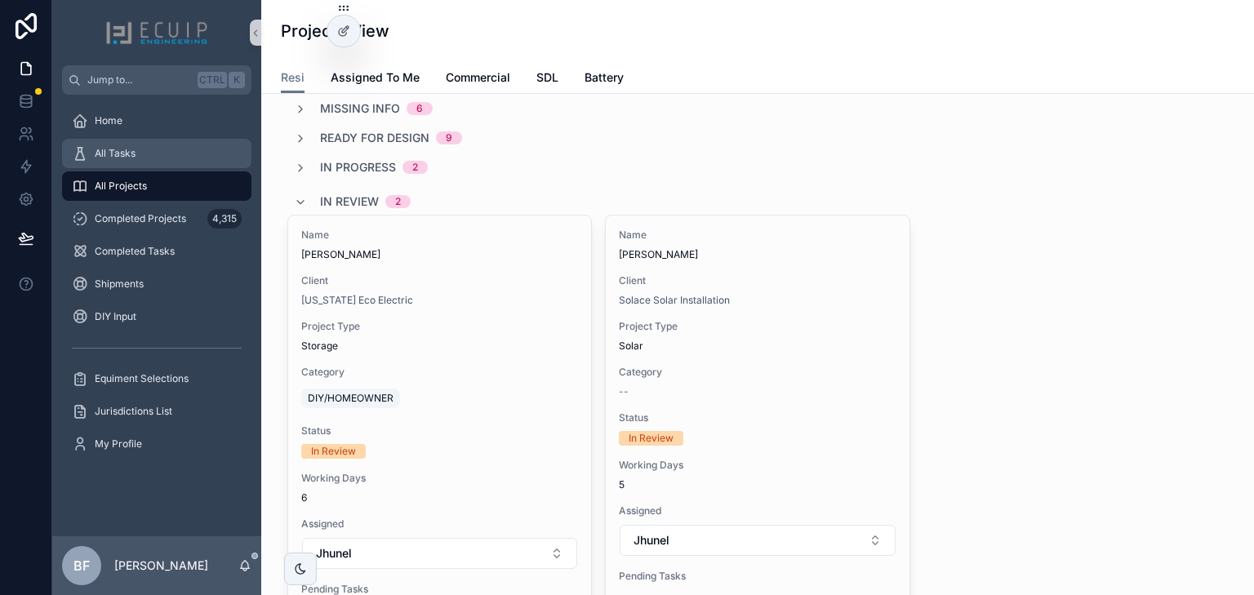
click at [146, 147] on div "All Tasks" at bounding box center [157, 153] width 170 height 26
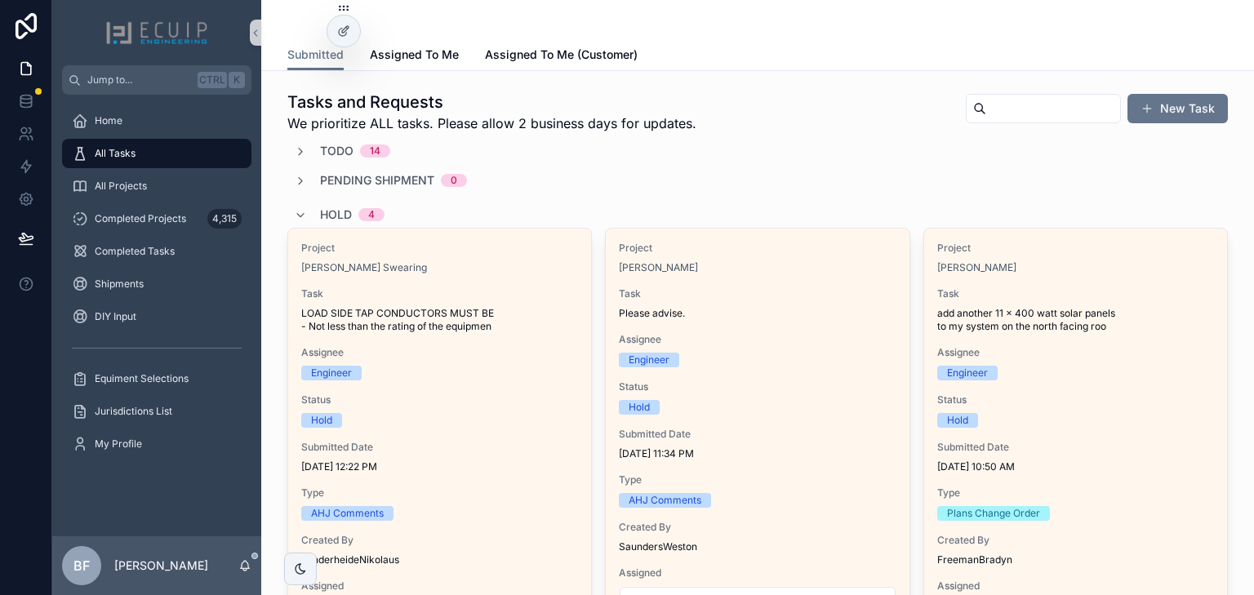
click at [336, 208] on span "Hold" at bounding box center [336, 214] width 32 height 16
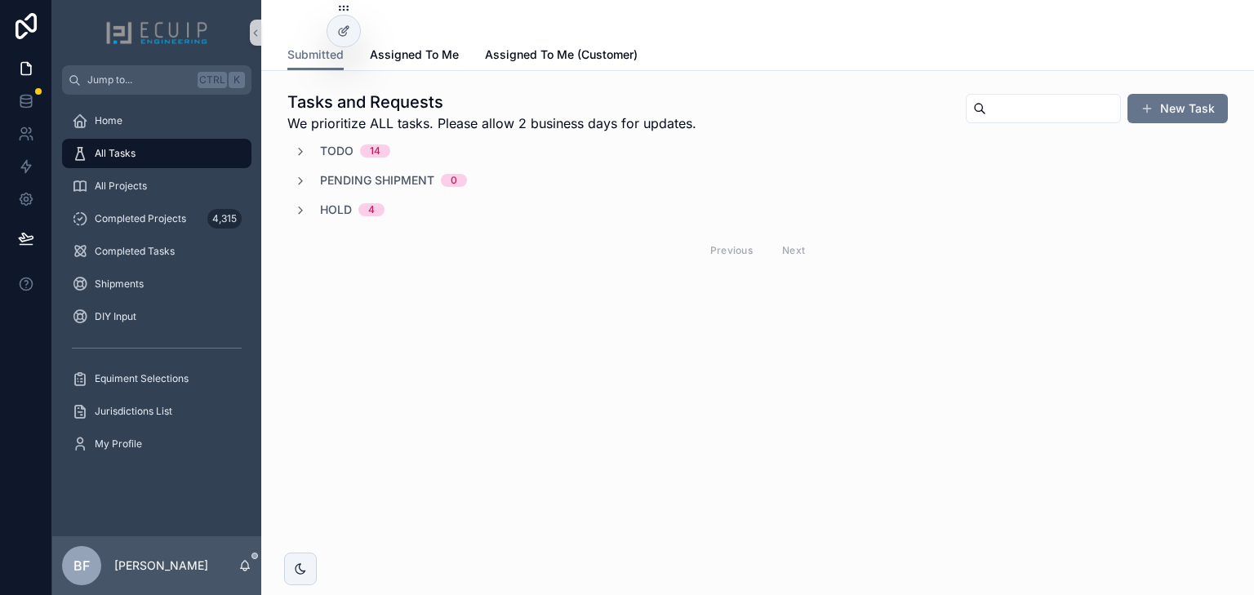
click at [341, 145] on span "Todo" at bounding box center [336, 151] width 33 height 16
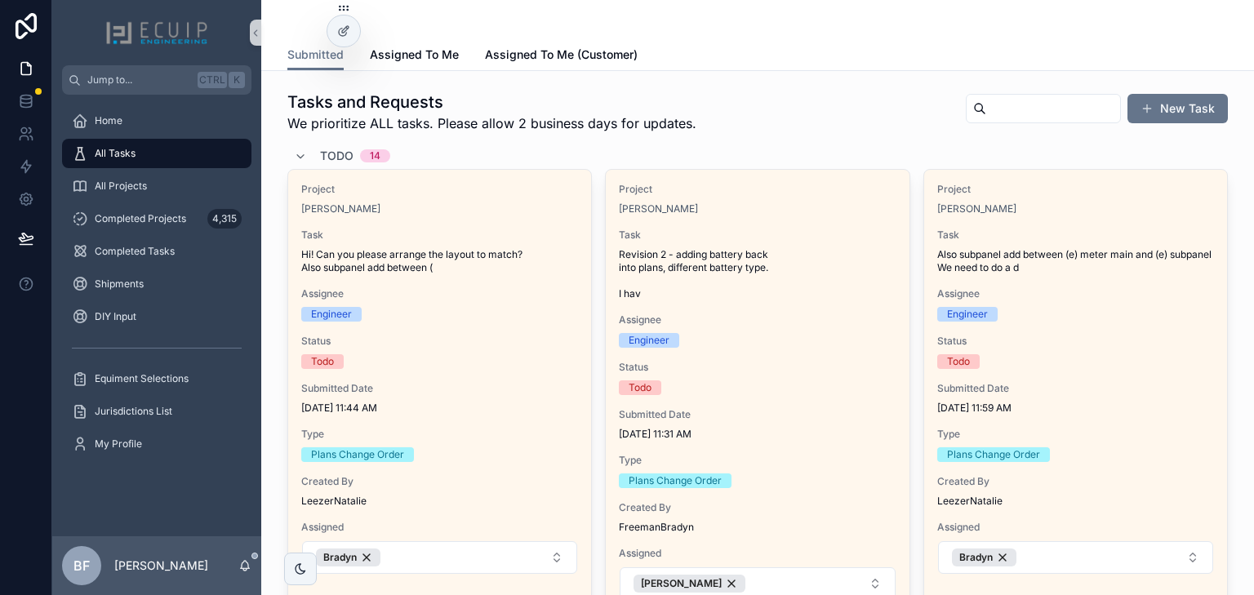
click at [498, 167] on div "Todo 14" at bounding box center [757, 156] width 940 height 26
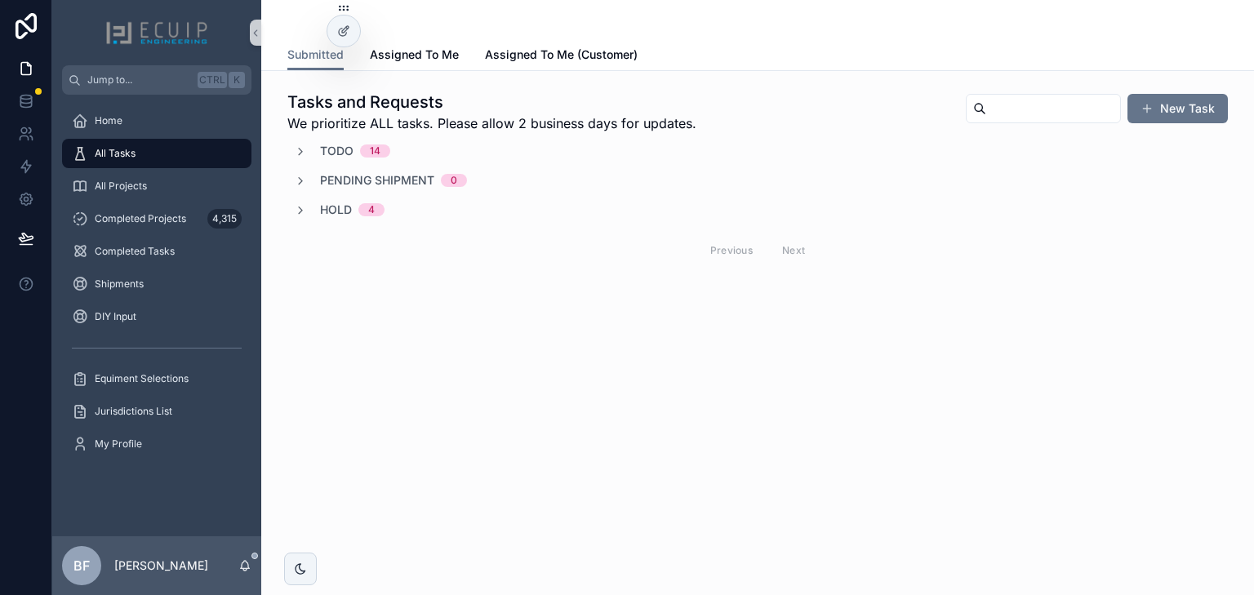
click at [329, 145] on span "Todo" at bounding box center [336, 151] width 33 height 16
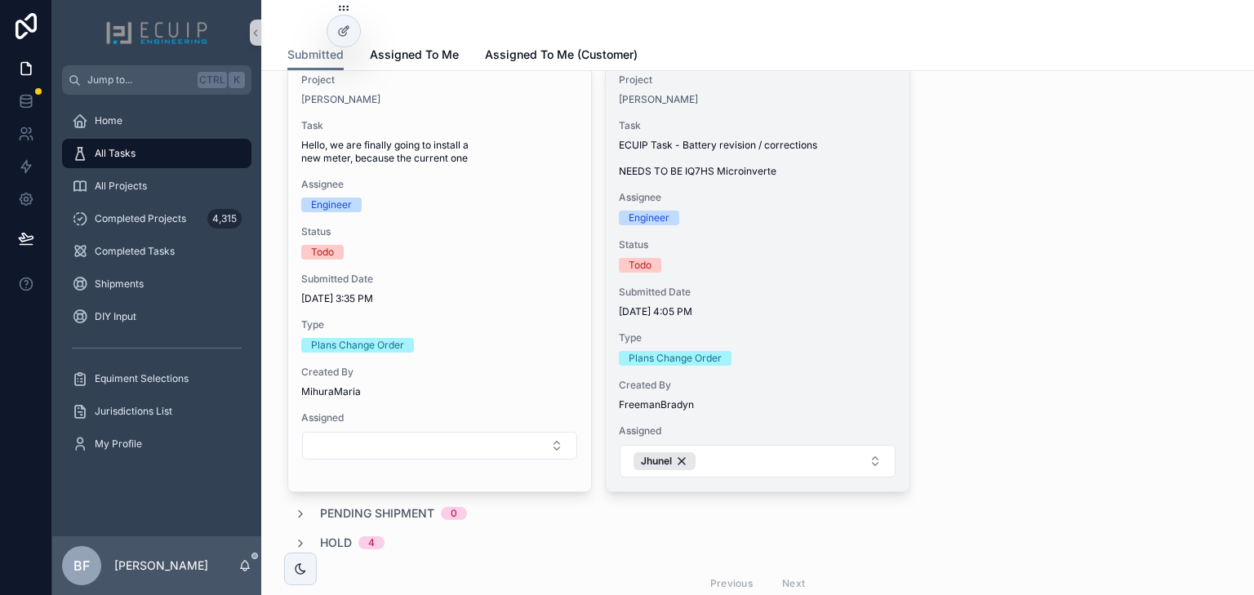
scroll to position [1871, 0]
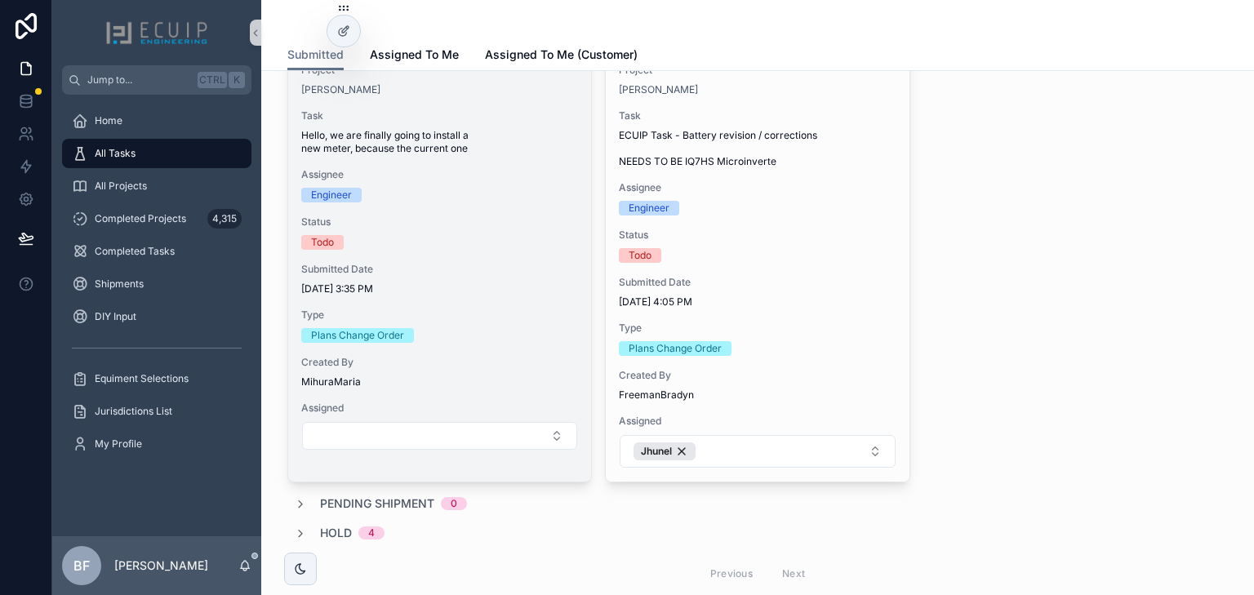
click at [431, 173] on span "Assignee" at bounding box center [439, 174] width 277 height 13
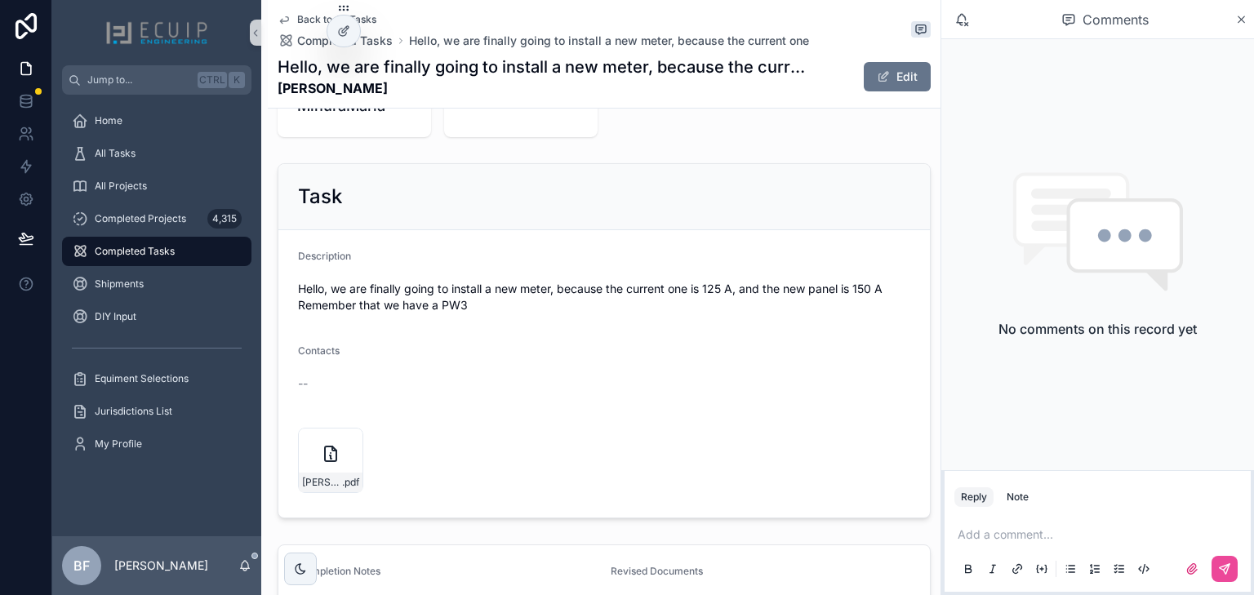
scroll to position [522, 0]
drag, startPoint x: 355, startPoint y: 96, endPoint x: 273, endPoint y: 87, distance: 82.1
click at [273, 87] on div "Back to All Tasks Completed Tasks Hello, we are finally going to install a new …" at bounding box center [604, 54] width 673 height 109
copy strong "Al Butkus"
click at [344, 437] on icon "scrollable content" at bounding box center [349, 440] width 13 height 13
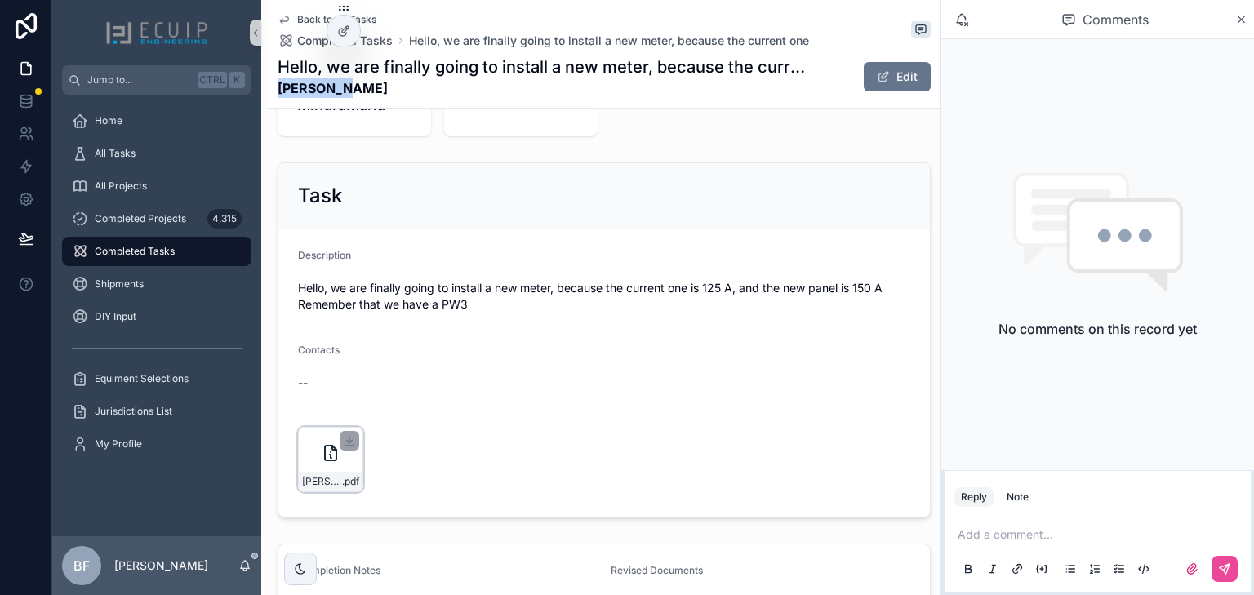
click at [535, 105] on div "Back to All Tasks Completed Tasks Hello, we are finally going to install a new …" at bounding box center [604, 54] width 653 height 108
click at [897, 75] on button "Edit" at bounding box center [897, 76] width 67 height 29
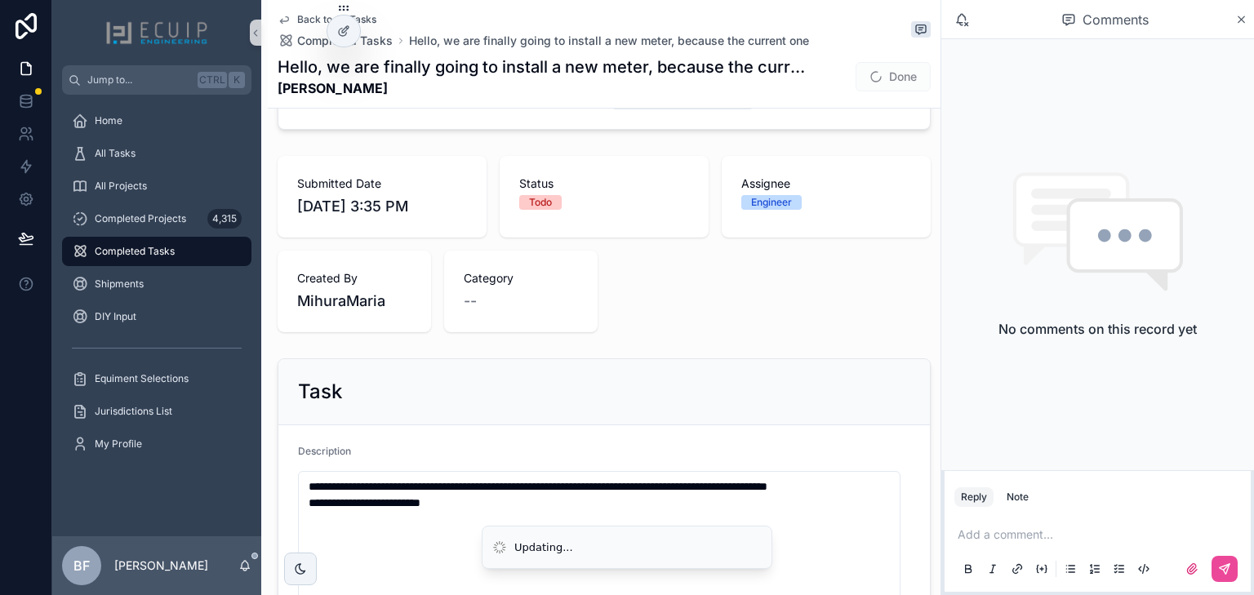
scroll to position [0, 0]
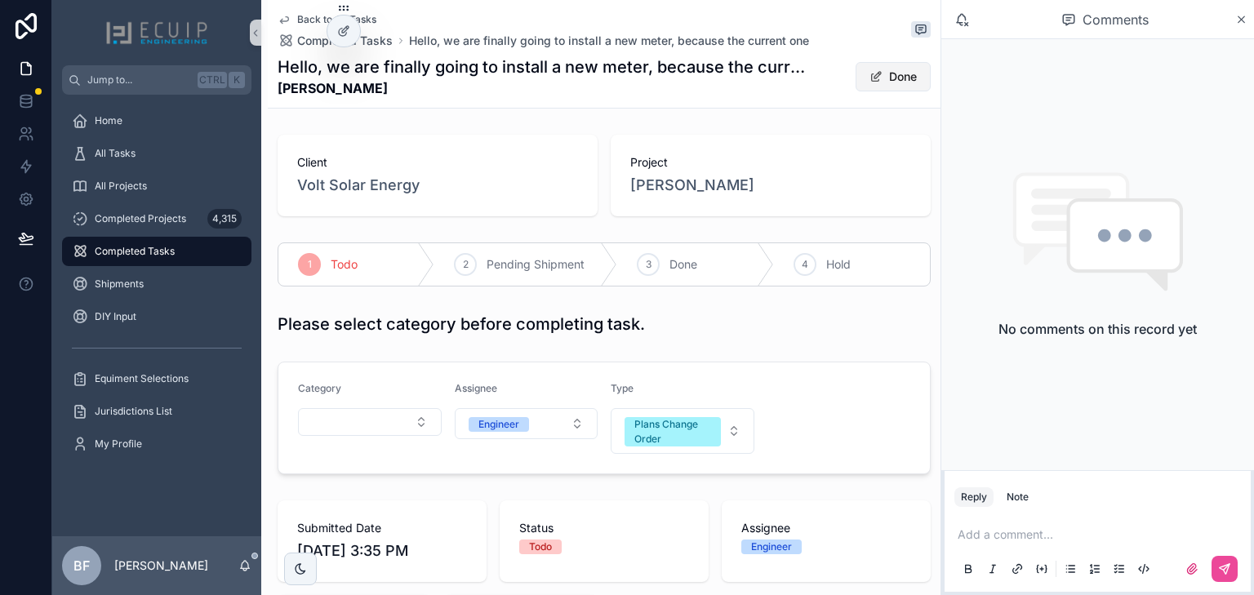
click at [863, 89] on button "Done" at bounding box center [892, 76] width 75 height 29
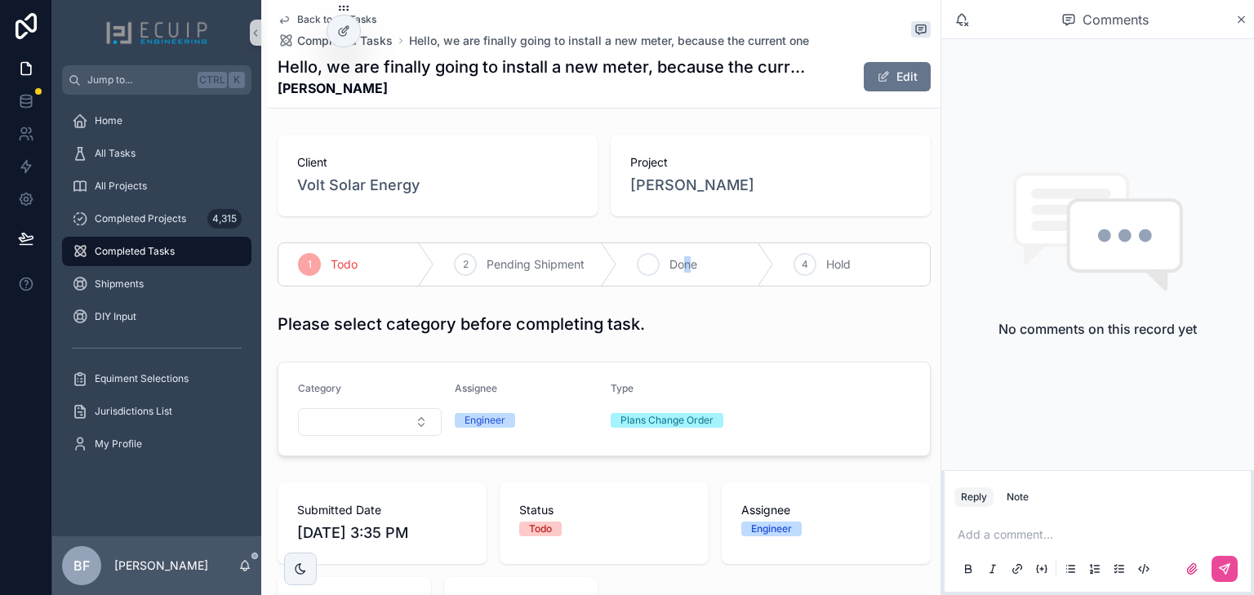
click at [685, 269] on span "Done" at bounding box center [683, 264] width 28 height 16
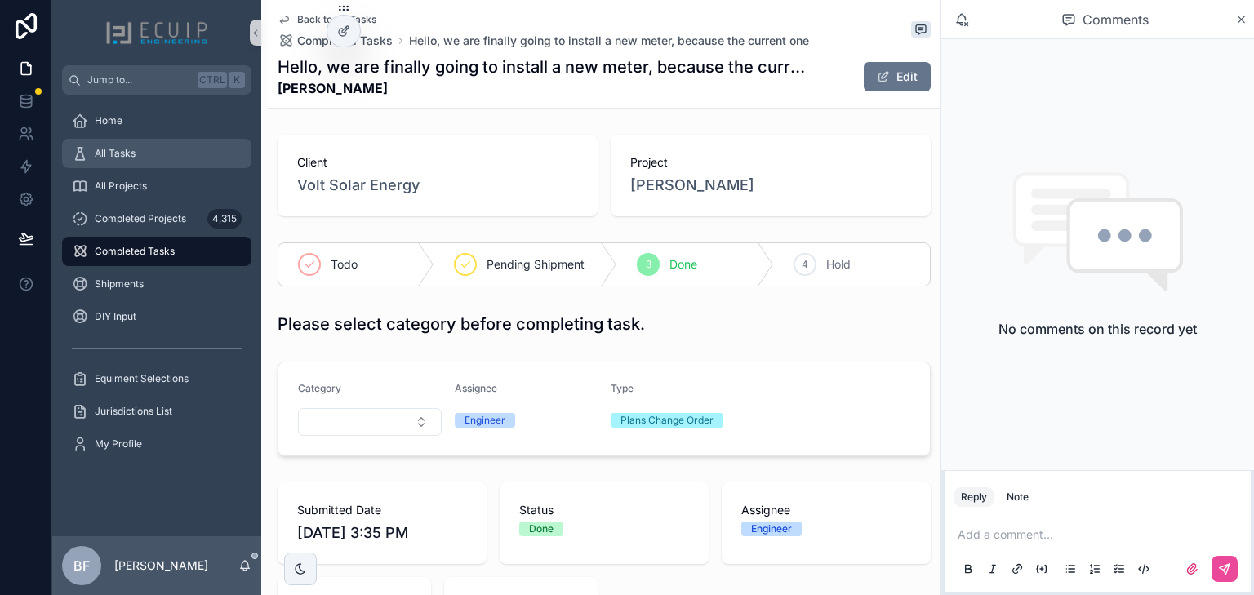
click at [126, 149] on span "All Tasks" at bounding box center [115, 153] width 41 height 13
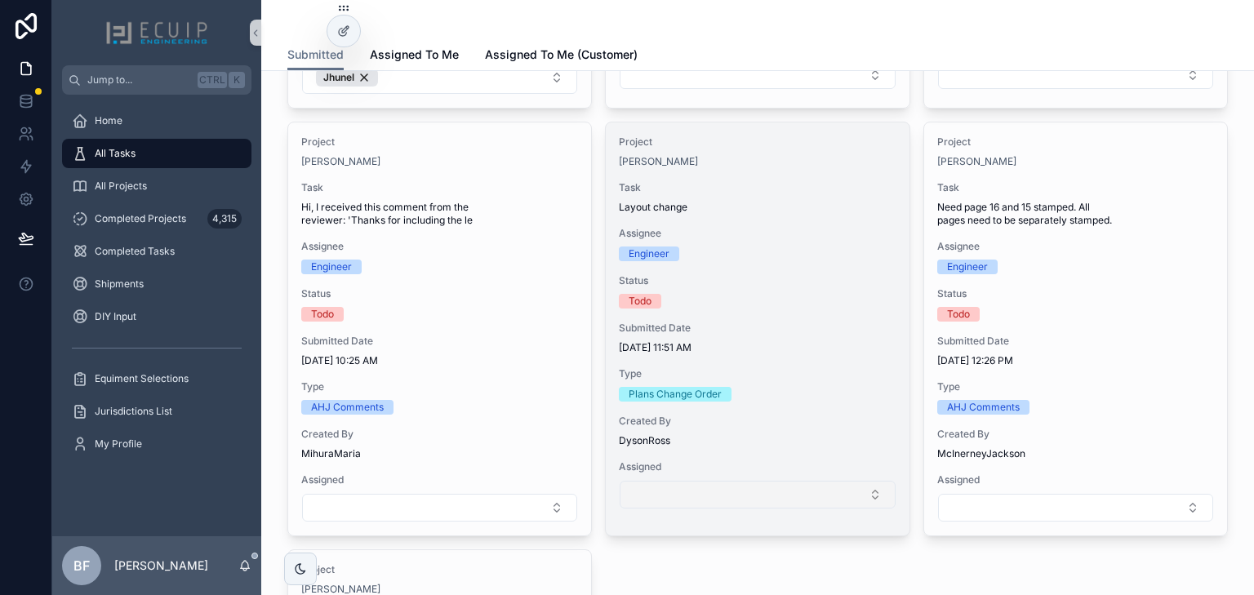
scroll to position [1371, 0]
click at [767, 489] on button "Select Button" at bounding box center [756, 495] width 275 height 28
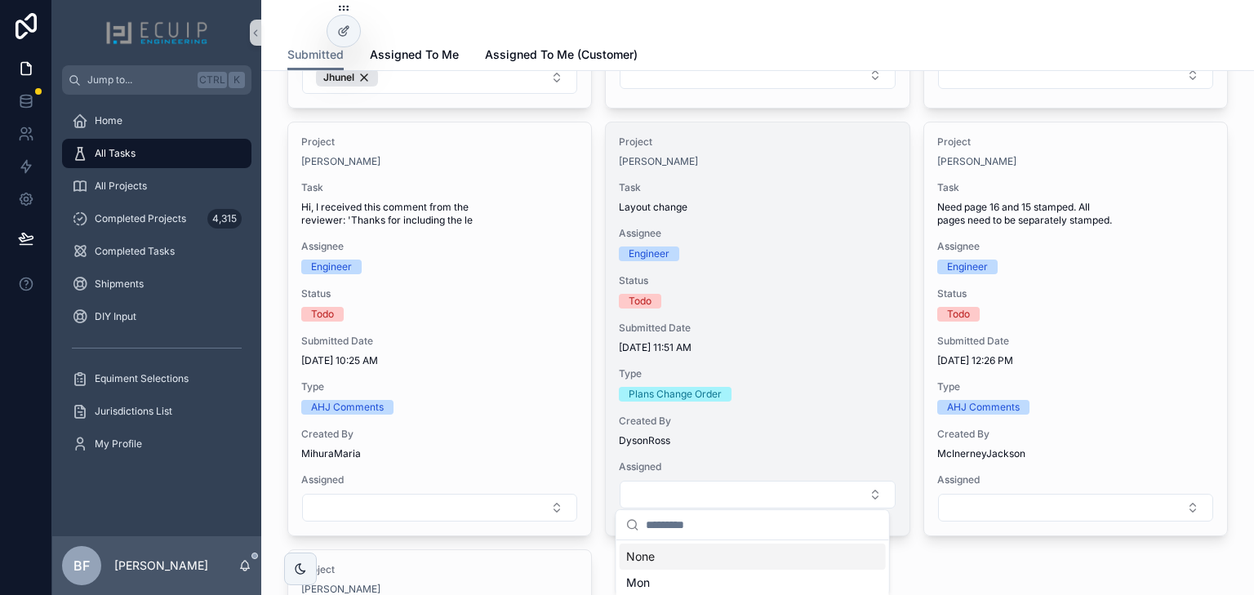
click at [785, 239] on div "Assignee Engineer" at bounding box center [757, 244] width 277 height 34
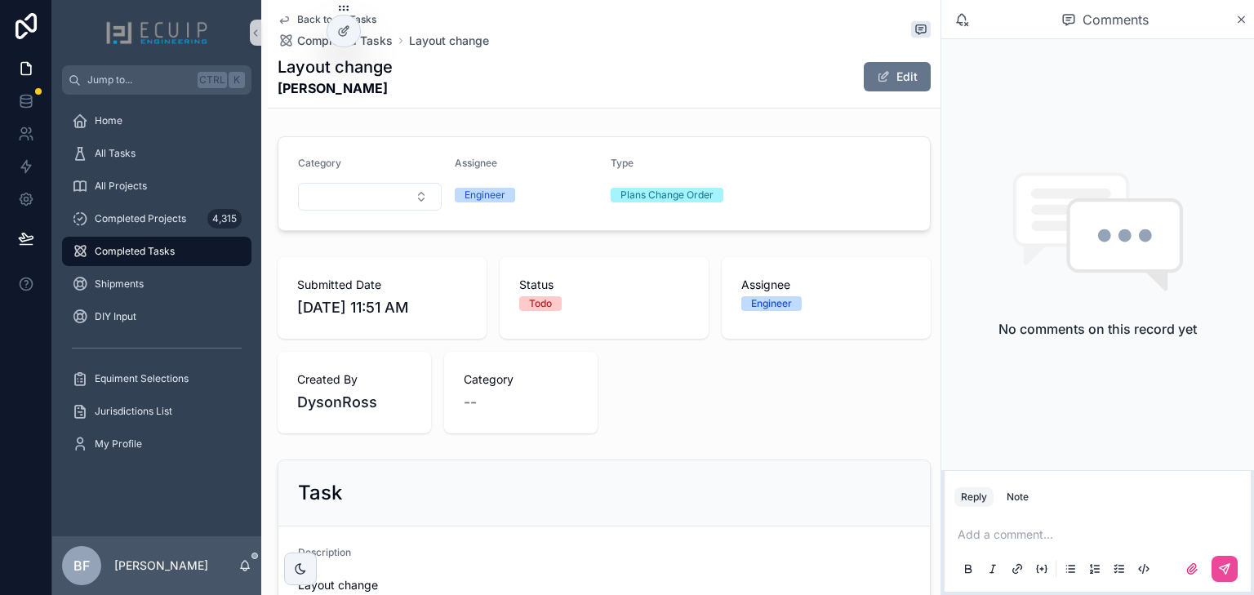
scroll to position [392, 0]
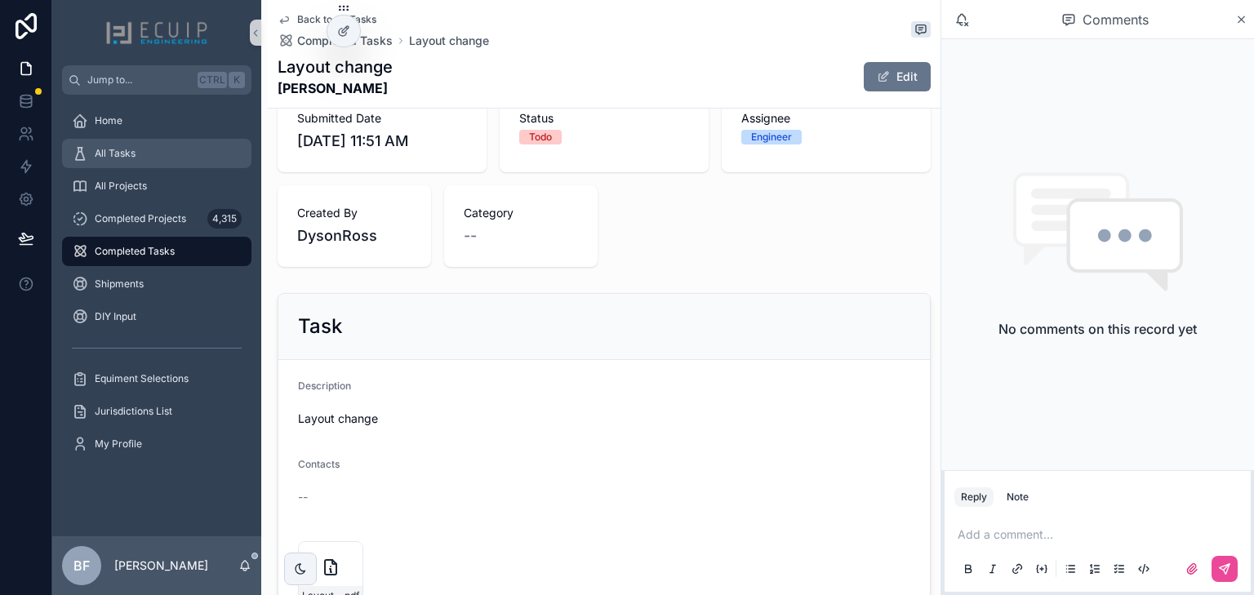
click at [196, 156] on div "All Tasks" at bounding box center [157, 153] width 170 height 26
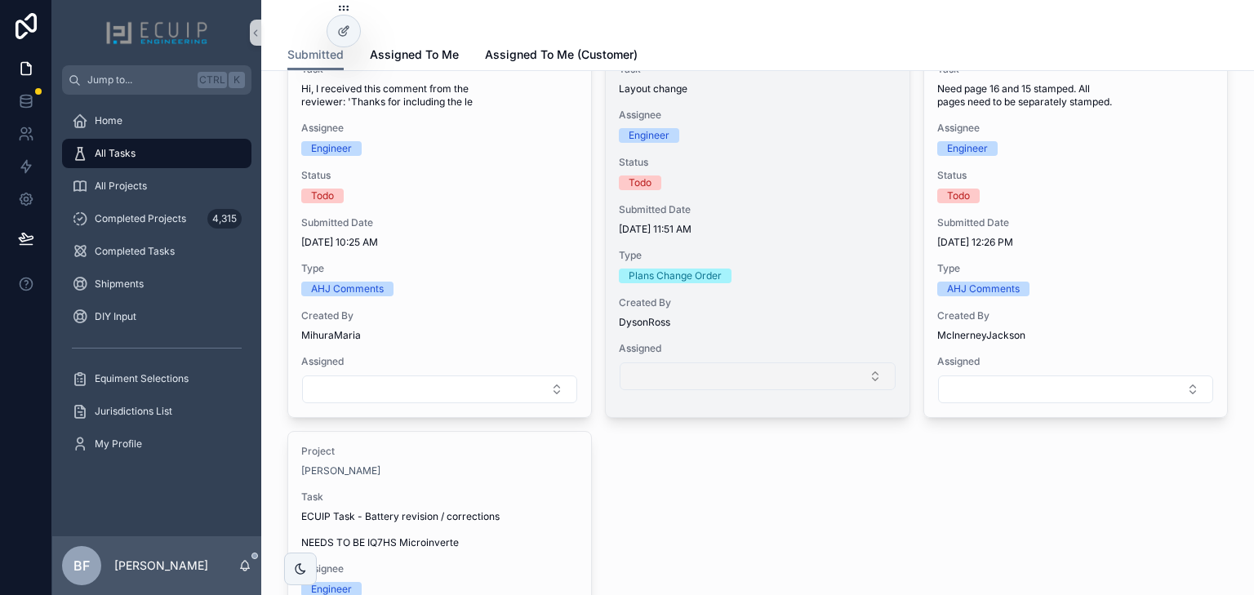
scroll to position [1502, 0]
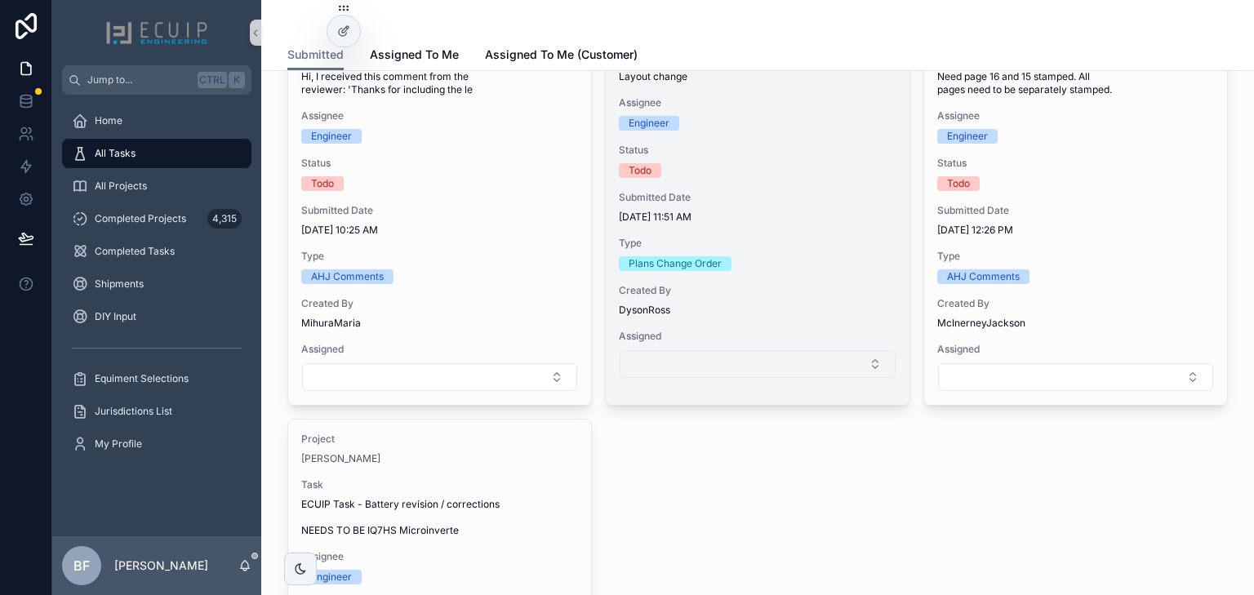
click at [774, 357] on button "Select Button" at bounding box center [756, 364] width 275 height 28
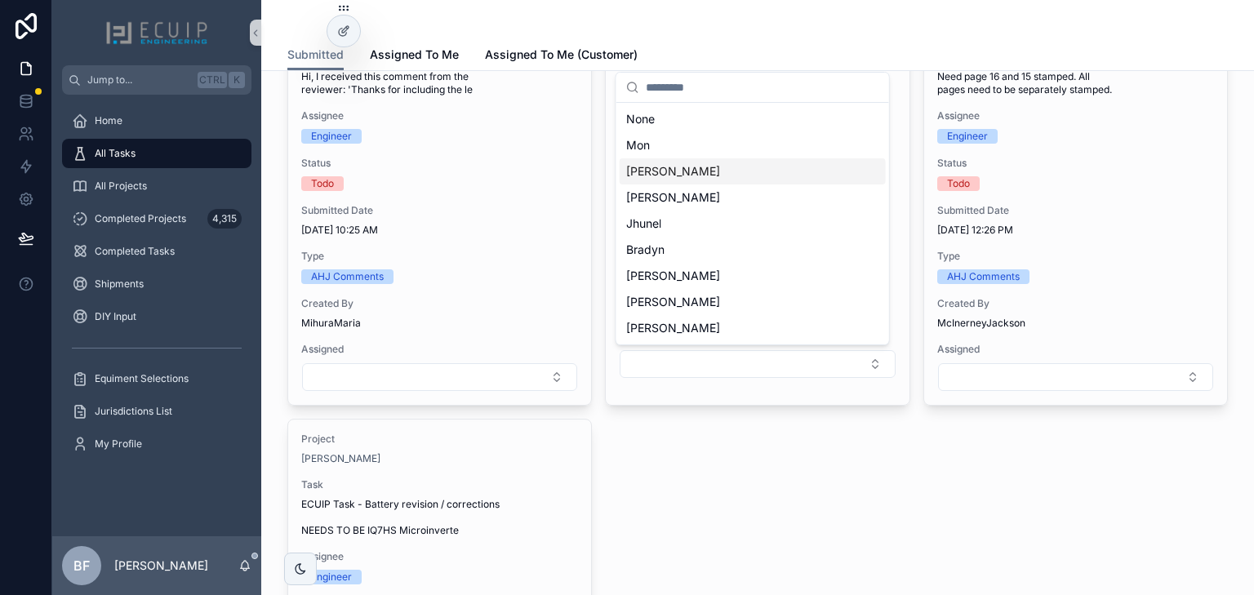
click at [779, 180] on div "Sherri" at bounding box center [752, 171] width 266 height 26
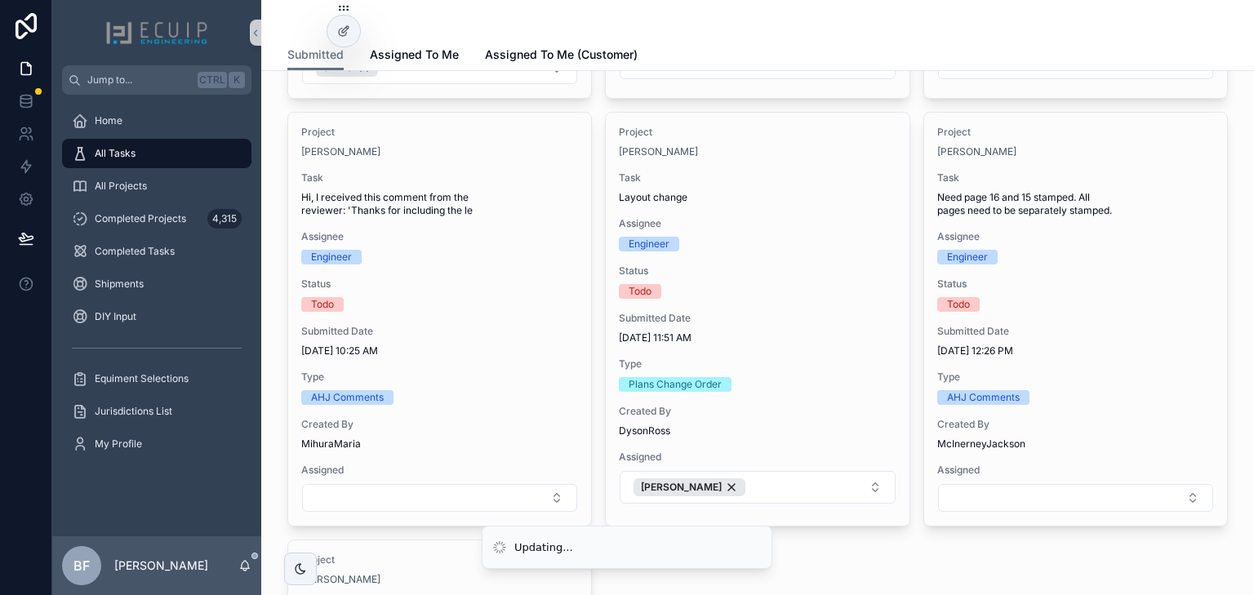
scroll to position [1371, 0]
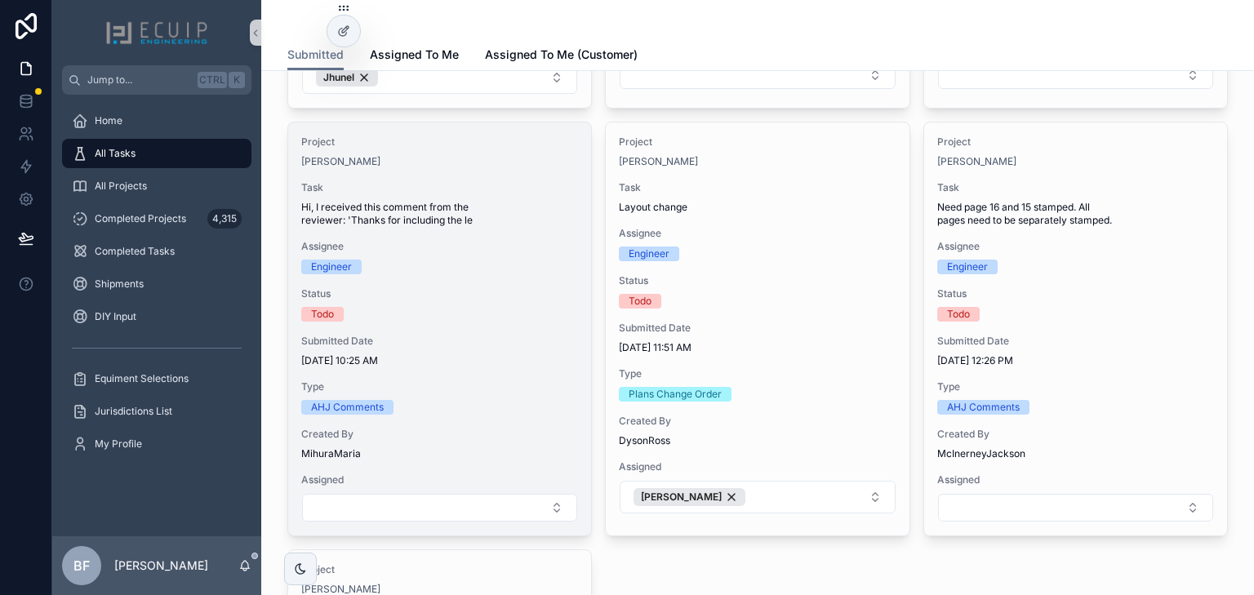
click at [504, 314] on div "Todo" at bounding box center [439, 314] width 277 height 15
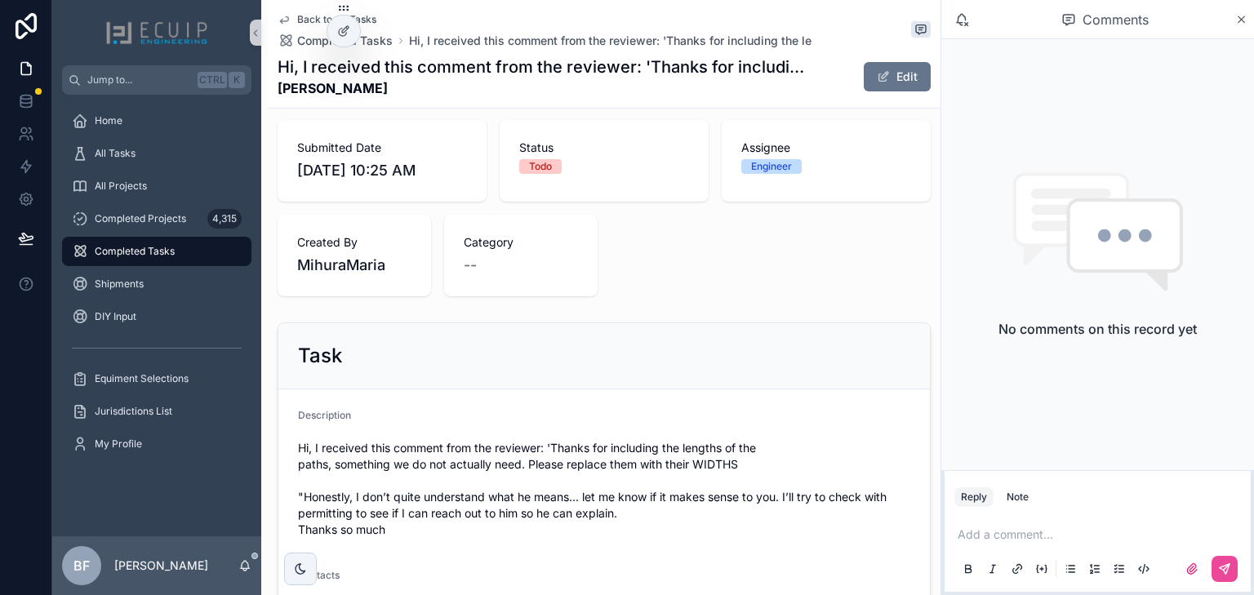
scroll to position [457, 0]
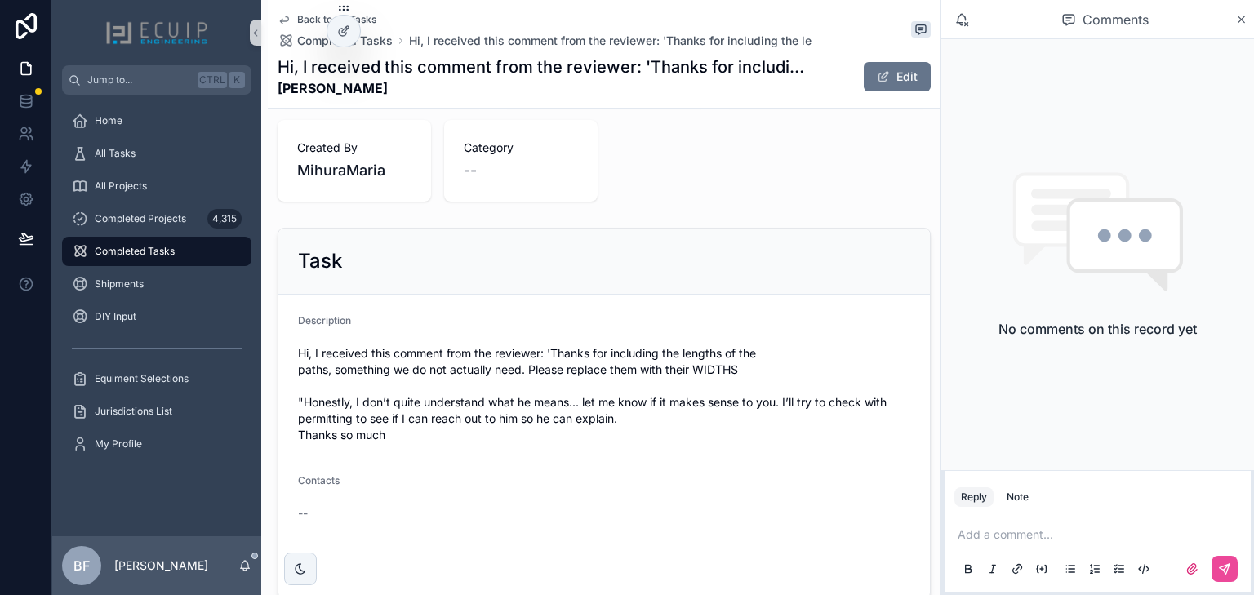
drag, startPoint x: 402, startPoint y: 99, endPoint x: 288, endPoint y: 87, distance: 114.8
click at [281, 92] on div "Back to All Tasks Completed Tasks Hi, I received this comment from the reviewer…" at bounding box center [604, 54] width 653 height 108
copy strong "Jeremie Vessiot"
click at [1041, 539] on p "scrollable content" at bounding box center [1100, 534] width 286 height 16
click at [1086, 503] on span "mm@voltsolarenergy.com" at bounding box center [1084, 507] width 197 height 16
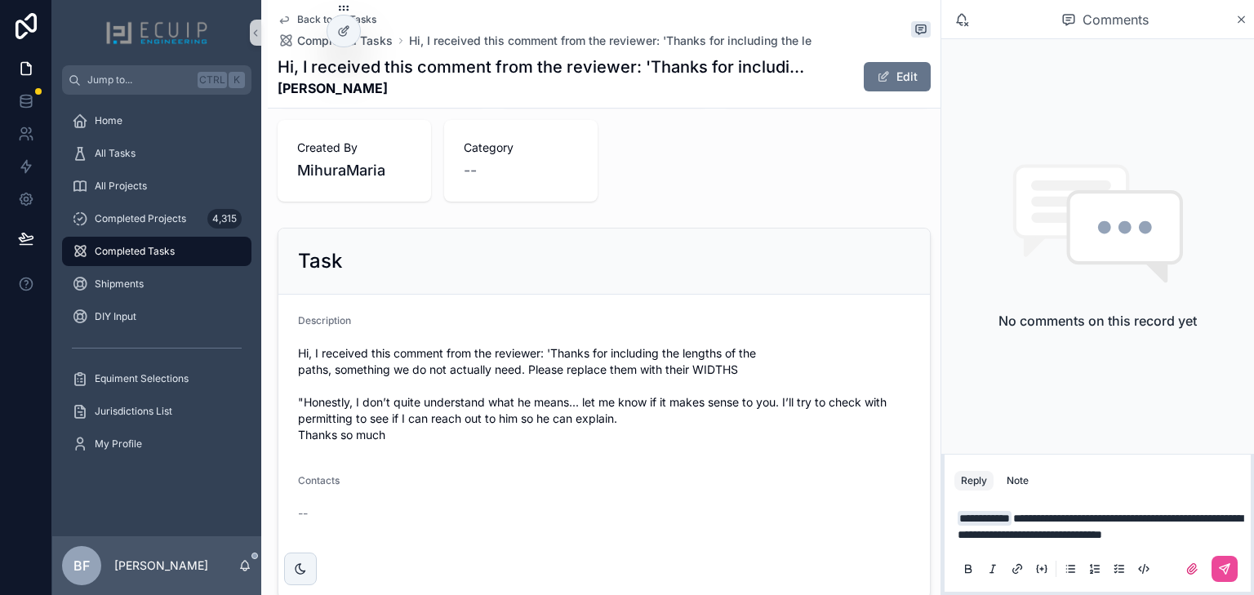
click at [1020, 539] on p "**********" at bounding box center [1100, 526] width 286 height 33
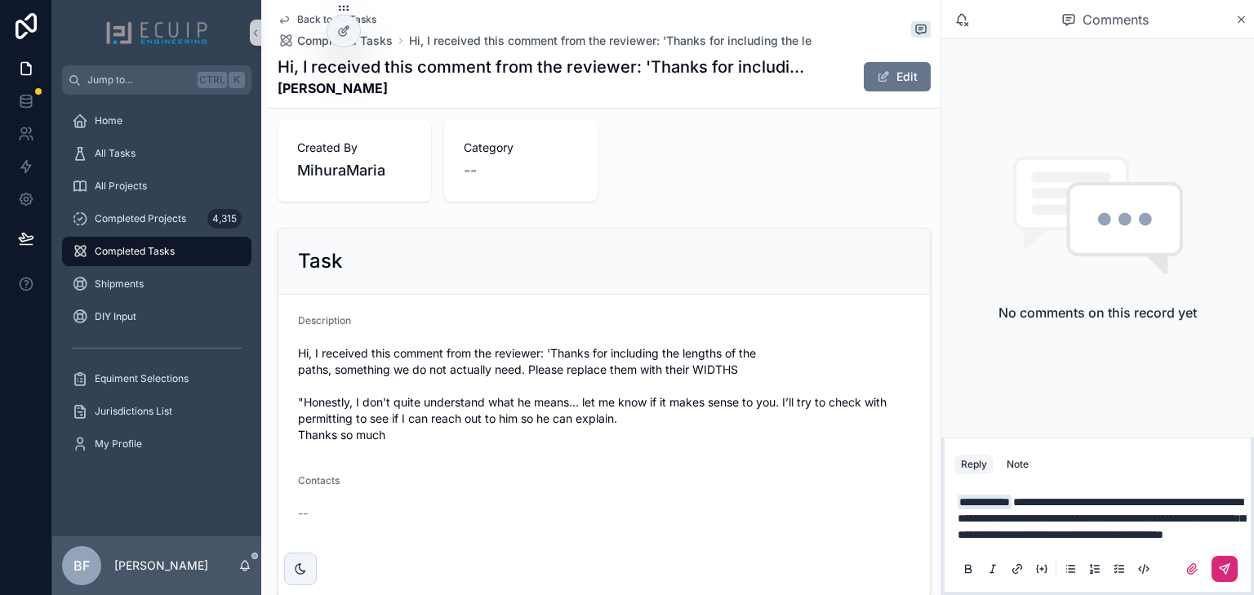
click at [1219, 571] on icon "scrollable content" at bounding box center [1224, 568] width 13 height 13
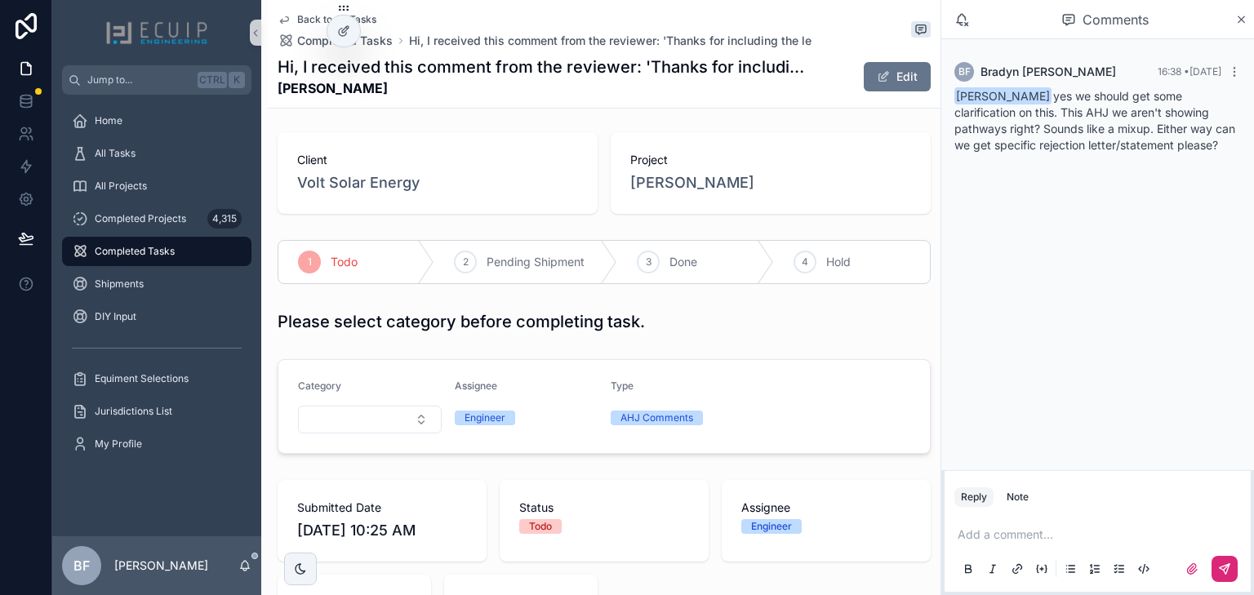
scroll to position [0, 0]
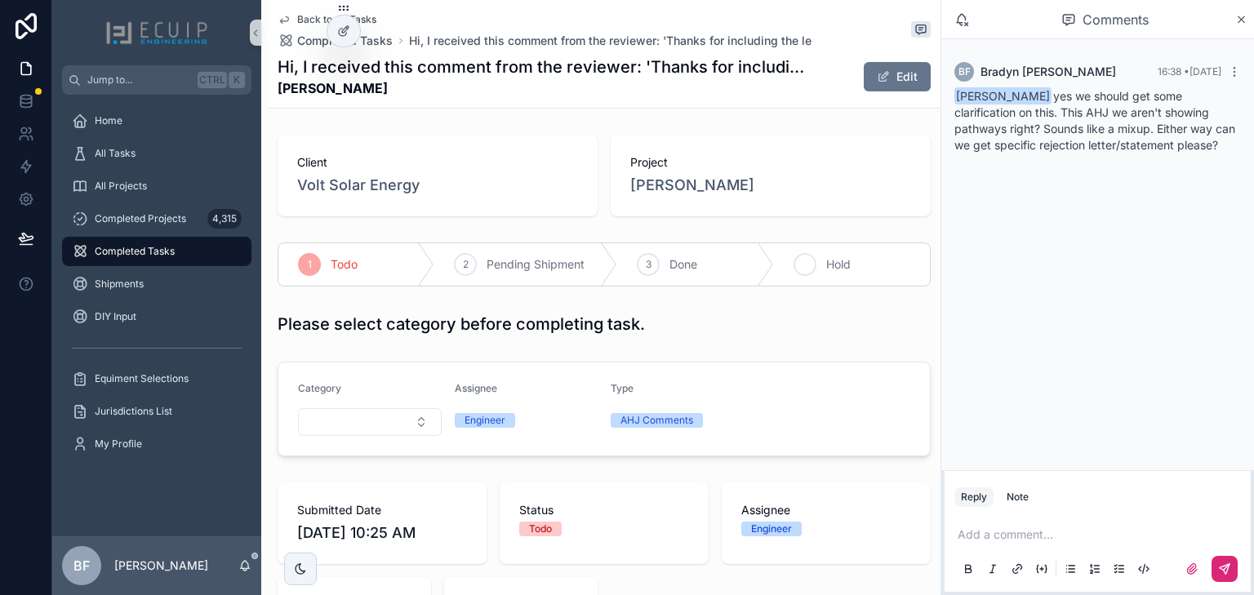
click at [820, 274] on div "4 Hold" at bounding box center [852, 264] width 156 height 42
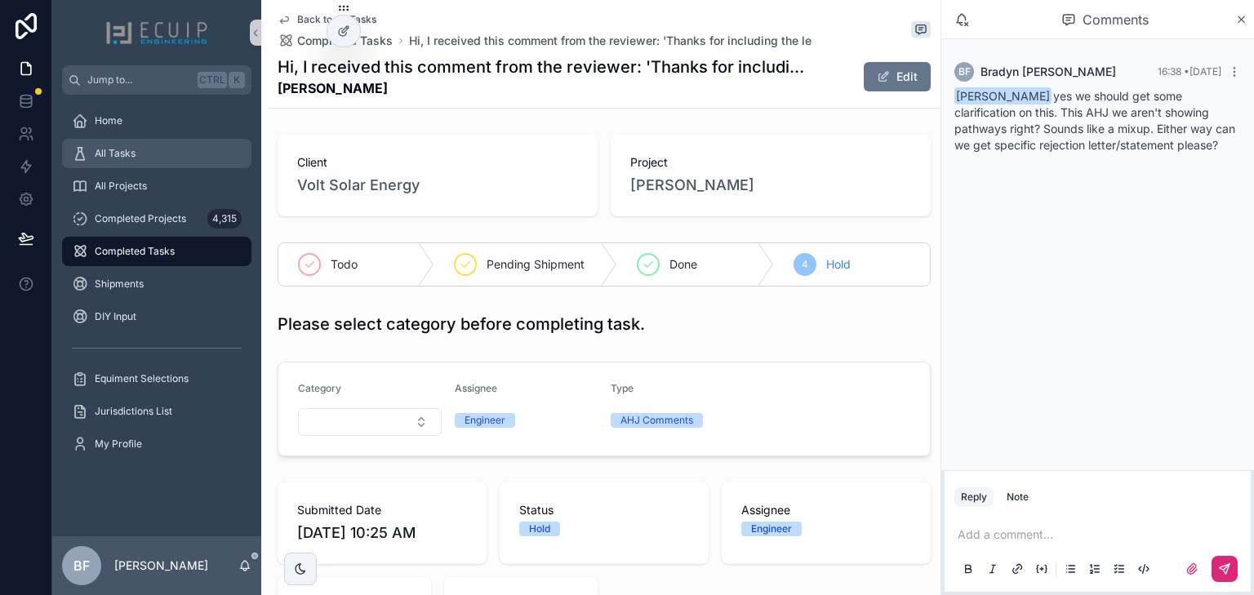
click at [168, 148] on div "All Tasks" at bounding box center [157, 153] width 170 height 26
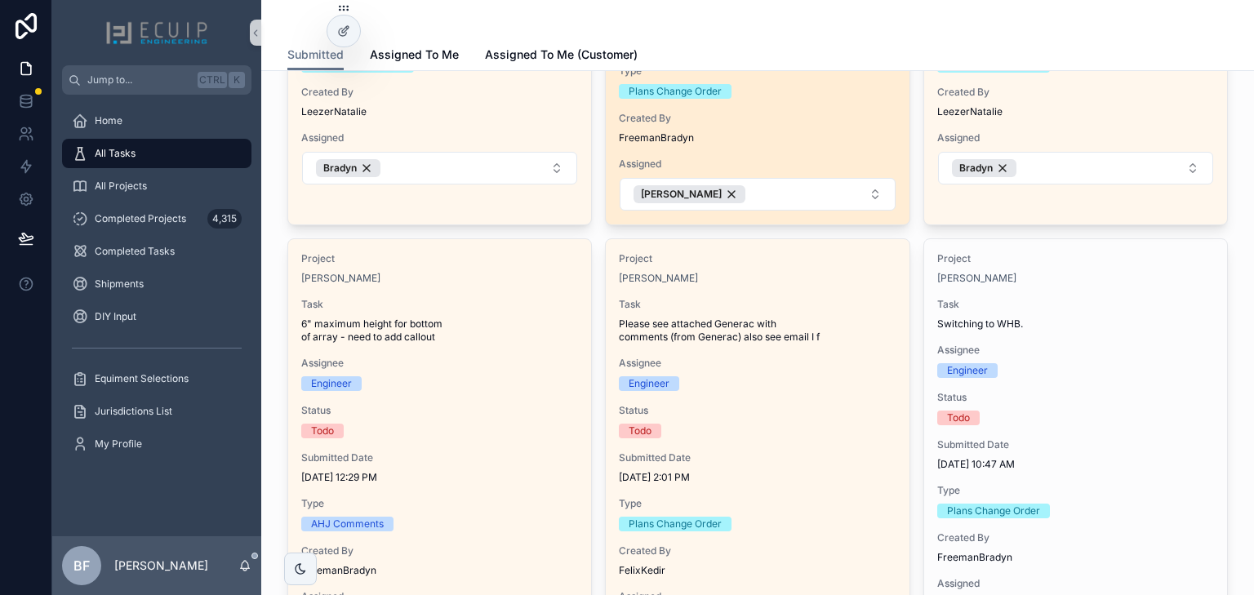
scroll to position [392, 0]
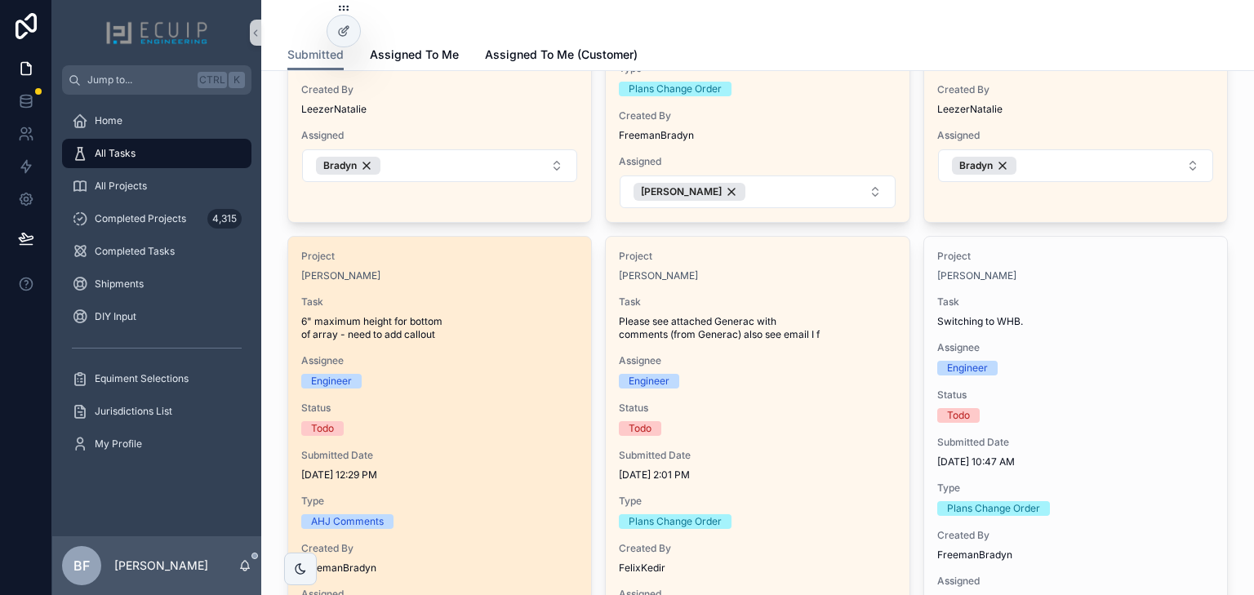
click at [542, 271] on div "Donald Werner" at bounding box center [439, 275] width 277 height 13
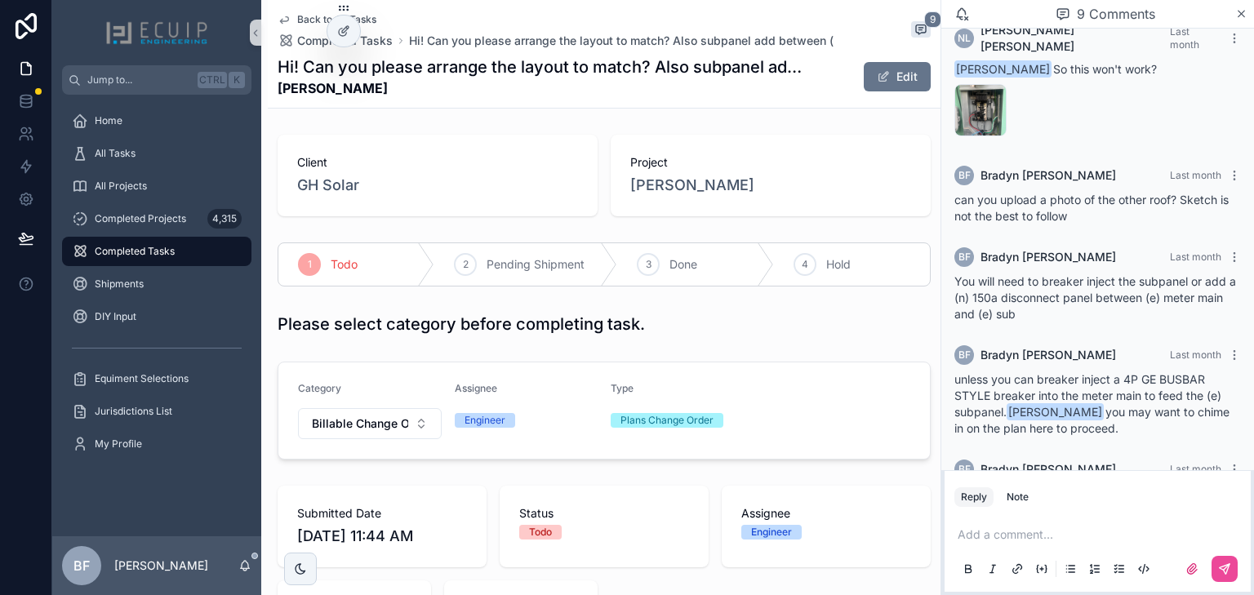
scroll to position [495, 0]
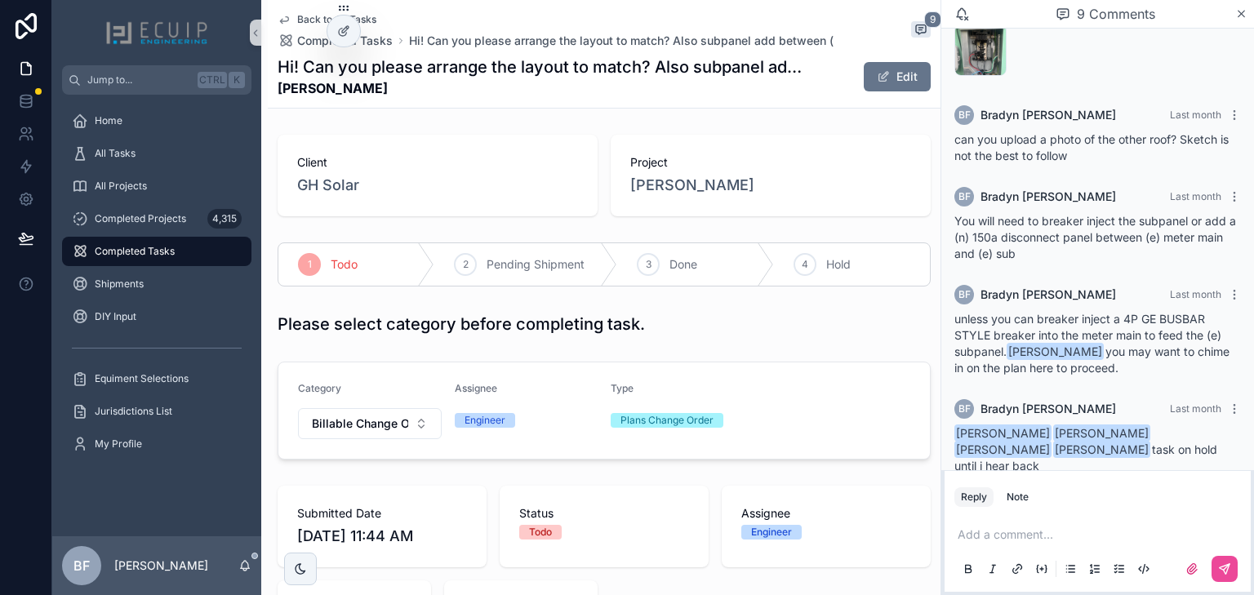
drag, startPoint x: 437, startPoint y: 93, endPoint x: 264, endPoint y: 95, distance: 173.0
copy strong "Linda Williams"
drag, startPoint x: 486, startPoint y: 215, endPoint x: 523, endPoint y: 210, distance: 37.1
click at [486, 215] on div "Client GH Solar" at bounding box center [438, 176] width 320 height 82
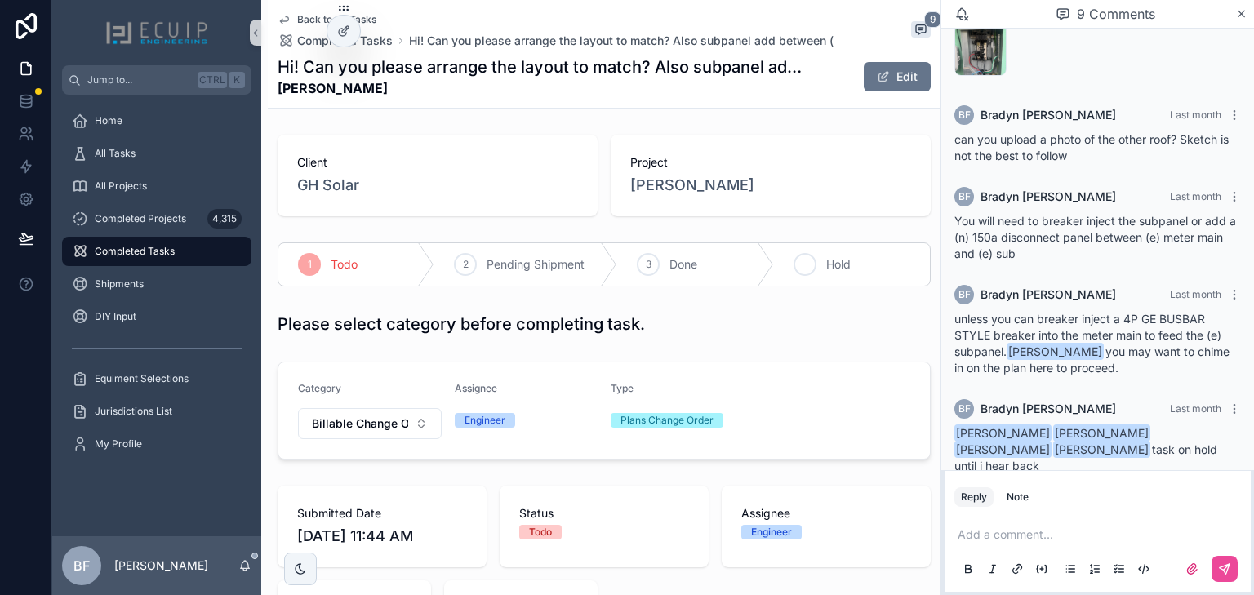
click at [826, 261] on span "Hold" at bounding box center [838, 264] width 24 height 16
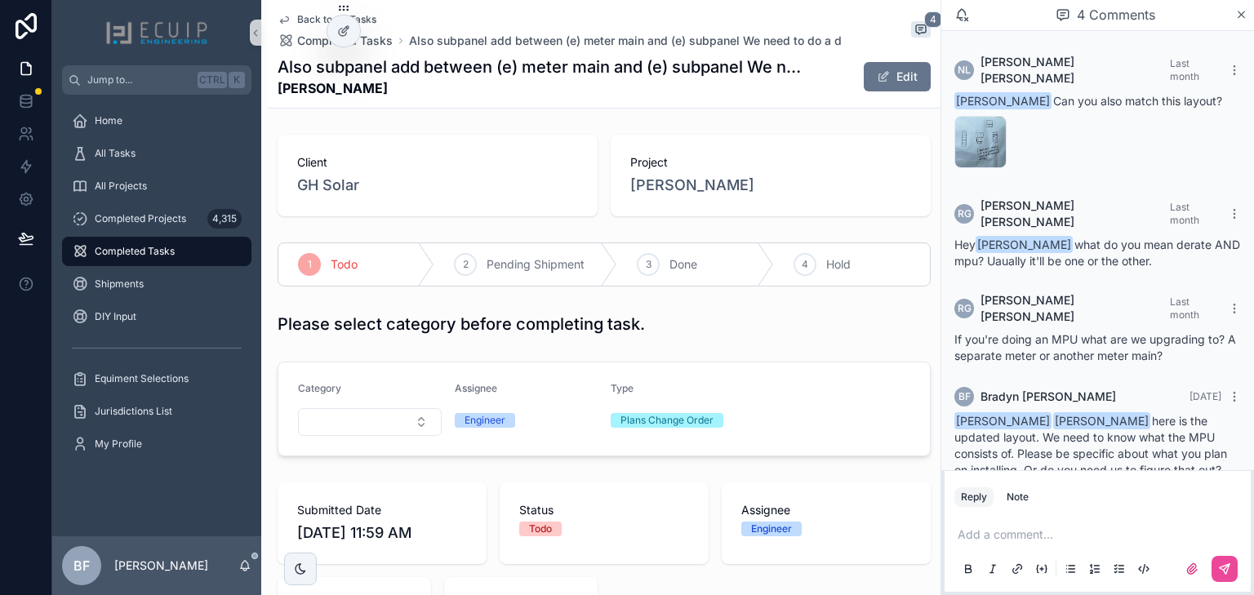
scroll to position [75, 0]
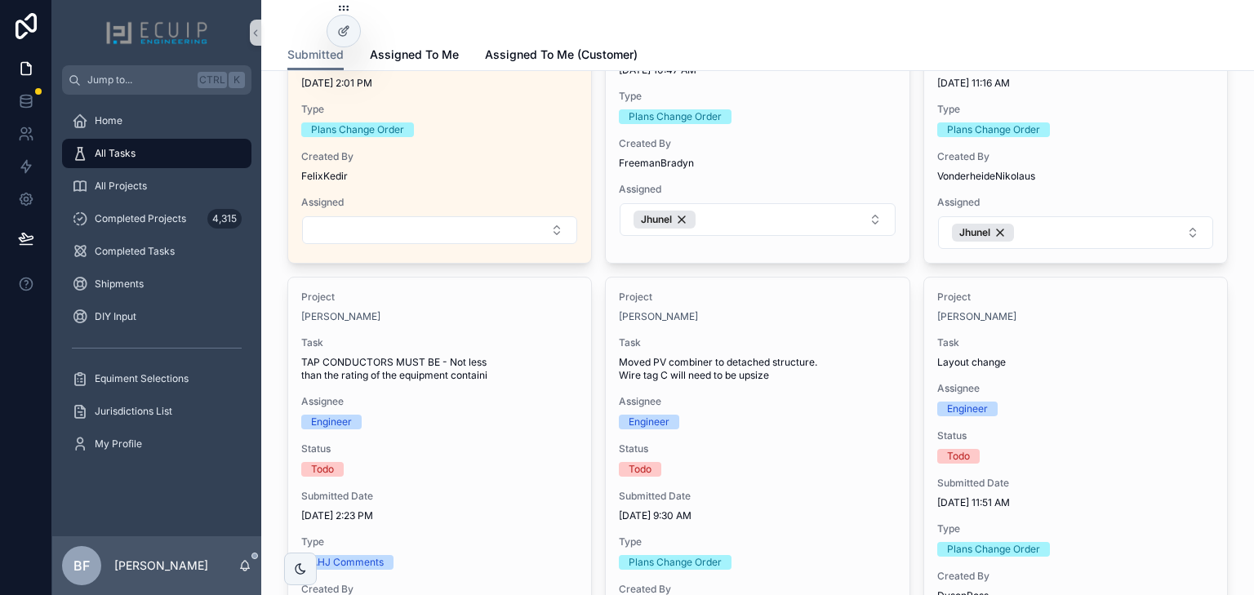
scroll to position [522, 0]
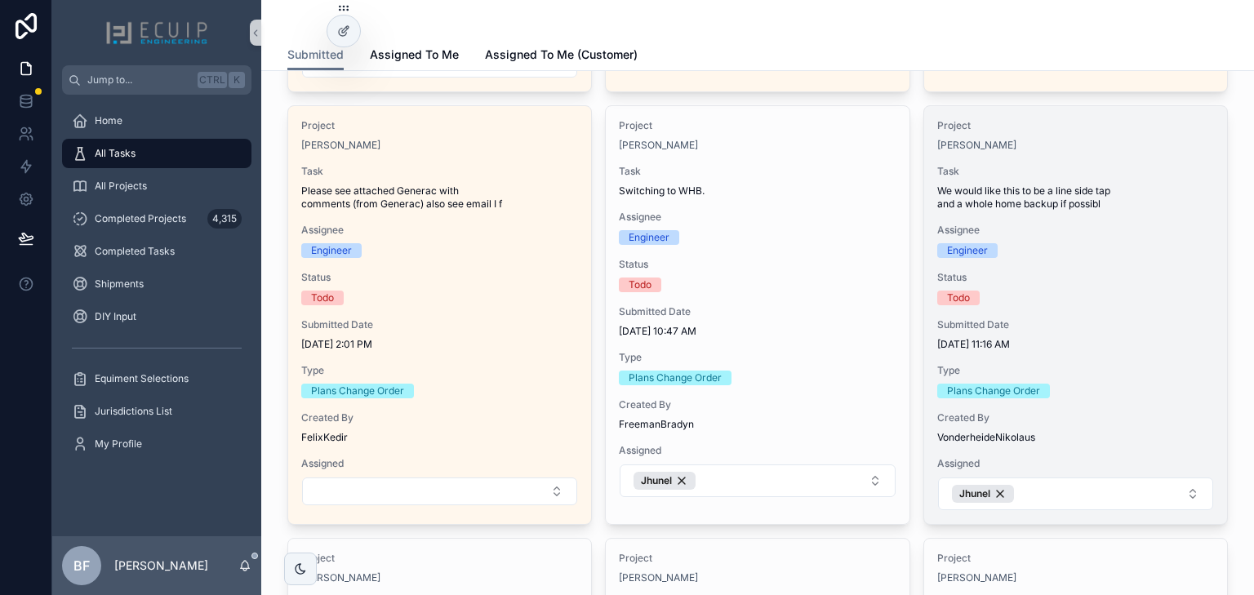
click at [1161, 222] on div "Project Karen Goebel Task We would like this to be a line side tap and a whole …" at bounding box center [1075, 315] width 303 height 418
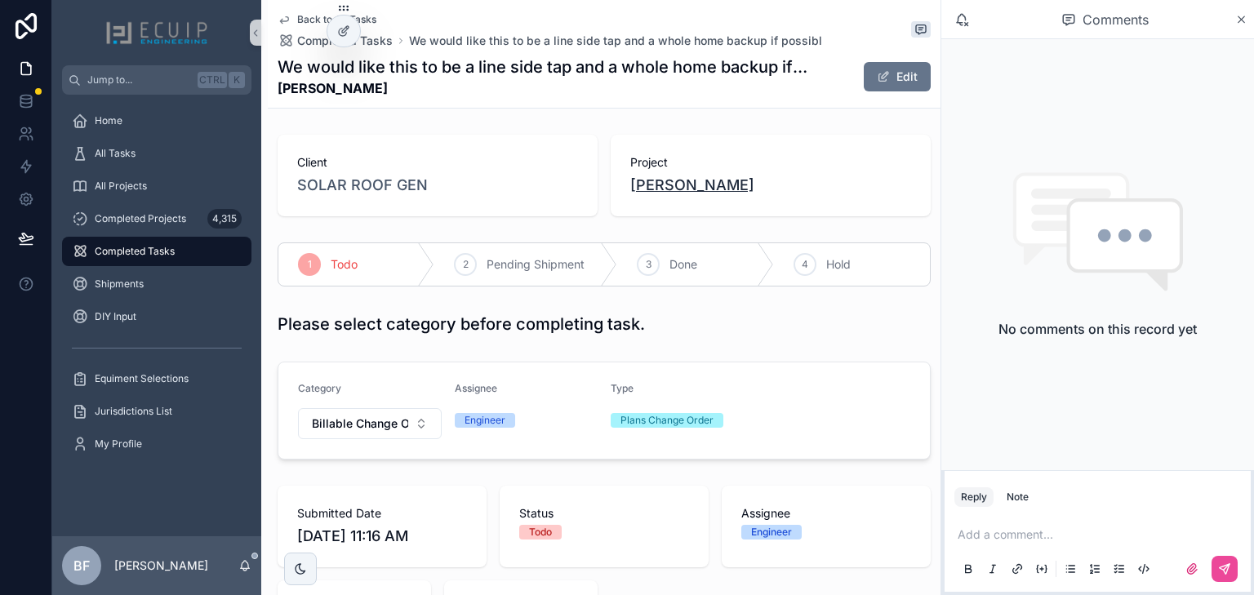
click at [691, 184] on span "Karen Goebel" at bounding box center [692, 185] width 124 height 23
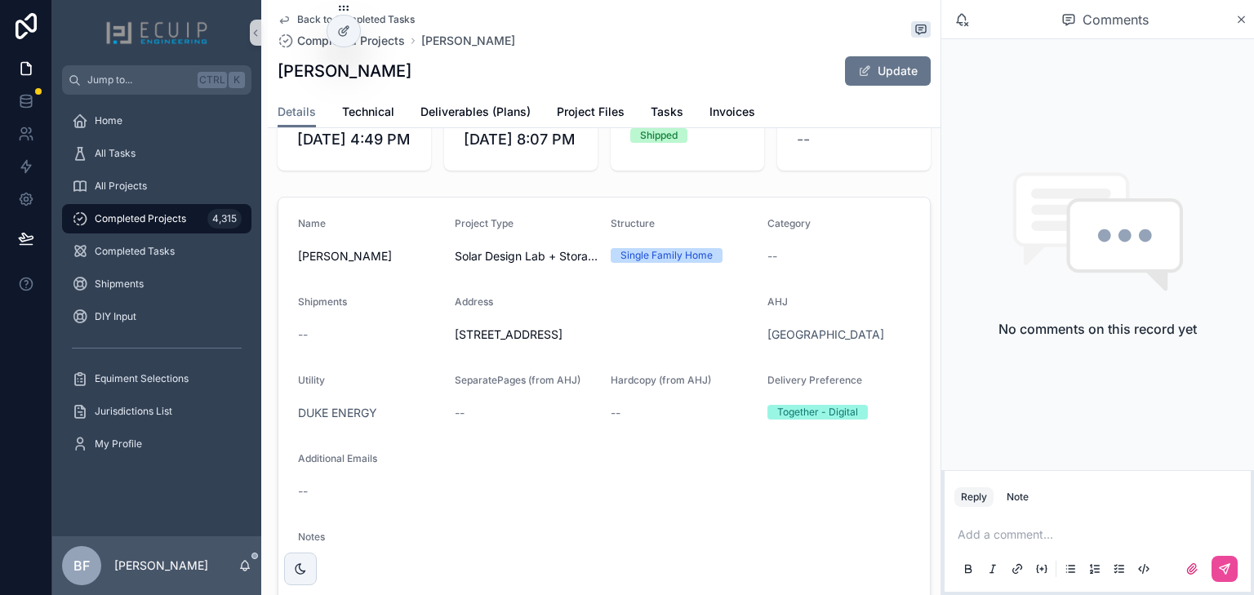
scroll to position [261, 0]
click at [562, 113] on span "Project Files" at bounding box center [591, 112] width 68 height 16
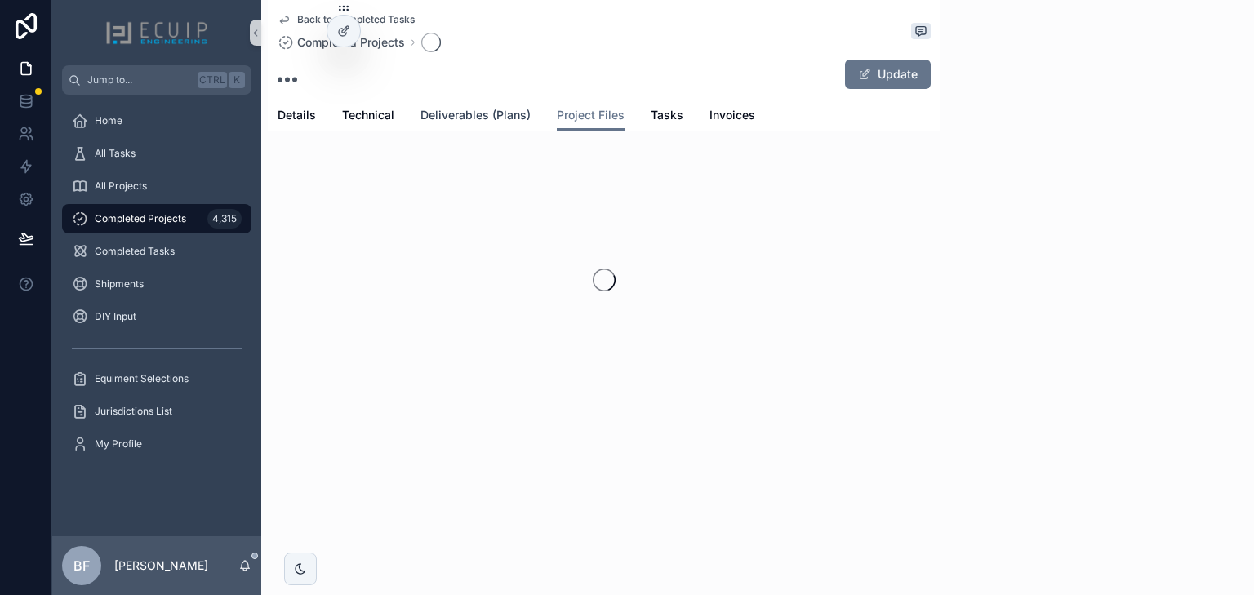
click at [485, 111] on span "Deliverables (Plans)" at bounding box center [475, 115] width 110 height 16
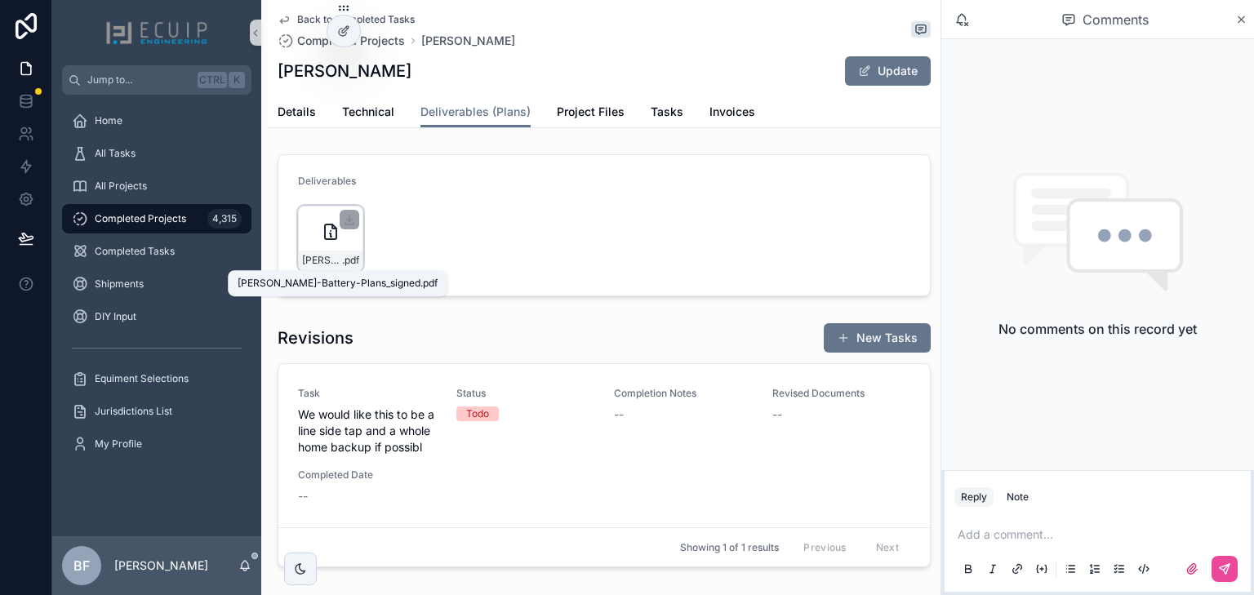
click at [325, 262] on span "Karen-Goebel-Battery-Plans_signed" at bounding box center [322, 260] width 40 height 13
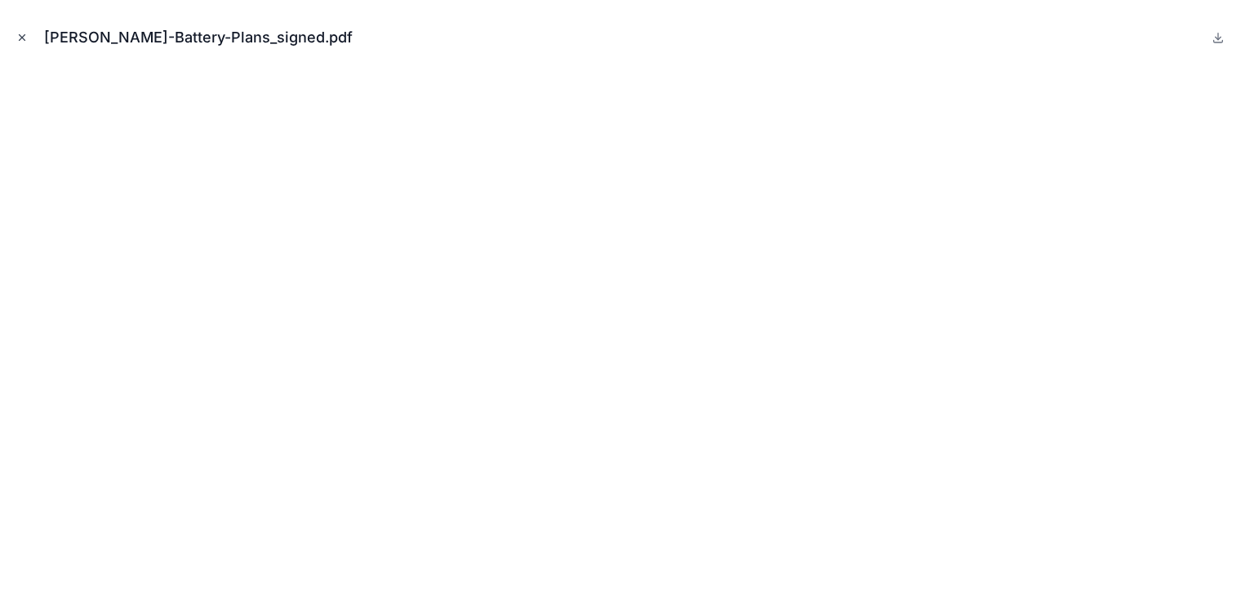
click at [18, 29] on button "Close modal" at bounding box center [22, 38] width 18 height 18
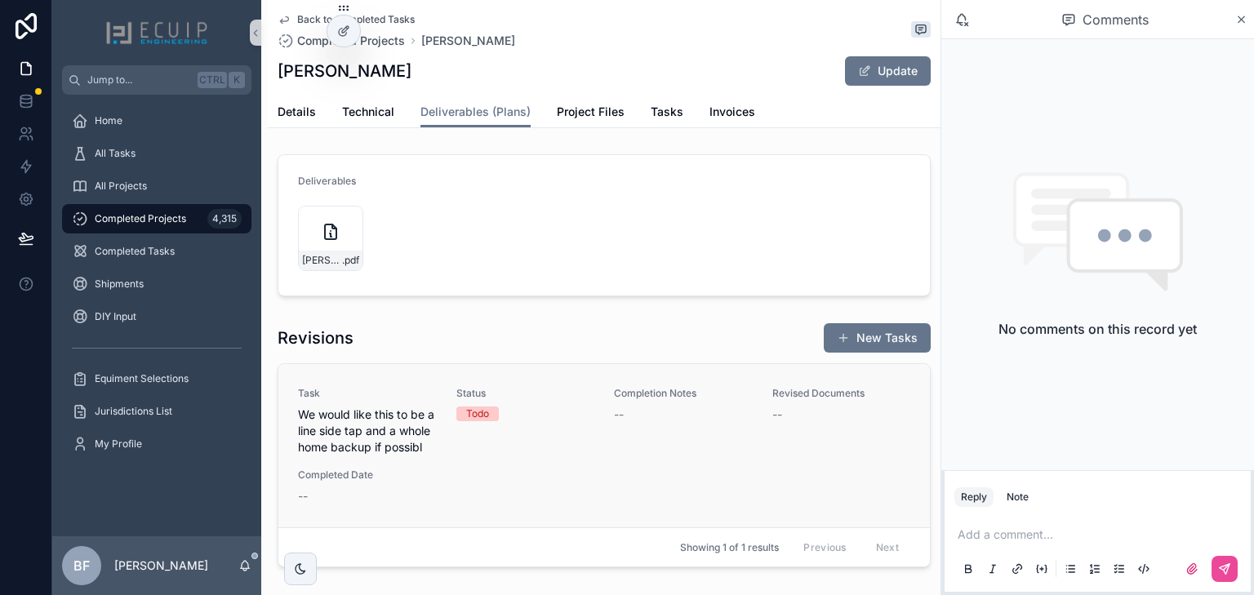
click at [476, 489] on div "Task We would like this to be a line side tap and a whole home backup if possib…" at bounding box center [604, 446] width 612 height 118
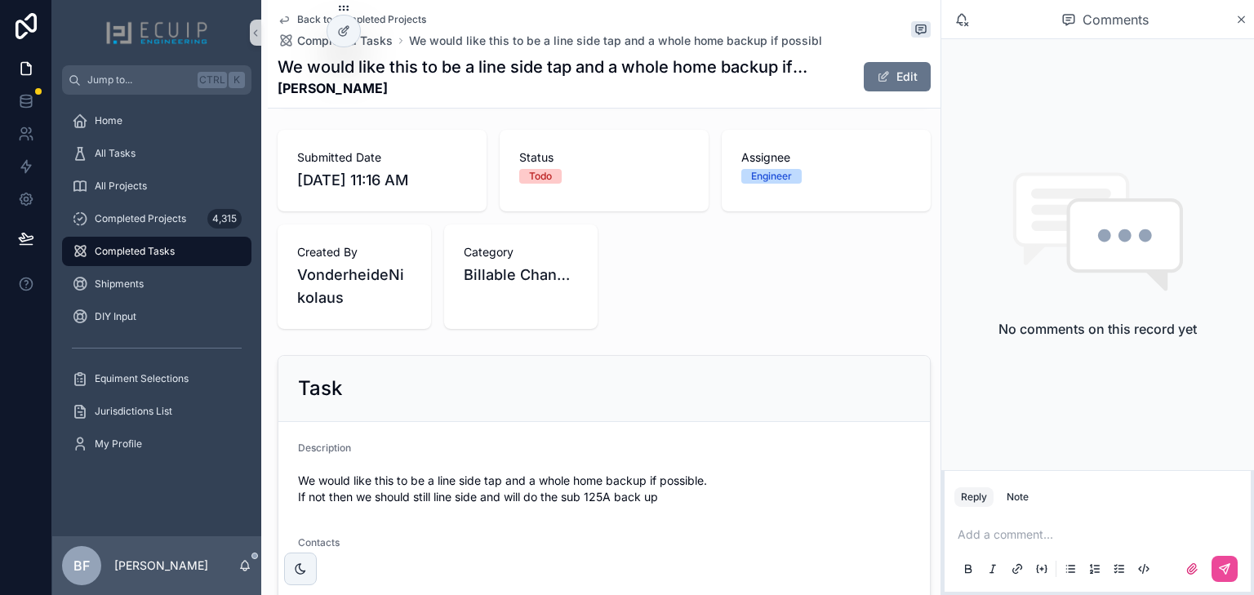
scroll to position [392, 0]
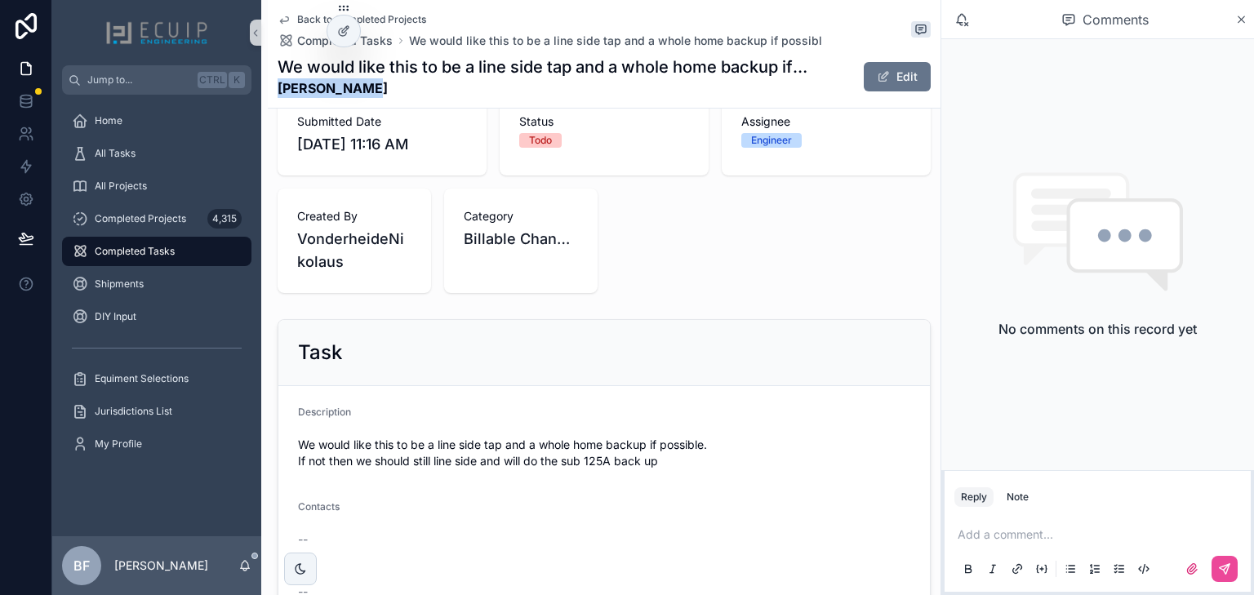
drag, startPoint x: 396, startPoint y: 98, endPoint x: 277, endPoint y: 83, distance: 120.1
click at [277, 83] on div "Back to Completed Projects Completed Tasks We would like this to be a line side…" at bounding box center [604, 54] width 673 height 109
copy strong "Karen Goebel"
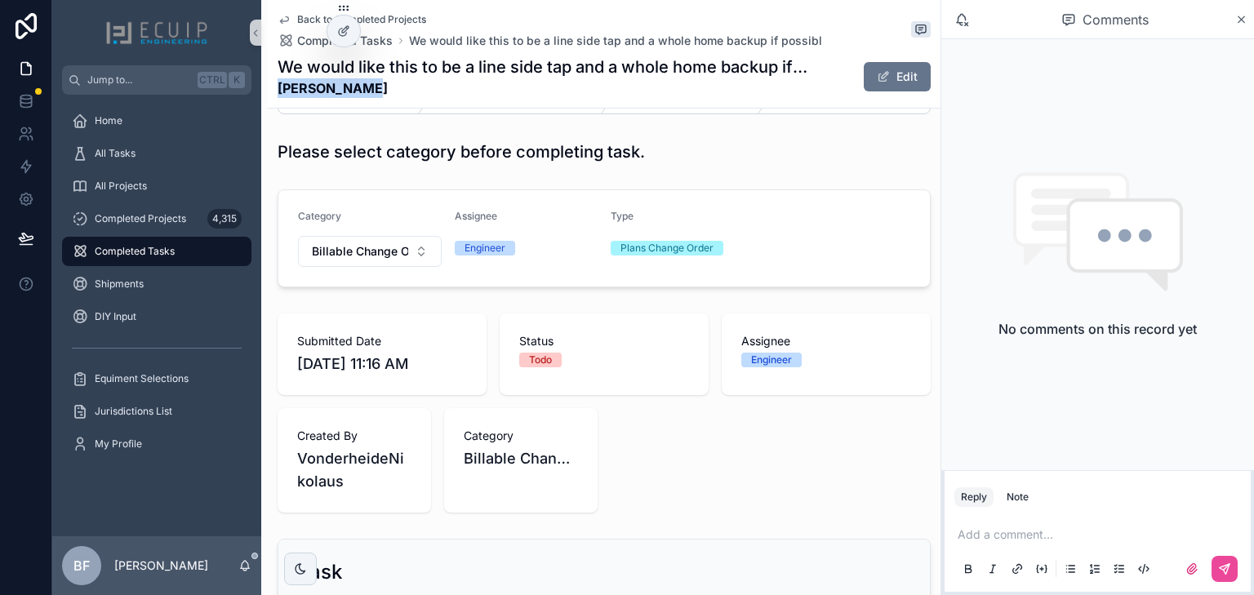
scroll to position [0, 0]
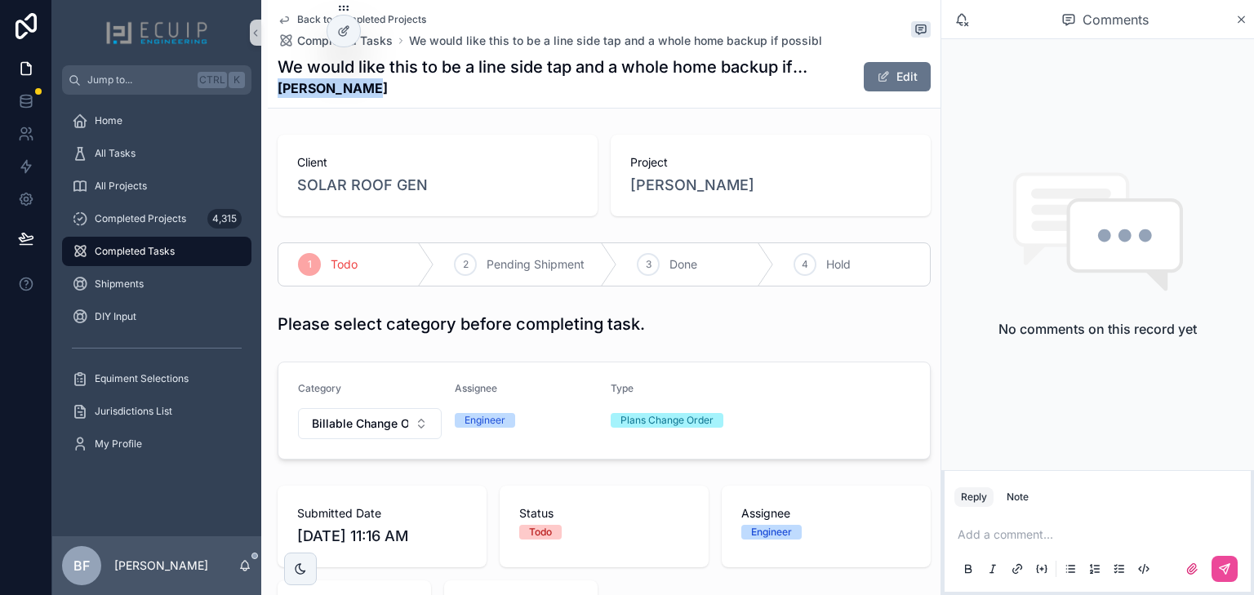
click at [713, 180] on span "Karen Goebel" at bounding box center [692, 185] width 124 height 23
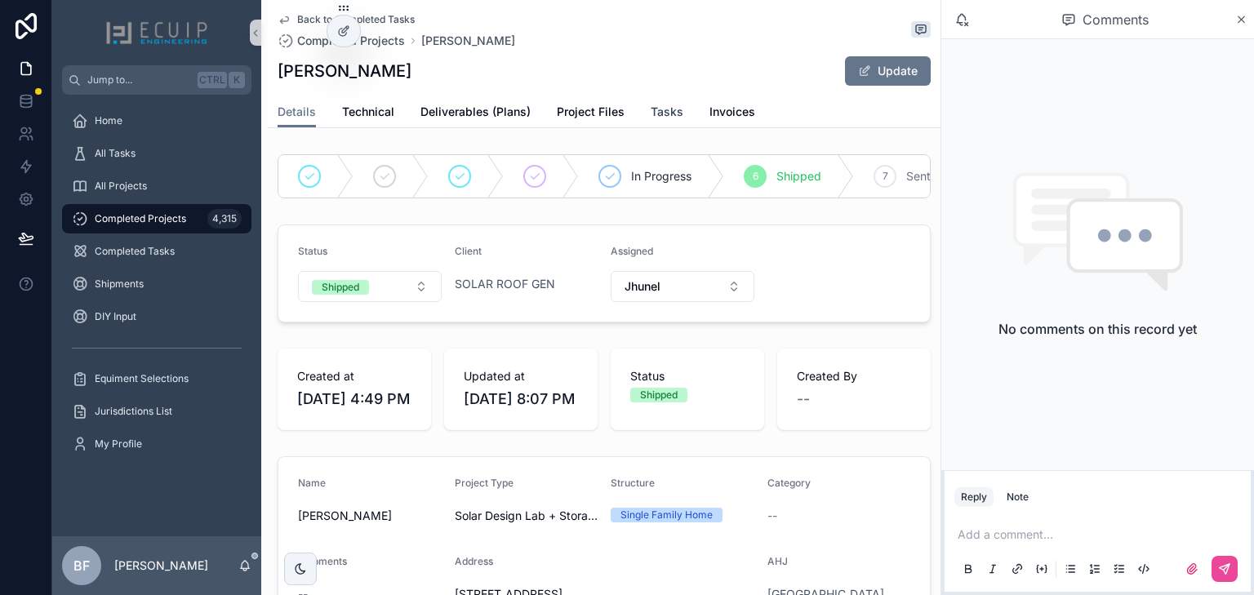
click at [654, 114] on span "Tasks" at bounding box center [667, 112] width 33 height 16
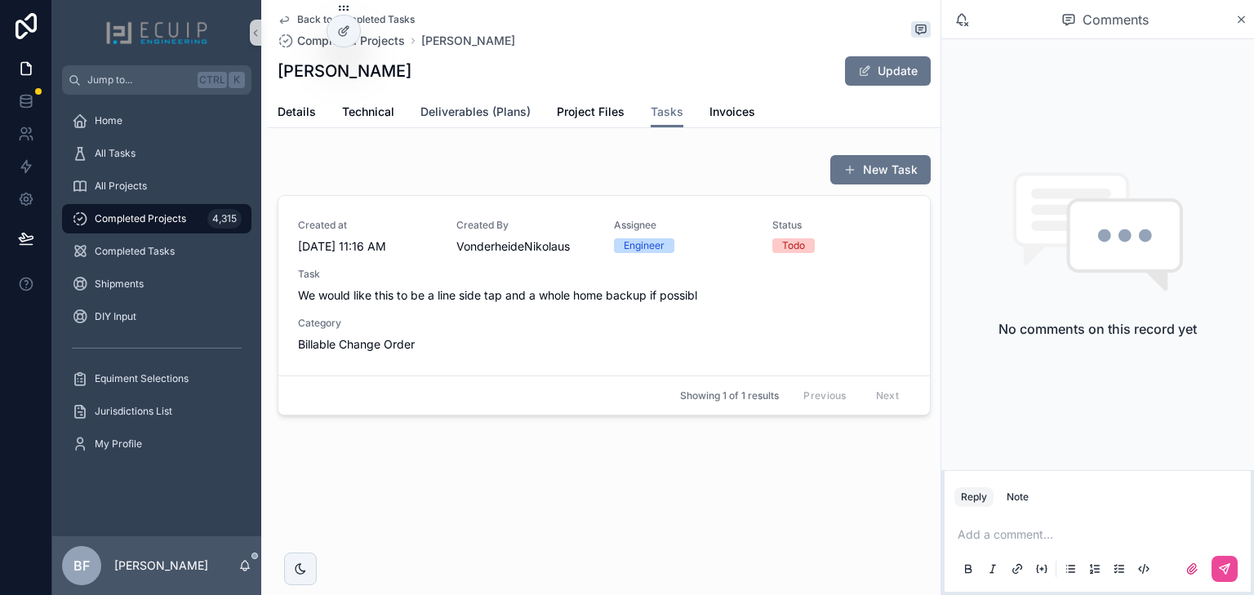
click at [484, 109] on span "Deliverables (Plans)" at bounding box center [475, 112] width 110 height 16
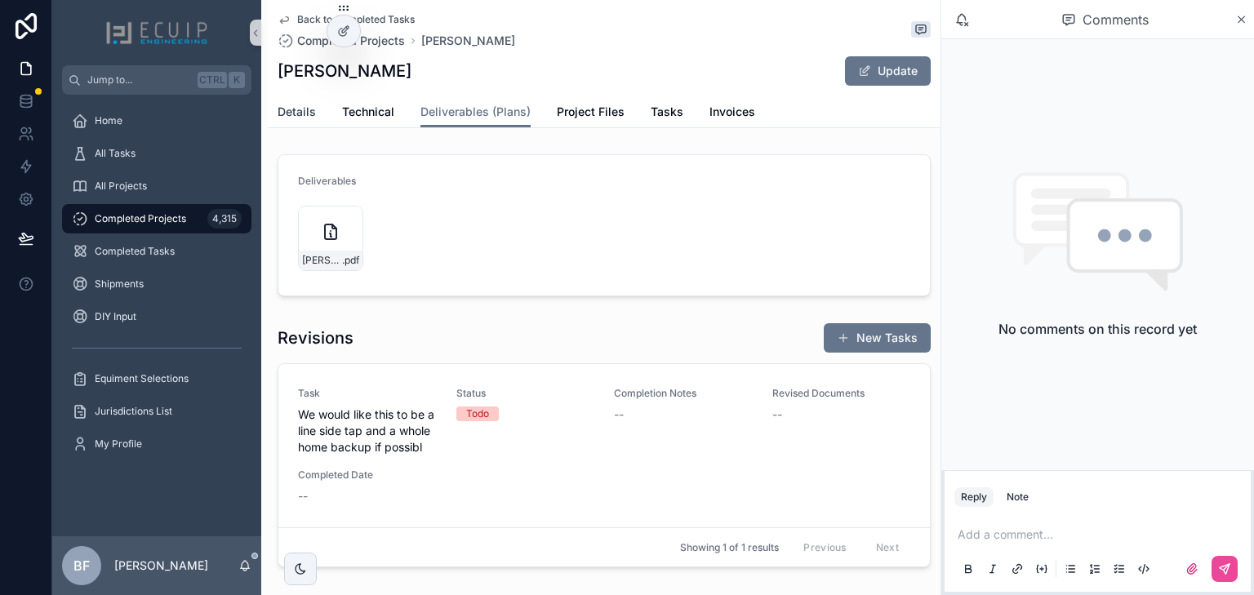
click at [281, 122] on link "Details" at bounding box center [297, 113] width 38 height 33
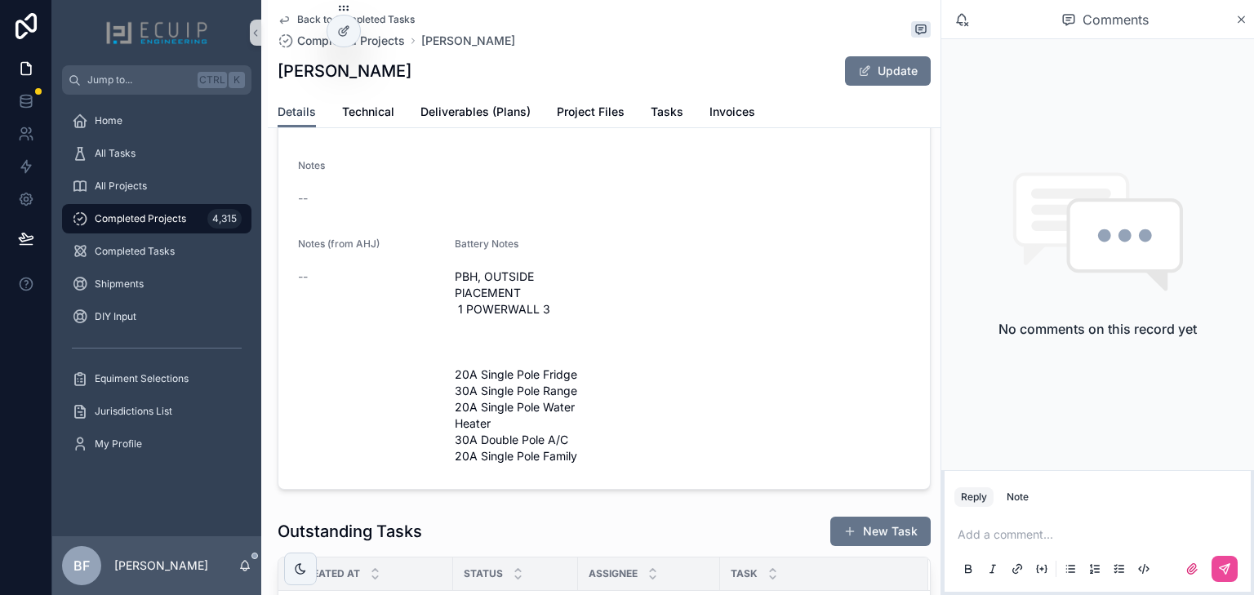
scroll to position [653, 0]
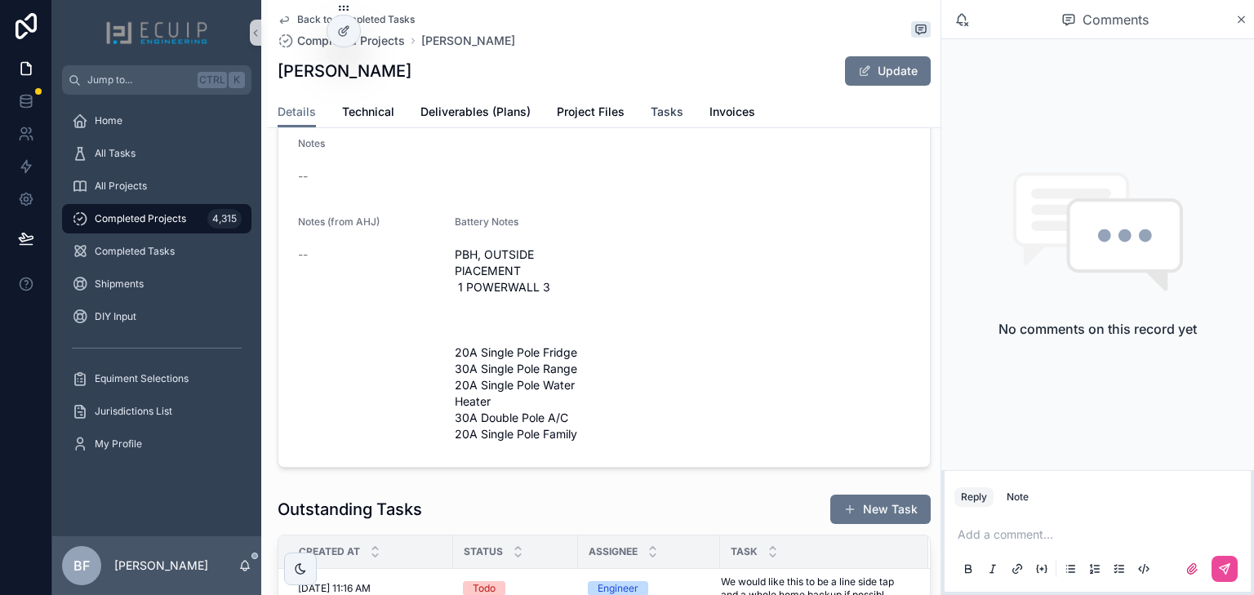
click at [659, 111] on span "Tasks" at bounding box center [667, 112] width 33 height 16
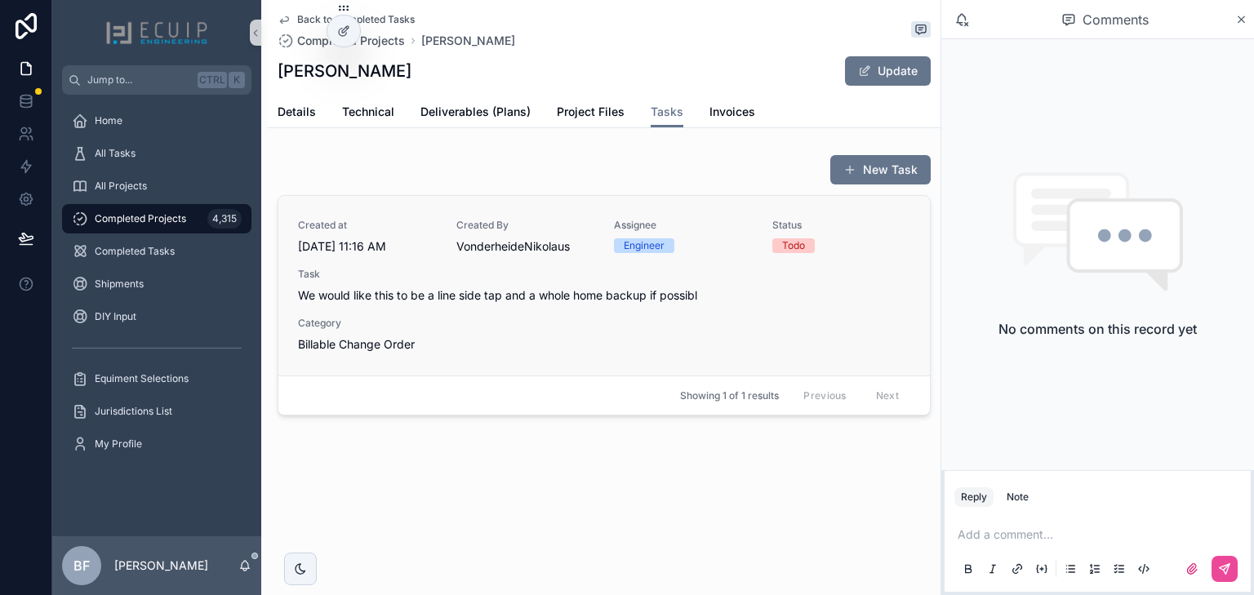
click at [675, 304] on div "Created at 9/2/2025 11:16 AM Created By VonderheideNikolaus Assignee Engineer S…" at bounding box center [604, 286] width 612 height 134
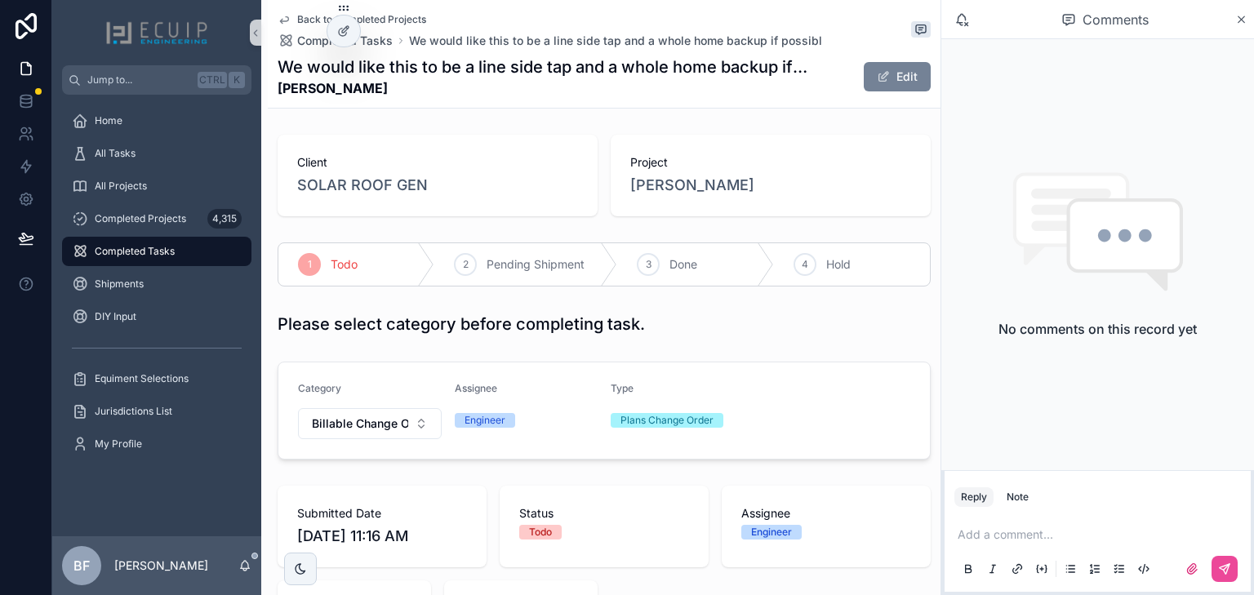
click at [911, 83] on button "Edit" at bounding box center [897, 76] width 67 height 29
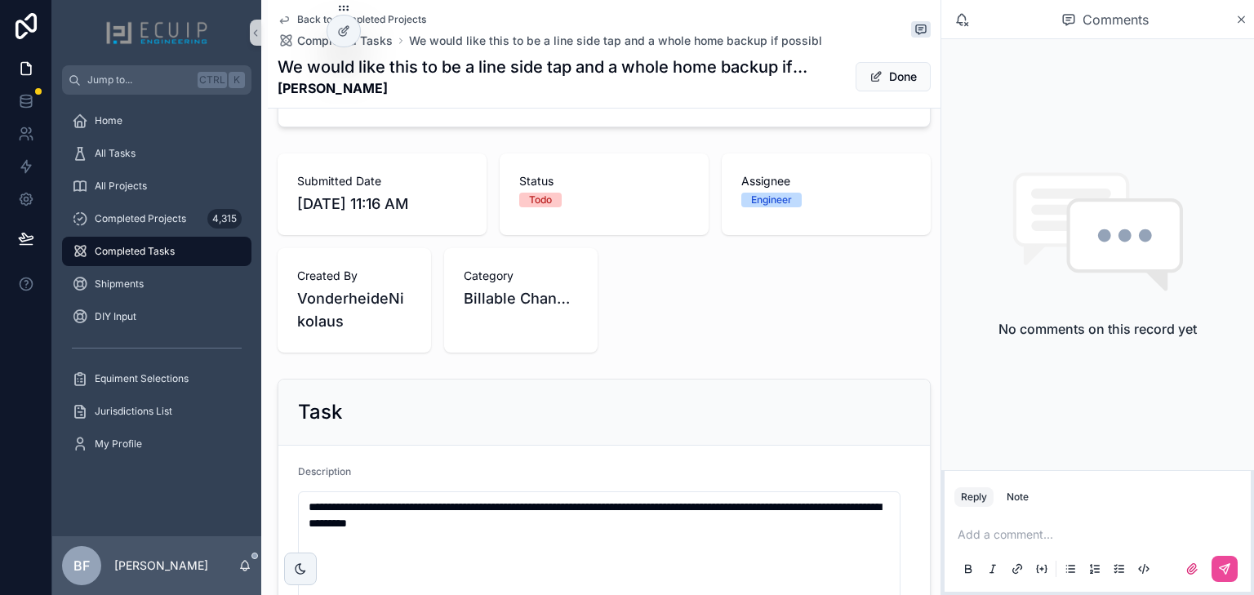
scroll to position [457, 0]
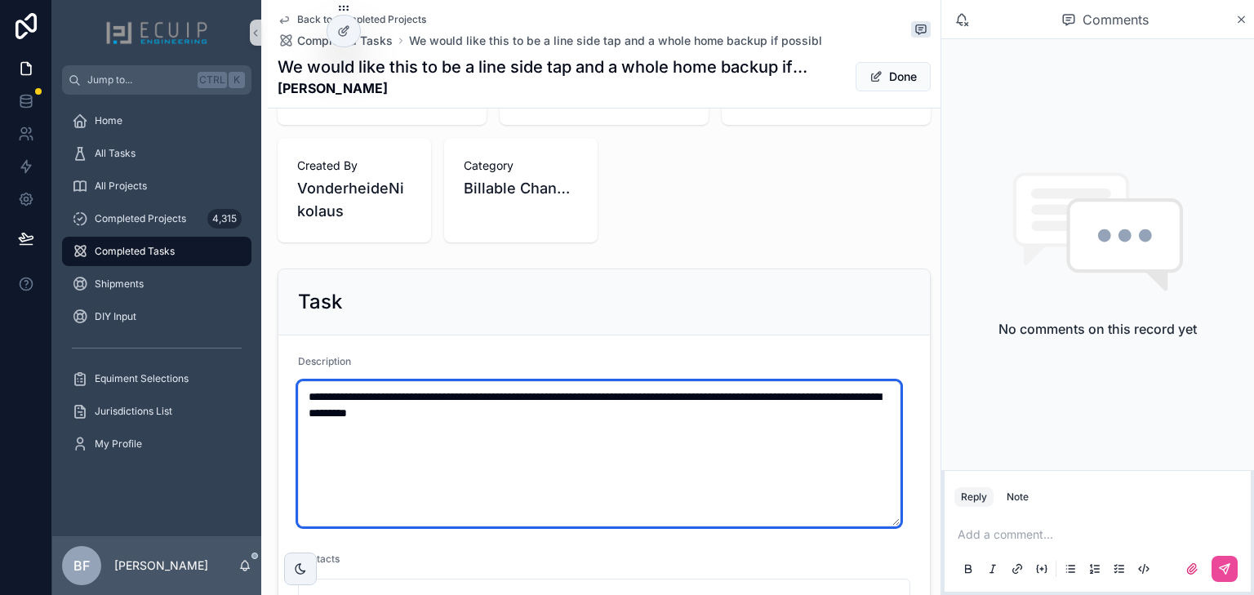
click at [369, 402] on textarea "**********" at bounding box center [599, 453] width 602 height 145
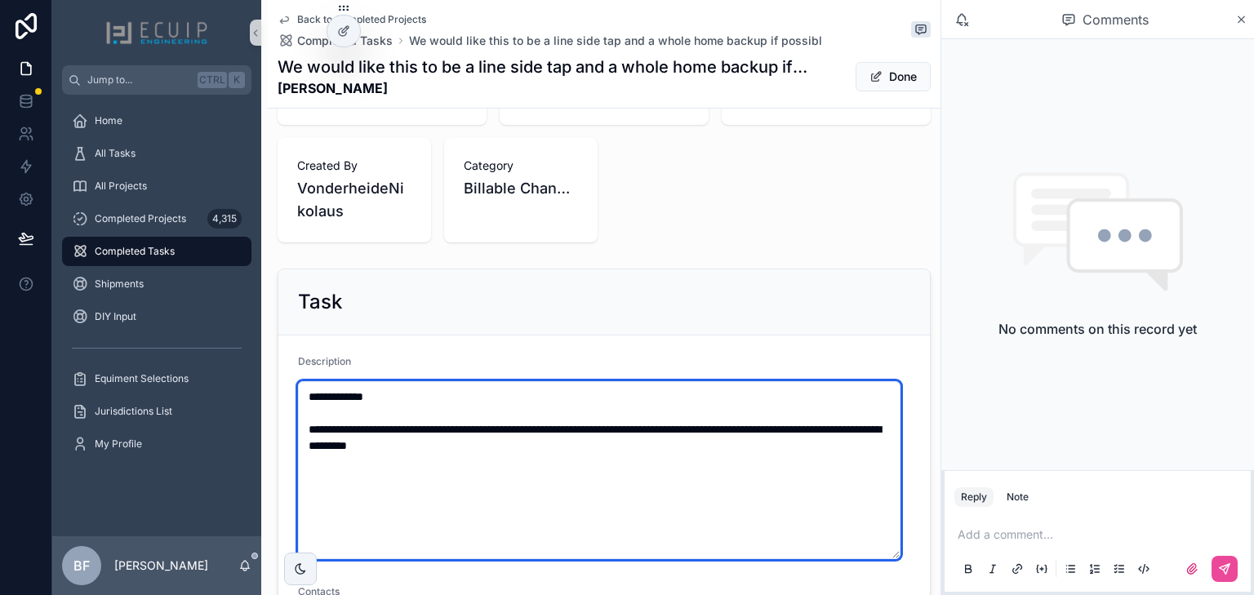
type textarea "**********"
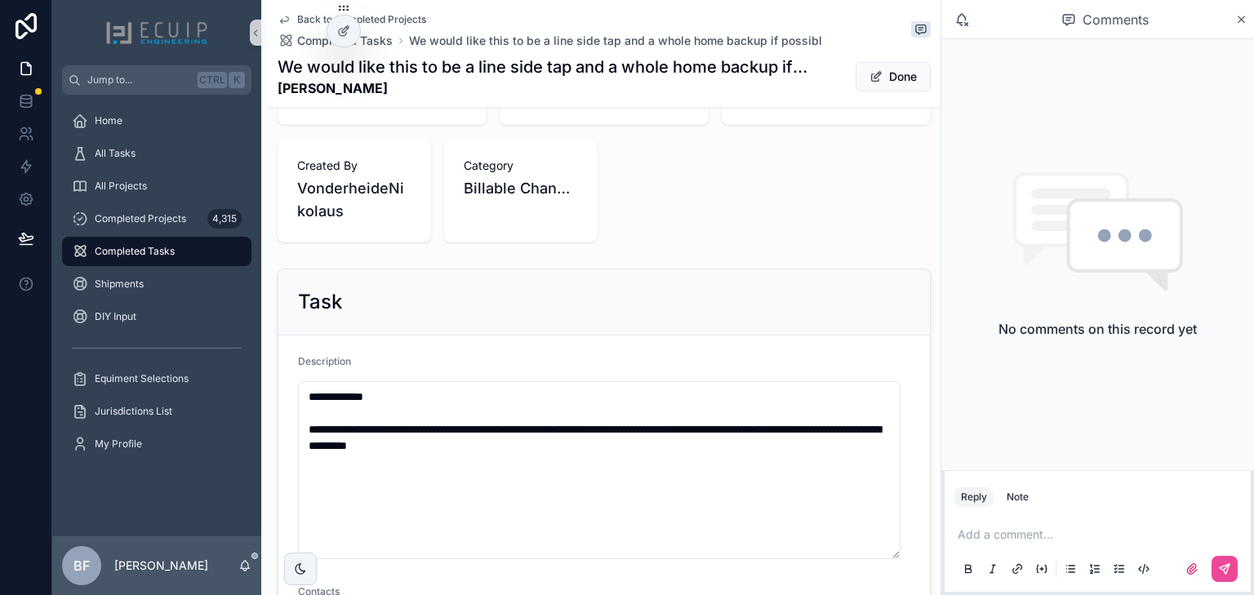
click at [875, 72] on button "Done" at bounding box center [892, 76] width 75 height 29
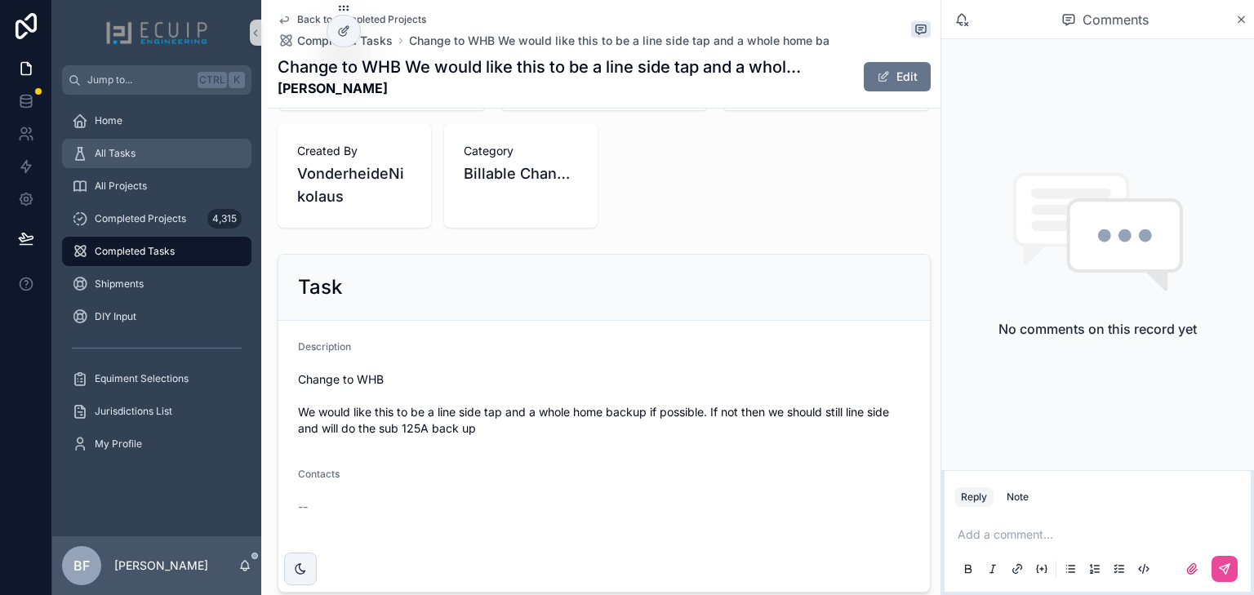
click at [158, 155] on div "All Tasks" at bounding box center [157, 153] width 170 height 26
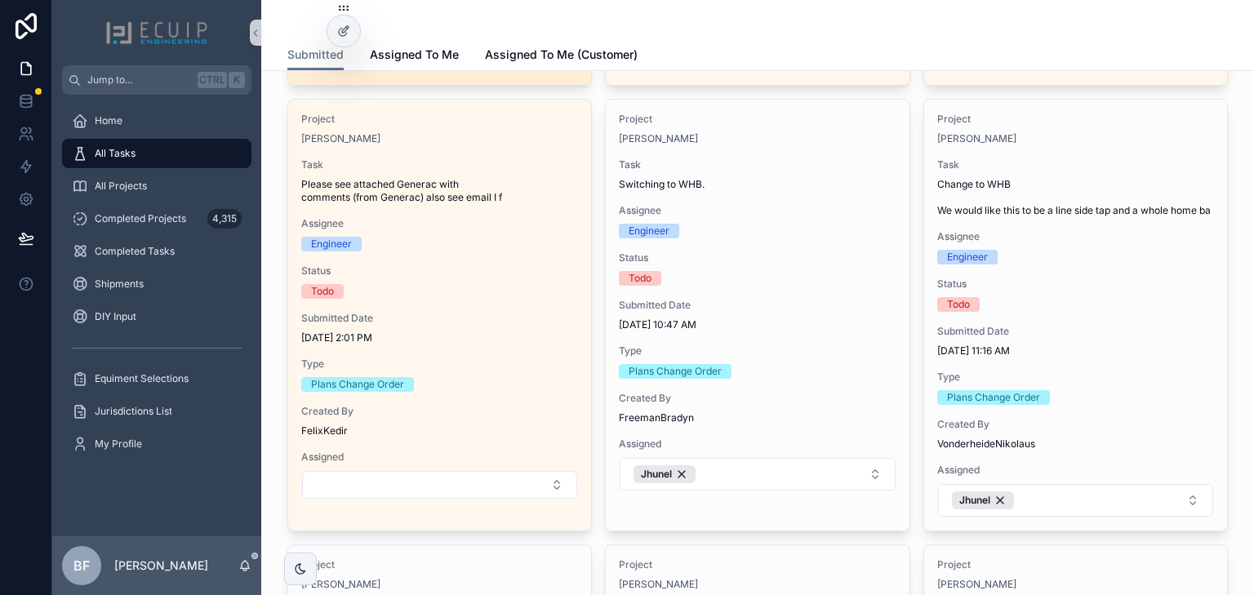
scroll to position [522, 0]
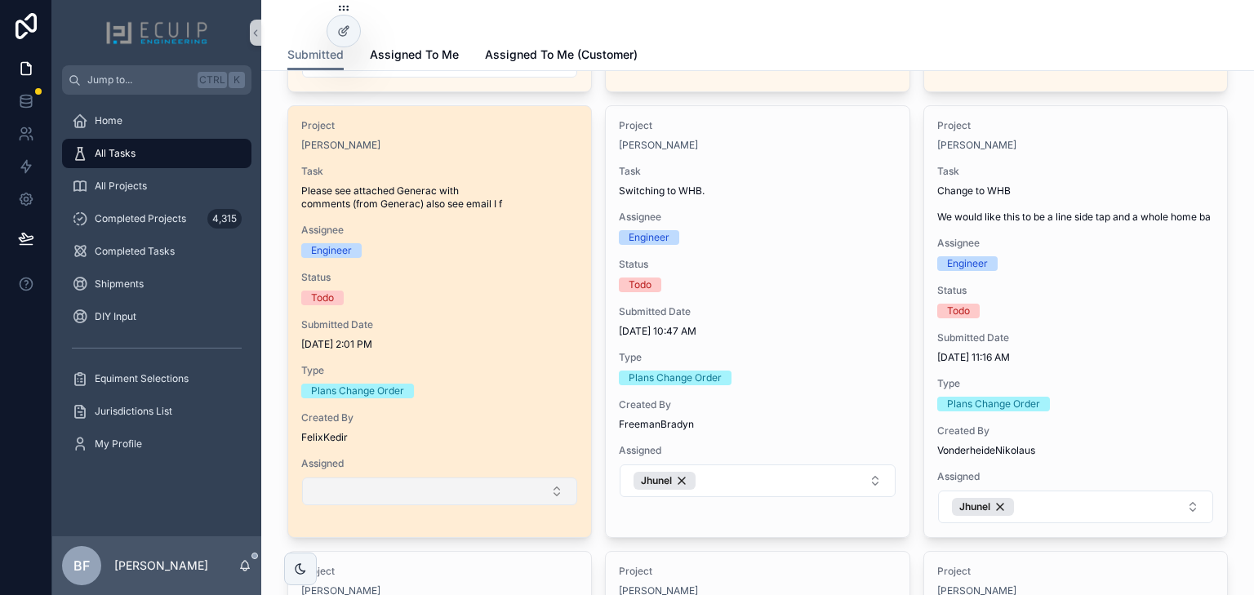
click at [513, 490] on button "Select Button" at bounding box center [439, 491] width 275 height 28
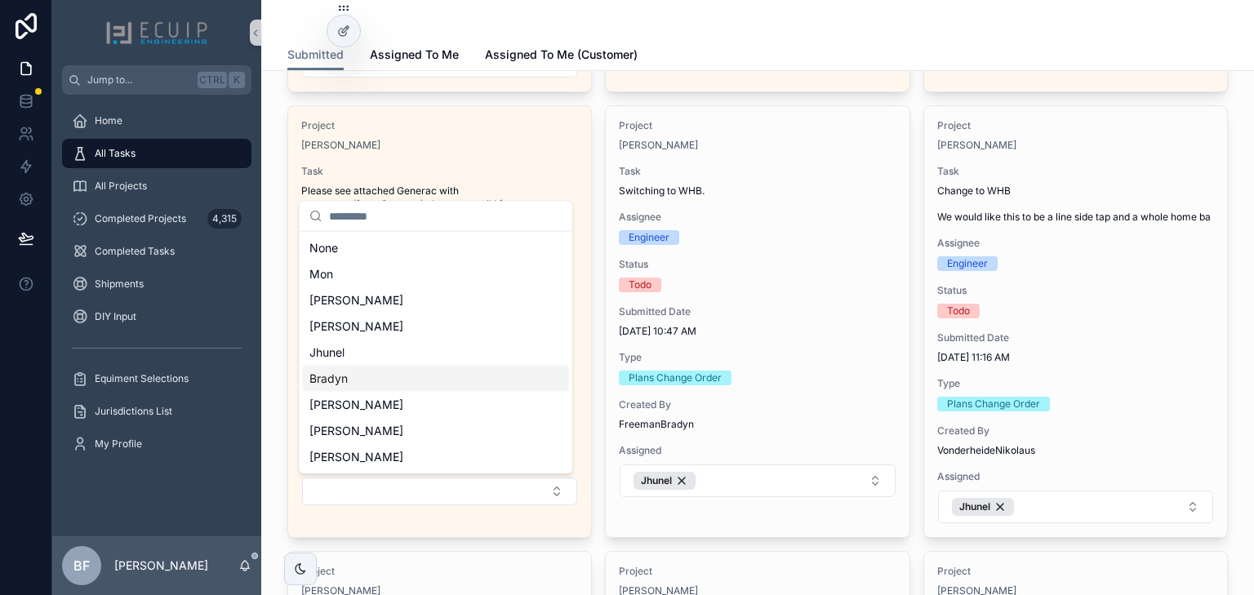
click at [392, 371] on div "Bradyn" at bounding box center [436, 379] width 266 height 26
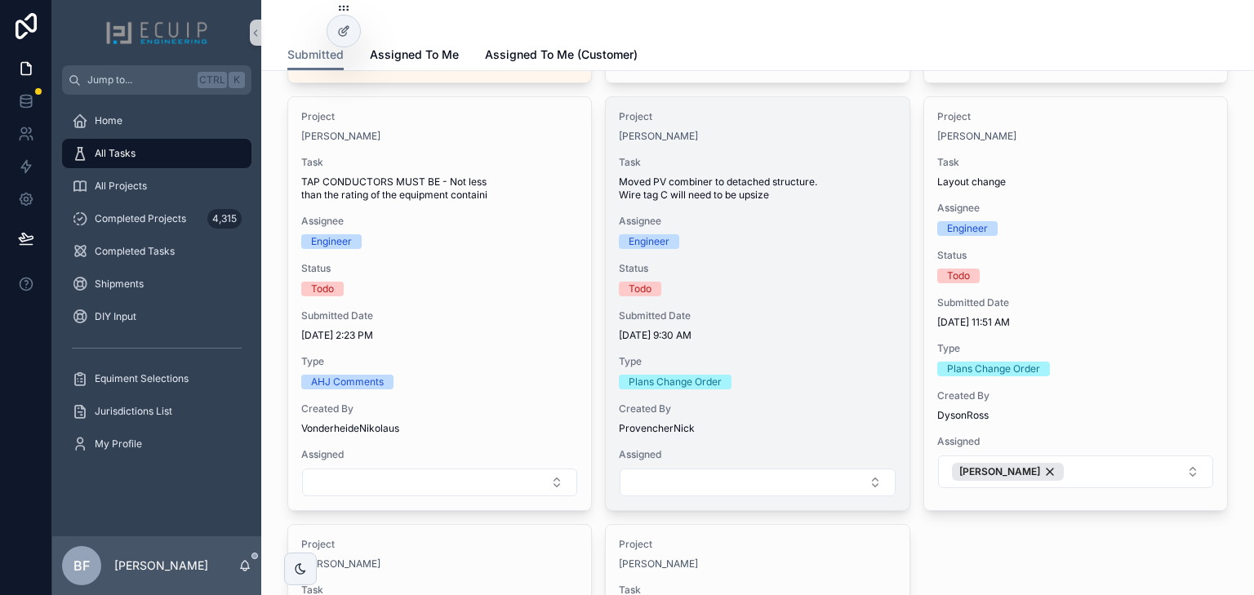
scroll to position [979, 0]
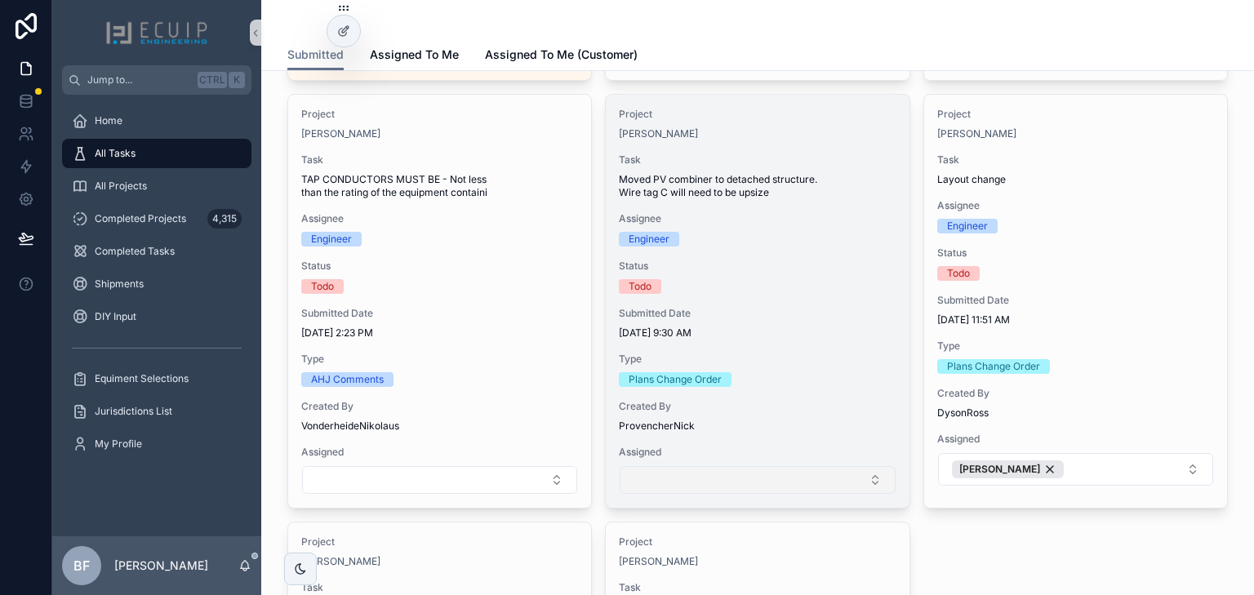
click at [824, 489] on button "Select Button" at bounding box center [756, 480] width 275 height 28
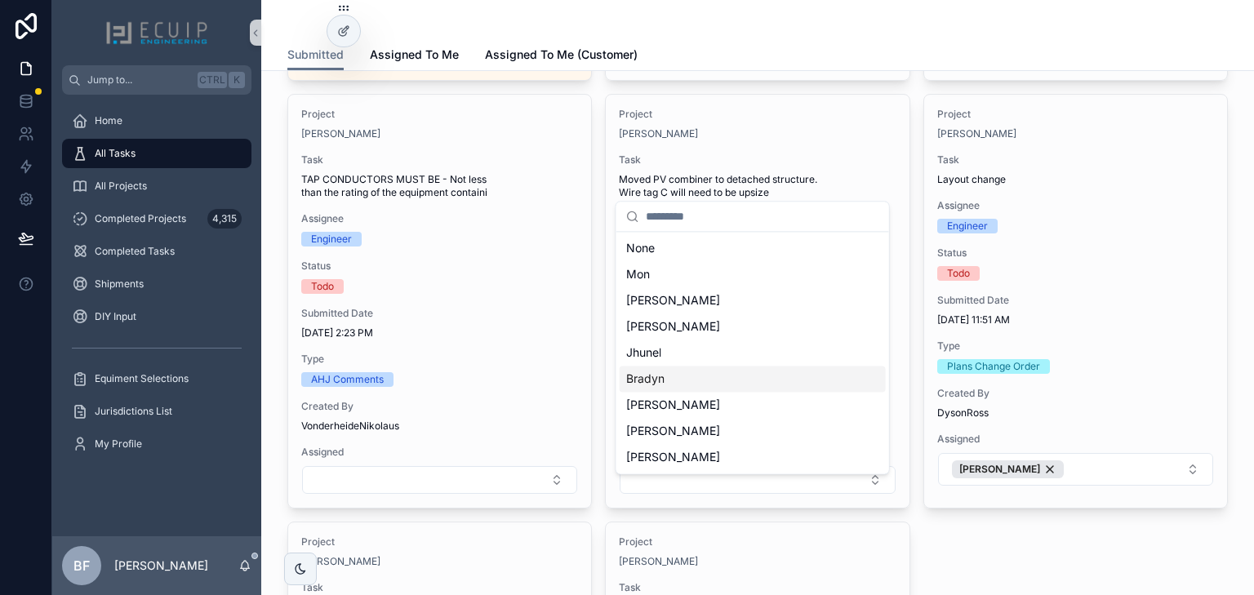
click at [766, 389] on div "Bradyn" at bounding box center [752, 379] width 266 height 26
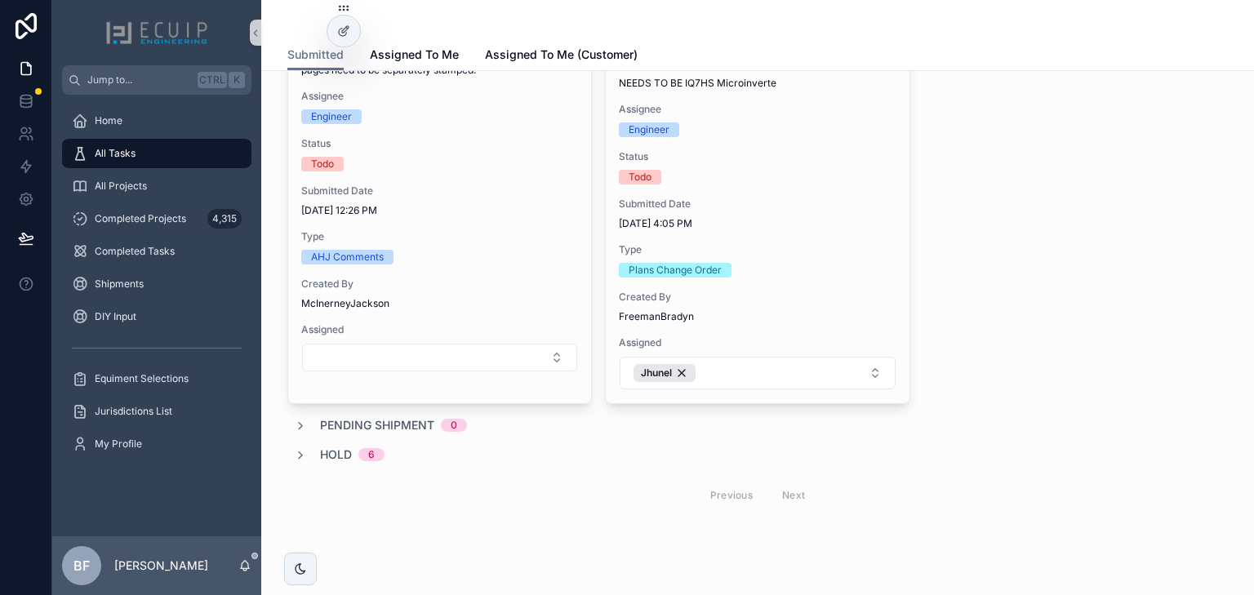
scroll to position [1502, 0]
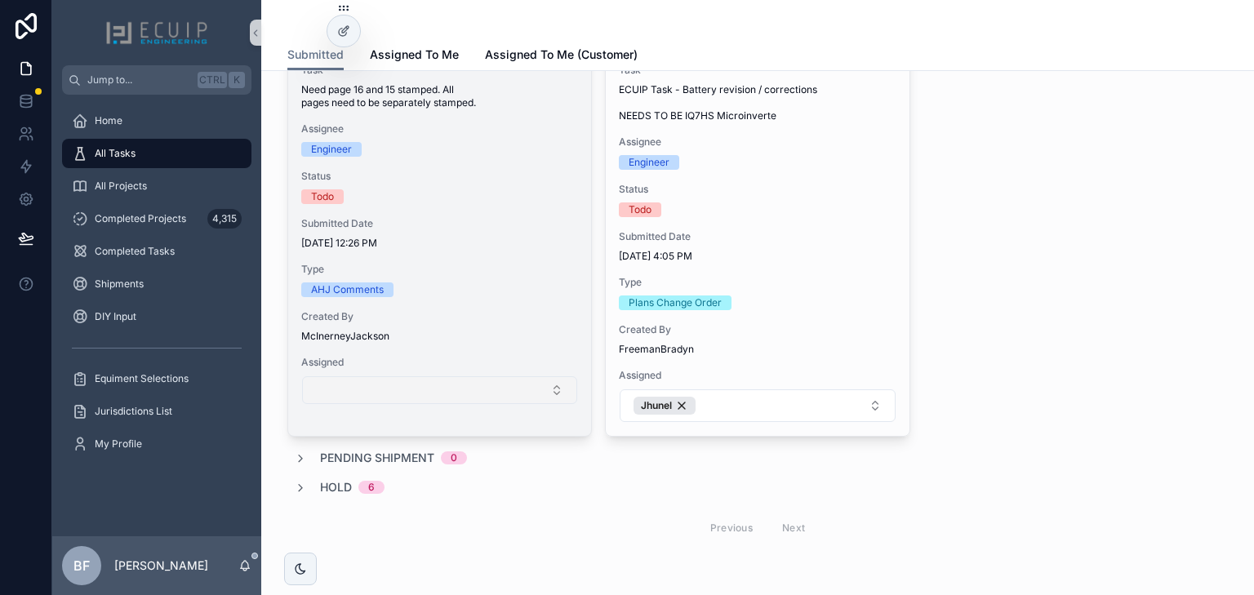
click at [519, 400] on button "Select Button" at bounding box center [439, 390] width 275 height 28
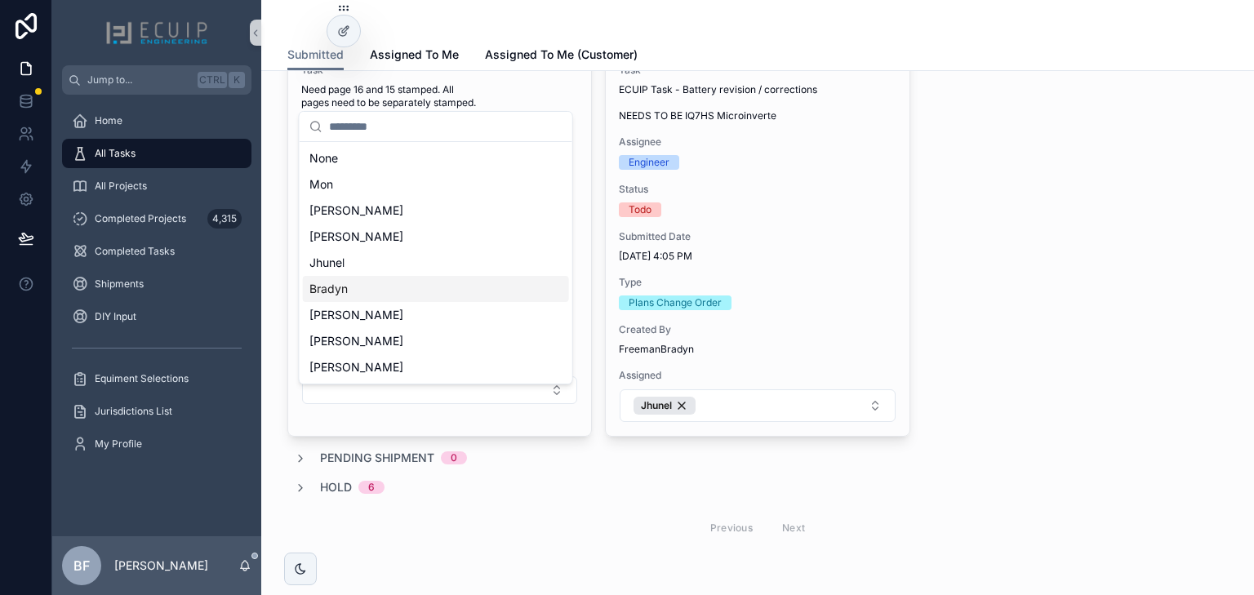
click at [437, 284] on div "Bradyn" at bounding box center [436, 289] width 266 height 26
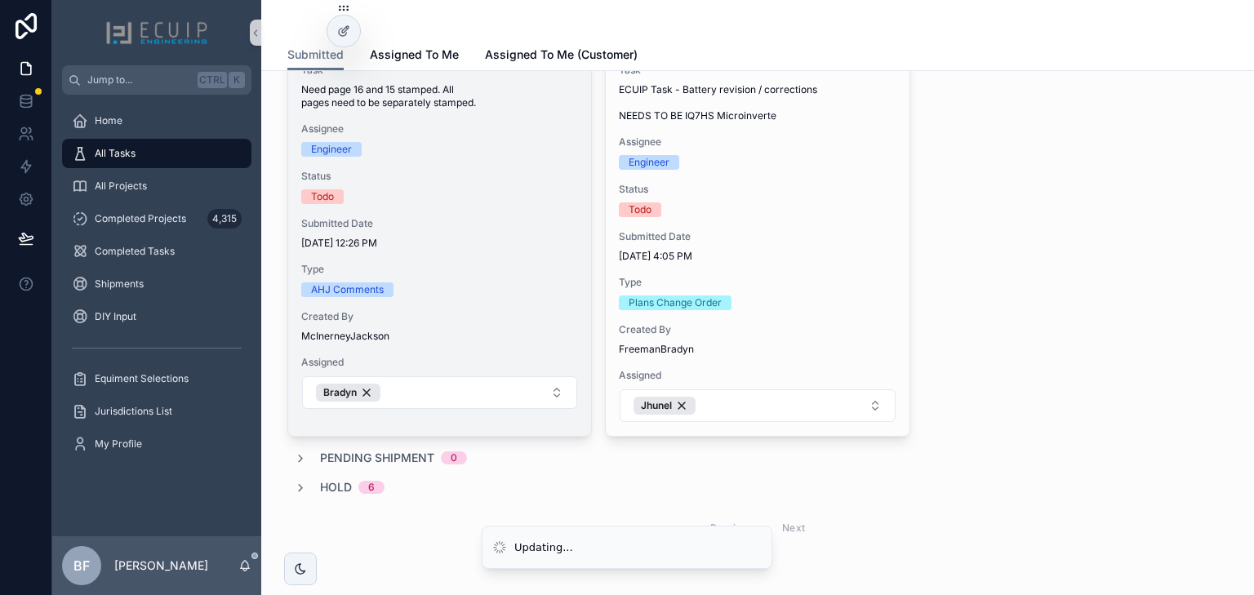
click at [555, 131] on div "Project Brock Roughton Task Need page 16 and 15 stamped. All pages need to be s…" at bounding box center [439, 214] width 303 height 418
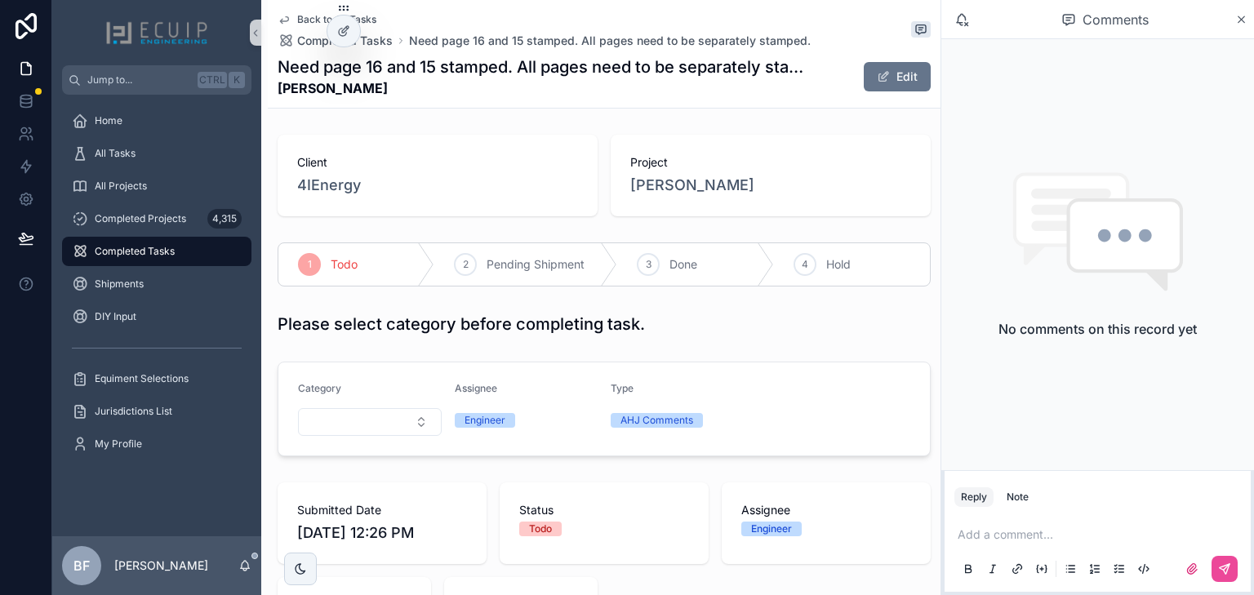
click at [676, 198] on div "Project Brock Roughton" at bounding box center [771, 176] width 320 height 82
click at [677, 190] on span "Brock Roughton" at bounding box center [692, 185] width 124 height 23
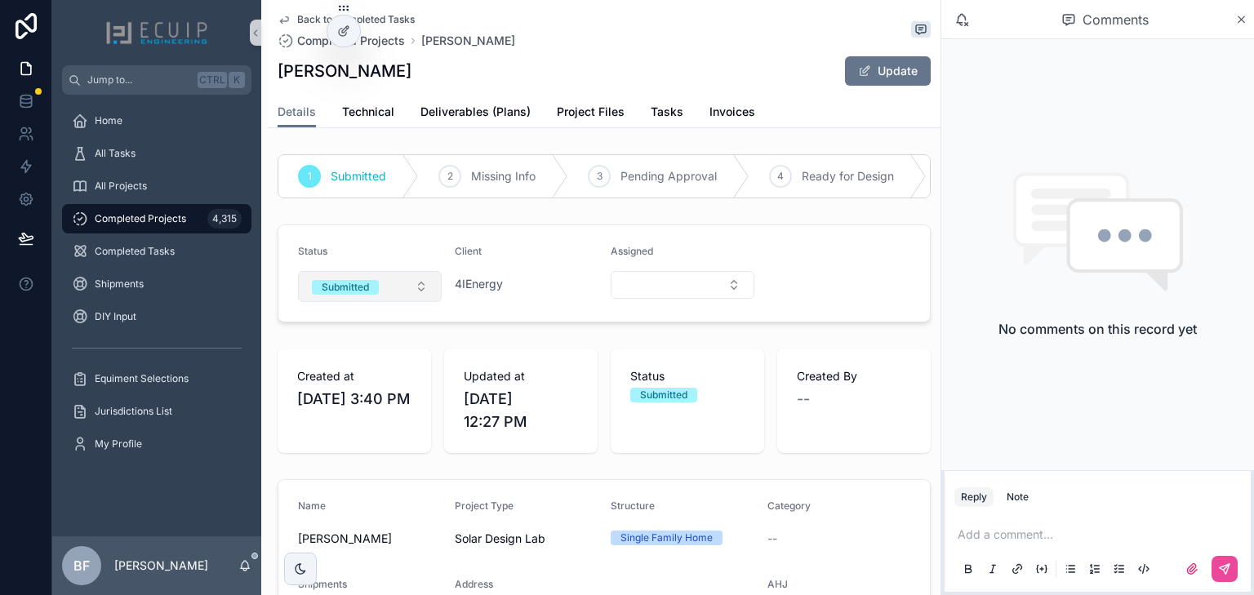
click at [385, 297] on button "Submitted" at bounding box center [370, 286] width 144 height 31
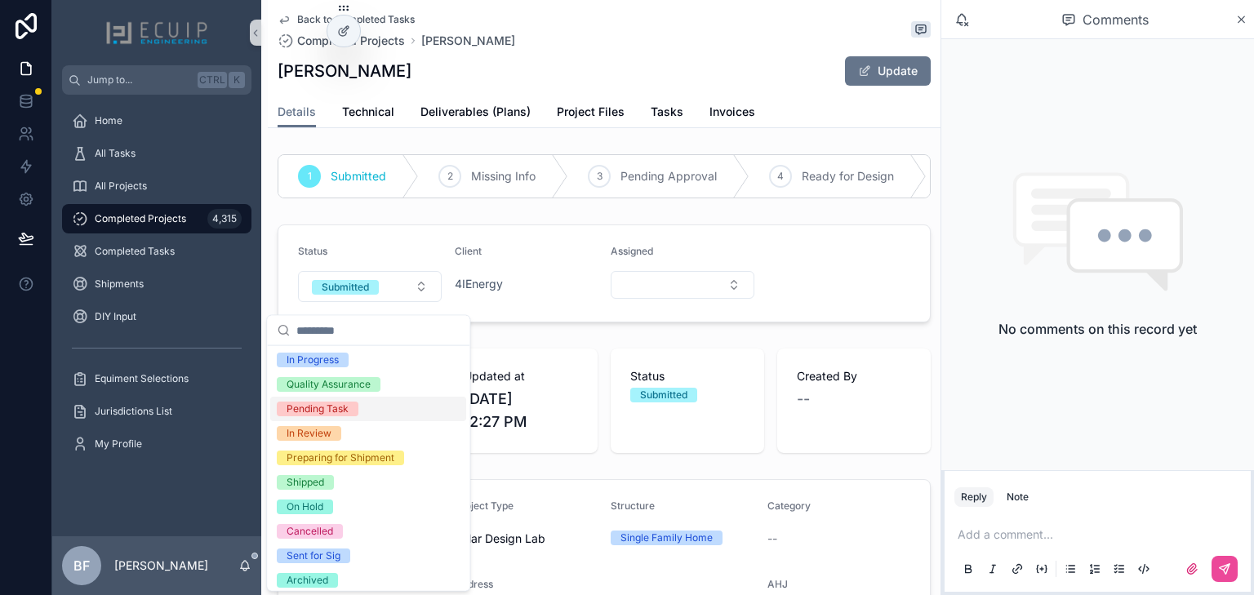
scroll to position [129, 0]
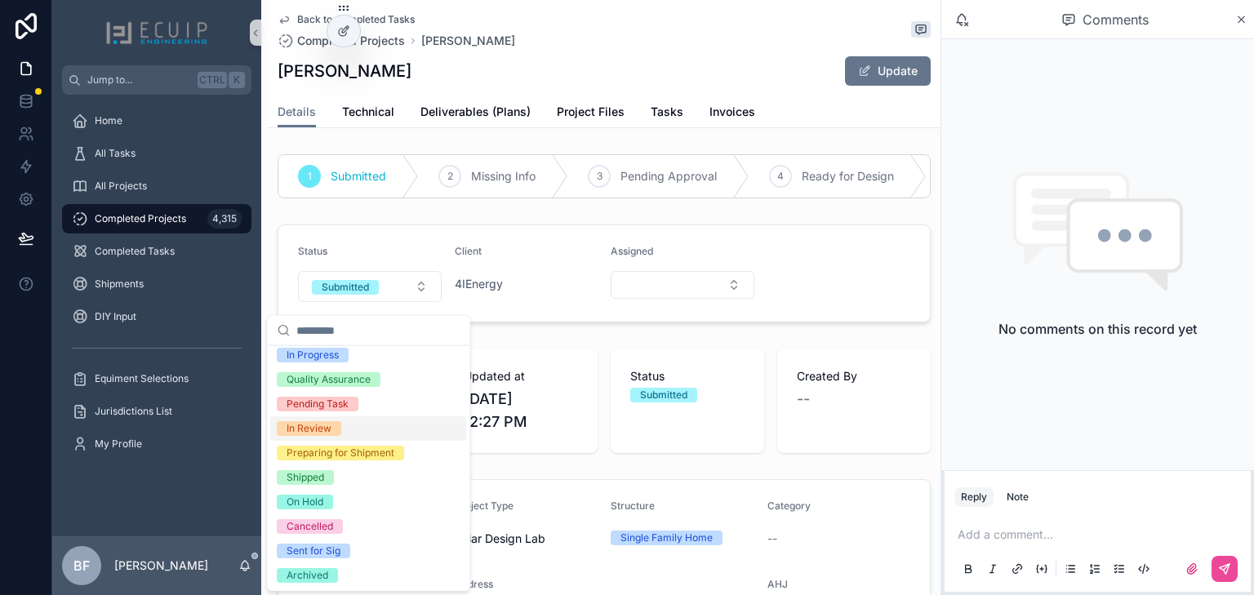
click at [333, 431] on span "In Review" at bounding box center [309, 428] width 64 height 15
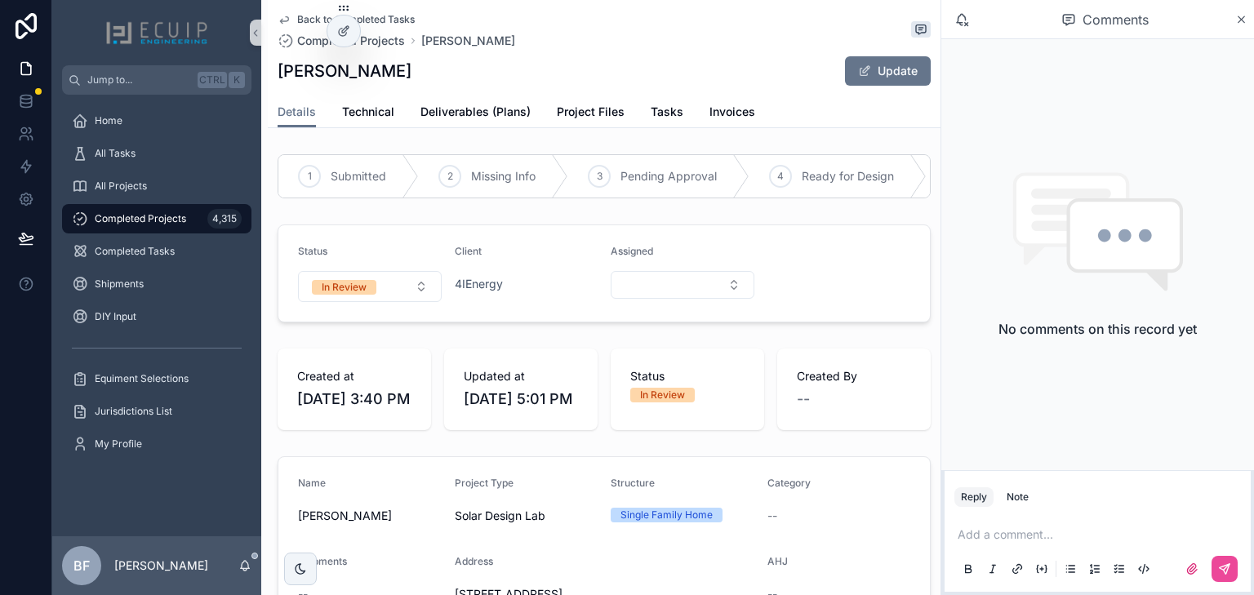
click at [420, 360] on div "Created at 8/22/2025 3:40 PM" at bounding box center [354, 390] width 153 height 82
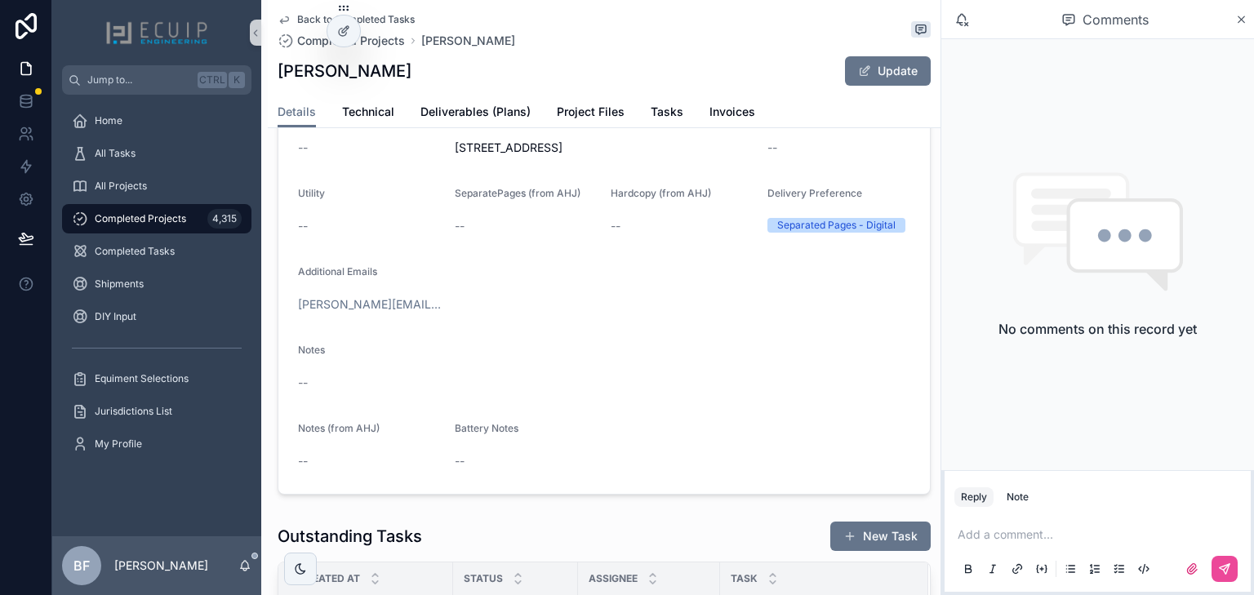
scroll to position [457, 0]
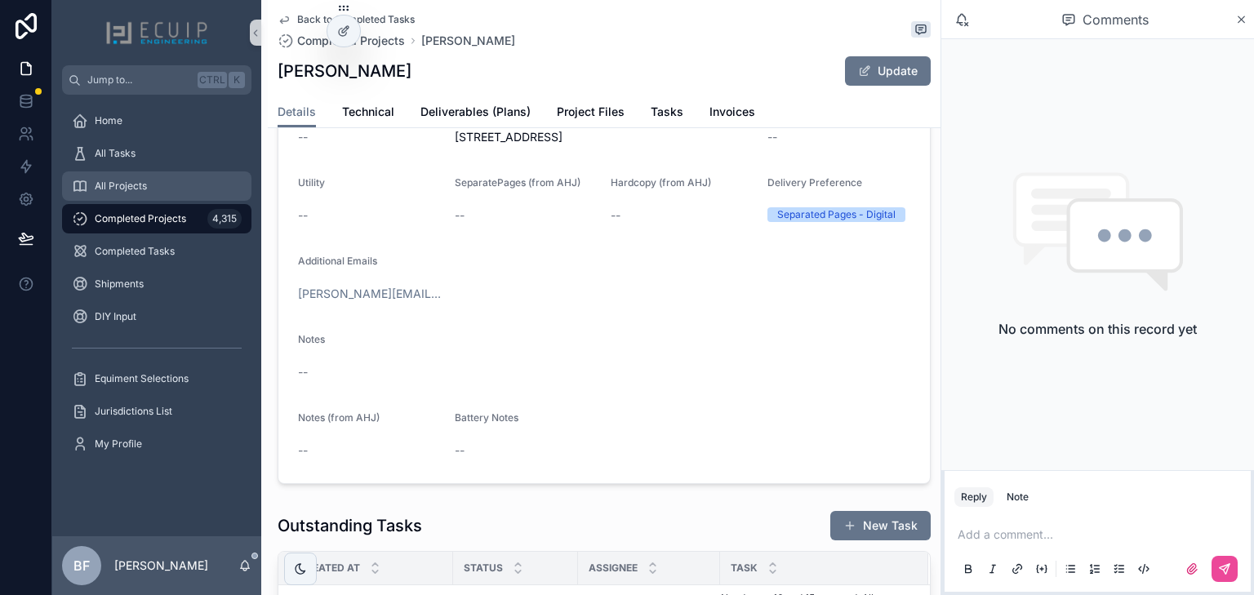
click at [159, 192] on div "All Projects" at bounding box center [157, 186] width 170 height 26
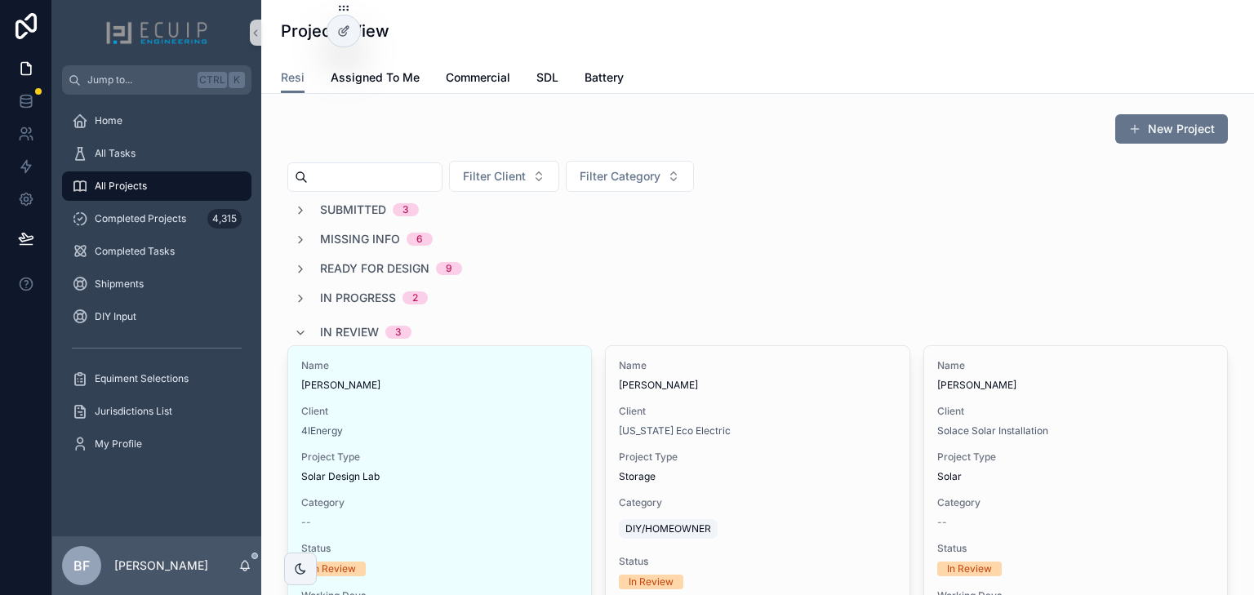
click at [367, 210] on span "Submitted" at bounding box center [353, 210] width 66 height 16
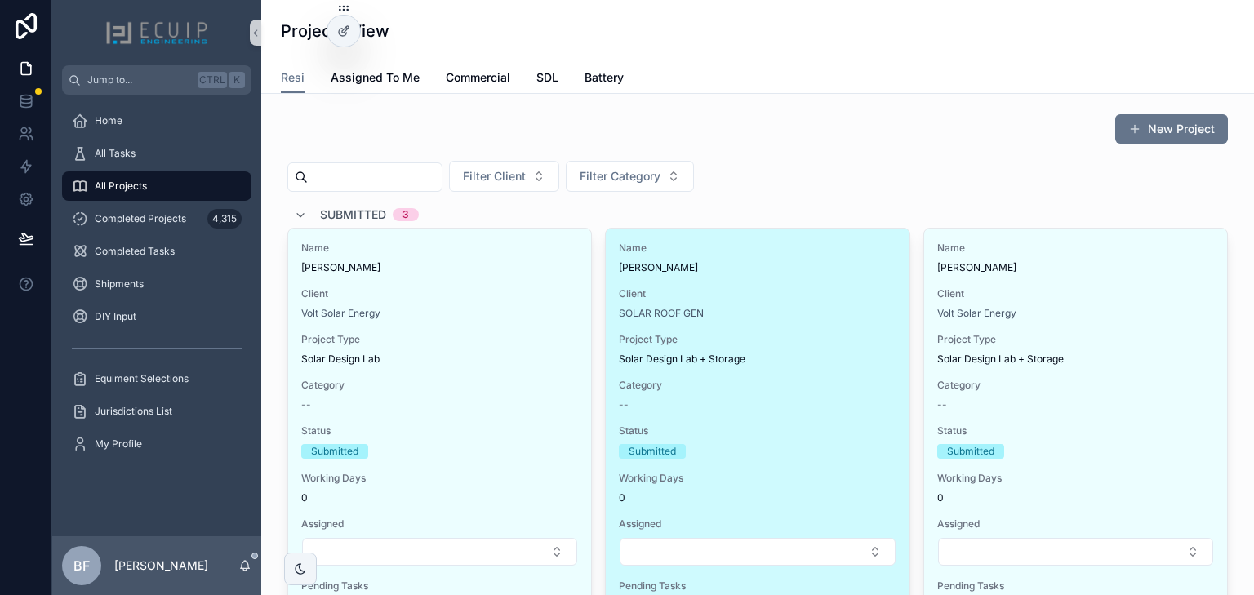
click at [823, 298] on span "Client" at bounding box center [757, 293] width 277 height 13
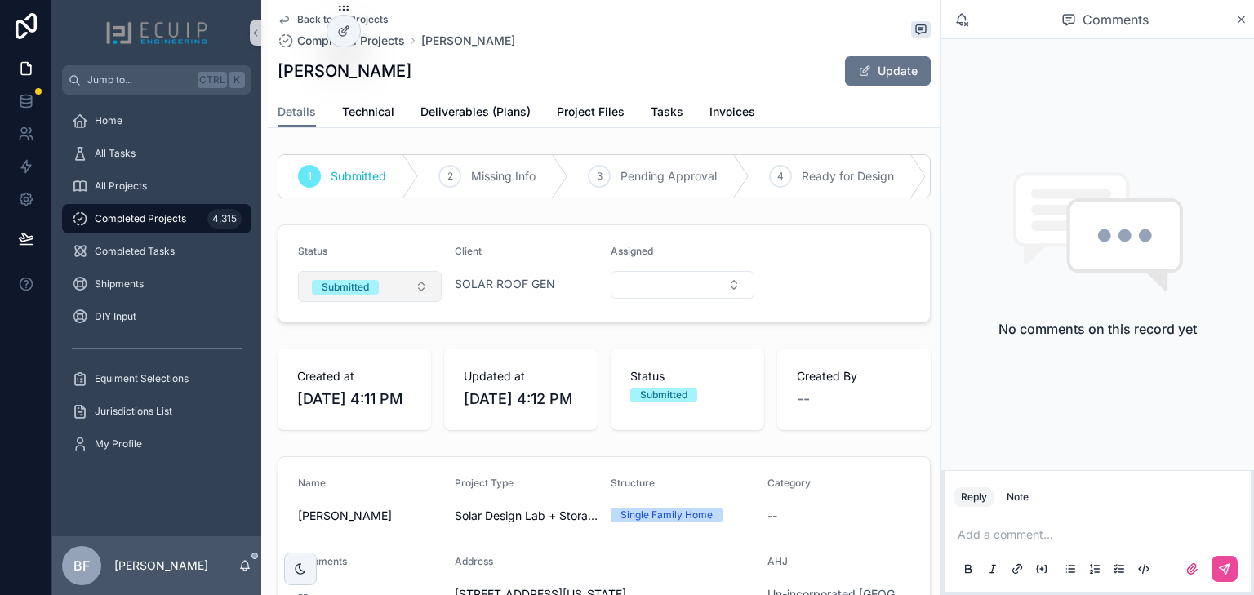
click at [392, 291] on button "Submitted" at bounding box center [370, 286] width 144 height 31
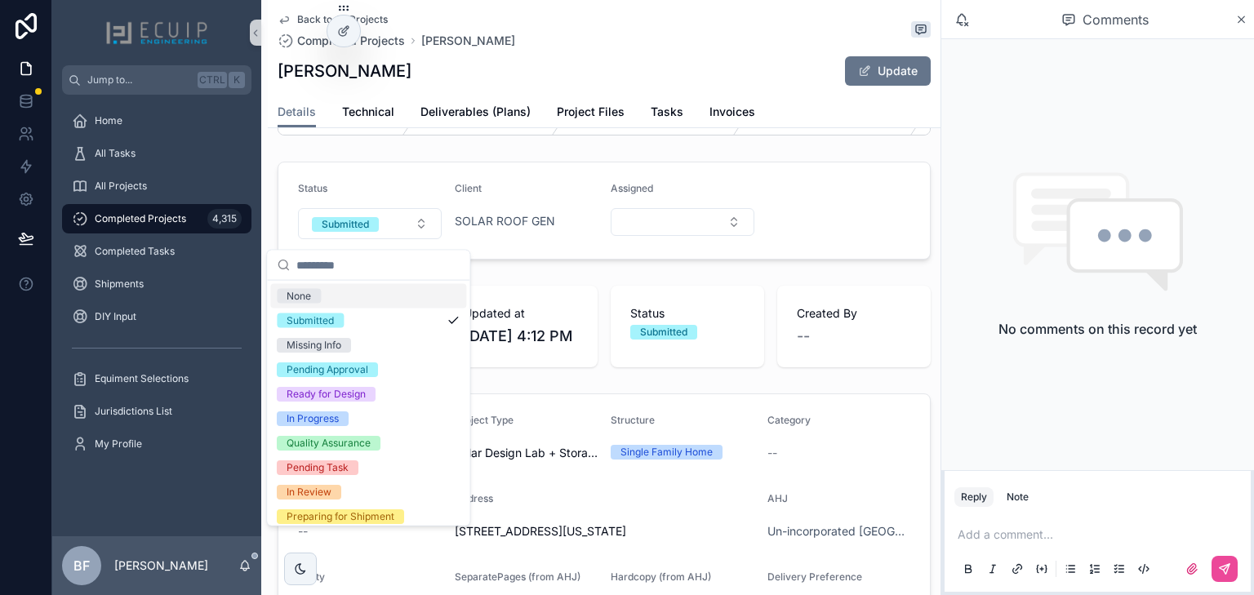
scroll to position [65, 0]
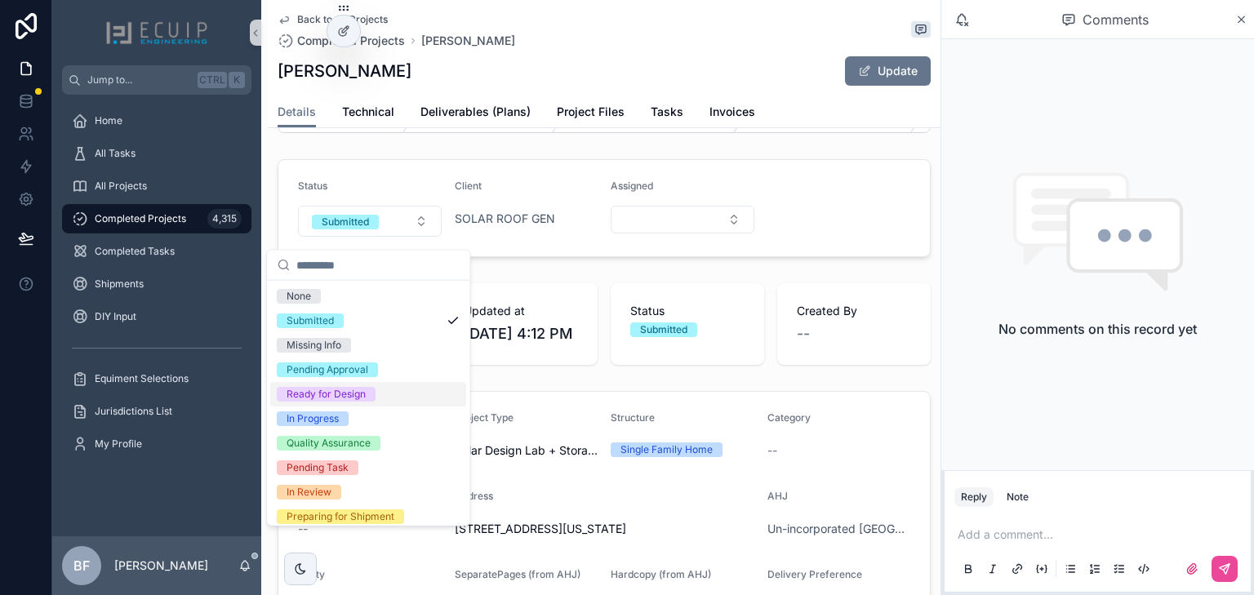
click at [352, 393] on div "Ready for Design" at bounding box center [325, 394] width 79 height 15
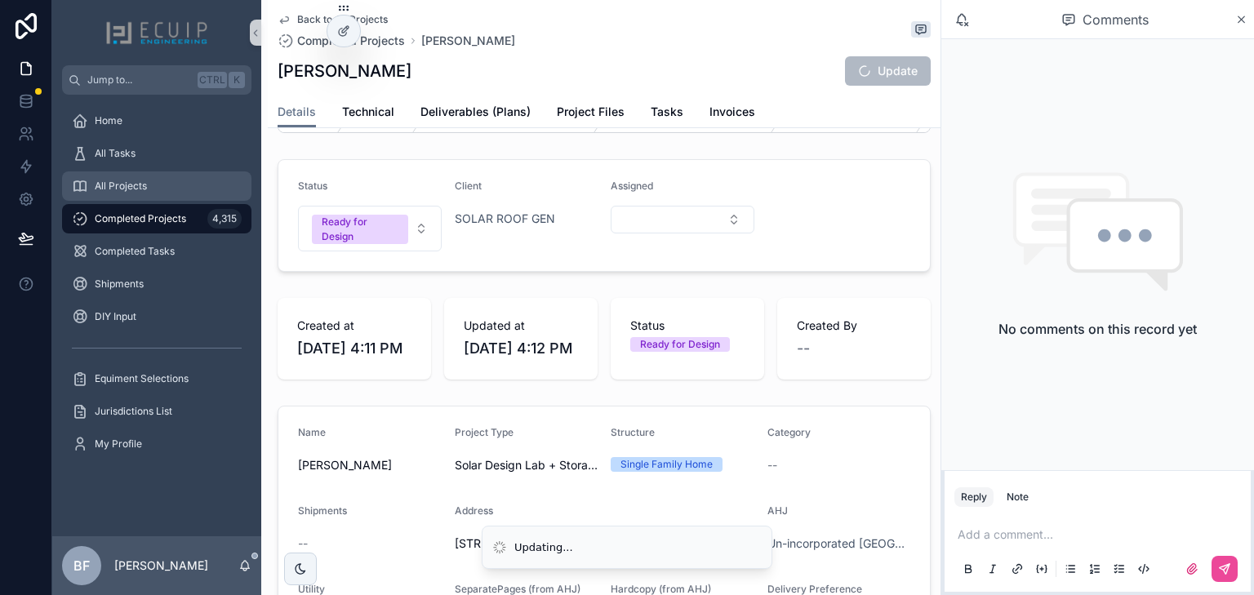
click at [154, 187] on div "All Projects" at bounding box center [157, 186] width 170 height 26
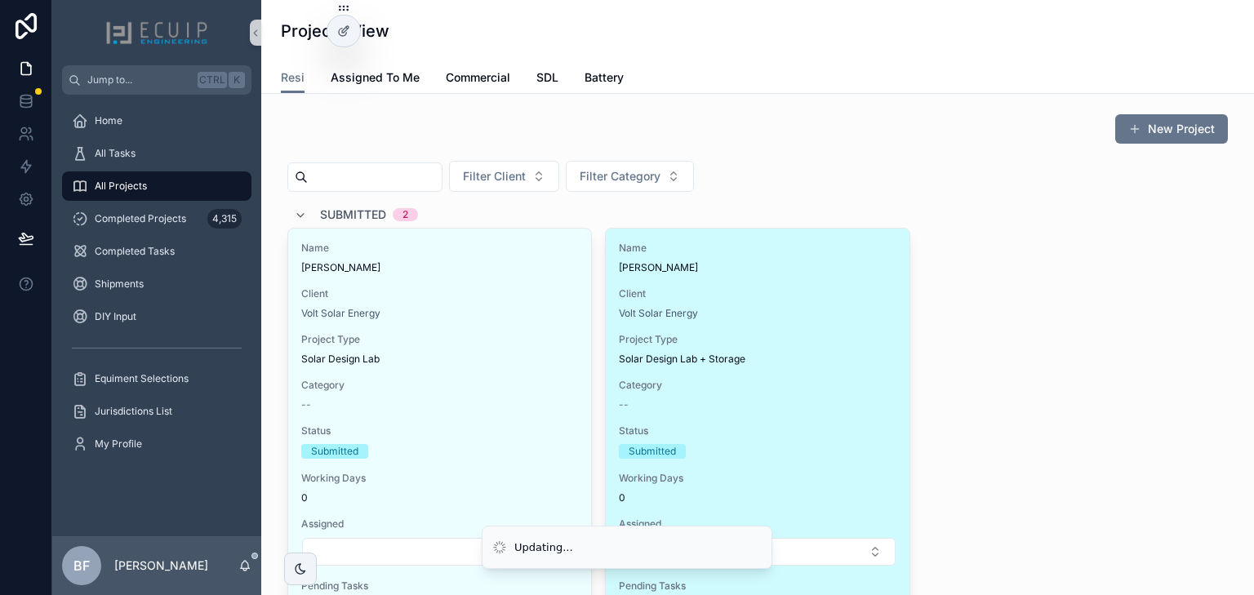
click at [799, 291] on span "Client" at bounding box center [757, 293] width 277 height 13
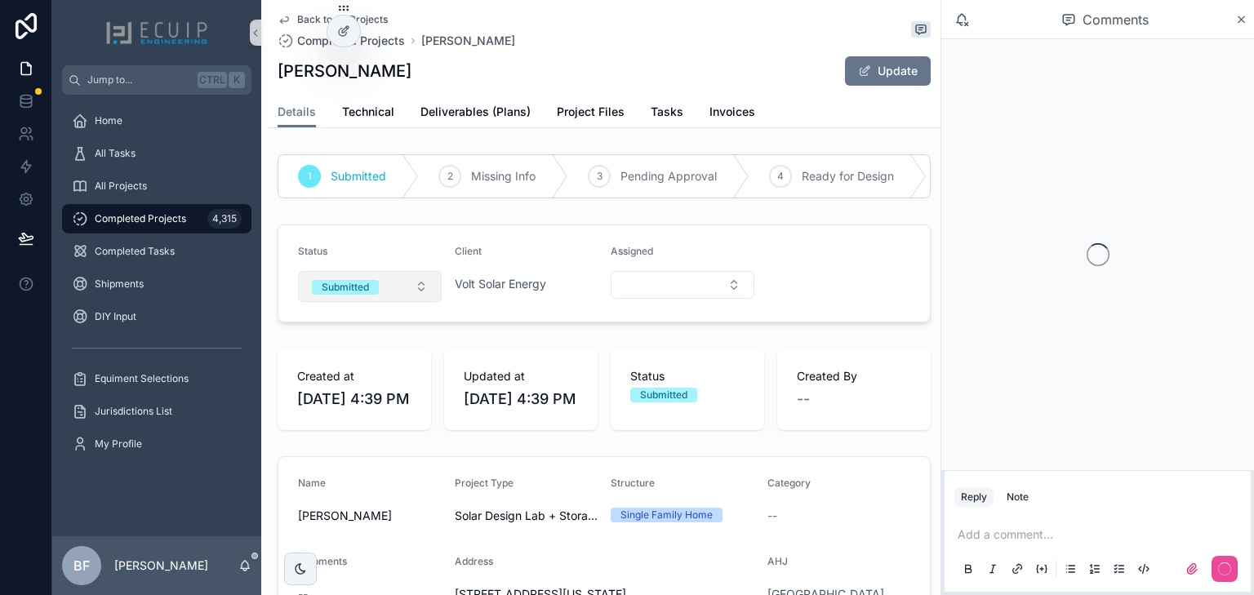
click at [386, 302] on button "Submitted" at bounding box center [370, 286] width 144 height 31
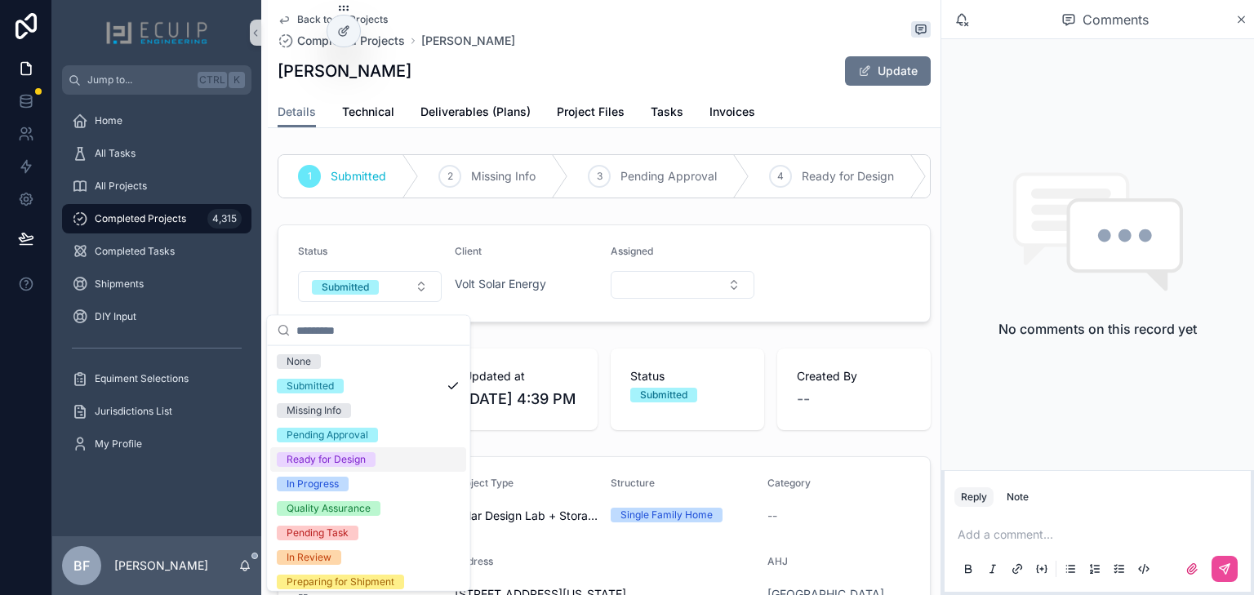
click at [335, 460] on div "Ready for Design" at bounding box center [325, 459] width 79 height 15
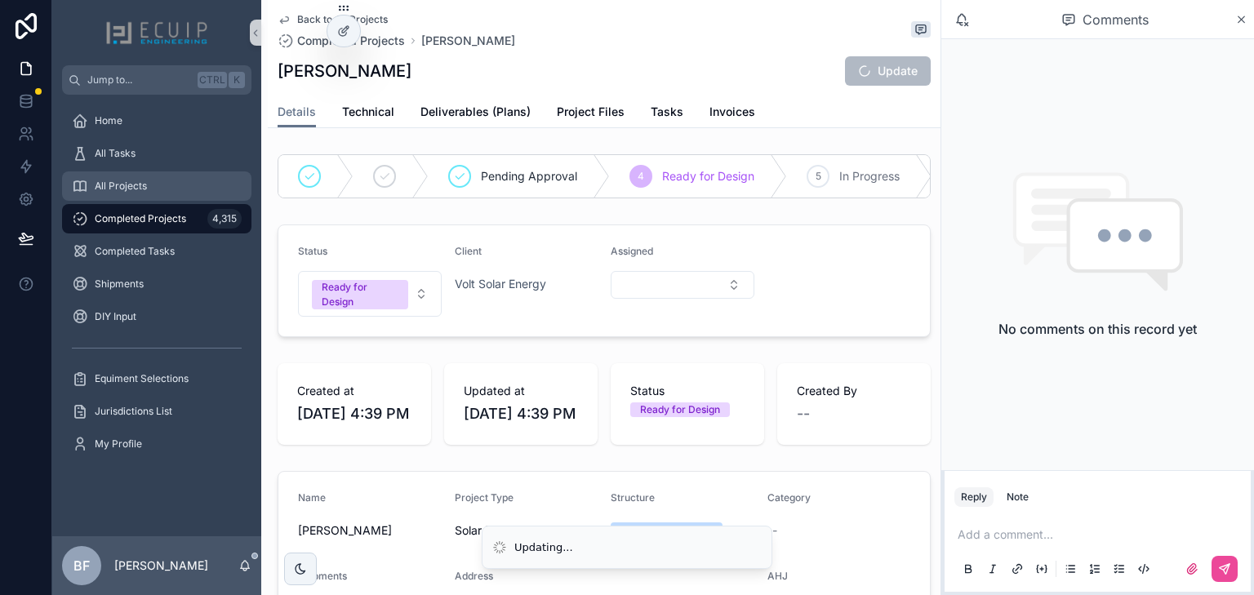
click at [157, 183] on div "All Projects" at bounding box center [157, 186] width 170 height 26
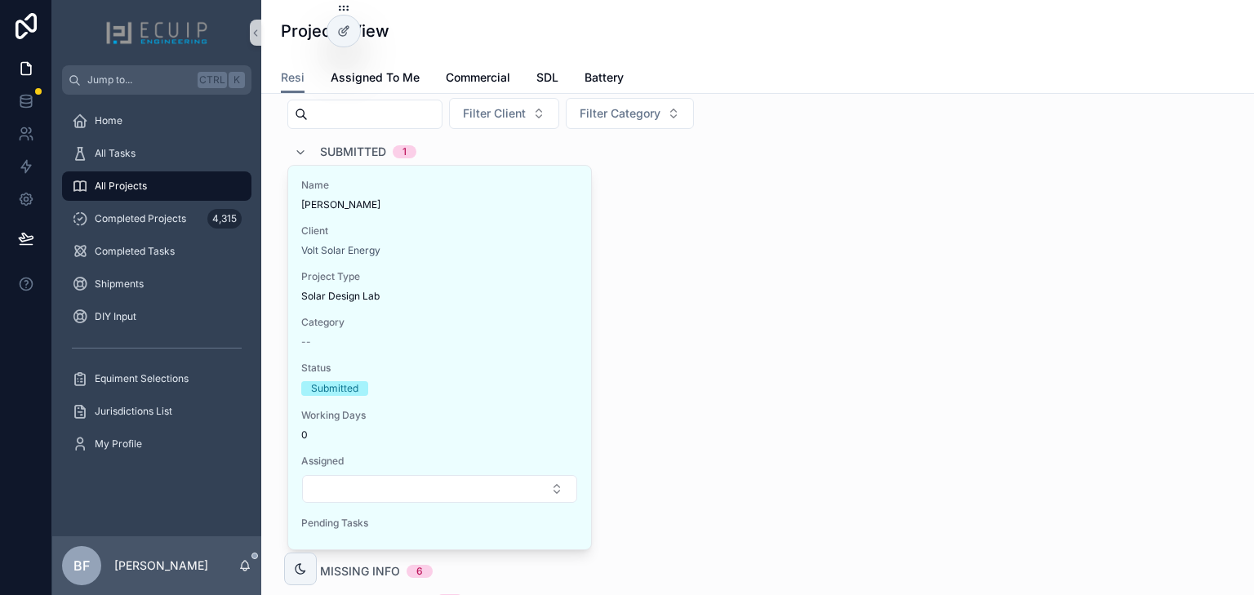
scroll to position [65, 0]
click at [304, 148] on div "Submitted 1" at bounding box center [355, 149] width 122 height 26
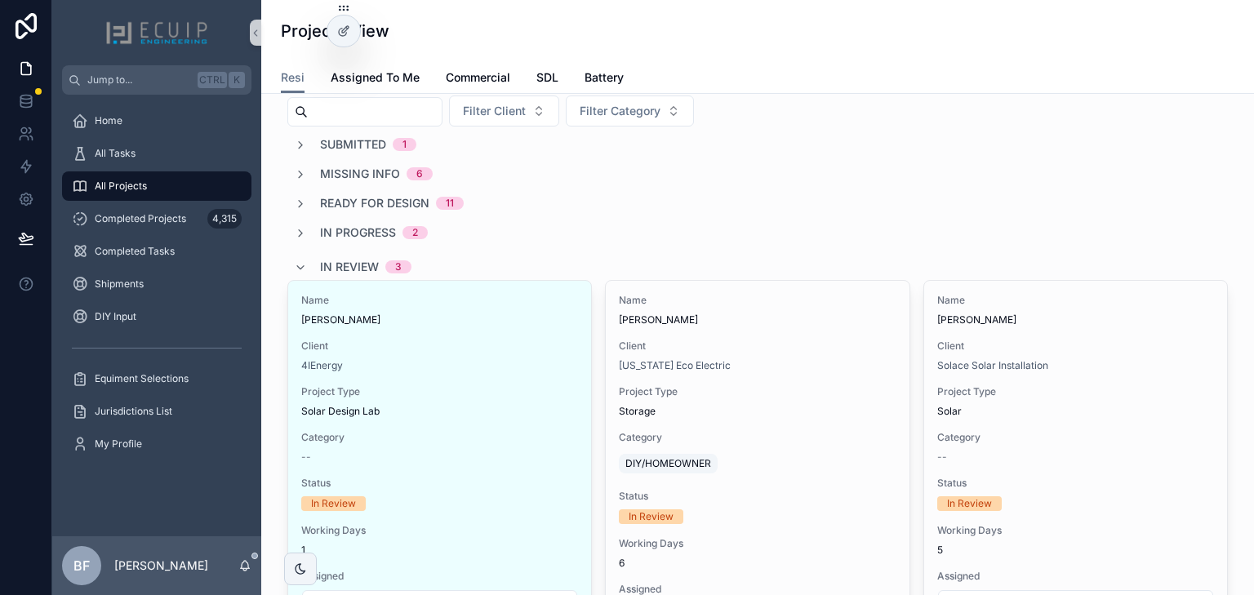
click at [330, 266] on span "In Review" at bounding box center [349, 267] width 59 height 16
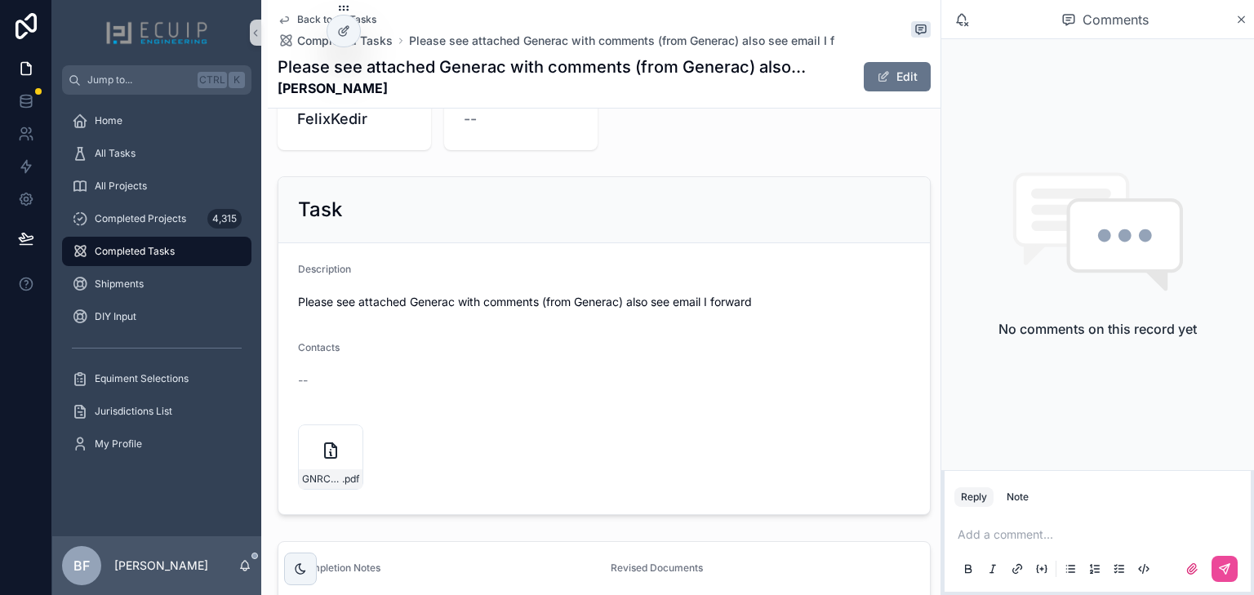
scroll to position [522, 0]
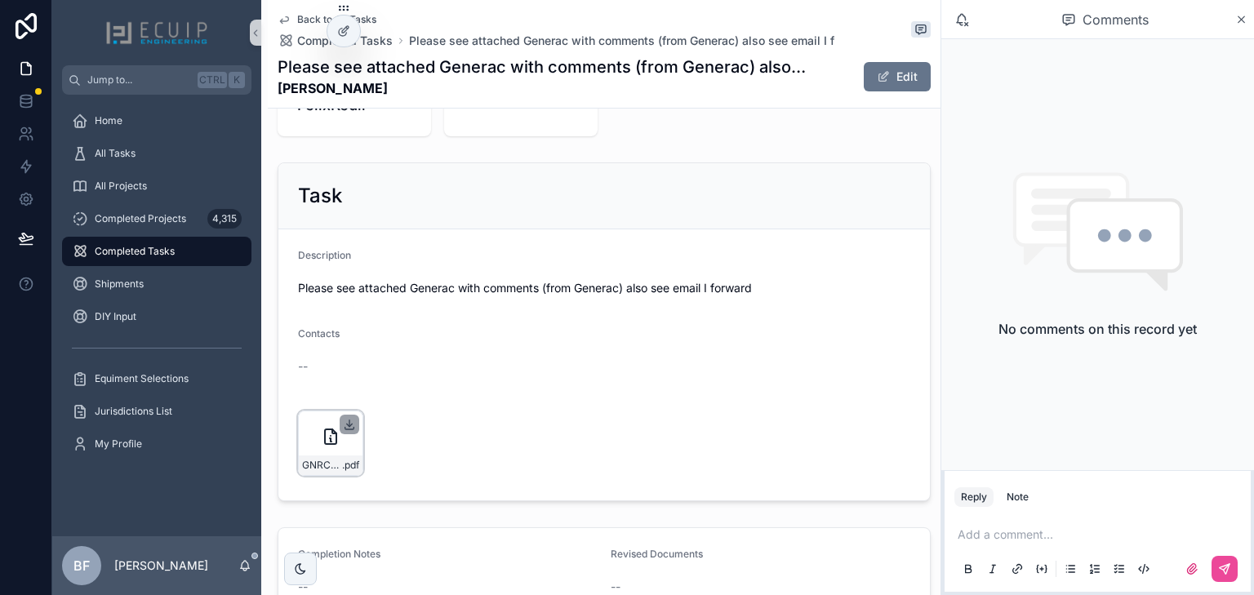
click at [349, 421] on icon "scrollable content" at bounding box center [349, 423] width 0 height 7
